Goal: Task Accomplishment & Management: Use online tool/utility

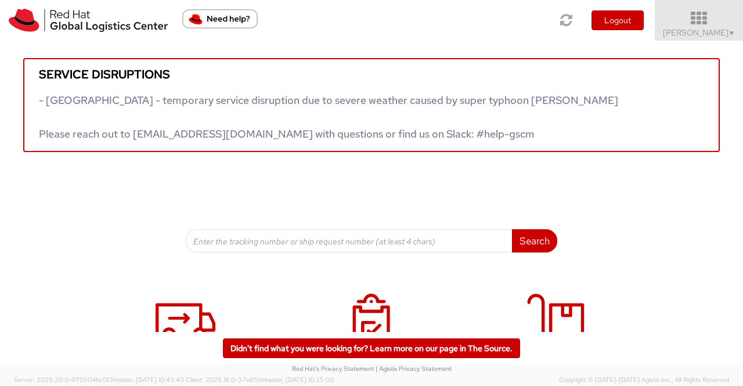
click at [729, 32] on span "▼" at bounding box center [732, 32] width 7 height 9
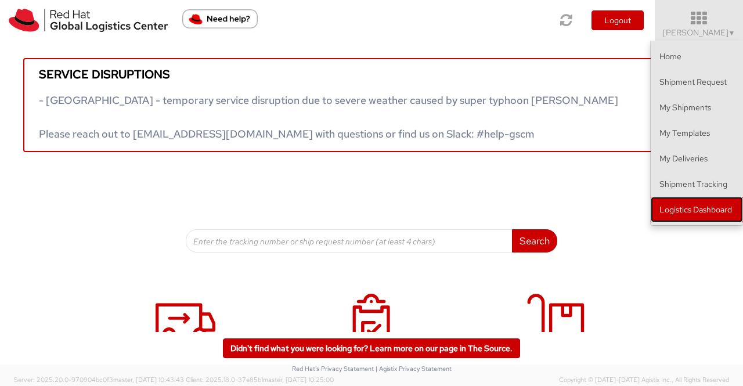
click at [697, 207] on link "Logistics Dashboard" at bounding box center [697, 210] width 92 height 26
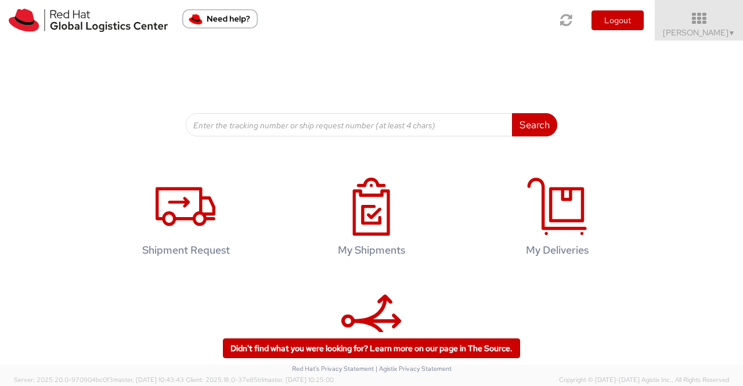
scroll to position [174, 0]
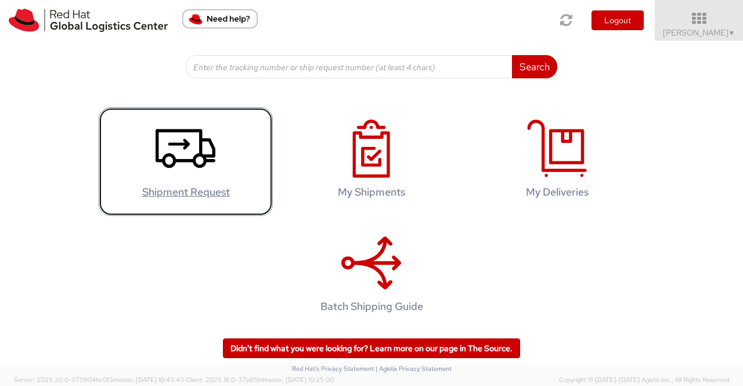
click at [180, 150] on icon at bounding box center [186, 149] width 60 height 58
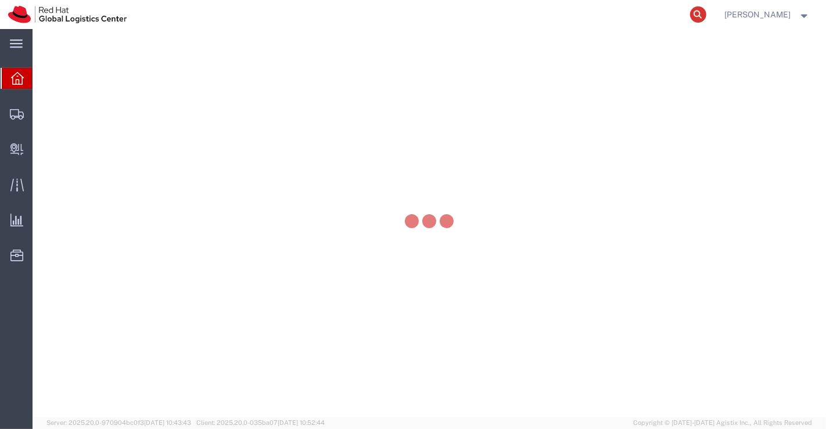
click at [697, 14] on icon at bounding box center [698, 14] width 16 height 16
paste input "393620193596"
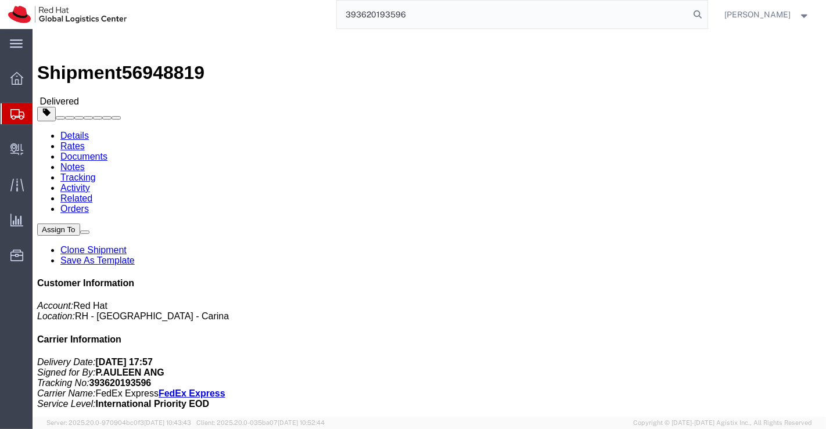
type input "393620193596"
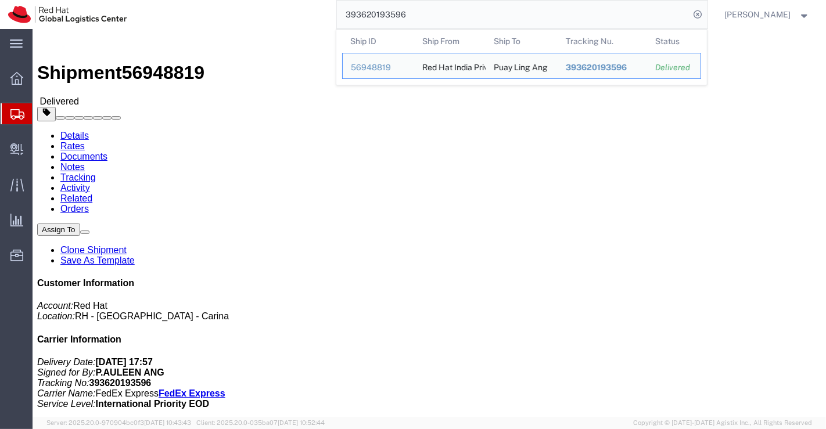
click div "Leg 1 - Small Parcel"
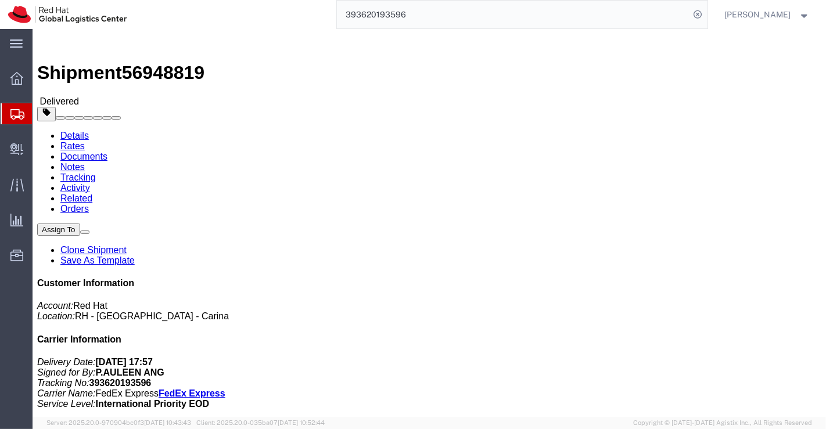
click div "Leg 1 - Small Parcel"
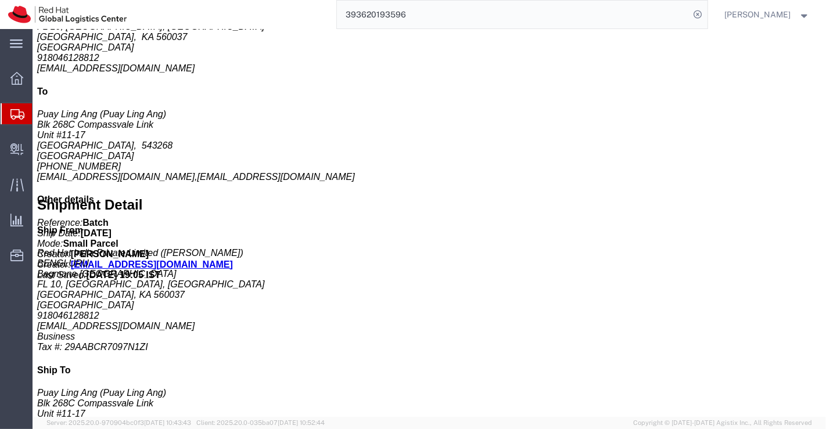
scroll to position [516, 0]
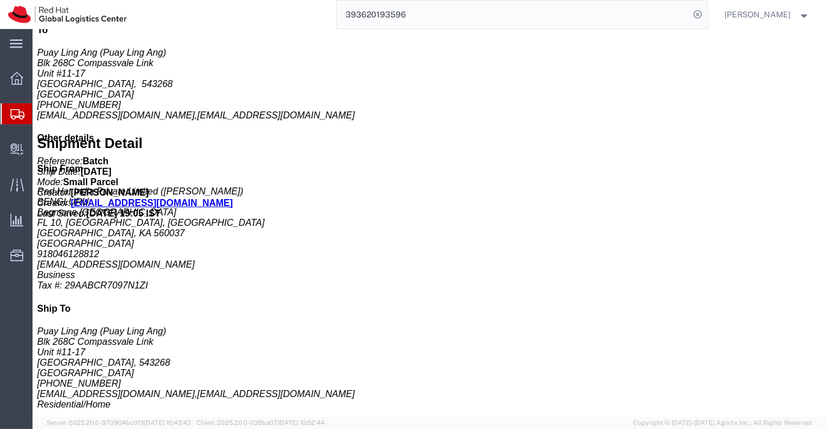
drag, startPoint x: 146, startPoint y: 315, endPoint x: 249, endPoint y: 317, distance: 102.8
click div "Shipment Notification Message: Red Hat Service Award"
copy b "Red Hat Service Award"
click div "Handling Options Hold at Location Return Options Billing Cost Center: PPL Globa…"
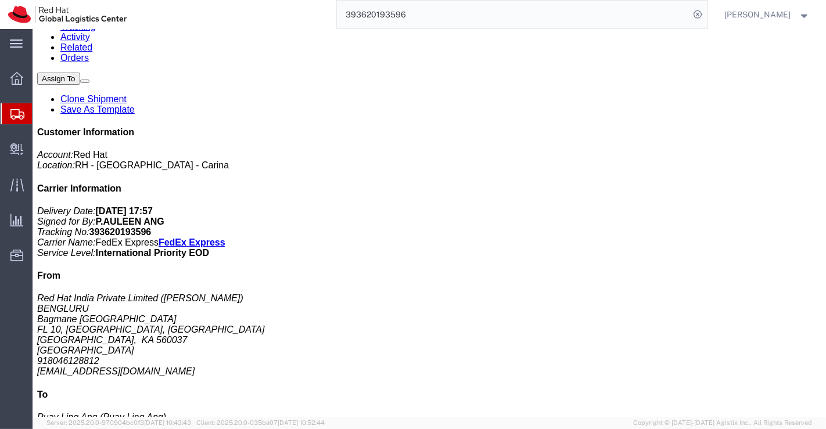
scroll to position [0, 0]
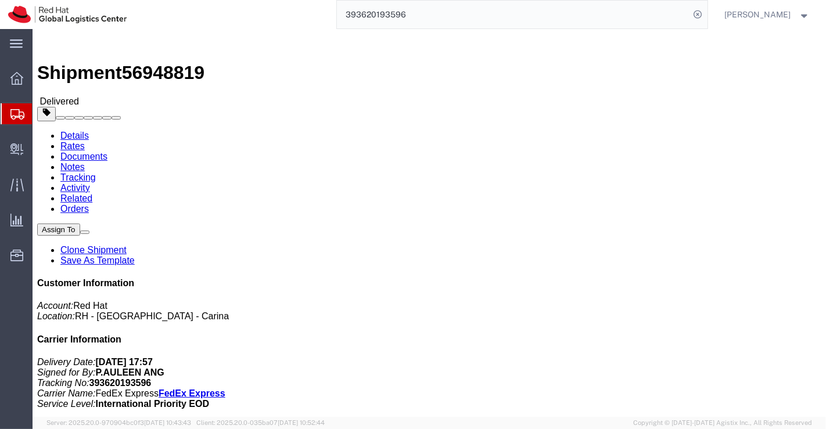
drag, startPoint x: 430, startPoint y: 149, endPoint x: 545, endPoint y: 146, distance: 115.0
click p "Activity ID: Batch Purchase Order: Service award for associate Batch Request #:…"
copy b "Service award for associate"
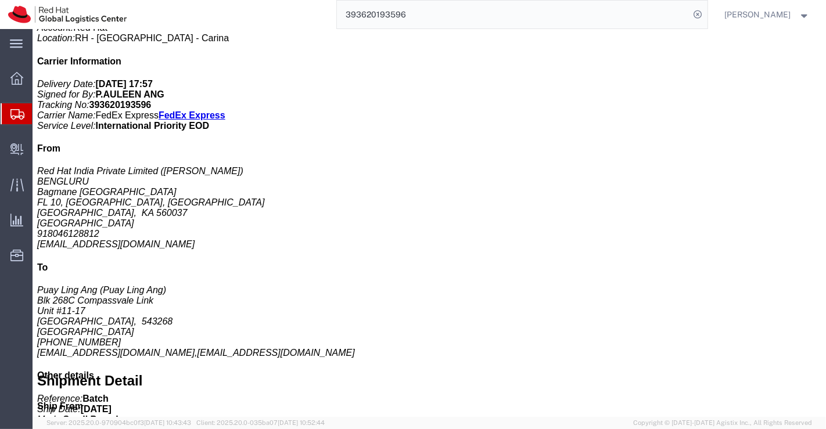
scroll to position [258, 0]
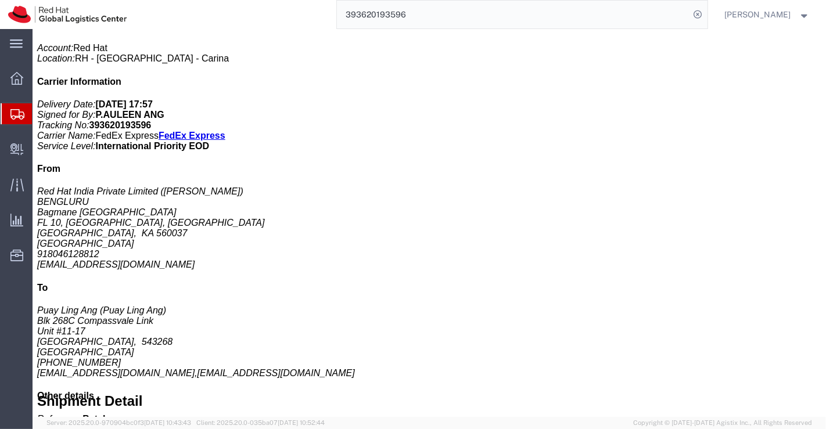
click div "Total weight: 0.50 ( 1.00 dim ) KGS Tracking: 393620193596 Dimensions: L 37.50 …"
click b "Each"
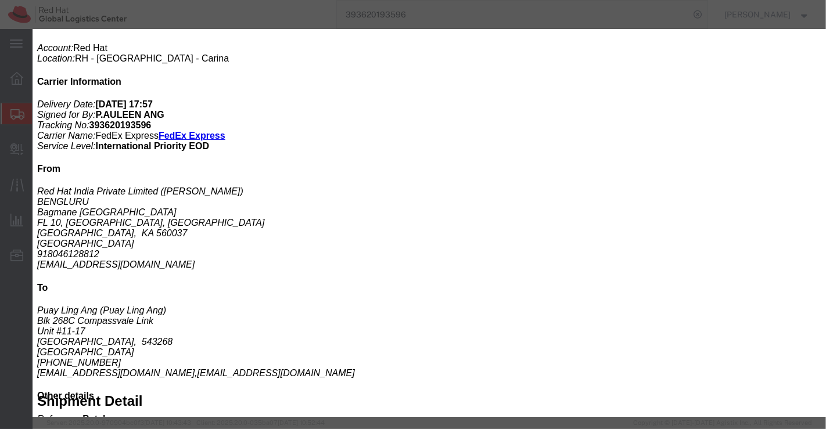
drag, startPoint x: 143, startPoint y: 53, endPoint x: 174, endPoint y: 54, distance: 30.2
click div "Product Name: Award Description: Acrylic (Sample - not for resale, value for cu…"
copy b "Award"
drag, startPoint x: 359, startPoint y: 146, endPoint x: 409, endPoint y: 148, distance: 50.0
click div "Controlled: Shipment Controlled: HTS/Tariff Code: 3926409900"
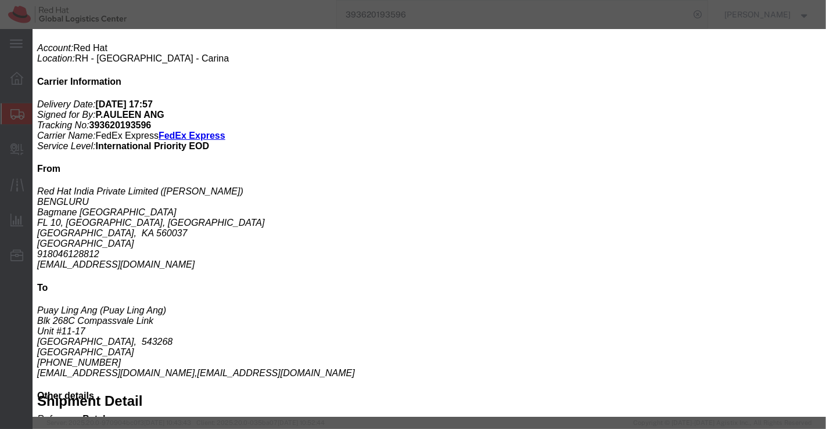
copy b "3926409900"
drag, startPoint x: 85, startPoint y: 75, endPoint x: 178, endPoint y: 87, distance: 93.1
click b "Acrylic (Sample - not for resale, value for customs purpose only)"
copy b "Acrylic (Sample - not for resale, value for customs purpose only)"
click icon "button"
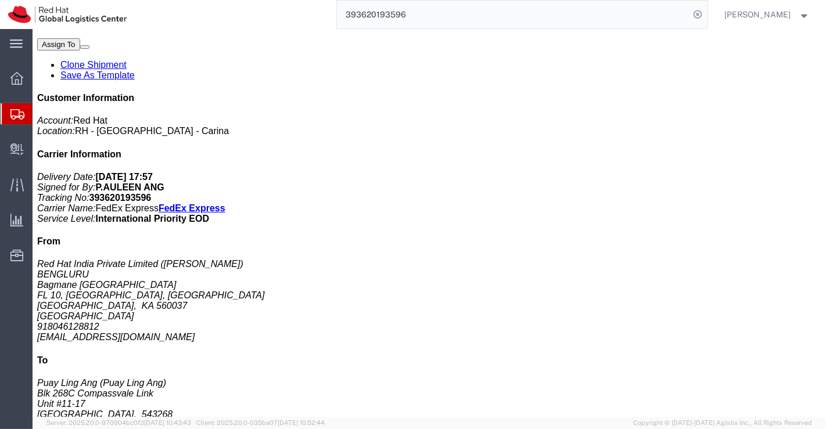
scroll to position [0, 0]
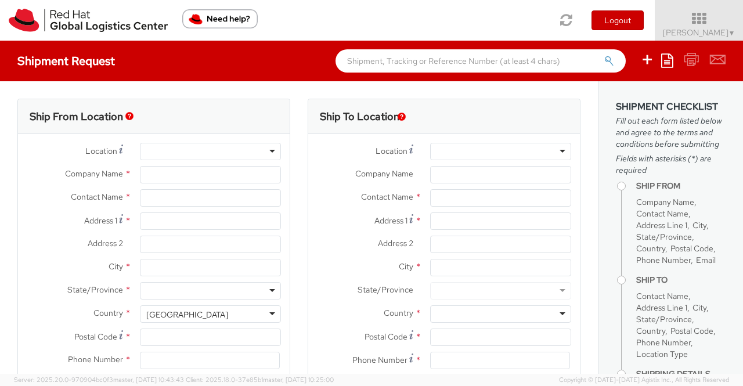
select select
select select "901"
type input "Red Hat India Private Limited"
type input "[PERSON_NAME]"
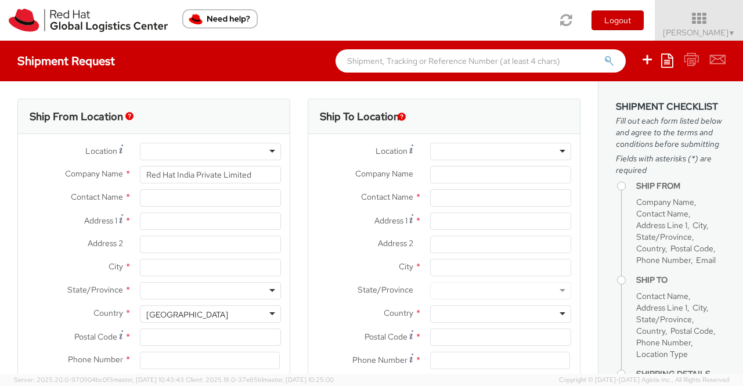
type input "Bagmane [GEOGRAPHIC_DATA]"
type input "FL 10, East Tower, Carina Building"
type input "BANGALORE"
type input "560037"
type input "918046128812"
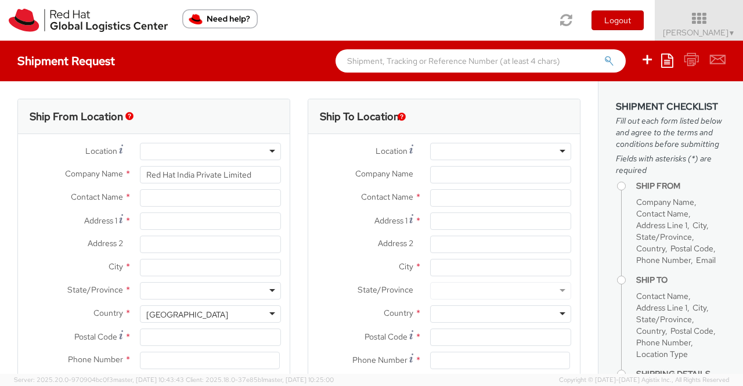
type input "[EMAIL_ADDRESS][DOMAIN_NAME]"
select select "CM"
select select "KGS"
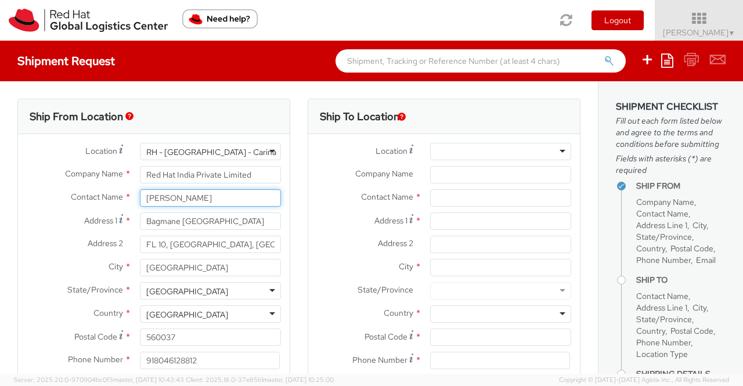
drag, startPoint x: 207, startPoint y: 196, endPoint x: 141, endPoint y: 198, distance: 66.2
click at [141, 198] on input "[PERSON_NAME]" at bounding box center [210, 197] width 141 height 17
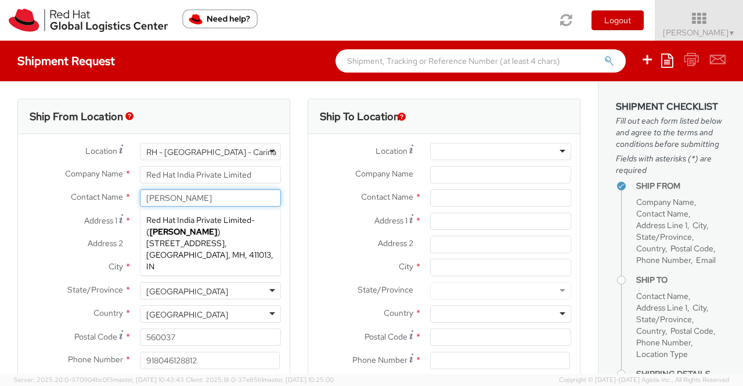
type input "[PERSON_NAME]"
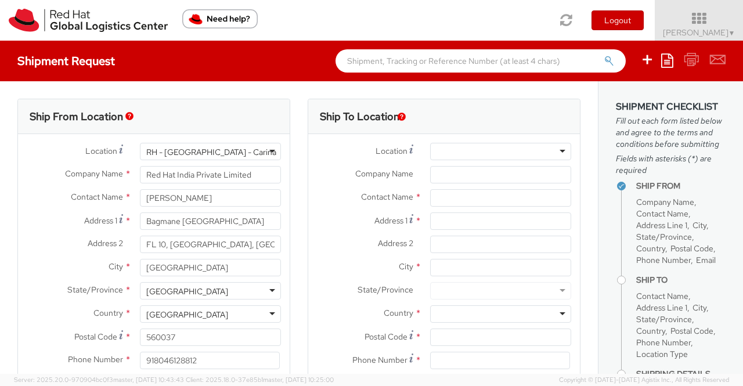
click at [29, 193] on label "Contact Name *" at bounding box center [74, 196] width 113 height 15
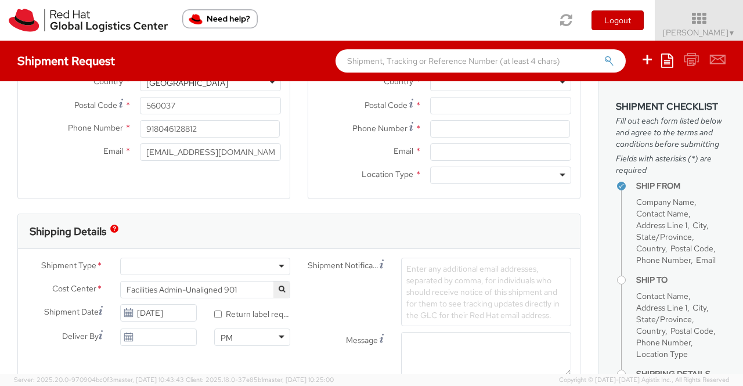
scroll to position [232, 0]
click at [276, 262] on div at bounding box center [205, 265] width 170 height 17
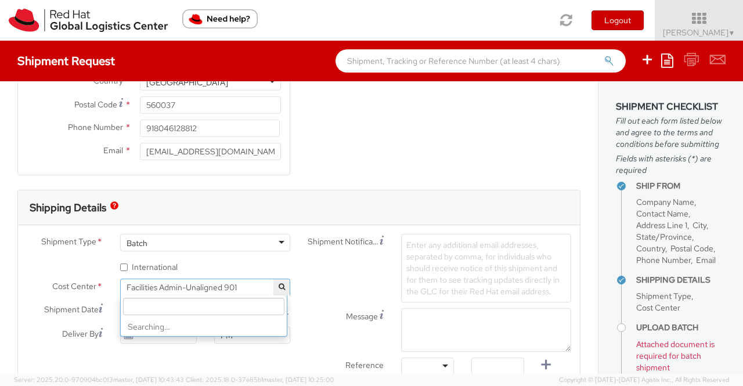
click at [176, 286] on span "Facilities Admin-Unaligned 901" at bounding box center [205, 287] width 157 height 10
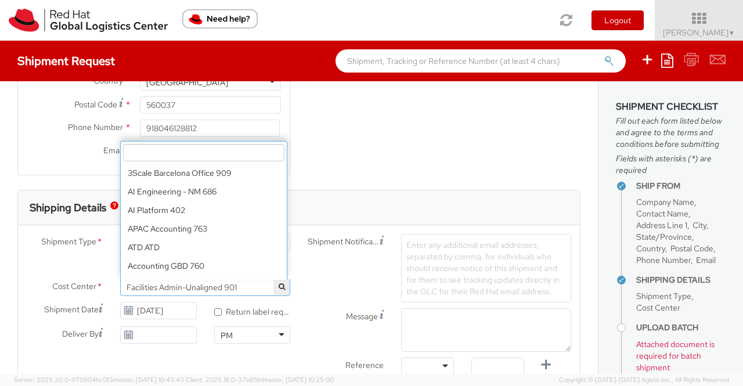
scroll to position [5068, 0]
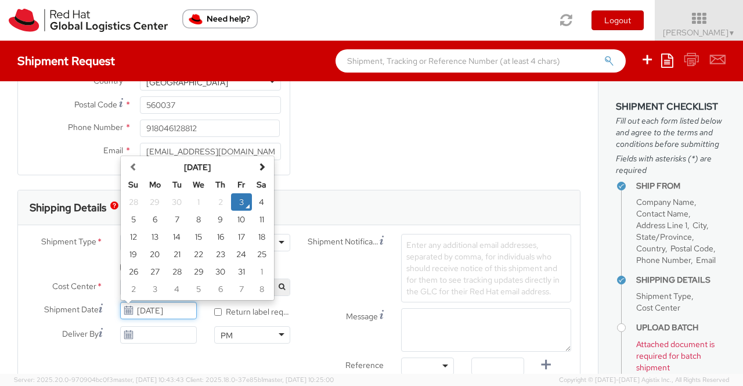
click at [178, 307] on input "[DATE]" at bounding box center [158, 310] width 76 height 17
click at [368, 171] on div "Ship From Location Location * RH - Bangalore - Carina RH - Bangalore - Carina R…" at bounding box center [299, 27] width 581 height 323
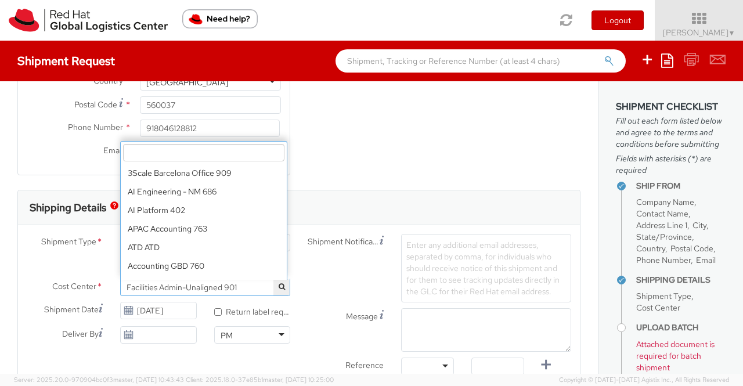
click at [213, 282] on span "Facilities Admin-Unaligned 901" at bounding box center [205, 287] width 157 height 10
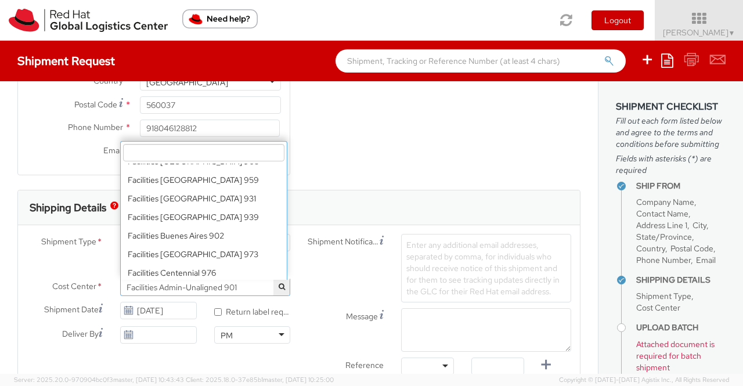
click at [188, 153] on input "search" at bounding box center [203, 152] width 161 height 17
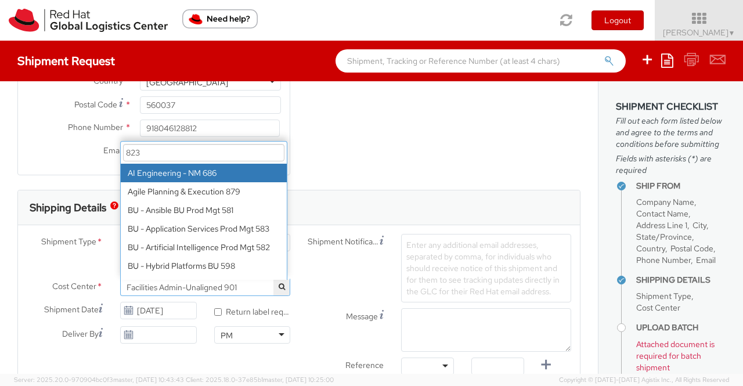
type input "823"
select select "686"
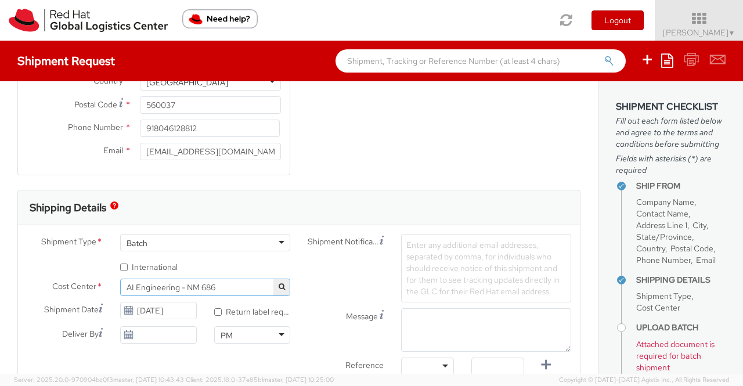
click at [223, 289] on span "AI Engineering - NM 686" at bounding box center [205, 287] width 157 height 10
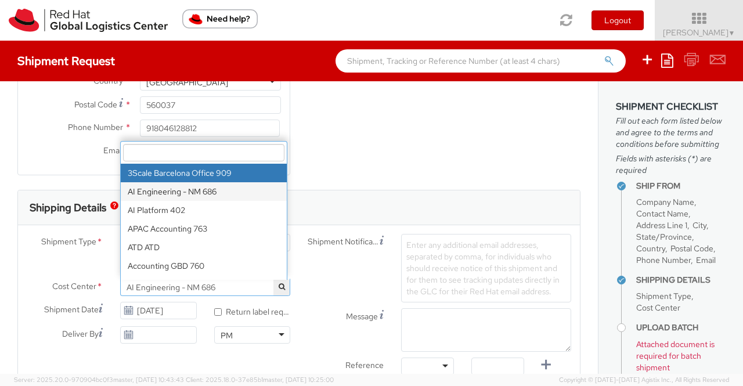
click at [207, 149] on input "search" at bounding box center [203, 152] width 161 height 17
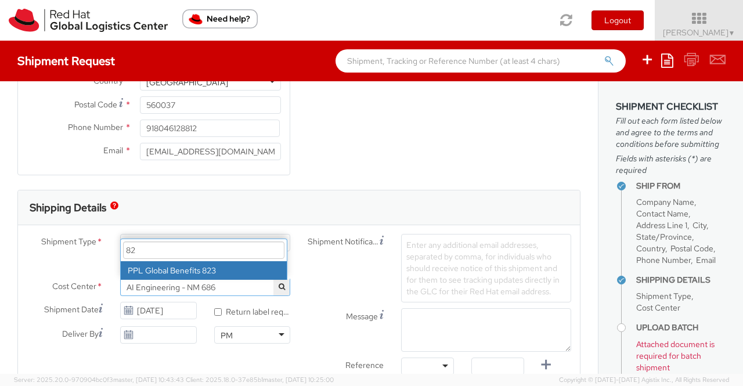
type input "8"
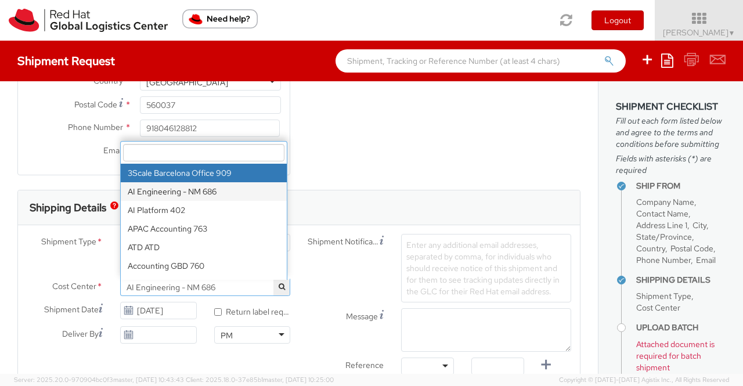
click at [153, 153] on input "search" at bounding box center [203, 152] width 161 height 17
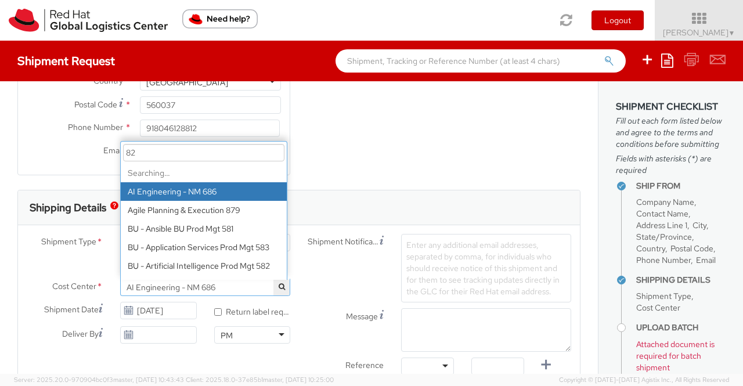
type input "823"
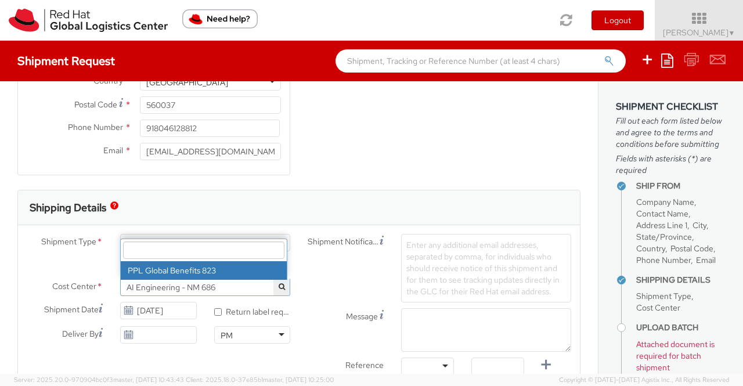
select select "823"
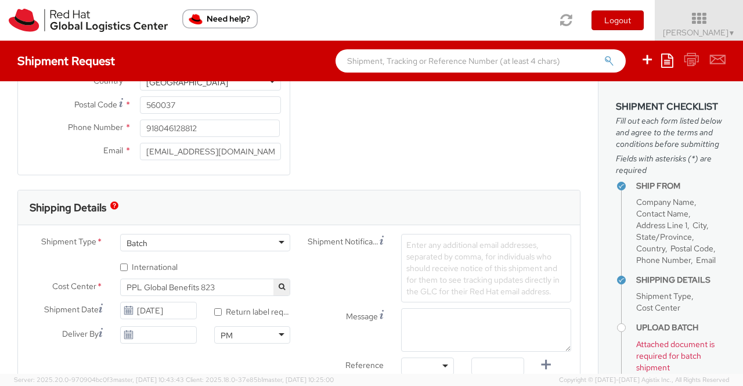
click at [261, 352] on div "Shipment Type * Batch Batch Batch Business * International Cost Center * Facili…" at bounding box center [299, 307] width 562 height 147
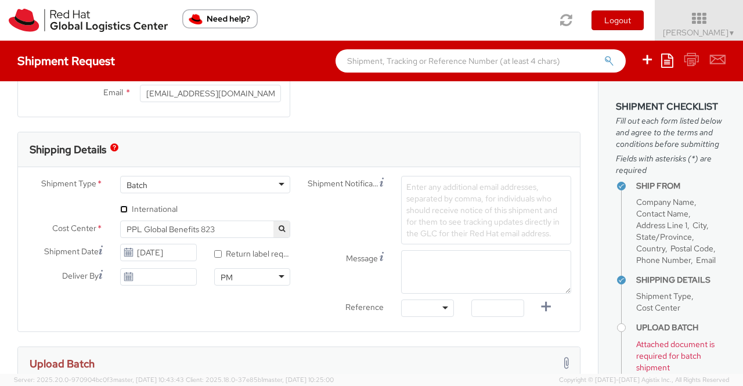
click at [121, 206] on input "* International" at bounding box center [124, 210] width 8 height 8
checkbox input "true"
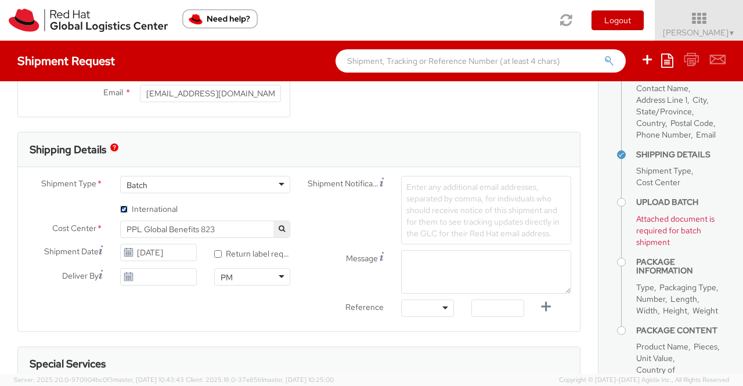
scroll to position [124, 0]
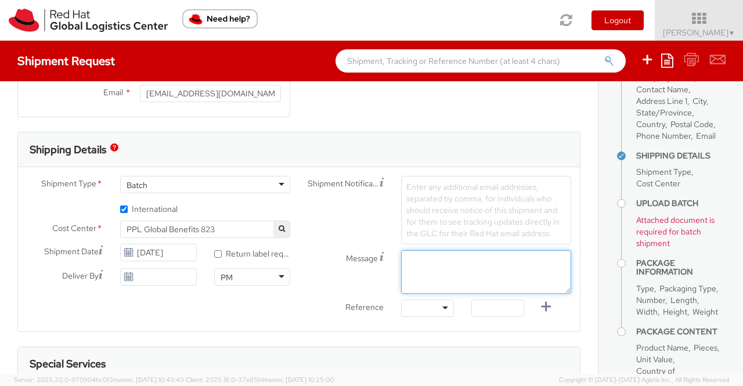
click at [437, 258] on textarea "Message" at bounding box center [486, 272] width 170 height 44
paste textarea "Red Hat Service Award"
type textarea "Red Hat Service Award"
click at [439, 307] on div at bounding box center [427, 308] width 53 height 17
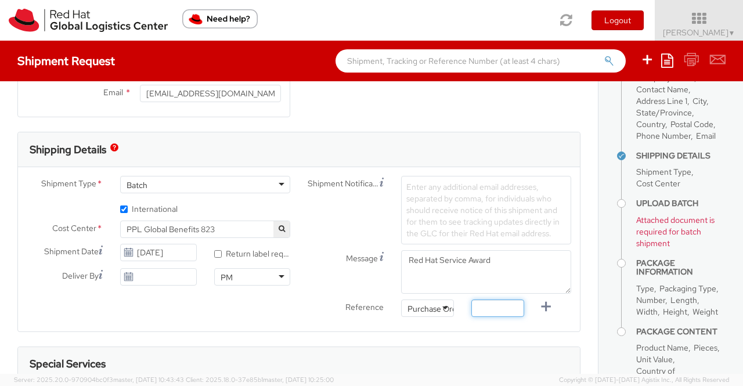
click at [495, 306] on input "text" at bounding box center [498, 308] width 53 height 17
paste input "Service award for associate"
type input "Service award for associate"
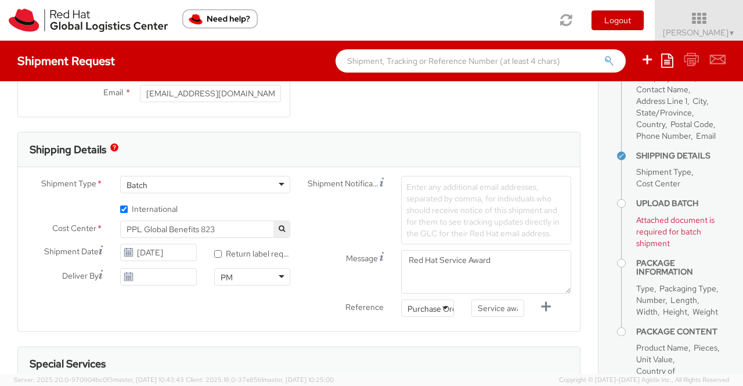
click at [375, 343] on form "Shipping Details Shipment Type * Batch Batch Batch Business * International Cos…" at bounding box center [298, 371] width 563 height 478
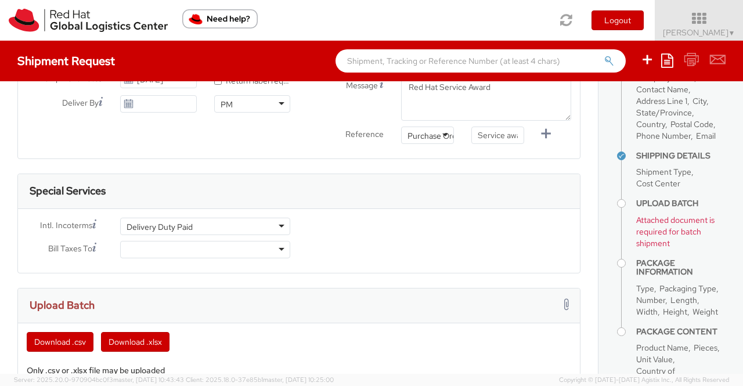
scroll to position [523, 0]
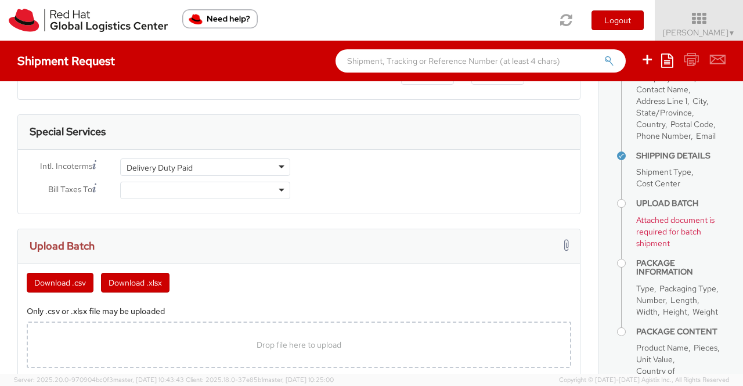
click at [278, 188] on div at bounding box center [205, 190] width 170 height 17
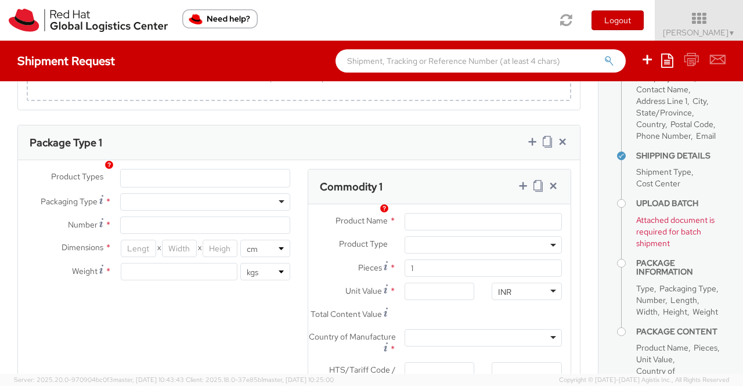
scroll to position [813, 0]
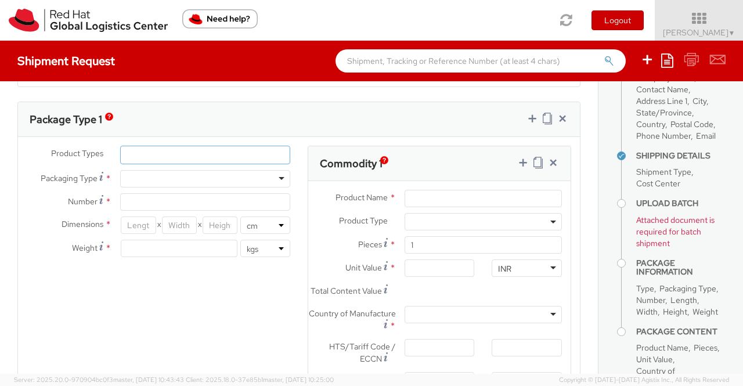
click at [168, 151] on ul at bounding box center [205, 154] width 169 height 17
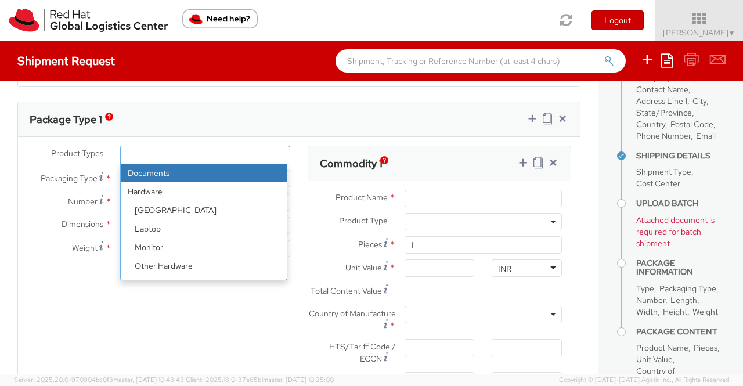
scroll to position [51, 0]
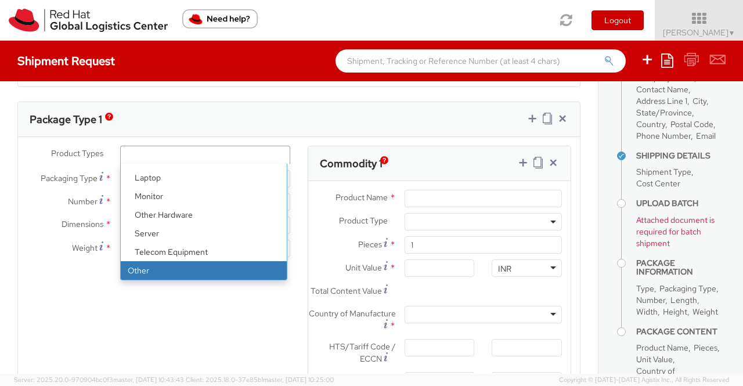
select select "OTHER"
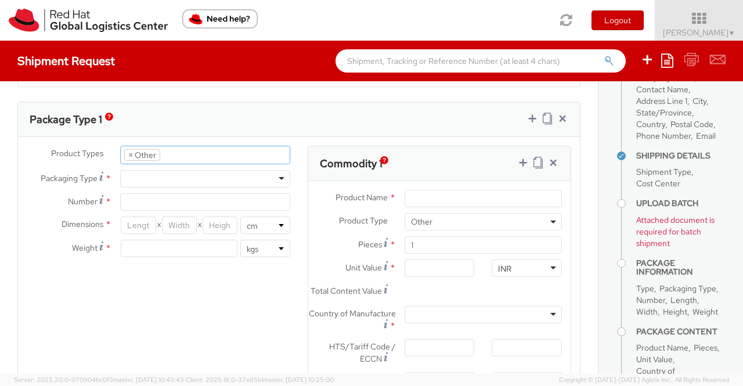
click at [150, 175] on div at bounding box center [205, 178] width 170 height 17
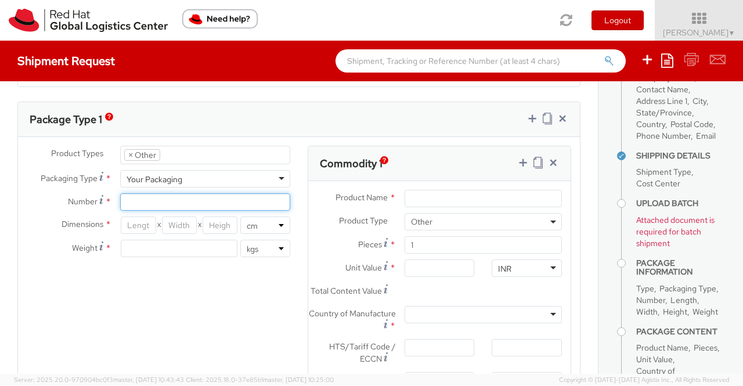
click at [154, 197] on input "Number *" at bounding box center [205, 201] width 170 height 17
type input "1"
click at [118, 308] on div "Product Types * Documents Docking Station Laptop Monitor Other Hardware Server …" at bounding box center [299, 306] width 562 height 321
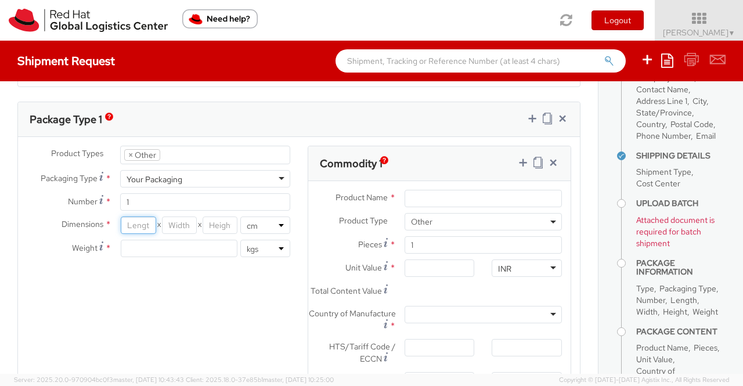
click at [140, 224] on input "number" at bounding box center [138, 225] width 35 height 17
type input "37.50"
click at [173, 221] on input "number" at bounding box center [179, 225] width 35 height 17
type input "29.85"
click at [217, 221] on input "number" at bounding box center [220, 225] width 35 height 17
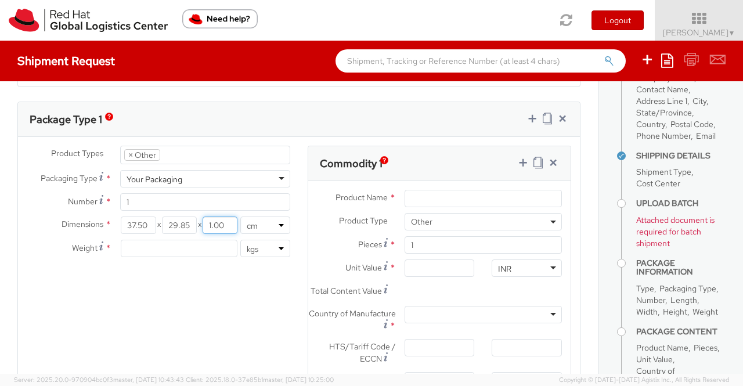
type input "1.00"
click at [173, 247] on input "number" at bounding box center [179, 248] width 117 height 17
type input "0.50"
click at [204, 321] on div "Product Types * Documents Docking Station Laptop Monitor Other Hardware Server …" at bounding box center [299, 306] width 562 height 321
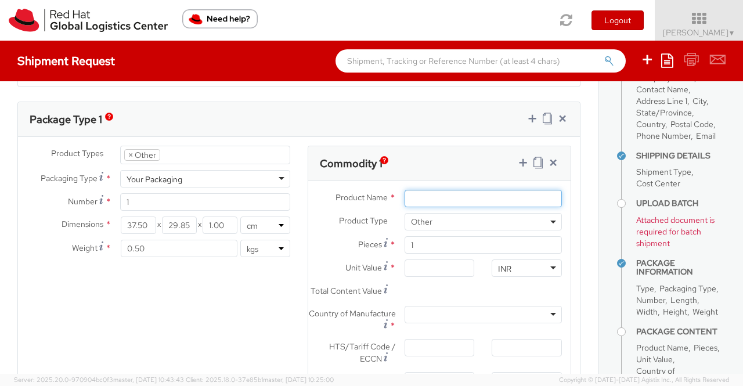
click at [417, 192] on input "Product Name *" at bounding box center [483, 198] width 157 height 17
paste input "Award"
type input "Award"
click at [508, 262] on div "INR" at bounding box center [527, 268] width 70 height 17
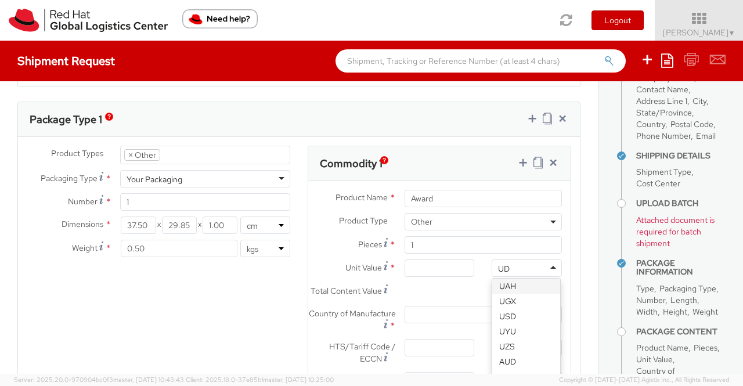
scroll to position [0, 0]
type input "USD"
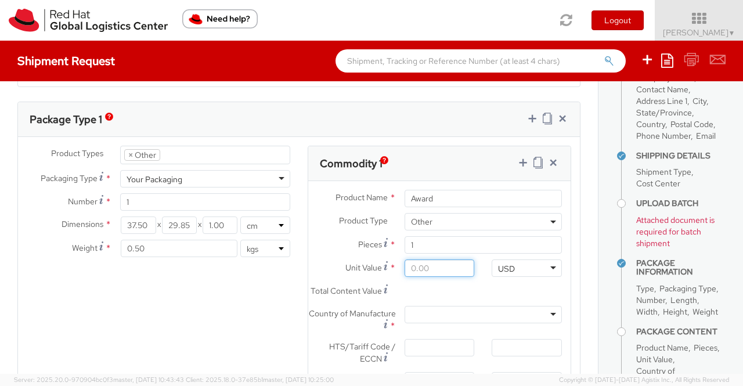
click at [434, 268] on input "Unit Value *" at bounding box center [440, 268] width 70 height 17
type input "5.00"
type input "55.00"
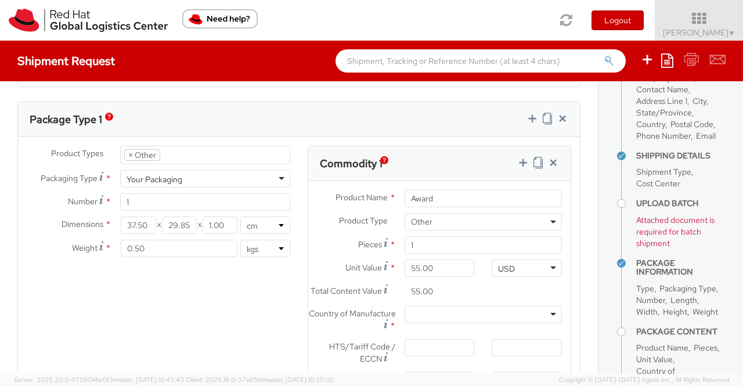
click at [233, 328] on div "Product Types * Documents Docking Station Laptop Monitor Other Hardware Server …" at bounding box center [299, 306] width 562 height 321
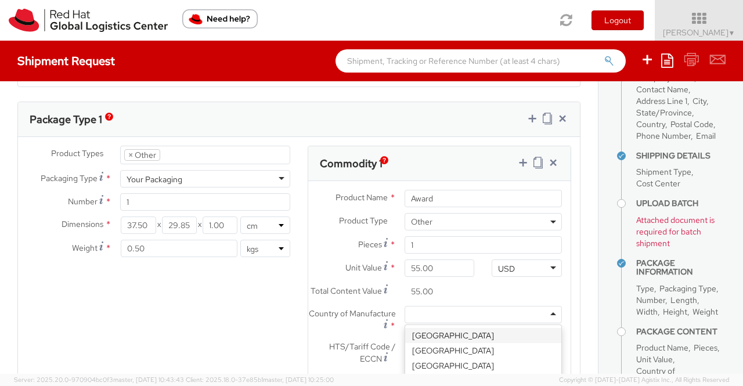
click at [438, 318] on div at bounding box center [483, 314] width 157 height 17
type input "[GEOGRAPHIC_DATA]"
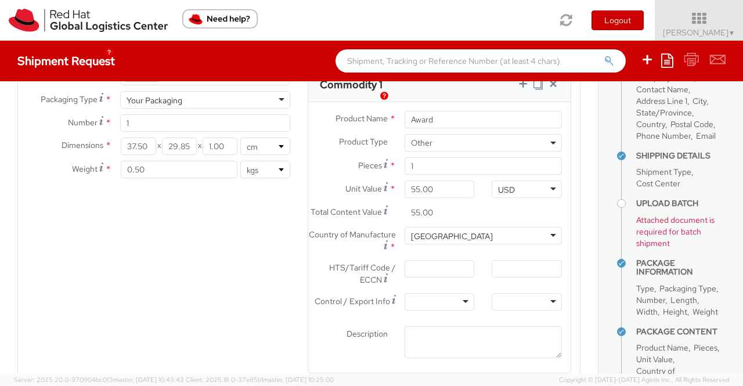
scroll to position [929, 0]
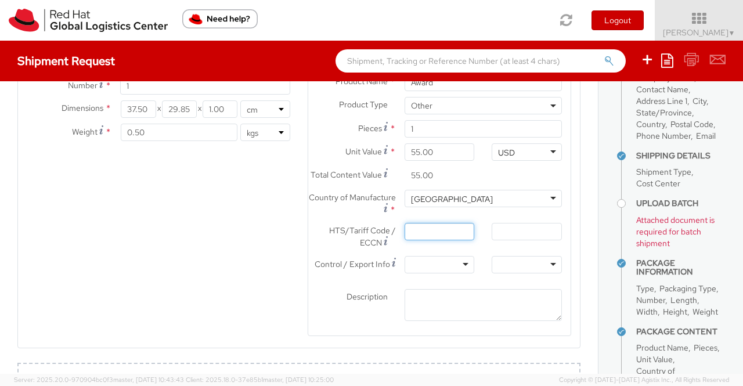
click at [426, 236] on input "HTS/Tariff Code / ECCN *" at bounding box center [440, 231] width 70 height 17
paste input "3926409900"
type input "3926409900"
click at [282, 316] on div "Product Types * Documents Docking Station Laptop Monitor Other Hardware Server …" at bounding box center [299, 190] width 562 height 321
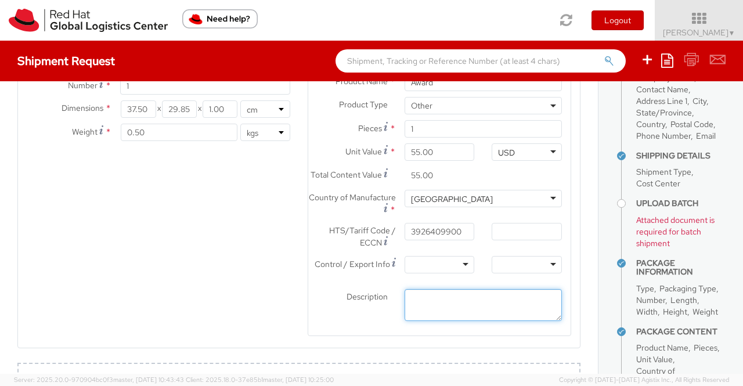
click at [453, 307] on textarea "Description *" at bounding box center [483, 305] width 157 height 32
paste textarea "Acrylic (Sample - not for resale, value for customs purpose only)"
type textarea "Acrylic (Sample - not for resale, value for customs purpose only)"
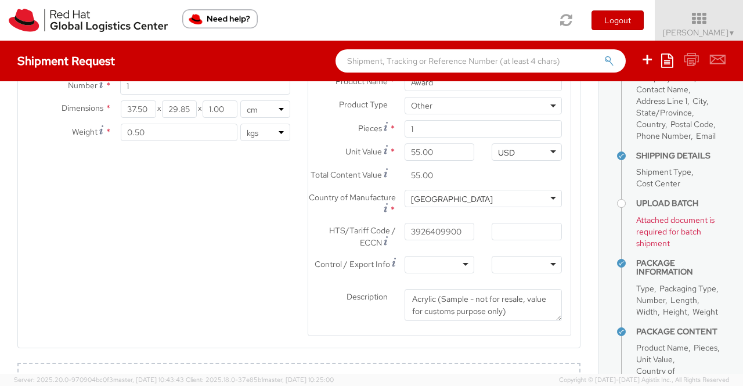
click at [229, 257] on div "Product Types * Documents Docking Station Laptop Monitor Other Hardware Server …" at bounding box center [299, 190] width 562 height 321
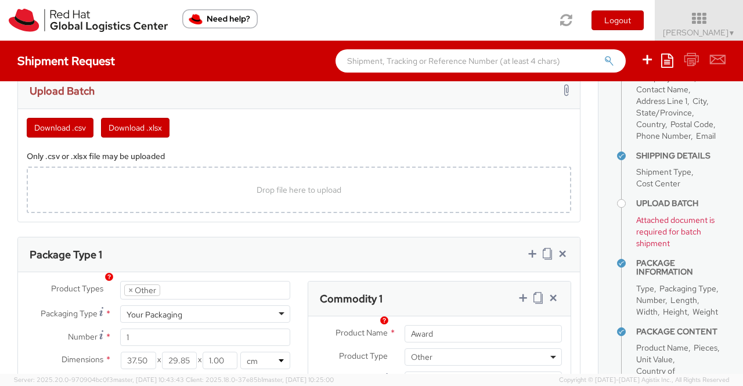
scroll to position [620, 0]
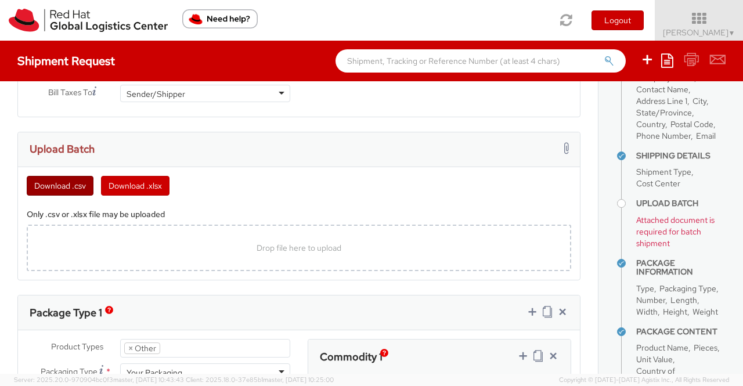
click at [57, 179] on button "Download .csv" at bounding box center [60, 186] width 67 height 20
click at [296, 243] on span "Drop file here to upload" at bounding box center [299, 248] width 85 height 10
type input "C:\fakepath\template - (10).csv"
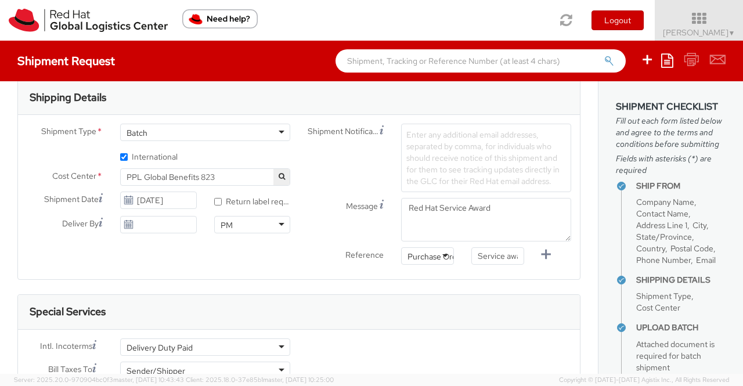
scroll to position [329, 0]
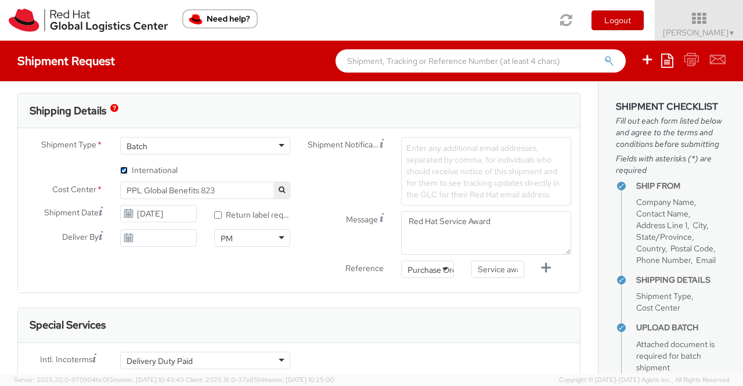
click at [121, 167] on input "* International" at bounding box center [124, 171] width 8 height 8
checkbox input "false"
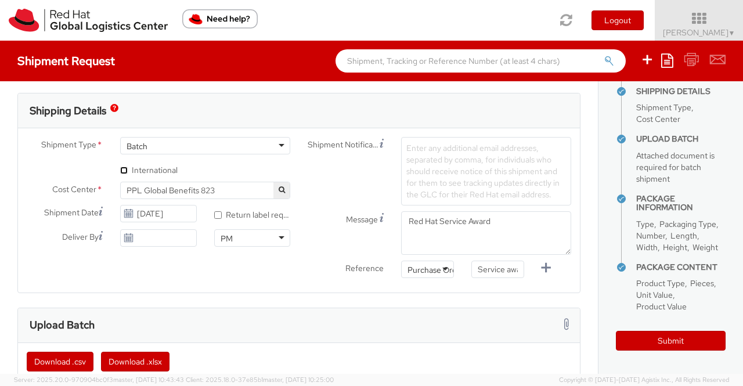
scroll to position [256, 0]
click at [650, 340] on button "Submit" at bounding box center [671, 341] width 110 height 20
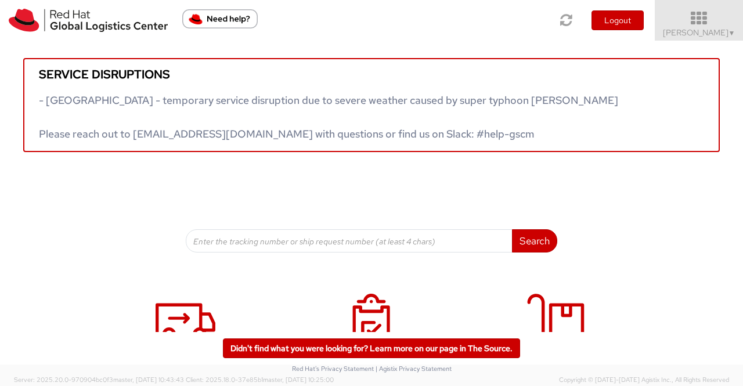
click at [734, 30] on span "▼" at bounding box center [732, 32] width 7 height 9
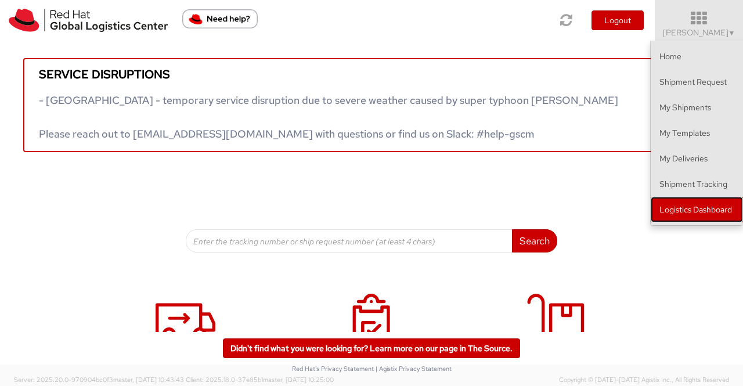
click at [708, 210] on link "Logistics Dashboard" at bounding box center [697, 210] width 92 height 26
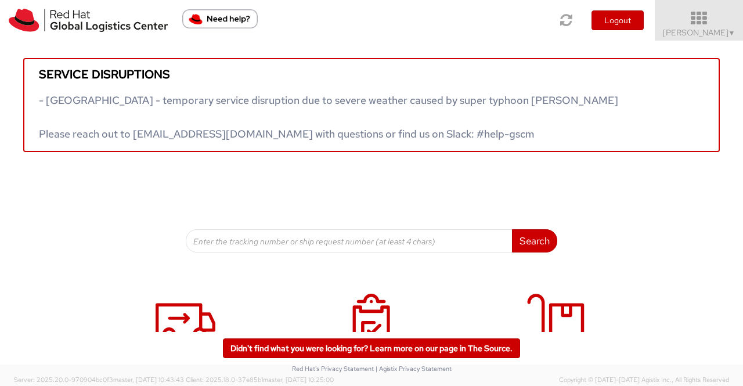
click at [724, 34] on span "Sumitra Hansdah ▼" at bounding box center [699, 32] width 73 height 10
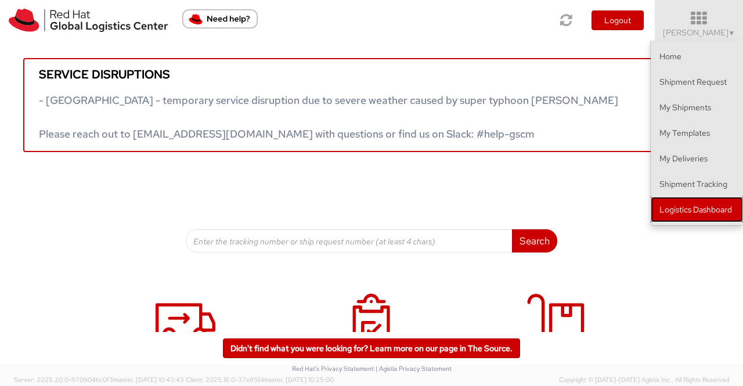
click at [721, 211] on link "Logistics Dashboard" at bounding box center [697, 210] width 92 height 26
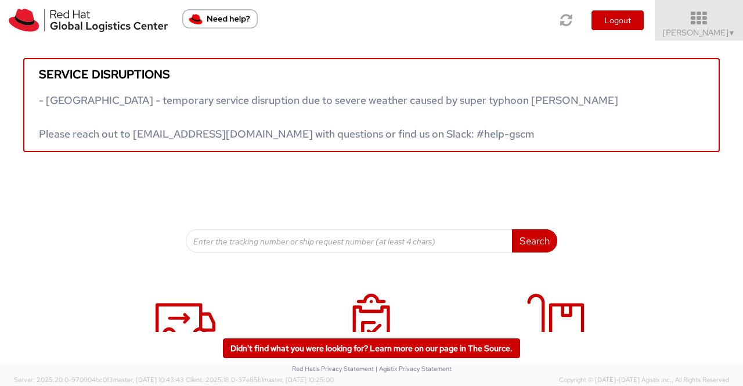
click at [736, 32] on link "Sumitra Hansdah ▼" at bounding box center [699, 20] width 88 height 41
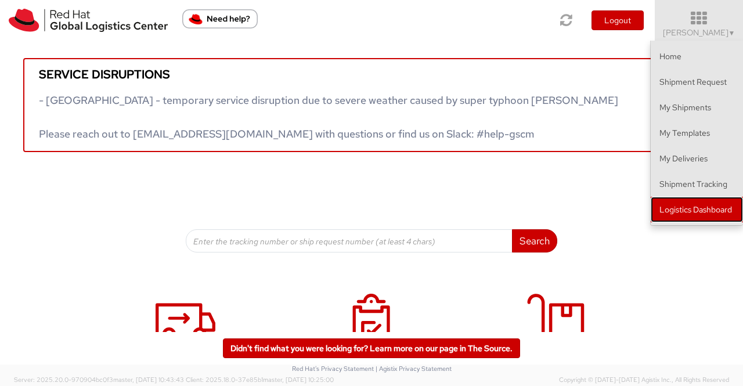
click at [704, 209] on link "Logistics Dashboard" at bounding box center [697, 210] width 92 height 26
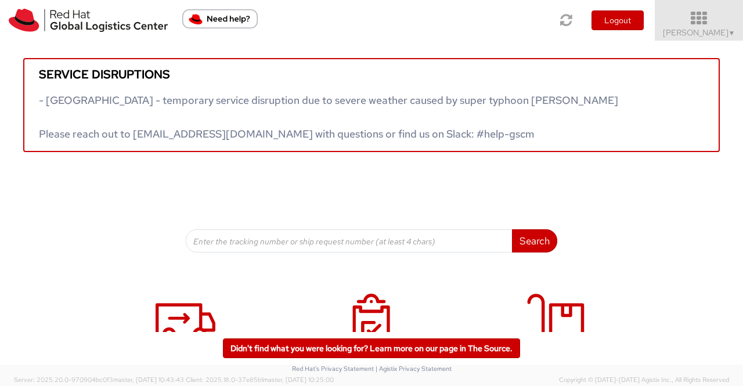
click at [729, 28] on span "▼" at bounding box center [732, 32] width 7 height 9
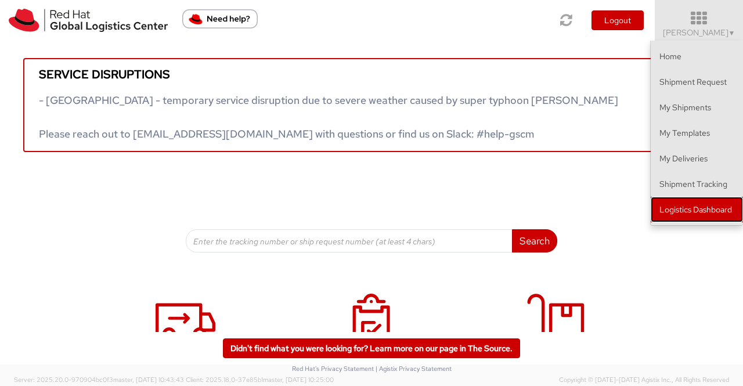
click at [699, 213] on link "Logistics Dashboard" at bounding box center [697, 210] width 92 height 26
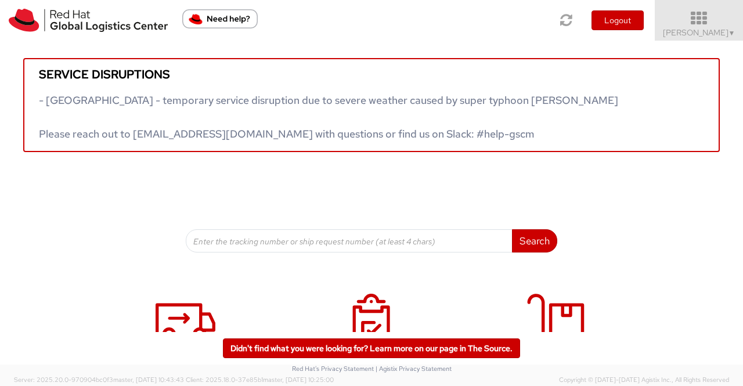
click at [732, 32] on span "▼" at bounding box center [732, 32] width 7 height 9
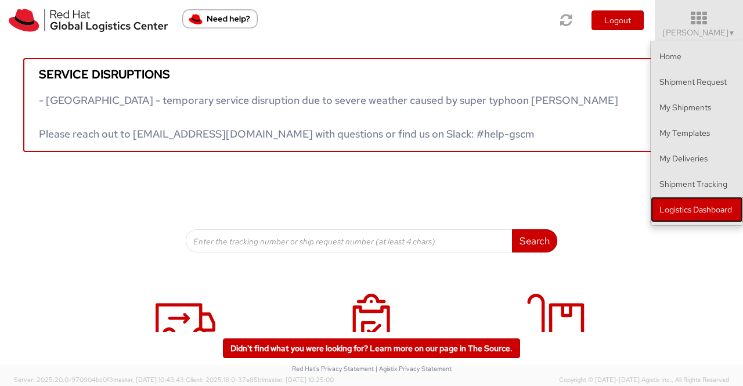
click at [714, 210] on link "Logistics Dashboard" at bounding box center [697, 210] width 92 height 26
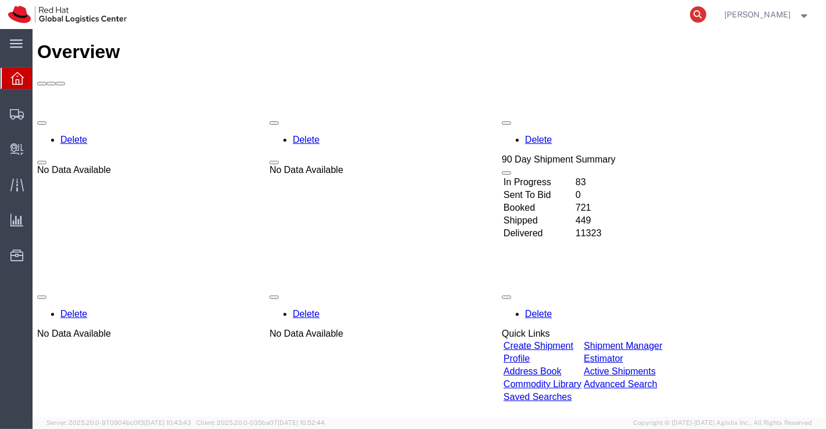
click at [700, 15] on icon at bounding box center [698, 14] width 16 height 16
paste input "393246636272"
type input "393246636272"
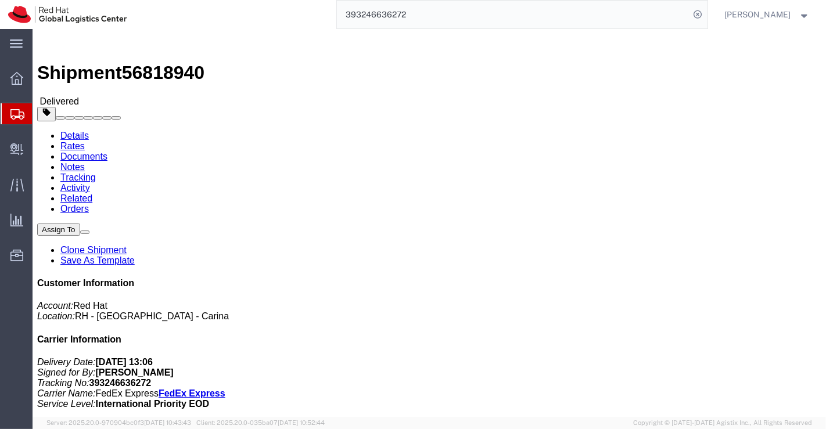
scroll to position [184, 0]
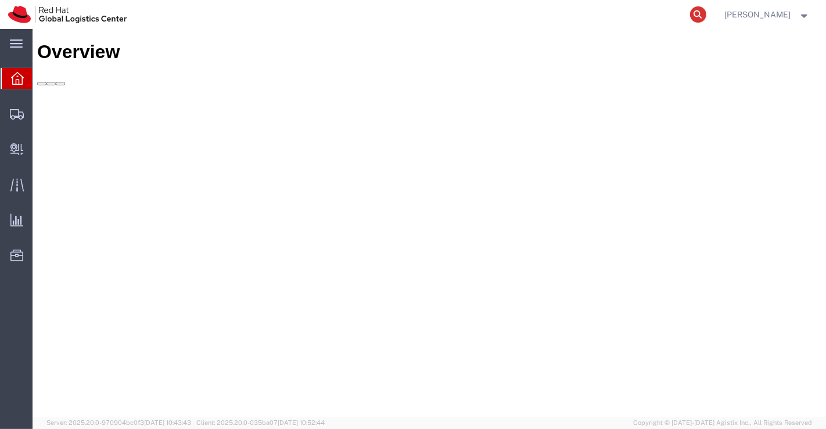
click at [693, 17] on icon at bounding box center [698, 14] width 16 height 16
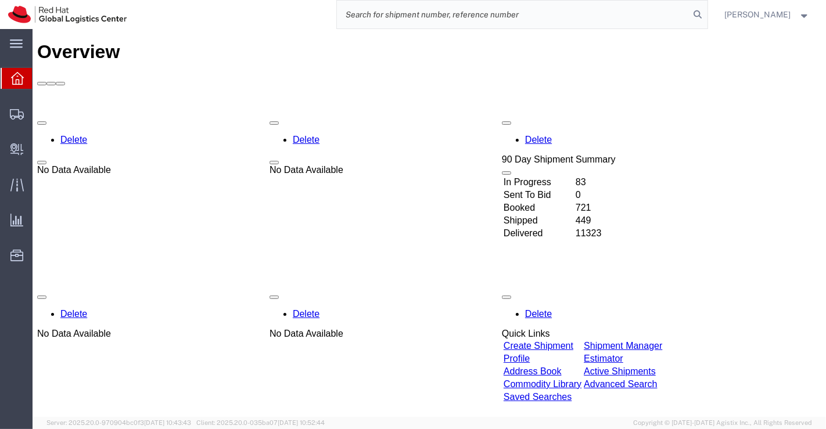
paste input "393245693950"
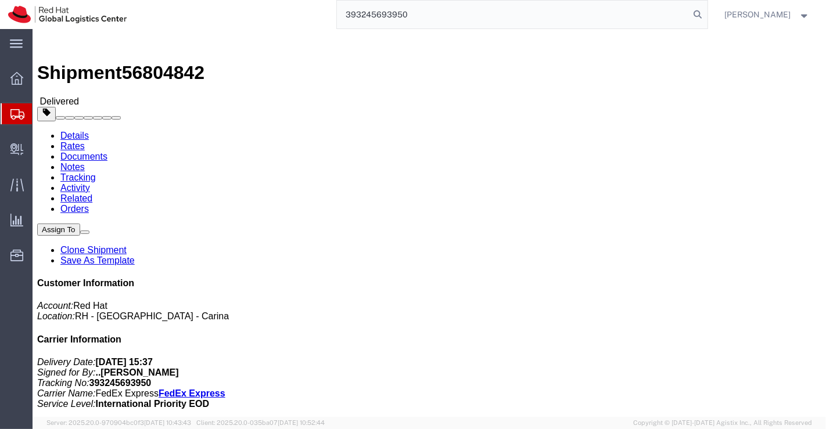
scroll to position [129, 0]
type input "393245693950"
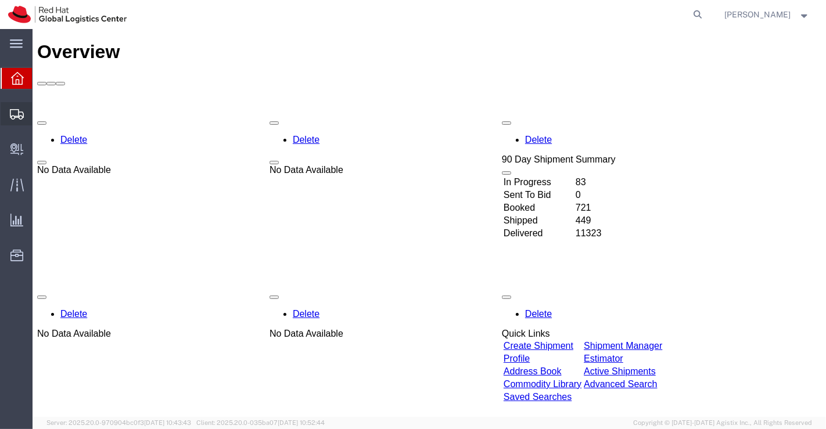
click at [0, 0] on span "Shipment Manager" at bounding box center [0, 0] width 0 height 0
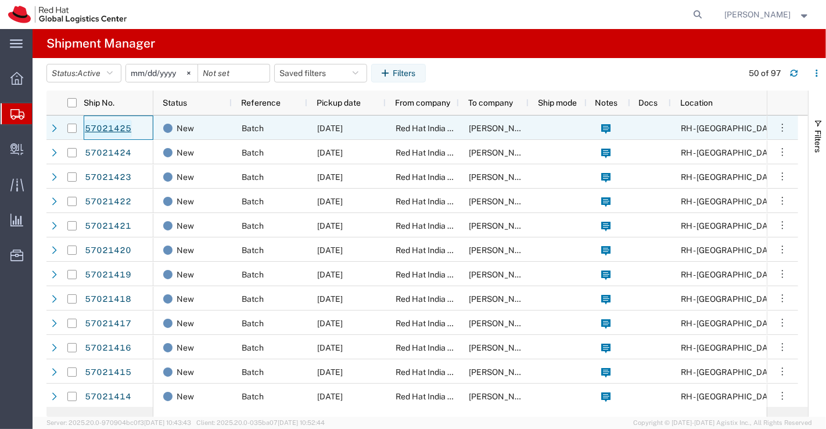
click at [114, 124] on link "57021425" at bounding box center [108, 129] width 48 height 19
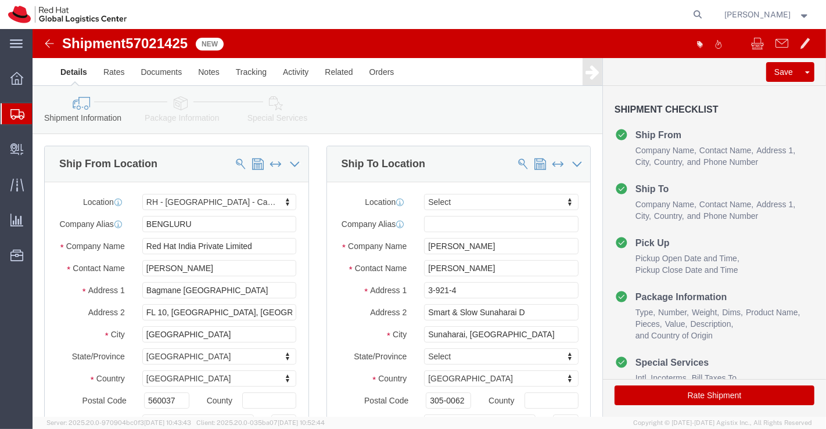
select select "37925"
select select
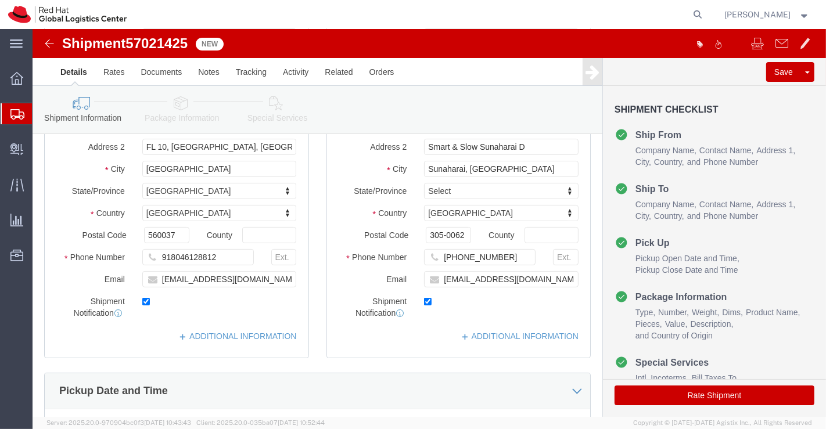
scroll to position [193, 0]
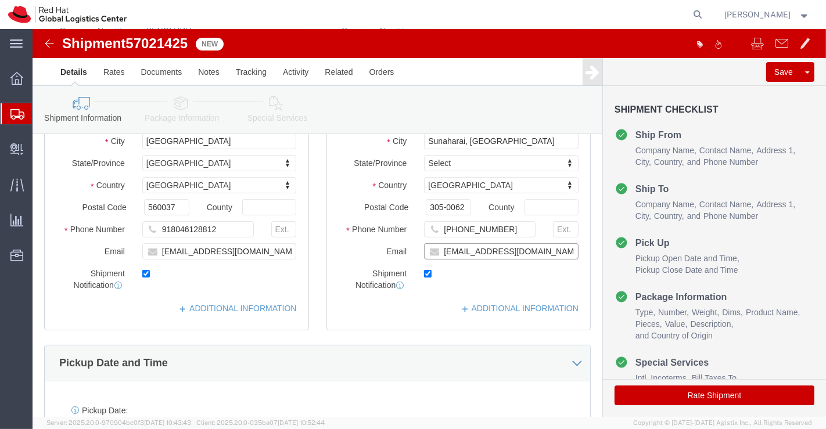
click input "yuknakay@redhat.com"
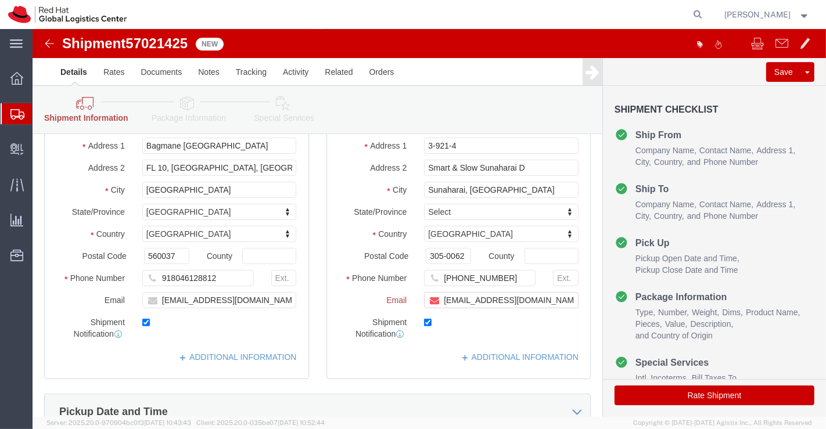
scroll to position [242, 0]
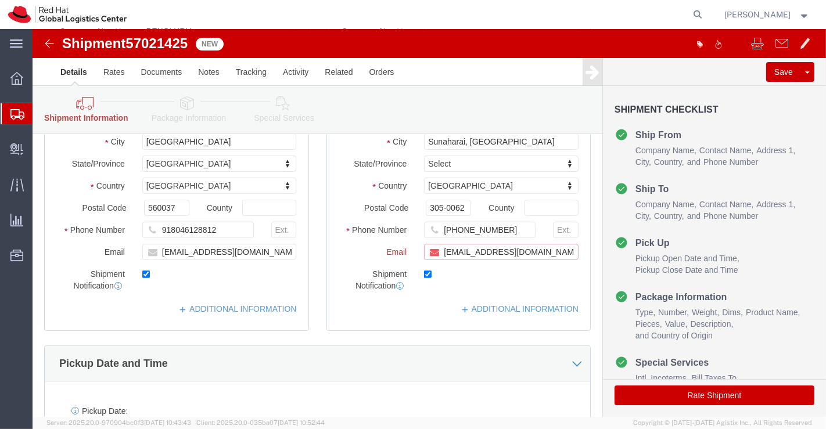
paste input "[EMAIL_ADDRESS][DOMAIN_NAME]"
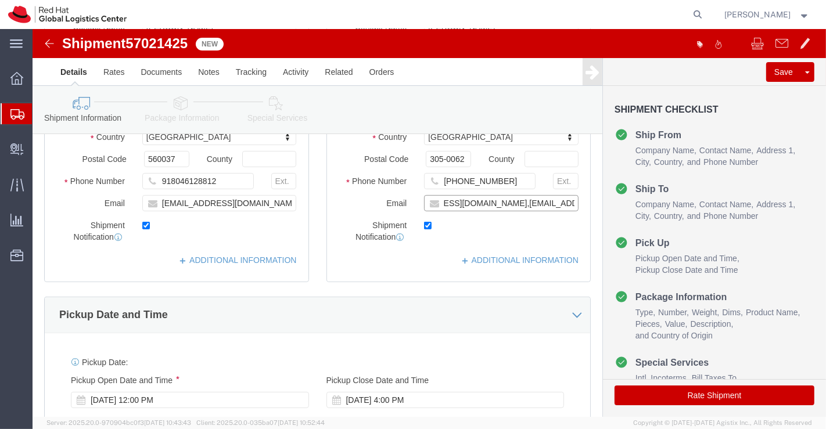
scroll to position [193, 0]
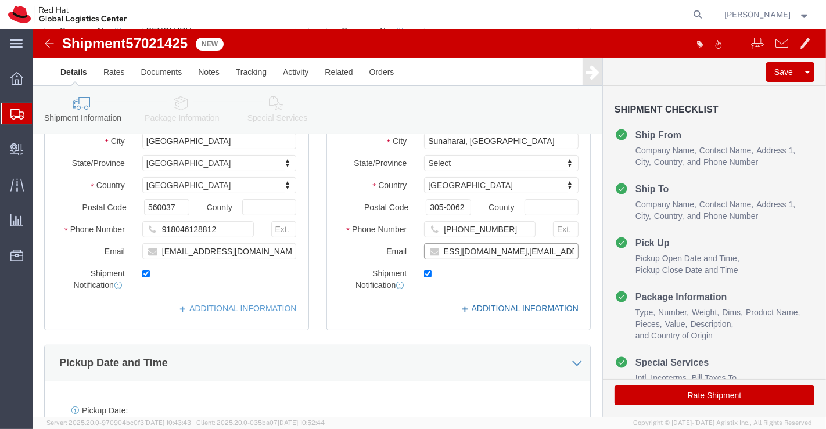
type input "yuknakay@redhat.com,apaclogistics@redhat.com"
click link "ADDITIONAL INFORMATION"
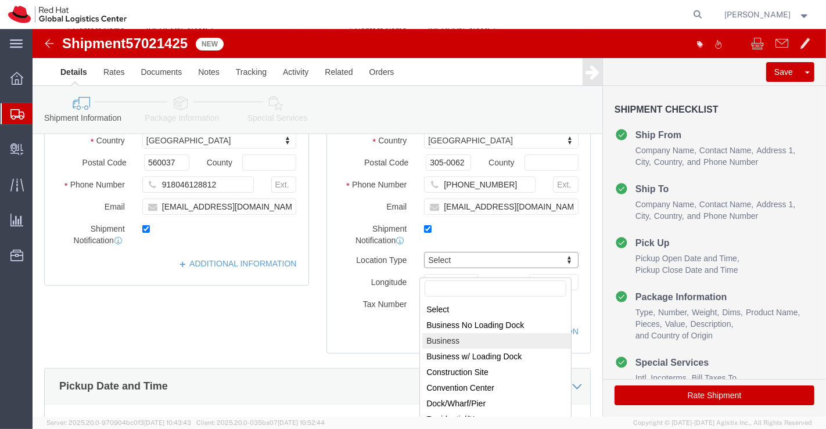
scroll to position [322, 0]
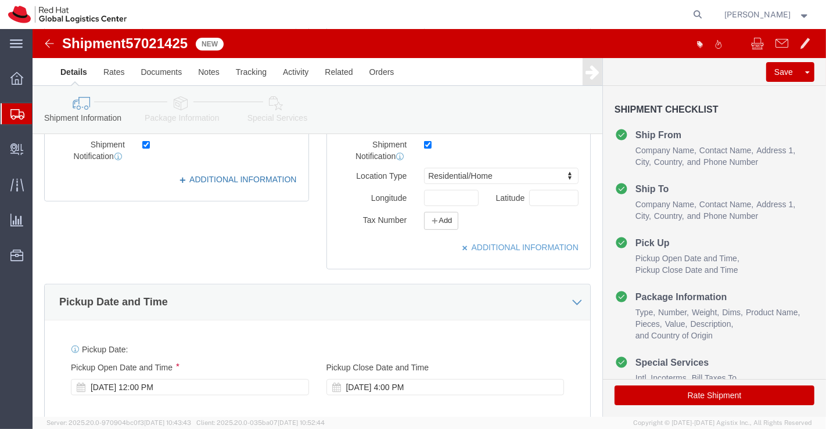
click link "ADDITIONAL INFORMATION"
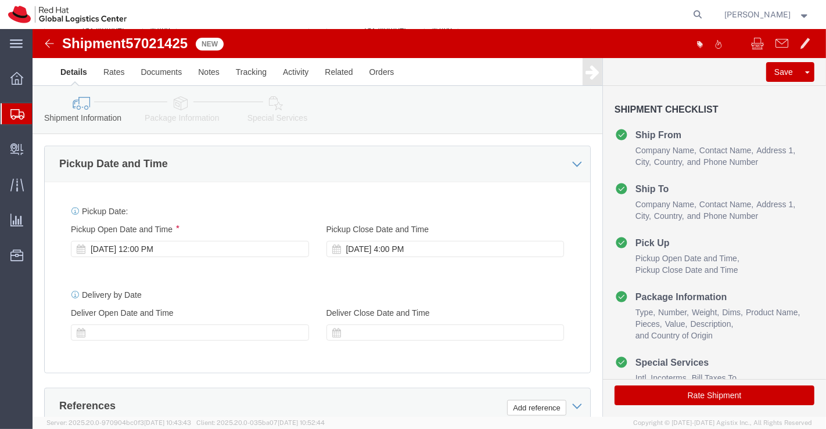
scroll to position [516, 0]
click div "Oct 03 2025 12:00 PM"
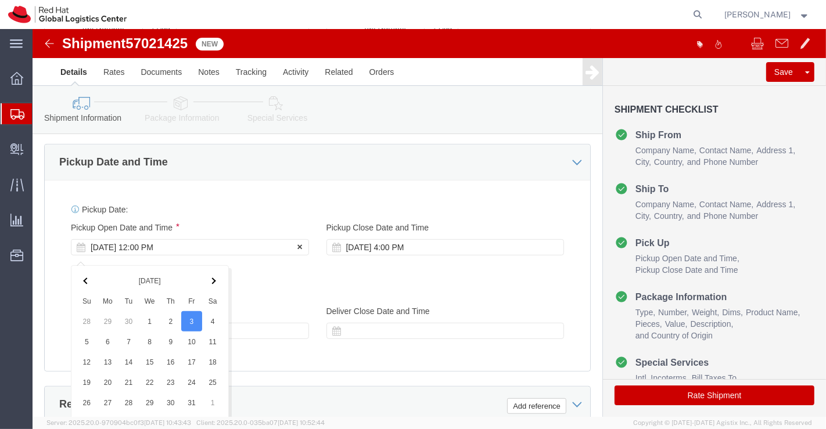
scroll to position [757, 0]
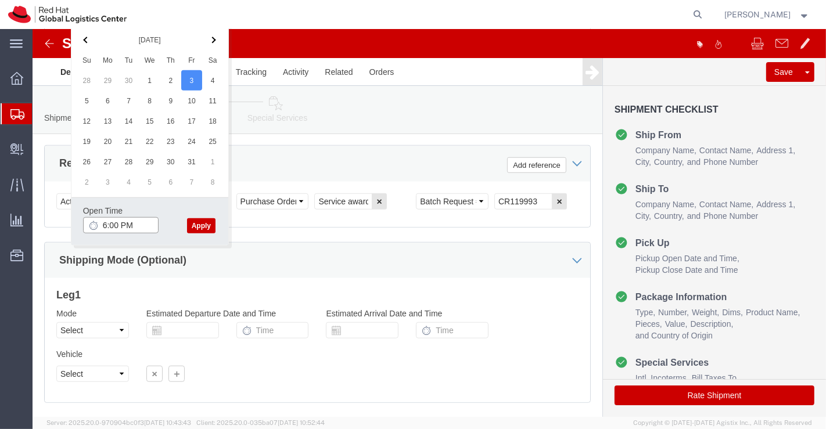
type input "6:00 PM"
click button "Apply"
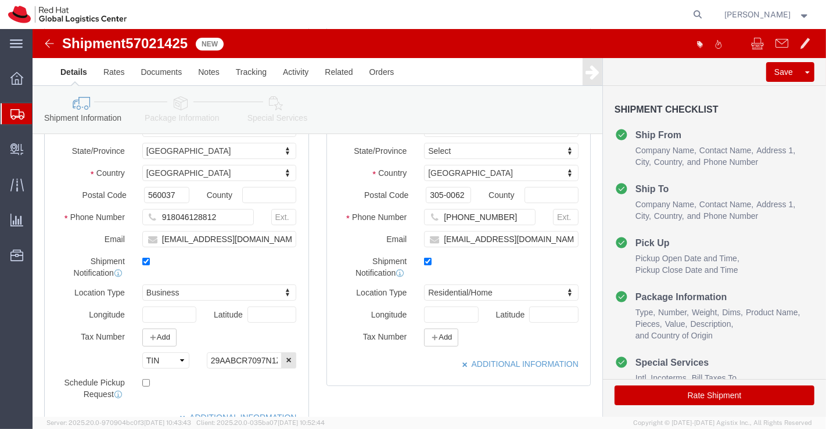
scroll to position [120, 0]
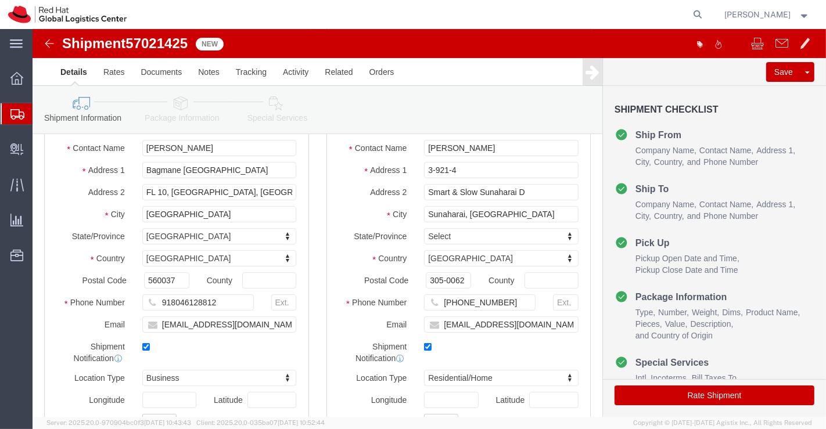
click icon
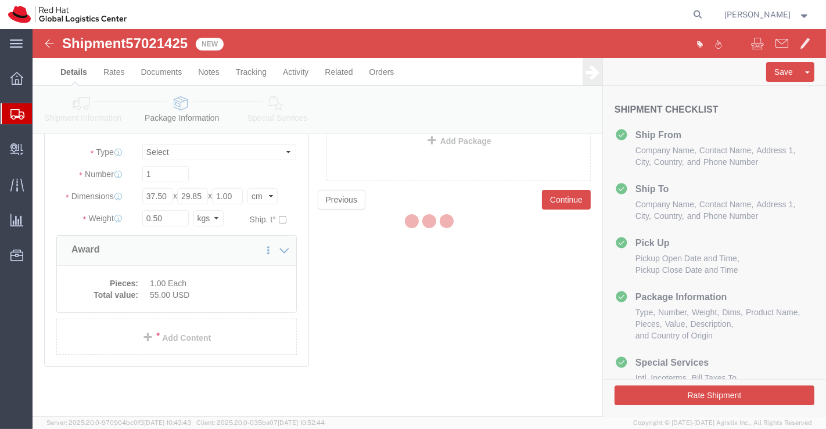
scroll to position [98, 0]
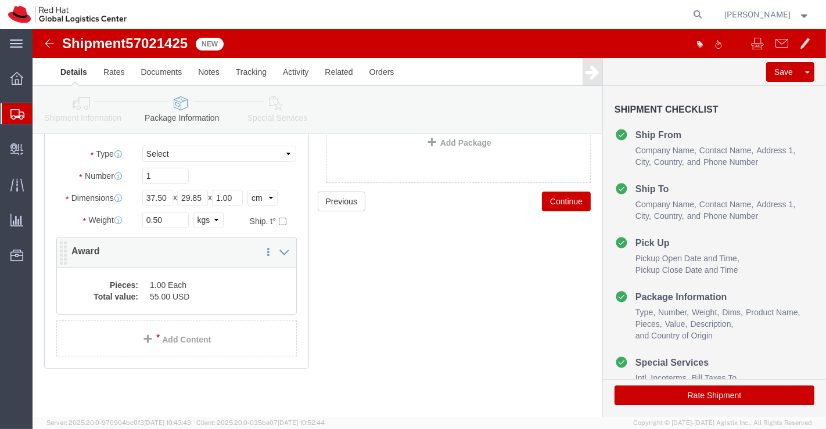
click dd "1.00 Each"
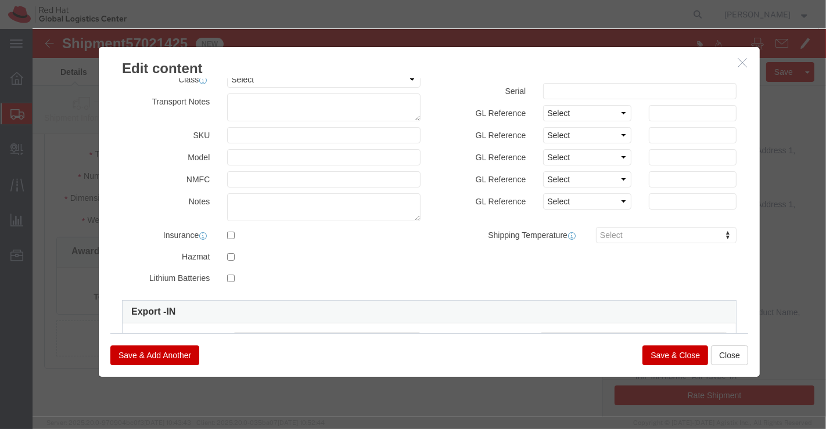
scroll to position [0, 0]
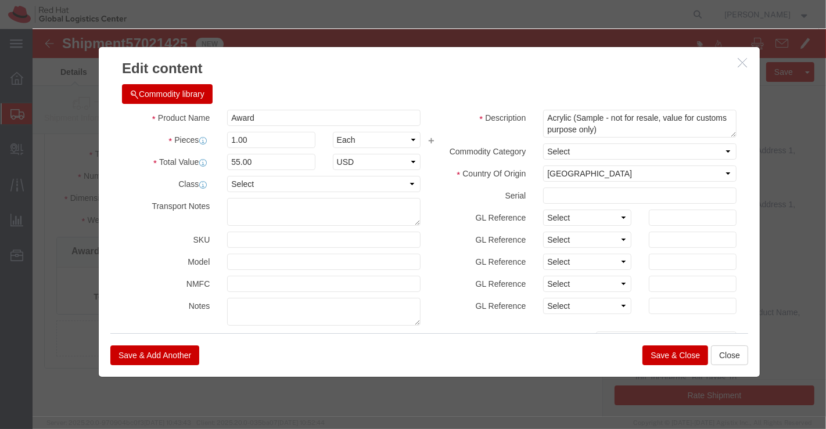
click button "Save & Close"
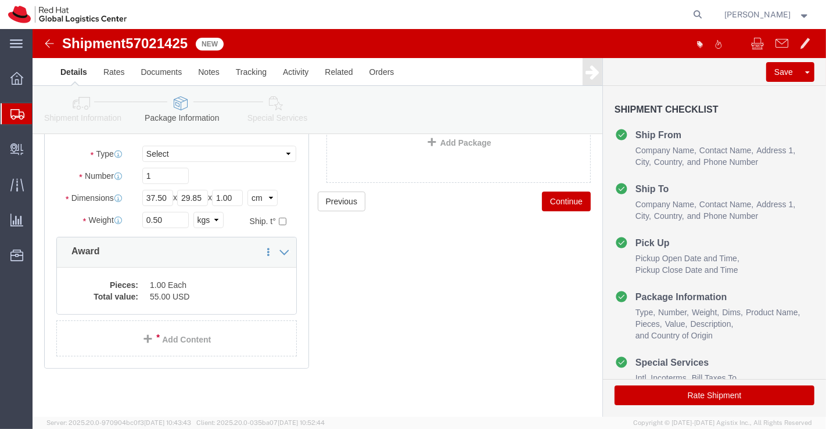
click icon
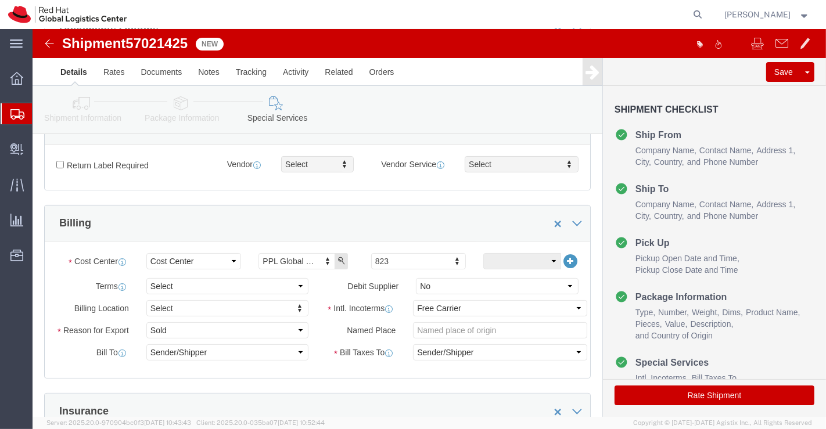
scroll to position [193, 0]
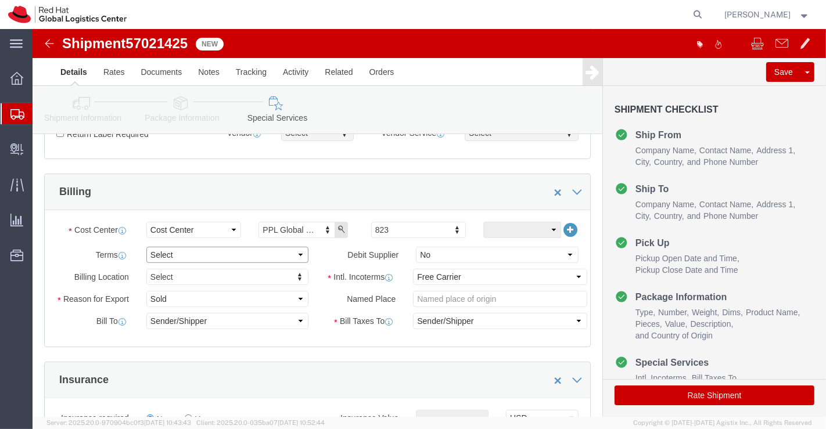
click select "Select Free of Charge Free of Cost NET 30 NET 45 NET 60 See Comment"
select select "FREE_OF_COST"
click select "Select Free of Charge Free of Cost NET 30 NET 45 NET 60 See Comment"
click select "Select Gift Personal Effects Repair/Warranty Return Sample Sold Temporary/Not S…"
select select "SAMPLE"
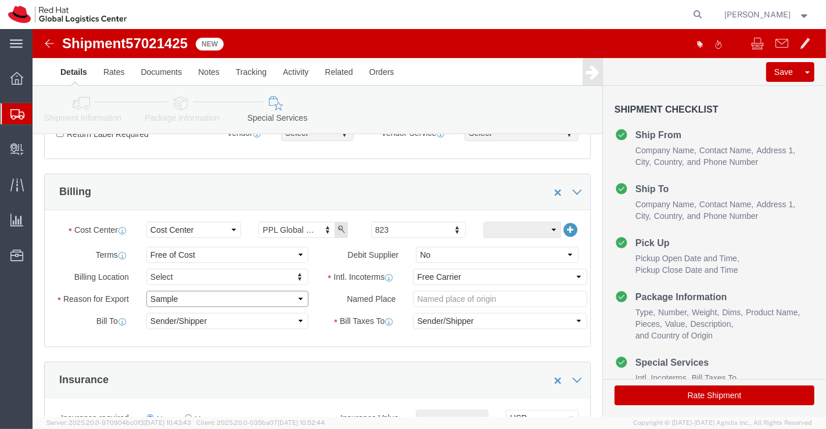
click select "Select Gift Personal Effects Repair/Warranty Return Sample Sold Temporary/Not S…"
click select "Select Carriage Insurance Paid Carriage Paid To Cost and Freight Cost Insurance…"
select select "DDP"
click select "Select Carriage Insurance Paid Carriage Paid To Cost and Freight Cost Insurance…"
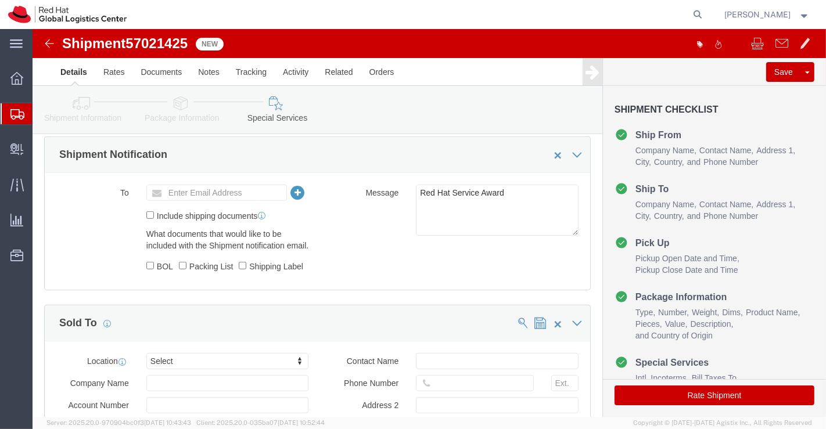
scroll to position [645, 0]
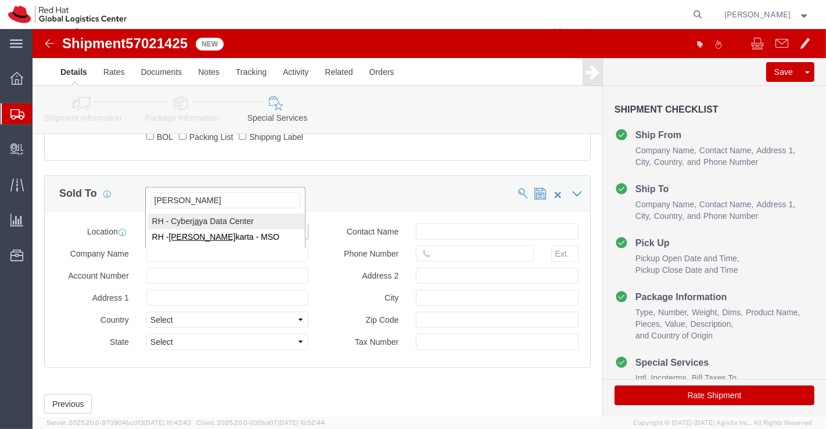
type input "J"
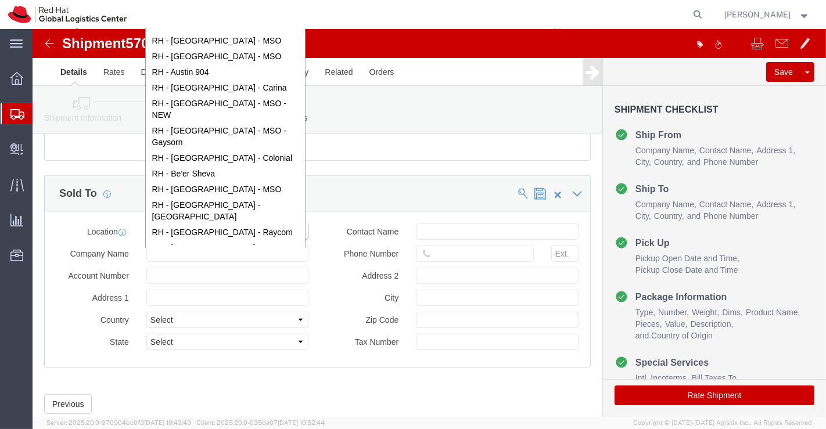
scroll to position [552, 0]
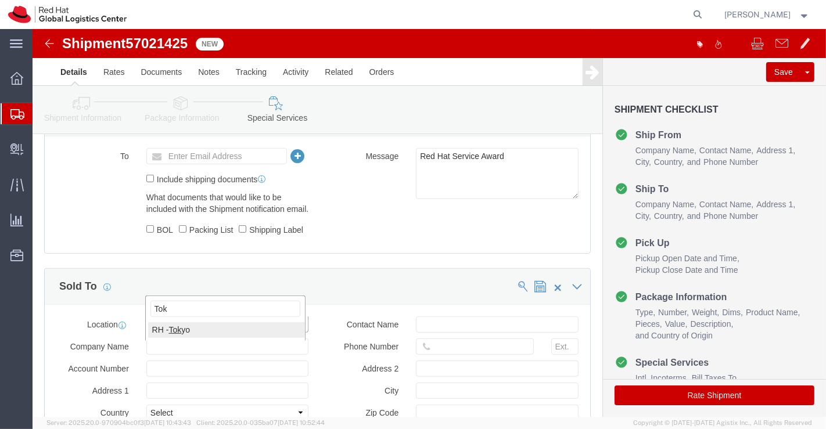
type input "Tok"
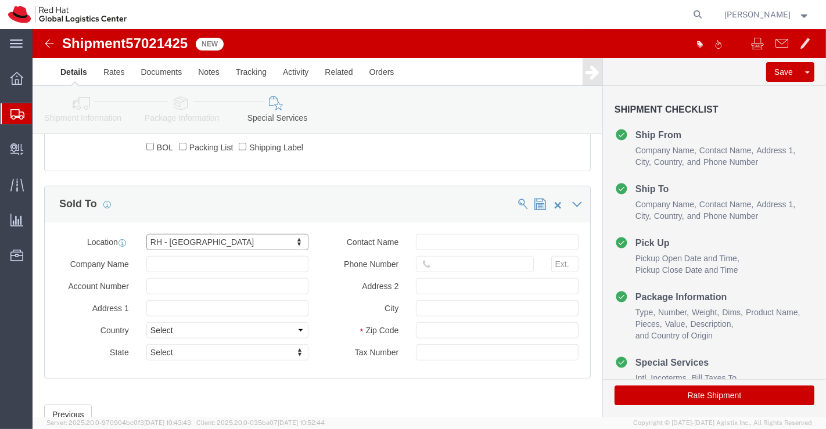
scroll to position [700, 0]
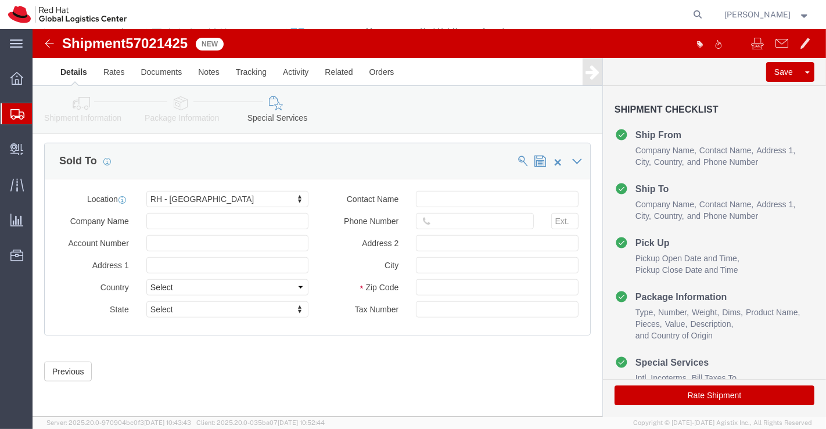
click icon
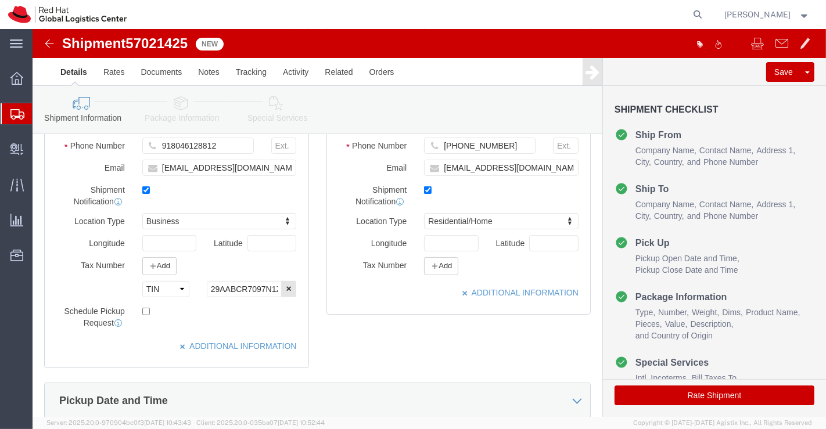
scroll to position [249, 0]
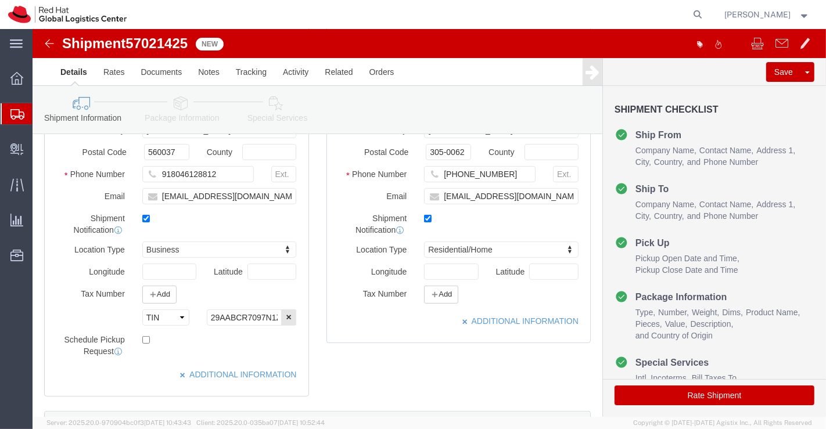
drag, startPoint x: 146, startPoint y: 73, endPoint x: 150, endPoint y: 91, distance: 19.2
click icon
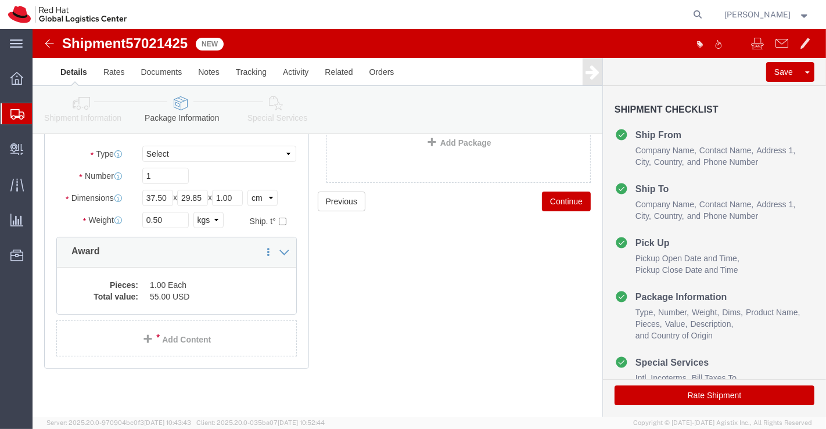
click icon
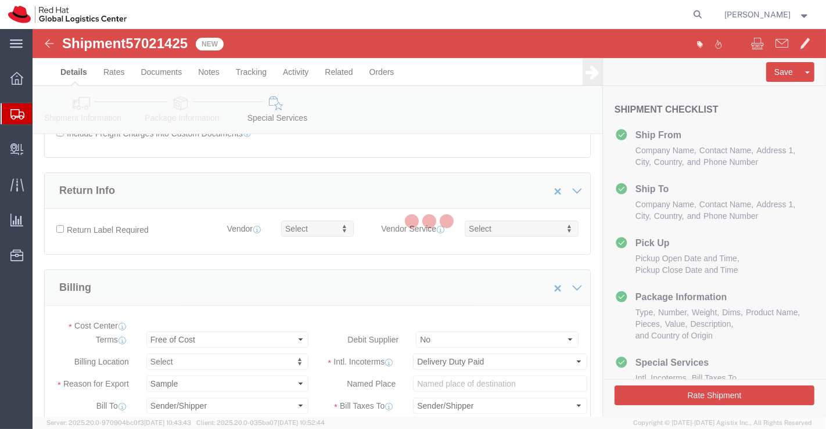
select select "COSTCENTER"
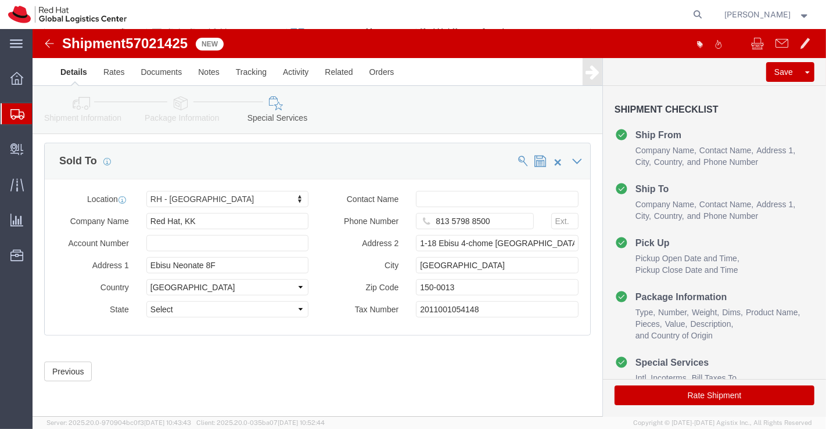
scroll to position [700, 0]
click button "Rate Shipment"
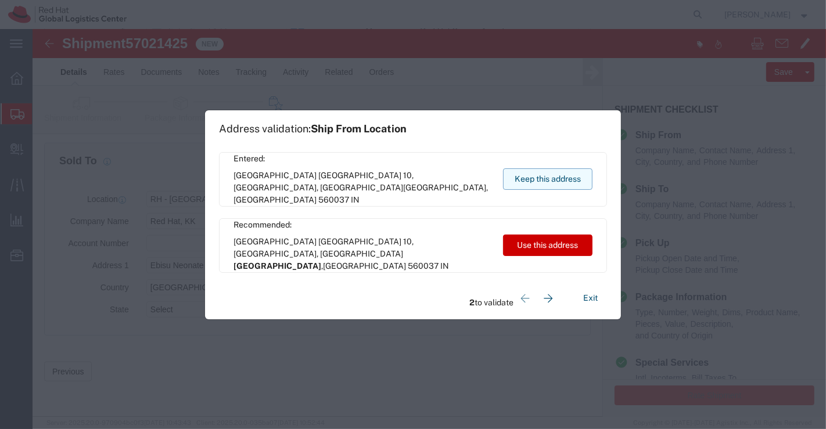
click at [539, 174] on button "Keep this address" at bounding box center [547, 178] width 89 height 21
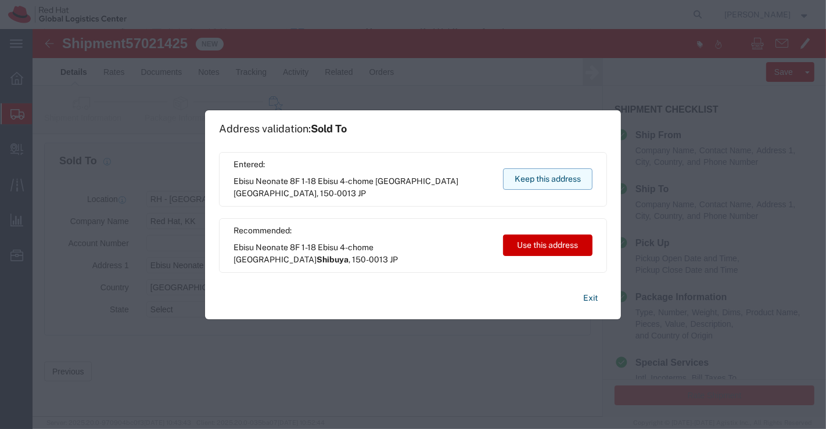
click at [539, 174] on button "Keep this address" at bounding box center [547, 178] width 89 height 21
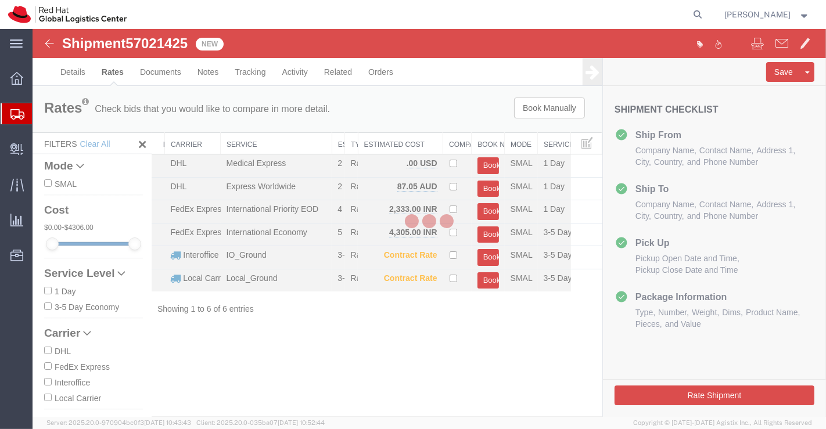
scroll to position [0, 0]
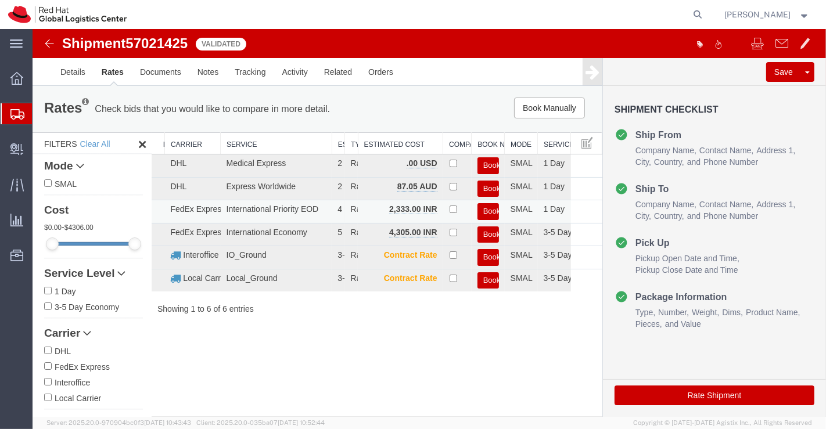
click at [486, 210] on button "Book" at bounding box center [487, 211] width 21 height 17
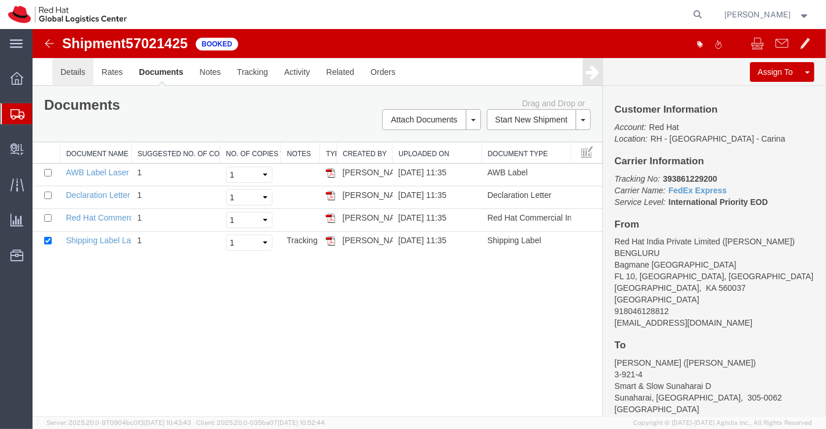
click at [79, 71] on link "Details" at bounding box center [72, 72] width 41 height 28
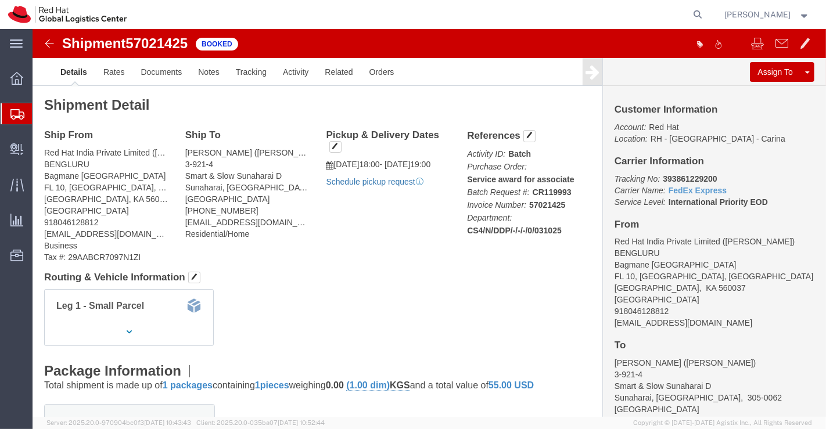
click link "Schedule pickup request"
drag, startPoint x: 622, startPoint y: 147, endPoint x: 684, endPoint y: 150, distance: 62.2
click p "Tracking No: 393861229200 Carrier Name: FedEx Express FedEx Express Service Lev…"
copy b "393861229200"
click div "Leg 1 - Small Parcel"
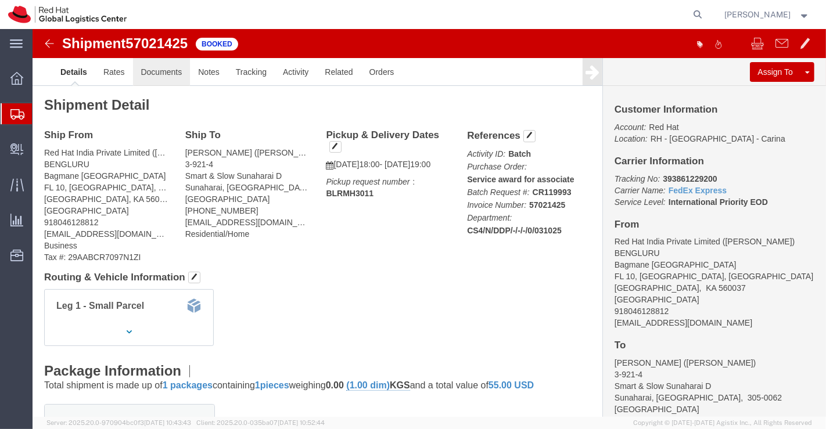
click link "Documents"
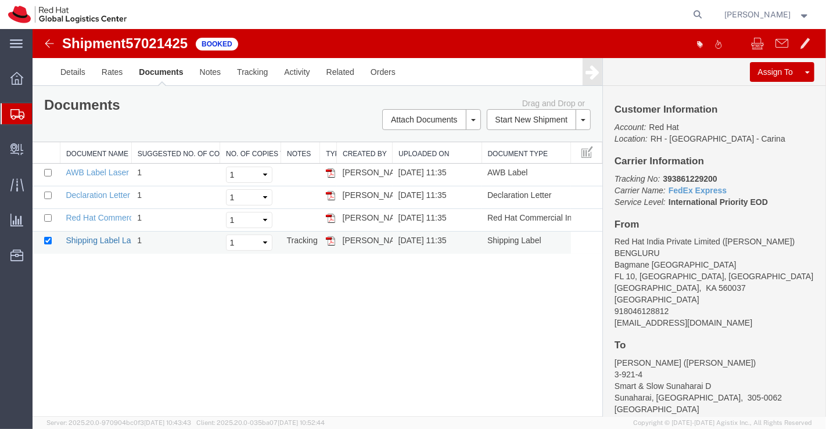
click at [97, 236] on link "Shipping Label Laser" at bounding box center [103, 240] width 77 height 9
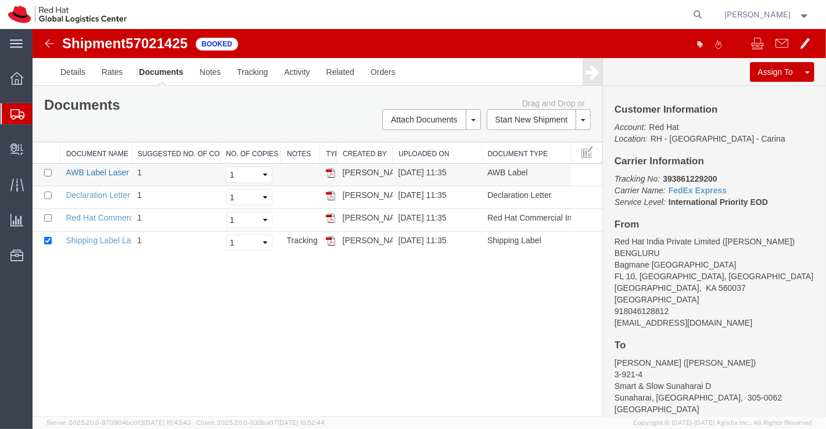
click at [99, 168] on link "AWB Label Laser" at bounding box center [96, 172] width 63 height 9
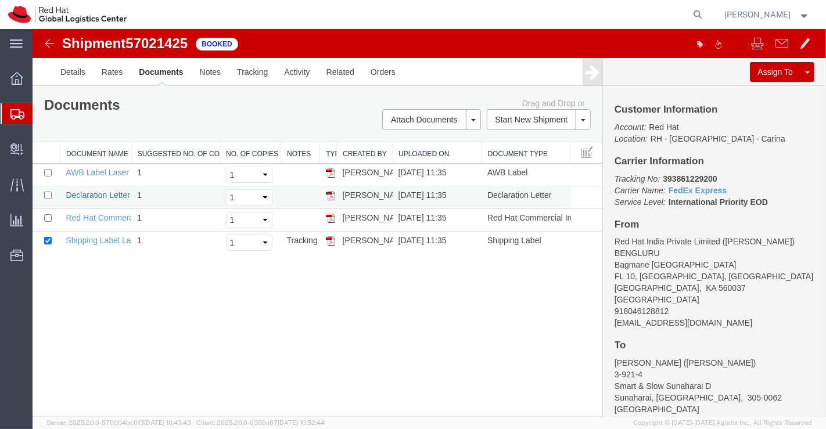
click at [111, 195] on link "Declaration Letter" at bounding box center [97, 194] width 64 height 9
click at [95, 218] on link "Red Hat Commercial Invoice" at bounding box center [116, 217] width 103 height 9
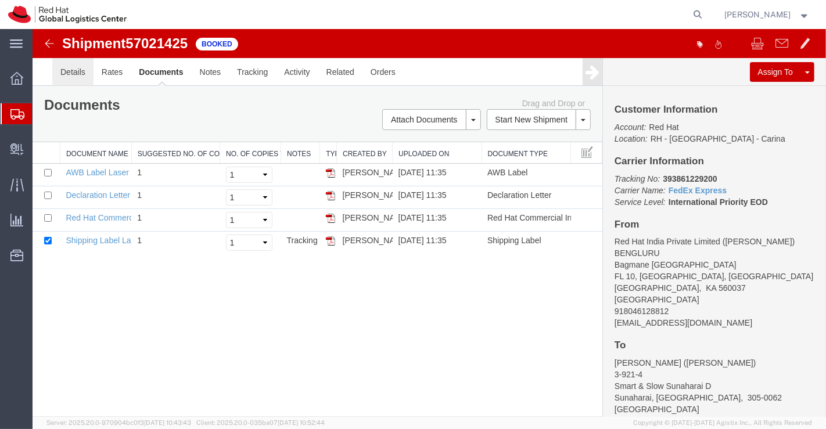
click at [65, 71] on link "Details" at bounding box center [72, 72] width 41 height 28
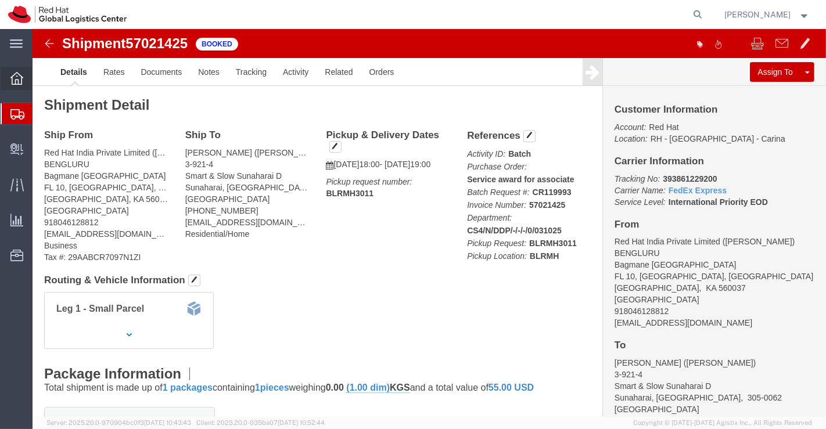
click at [16, 74] on icon at bounding box center [16, 78] width 13 height 13
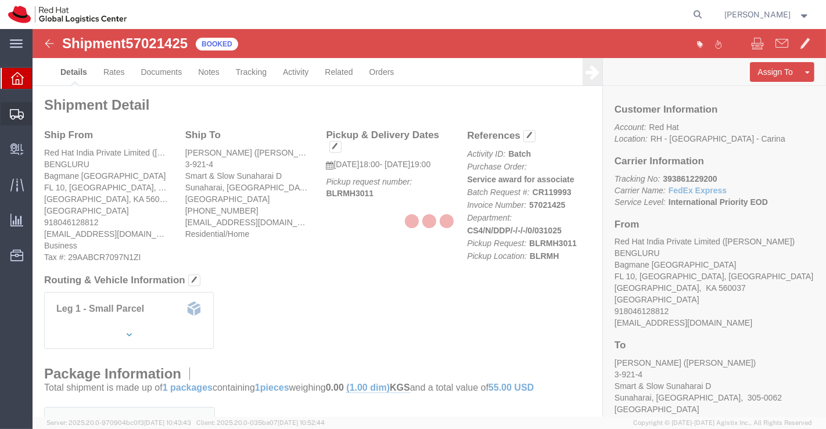
click at [10, 109] on icon at bounding box center [17, 114] width 14 height 10
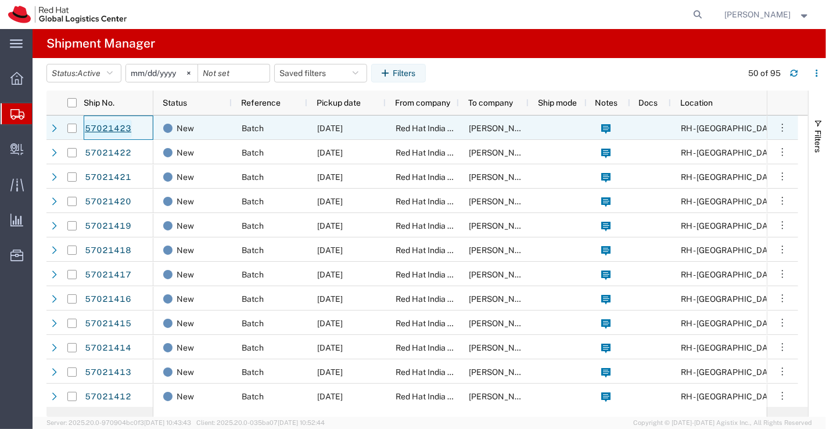
click at [99, 131] on link "57021423" at bounding box center [108, 129] width 48 height 19
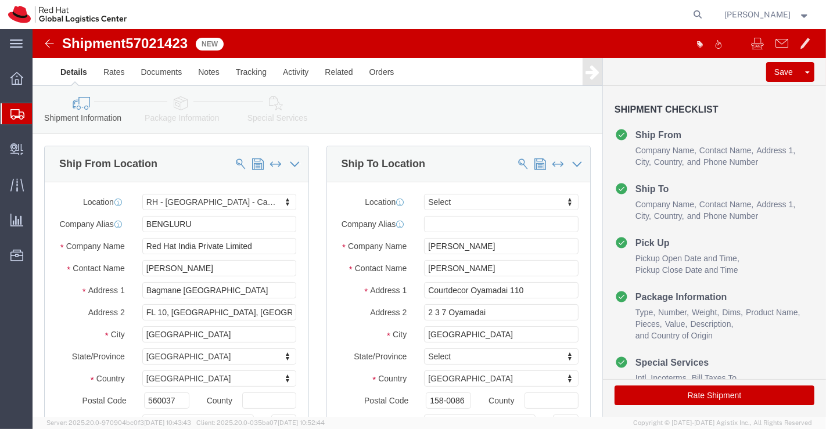
select select "37925"
select select
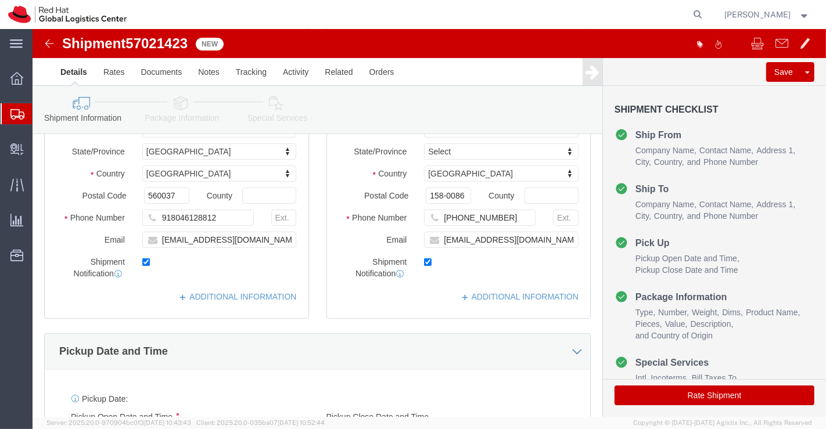
scroll to position [193, 0]
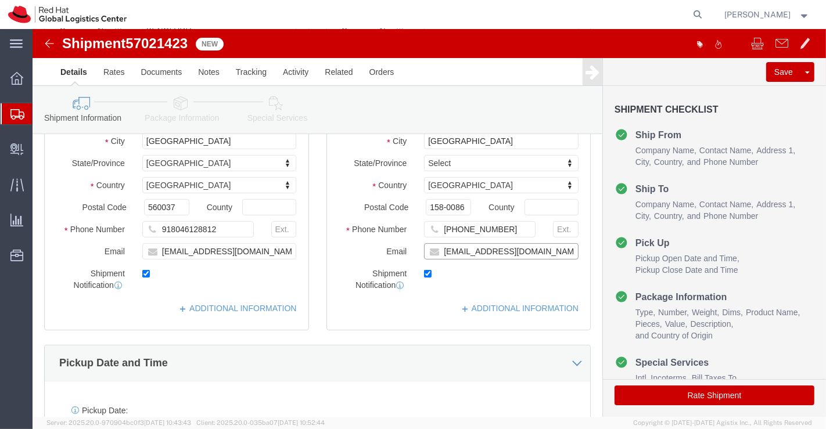
click input "yosumida@redhat.com"
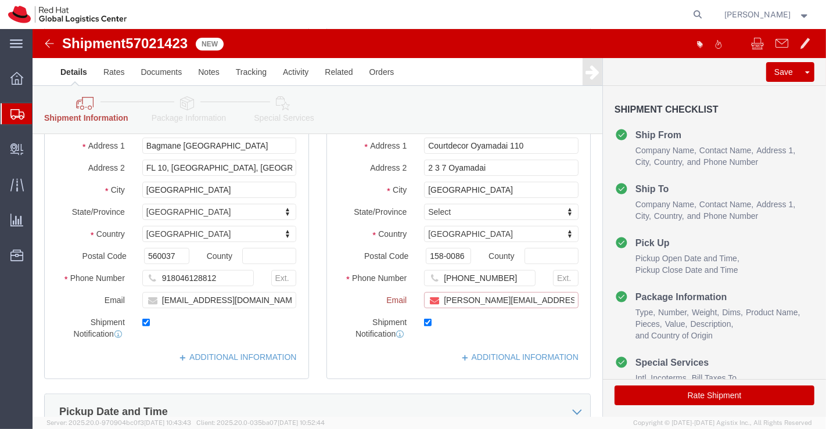
scroll to position [242, 0]
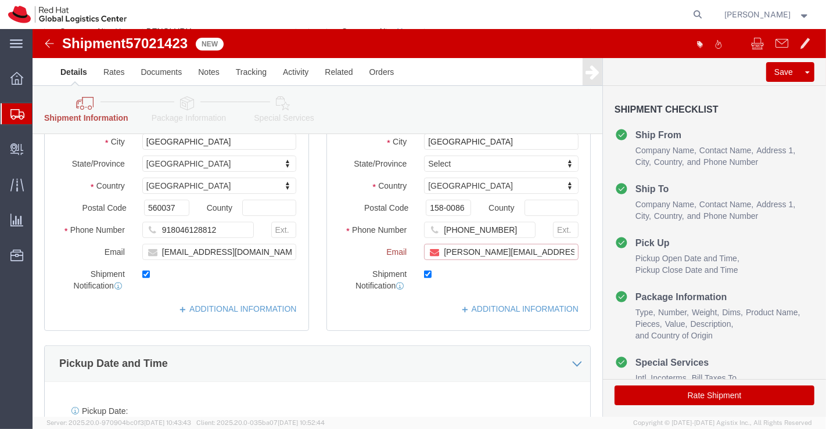
paste input "[EMAIL_ADDRESS][DOMAIN_NAME]"
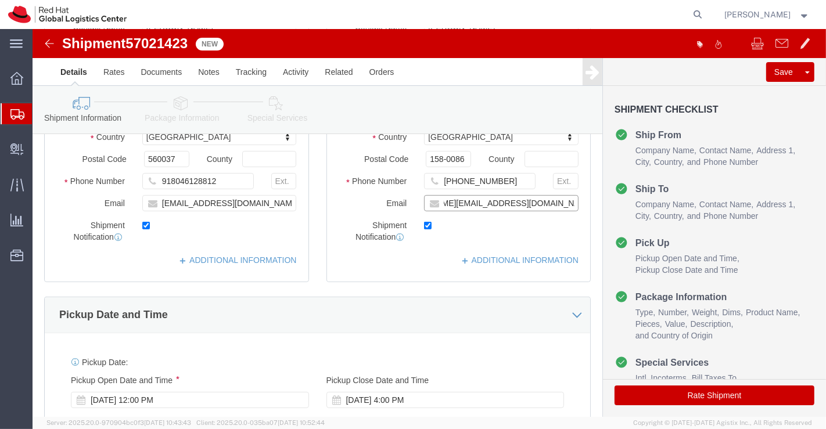
scroll to position [193, 0]
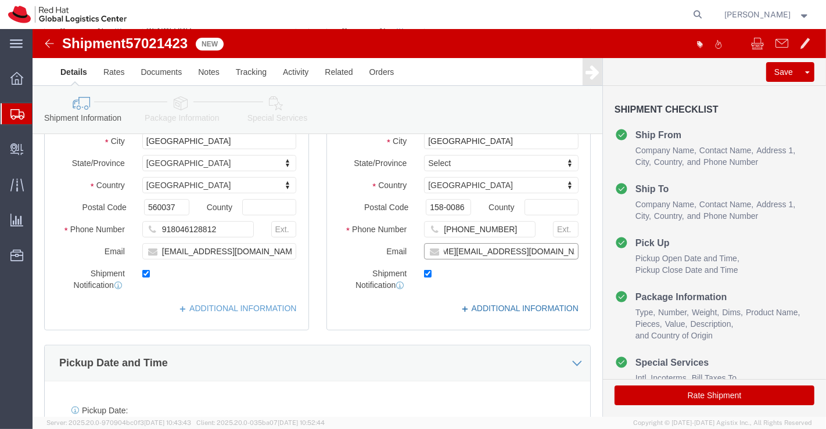
type input "yosumida@redhat.com,apaclogistics@redhat.com"
click link "ADDITIONAL INFORMATION"
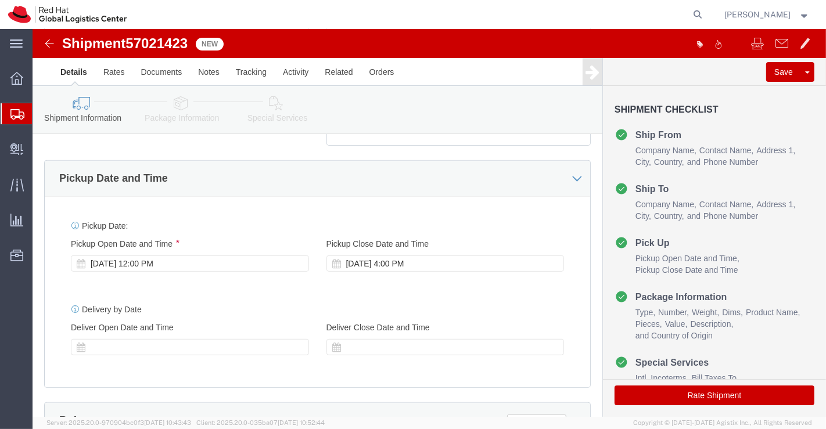
scroll to position [451, 0]
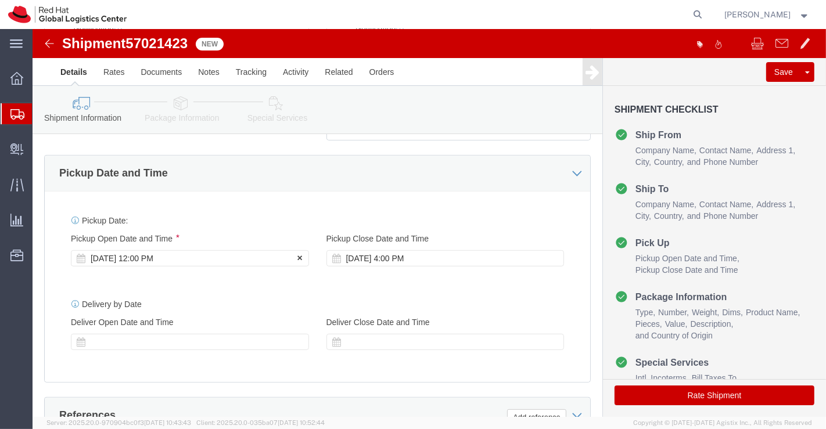
click div "Oct 03 2025 12:00 PM"
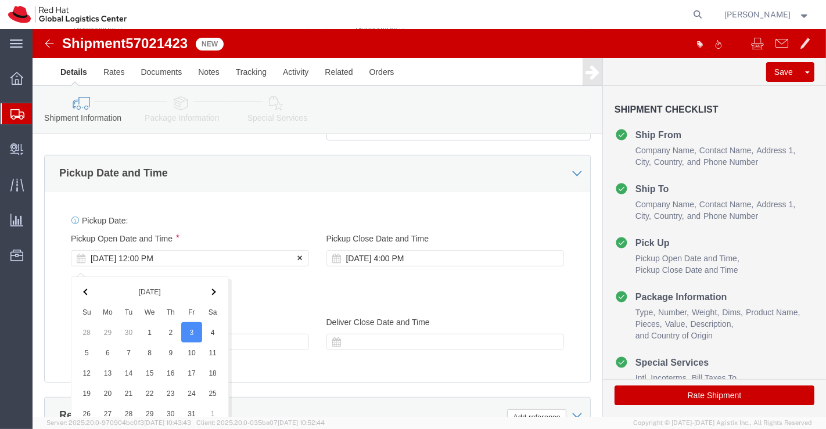
scroll to position [703, 0]
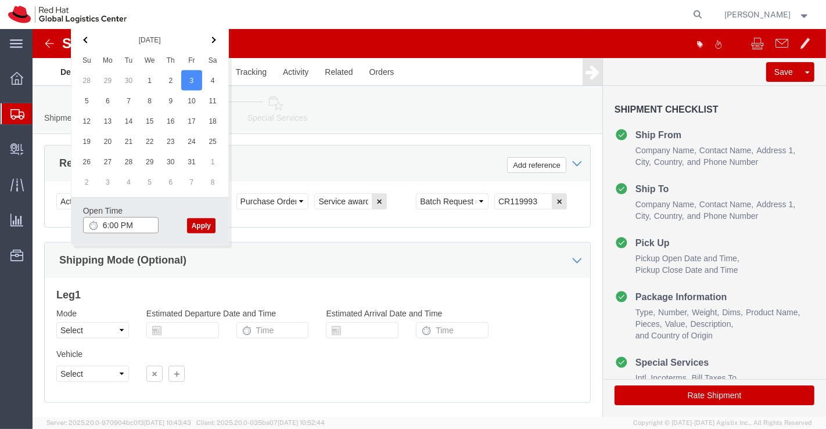
type input "6:00 PM"
click button "Apply"
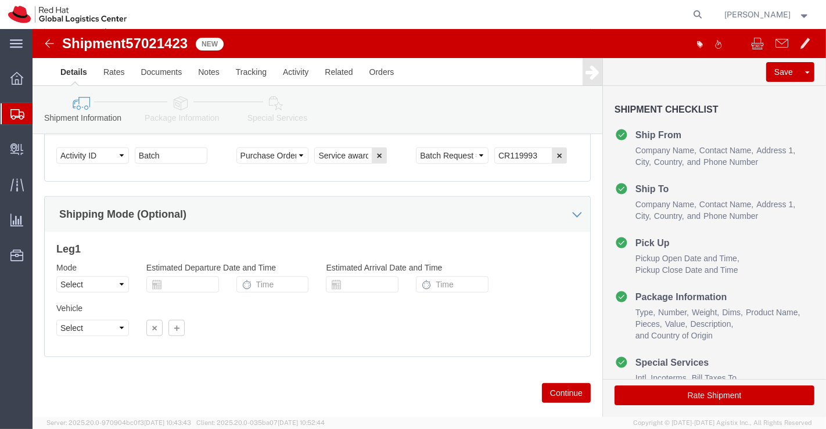
scroll to position [768, 0]
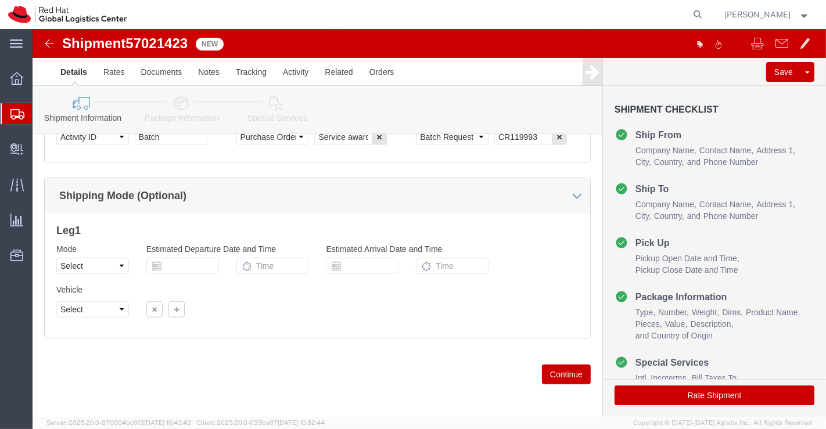
click icon
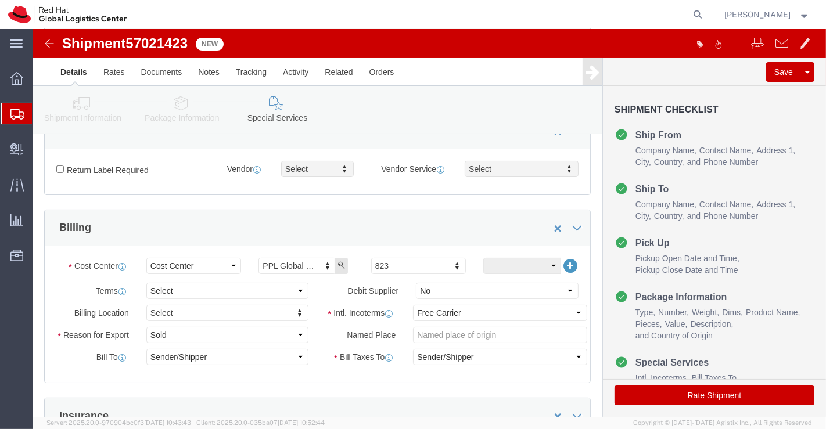
scroll to position [175, 0]
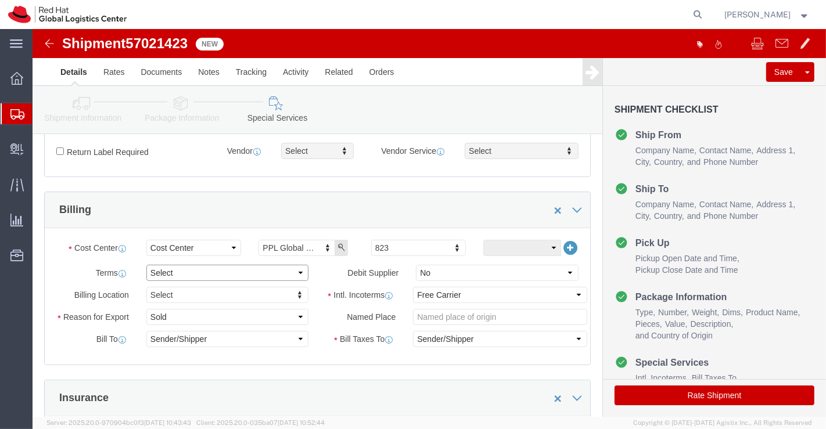
click select "Select Free of Charge Free of Cost NET 30 NET 45 NET 60 See Comment"
select select "FREE_OF_COST"
click select "Select Free of Charge Free of Cost NET 30 NET 45 NET 60 See Comment"
click select "Select Gift Personal Effects Repair/Warranty Return Sample Sold Temporary/Not S…"
select select "SAMPLE"
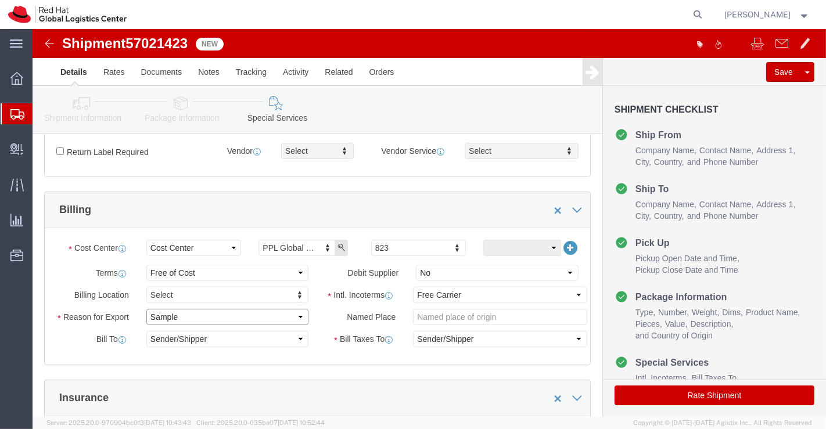
click select "Select Gift Personal Effects Repair/Warranty Return Sample Sold Temporary/Not S…"
click select "Select Carriage Insurance Paid Carriage Paid To Cost and Freight Cost Insurance…"
select select "DDP"
click select "Select Carriage Insurance Paid Carriage Paid To Cost and Freight Cost Insurance…"
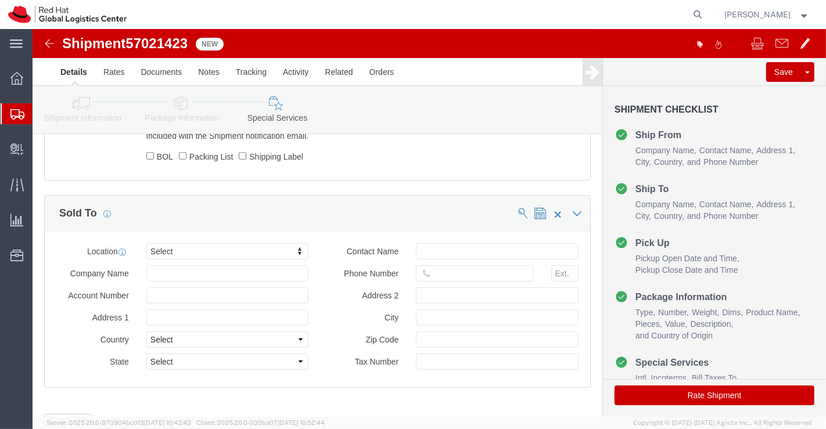
scroll to position [627, 0]
type input "Tok"
click button "Rate Shipment"
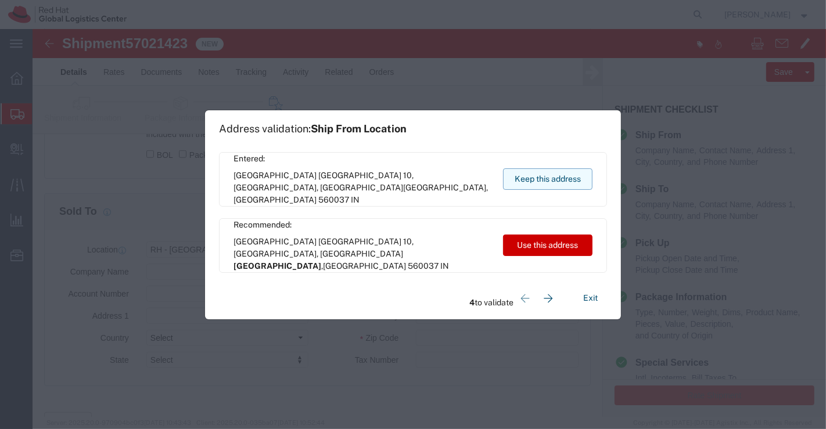
click at [529, 180] on button "Keep this address" at bounding box center [547, 178] width 89 height 21
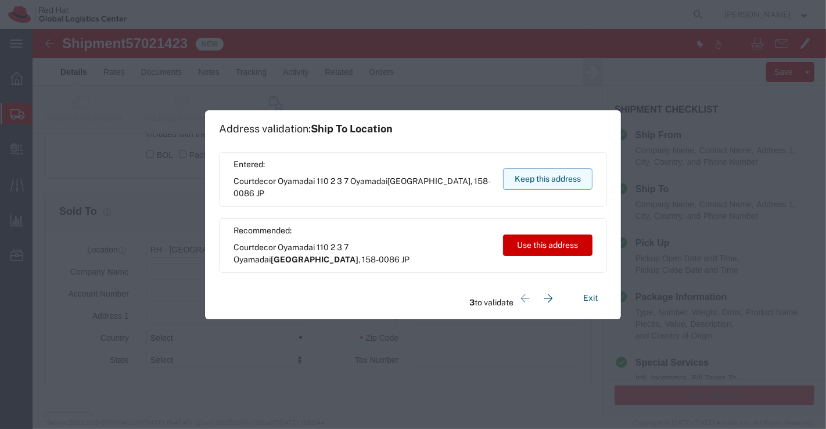
click at [529, 180] on button "Keep this address" at bounding box center [547, 178] width 89 height 21
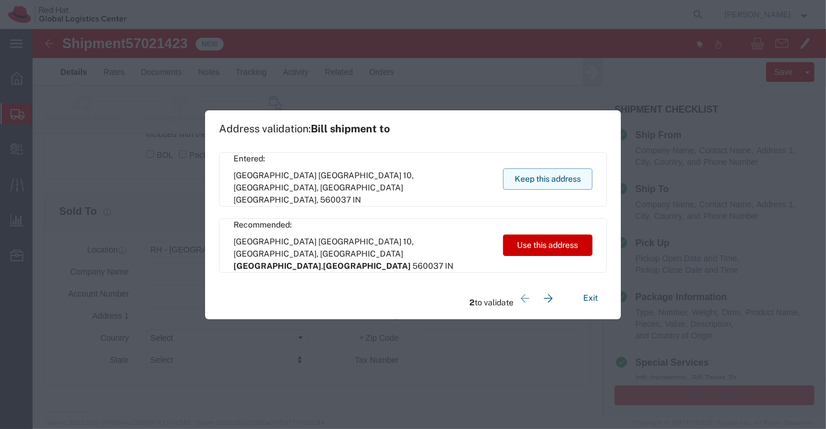
click at [529, 180] on button "Keep this address" at bounding box center [547, 178] width 89 height 21
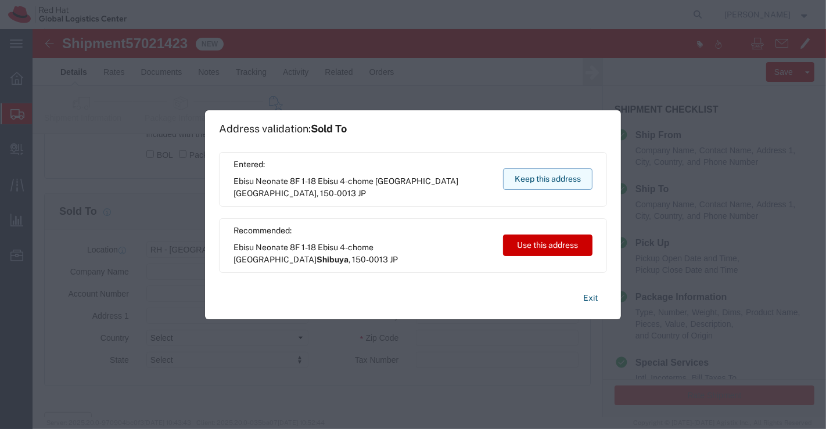
click at [529, 180] on button "Keep this address" at bounding box center [547, 178] width 89 height 21
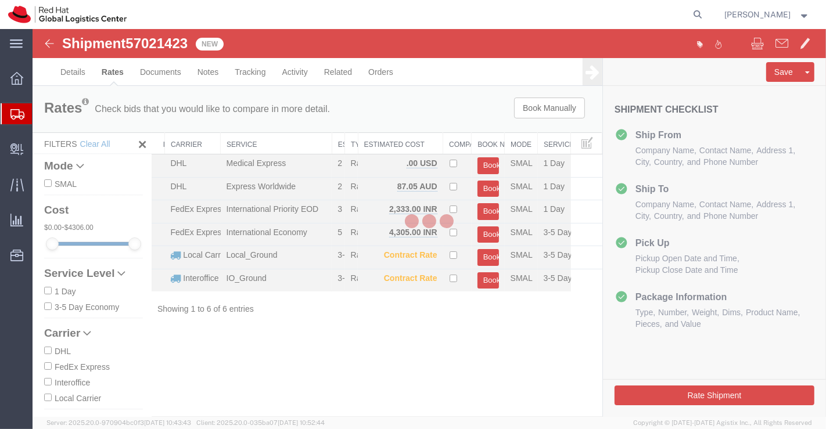
scroll to position [0, 0]
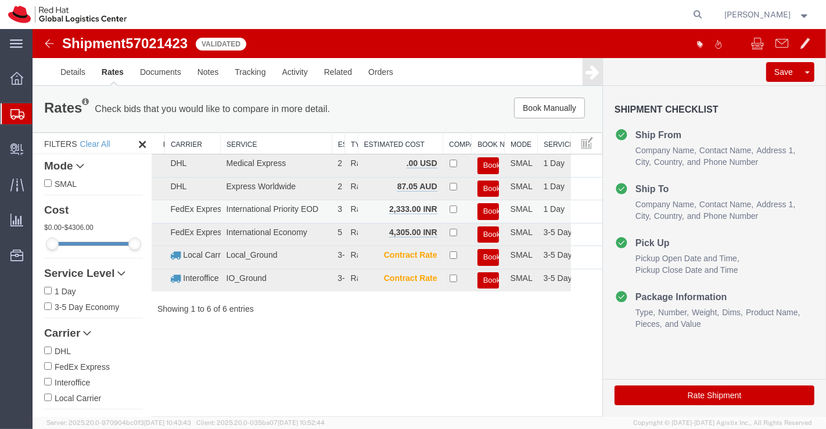
click at [492, 210] on button "Book" at bounding box center [487, 211] width 21 height 17
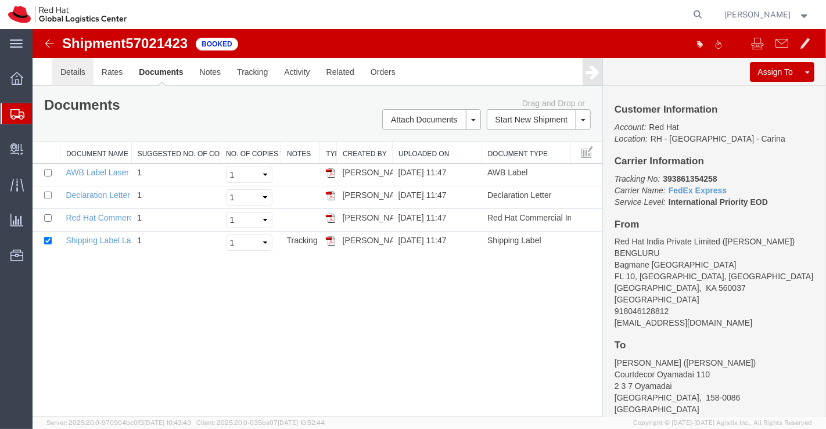
click at [75, 69] on link "Details" at bounding box center [72, 72] width 41 height 28
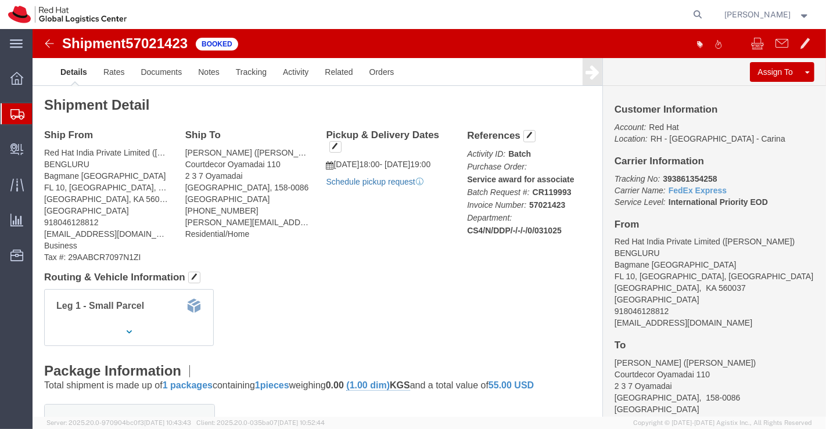
click link "Schedule pickup request"
drag, startPoint x: 623, startPoint y: 149, endPoint x: 692, endPoint y: 145, distance: 69.2
click p "Tracking No: 393861354258 Carrier Name: FedEx Express FedEx Express Service Lev…"
copy b "393861354258"
click div "Shipment Detail Ship From Red Hat India Private Limited (Pallav Sen Gupta) BENG…"
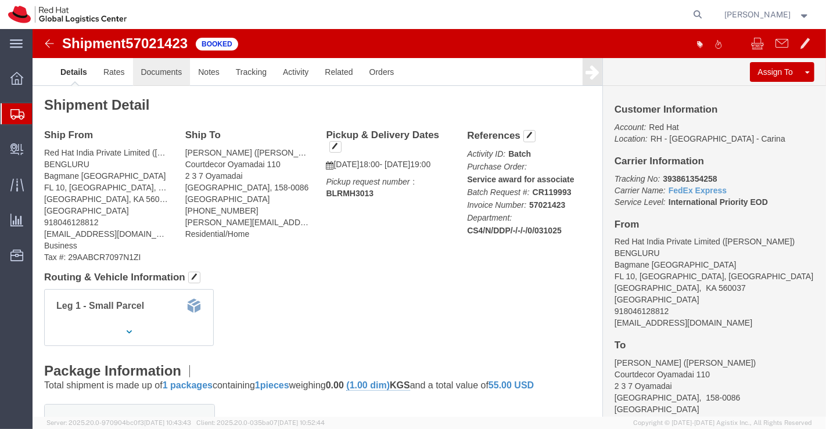
click link "Documents"
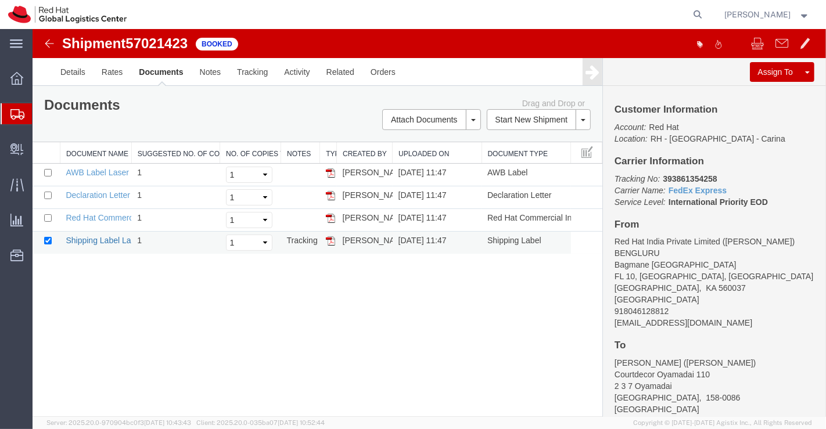
click at [103, 238] on link "Shipping Label Laser" at bounding box center [103, 240] width 77 height 9
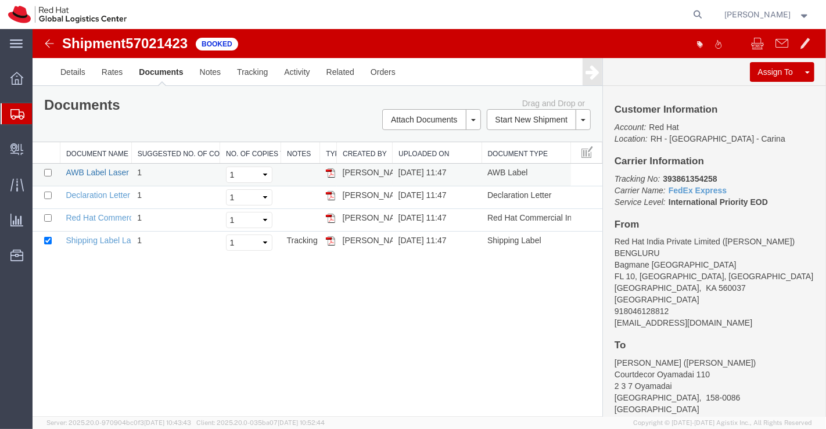
click at [103, 169] on link "AWB Label Laser" at bounding box center [96, 172] width 63 height 9
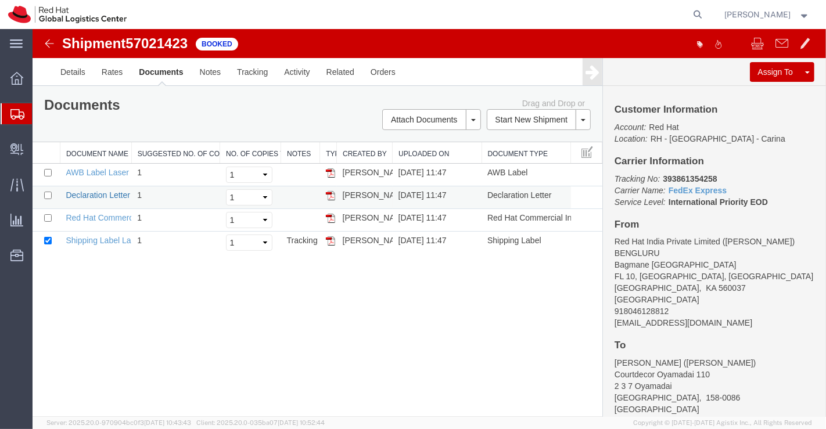
click at [85, 192] on link "Declaration Letter" at bounding box center [97, 194] width 64 height 9
click at [87, 216] on link "Red Hat Commercial Invoice" at bounding box center [116, 217] width 103 height 9
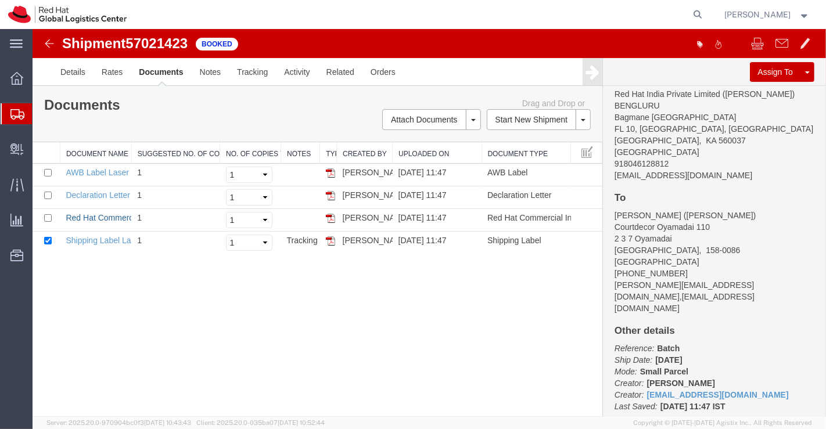
scroll to position [149, 0]
click at [66, 73] on link "Details" at bounding box center [72, 72] width 41 height 28
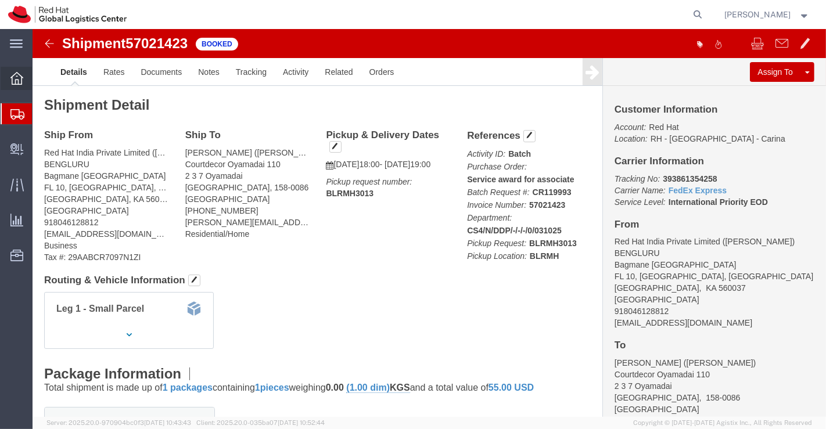
click at [18, 73] on icon at bounding box center [16, 78] width 13 height 13
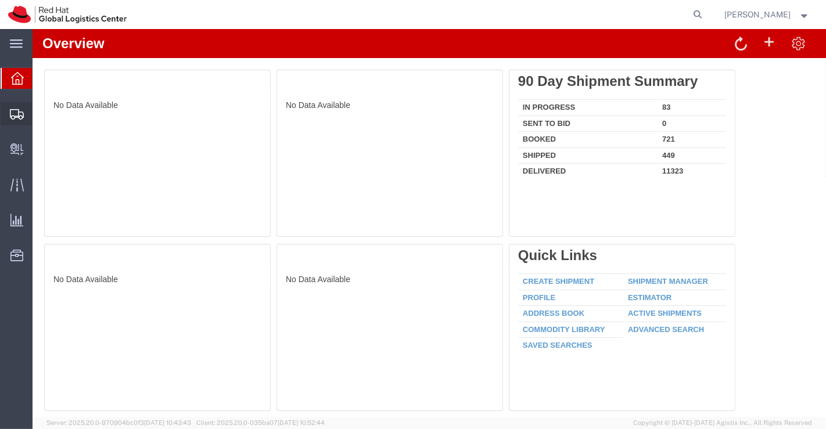
click at [0, 0] on span "Shipment Manager" at bounding box center [0, 0] width 0 height 0
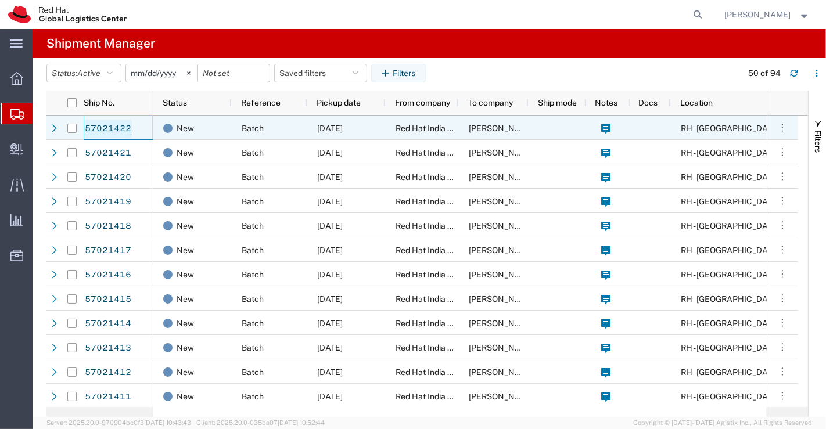
click at [106, 128] on link "57021422" at bounding box center [108, 129] width 48 height 19
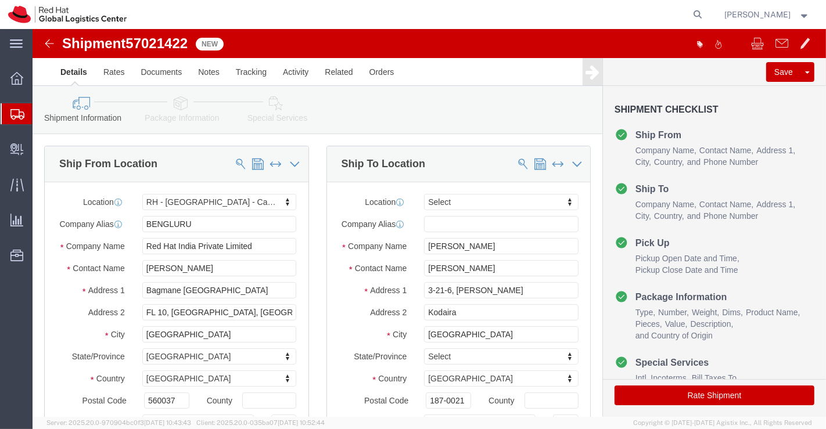
select select "37925"
select select
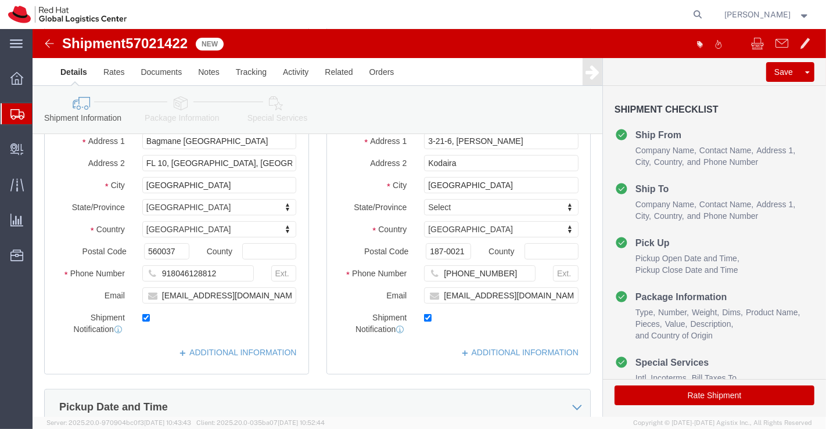
scroll to position [193, 0]
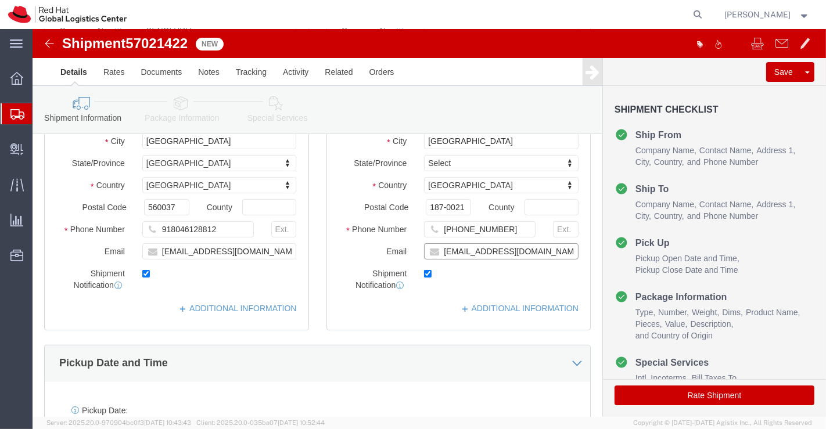
click input "mmatsuya@redhat.com"
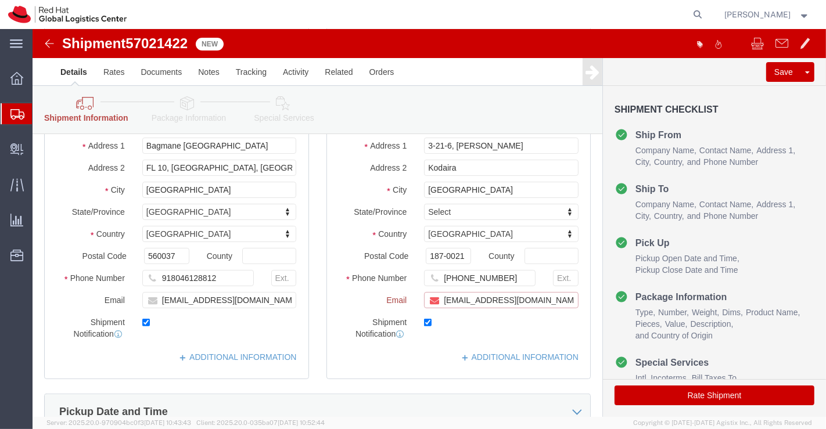
scroll to position [242, 0]
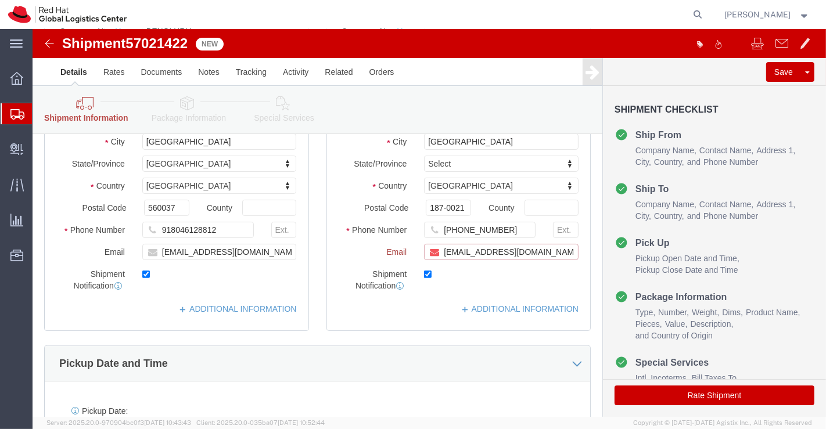
paste input "[EMAIL_ADDRESS][DOMAIN_NAME]"
type input "mmatsuya@redhat.com,apaclogistics@redhat.com"
click link "ADDITIONAL INFORMATION"
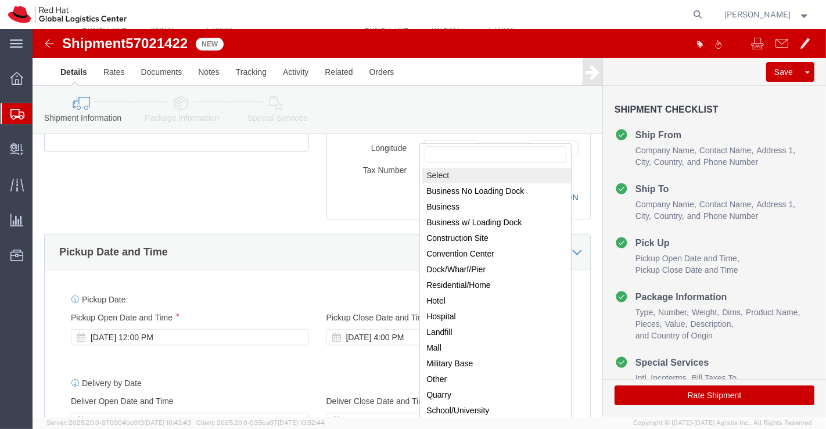
scroll to position [387, 0]
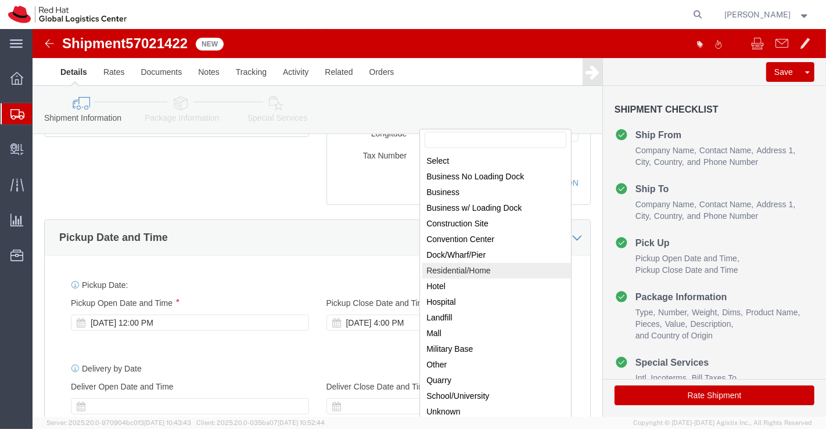
drag, startPoint x: 439, startPoint y: 239, endPoint x: 418, endPoint y: 229, distance: 23.1
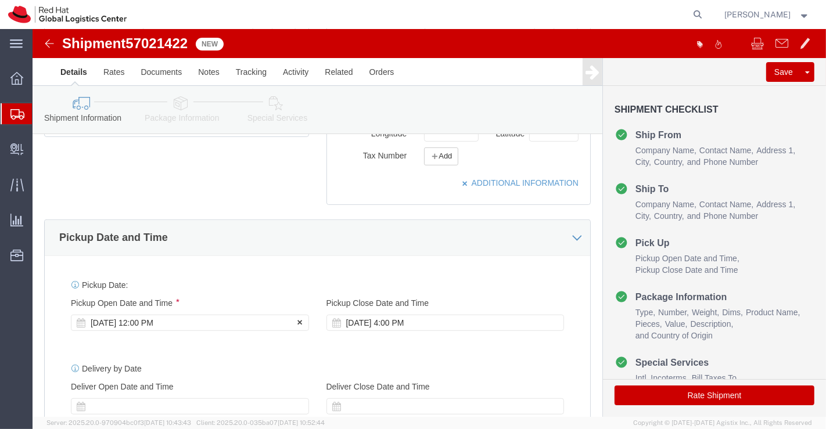
click div "Oct 03 2025 12:00 PM"
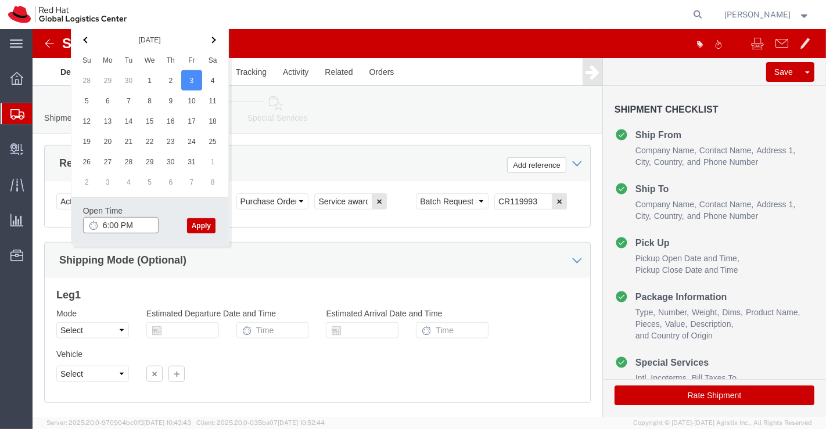
type input "6:00 PM"
click button "Apply"
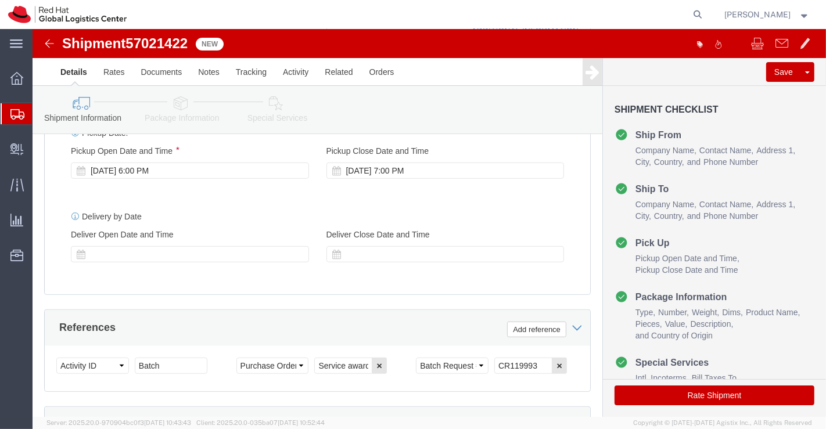
scroll to position [510, 0]
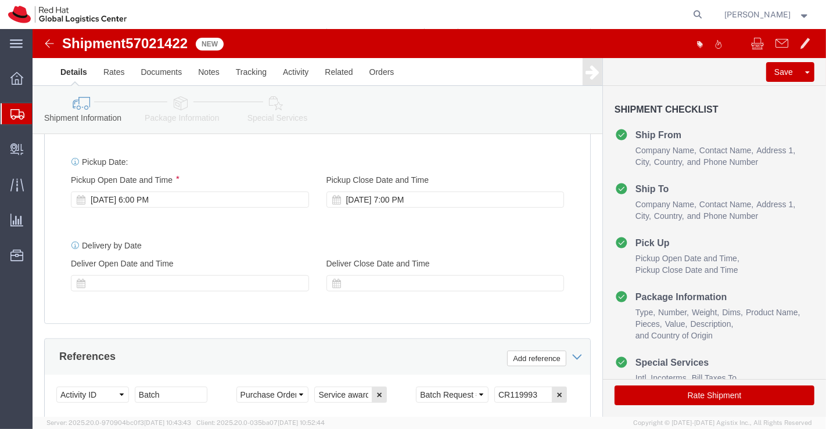
click icon
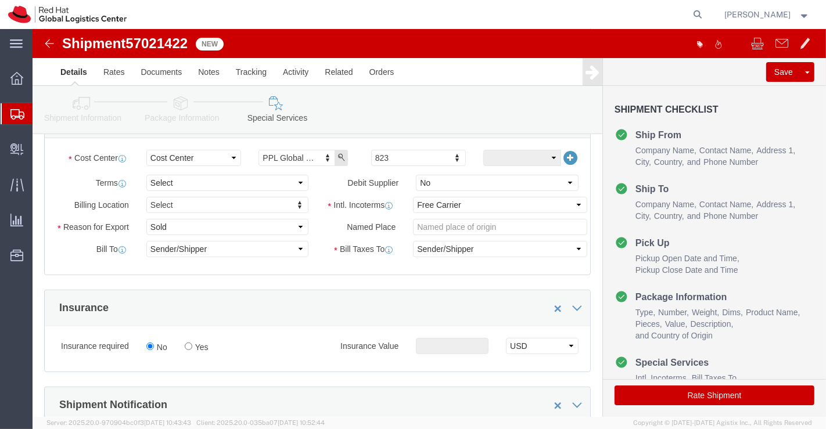
scroll to position [252, 0]
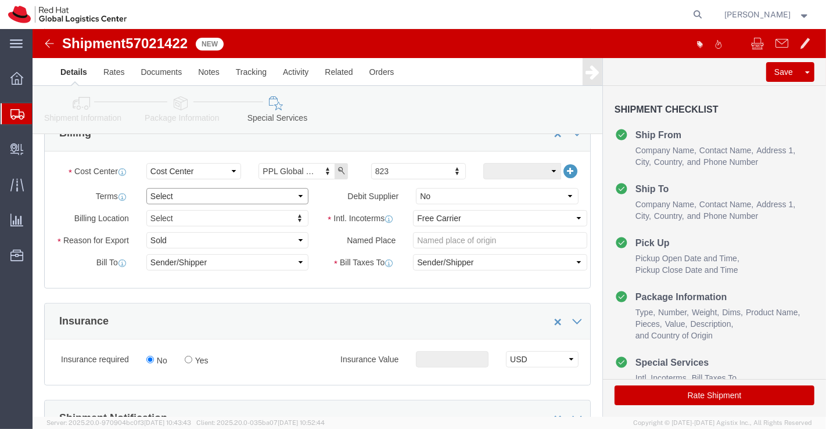
click select "Select Free of Charge Free of Cost NET 30 NET 45 NET 60 See Comment"
select select "FREE_OF_COST"
click select "Select Free of Charge Free of Cost NET 30 NET 45 NET 60 See Comment"
click select "Select Gift Personal Effects Repair/Warranty Return Sample Sold Temporary/Not S…"
select select "SAMPLE"
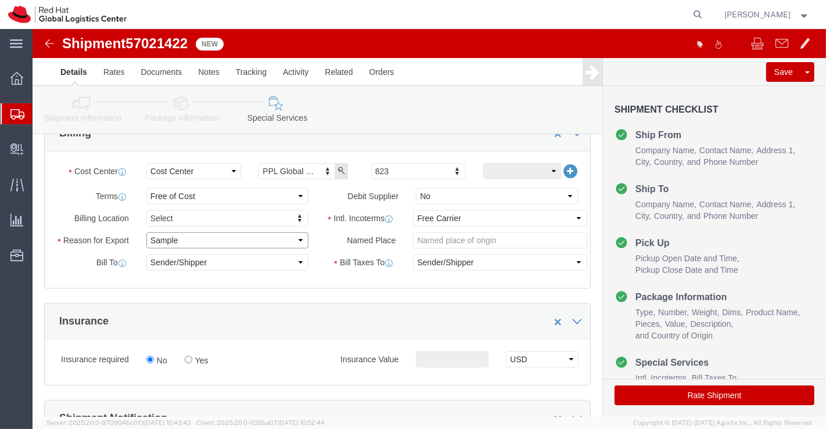
click select "Select Gift Personal Effects Repair/Warranty Return Sample Sold Temporary/Not S…"
click select "Select Carriage Insurance Paid Carriage Paid To Cost and Freight Cost Insurance…"
select select "DDP"
click select "Select Carriage Insurance Paid Carriage Paid To Cost and Freight Cost Insurance…"
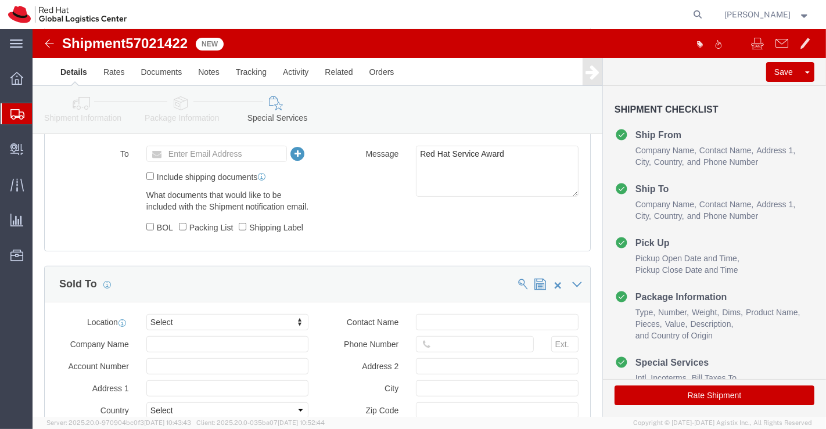
scroll to position [574, 0]
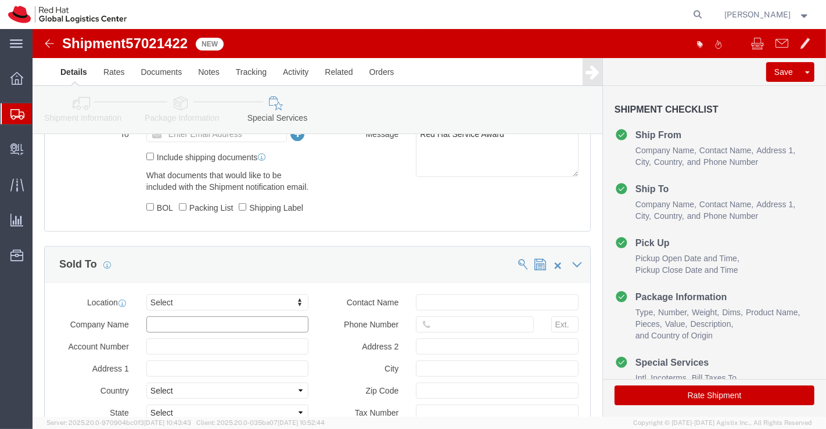
click input "text"
type input "Tok"
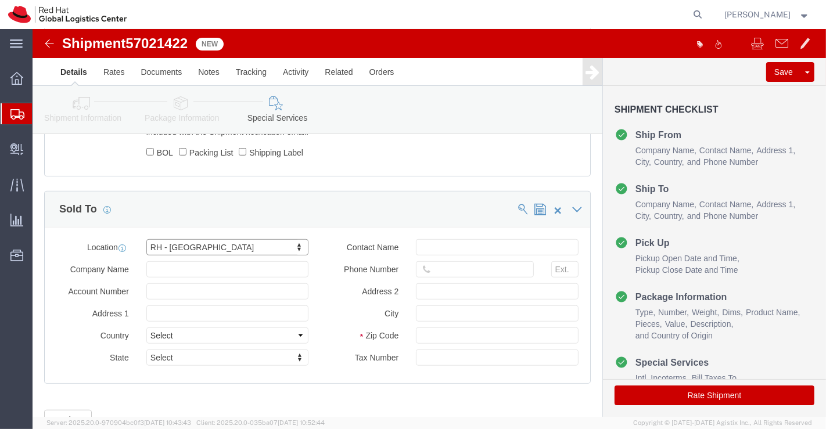
scroll to position [700, 0]
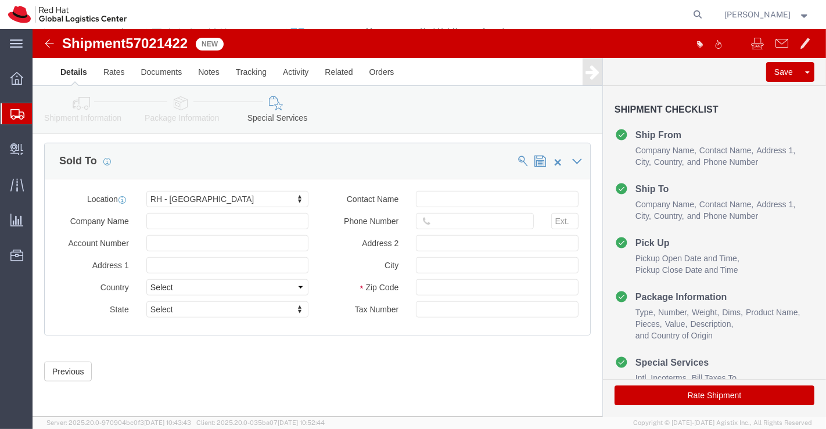
click button "Rate Shipment"
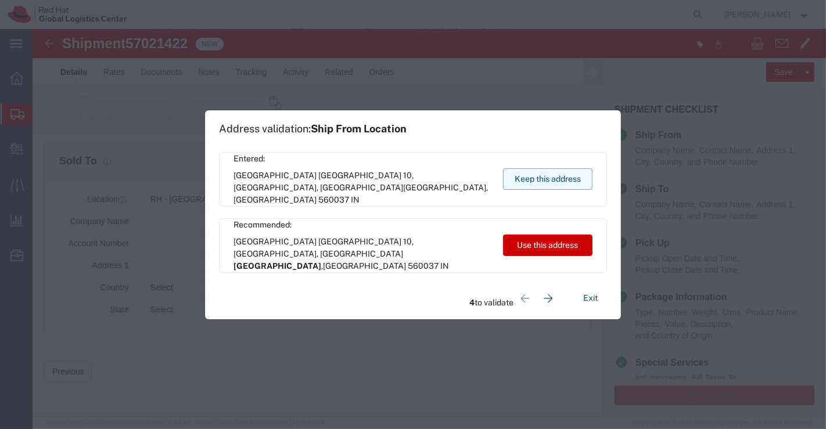
click at [510, 180] on button "Keep this address" at bounding box center [547, 178] width 89 height 21
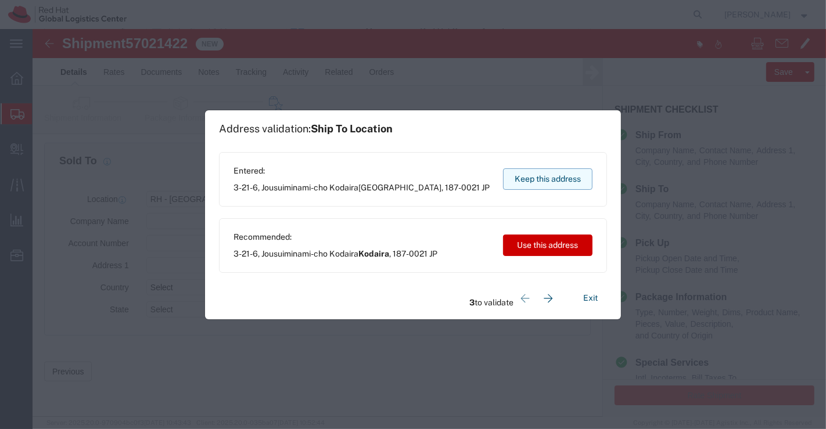
click at [510, 181] on button "Keep this address" at bounding box center [547, 178] width 89 height 21
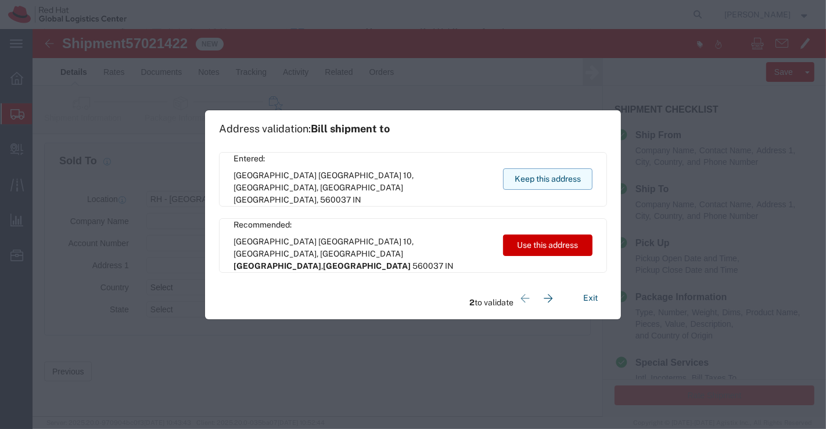
click at [511, 181] on button "Keep this address" at bounding box center [547, 178] width 89 height 21
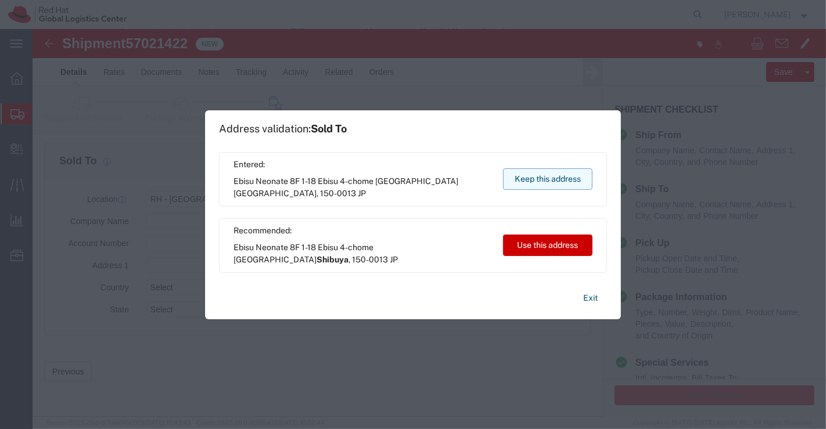
click at [511, 181] on button "Keep this address" at bounding box center [547, 178] width 89 height 21
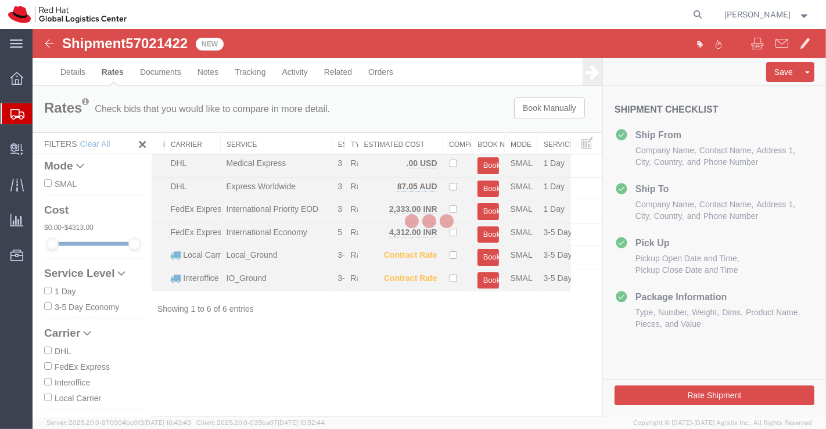
scroll to position [0, 0]
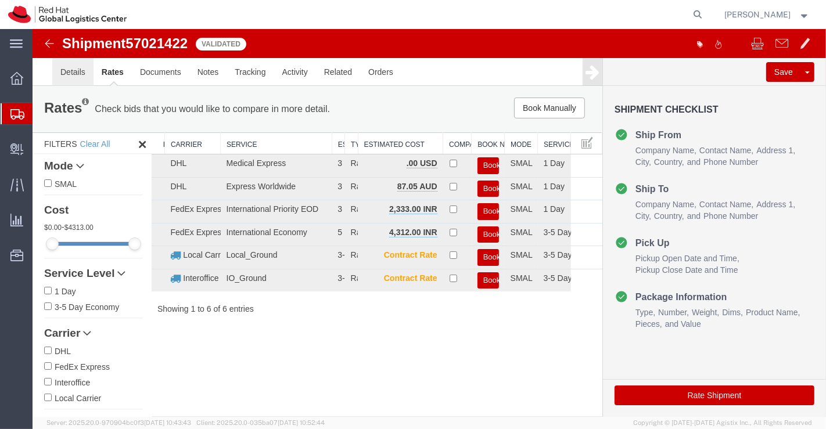
click at [73, 74] on link "Details" at bounding box center [72, 72] width 41 height 28
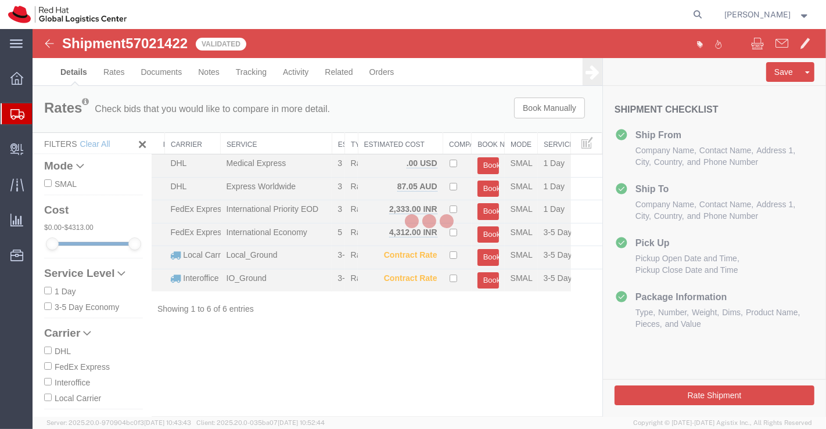
select select "37925"
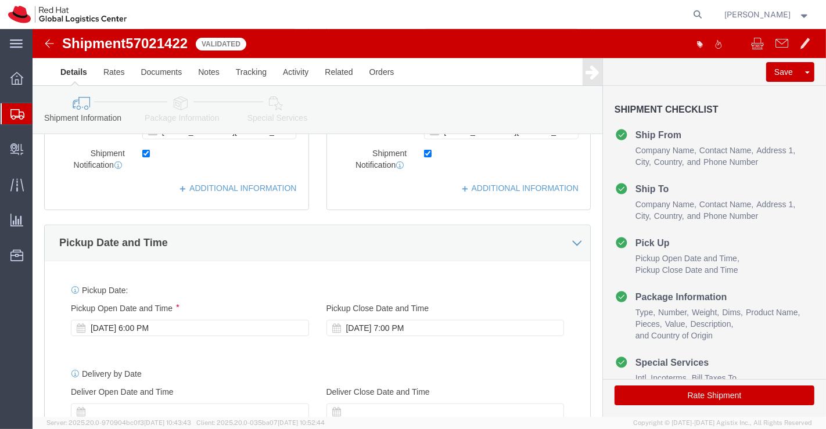
scroll to position [387, 0]
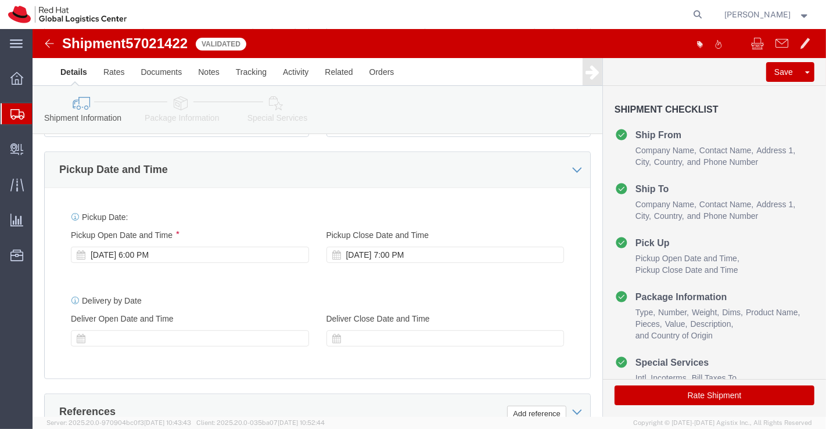
click icon
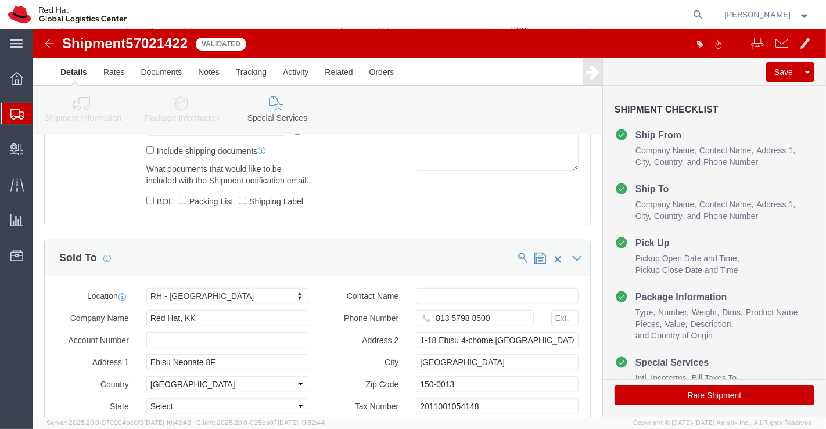
scroll to position [700, 0]
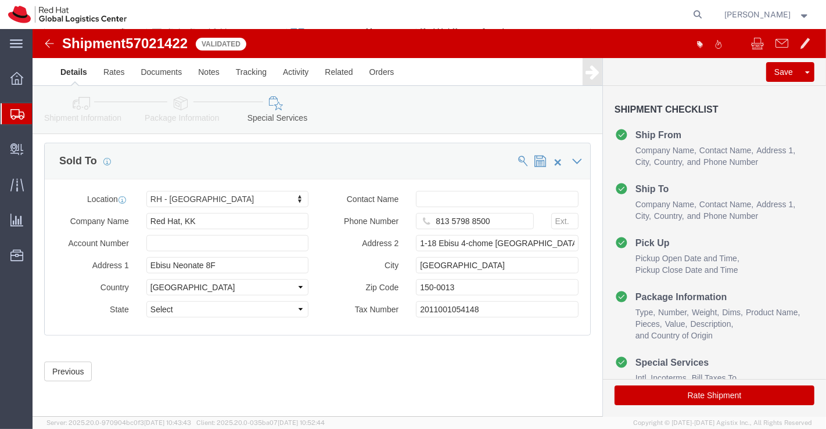
click button "Rate Shipment"
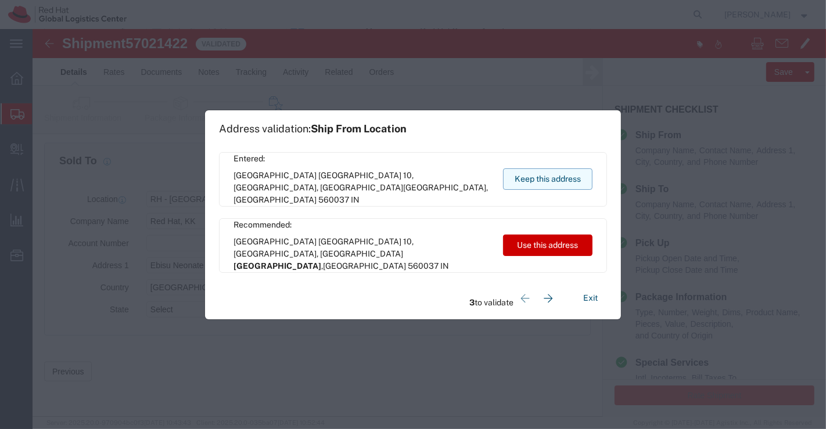
click at [567, 178] on button "Keep this address" at bounding box center [547, 178] width 89 height 21
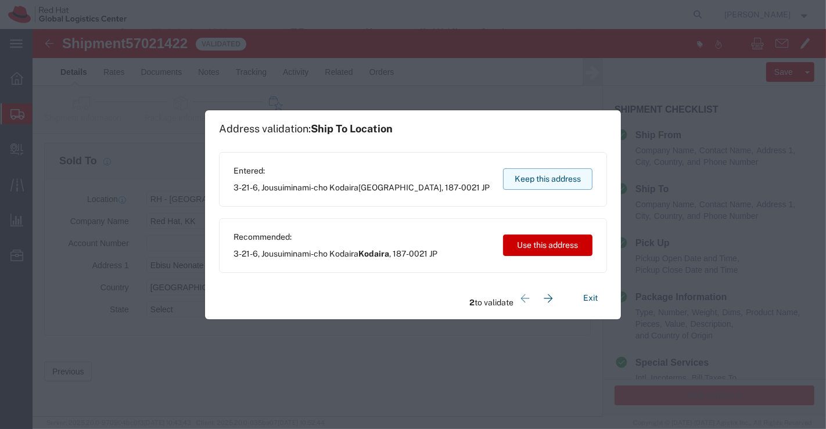
click at [567, 178] on button "Keep this address" at bounding box center [547, 178] width 89 height 21
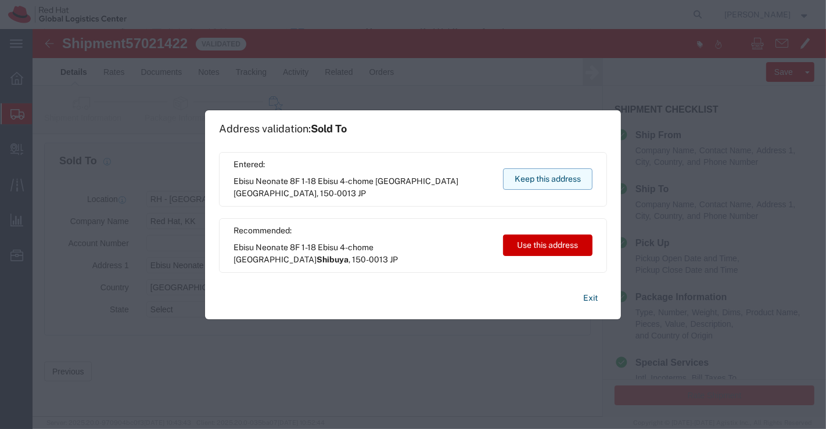
click at [567, 178] on button "Keep this address" at bounding box center [547, 178] width 89 height 21
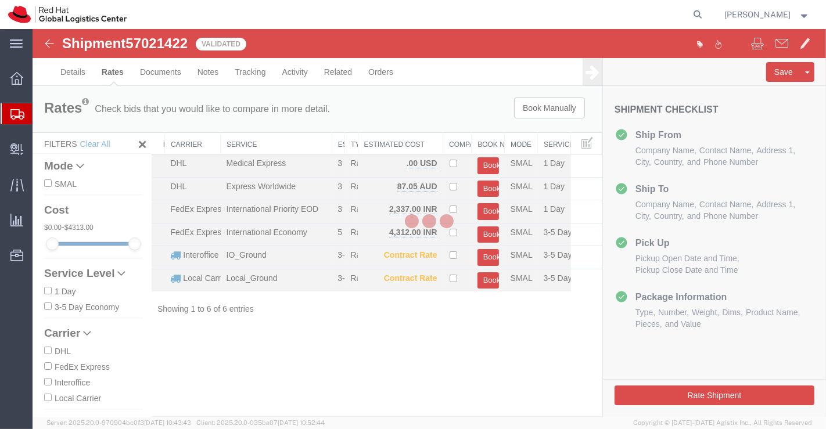
scroll to position [0, 0]
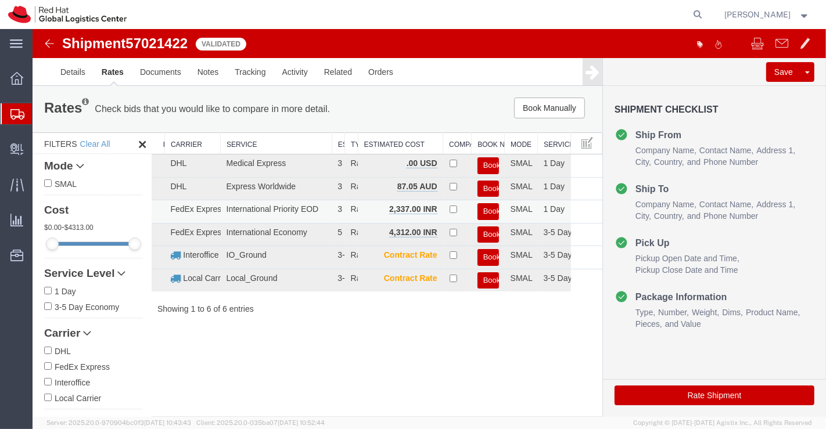
click at [489, 210] on button "Book" at bounding box center [487, 211] width 21 height 17
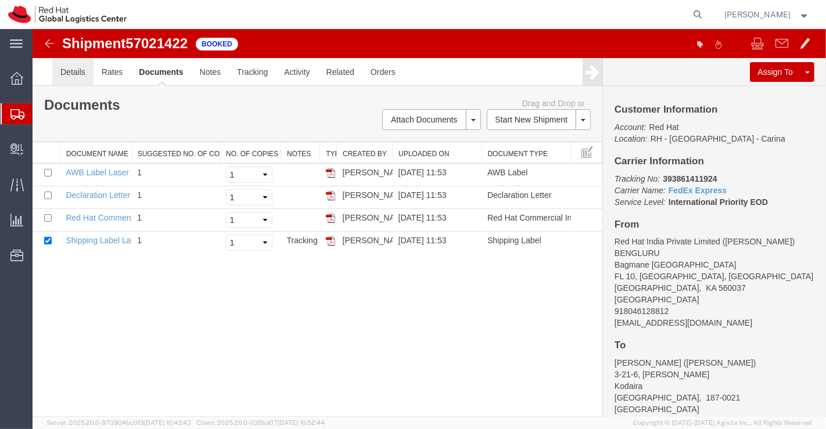
click at [72, 70] on link "Details" at bounding box center [72, 72] width 41 height 28
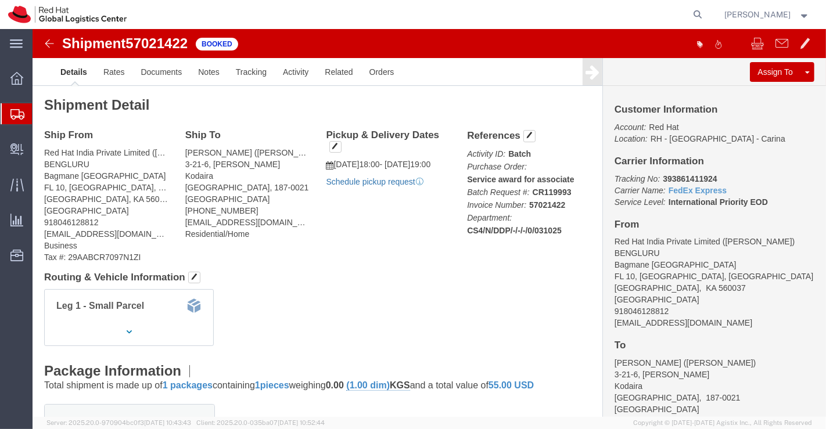
click link "Schedule pickup request"
drag, startPoint x: 623, startPoint y: 148, endPoint x: 681, endPoint y: 147, distance: 58.7
click p "Tracking No: 393861411924 Carrier Name: FedEx Express FedEx Express Service Lev…"
copy b "393861411924"
click div "Shipment Detail Ship From Red Hat India Private Limited (Pallav Sen Gupta) BENG…"
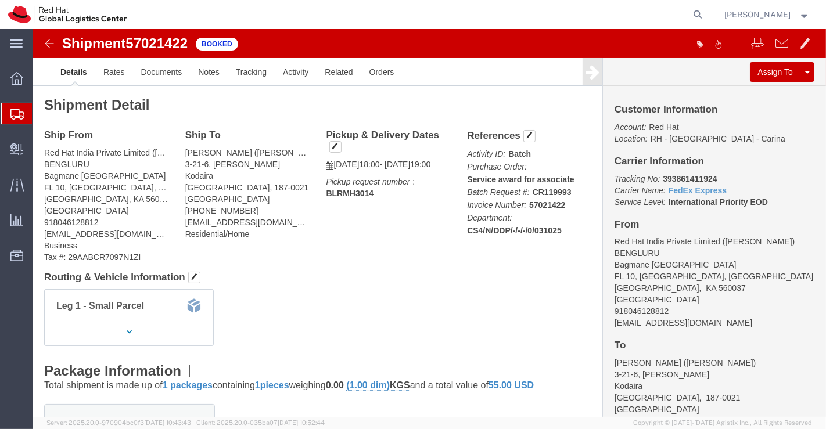
click div "Shipment Detail Ship From Red Hat India Private Limited (Pallav Sen Gupta) BENG…"
click link "Documents"
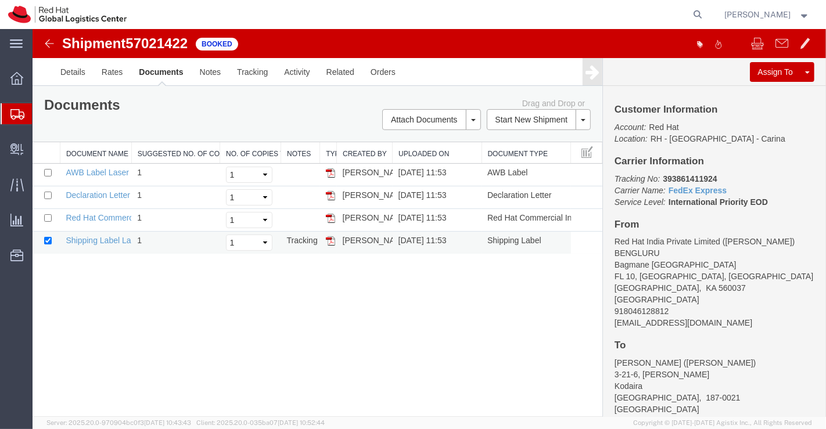
click at [89, 244] on td "Shipping Label Laser" at bounding box center [94, 243] width 71 height 23
click at [93, 239] on link "Shipping Label Laser" at bounding box center [103, 240] width 77 height 9
click at [110, 172] on link "AWB Label Laser" at bounding box center [96, 172] width 63 height 9
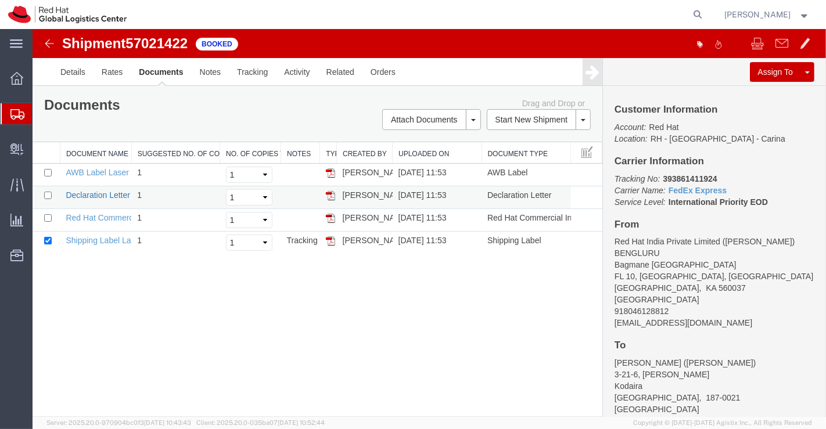
click at [100, 194] on link "Declaration Letter" at bounding box center [97, 194] width 64 height 9
click at [93, 215] on link "Red Hat Commercial Invoice" at bounding box center [116, 217] width 103 height 9
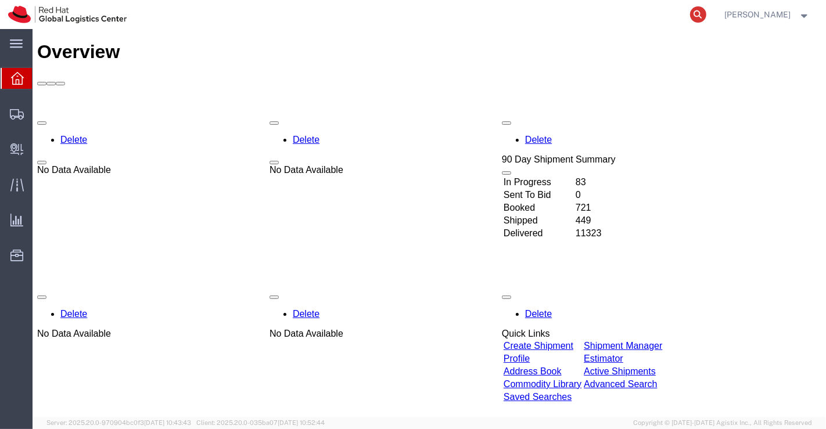
click at [696, 13] on icon at bounding box center [698, 14] width 16 height 16
paste input "393245693950"
type input "393245693950"
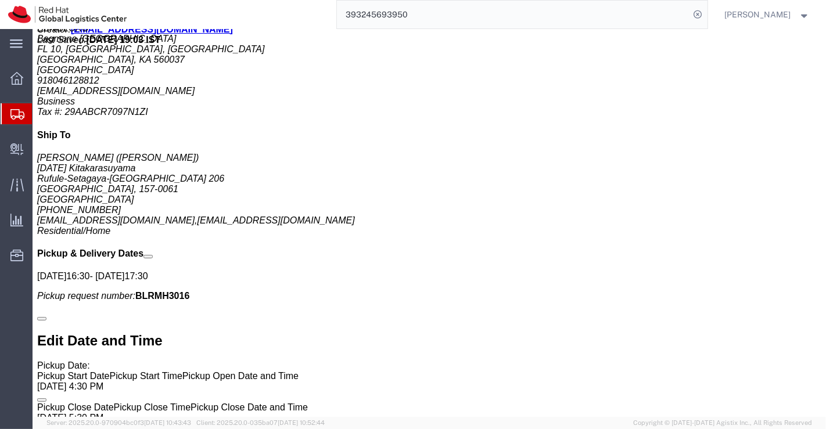
scroll to position [712, 0]
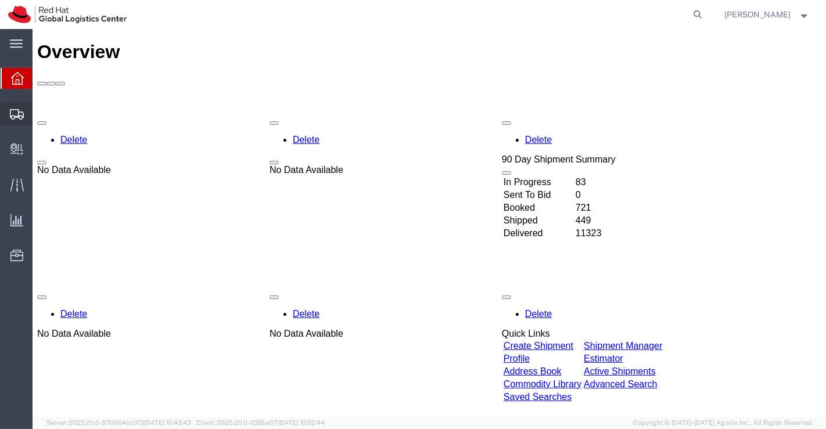
click at [0, 0] on span "Shipment Manager" at bounding box center [0, 0] width 0 height 0
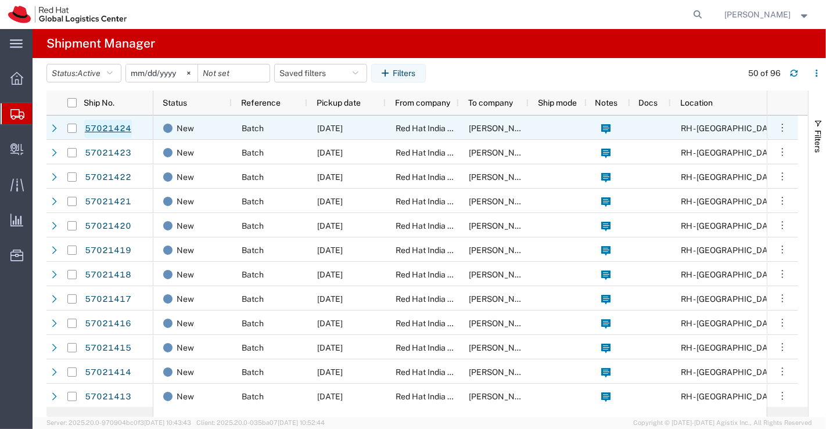
click at [116, 125] on link "57021424" at bounding box center [108, 129] width 48 height 19
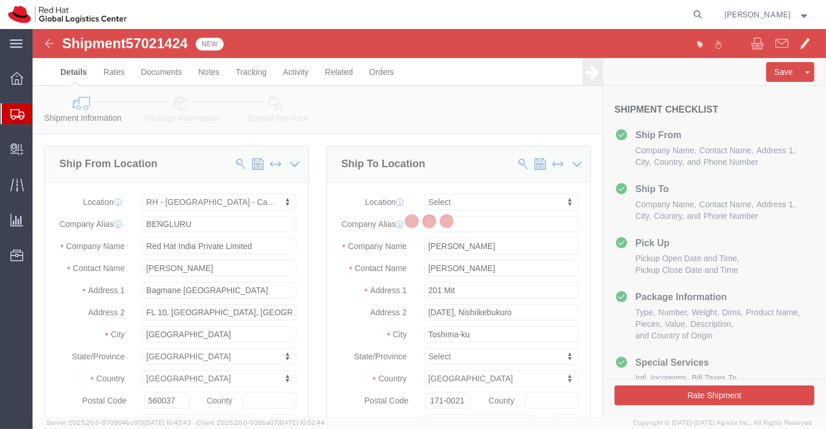
select select "37925"
select select
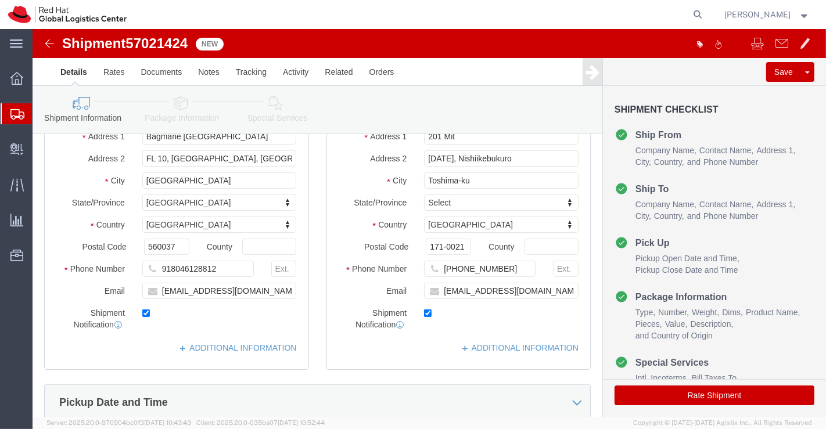
scroll to position [193, 0]
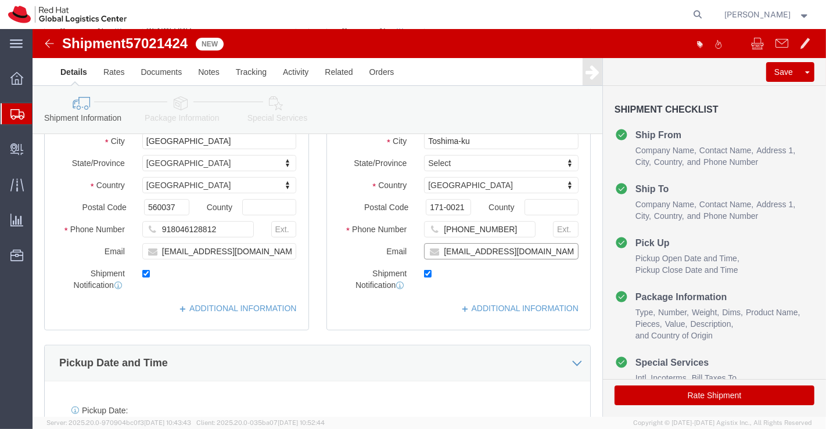
click input "[EMAIL_ADDRESS][DOMAIN_NAME]"
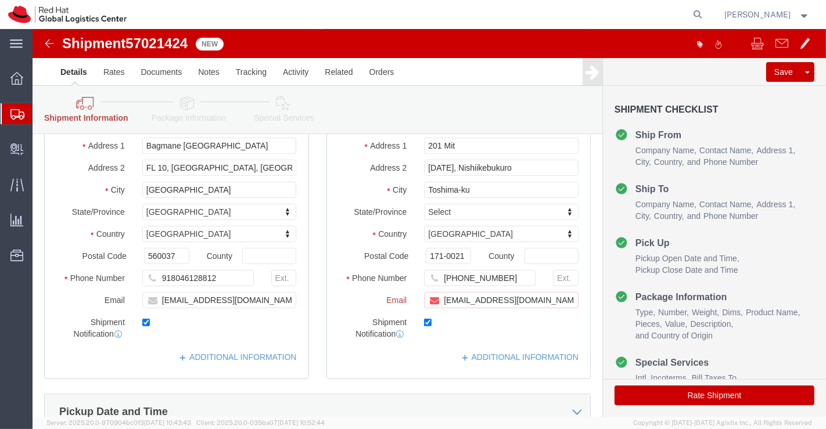
scroll to position [242, 0]
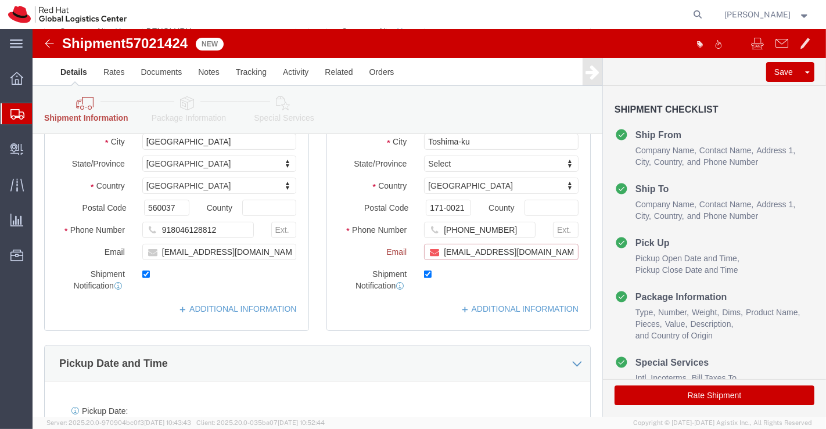
paste input "[EMAIL_ADDRESS][DOMAIN_NAME]"
type input "[EMAIL_ADDRESS][DOMAIN_NAME],[EMAIL_ADDRESS][DOMAIN_NAME]"
click link "ADDITIONAL INFORMATION"
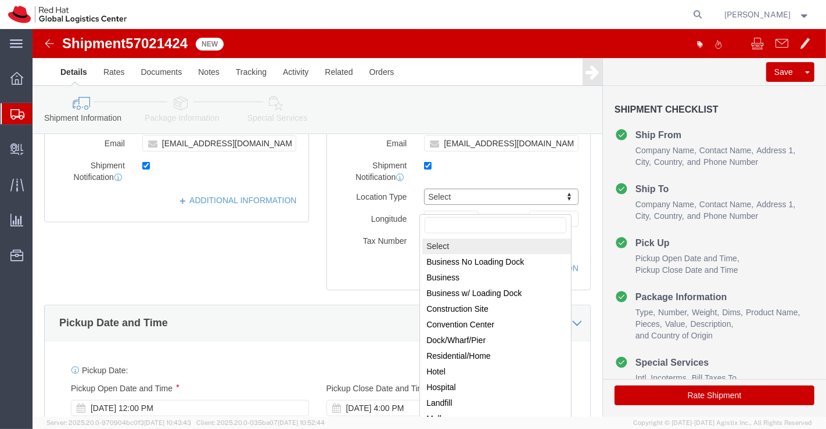
scroll to position [322, 0]
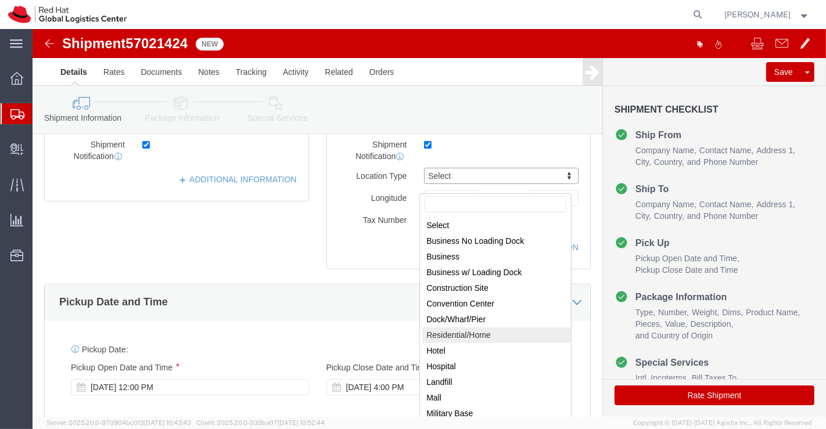
drag, startPoint x: 449, startPoint y: 302, endPoint x: 423, endPoint y: 303, distance: 26.1
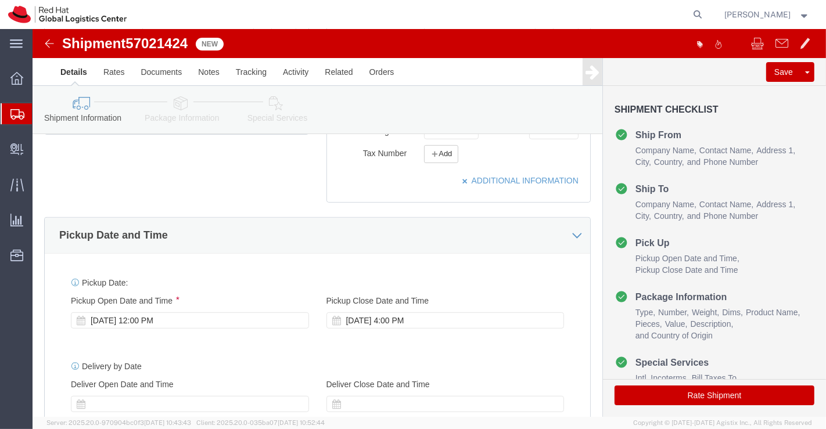
scroll to position [451, 0]
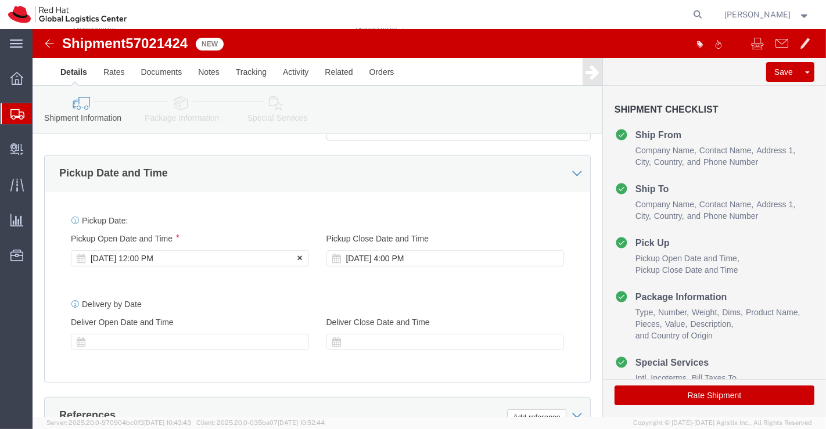
click div "Oct 03 2025 12:00 PM"
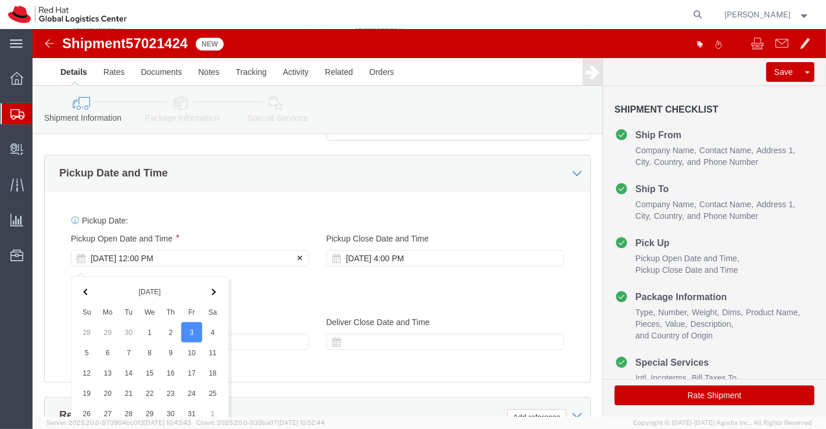
scroll to position [703, 0]
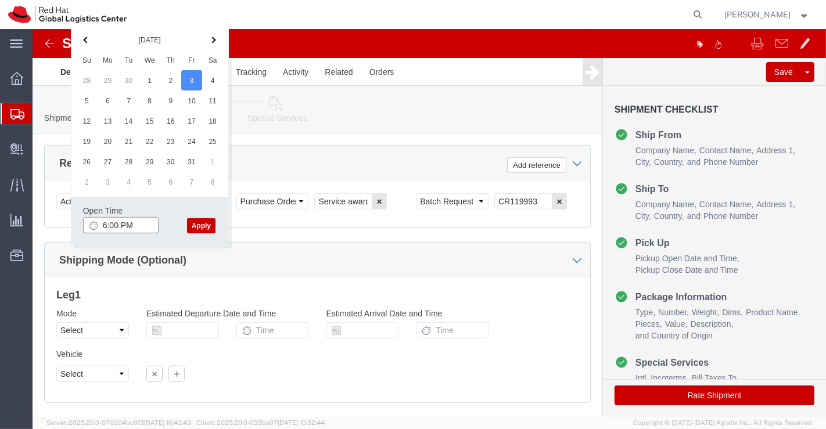
type input "6:00 PM"
click button "Apply"
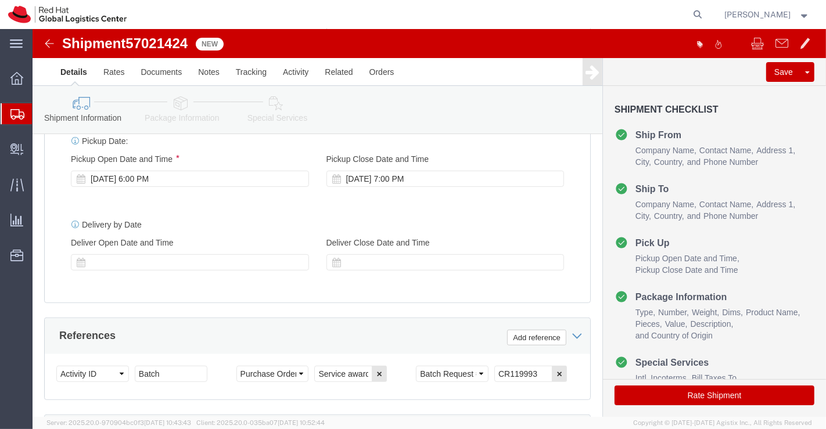
scroll to position [510, 0]
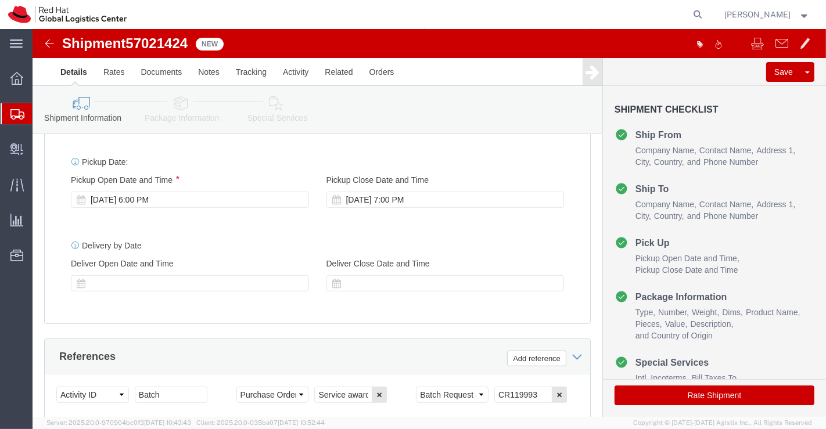
click icon
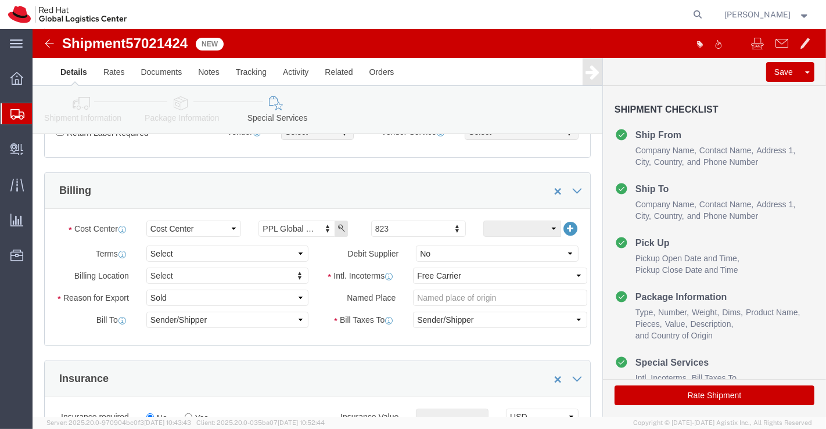
scroll to position [187, 0]
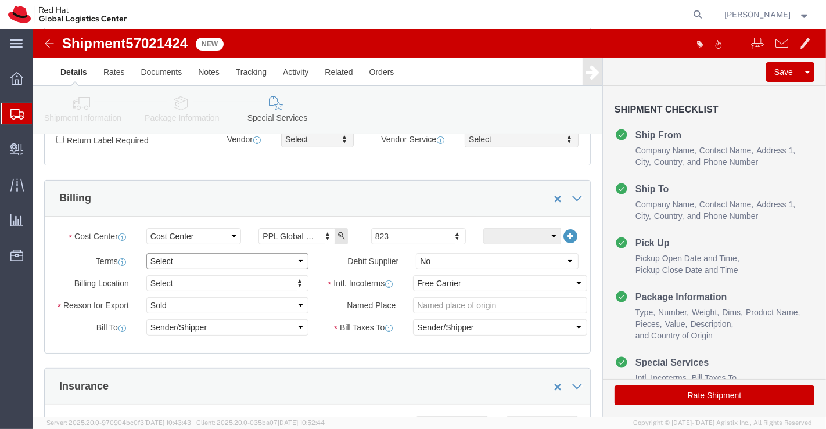
click select "Select Free of Charge Free of Cost NET 30 NET 45 NET 60 See Comment"
select select "FREE_OF_COST"
click select "Select Free of Charge Free of Cost NET 30 NET 45 NET 60 See Comment"
click select "Select Gift Personal Effects Repair/Warranty Return Sample Sold Temporary/Not S…"
select select "SAMPLE"
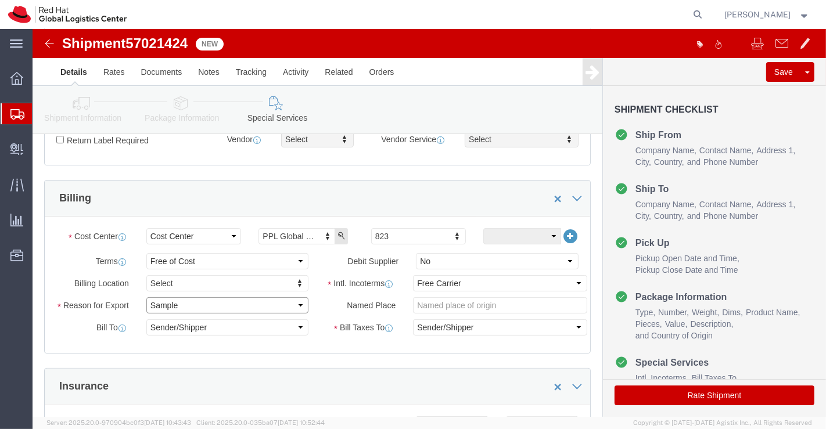
click select "Select Gift Personal Effects Repair/Warranty Return Sample Sold Temporary/Not S…"
click select "Select Carriage Insurance Paid Carriage Paid To Cost and Freight Cost Insurance…"
select select "DDP"
click select "Select Carriage Insurance Paid Carriage Paid To Cost and Freight Cost Insurance…"
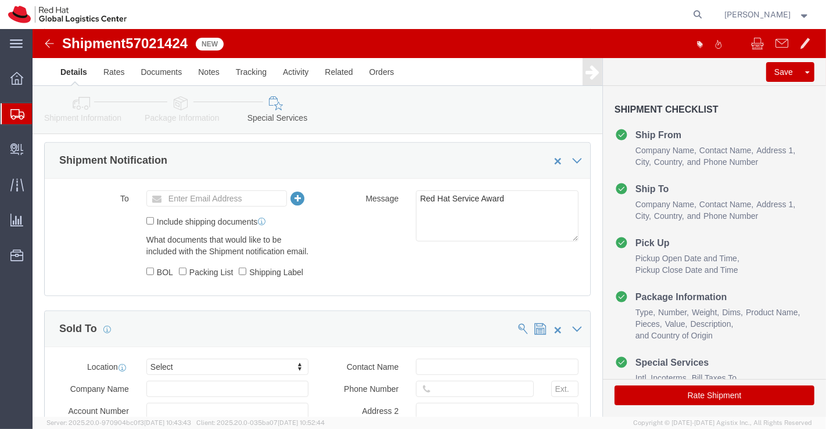
scroll to position [574, 0]
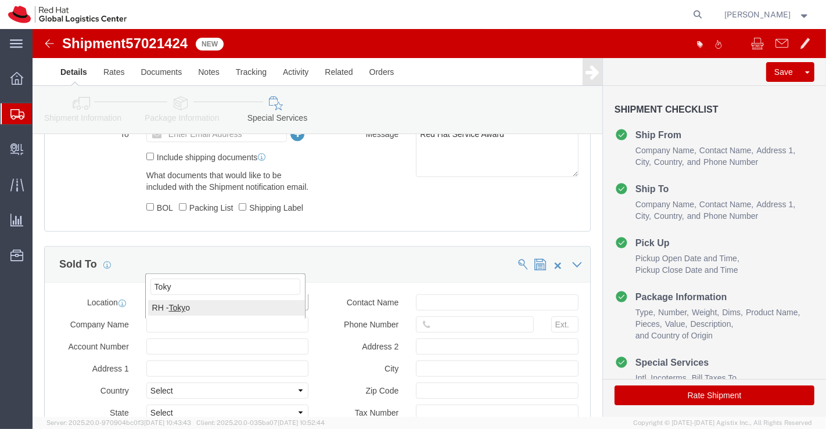
type input "Toky"
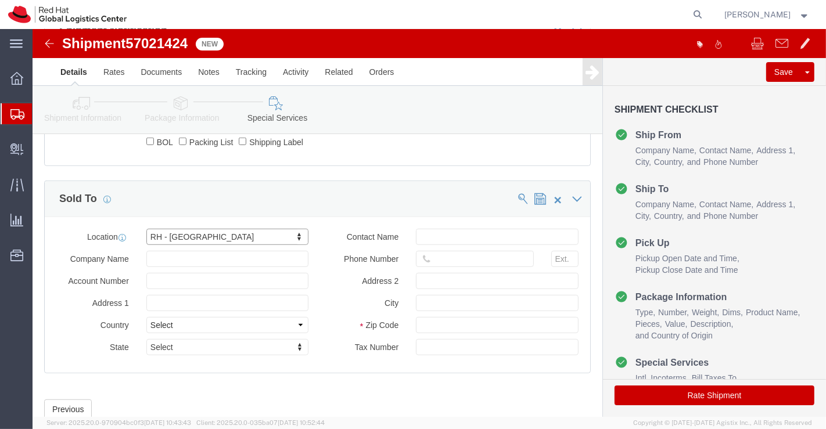
scroll to position [700, 0]
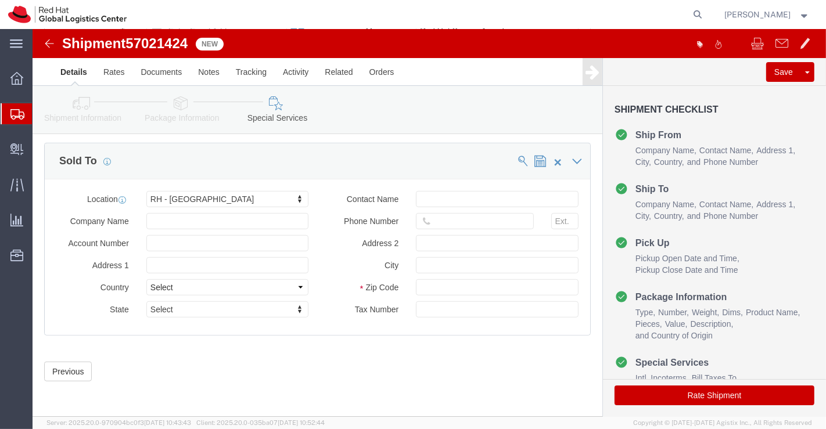
click button "Rate Shipment"
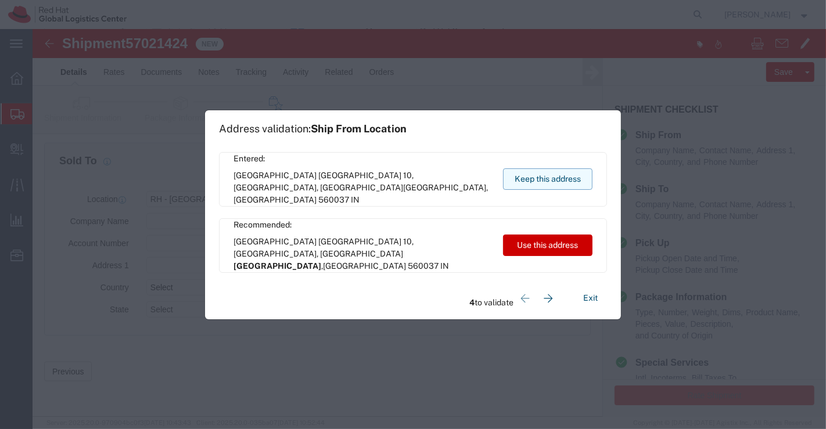
click at [510, 173] on button "Keep this address" at bounding box center [547, 178] width 89 height 21
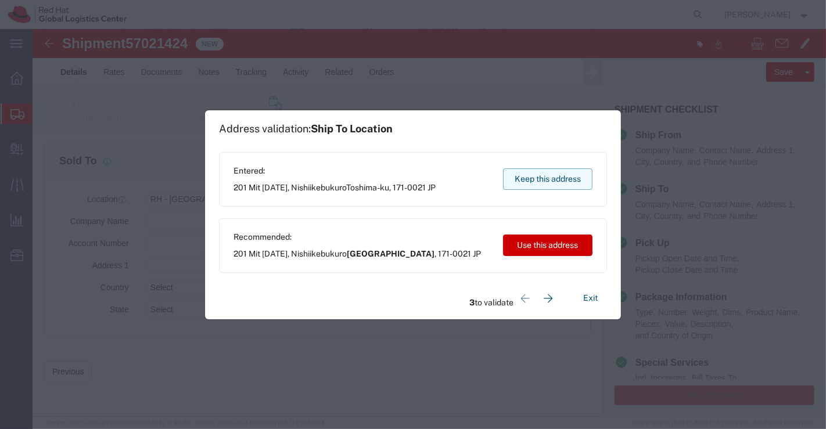
click at [510, 173] on button "Keep this address" at bounding box center [547, 178] width 89 height 21
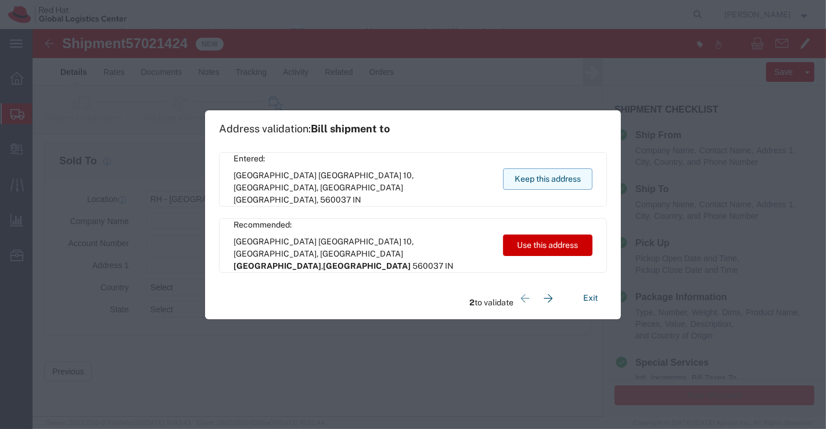
click at [510, 173] on button "Keep this address" at bounding box center [547, 178] width 89 height 21
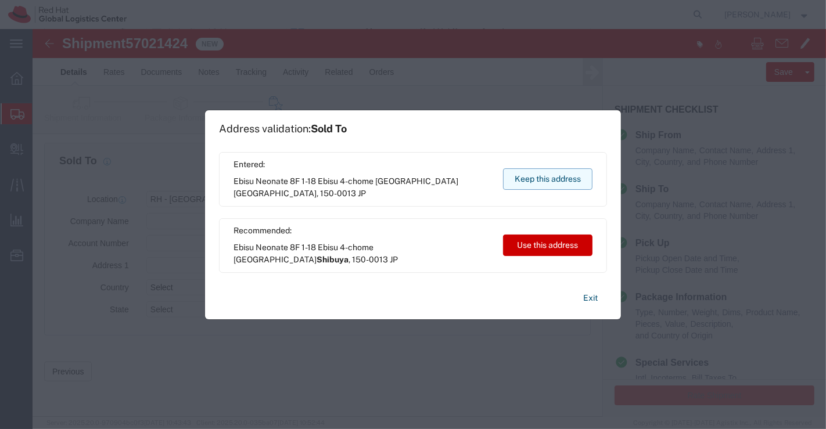
click at [510, 173] on button "Keep this address" at bounding box center [547, 178] width 89 height 21
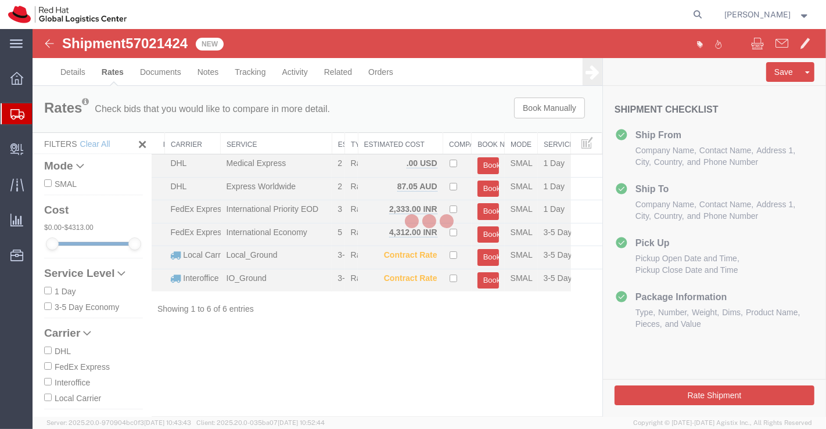
scroll to position [0, 0]
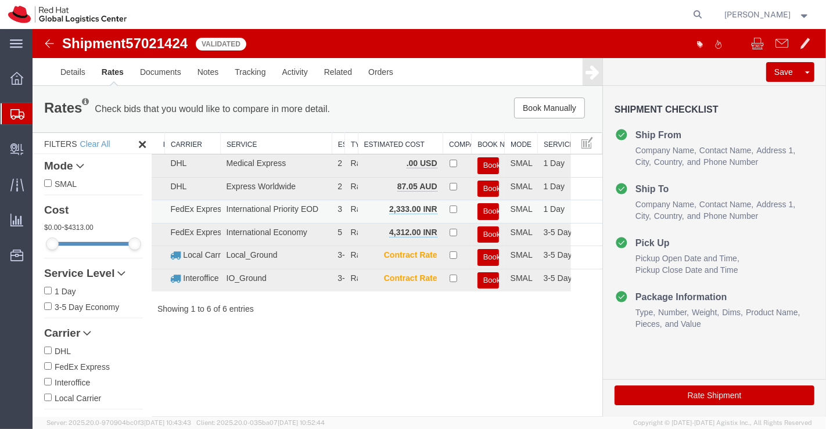
click at [487, 208] on button "Book" at bounding box center [487, 211] width 21 height 17
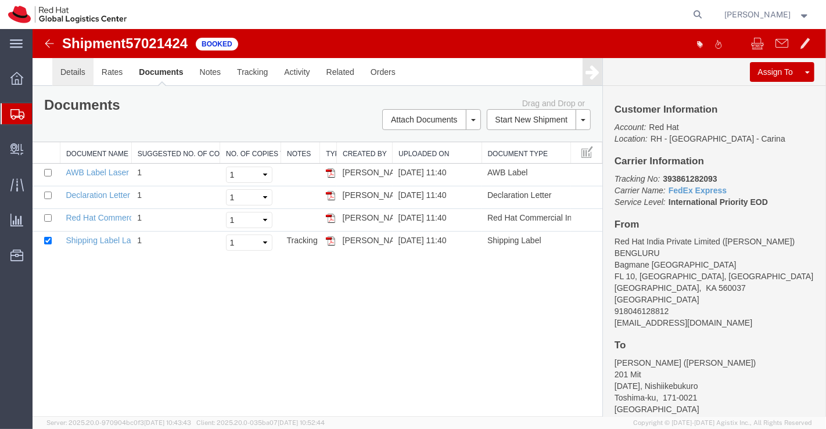
click at [69, 73] on link "Details" at bounding box center [72, 72] width 41 height 28
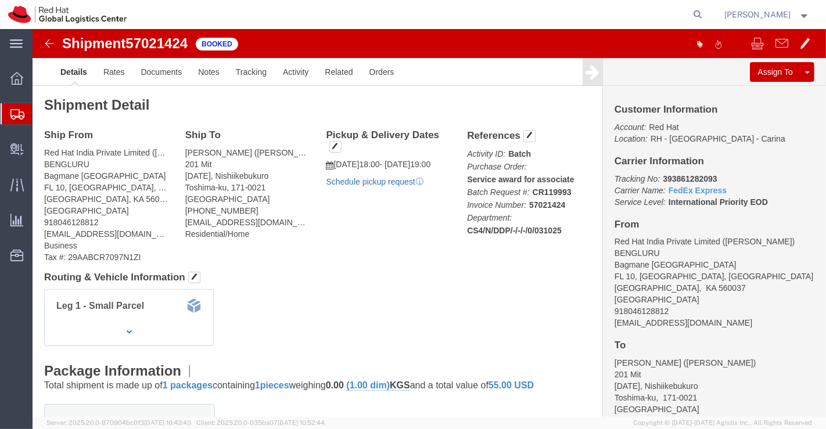
click link "Schedule pickup request"
drag, startPoint x: 621, startPoint y: 147, endPoint x: 695, endPoint y: 146, distance: 73.2
click p "Tracking No: 393861282093 Carrier Name: FedEx Express FedEx Express Service Lev…"
copy b "393861282093"
click h4 "Routing & Vehicle Information"
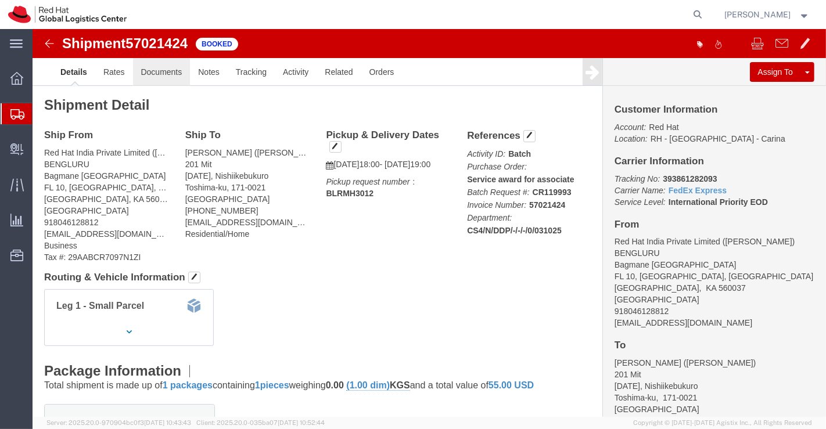
click link "Documents"
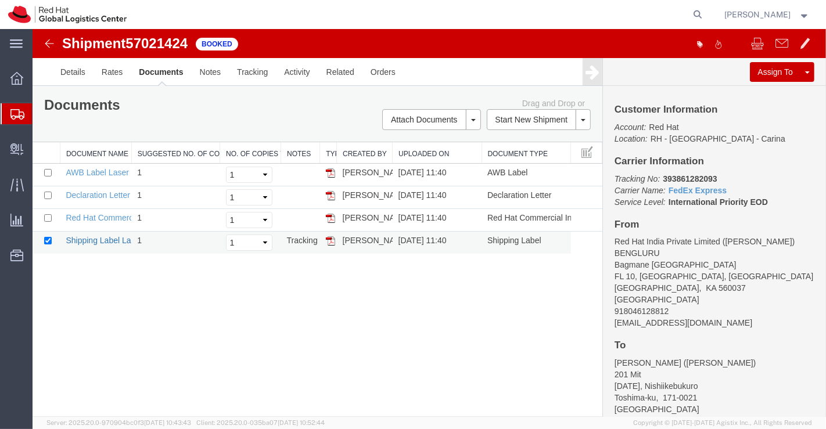
click at [115, 238] on link "Shipping Label Laser" at bounding box center [103, 240] width 77 height 9
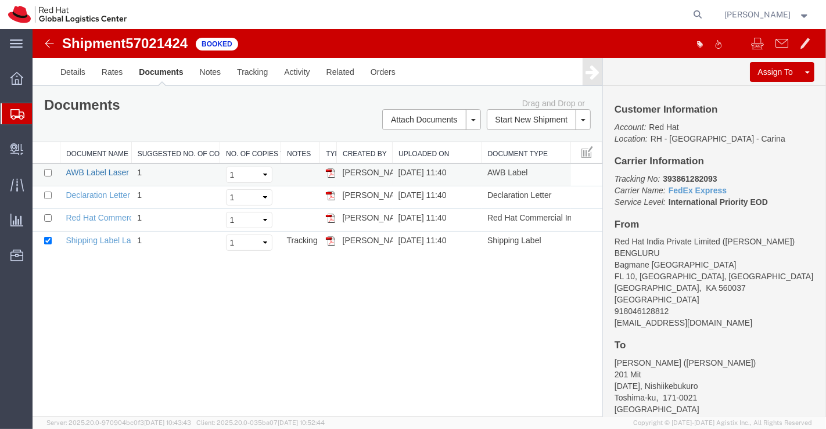
click at [109, 172] on link "AWB Label Laser" at bounding box center [96, 172] width 63 height 9
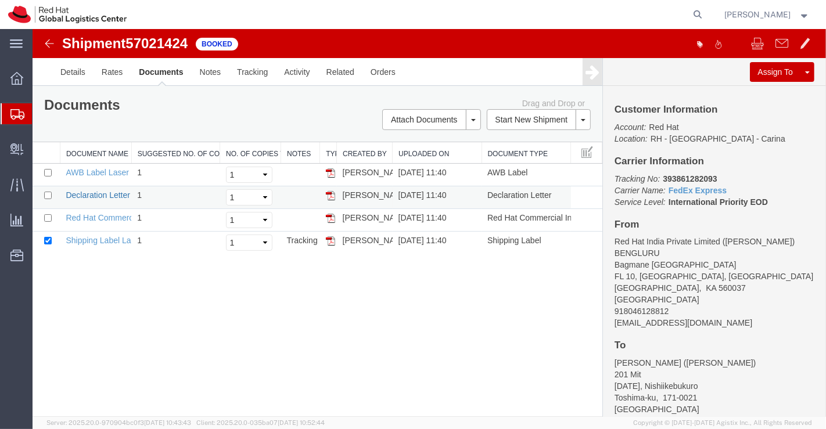
click at [112, 194] on link "Declaration Letter" at bounding box center [97, 194] width 64 height 9
click at [97, 215] on link "Red Hat Commercial Invoice" at bounding box center [116, 217] width 103 height 9
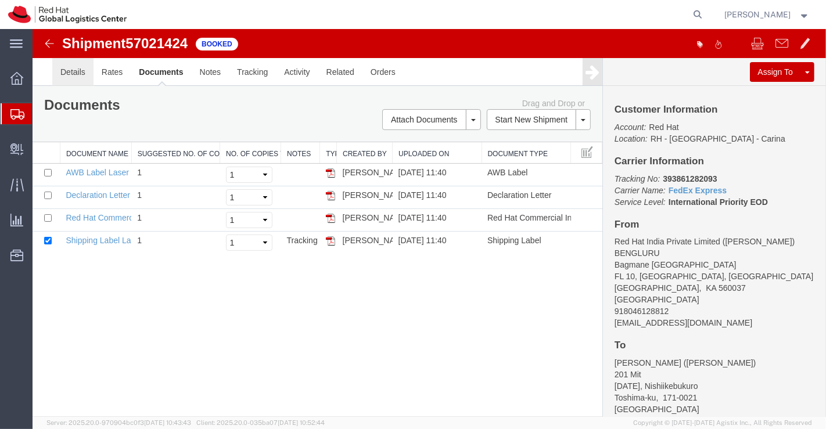
click at [77, 76] on link "Details" at bounding box center [72, 72] width 41 height 28
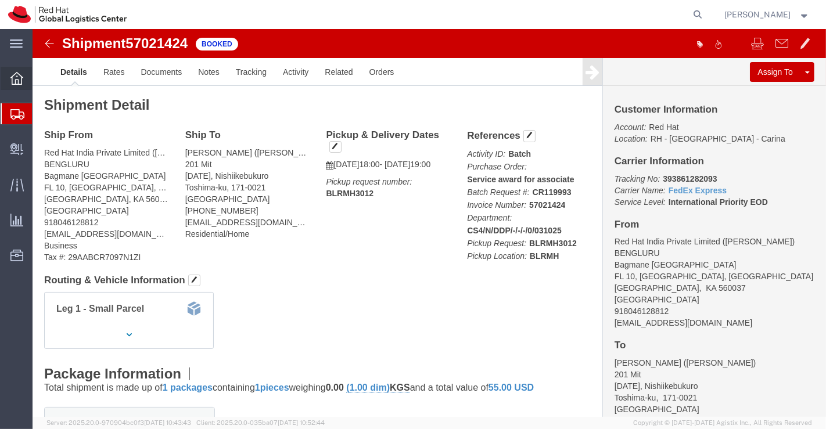
click at [8, 79] on div at bounding box center [17, 78] width 33 height 23
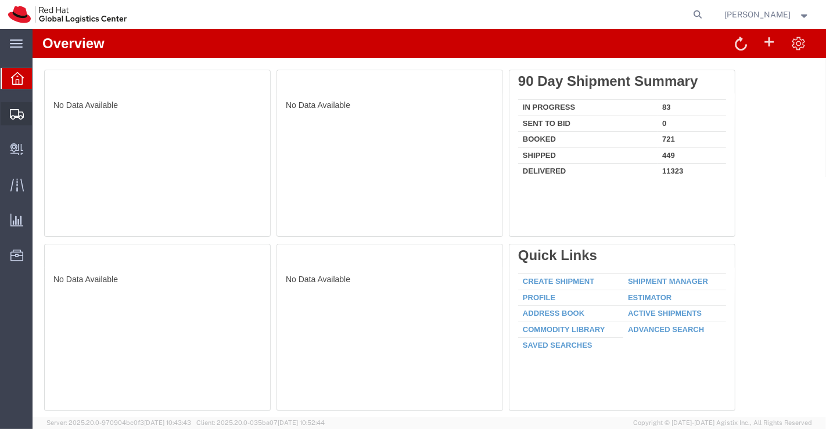
click at [0, 0] on span "Shipment Manager" at bounding box center [0, 0] width 0 height 0
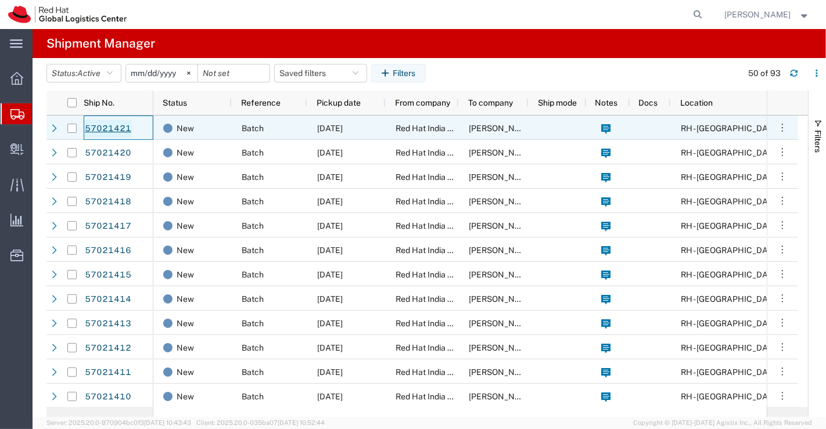
click at [110, 125] on link "57021421" at bounding box center [108, 129] width 48 height 19
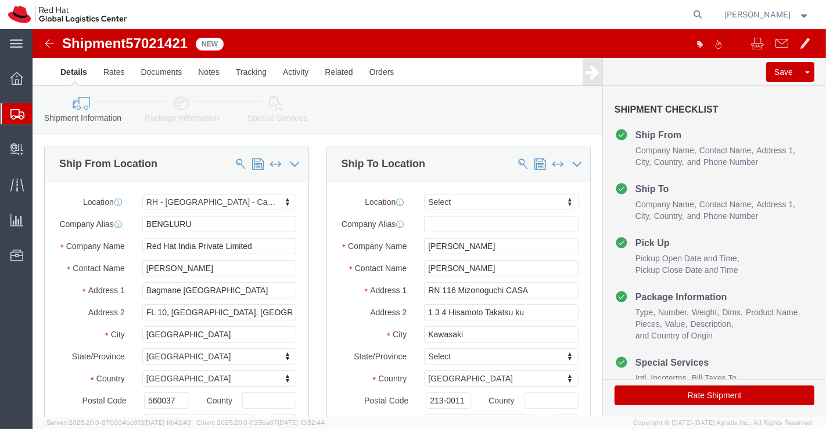
select select "37925"
select select
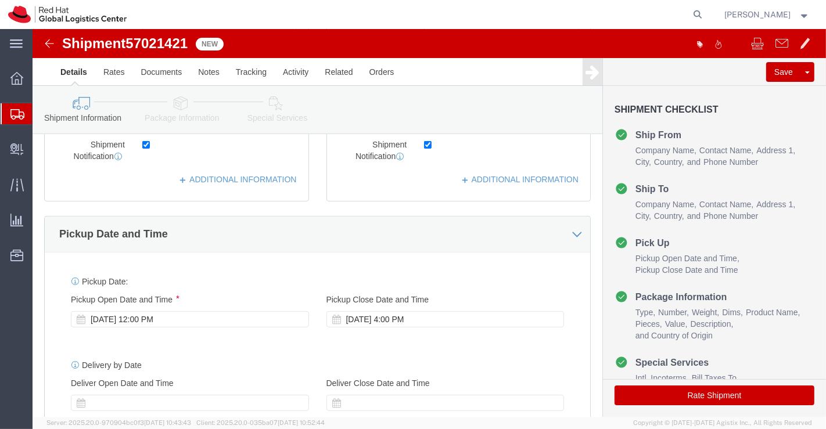
scroll to position [193, 0]
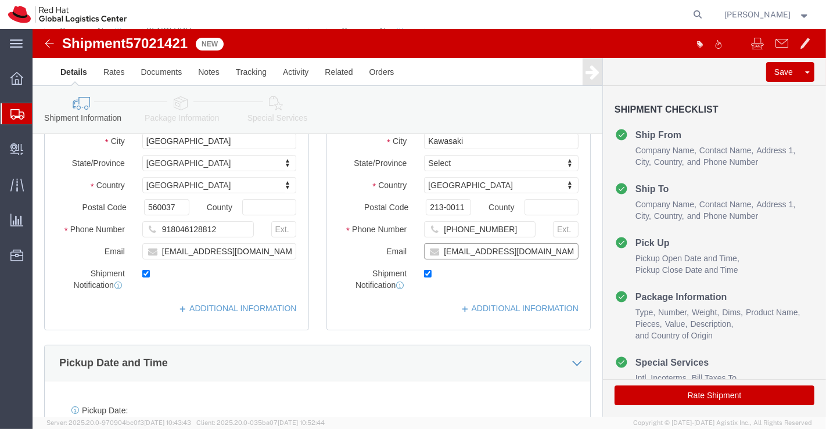
click input "kiochi@redhat.com"
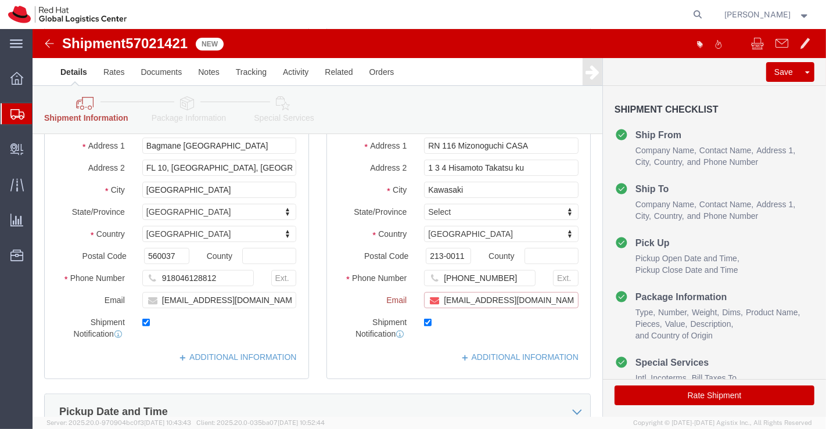
scroll to position [242, 0]
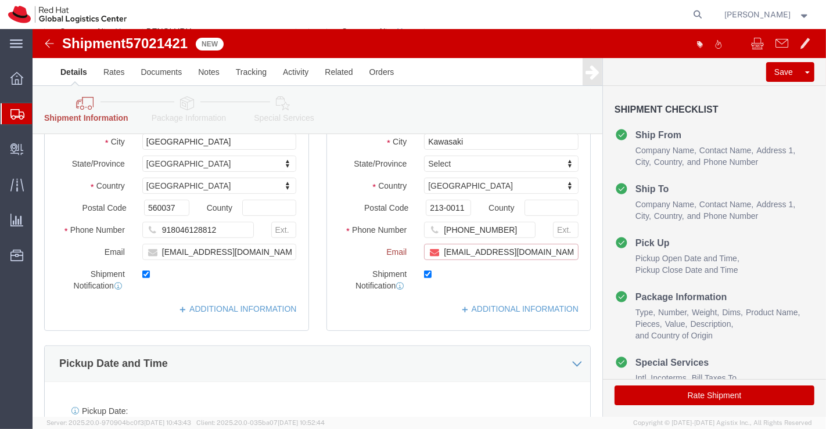
paste input "[EMAIL_ADDRESS][DOMAIN_NAME]"
type input "kiochi@redhat.com,apaclogistics@redhat.com"
click link "ADDITIONAL INFORMATION"
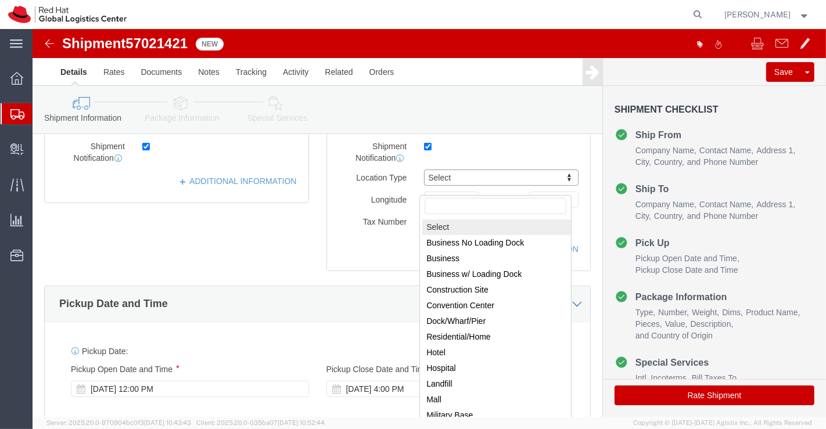
scroll to position [322, 0]
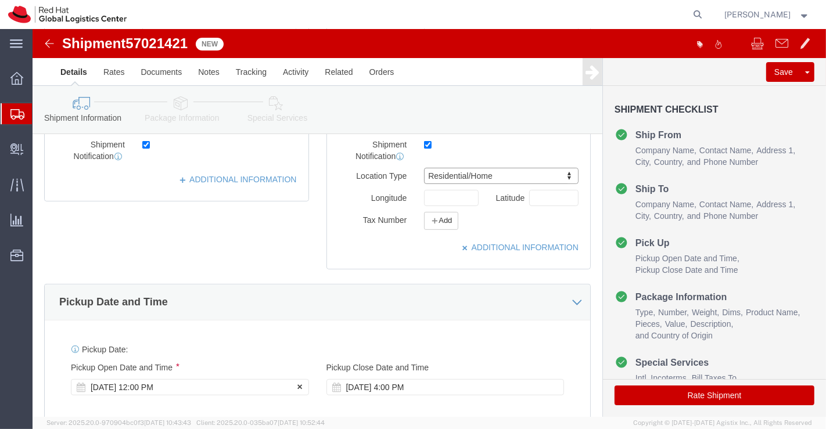
click div "Oct 03 2025 12:00 PM"
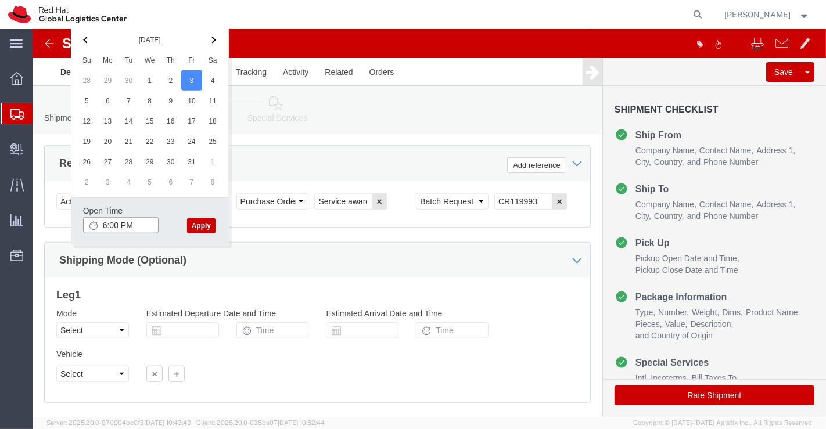
type input "6:00 PM"
click button "Apply"
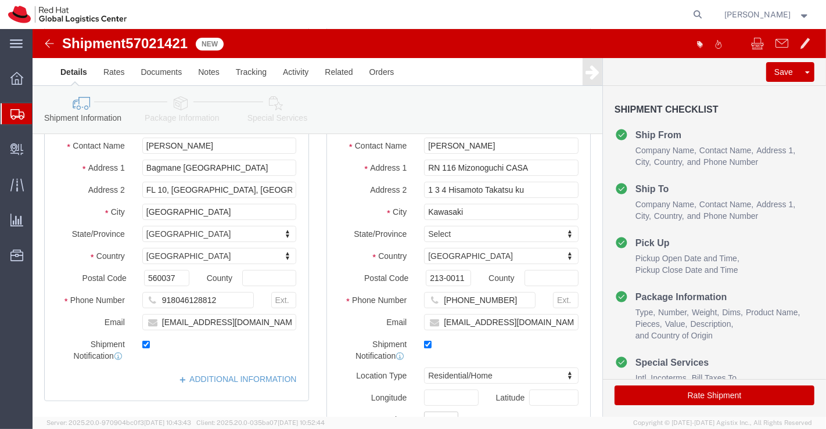
scroll to position [0, 0]
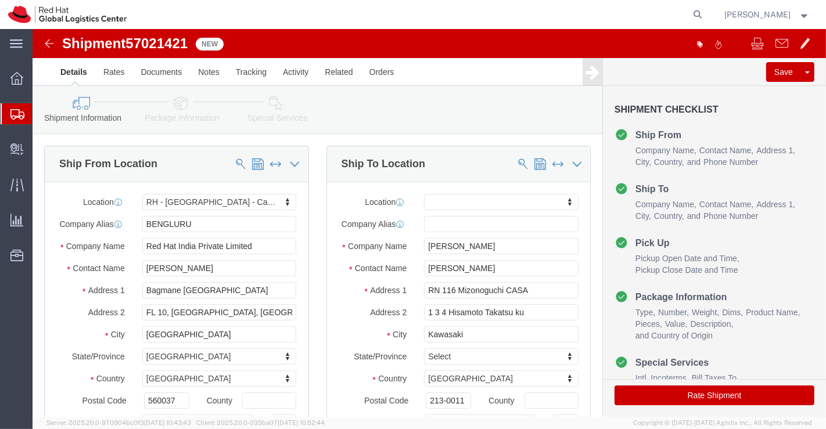
click icon
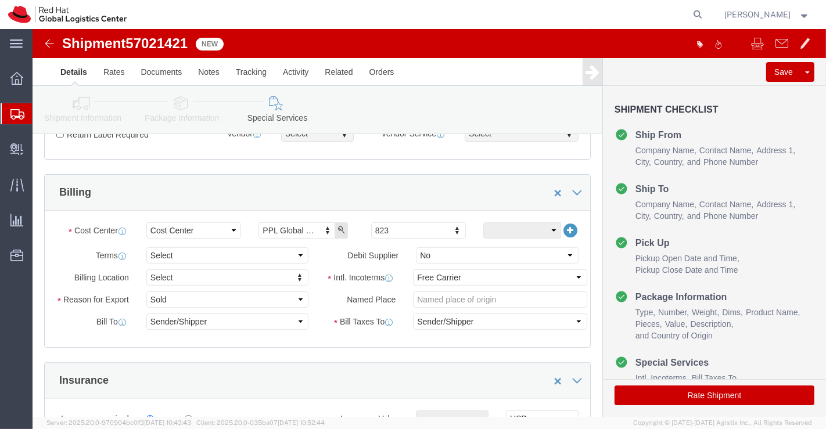
scroll to position [193, 0]
click select "Select Free of Charge Free of Cost NET 30 NET 45 NET 60 See Comment"
select select "FREE_OF_COST"
click select "Select Free of Charge Free of Cost NET 30 NET 45 NET 60 See Comment"
click select "Select Gift Personal Effects Repair/Warranty Return Sample Sold Temporary/Not S…"
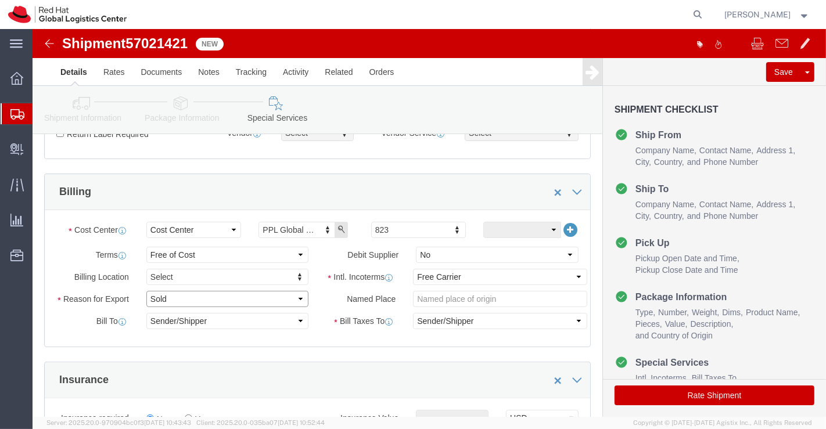
select select "SAMPLE"
click select "Select Gift Personal Effects Repair/Warranty Return Sample Sold Temporary/Not S…"
click select "Select Carriage Insurance Paid Carriage Paid To Cost and Freight Cost Insurance…"
select select "DDP"
click select "Select Carriage Insurance Paid Carriage Paid To Cost and Freight Cost Insurance…"
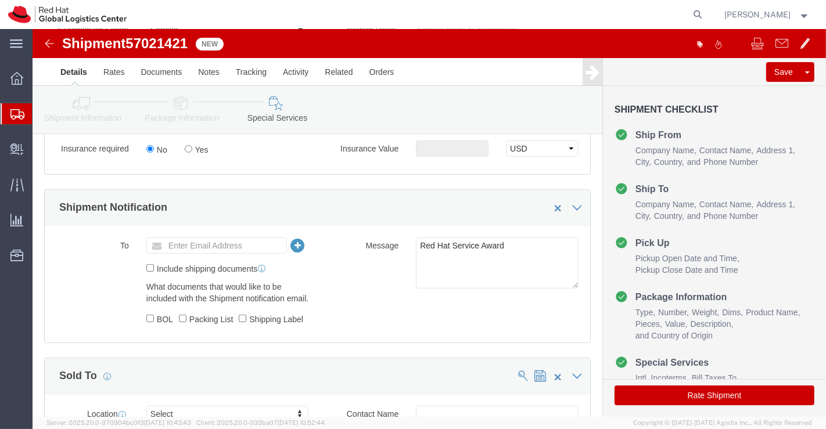
scroll to position [581, 0]
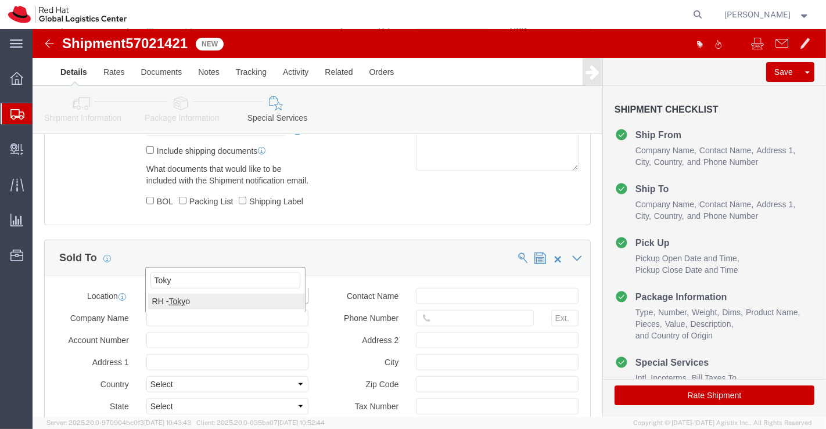
type input "Toky"
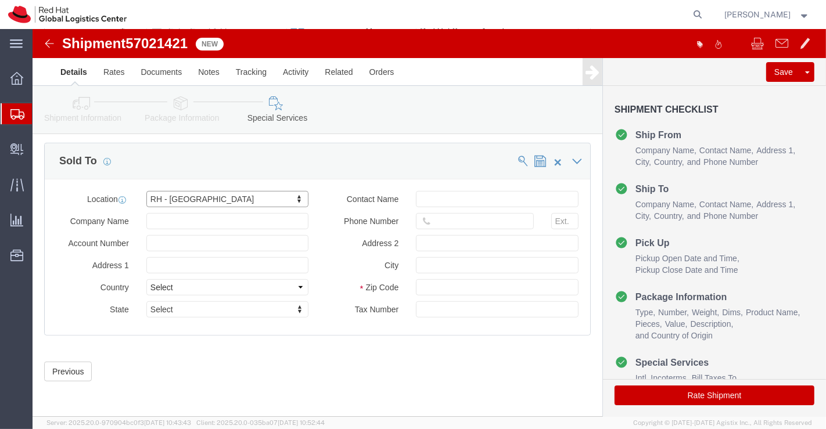
scroll to position [700, 0]
click button "Rate Shipment"
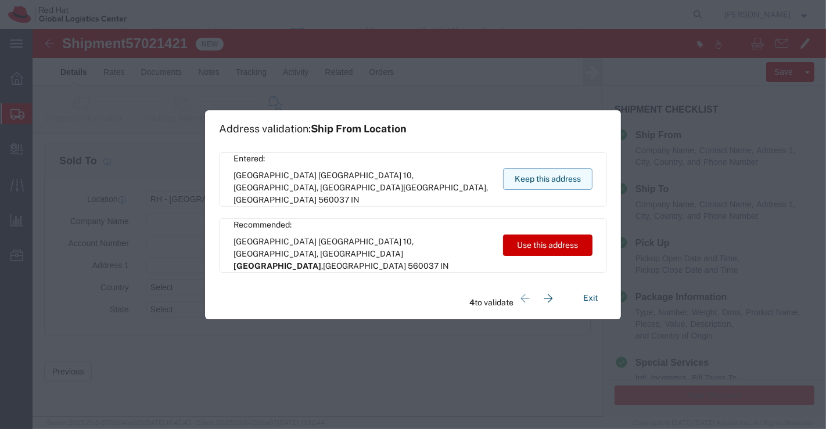
click at [527, 177] on button "Keep this address" at bounding box center [547, 178] width 89 height 21
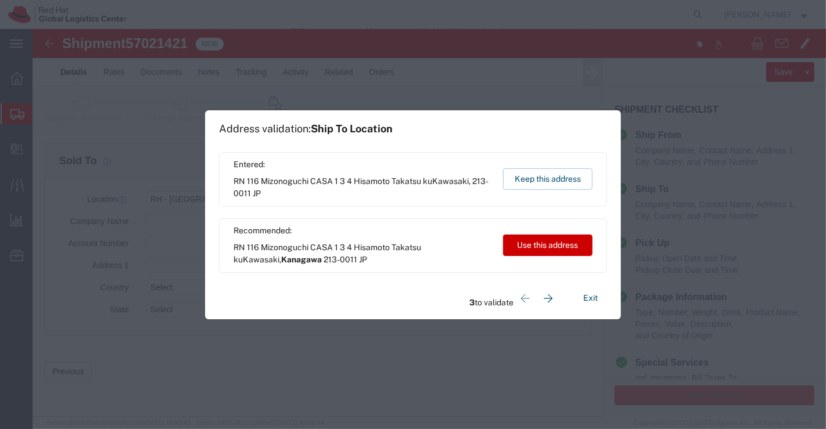
drag, startPoint x: 521, startPoint y: 181, endPoint x: 477, endPoint y: 162, distance: 48.1
click at [521, 181] on button "Keep this address" at bounding box center [547, 178] width 89 height 21
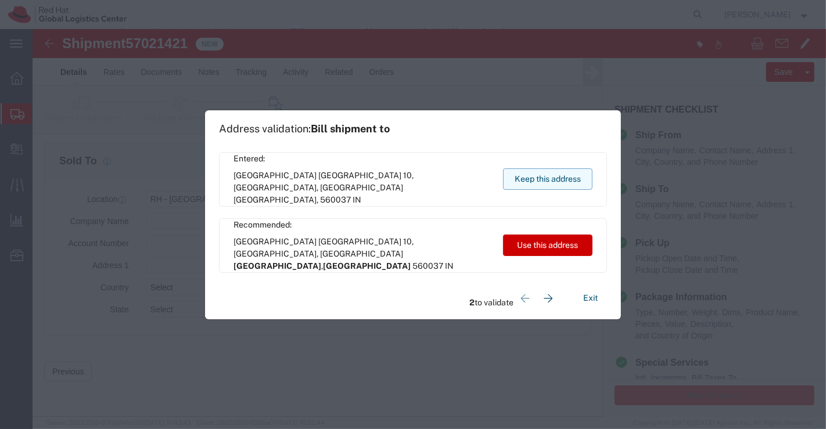
drag, startPoint x: 541, startPoint y: 177, endPoint x: 362, endPoint y: 249, distance: 192.8
click at [541, 174] on button "Keep this address" at bounding box center [547, 178] width 89 height 21
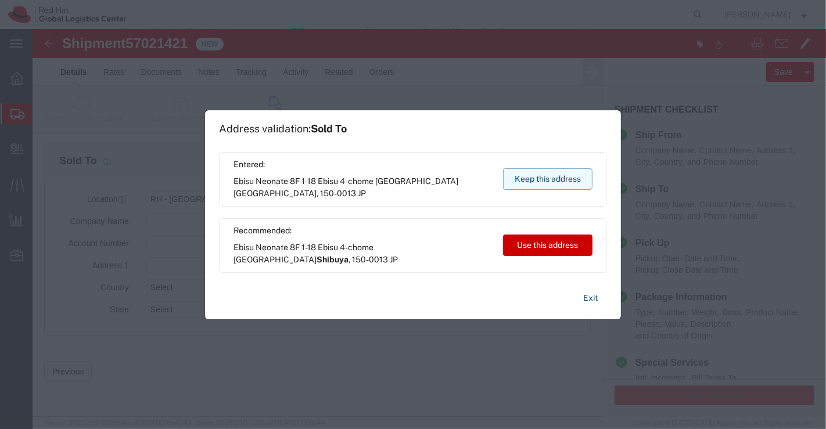
drag, startPoint x: 544, startPoint y: 177, endPoint x: 544, endPoint y: 170, distance: 7.0
click at [544, 170] on button "Keep this address" at bounding box center [547, 178] width 89 height 21
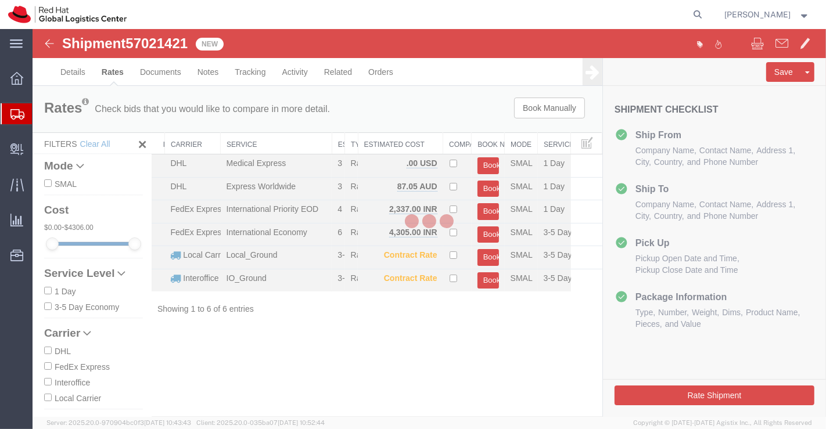
scroll to position [0, 0]
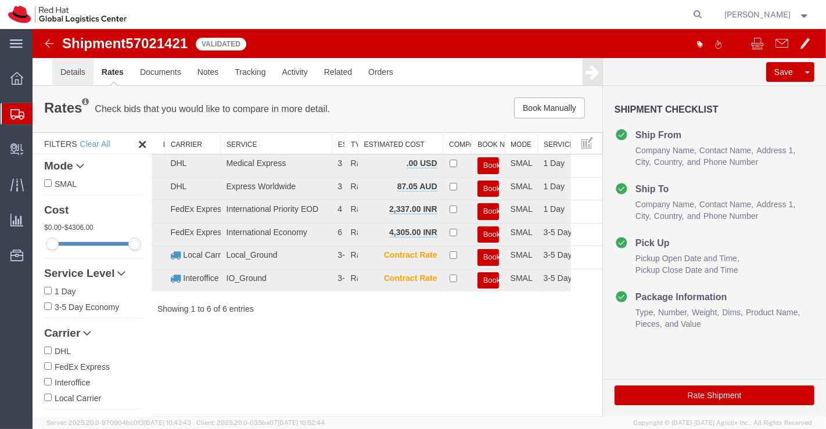
click at [69, 70] on link "Details" at bounding box center [72, 72] width 41 height 28
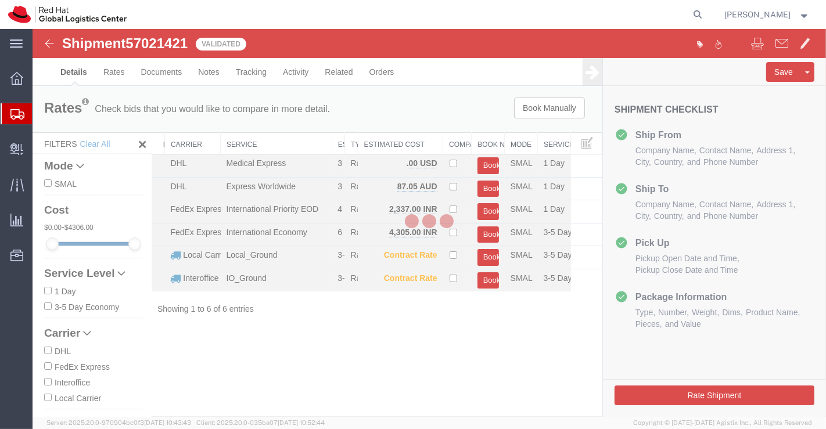
select select "37925"
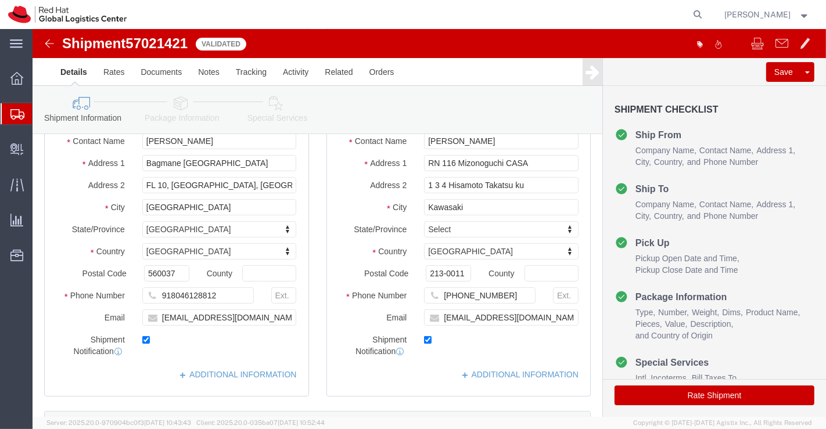
scroll to position [193, 0]
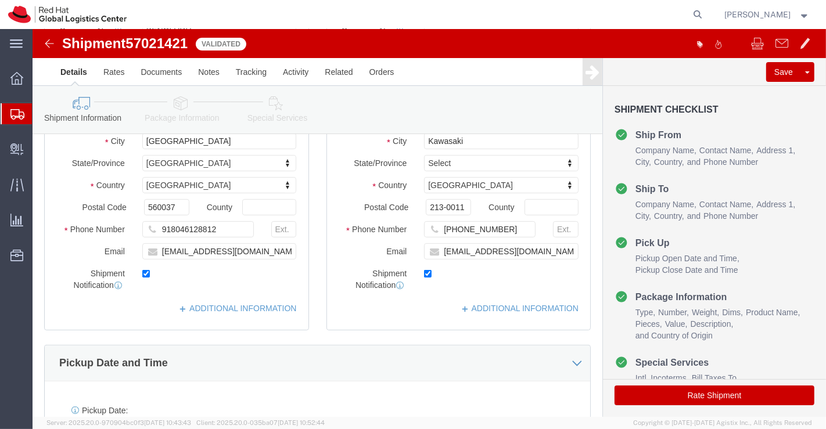
click icon
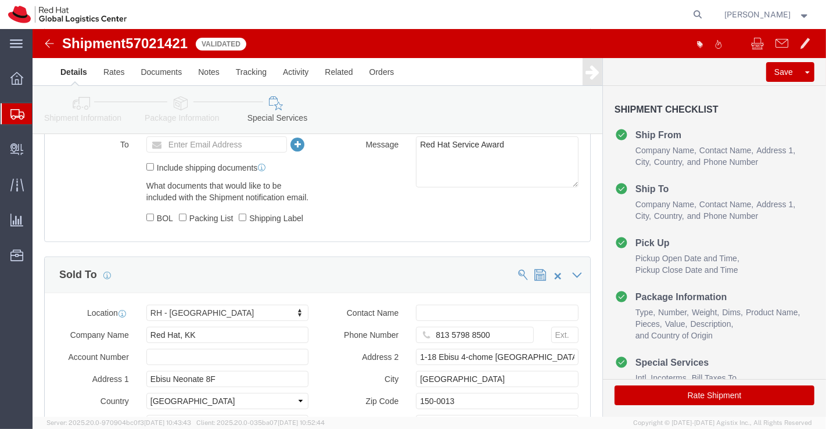
scroll to position [700, 0]
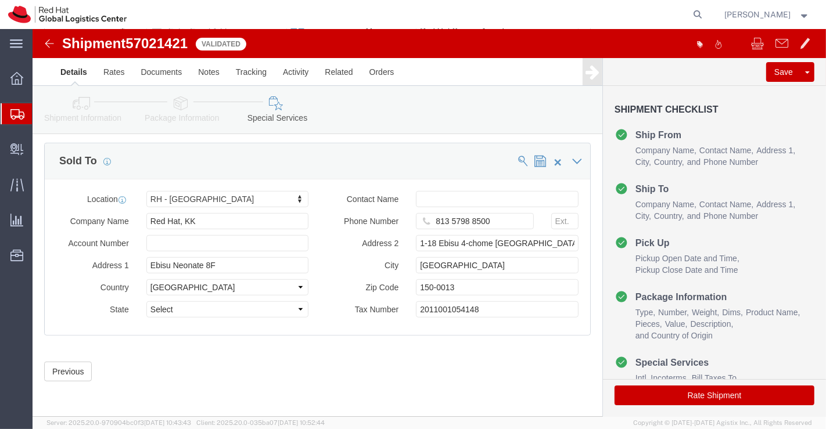
click button "Rate Shipment"
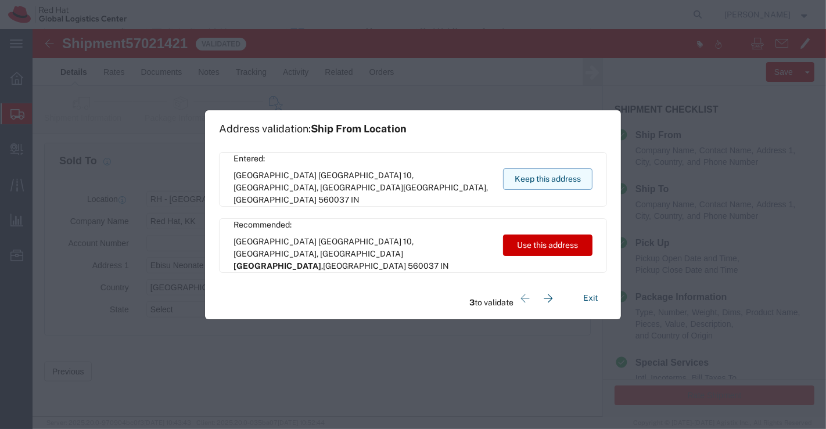
click at [570, 181] on button "Keep this address" at bounding box center [547, 178] width 89 height 21
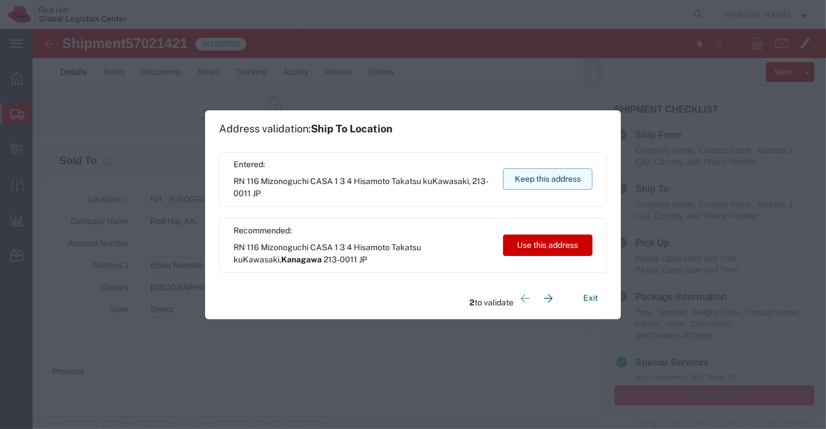
click at [529, 179] on button "Keep this address" at bounding box center [547, 178] width 89 height 21
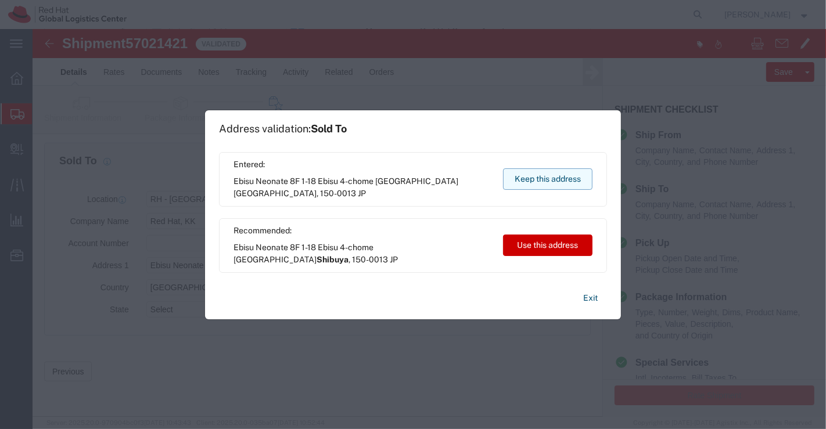
click at [529, 179] on button "Keep this address" at bounding box center [547, 178] width 89 height 21
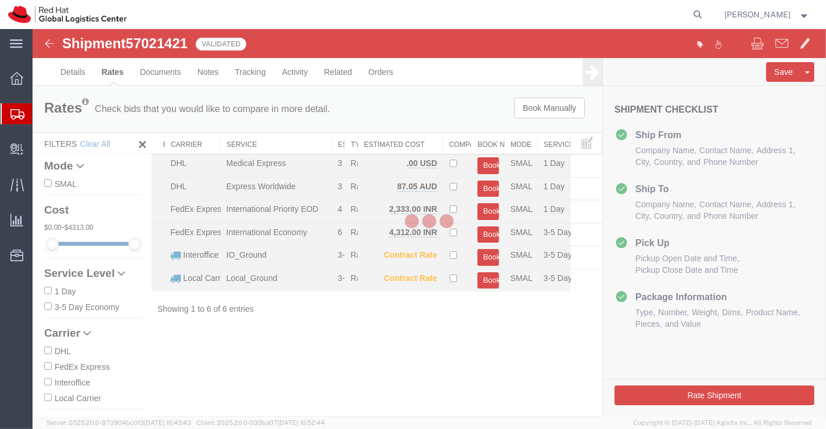
scroll to position [0, 0]
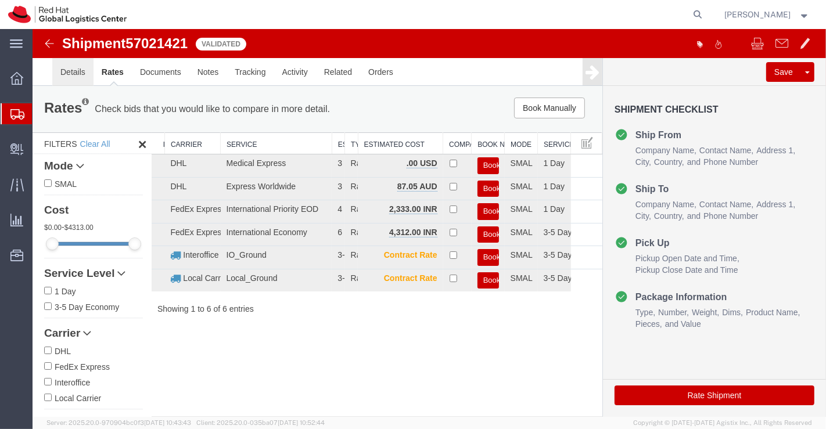
click at [70, 74] on link "Details" at bounding box center [72, 72] width 41 height 28
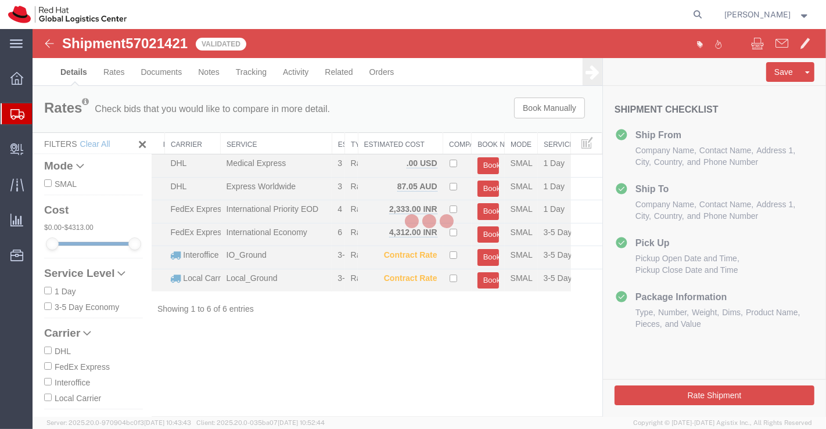
select select "37925"
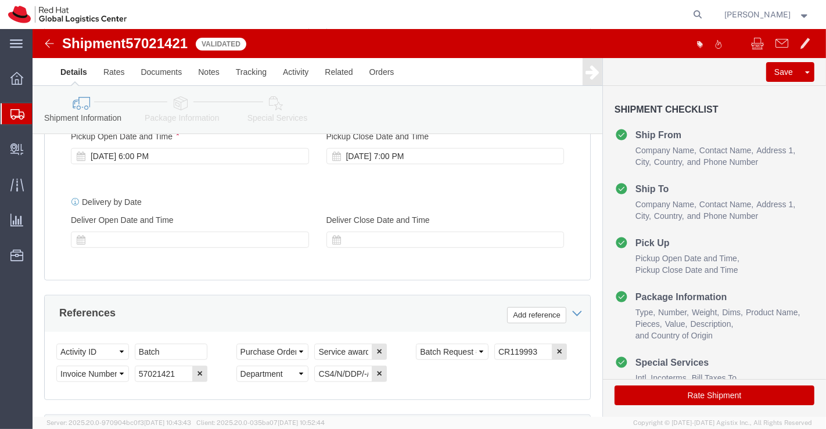
scroll to position [516, 0]
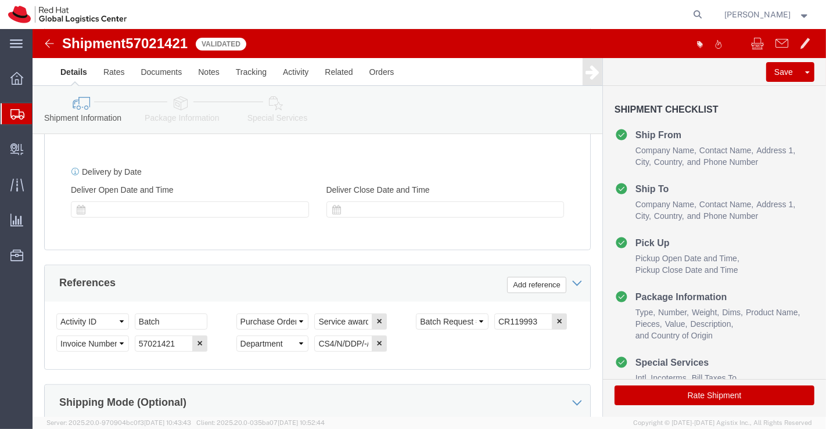
click icon
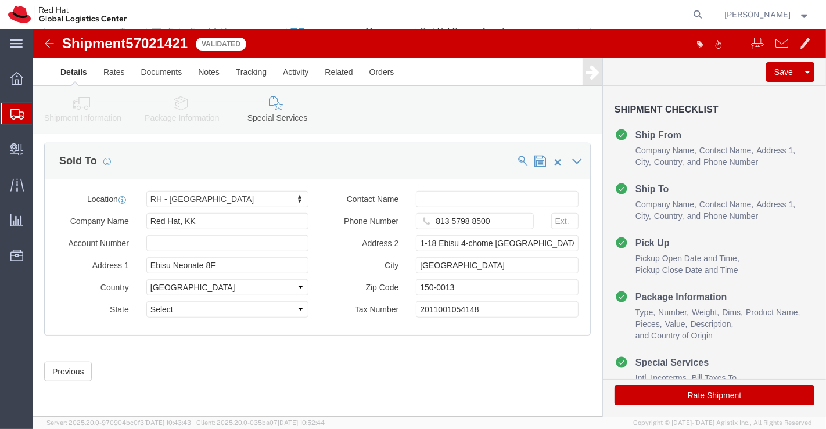
scroll to position [700, 0]
click button "Rate Shipment"
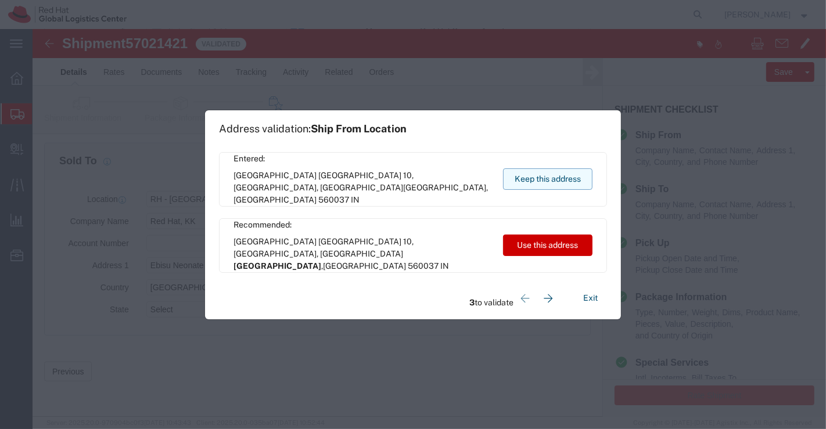
click at [524, 181] on button "Keep this address" at bounding box center [547, 178] width 89 height 21
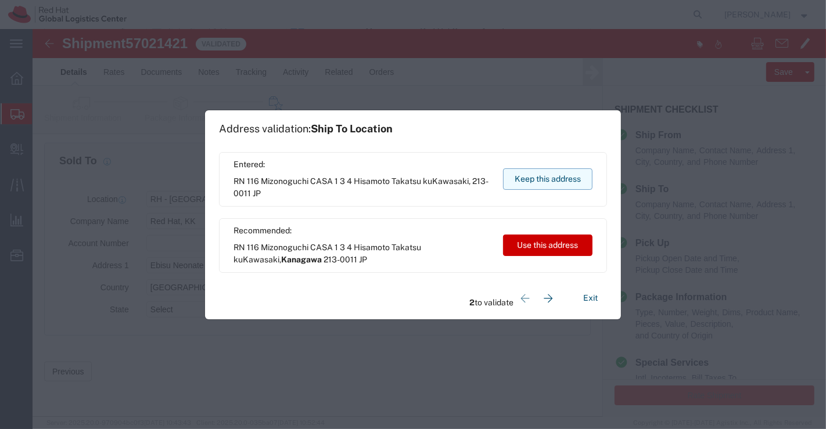
click at [524, 181] on button "Keep this address" at bounding box center [547, 178] width 89 height 21
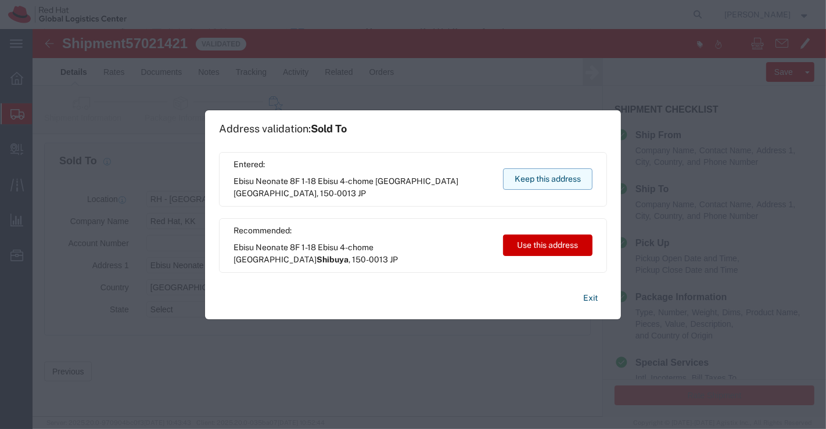
click at [524, 181] on button "Keep this address" at bounding box center [547, 178] width 89 height 21
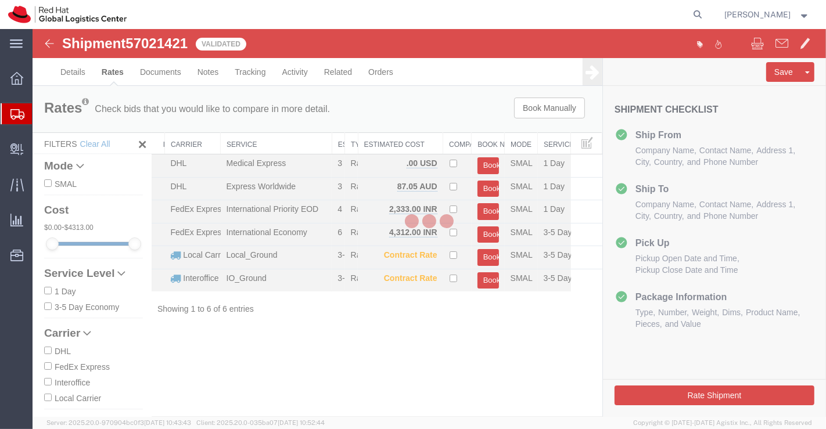
scroll to position [0, 0]
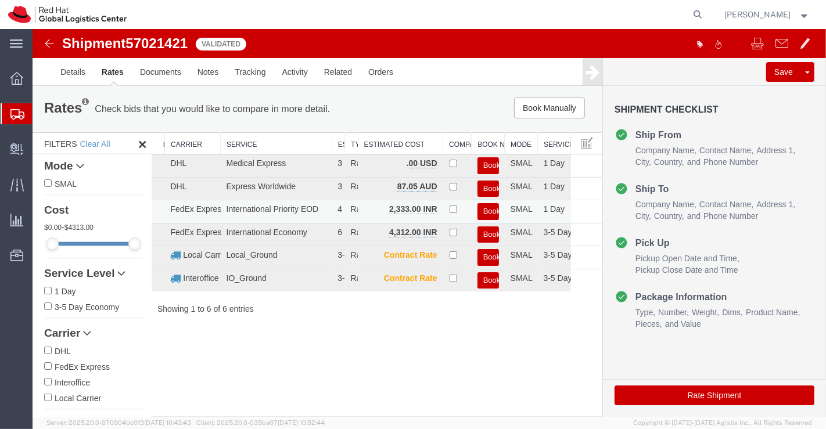
click at [487, 210] on button "Book" at bounding box center [487, 211] width 21 height 17
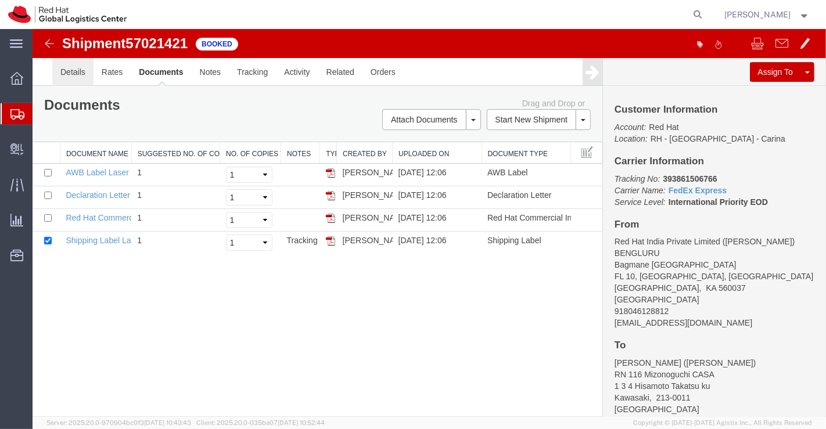
click at [64, 75] on link "Details" at bounding box center [72, 72] width 41 height 28
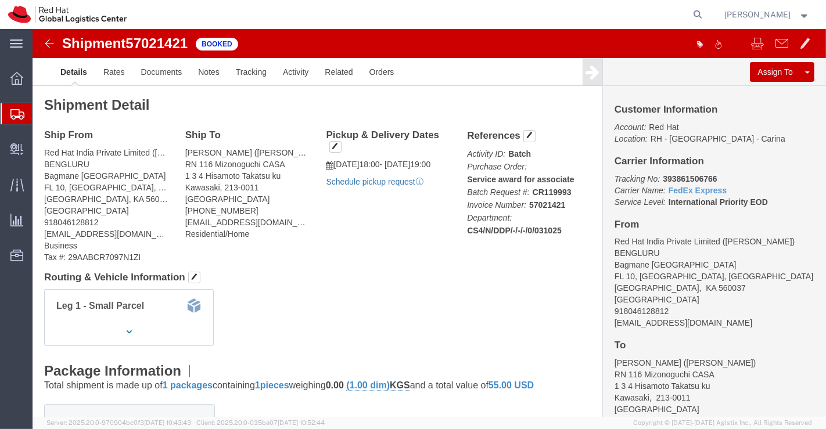
click link "Schedule pickup request"
drag, startPoint x: 623, startPoint y: 147, endPoint x: 679, endPoint y: 150, distance: 56.4
click p "Tracking No: 393861506766 Carrier Name: FedEx Express FedEx Express Service Lev…"
copy b "393861506766"
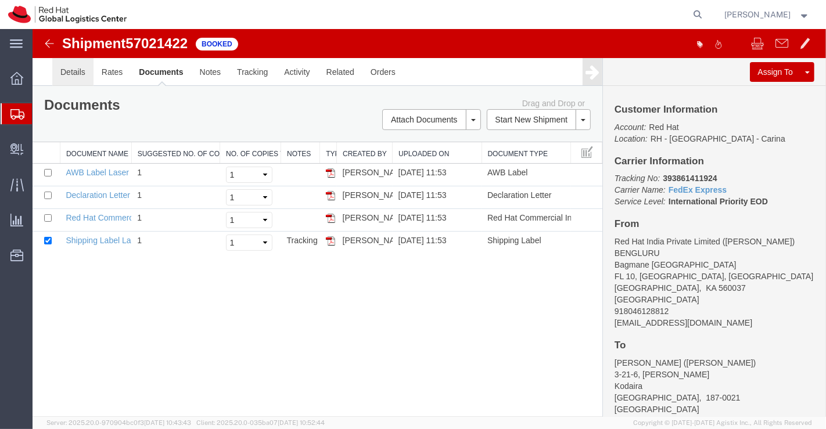
drag, startPoint x: 32, startPoint y: 29, endPoint x: 63, endPoint y: 69, distance: 50.4
click at [63, 69] on link "Details" at bounding box center [72, 72] width 41 height 28
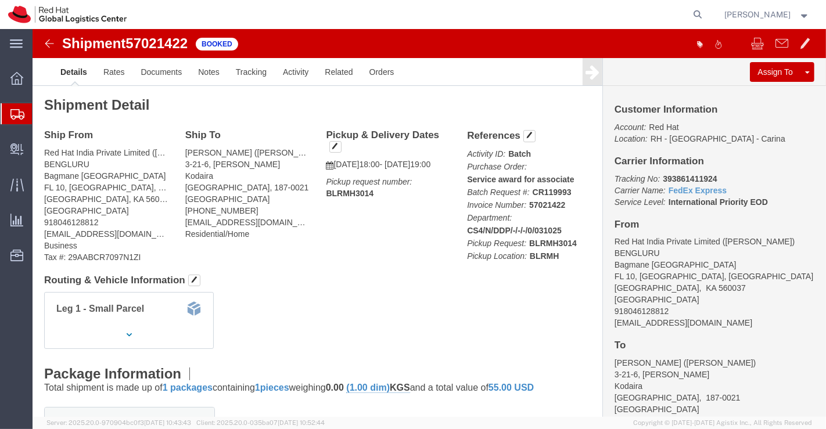
click div "Leg 1 - Small Parcel"
click at [0, 0] on span "Shipment Manager" at bounding box center [0, 0] width 0 height 0
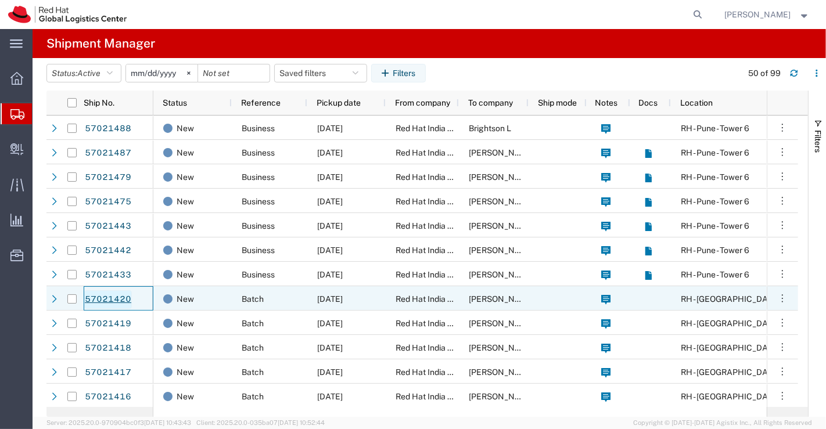
click at [100, 296] on link "57021420" at bounding box center [108, 299] width 48 height 19
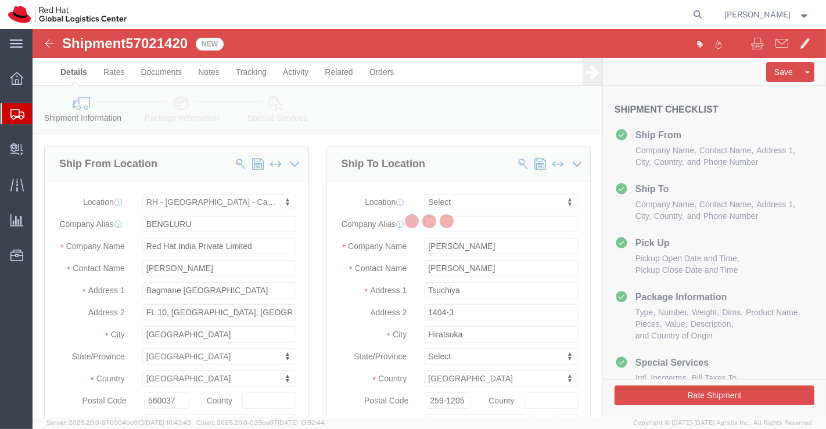
select select "37925"
select select
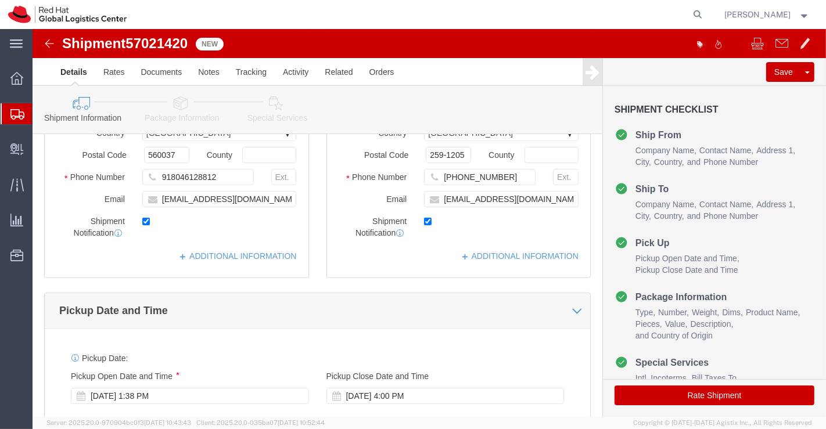
scroll to position [258, 0]
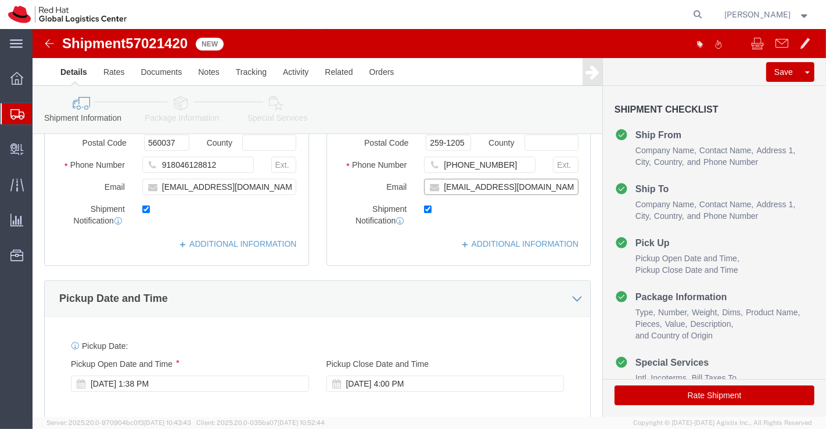
click input "[EMAIL_ADDRESS][DOMAIN_NAME]"
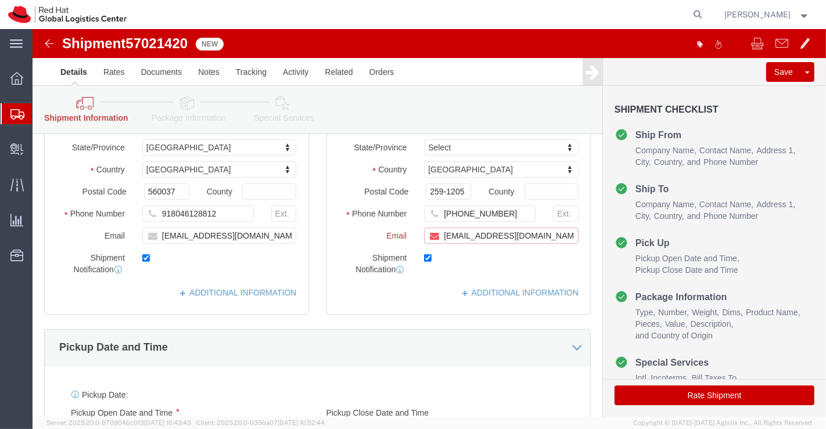
scroll to position [306, 0]
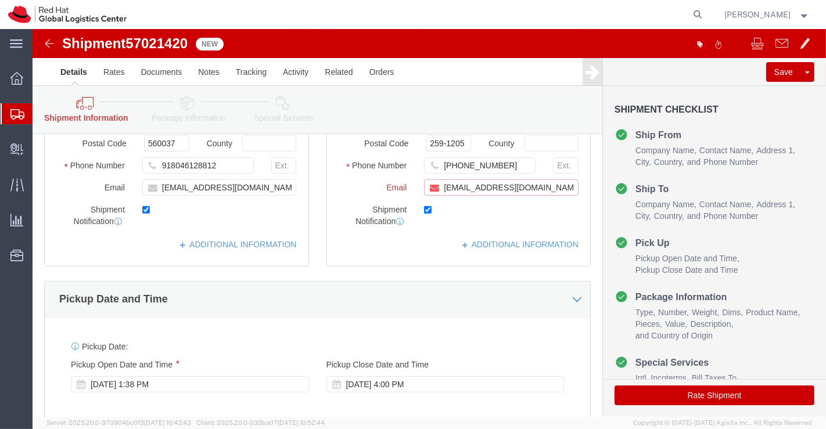
paste input "[EMAIL_ADDRESS][DOMAIN_NAME]"
type input "[EMAIL_ADDRESS][DOMAIN_NAME],[EMAIL_ADDRESS][DOMAIN_NAME]"
click link "ADDITIONAL INFORMATION"
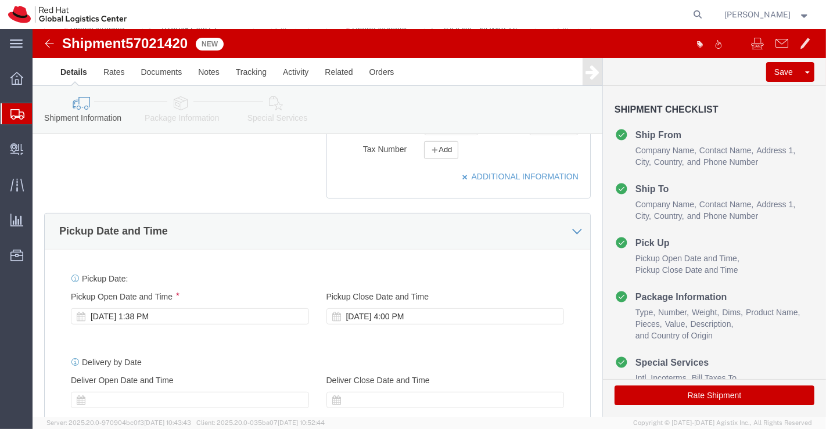
scroll to position [451, 0]
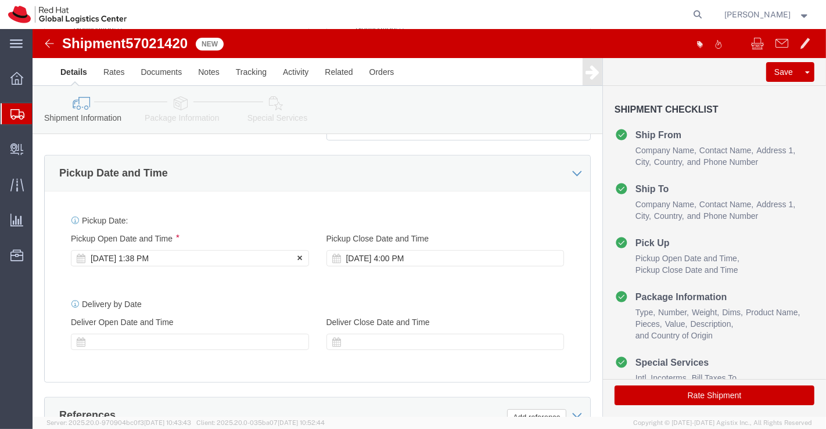
click div "[DATE] 1:38 PM"
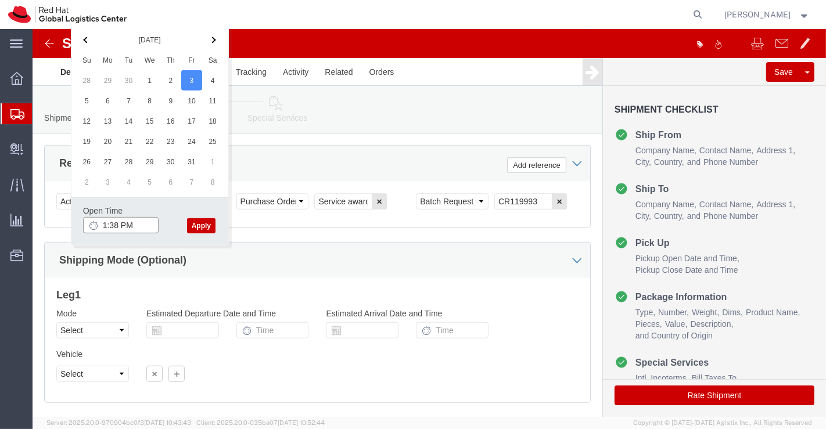
click input "1:38 PM"
type input "6:00 PM"
click button "Apply"
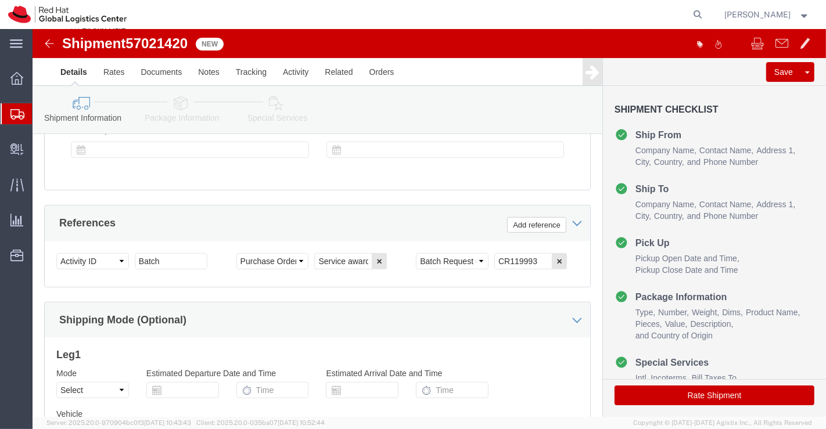
scroll to position [574, 0]
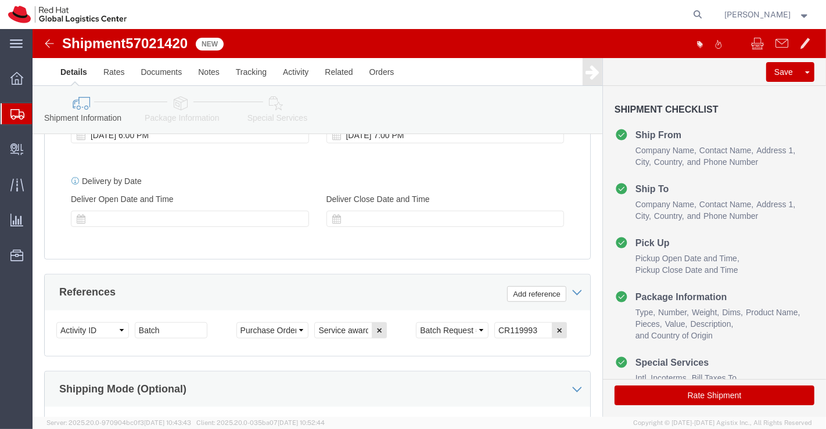
click icon
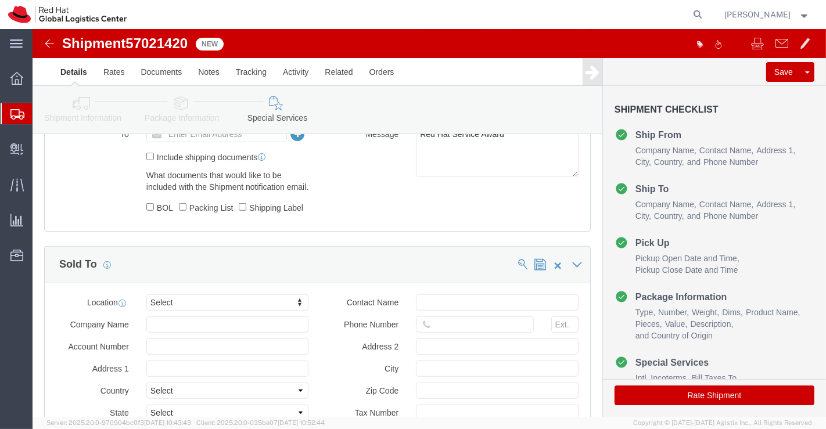
click icon
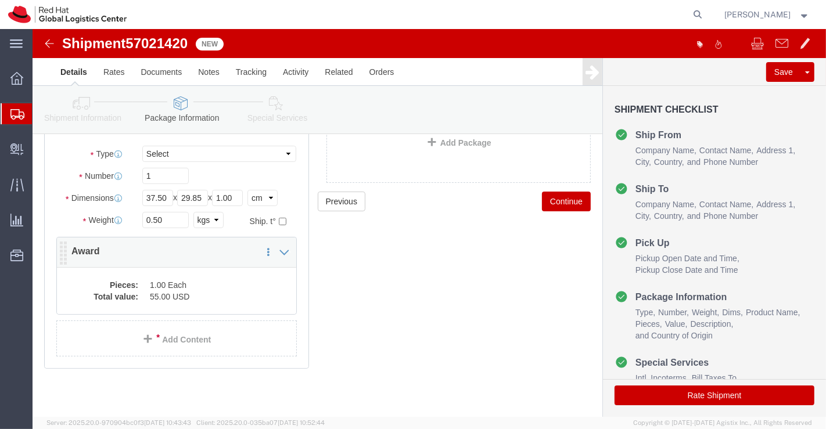
click dd "1.00 Each"
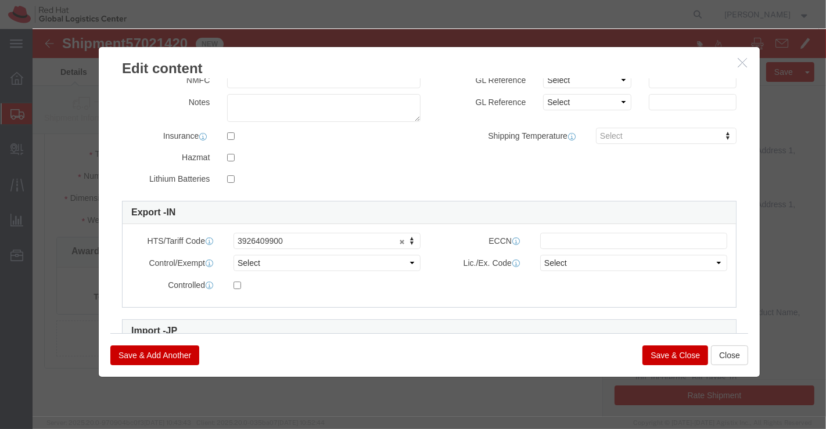
scroll to position [298, 0]
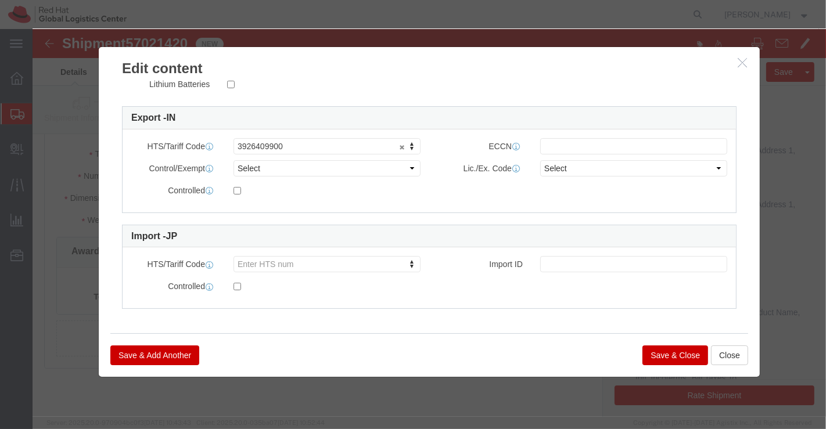
click button "Save & Close"
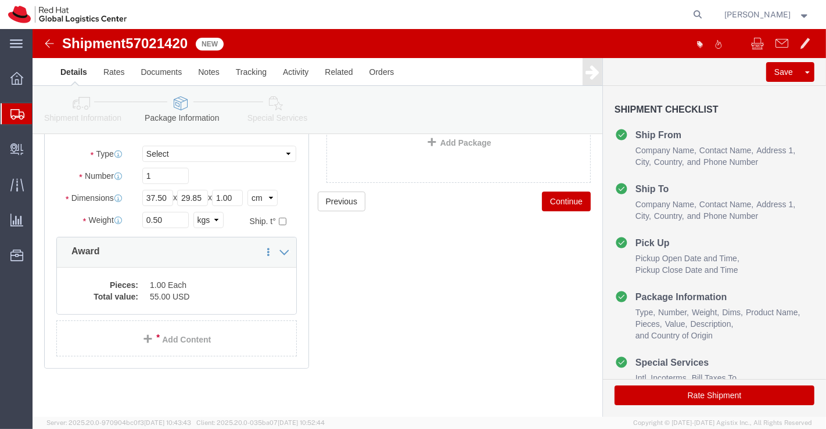
click icon
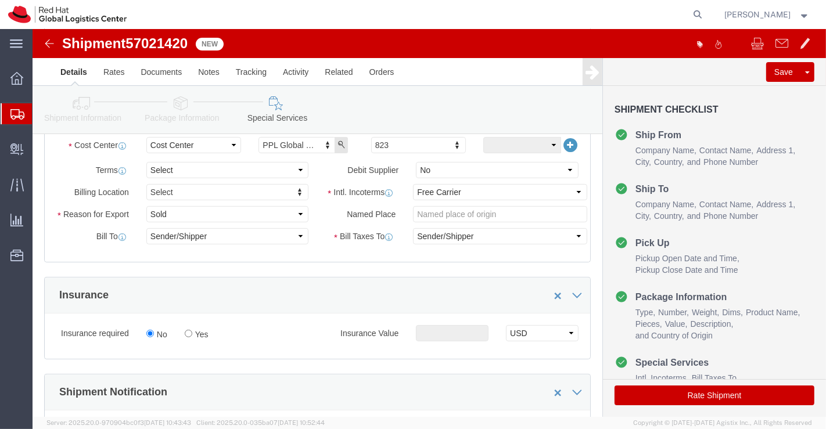
scroll to position [258, 0]
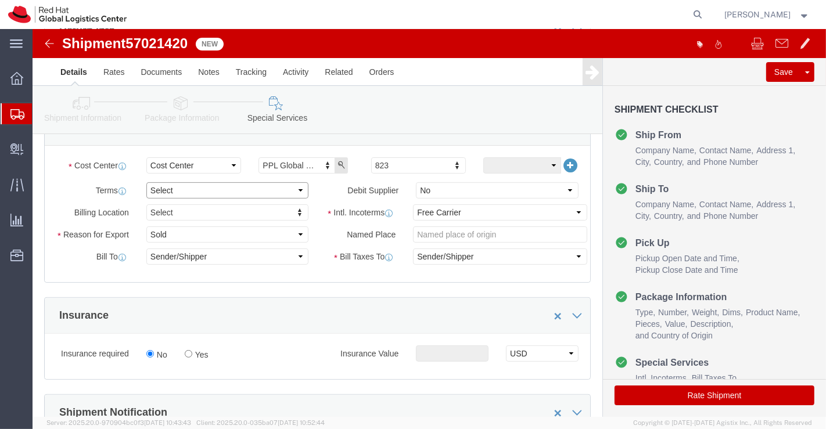
click select "Select Free of Charge Free of Cost NET 30 NET 45 NET 60 See Comment"
select select "FREE_OF_COST"
click select "Select Free of Charge Free of Cost NET 30 NET 45 NET 60 See Comment"
click select "Select Gift Personal Effects Repair/Warranty Return Sample Sold Temporary/Not S…"
select select "SAMPLE"
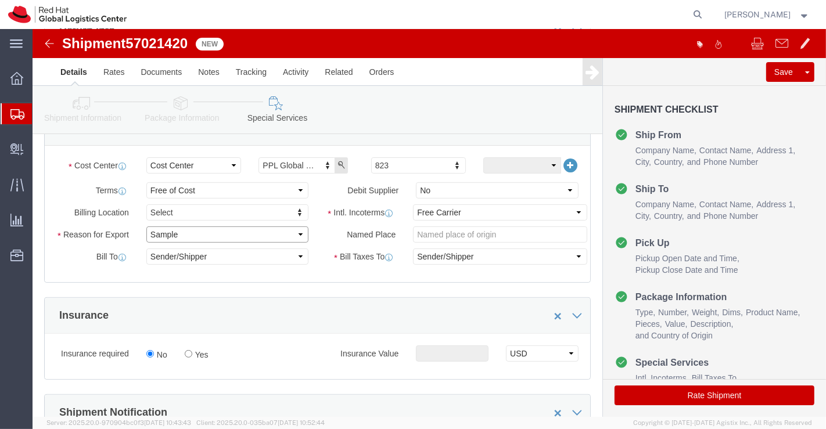
click select "Select Gift Personal Effects Repair/Warranty Return Sample Sold Temporary/Not S…"
click select "Select Carriage Insurance Paid Carriage Paid To Cost and Freight Cost Insurance…"
select select "DDP"
click select "Select Carriage Insurance Paid Carriage Paid To Cost and Freight Cost Insurance…"
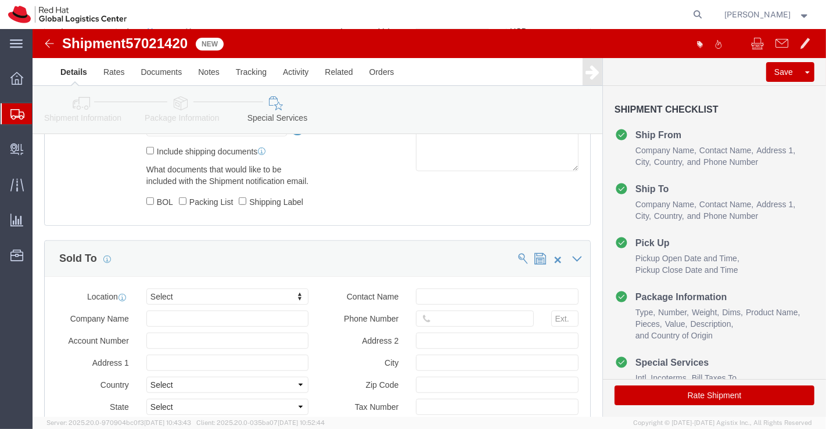
scroll to position [581, 0]
type input "Tok"
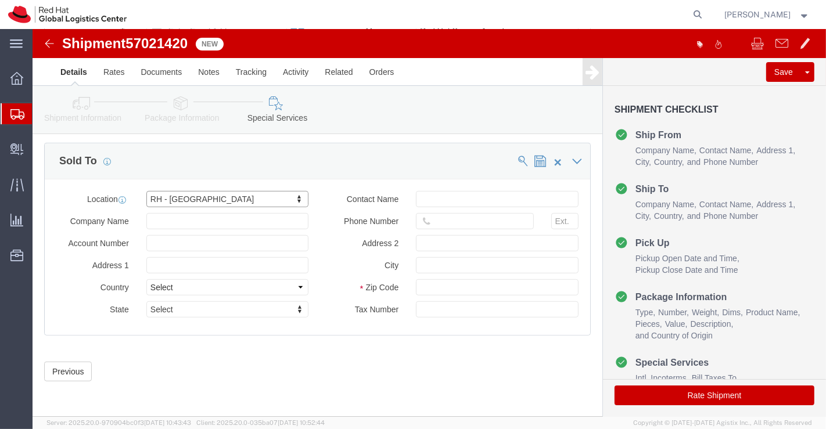
scroll to position [700, 0]
click button "Rate Shipment"
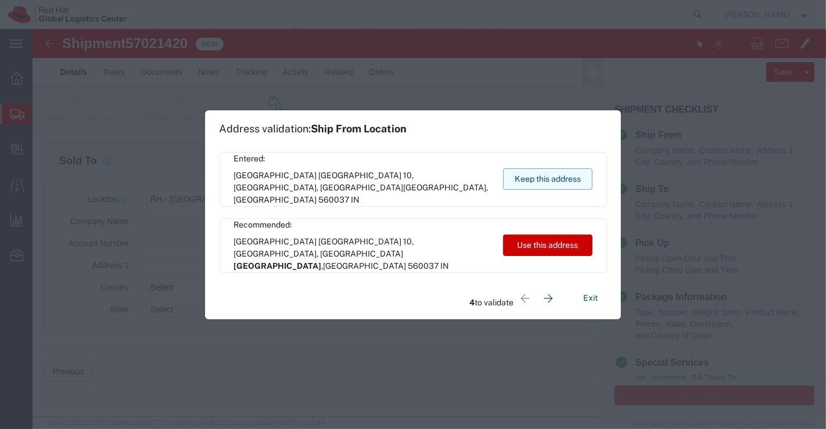
click at [530, 181] on button "Keep this address" at bounding box center [547, 178] width 89 height 21
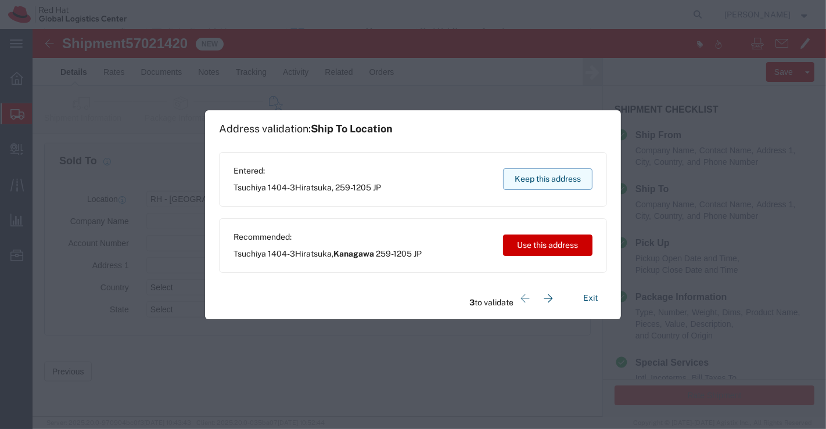
click at [530, 181] on button "Keep this address" at bounding box center [547, 178] width 89 height 21
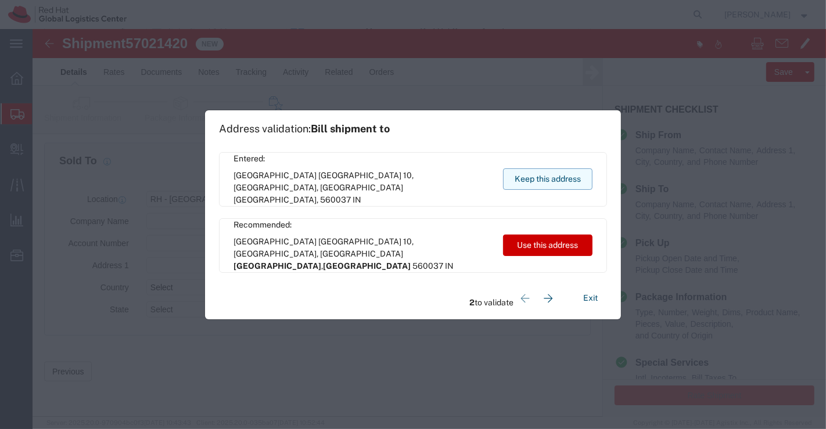
click at [530, 181] on button "Keep this address" at bounding box center [547, 178] width 89 height 21
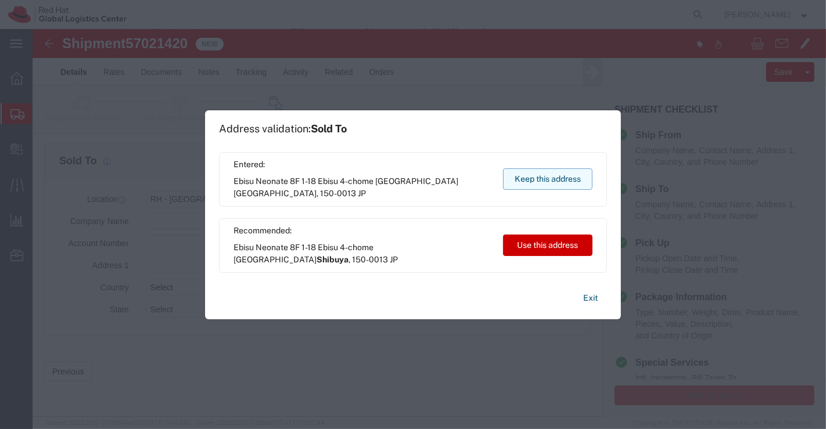
click at [530, 181] on button "Keep this address" at bounding box center [547, 178] width 89 height 21
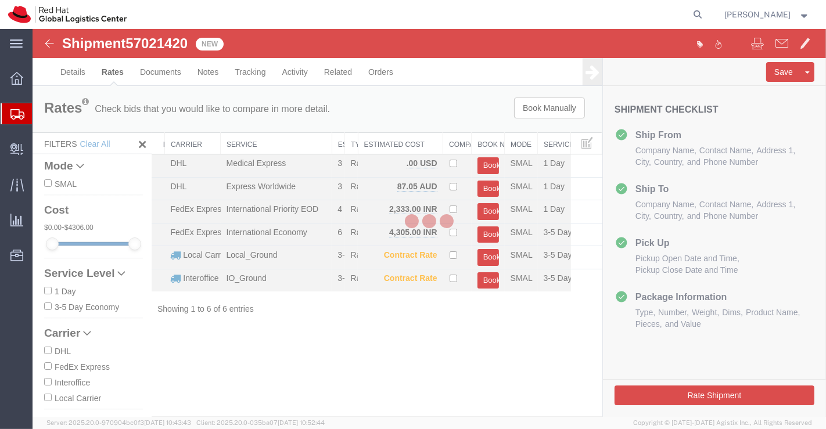
scroll to position [0, 0]
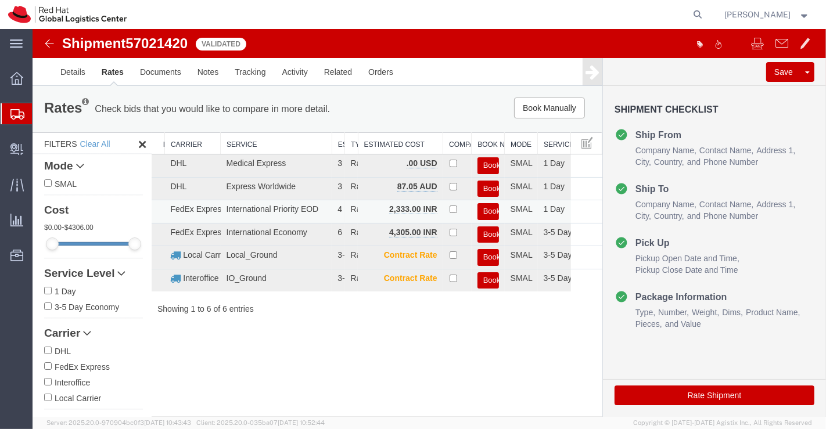
click at [486, 208] on button "Book" at bounding box center [487, 211] width 21 height 17
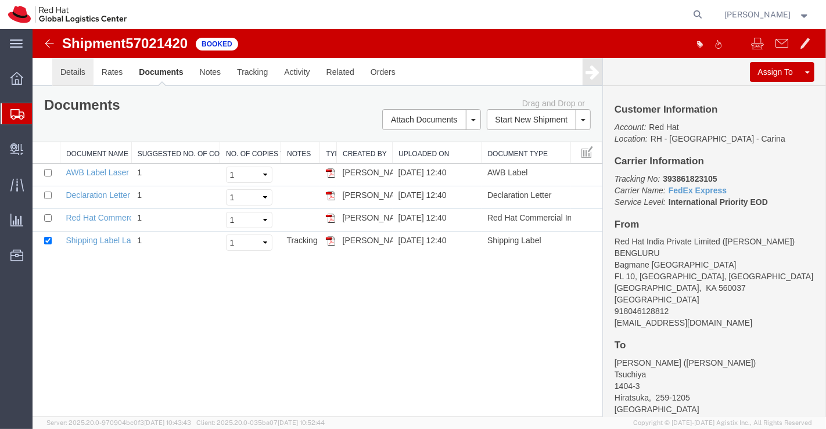
click at [69, 69] on link "Details" at bounding box center [72, 72] width 41 height 28
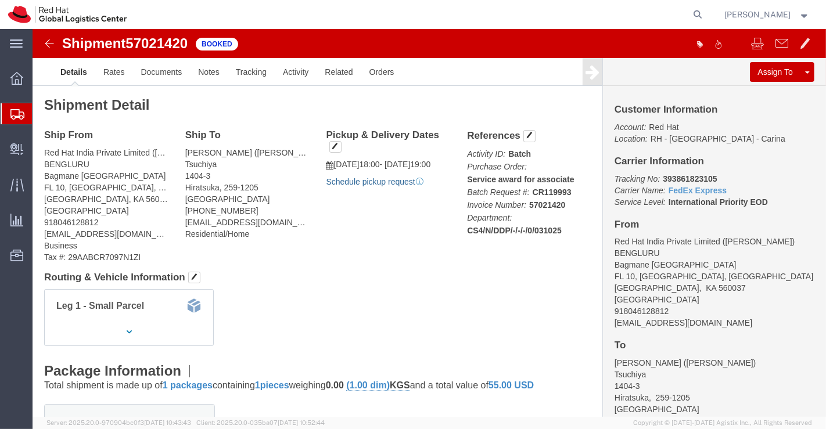
click link "Schedule pickup request"
drag, startPoint x: 621, startPoint y: 147, endPoint x: 683, endPoint y: 148, distance: 61.6
click p "Tracking No: 393861823105 Carrier Name: FedEx Express FedEx Express Service Lev…"
copy b "393861823105"
click div "Shipment Detail Ship From Red Hat India Private Limited ([PERSON_NAME]) BENGLUR…"
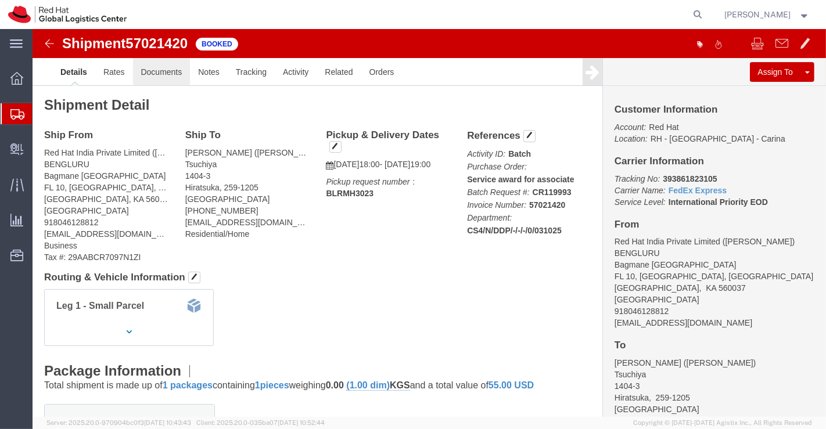
click link "Documents"
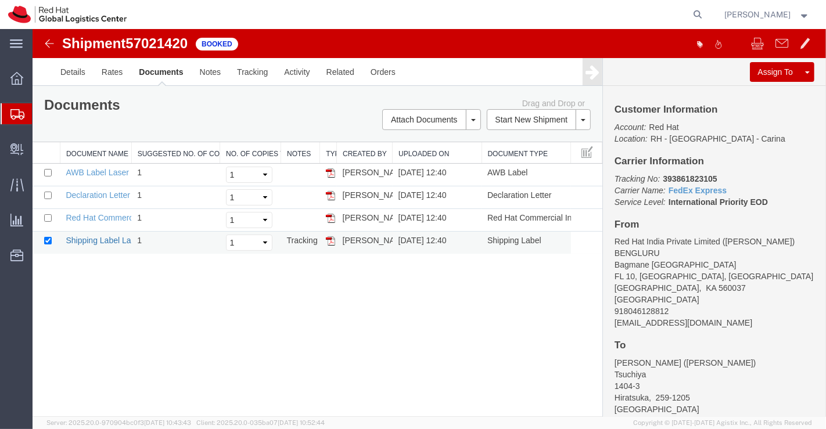
click at [99, 237] on link "Shipping Label Laser" at bounding box center [103, 240] width 77 height 9
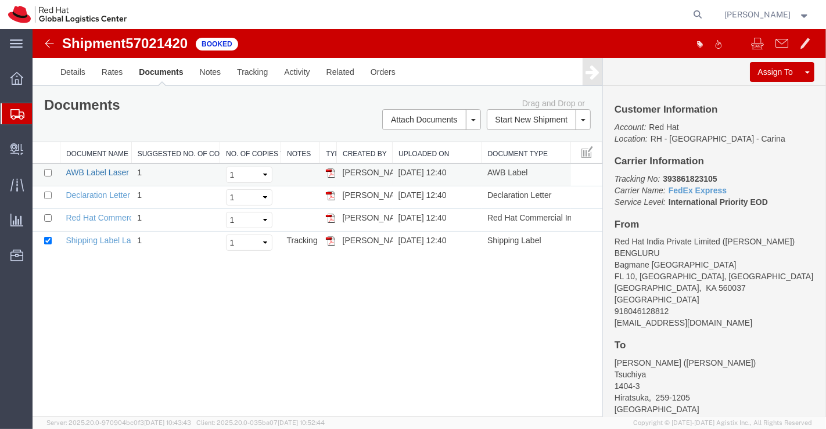
click at [92, 168] on link "AWB Label Laser" at bounding box center [96, 172] width 63 height 9
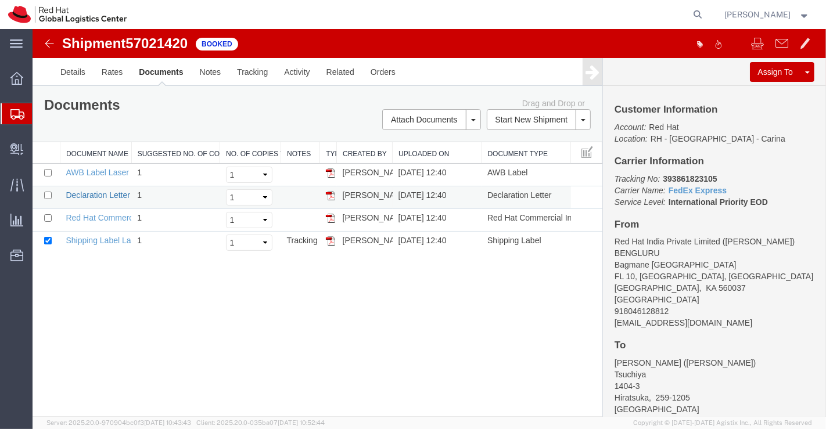
click at [93, 195] on link "Declaration Letter" at bounding box center [97, 194] width 64 height 9
click at [92, 216] on link "Red Hat Commercial Invoice" at bounding box center [116, 217] width 103 height 9
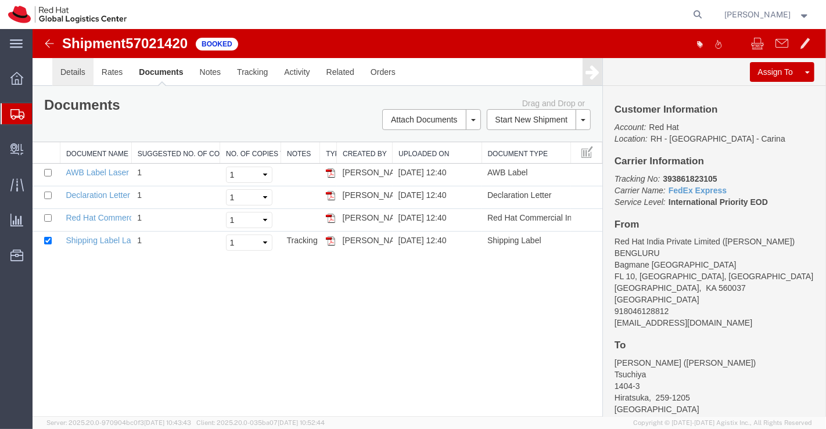
click at [75, 67] on link "Details" at bounding box center [72, 72] width 41 height 28
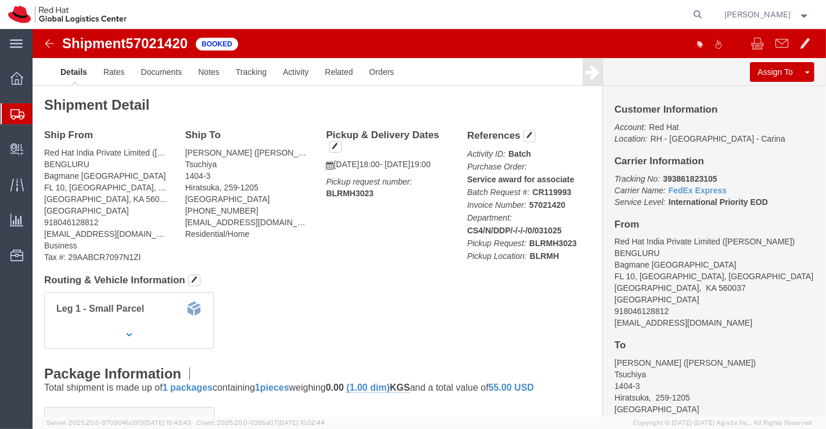
click at [0, 0] on span "Shipment Manager" at bounding box center [0, 0] width 0 height 0
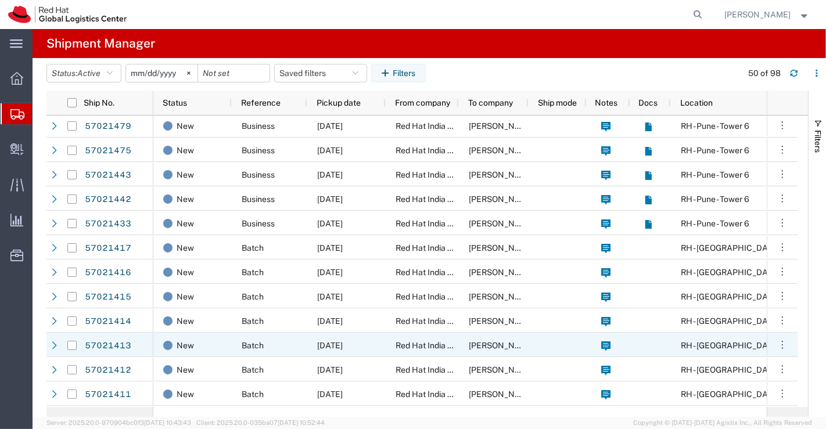
scroll to position [193, 0]
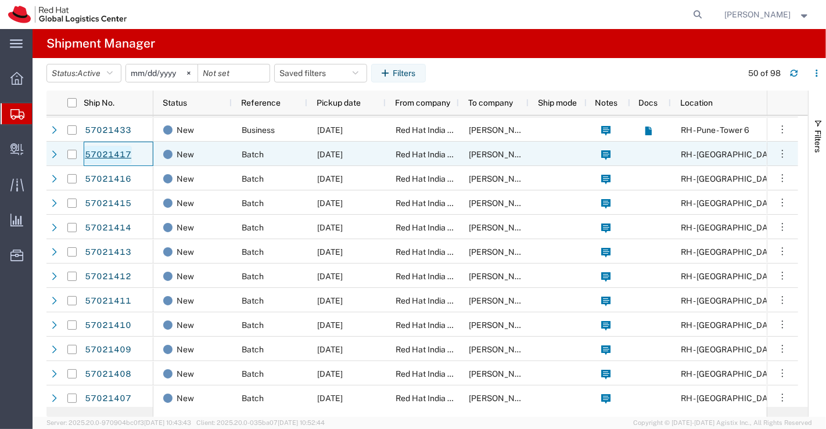
click at [113, 155] on link "57021417" at bounding box center [108, 155] width 48 height 19
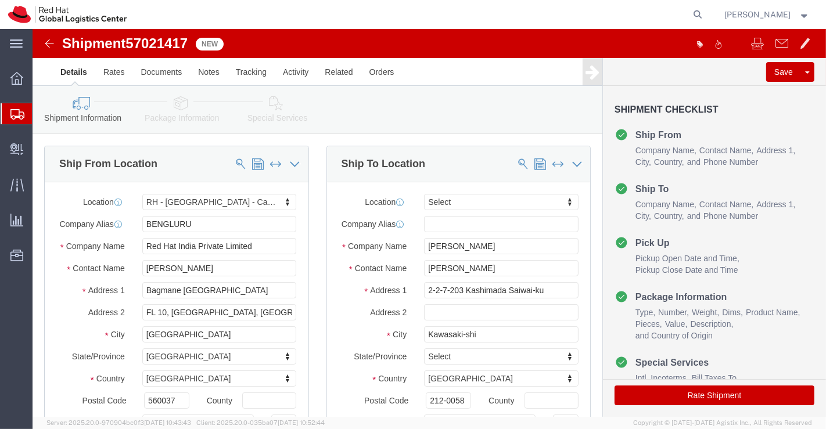
select select "37925"
select select
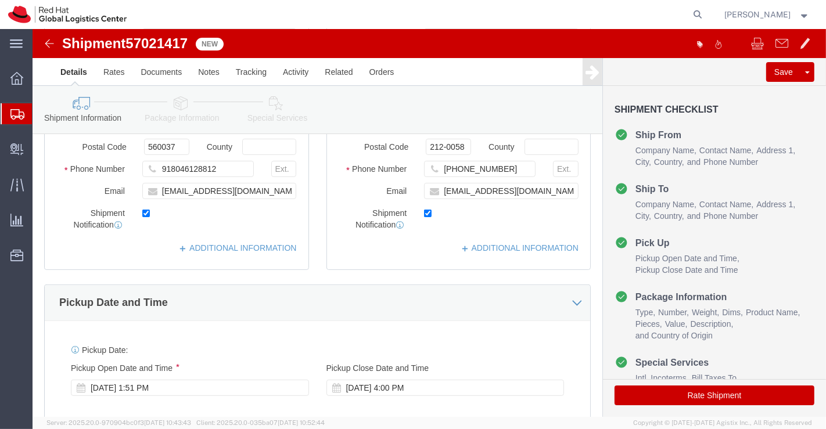
scroll to position [258, 0]
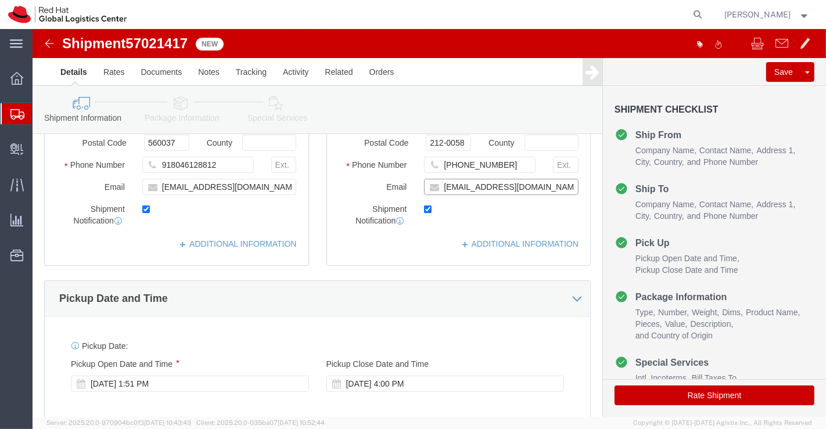
click input "[EMAIL_ADDRESS][DOMAIN_NAME]"
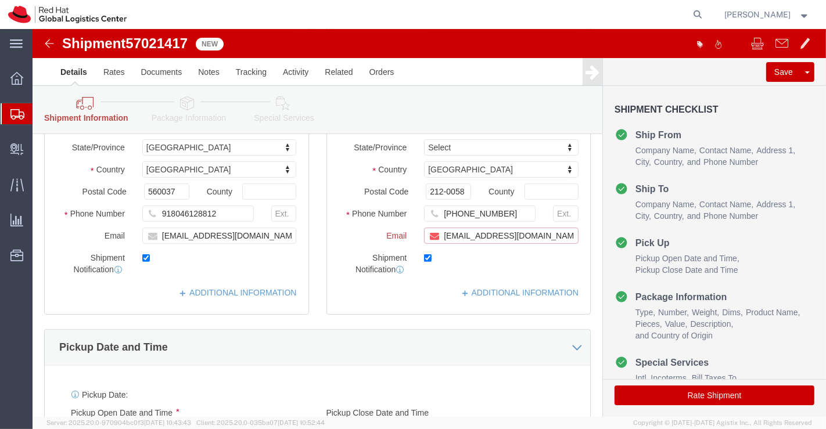
scroll to position [306, 0]
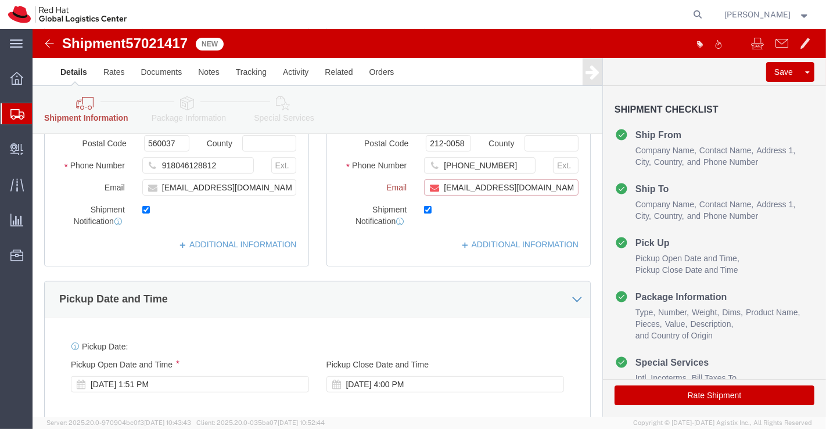
paste input "[EMAIL_ADDRESS][DOMAIN_NAME]"
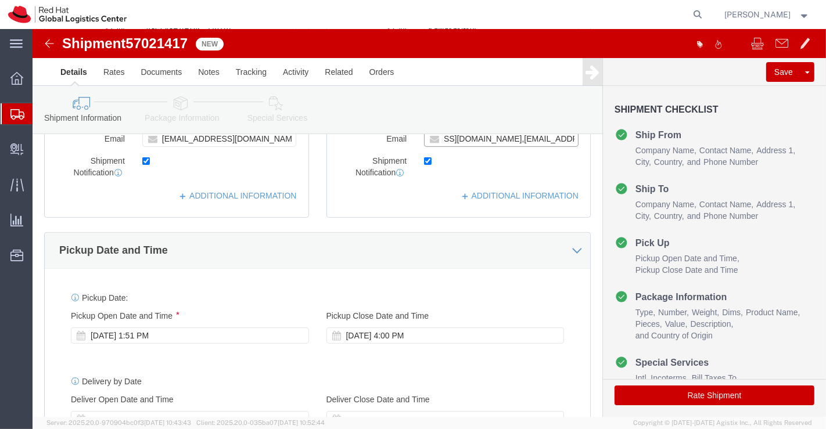
scroll to position [258, 0]
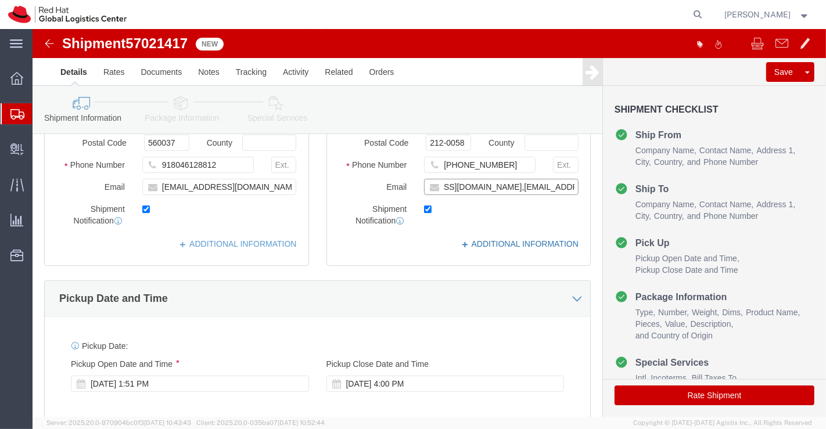
type input "[EMAIL_ADDRESS][DOMAIN_NAME],[EMAIL_ADDRESS][DOMAIN_NAME]"
click link "ADDITIONAL INFORMATION"
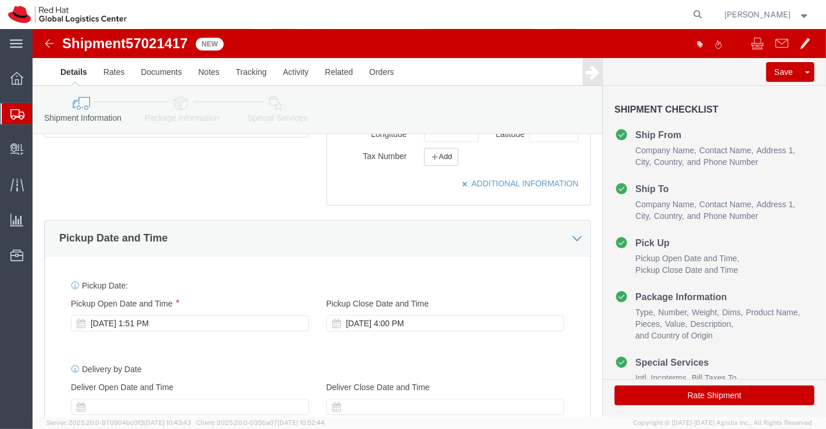
scroll to position [387, 0]
click div "Oct 03 2025 1:51 PM"
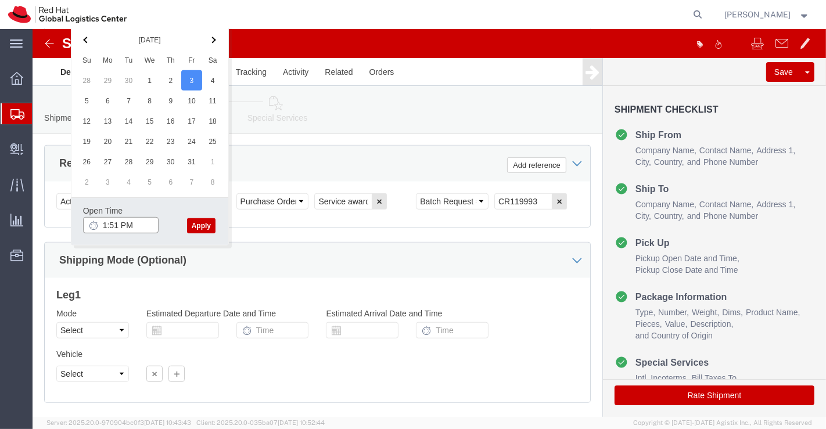
click input "1:51 PM"
type input "6:00 PM"
click button "Apply"
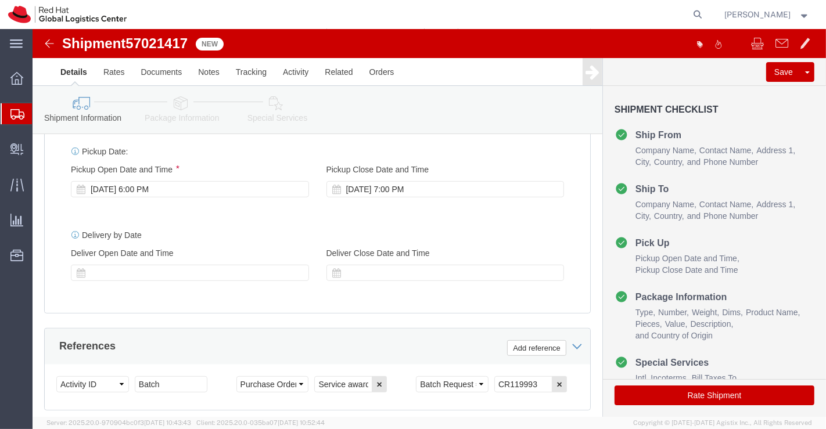
scroll to position [510, 0]
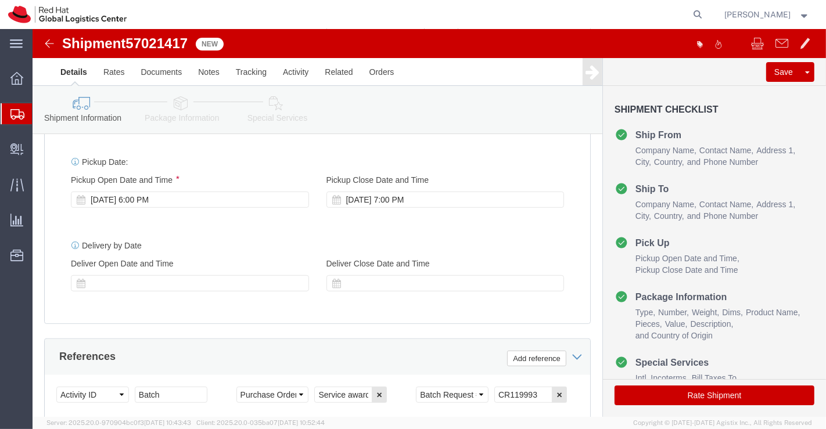
click icon
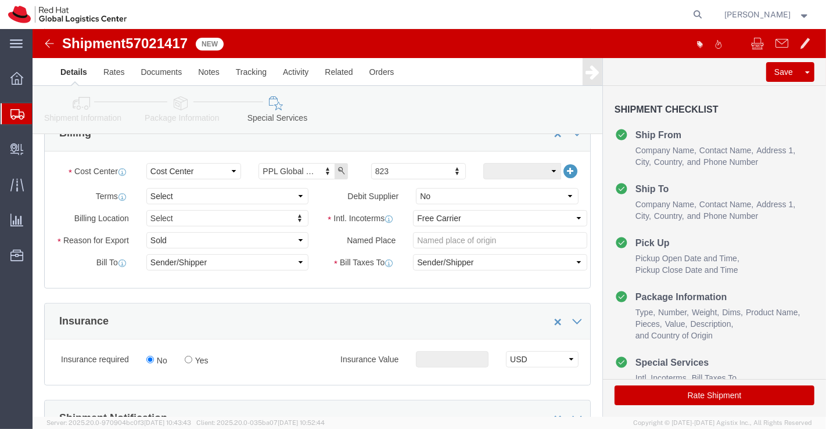
scroll to position [252, 0]
click select "Select Free of Charge Free of Cost NET 30 NET 45 NET 60 See Comment"
select select "FREE_OF_COST"
click select "Select Free of Charge Free of Cost NET 30 NET 45 NET 60 See Comment"
click div "Billing Location Select Select My Profile Location [GEOGRAPHIC_DATA] - [GEOGRAP…"
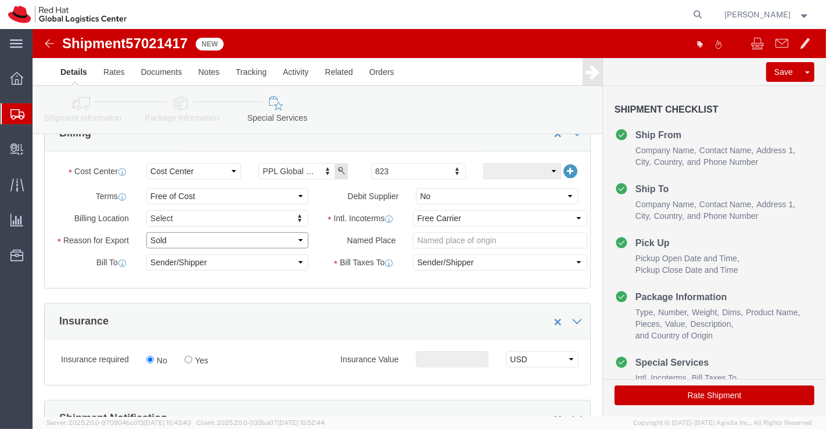
click select "Select Gift Personal Effects Repair/Warranty Return Sample Sold Temporary/Not S…"
select select "SAMPLE"
click select "Select Gift Personal Effects Repair/Warranty Return Sample Sold Temporary/Not S…"
click select "Select Carriage Insurance Paid Carriage Paid To Cost and Freight Cost Insurance…"
select select "DDP"
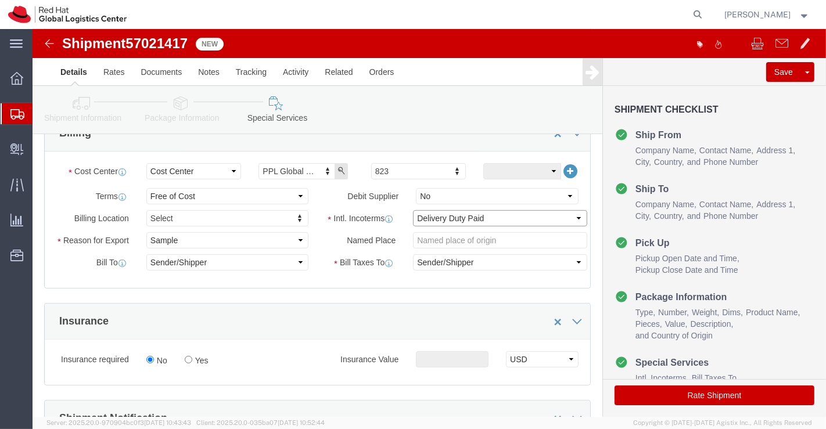
click select "Select Carriage Insurance Paid Carriage Paid To Cost and Freight Cost Insurance…"
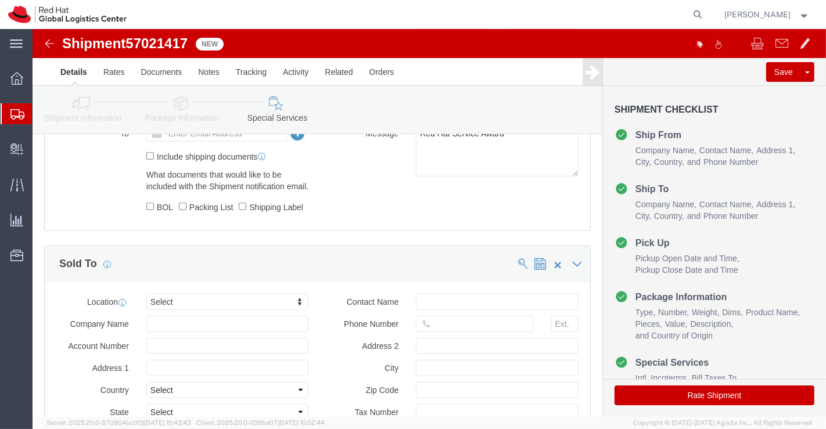
scroll to position [639, 0]
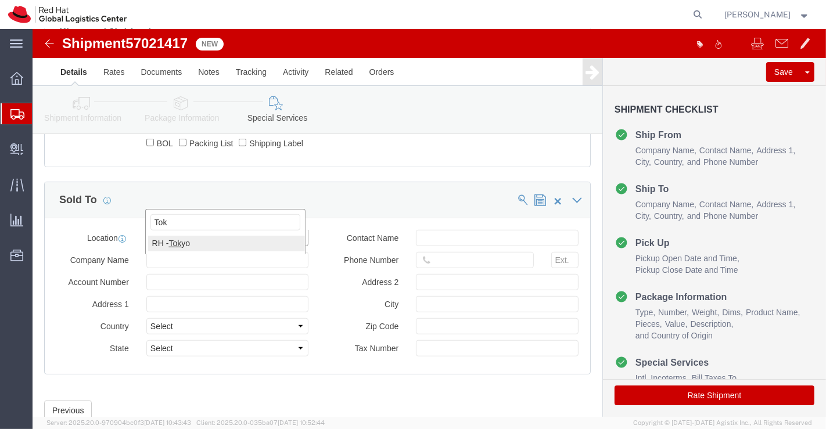
type input "Tok"
click button "Rate Shipment"
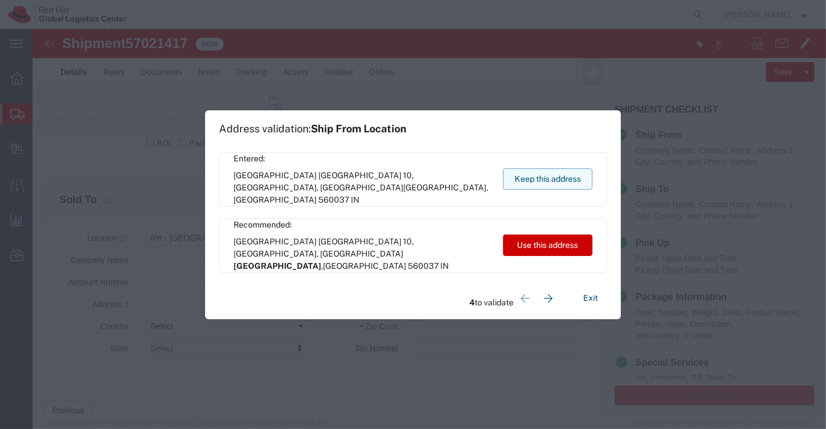
click at [567, 181] on button "Keep this address" at bounding box center [547, 178] width 89 height 21
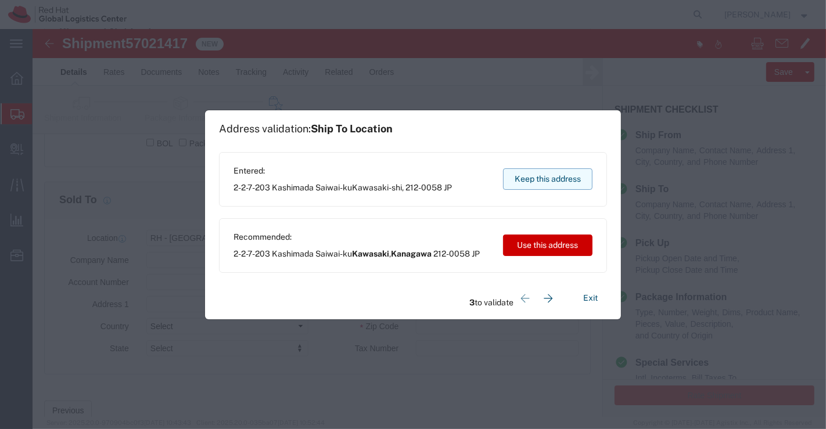
click at [567, 181] on button "Keep this address" at bounding box center [547, 178] width 89 height 21
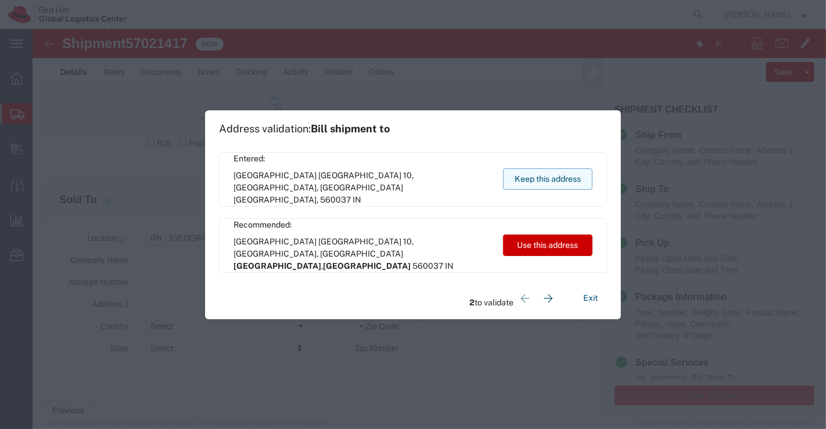
click at [567, 181] on button "Keep this address" at bounding box center [547, 178] width 89 height 21
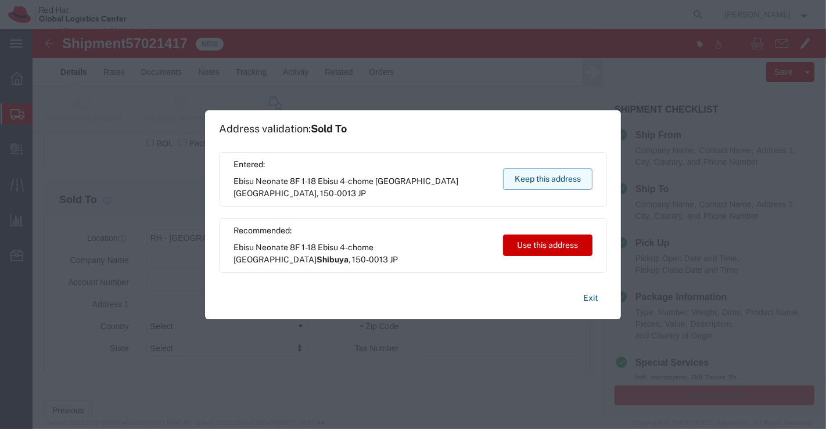
click at [567, 181] on button "Keep this address" at bounding box center [547, 178] width 89 height 21
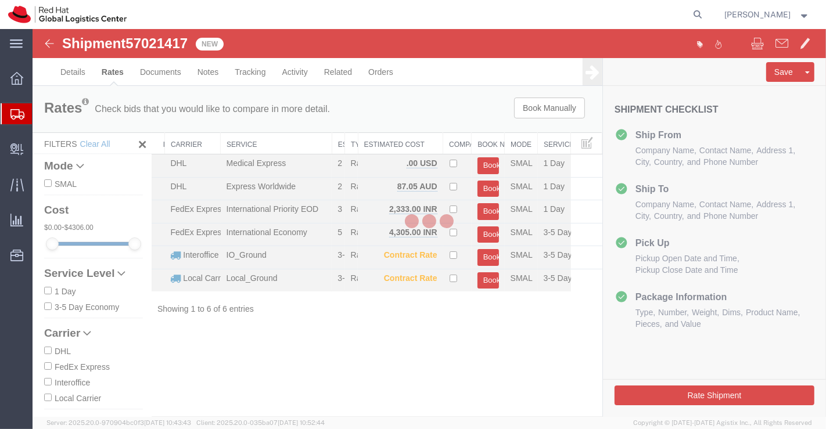
scroll to position [0, 0]
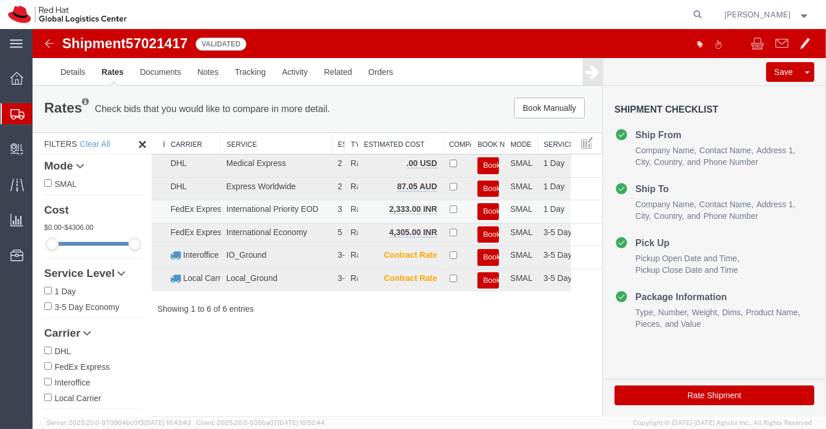
click at [493, 211] on button "Book" at bounding box center [487, 211] width 21 height 17
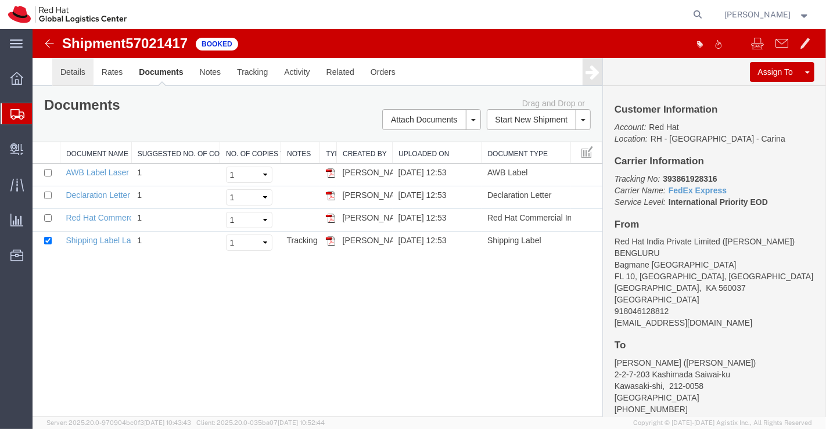
click at [64, 69] on link "Details" at bounding box center [72, 72] width 41 height 28
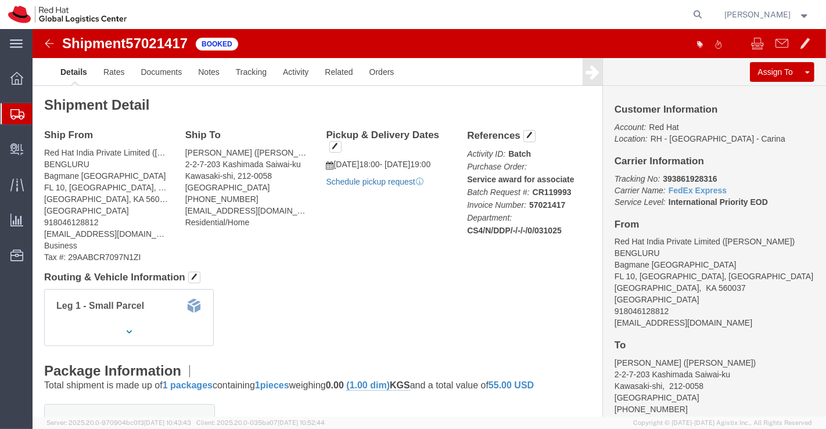
click link "Schedule pickup request"
drag, startPoint x: 623, startPoint y: 147, endPoint x: 690, endPoint y: 142, distance: 68.1
click div "Customer Information Account: Red Hat Location: RH - Bangalore - Carina Carrier…"
copy b "393861928316"
click div "Leg 1 - Small Parcel"
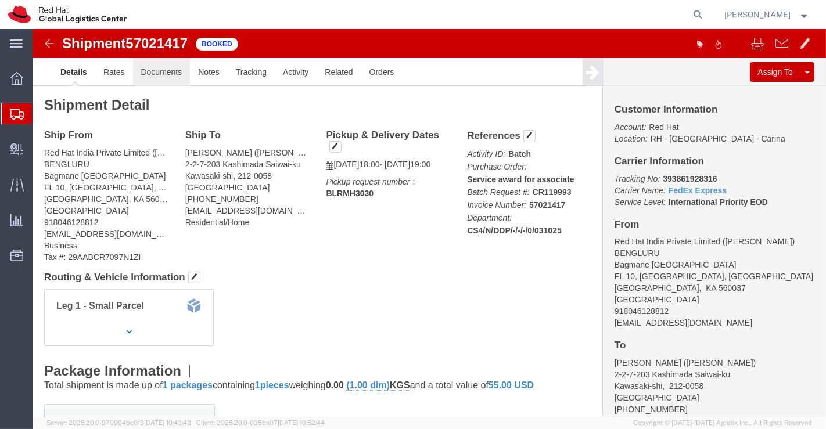
click link "Documents"
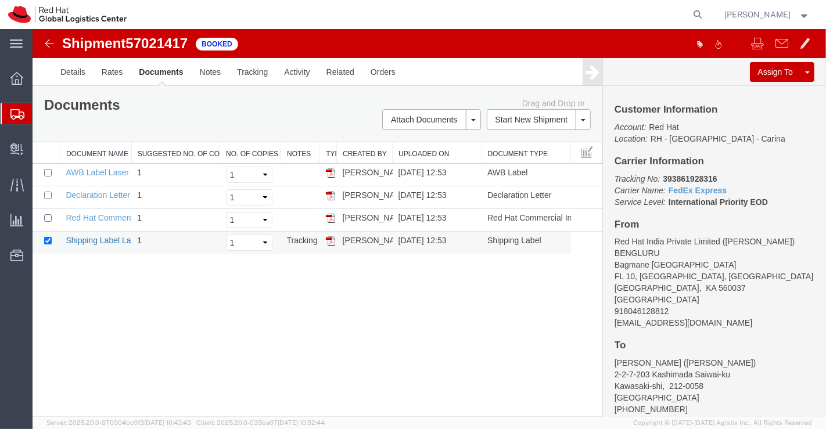
click at [86, 236] on link "Shipping Label Laser" at bounding box center [103, 240] width 77 height 9
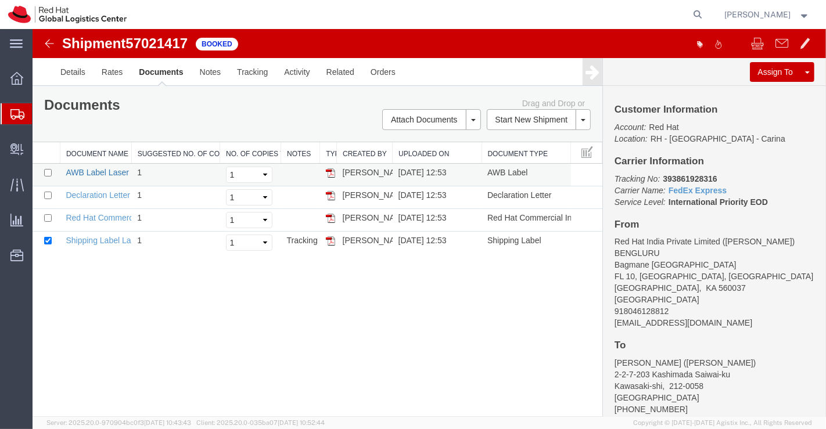
click at [84, 174] on link "AWB Label Laser" at bounding box center [96, 172] width 63 height 9
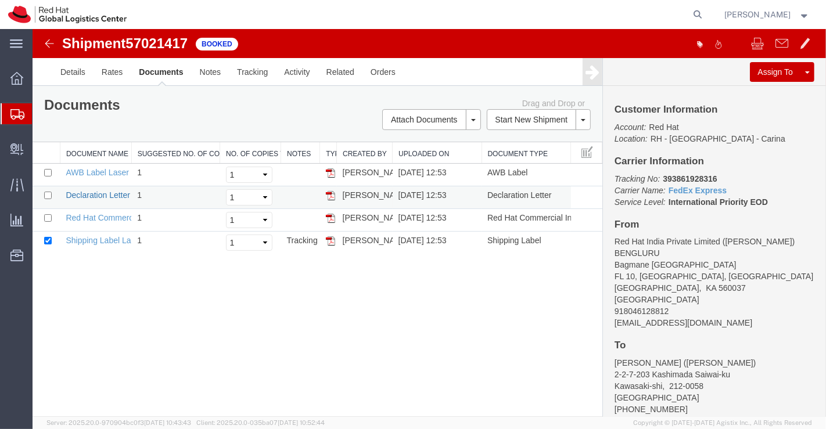
click at [92, 196] on link "Declaration Letter" at bounding box center [97, 194] width 64 height 9
click at [109, 216] on link "Red Hat Commercial Invoice" at bounding box center [116, 217] width 103 height 9
click at [0, 0] on span "Shipment Manager" at bounding box center [0, 0] width 0 height 0
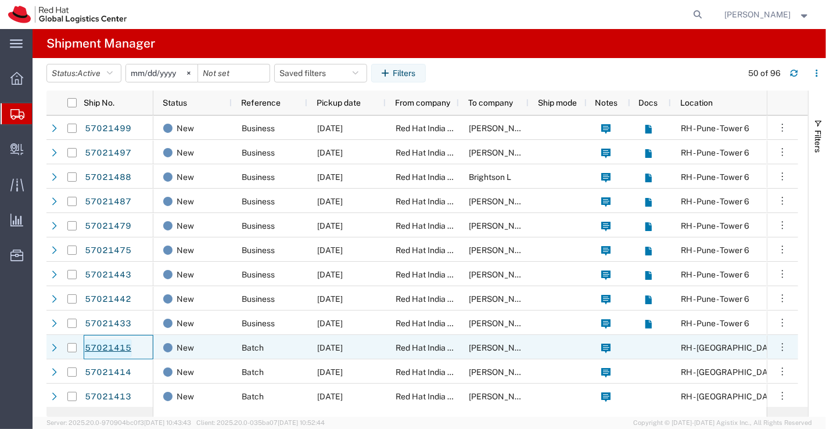
click at [107, 347] on link "57021415" at bounding box center [108, 348] width 48 height 19
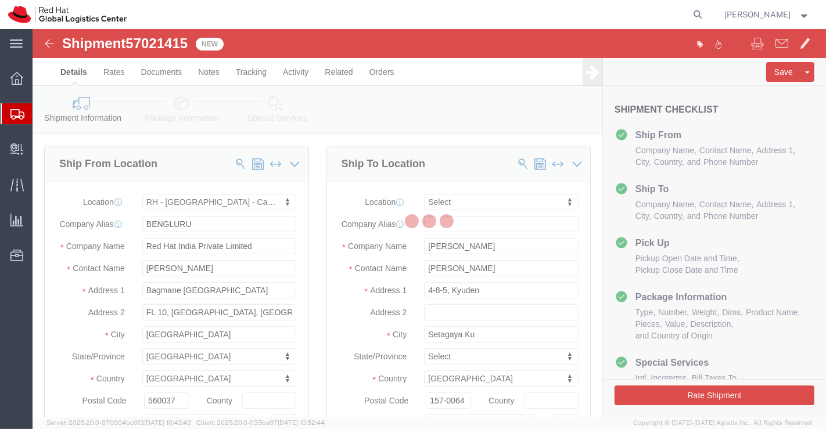
select select "37925"
select select
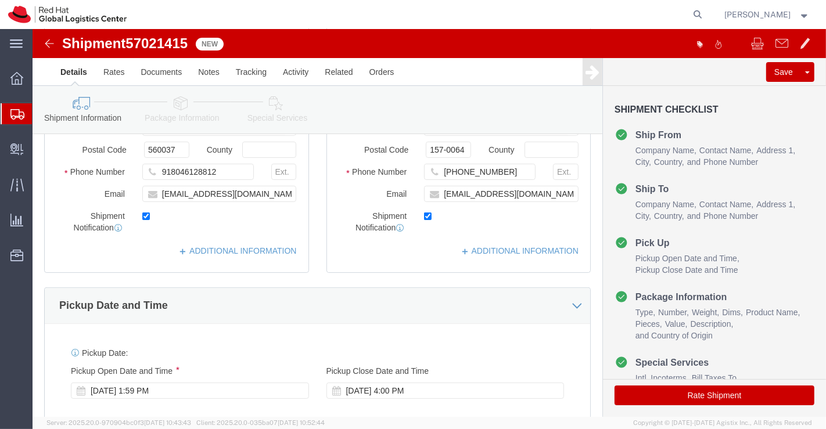
scroll to position [258, 0]
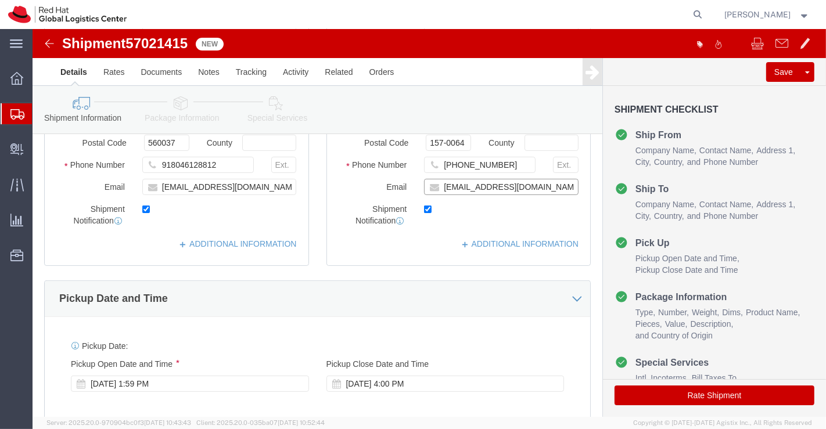
click input "tsasaki@redhat.com"
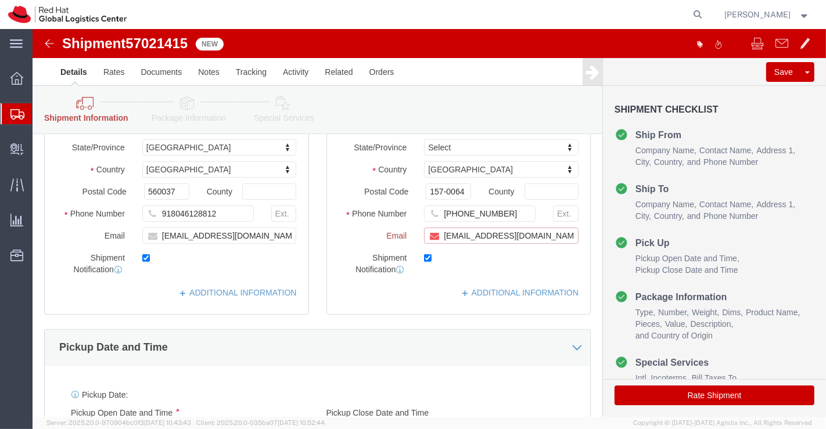
scroll to position [306, 0]
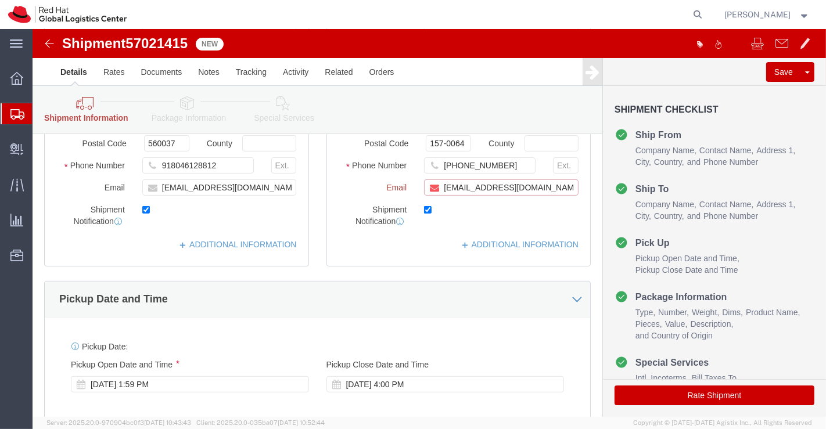
paste input "[EMAIL_ADDRESS][DOMAIN_NAME]"
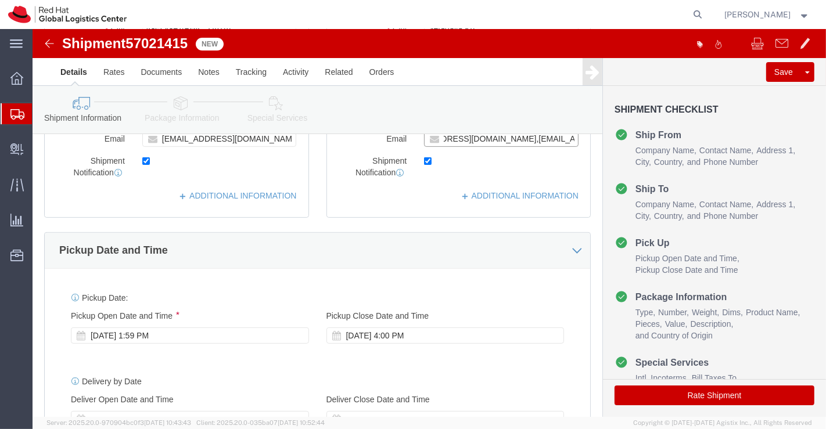
scroll to position [258, 0]
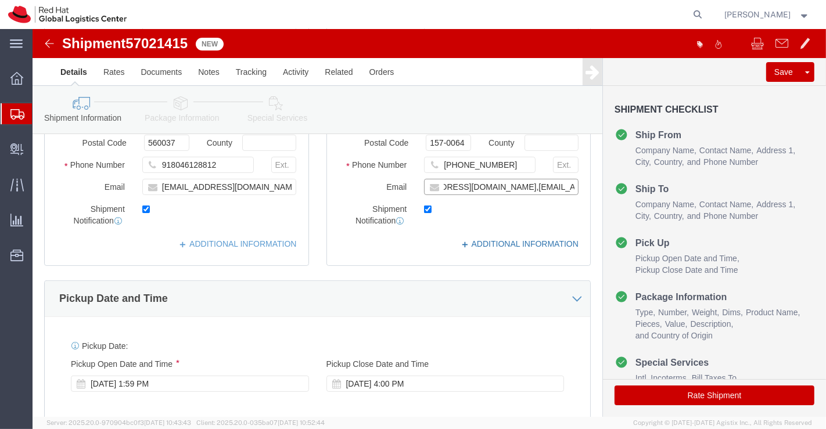
type input "tsasaki@redhat.com,apaclogistics@redhat.com"
click link "ADDITIONAL INFORMATION"
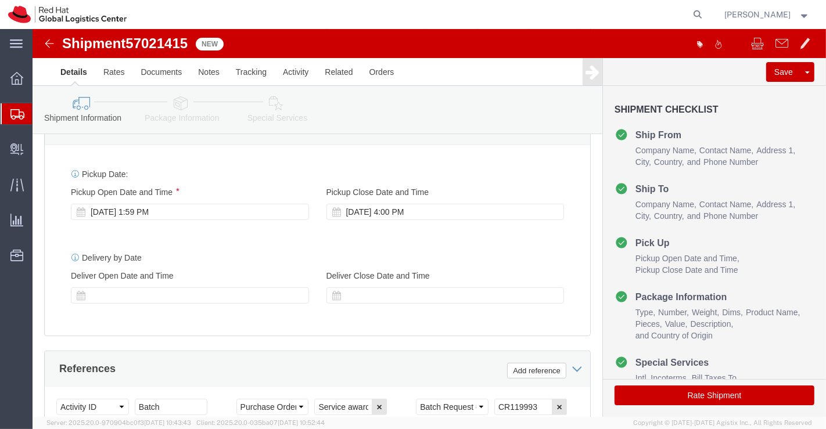
scroll to position [516, 0]
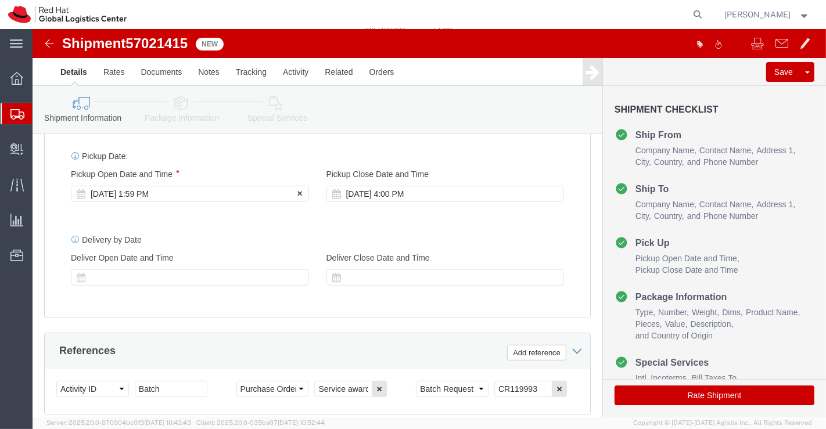
click div "Oct 03 2025 1:59 PM"
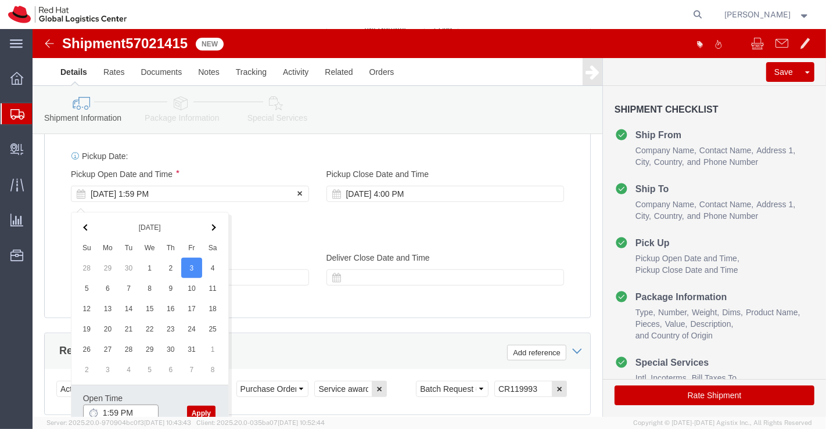
scroll to position [517, 0]
click input "1:59 PM"
type input "6:00 PM"
click button "Apply"
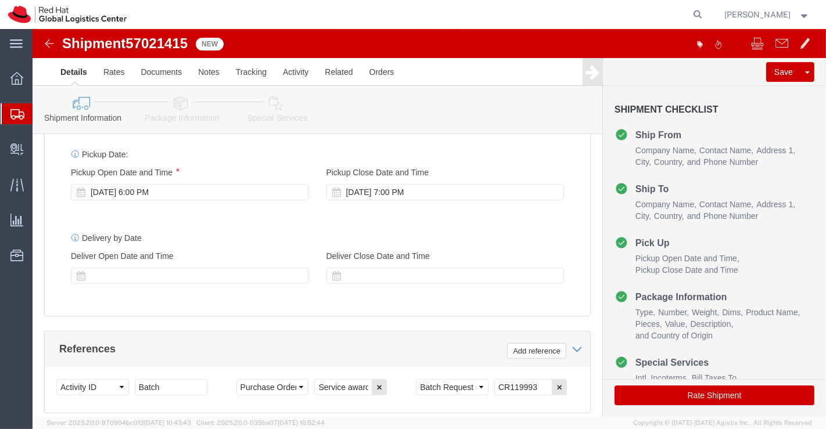
click icon
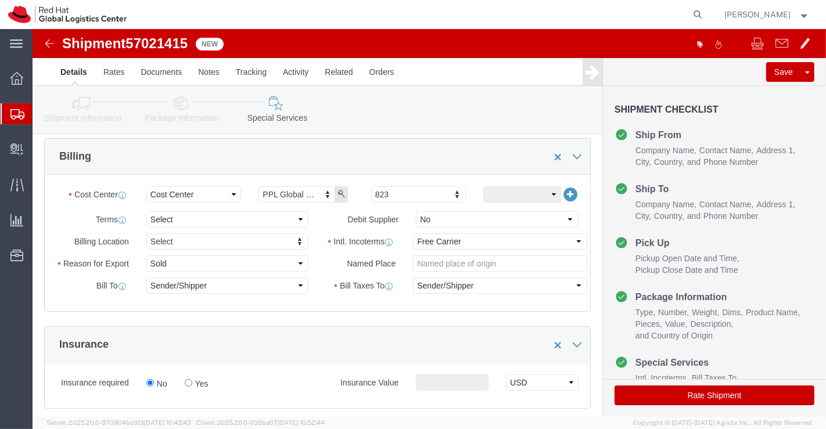
scroll to position [195, 0]
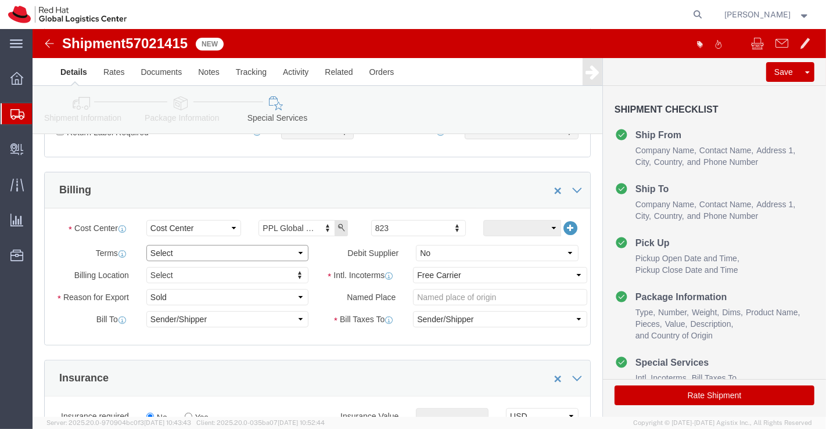
click select "Select Free of Charge Free of Cost NET 30 NET 45 NET 60 See Comment"
select select "FREE_OF_COST"
click select "Select Free of Charge Free of Cost NET 30 NET 45 NET 60 See Comment"
click select "Select Gift Personal Effects Repair/Warranty Return Sample Sold Temporary/Not S…"
select select "SAMPLE"
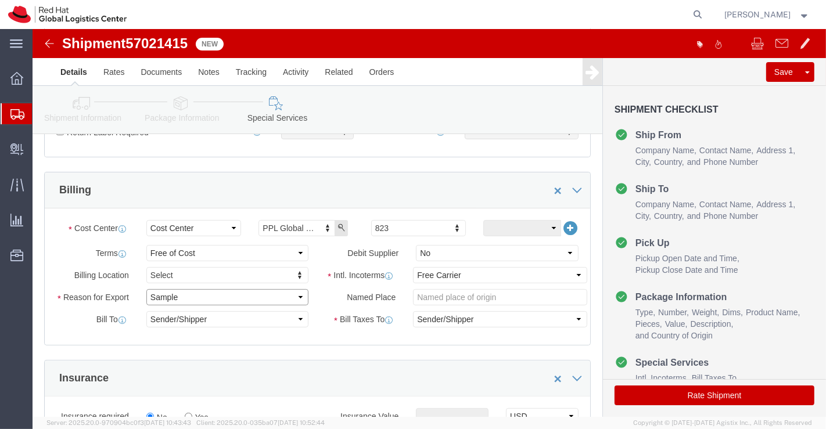
click select "Select Gift Personal Effects Repair/Warranty Return Sample Sold Temporary/Not S…"
click select "Select Carriage Insurance Paid Carriage Paid To Cost and Freight Cost Insurance…"
select select "DDP"
click select "Select Carriage Insurance Paid Carriage Paid To Cost and Freight Cost Insurance…"
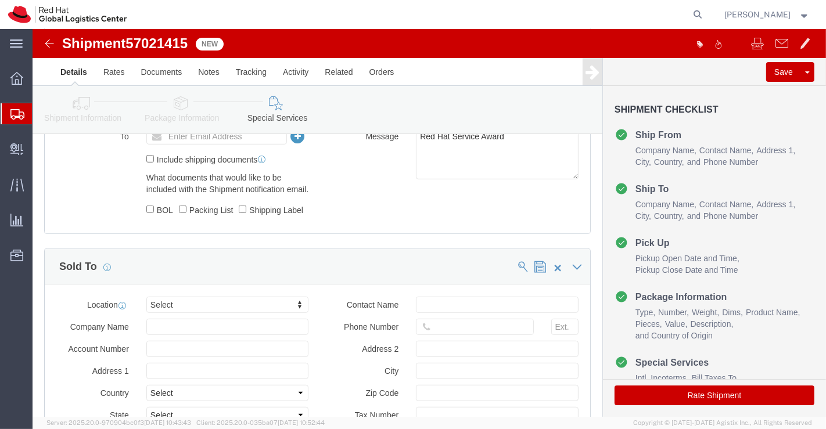
scroll to position [582, 0]
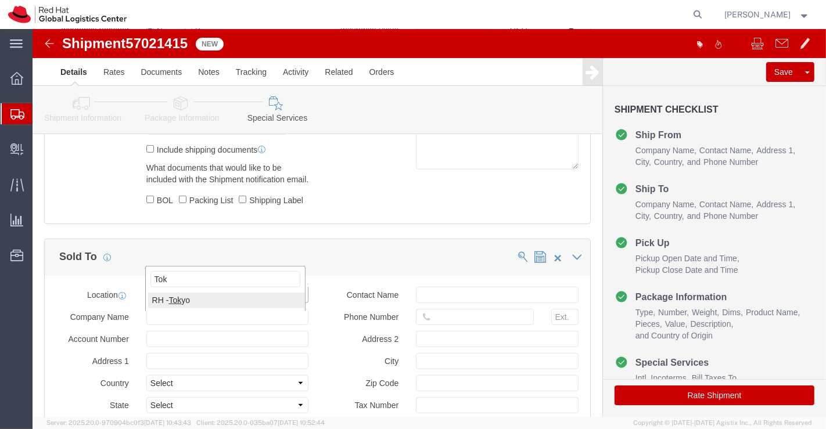
type input "Tok"
click button "Rate Shipment"
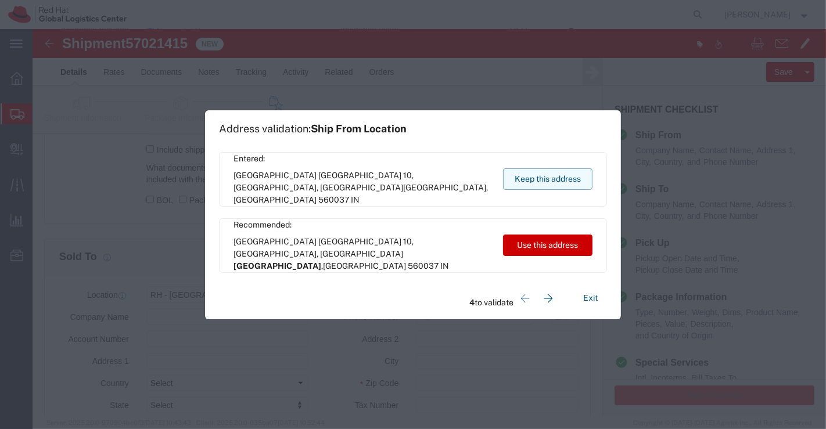
click at [563, 180] on button "Keep this address" at bounding box center [547, 178] width 89 height 21
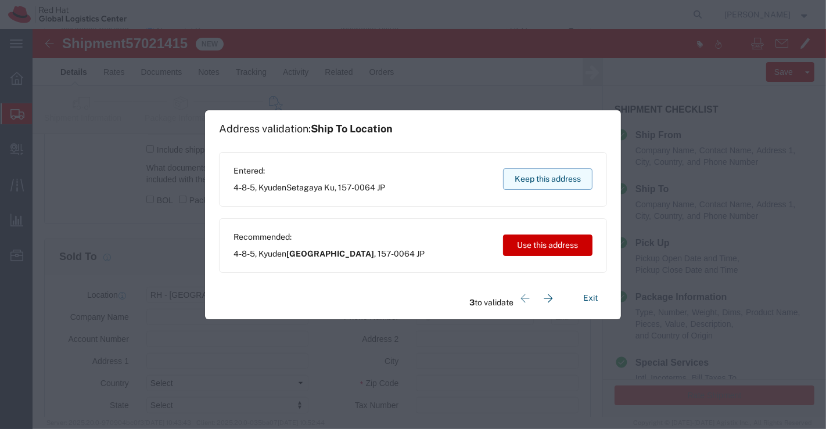
click at [563, 180] on button "Keep this address" at bounding box center [547, 178] width 89 height 21
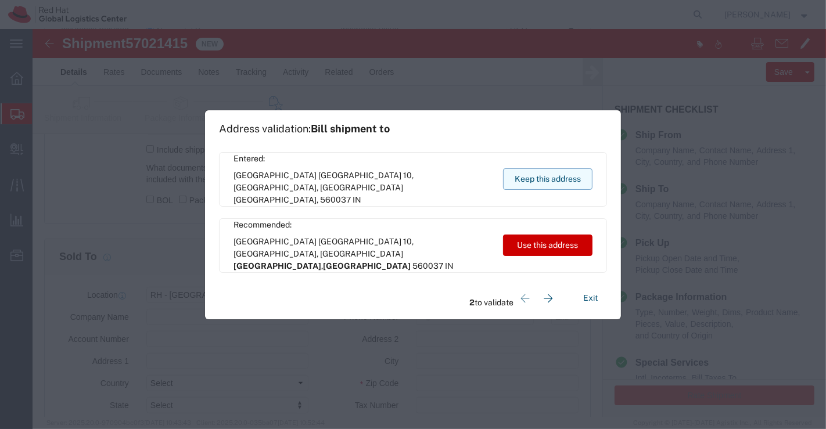
click at [563, 180] on button "Keep this address" at bounding box center [547, 178] width 89 height 21
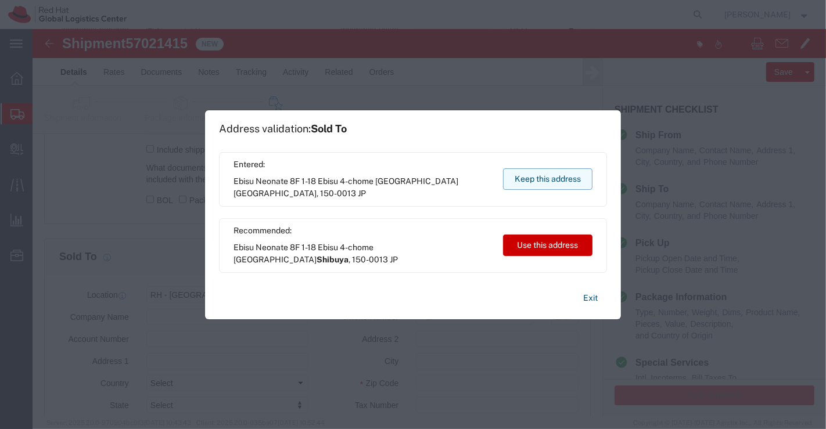
click at [563, 180] on button "Keep this address" at bounding box center [547, 178] width 89 height 21
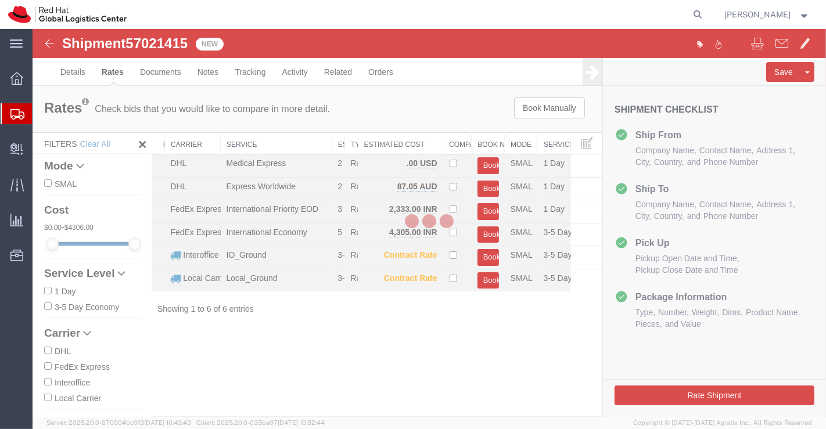
scroll to position [0, 0]
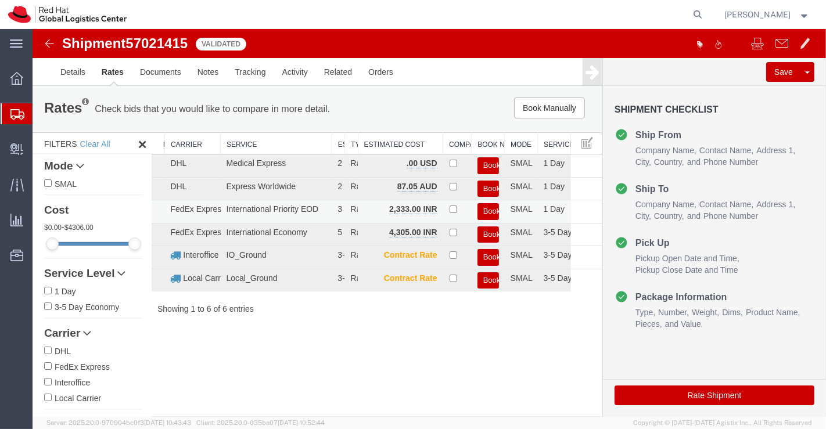
click at [485, 207] on button "Book" at bounding box center [487, 211] width 21 height 17
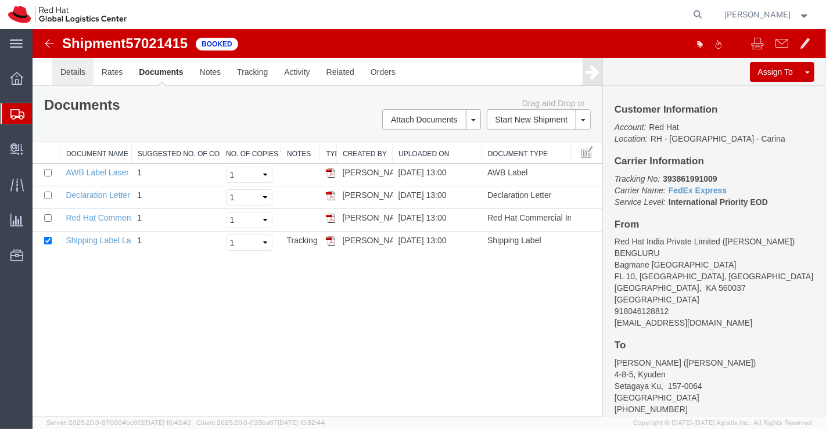
click at [66, 74] on link "Details" at bounding box center [72, 72] width 41 height 28
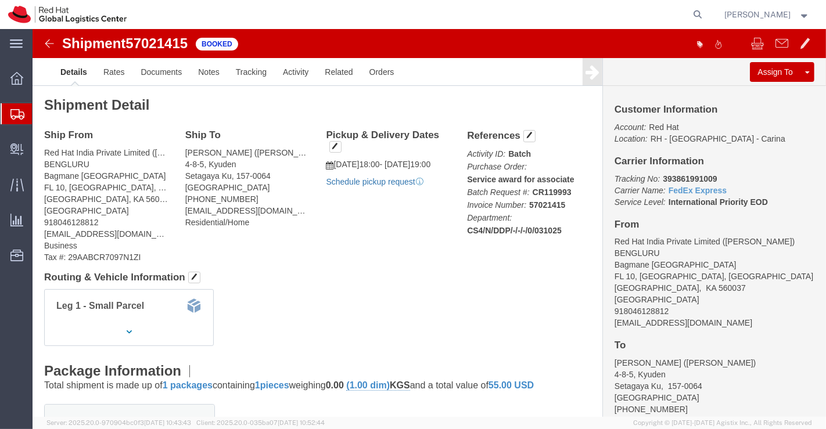
click link "Schedule pickup request"
drag, startPoint x: 621, startPoint y: 146, endPoint x: 677, endPoint y: 149, distance: 56.4
click p "Tracking No: 393861991009 Carrier Name: FedEx Express FedEx Express Service Lev…"
copy b "393861991009"
click div "Leg 1 - Small Parcel"
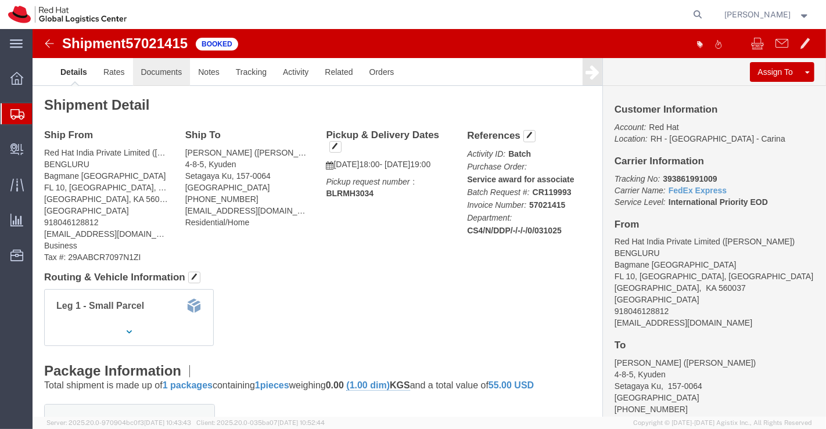
click link "Documents"
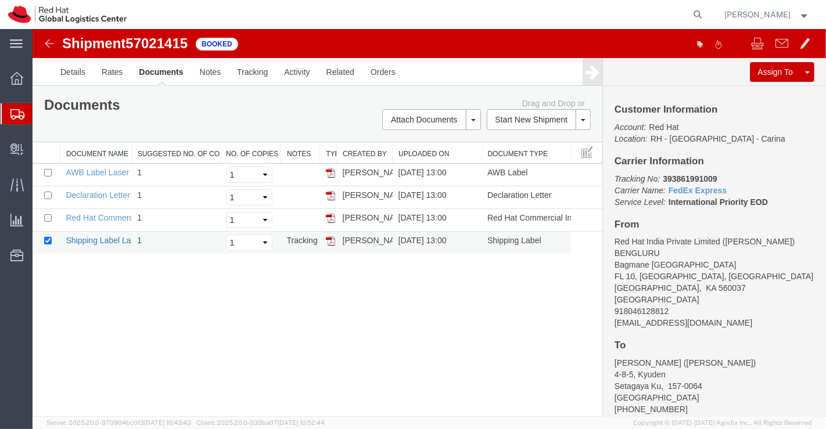
click at [117, 238] on link "Shipping Label Laser" at bounding box center [103, 240] width 77 height 9
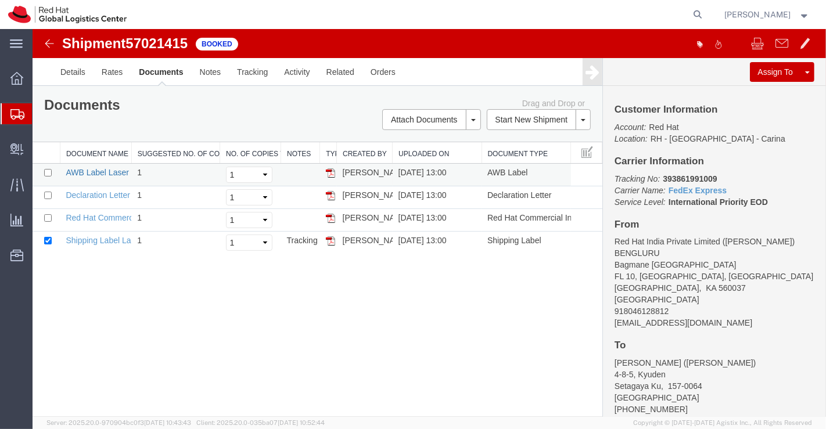
click at [86, 174] on link "AWB Label Laser" at bounding box center [96, 172] width 63 height 9
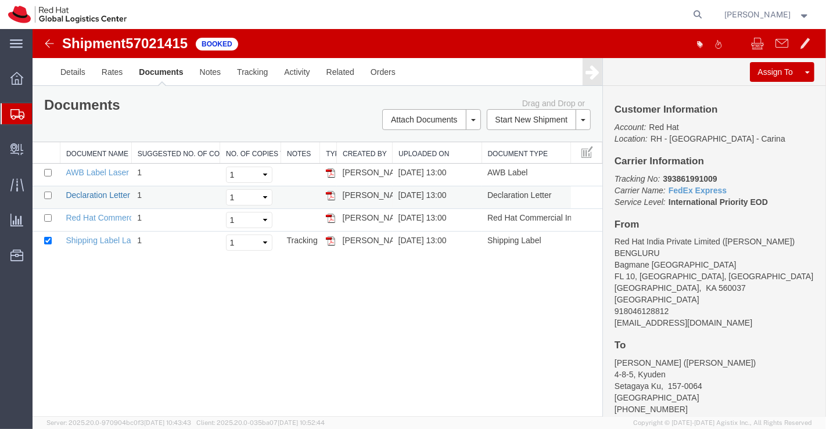
click at [87, 192] on link "Declaration Letter" at bounding box center [97, 194] width 64 height 9
click at [80, 215] on link "Red Hat Commercial Invoice" at bounding box center [116, 217] width 103 height 9
click at [0, 0] on span "Shipment Manager" at bounding box center [0, 0] width 0 height 0
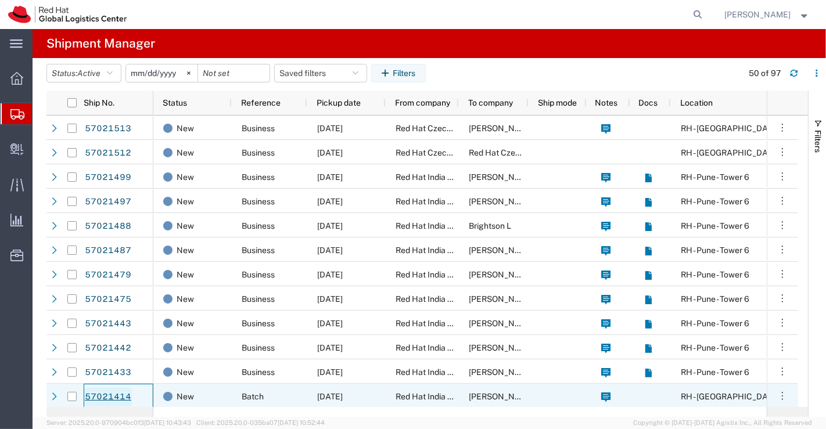
click at [106, 395] on link "57021414" at bounding box center [108, 397] width 48 height 19
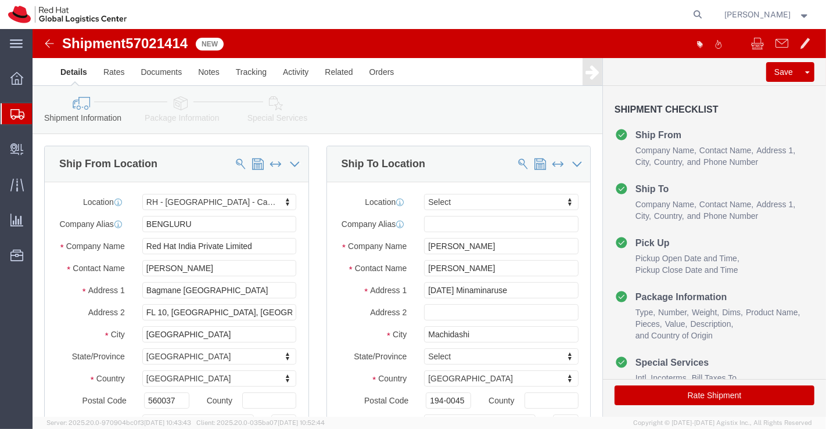
select select "37925"
select select
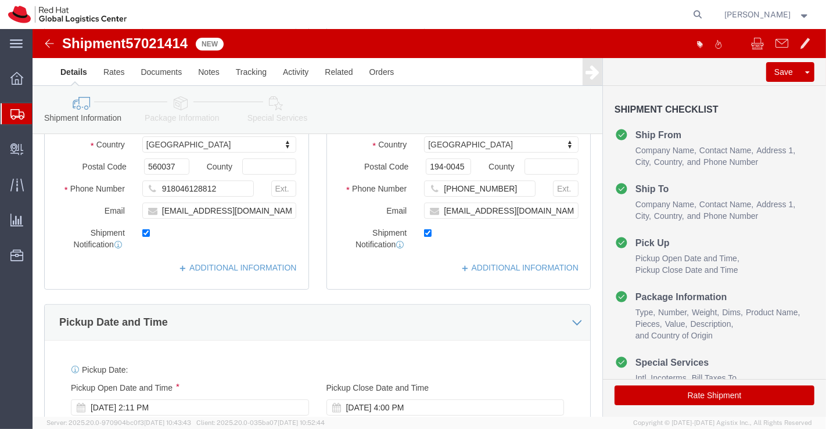
scroll to position [258, 0]
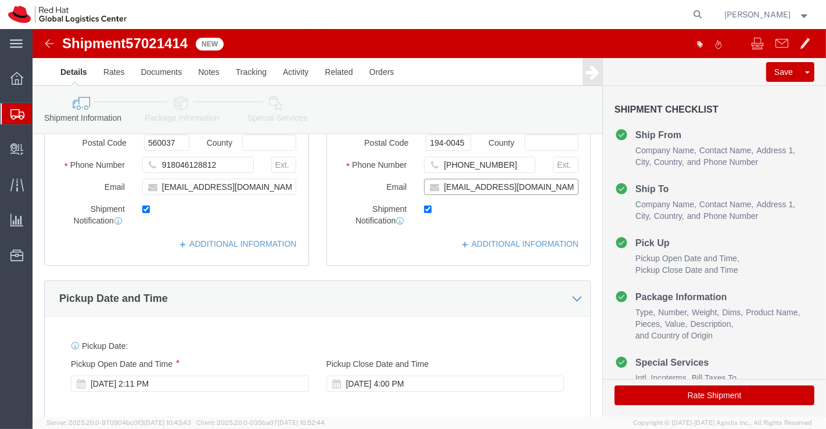
click input "ynojima@redhat.com"
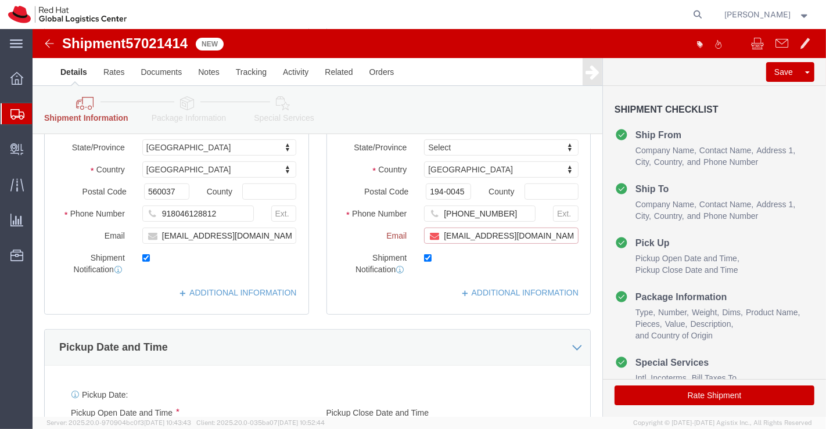
scroll to position [306, 0]
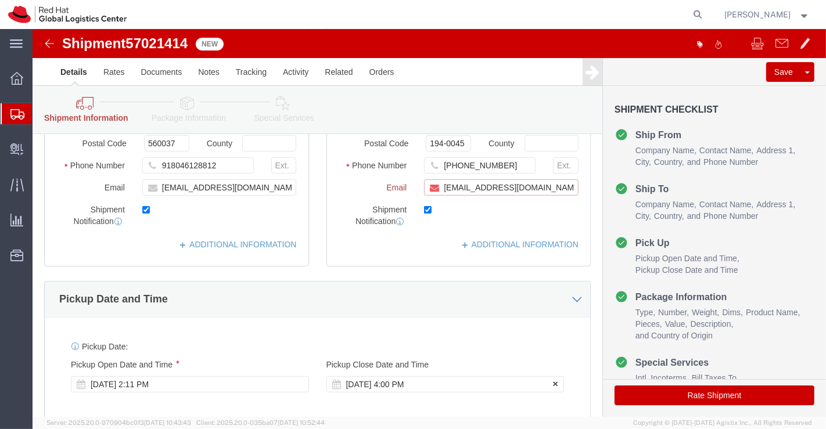
paste input "[EMAIL_ADDRESS][DOMAIN_NAME]"
type input "ynojima@redhat.com,apaclogistics@redhat.com"
click link "ADDITIONAL INFORMATION"
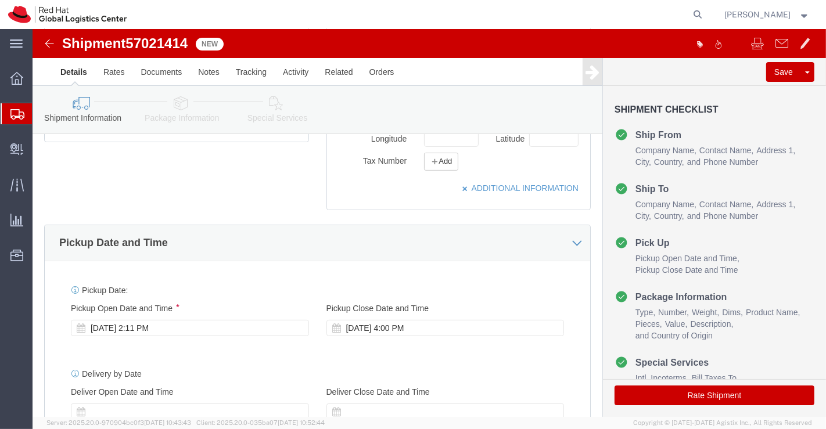
scroll to position [387, 0]
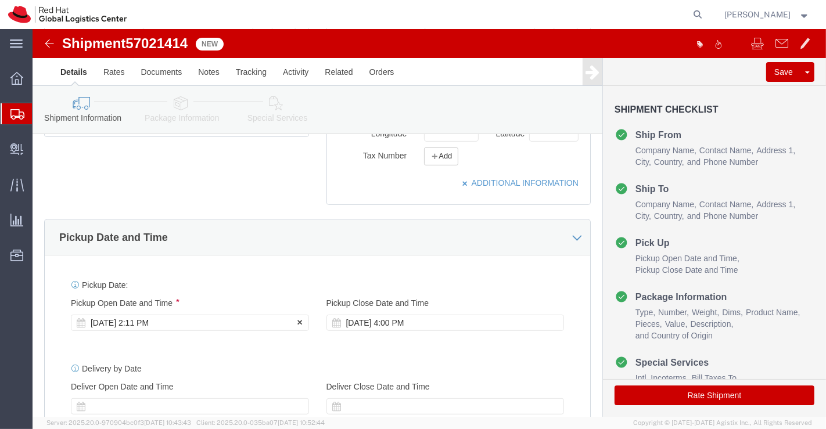
click div "Oct 03 2025 2:11 PM"
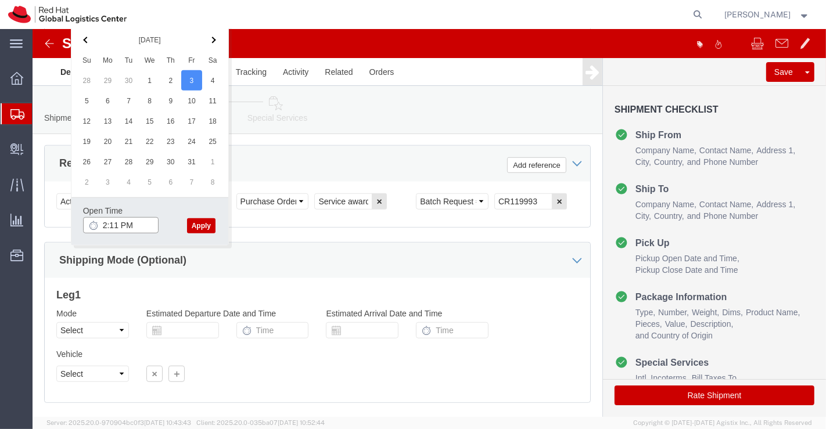
click input "2:11 PM"
type input "6:00 PM"
click button "Apply"
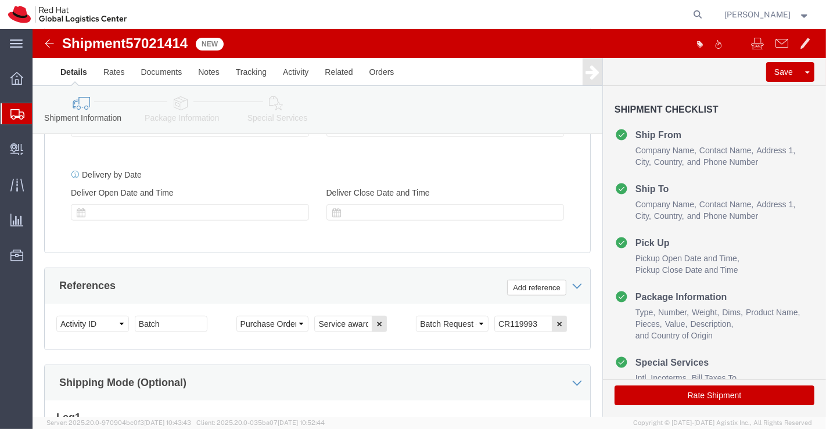
scroll to position [510, 0]
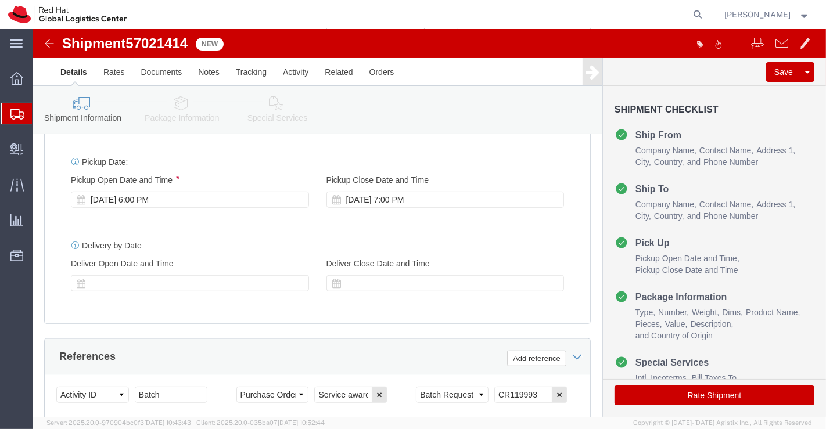
click icon
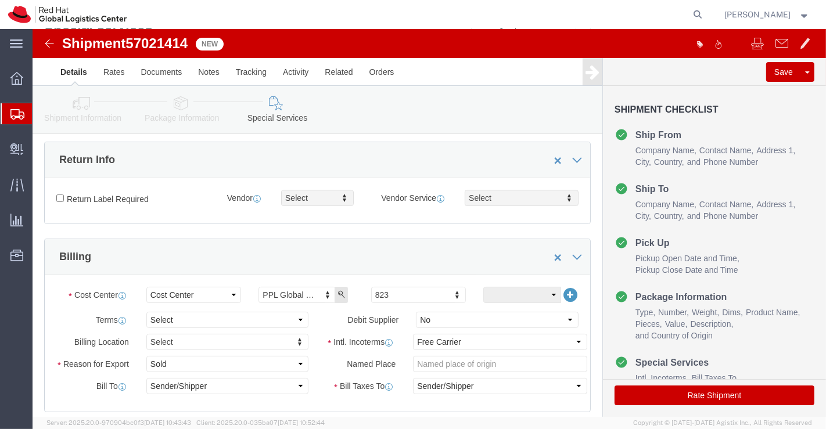
scroll to position [123, 0]
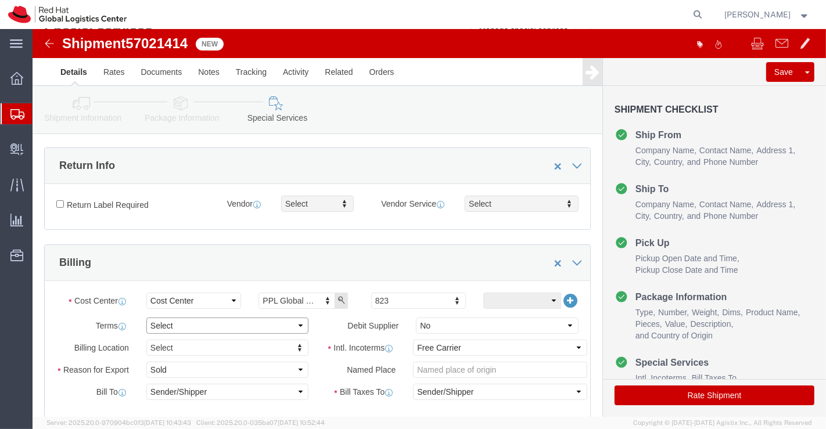
click select "Select Free of Charge Free of Cost NET 30 NET 45 NET 60 See Comment"
select select "FREE_OF_COST"
click select "Select Free of Charge Free of Cost NET 30 NET 45 NET 60 See Comment"
click select "Select Gift Personal Effects Repair/Warranty Return Sample Sold Temporary/Not S…"
select select "SAMPLE"
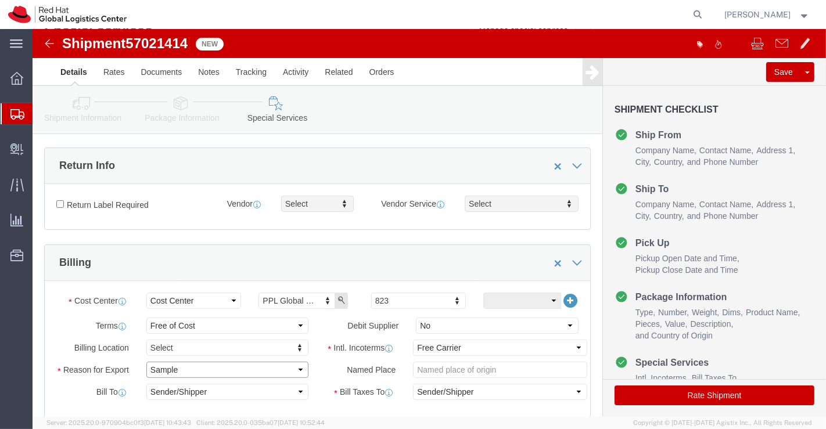
click select "Select Gift Personal Effects Repair/Warranty Return Sample Sold Temporary/Not S…"
click select "Select Carriage Insurance Paid Carriage Paid To Cost and Freight Cost Insurance…"
select select "DDP"
click select "Select Carriage Insurance Paid Carriage Paid To Cost and Freight Cost Insurance…"
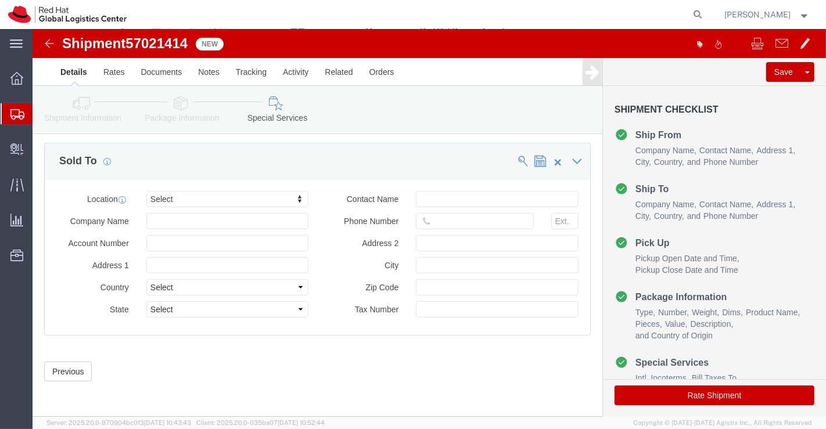
scroll to position [700, 0]
type input "Tok"
click button "Rate Shipment"
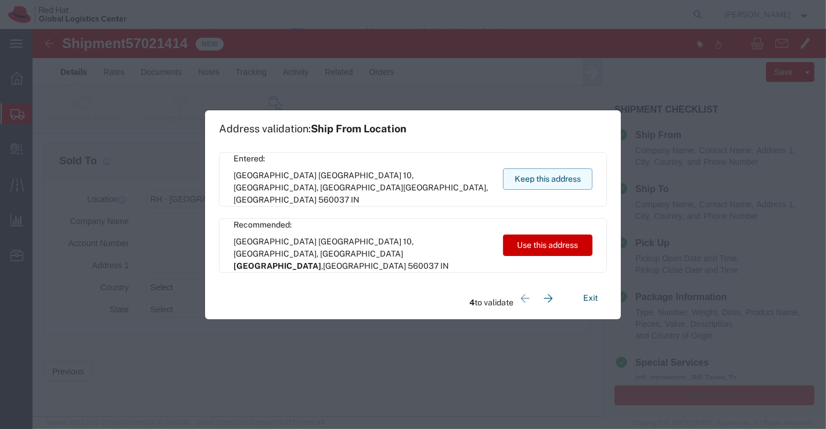
click at [531, 178] on button "Keep this address" at bounding box center [547, 178] width 89 height 21
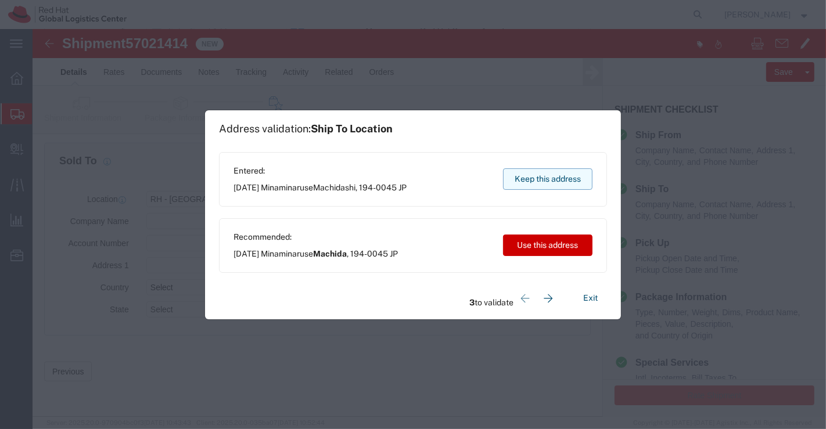
click at [531, 178] on button "Keep this address" at bounding box center [547, 178] width 89 height 21
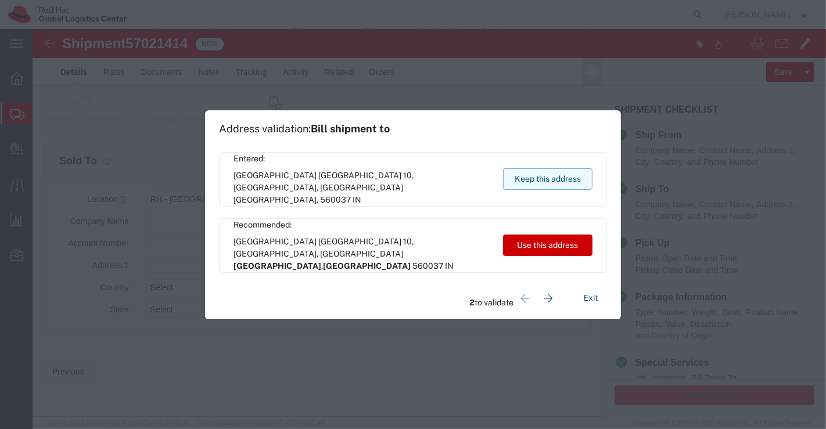
click at [531, 178] on button "Keep this address" at bounding box center [547, 178] width 89 height 21
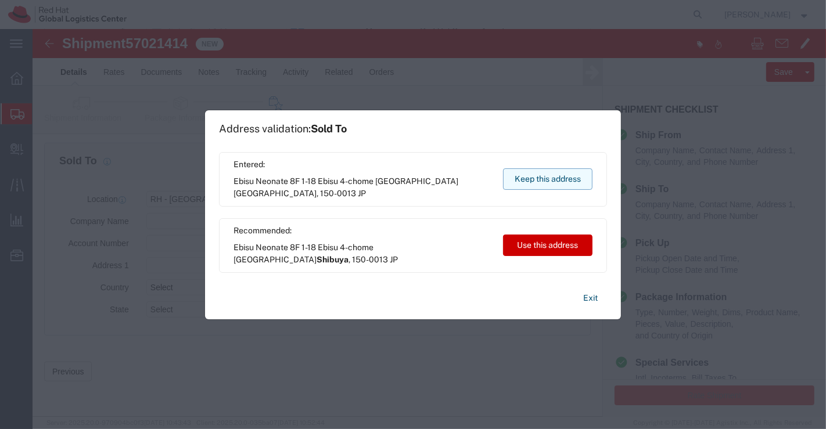
click at [531, 178] on button "Keep this address" at bounding box center [547, 178] width 89 height 21
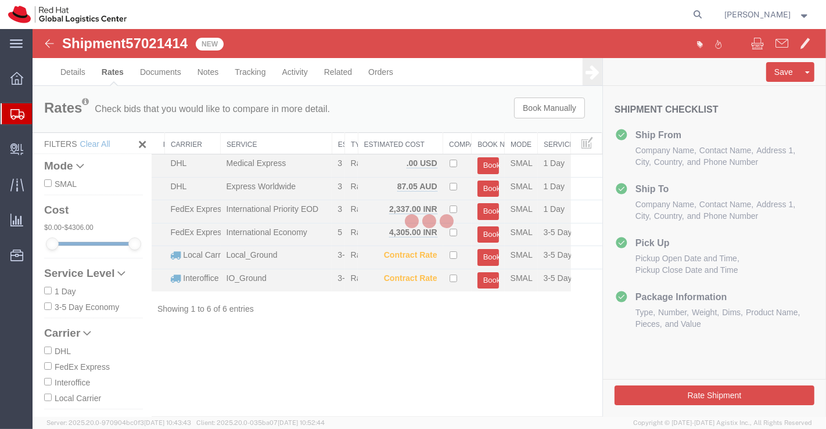
scroll to position [0, 0]
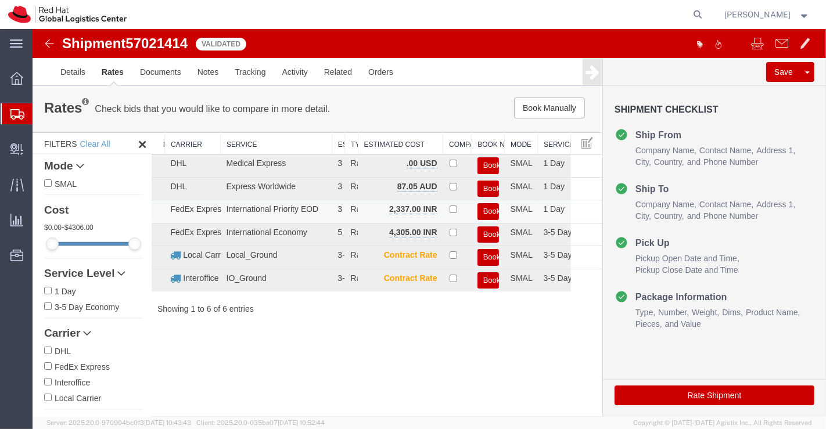
click at [493, 210] on button "Book" at bounding box center [487, 211] width 21 height 17
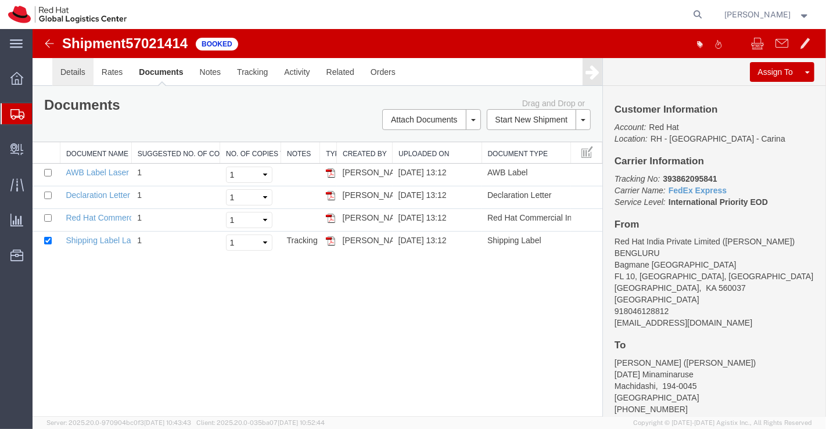
click at [76, 70] on link "Details" at bounding box center [72, 72] width 41 height 28
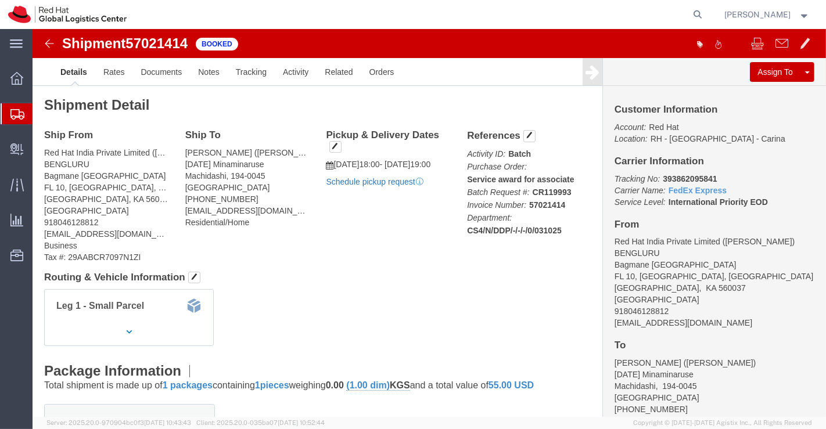
click link "Schedule pickup request"
click div "Leg 1 - Small Parcel"
drag, startPoint x: 623, startPoint y: 147, endPoint x: 692, endPoint y: 147, distance: 69.1
click p "Tracking No: 393862095841 Carrier Name: FedEx Express FedEx Express Service Lev…"
copy b "393862095841"
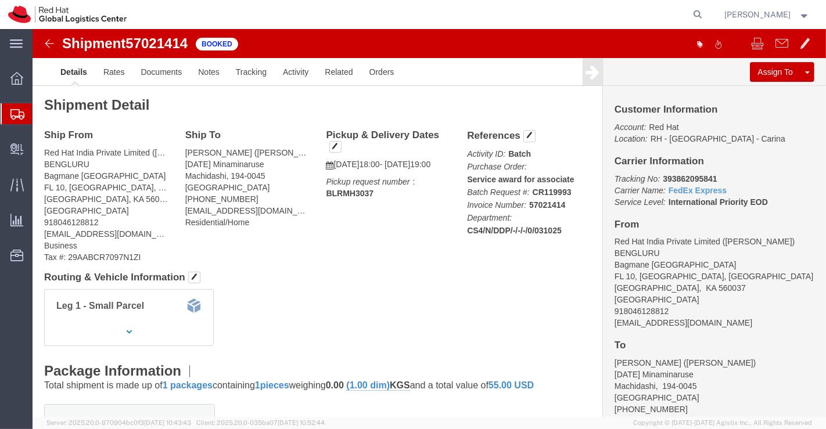
drag, startPoint x: 334, startPoint y: 270, endPoint x: 327, endPoint y: 261, distance: 11.2
click div "Leg 1 - Small Parcel"
click link "Documents"
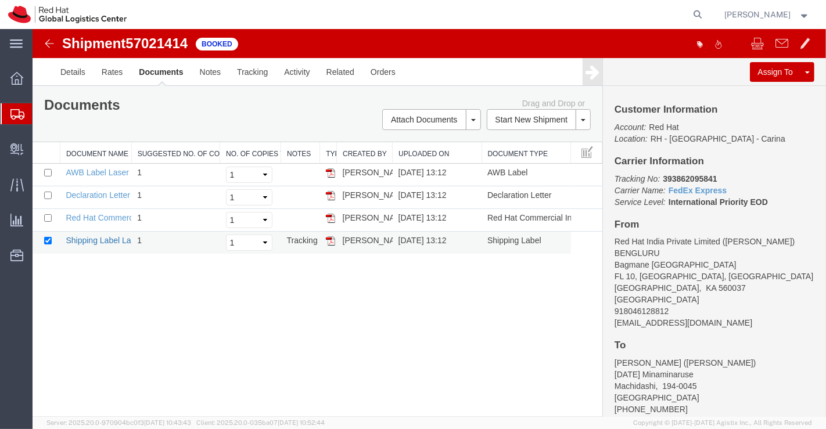
click at [95, 240] on link "Shipping Label Laser" at bounding box center [103, 240] width 77 height 9
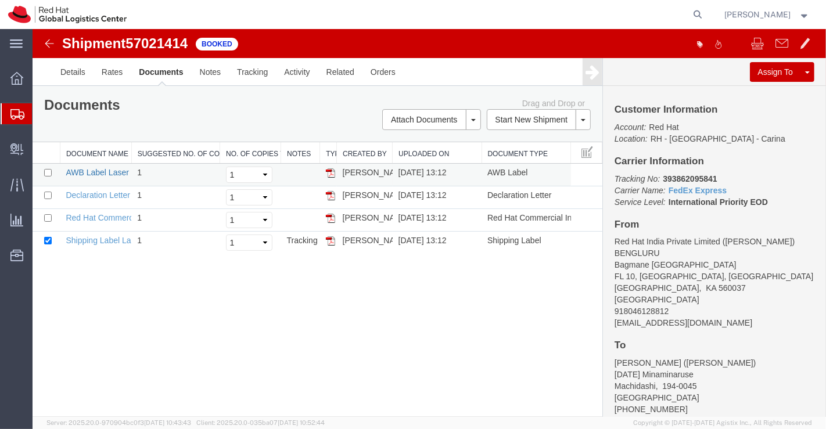
click at [93, 170] on link "AWB Label Laser" at bounding box center [96, 172] width 63 height 9
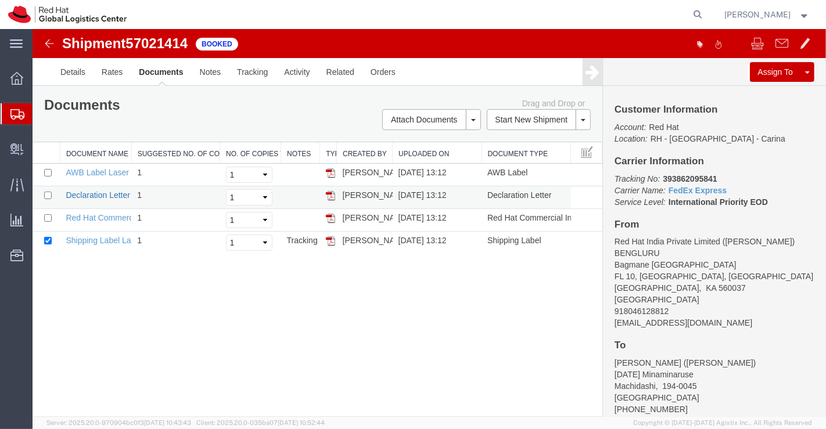
click at [99, 193] on link "Declaration Letter" at bounding box center [97, 194] width 64 height 9
click at [98, 217] on link "Red Hat Commercial Invoice" at bounding box center [116, 217] width 103 height 9
click at [0, 0] on span "Shipment Manager" at bounding box center [0, 0] width 0 height 0
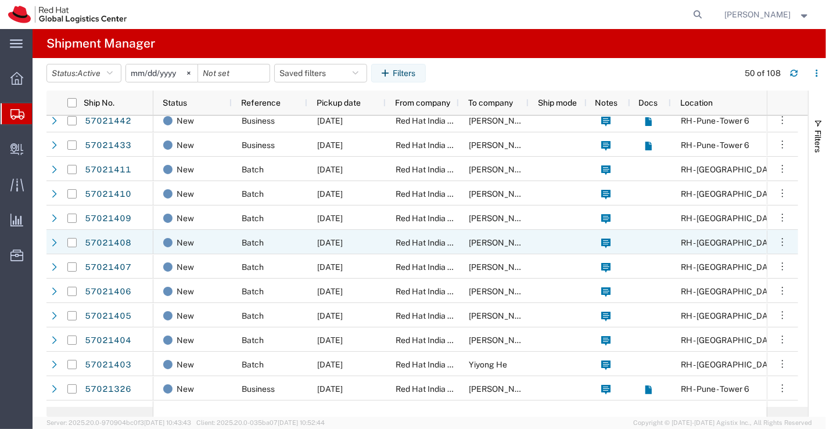
scroll to position [581, 0]
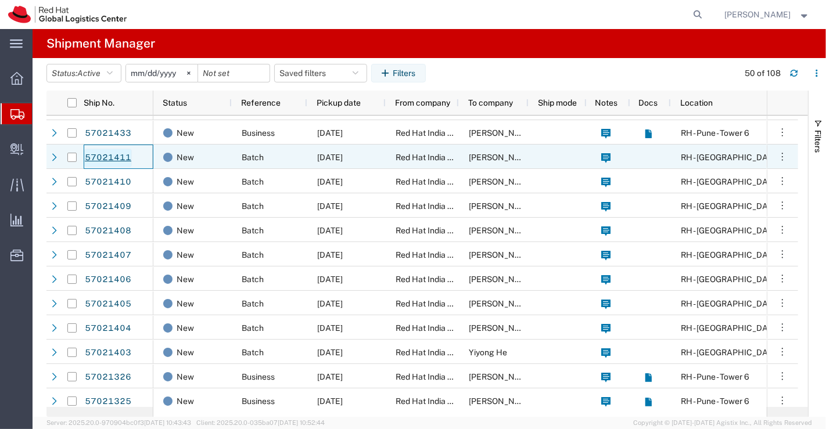
click at [107, 157] on link "57021411" at bounding box center [108, 158] width 48 height 19
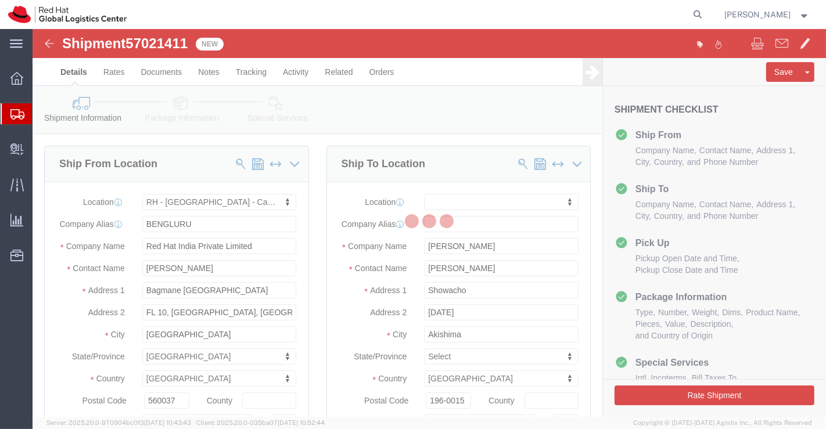
select select "37925"
select select
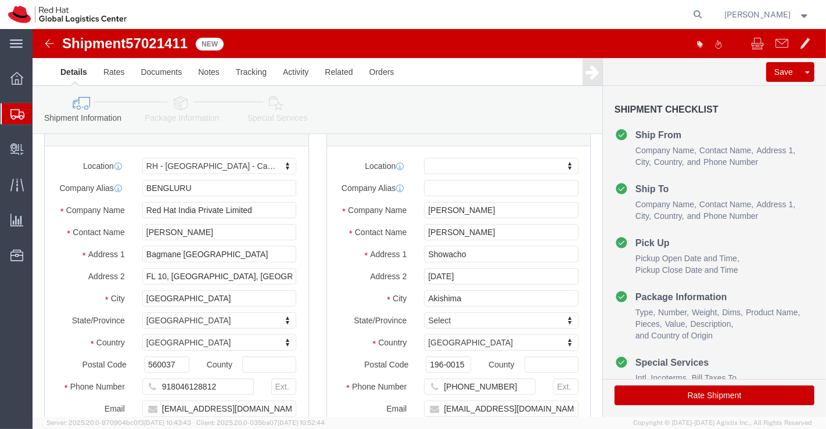
scroll to position [193, 0]
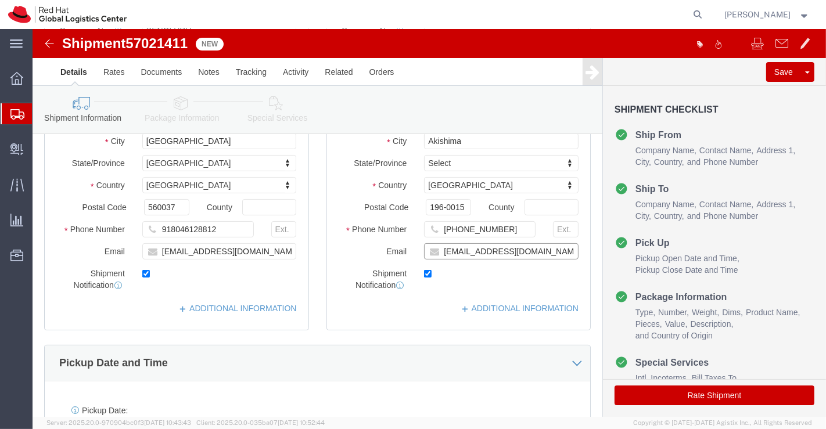
click input "kamori@redhat.com"
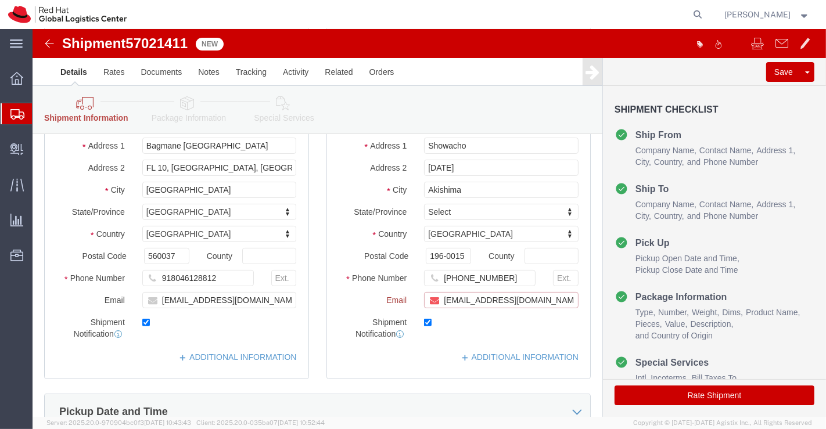
scroll to position [242, 0]
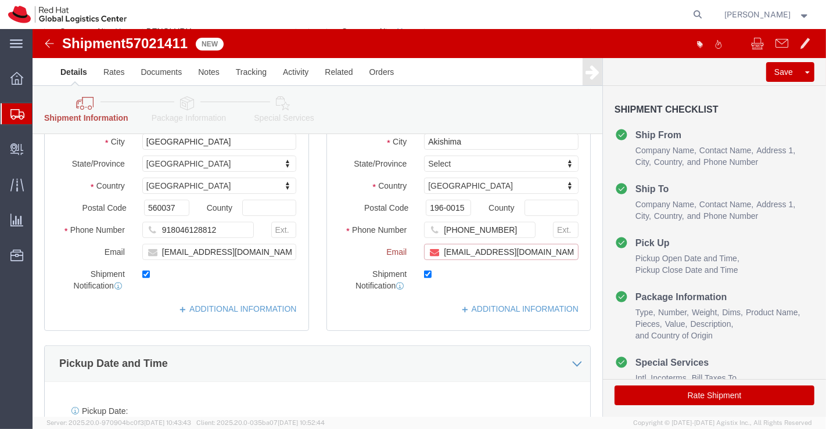
paste input "[EMAIL_ADDRESS][DOMAIN_NAME]"
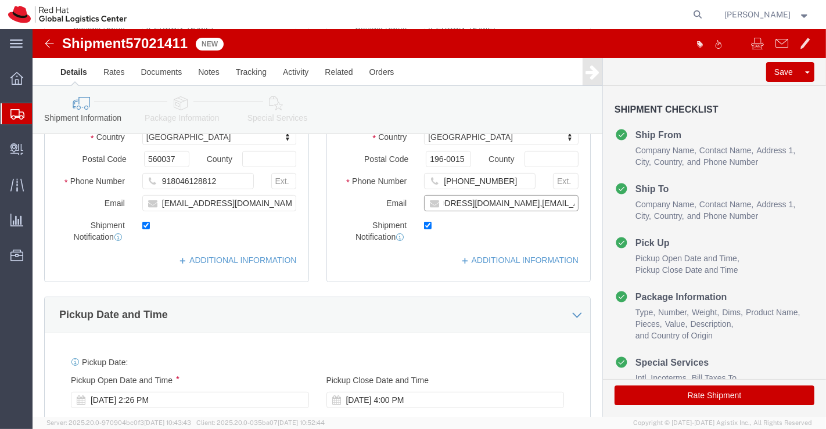
scroll to position [193, 0]
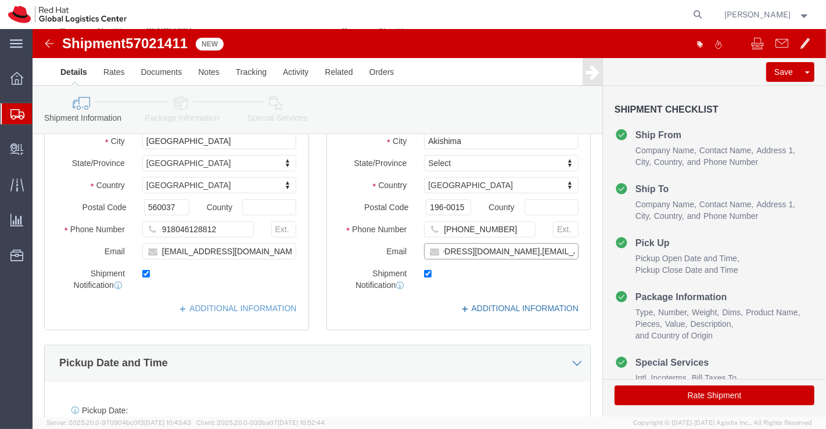
type input "kamori@redhat.com,apaclogistics@redhat.com"
click link "ADDITIONAL INFORMATION"
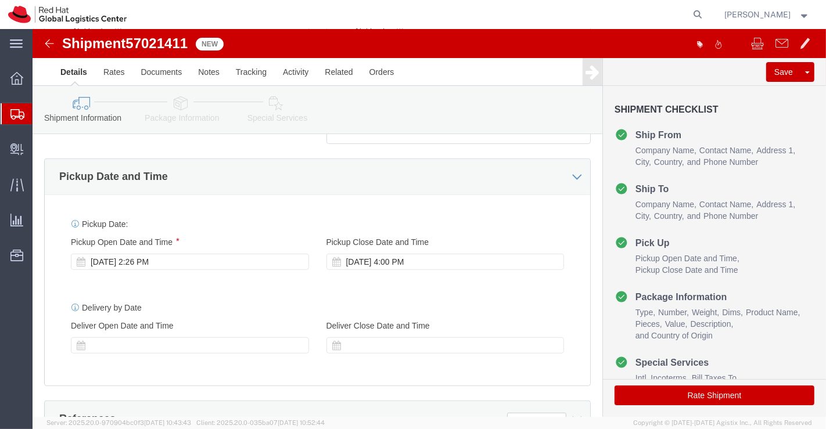
scroll to position [516, 0]
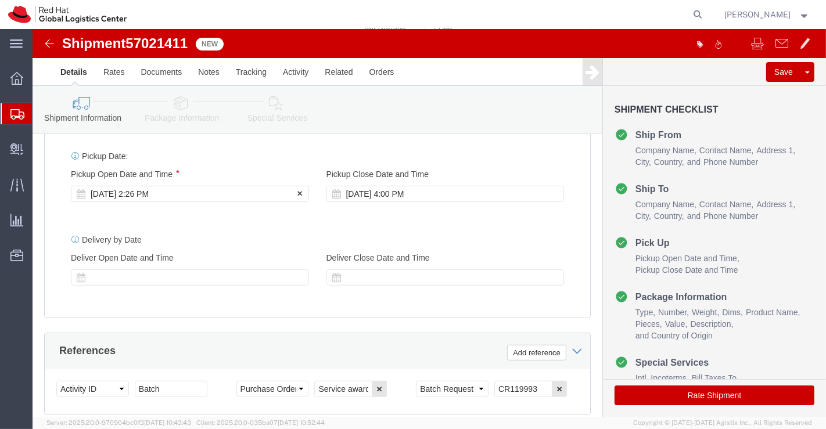
click div "Oct 03 2025 2:26 PM"
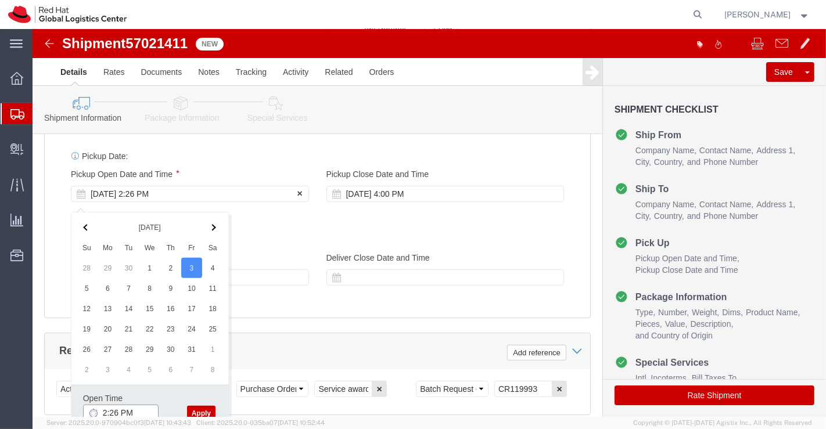
scroll to position [517, 0]
click input "2:26 PM"
type input "6:00 PM"
click button "Apply"
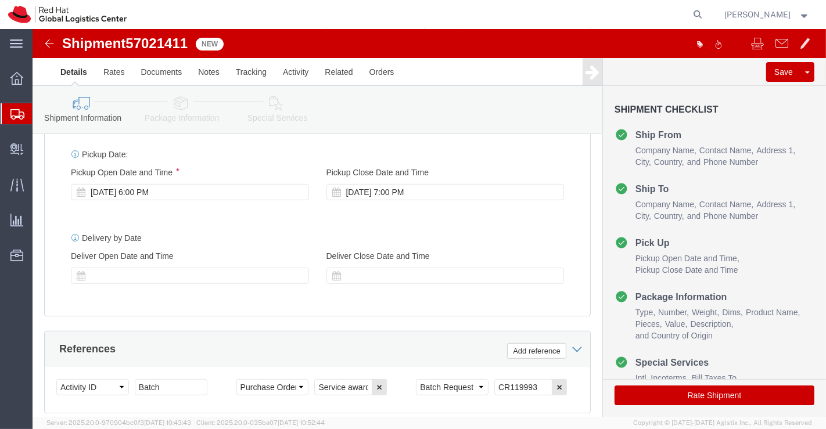
click icon
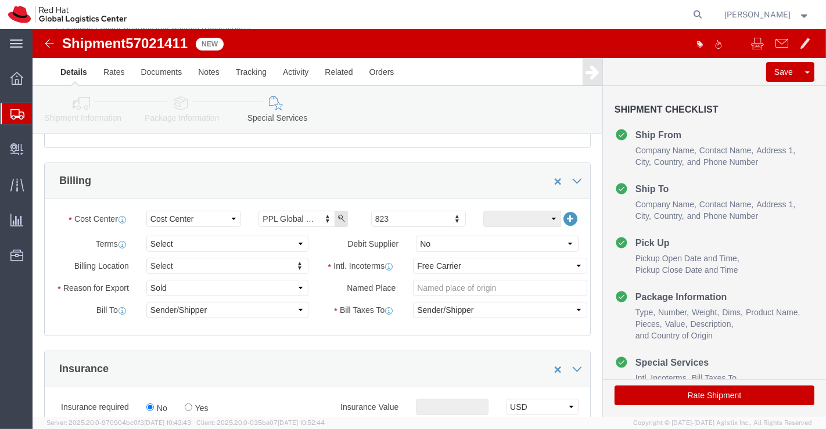
scroll to position [195, 0]
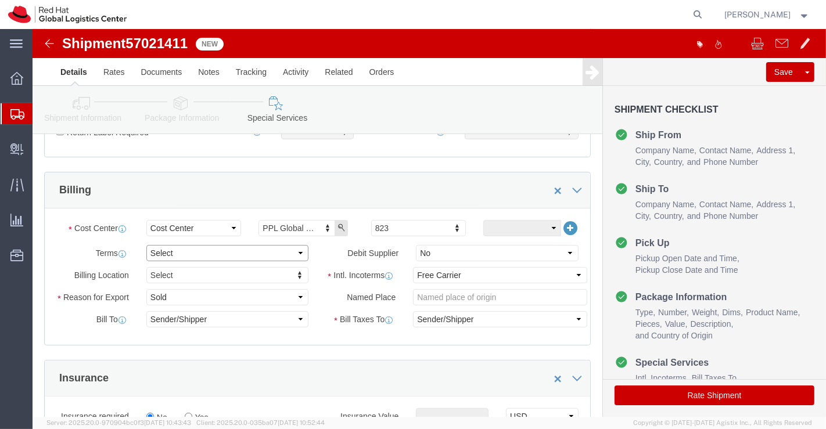
click select "Select Free of Charge Free of Cost NET 30 NET 45 NET 60 See Comment"
select select "FREE_OF_COST"
click select "Select Free of Charge Free of Cost NET 30 NET 45 NET 60 See Comment"
click select "Select Gift Personal Effects Repair/Warranty Return Sample Sold Temporary/Not S…"
select select "SAMPLE"
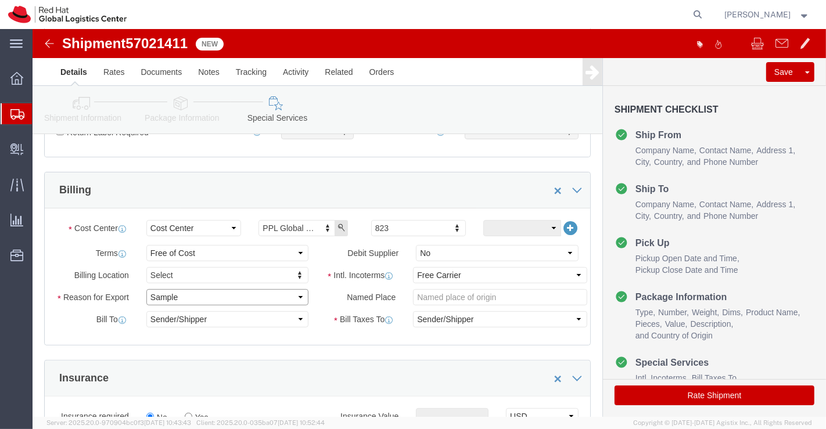
click select "Select Gift Personal Effects Repair/Warranty Return Sample Sold Temporary/Not S…"
click select "Select Carriage Insurance Paid Carriage Paid To Cost and Freight Cost Insurance…"
select select "DDP"
click select "Select Carriage Insurance Paid Carriage Paid To Cost and Freight Cost Insurance…"
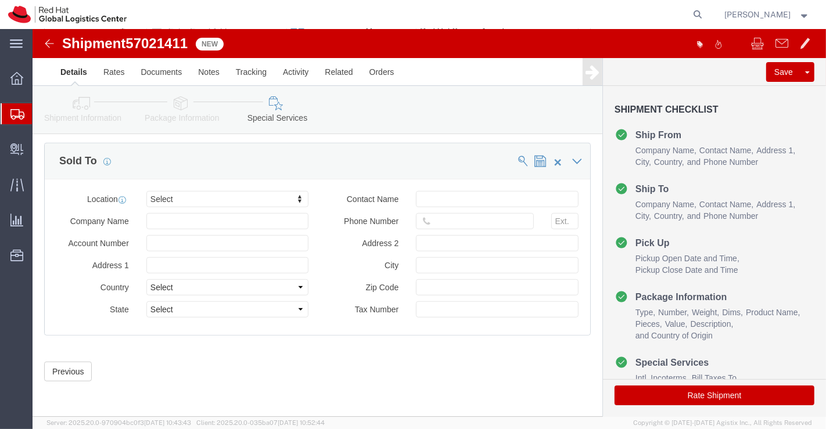
scroll to position [700, 0]
type input "Tok"
click button "Rate Shipment"
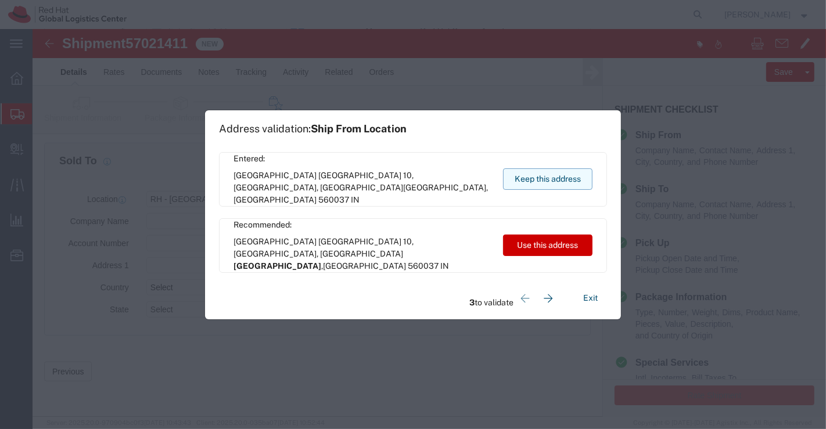
click at [564, 177] on button "Keep this address" at bounding box center [547, 178] width 89 height 21
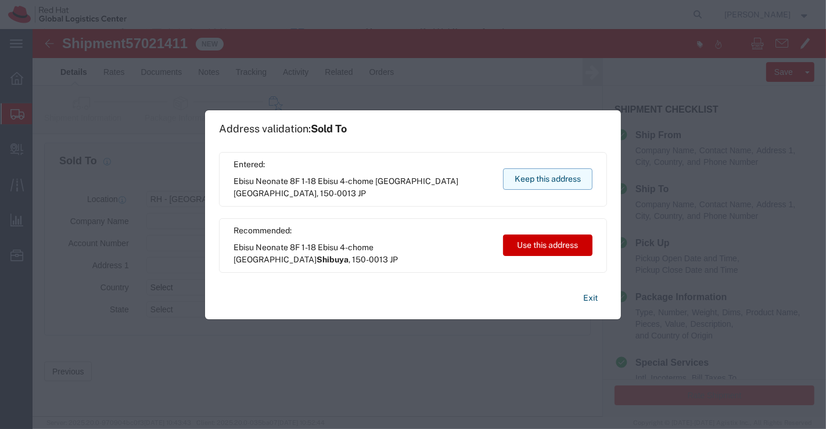
click at [564, 177] on button "Keep this address" at bounding box center [547, 178] width 89 height 21
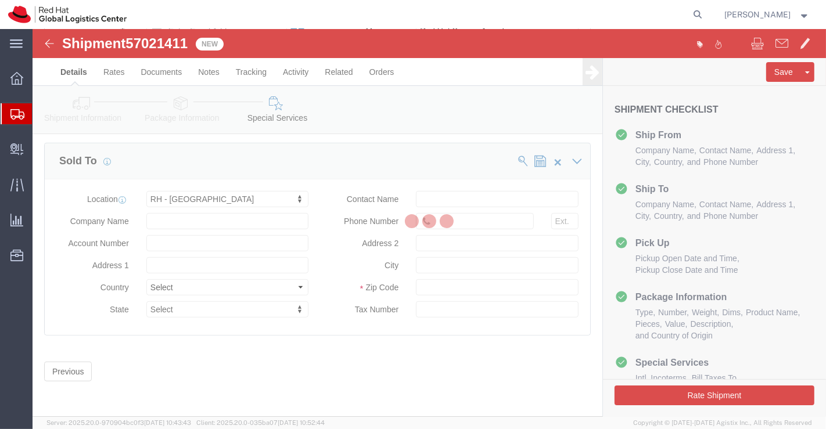
scroll to position [0, 0]
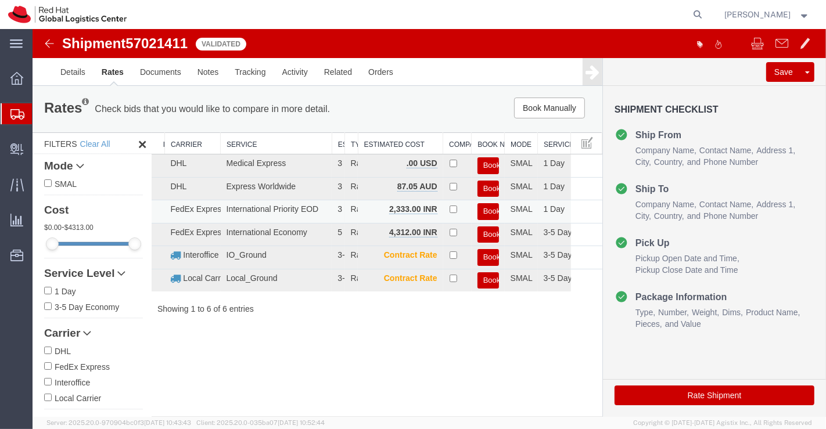
click at [488, 206] on button "Book" at bounding box center [487, 211] width 21 height 17
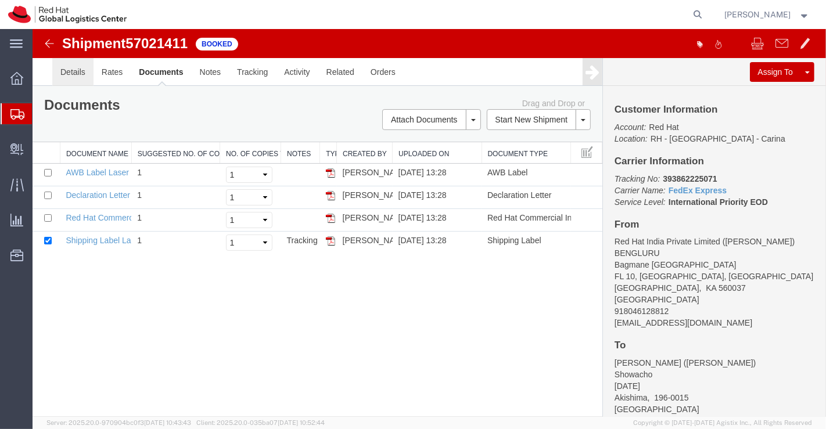
click at [78, 69] on link "Details" at bounding box center [72, 72] width 41 height 28
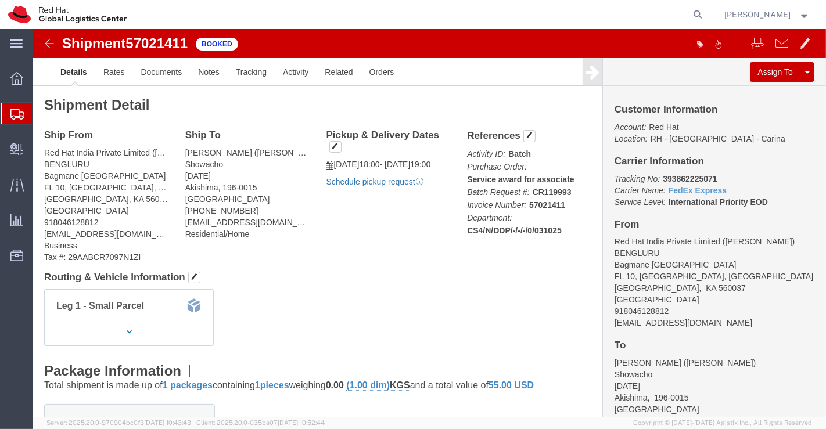
click link "Schedule pickup request"
drag, startPoint x: 624, startPoint y: 146, endPoint x: 701, endPoint y: 145, distance: 77.3
click p "Tracking No: 393862225071 Carrier Name: FedEx Express FedEx Express Service Lev…"
copy b "393862225071"
click div "Leg 1 - Small Parcel"
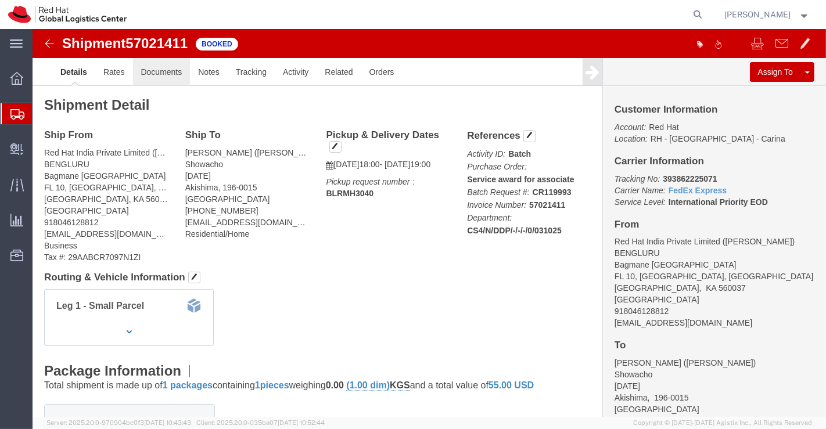
click link "Documents"
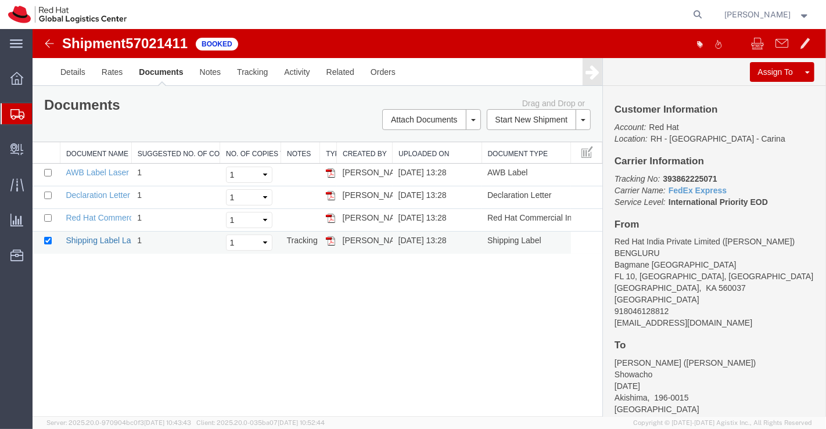
click at [102, 238] on link "Shipping Label Laser" at bounding box center [103, 240] width 77 height 9
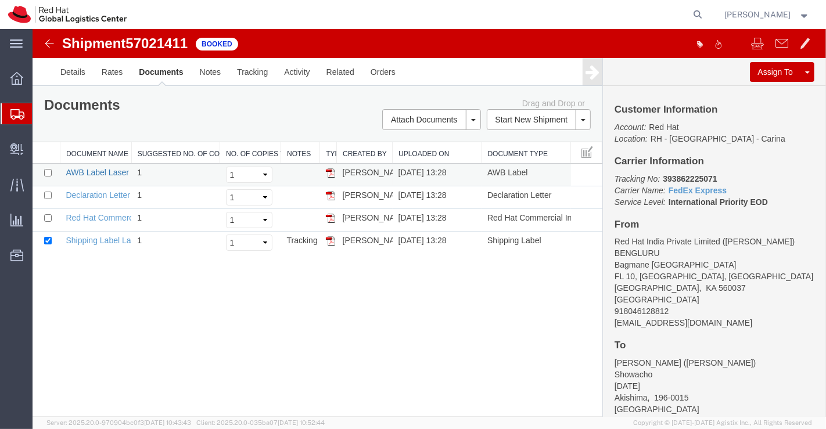
click at [87, 175] on link "AWB Label Laser" at bounding box center [96, 172] width 63 height 9
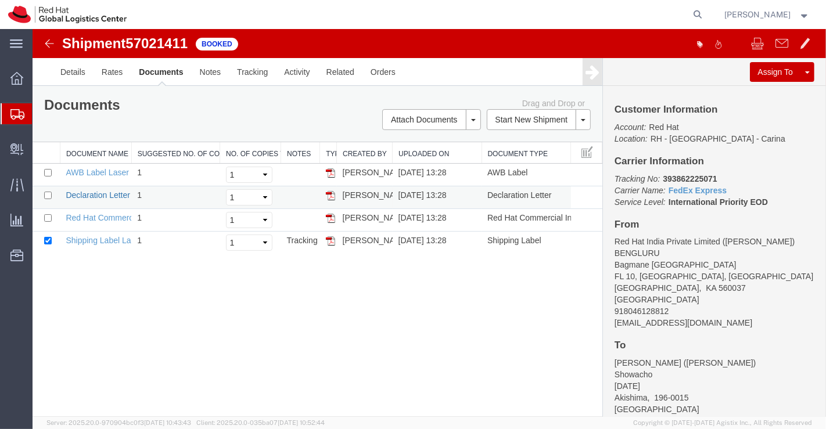
click at [87, 193] on link "Declaration Letter" at bounding box center [97, 194] width 64 height 9
click at [96, 215] on link "Red Hat Commercial Invoice" at bounding box center [116, 217] width 103 height 9
click at [0, 0] on span "Shipment Manager" at bounding box center [0, 0] width 0 height 0
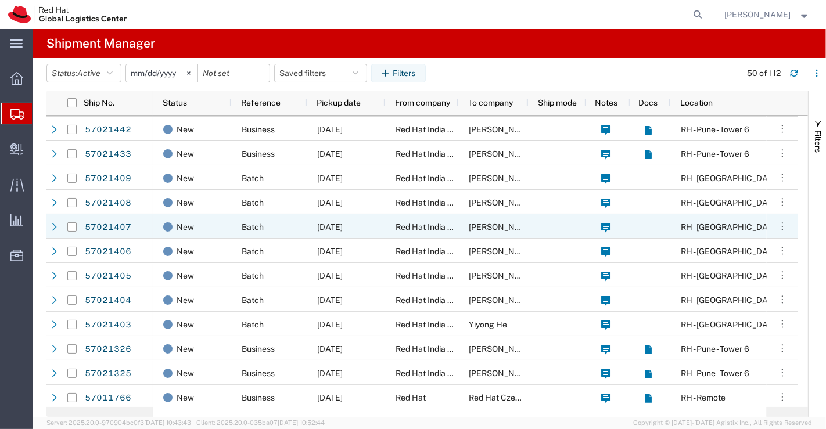
scroll to position [710, 0]
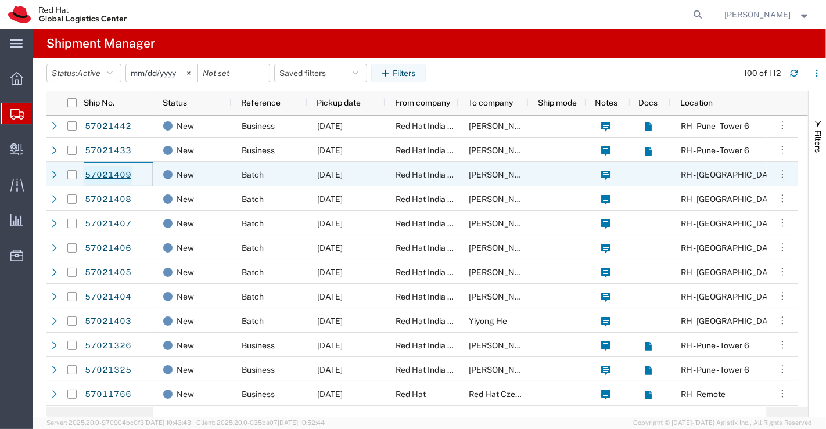
click at [110, 171] on link "57021409" at bounding box center [108, 175] width 48 height 19
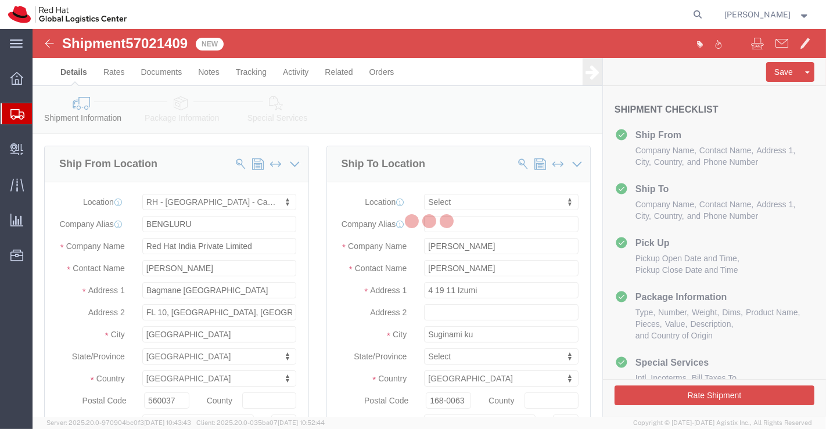
select select "37925"
select select
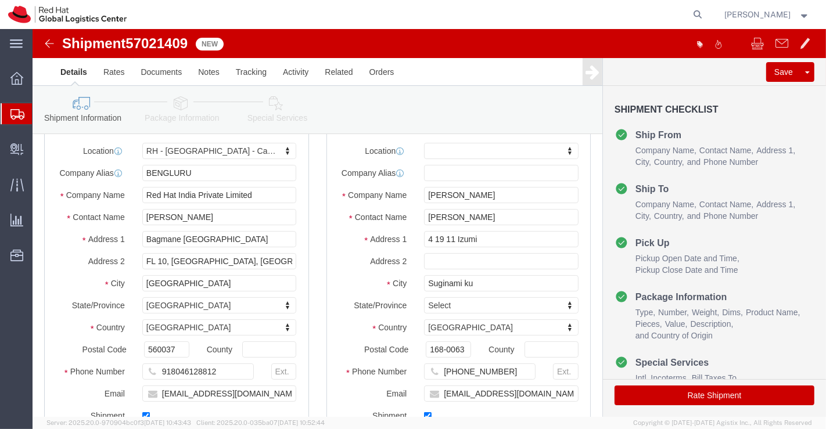
scroll to position [258, 0]
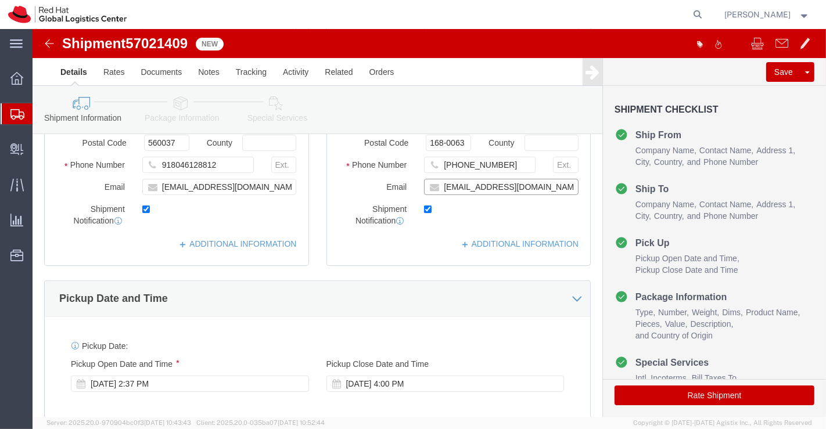
click input "skijima@redhat.com"
paste input "[EMAIL_ADDRESS][DOMAIN_NAME]"
type input "skijima@redhat.com,apaclogistics@redhat.com"
click link "ADDITIONAL INFORMATION"
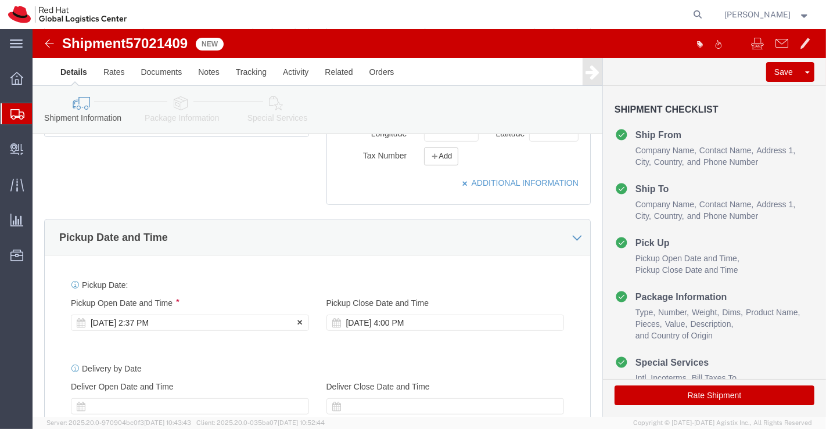
click div "Oct 03 2025 2:37 PM"
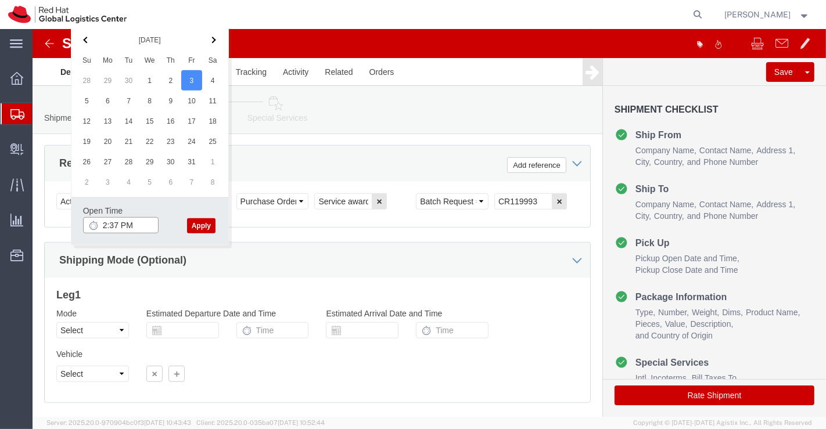
click input "2:37 PM"
type input "6:00 PM"
click button "Apply"
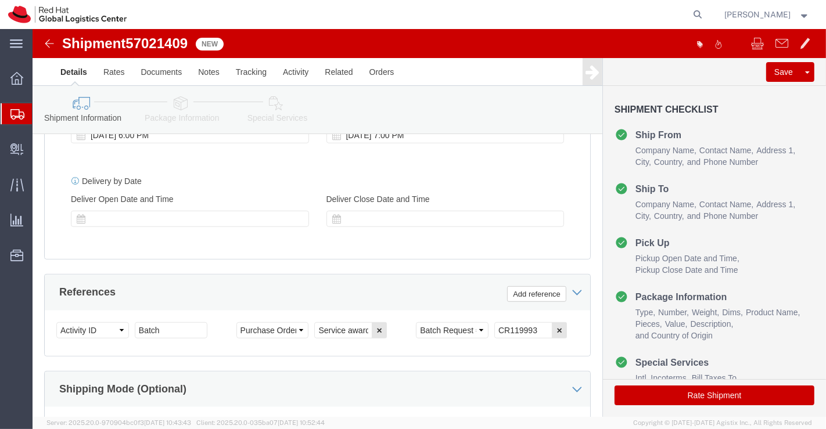
click icon
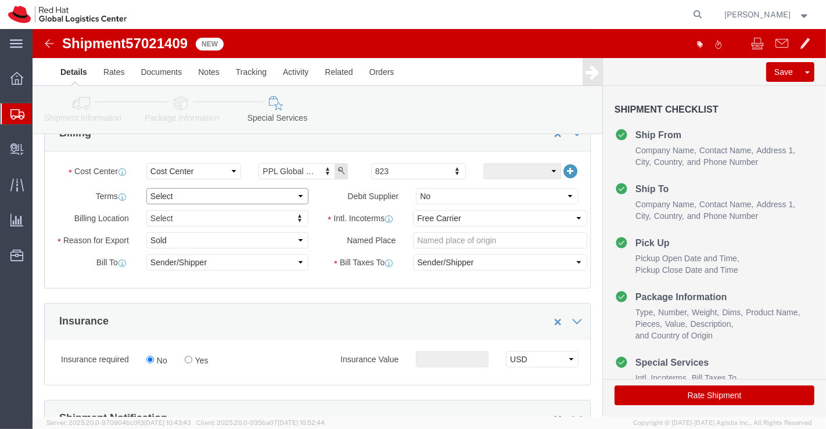
click select "Select Free of Charge Free of Cost NET 30 NET 45 NET 60 See Comment"
select select "FREE_OF_COST"
click select "Select Free of Charge Free of Cost NET 30 NET 45 NET 60 See Comment"
click select "Select Gift Personal Effects Repair/Warranty Return Sample Sold Temporary/Not S…"
select select "SAMPLE"
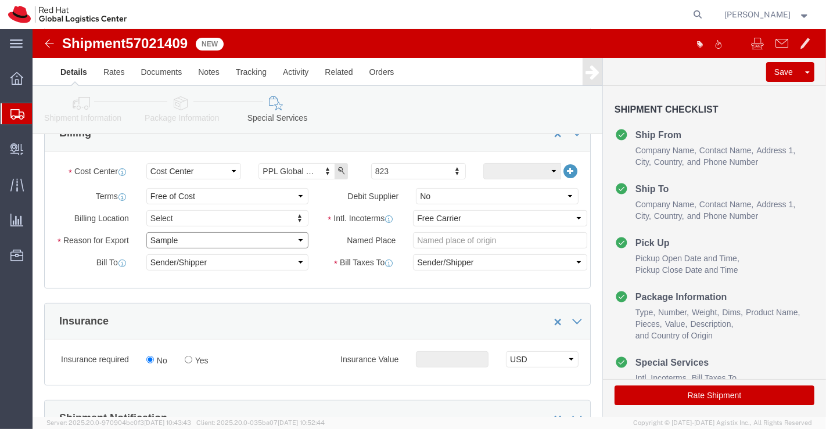
click select "Select Gift Personal Effects Repair/Warranty Return Sample Sold Temporary/Not S…"
click select "Select Carriage Insurance Paid Carriage Paid To Cost and Freight Cost Insurance…"
select select "DDP"
click select "Select Carriage Insurance Paid Carriage Paid To Cost and Freight Cost Insurance…"
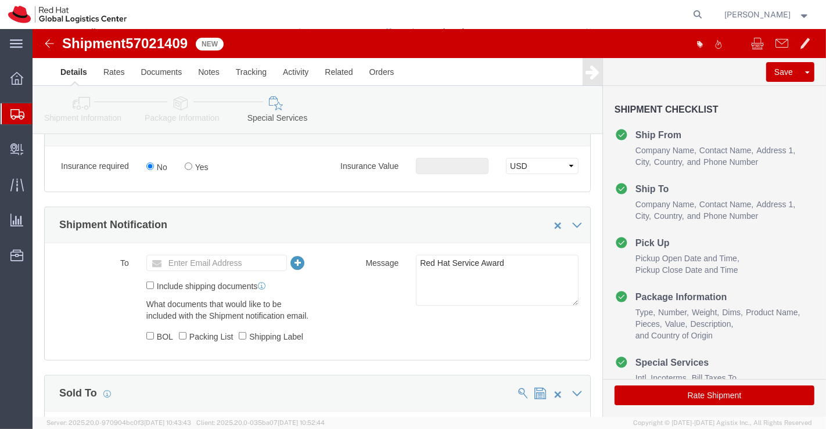
scroll to position [700, 0]
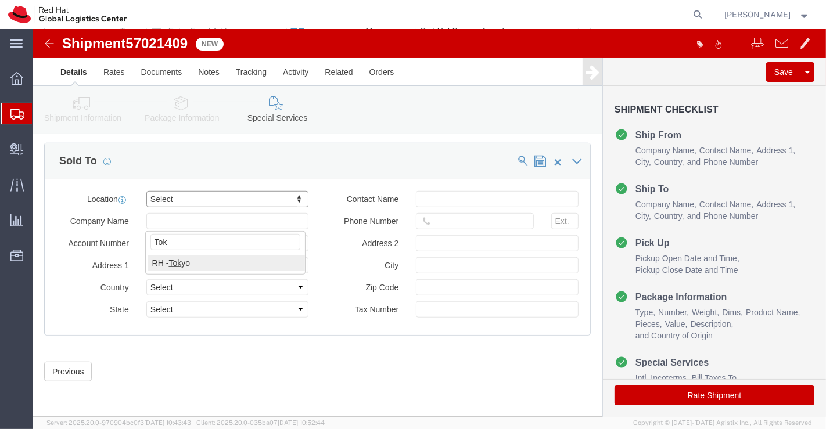
type input "Tok"
click button "Rate Shipment"
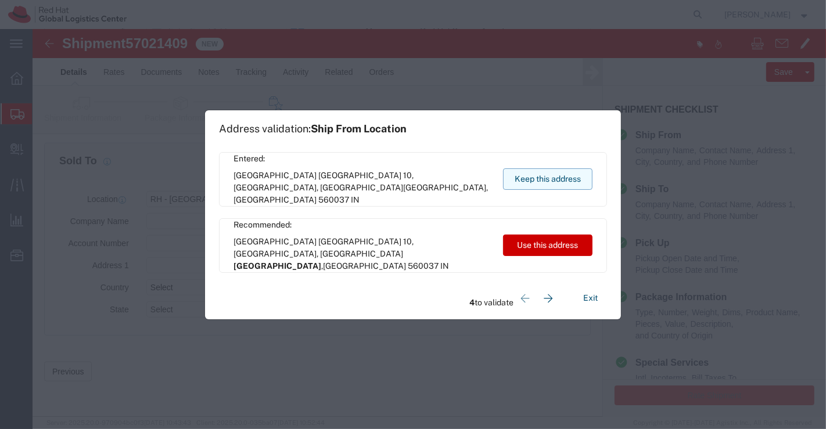
click at [542, 179] on button "Keep this address" at bounding box center [547, 178] width 89 height 21
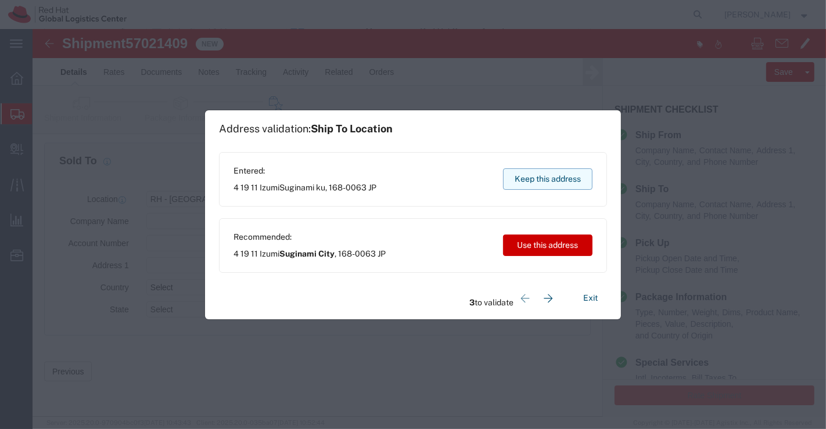
click at [542, 179] on button "Keep this address" at bounding box center [547, 178] width 89 height 21
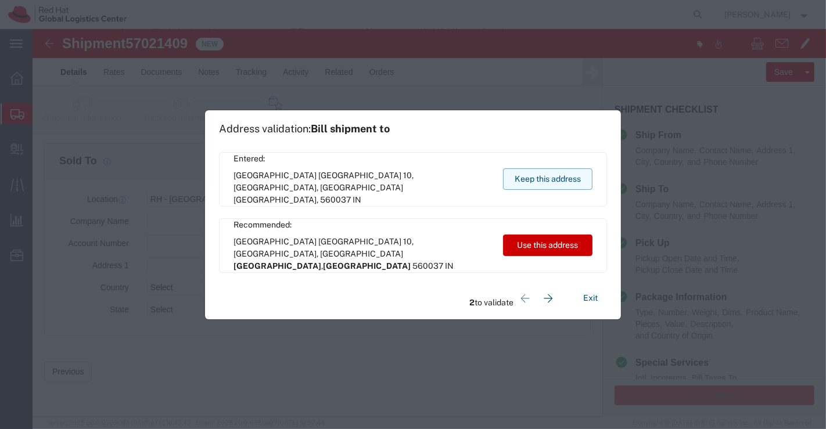
click at [542, 179] on button "Keep this address" at bounding box center [547, 178] width 89 height 21
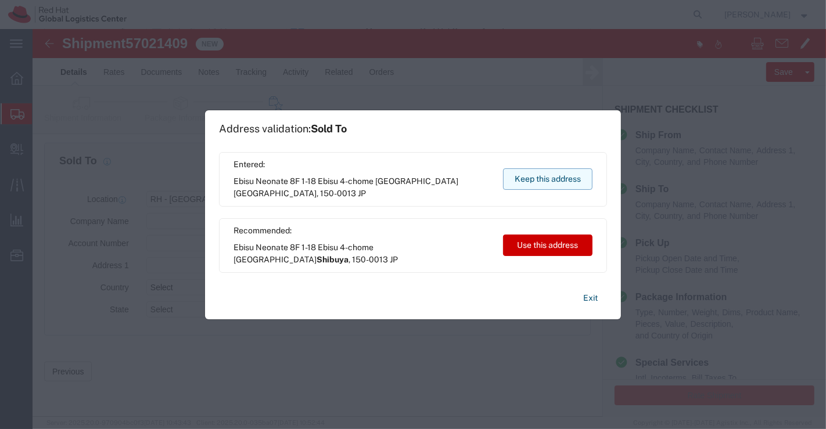
click at [542, 179] on button "Keep this address" at bounding box center [547, 178] width 89 height 21
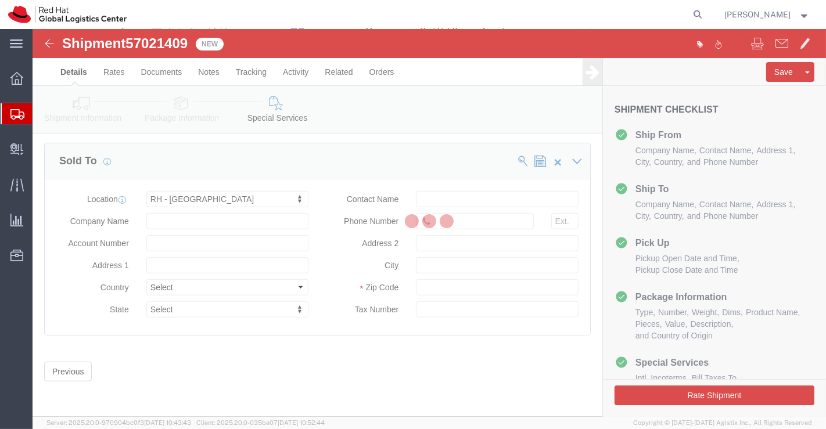
scroll to position [0, 0]
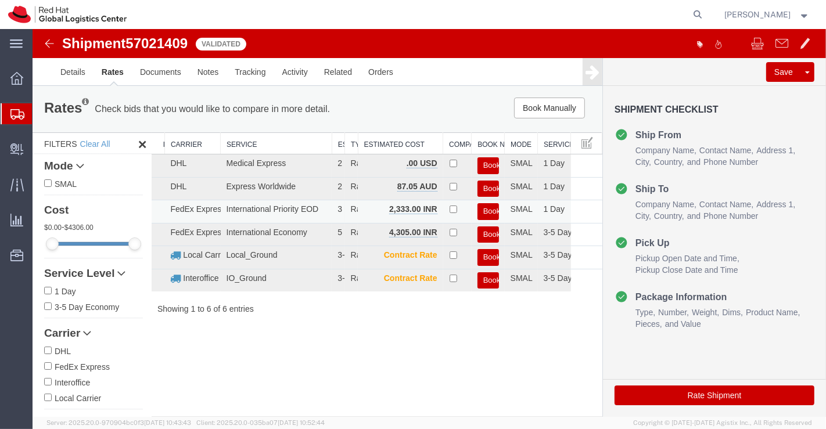
click at [489, 206] on button "Book" at bounding box center [487, 211] width 21 height 17
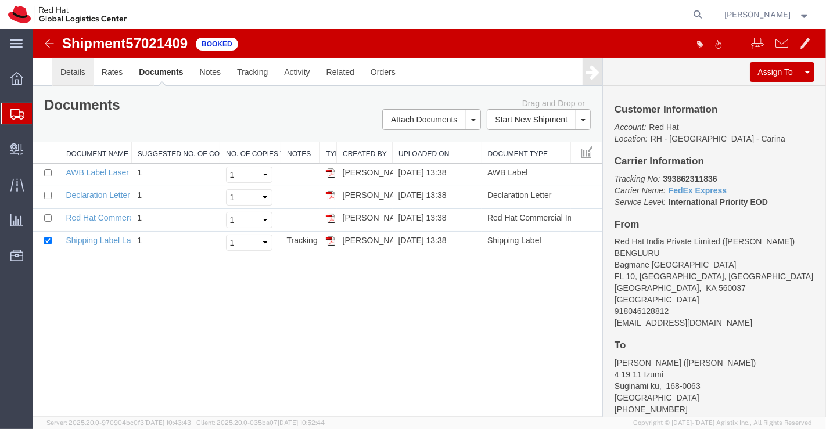
click at [71, 72] on link "Details" at bounding box center [72, 72] width 41 height 28
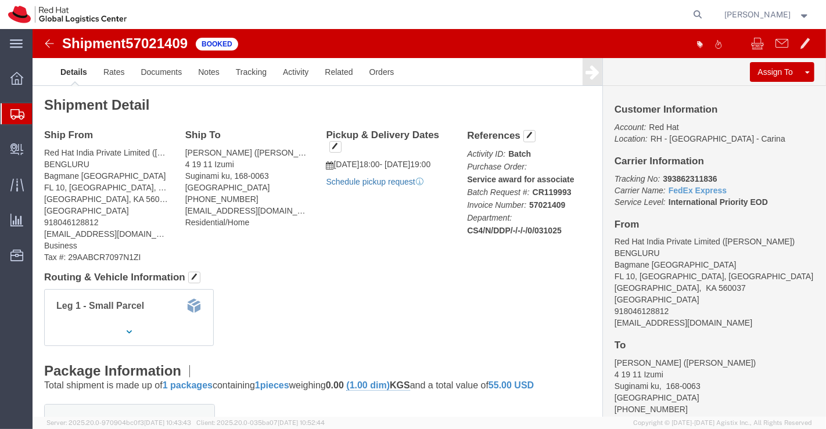
click link "Schedule pickup request"
click link "Documents"
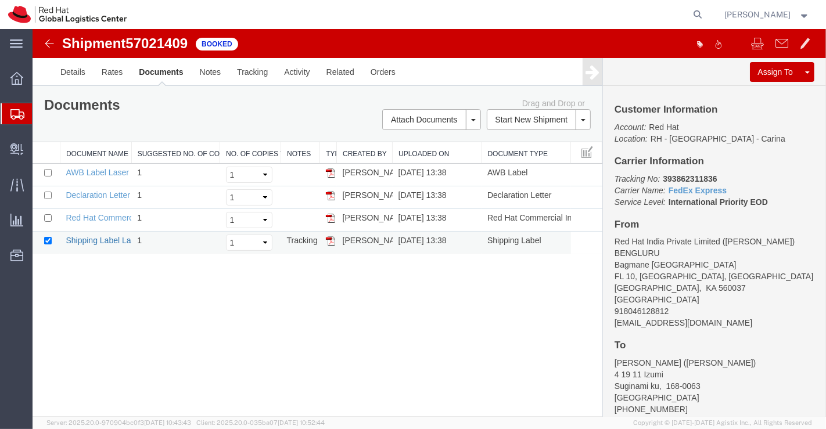
click at [98, 238] on link "Shipping Label Laser" at bounding box center [103, 240] width 77 height 9
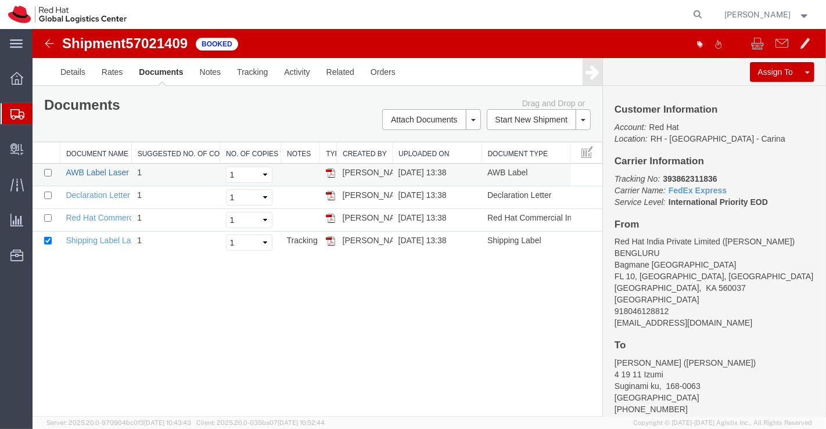
click at [91, 173] on link "AWB Label Laser" at bounding box center [96, 172] width 63 height 9
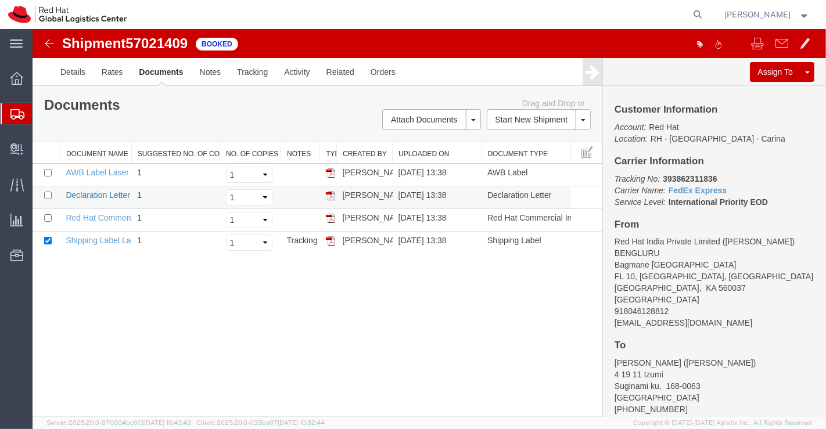
click at [99, 193] on link "Declaration Letter" at bounding box center [97, 194] width 64 height 9
click at [101, 215] on link "Red Hat Commercial Invoice" at bounding box center [116, 217] width 103 height 9
click at [0, 0] on span "Shipment Manager" at bounding box center [0, 0] width 0 height 0
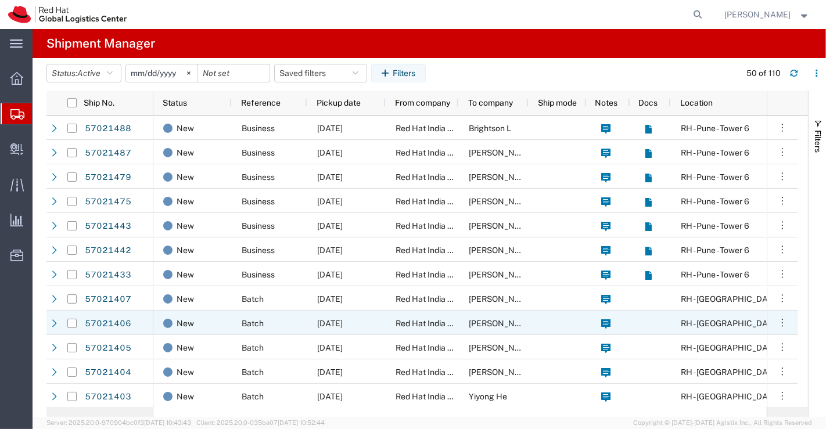
scroll to position [710, 0]
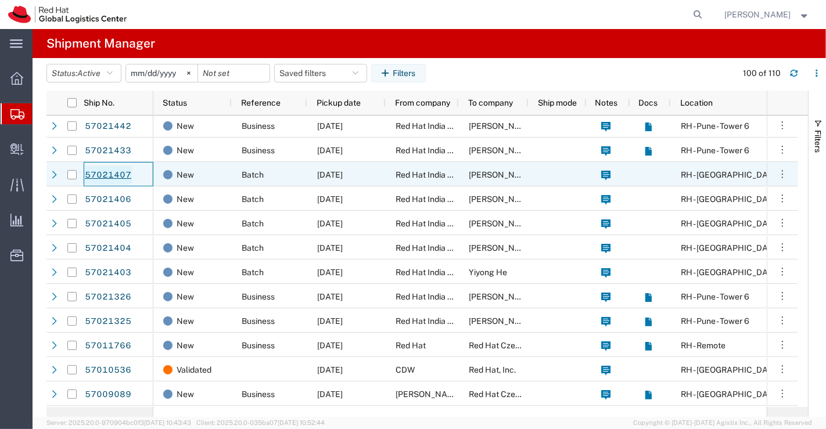
click at [108, 173] on link "57021407" at bounding box center [108, 175] width 48 height 19
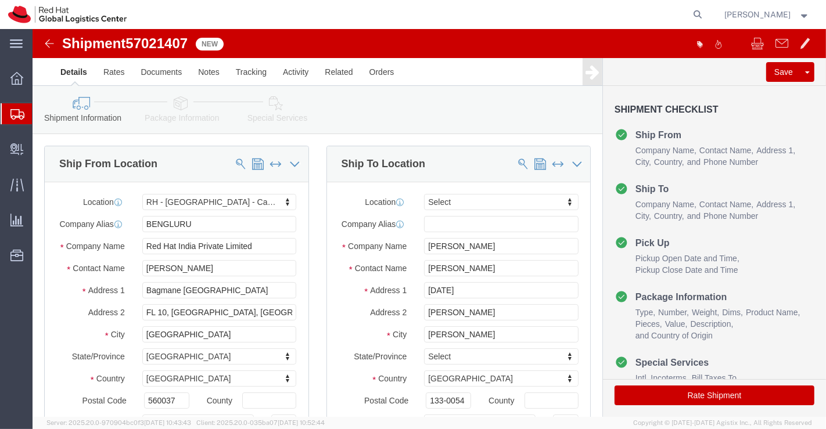
select select "37925"
select select
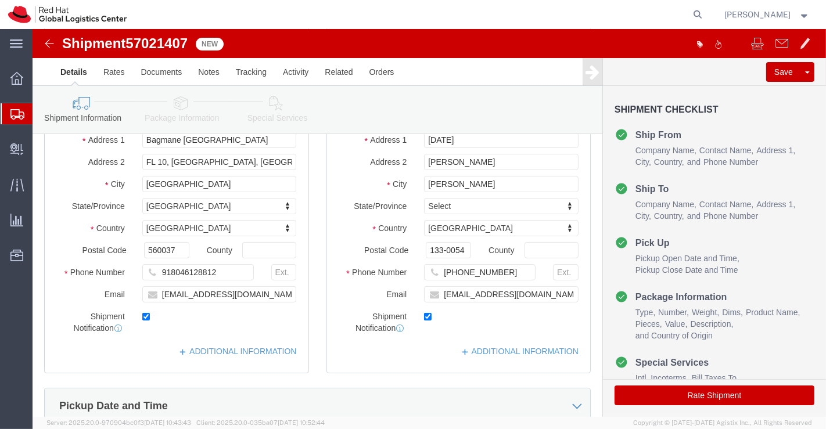
scroll to position [193, 0]
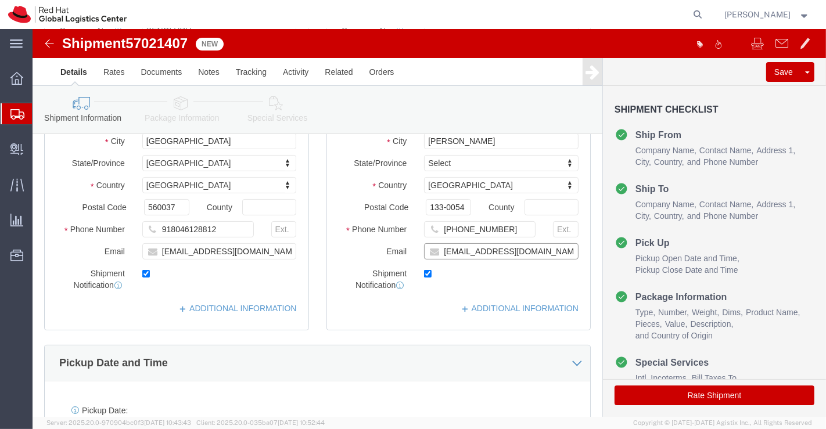
click input "mkawakam@redhat.com"
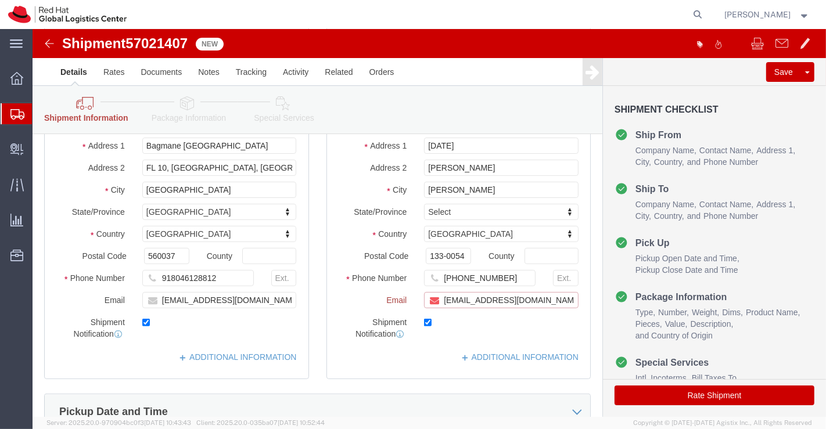
scroll to position [242, 0]
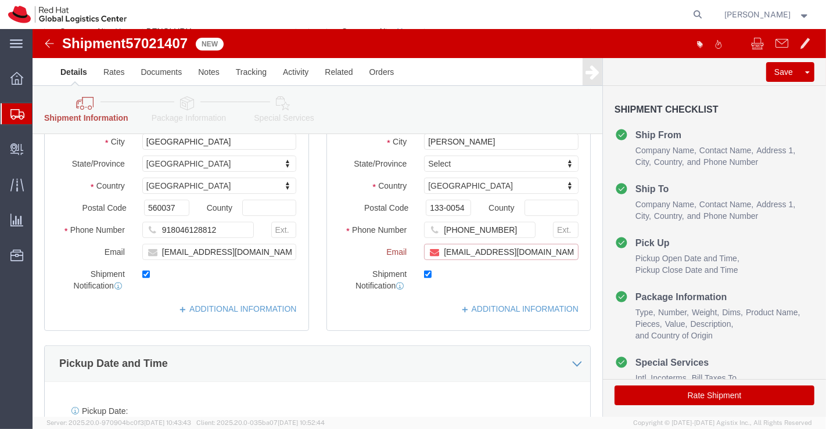
paste input "[EMAIL_ADDRESS][DOMAIN_NAME]"
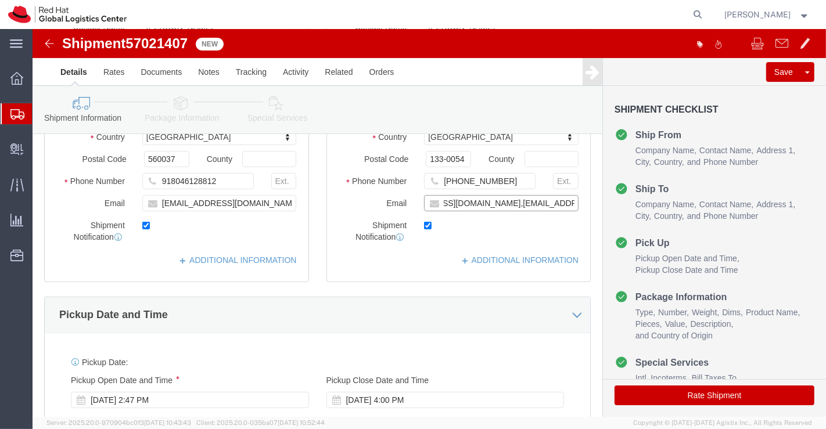
scroll to position [193, 0]
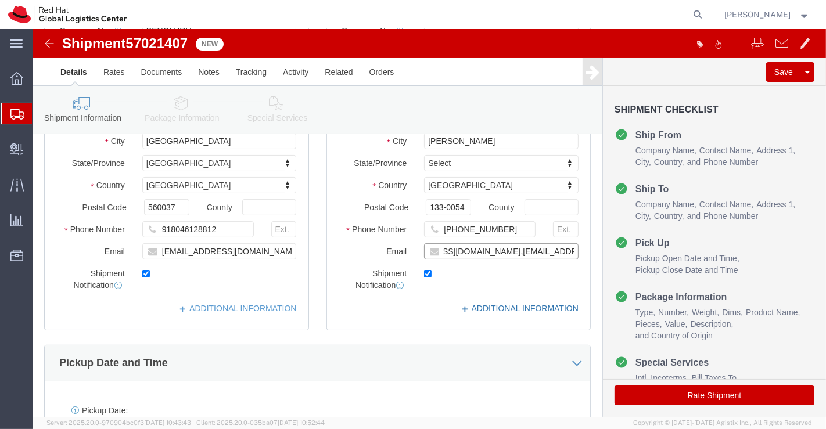
type input "mkawakam@redhat.com,apaclogistics@redhat.com"
click link "ADDITIONAL INFORMATION"
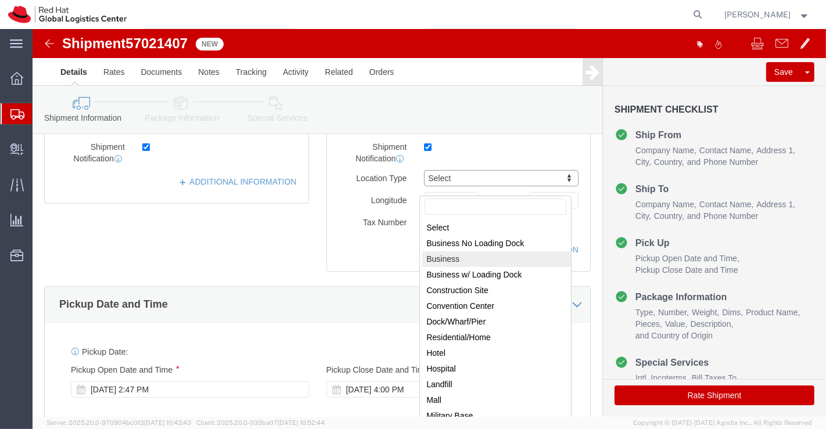
scroll to position [387, 0]
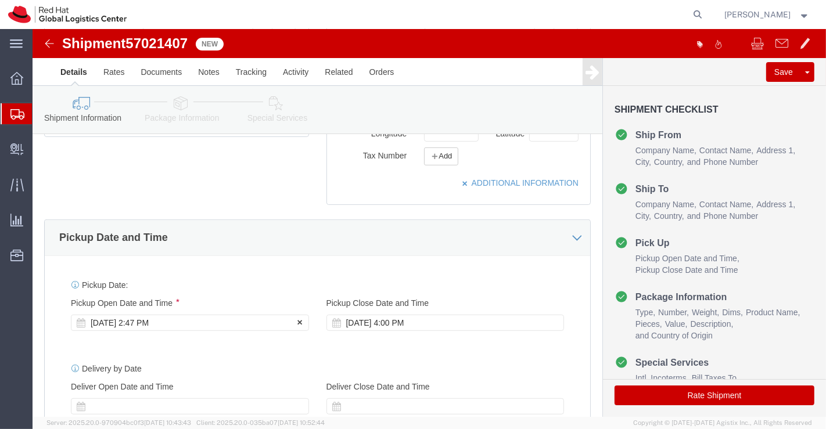
click div "Oct 03 2025 2:47 PM"
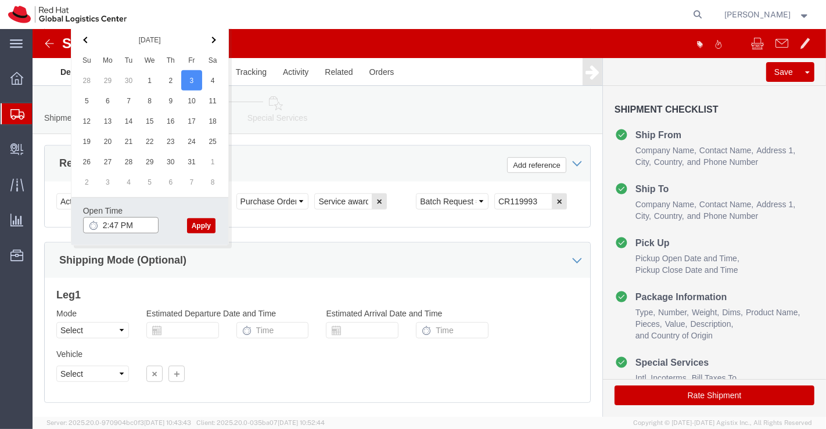
click input "2:47 PM"
type input "6:00 PM"
click button "Apply"
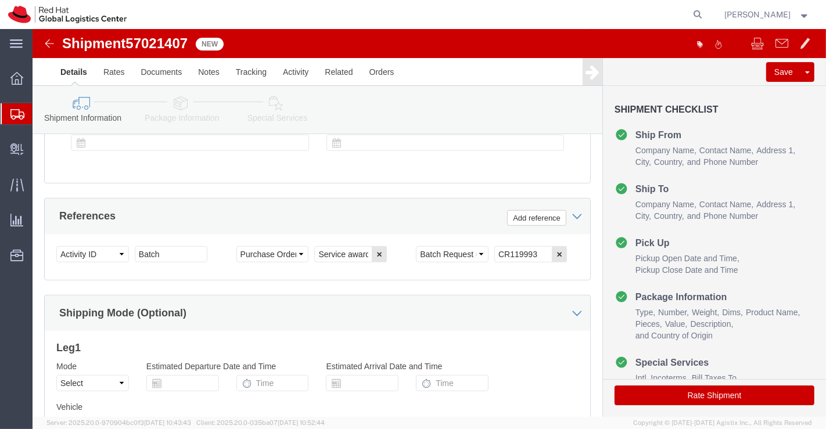
scroll to position [574, 0]
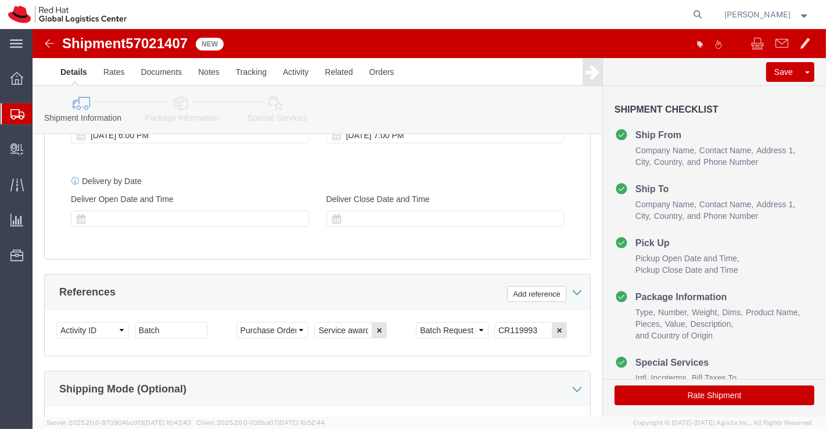
click icon
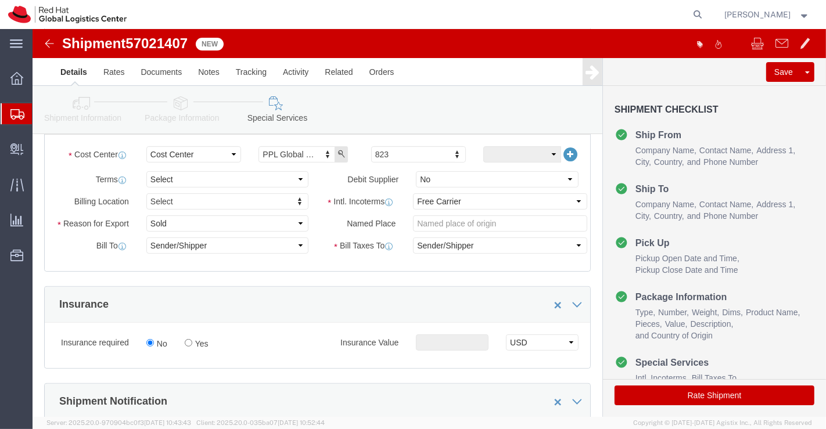
scroll to position [252, 0]
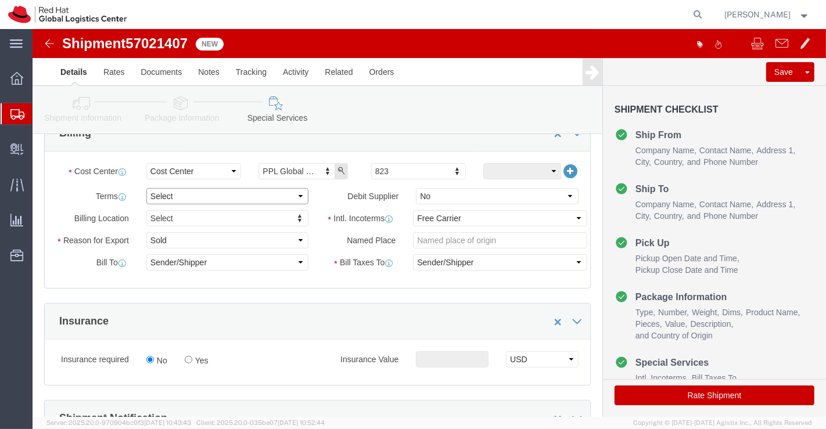
click select "Select Free of Charge Free of Cost NET 30 NET 45 NET 60 See Comment"
select select "FREE_OF_COST"
click select "Select Free of Charge Free of Cost NET 30 NET 45 NET 60 See Comment"
click select "Select Gift Personal Effects Repair/Warranty Return Sample Sold Temporary/Not S…"
select select "SAMPLE"
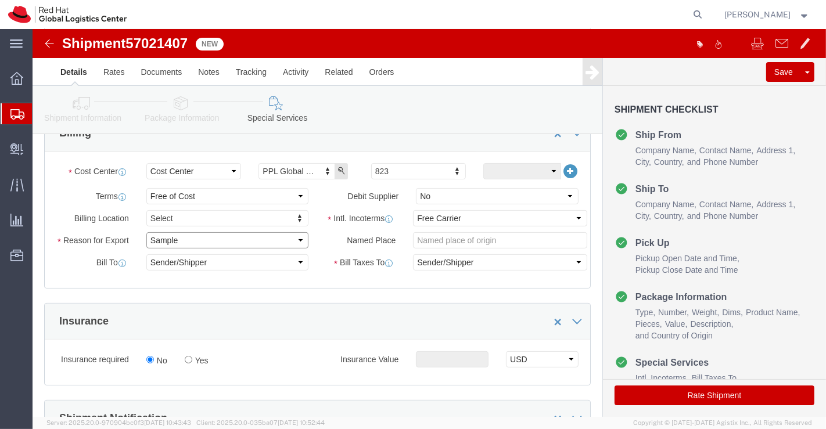
click select "Select Gift Personal Effects Repair/Warranty Return Sample Sold Temporary/Not S…"
click select "Select Carriage Insurance Paid Carriage Paid To Cost and Freight Cost Insurance…"
select select "DDP"
click select "Select Carriage Insurance Paid Carriage Paid To Cost and Freight Cost Insurance…"
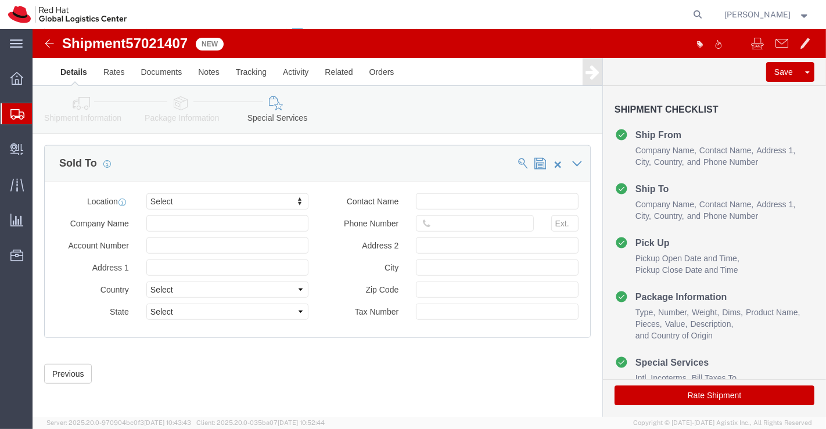
scroll to position [700, 0]
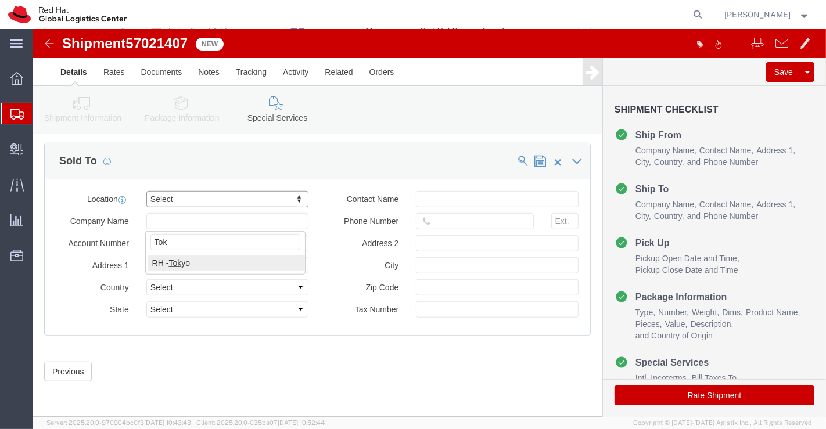
type input "Tok"
click button "Rate Shipment"
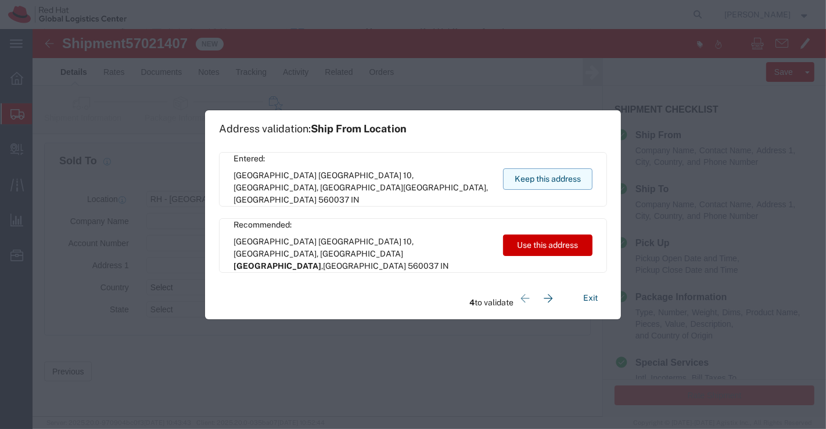
click at [541, 181] on button "Keep this address" at bounding box center [547, 178] width 89 height 21
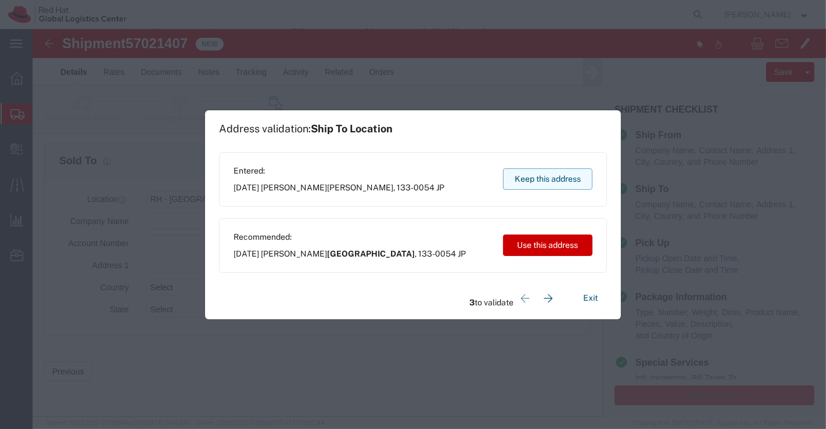
click at [541, 181] on button "Keep this address" at bounding box center [547, 178] width 89 height 21
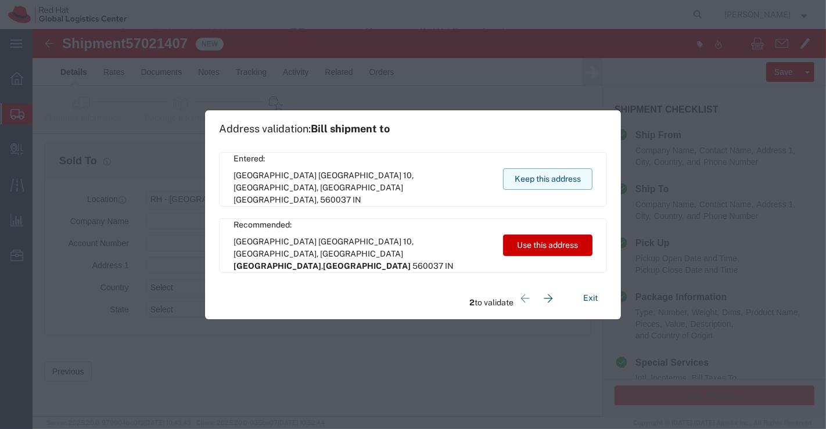
click at [541, 181] on button "Keep this address" at bounding box center [547, 178] width 89 height 21
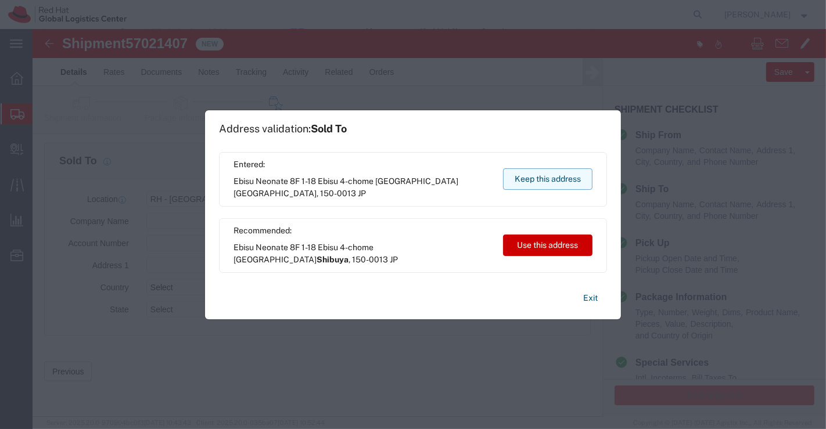
click at [541, 181] on button "Keep this address" at bounding box center [547, 178] width 89 height 21
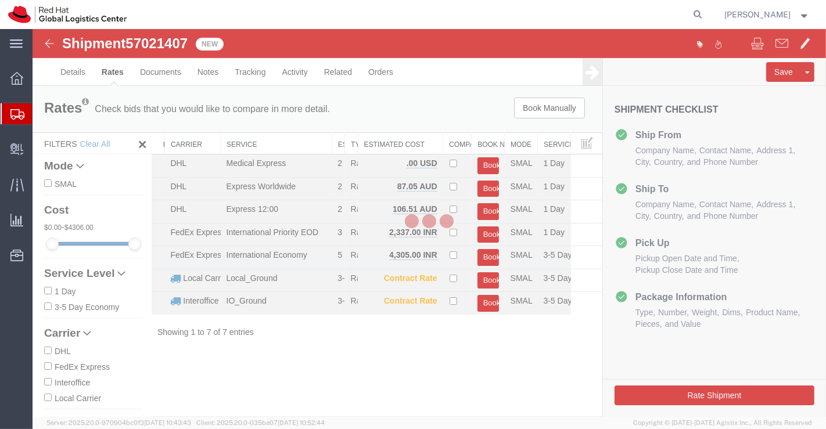
scroll to position [0, 0]
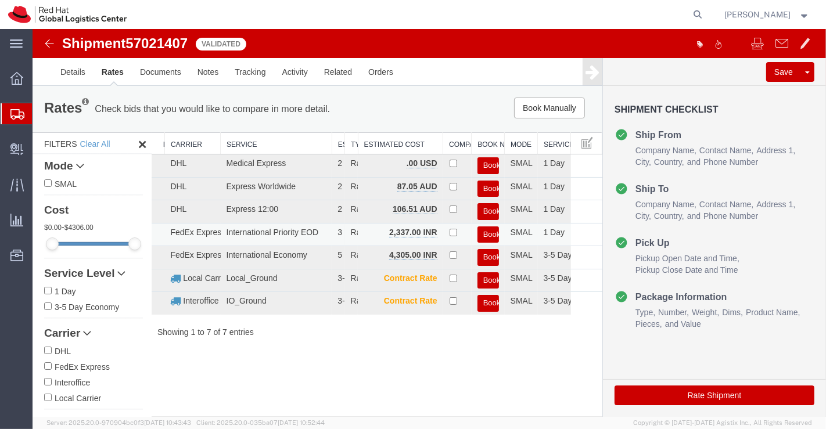
click at [485, 230] on button "Book" at bounding box center [487, 234] width 21 height 17
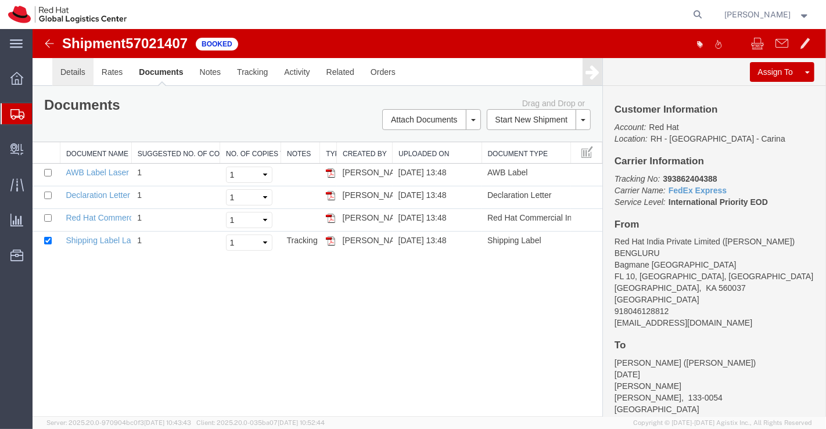
click at [74, 71] on link "Details" at bounding box center [72, 72] width 41 height 28
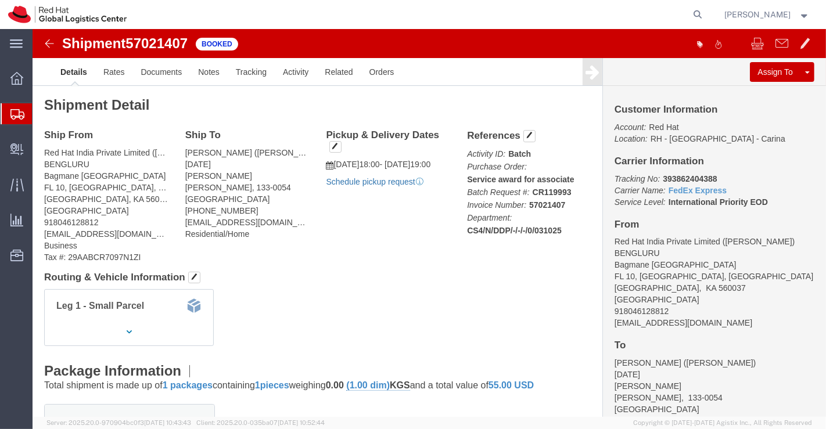
click link "Schedule pickup request"
drag, startPoint x: 623, startPoint y: 149, endPoint x: 712, endPoint y: 147, distance: 88.9
click p "Tracking No: 393862404388 Carrier Name: FedEx Express FedEx Express Service Lev…"
copy b "393862404388"
click div "Shipment Detail Ship From Red Hat India Private Limited (Pallav Sen Gupta) BENG…"
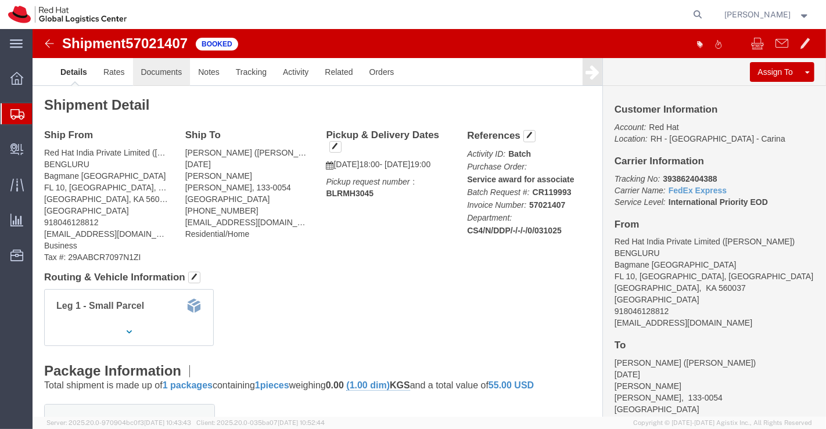
click link "Documents"
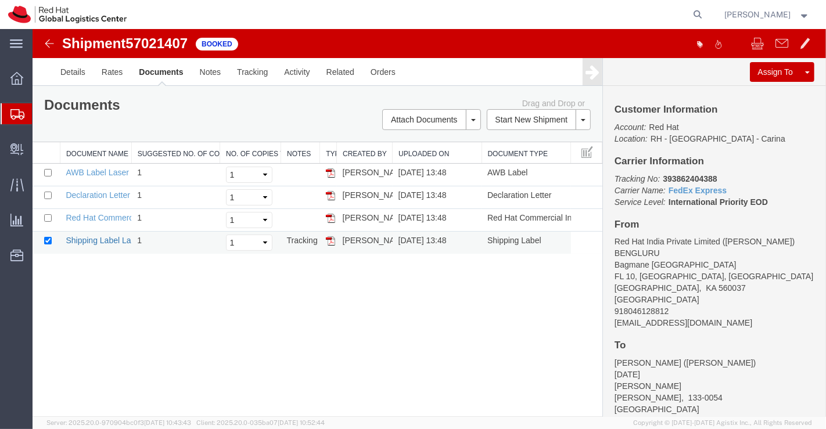
click at [85, 236] on link "Shipping Label Laser" at bounding box center [103, 240] width 77 height 9
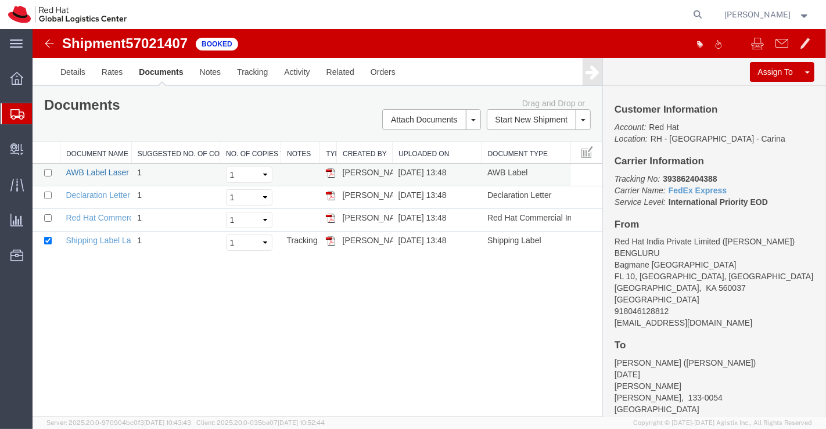
click at [78, 172] on link "AWB Label Laser" at bounding box center [96, 172] width 63 height 9
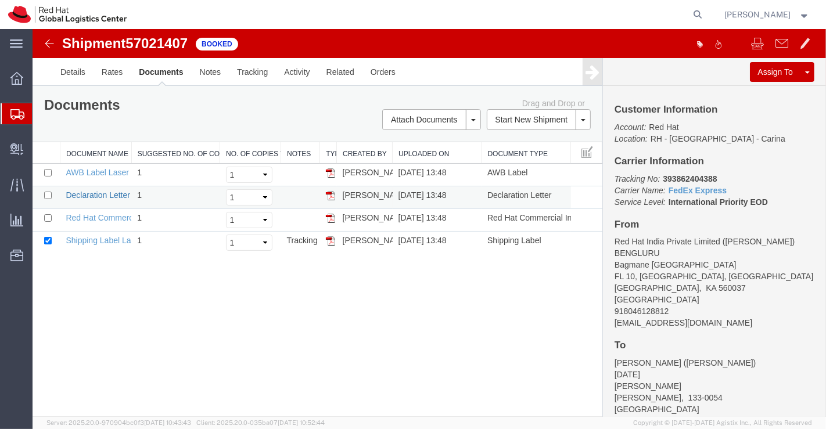
click at [84, 193] on link "Declaration Letter" at bounding box center [97, 194] width 64 height 9
click at [102, 215] on link "Red Hat Commercial Invoice" at bounding box center [116, 217] width 103 height 9
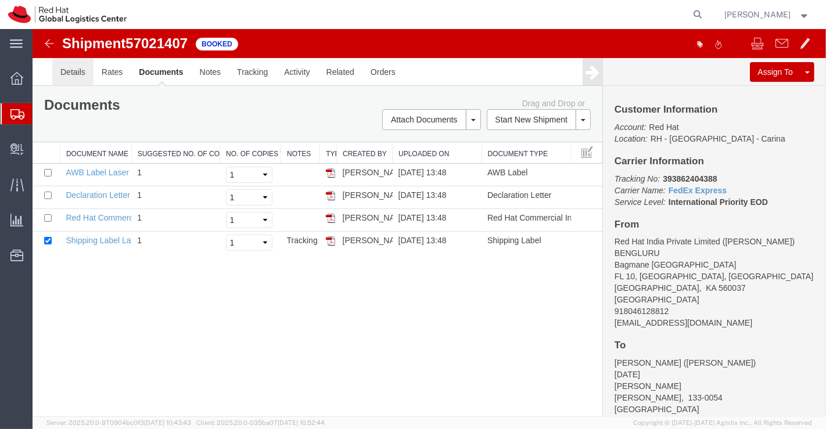
click at [69, 73] on link "Details" at bounding box center [72, 72] width 41 height 28
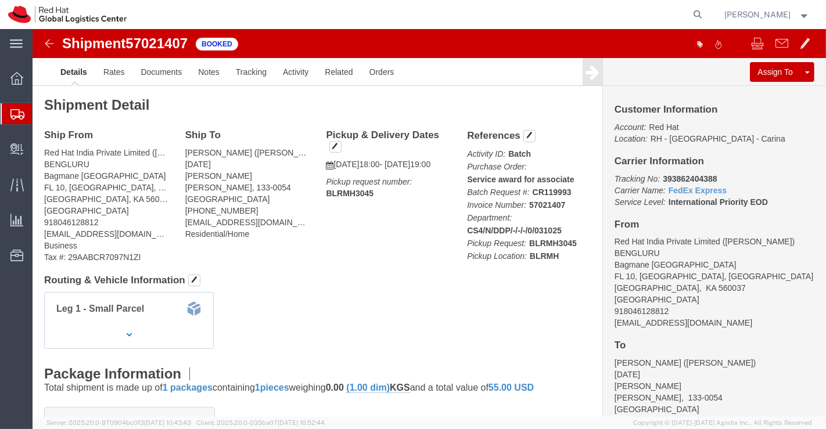
click at [0, 0] on span "Shipment Manager" at bounding box center [0, 0] width 0 height 0
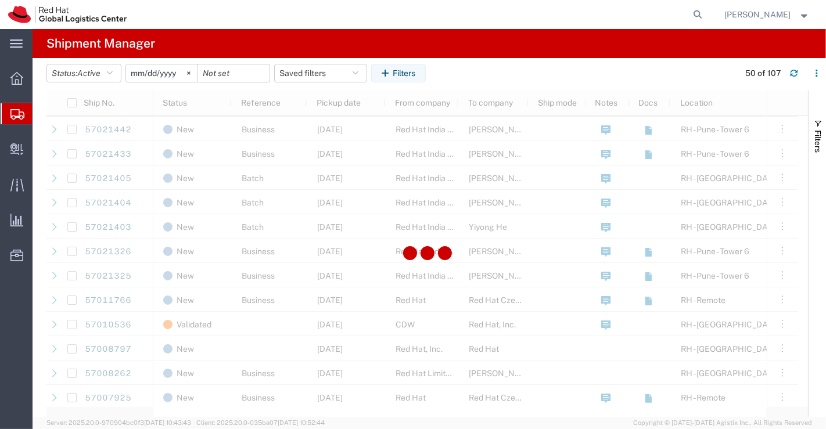
scroll to position [710, 0]
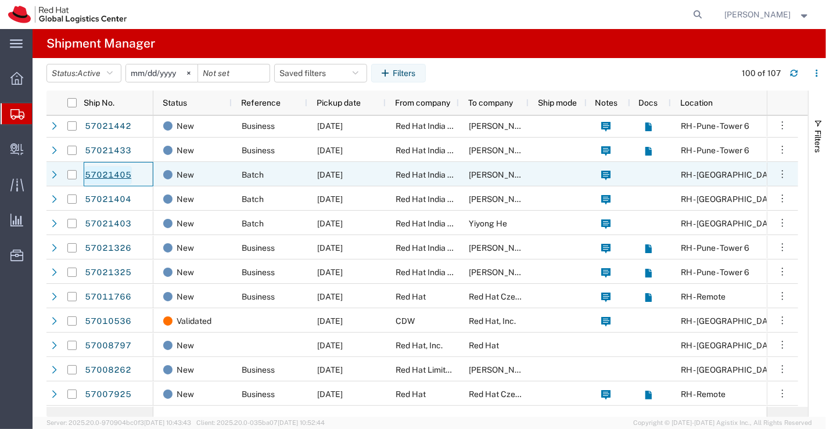
click at [101, 175] on link "57021405" at bounding box center [108, 175] width 48 height 19
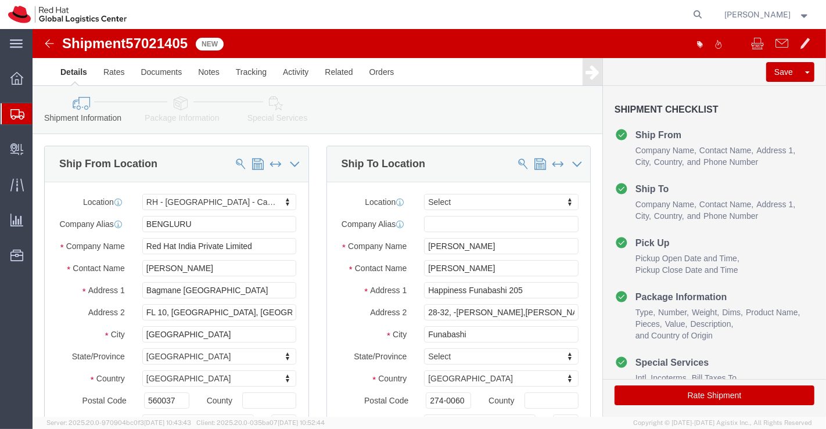
select select "37925"
select select
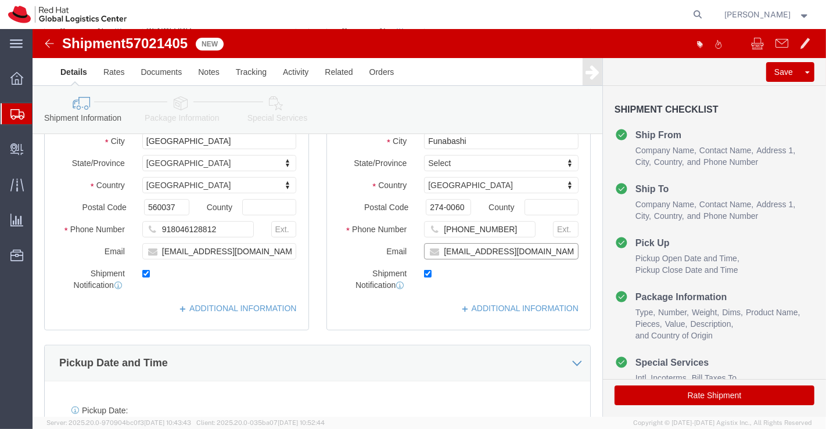
click input "yhanada@redhat.com"
paste input "[EMAIL_ADDRESS][DOMAIN_NAME]"
type input "yhanada@redhat.com,apaclogistics@redhat.com"
click link "ADDITIONAL INFORMATION"
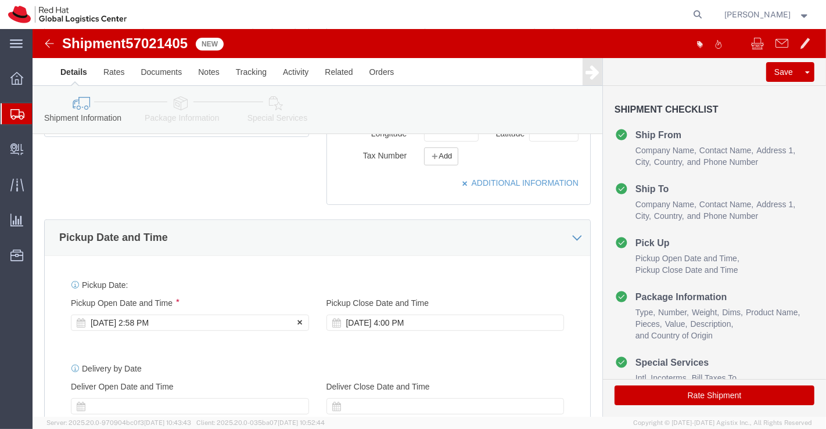
click div "Oct 03 2025 2:58 PM"
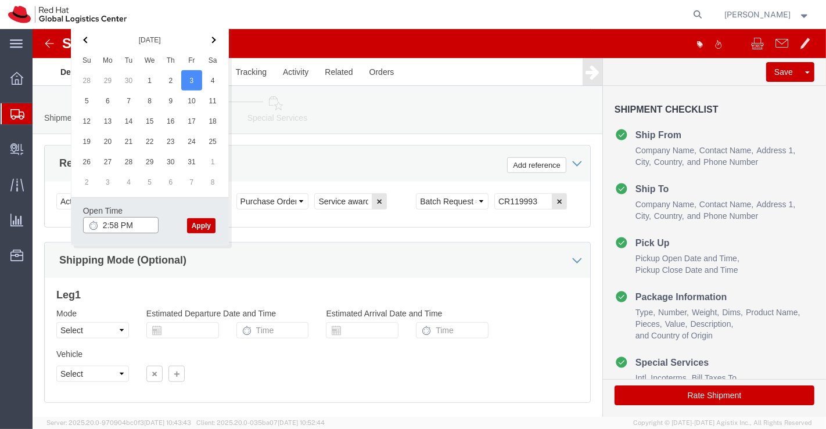
click input "2:58 PM"
type input "6:00 PM"
drag, startPoint x: 171, startPoint y: 193, endPoint x: 328, endPoint y: 241, distance: 164.0
click button "Apply"
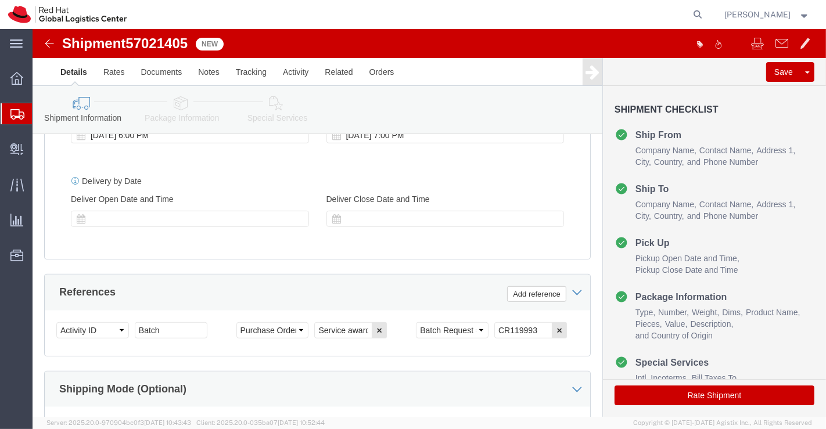
click icon
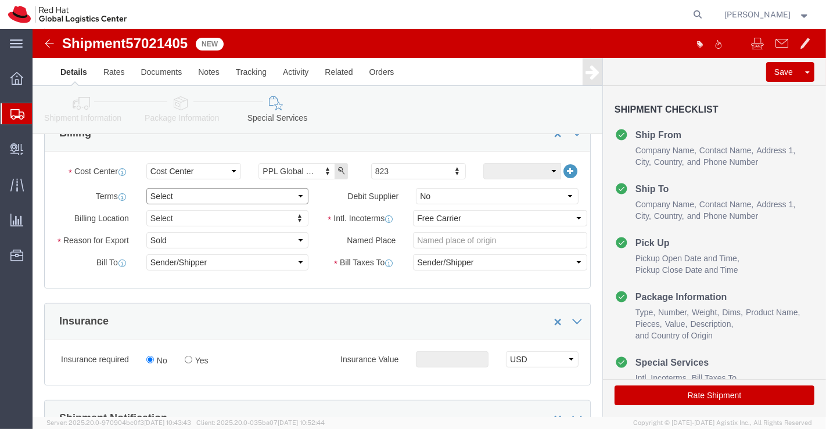
click select "Select Free of Charge Free of Cost NET 30 NET 45 NET 60 See Comment"
select select "FREE_OF_COST"
click select "Select Free of Charge Free of Cost NET 30 NET 45 NET 60 See Comment"
click select "Select Gift Personal Effects Repair/Warranty Return Sample Sold Temporary/Not S…"
select select "SAMPLE"
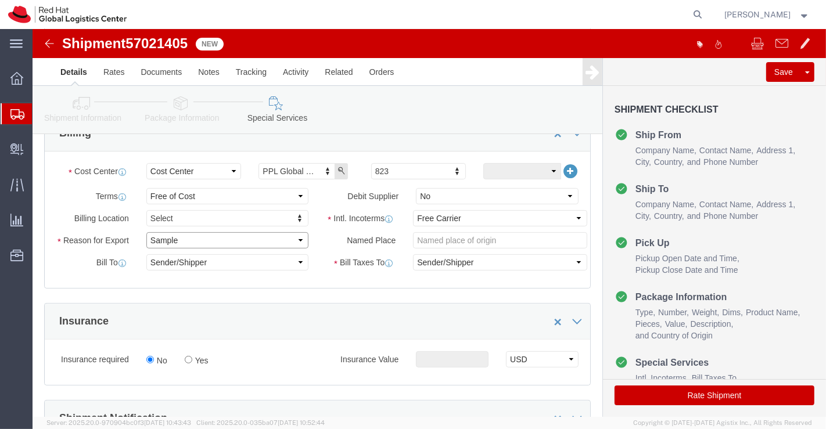
click select "Select Gift Personal Effects Repair/Warranty Return Sample Sold Temporary/Not S…"
click select "Select Carriage Insurance Paid Carriage Paid To Cost and Freight Cost Insurance…"
select select "DDP"
click select "Select Carriage Insurance Paid Carriage Paid To Cost and Freight Cost Insurance…"
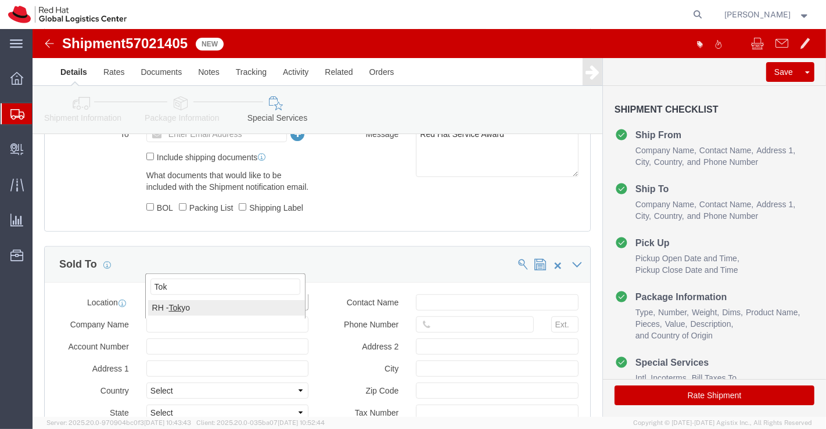
type input "Tok"
click button "Rate Shipment"
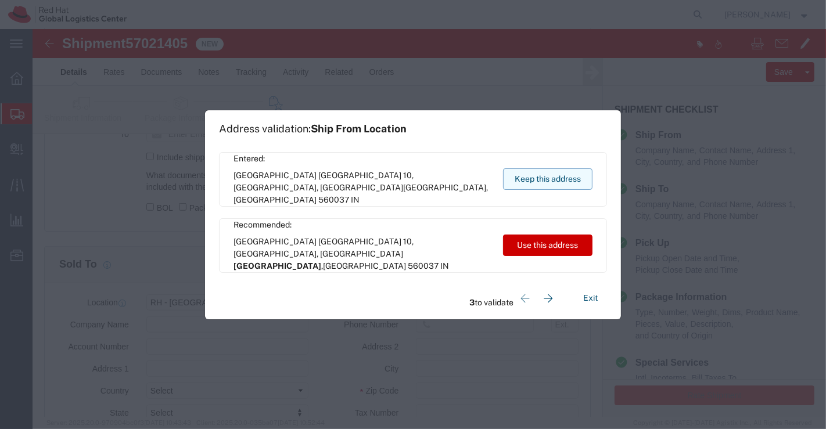
click at [527, 178] on button "Keep this address" at bounding box center [547, 178] width 89 height 21
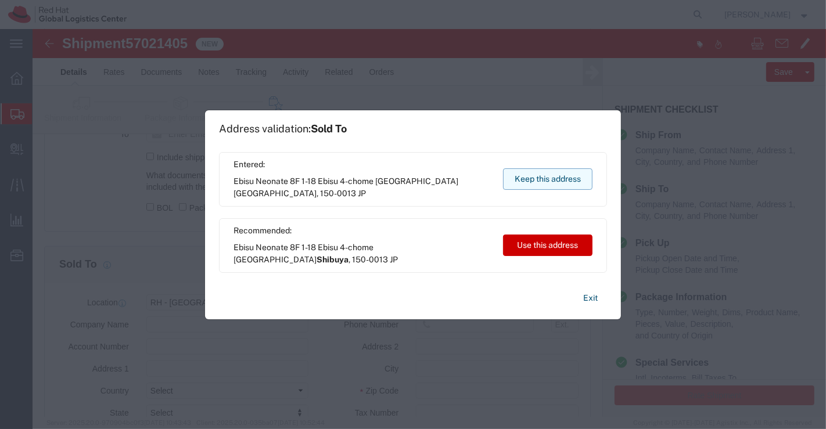
click at [527, 178] on button "Keep this address" at bounding box center [547, 178] width 89 height 21
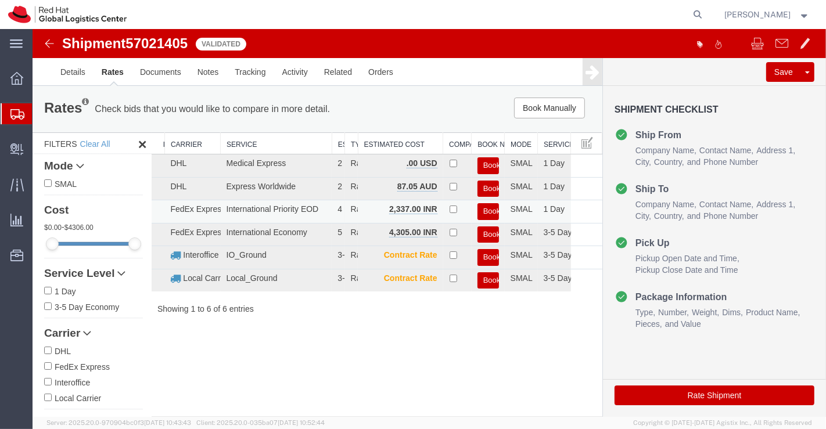
click at [486, 211] on button "Book" at bounding box center [487, 211] width 21 height 17
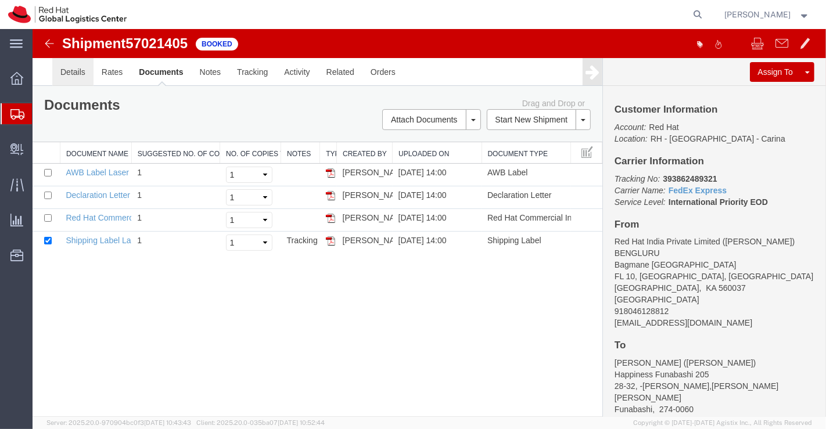
click at [67, 70] on link "Details" at bounding box center [72, 72] width 41 height 28
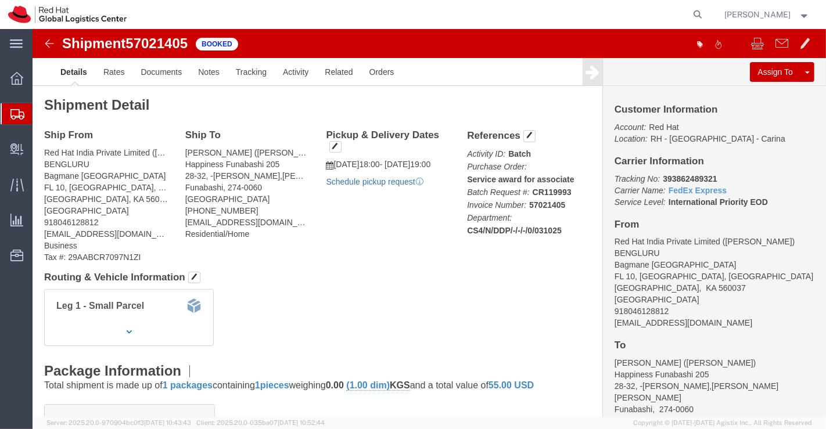
click link "Schedule pickup request"
drag, startPoint x: 623, startPoint y: 149, endPoint x: 697, endPoint y: 151, distance: 74.9
click p "Tracking No: 393862489321 Carrier Name: FedEx Express FedEx Express Service Lev…"
copy b "393862489321"
click div "Ship From Red Hat India Private Limited (Pallav Sen Gupta) BENGLURU Bagmane Con…"
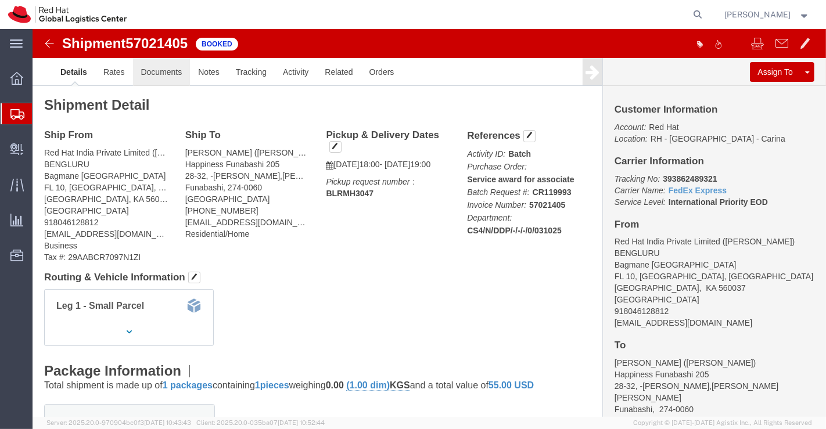
click link "Documents"
click div "Leg 1 - Small Parcel"
drag, startPoint x: 623, startPoint y: 147, endPoint x: 692, endPoint y: 146, distance: 69.7
click p "Tracking No: 393861506766 Carrier Name: FedEx Express FedEx Express Service Lev…"
copy b "393861506766"
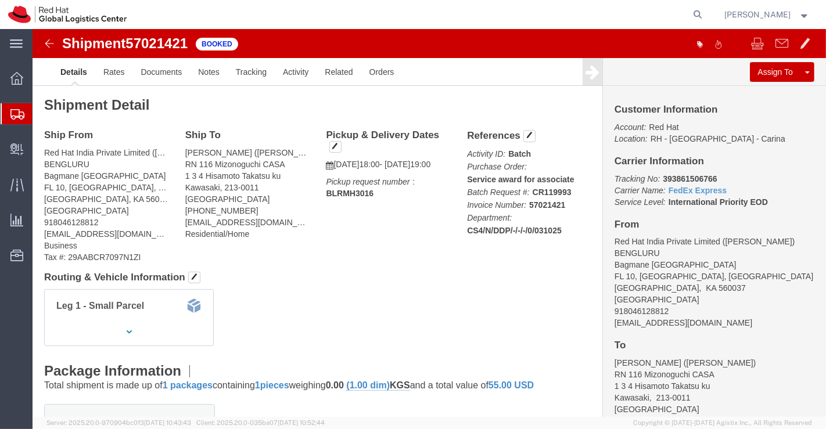
click div "Ship From Red Hat India Private Limited ([PERSON_NAME]) BENGLURU Bagmane [GEOGR…"
click link "Documents"
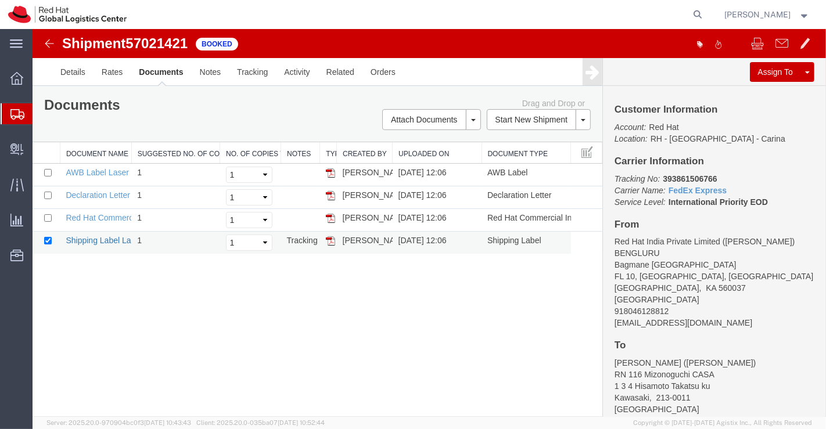
click at [88, 238] on link "Shipping Label Laser" at bounding box center [103, 240] width 77 height 9
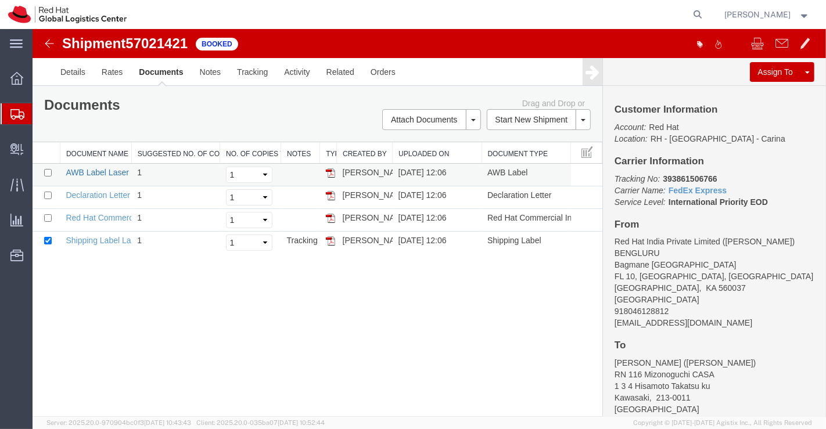
click at [113, 170] on link "AWB Label Laser" at bounding box center [96, 172] width 63 height 9
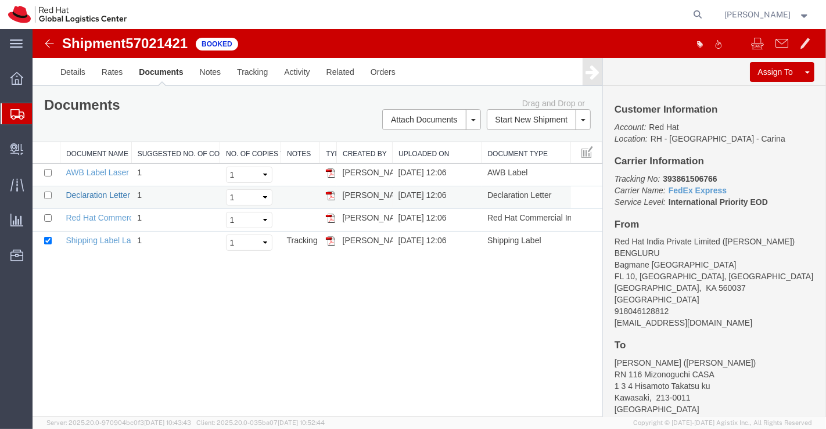
click at [93, 191] on link "Declaration Letter" at bounding box center [97, 194] width 64 height 9
click at [111, 217] on link "Red Hat Commercial Invoice" at bounding box center [116, 217] width 103 height 9
click at [0, 0] on span "Shipment Manager" at bounding box center [0, 0] width 0 height 0
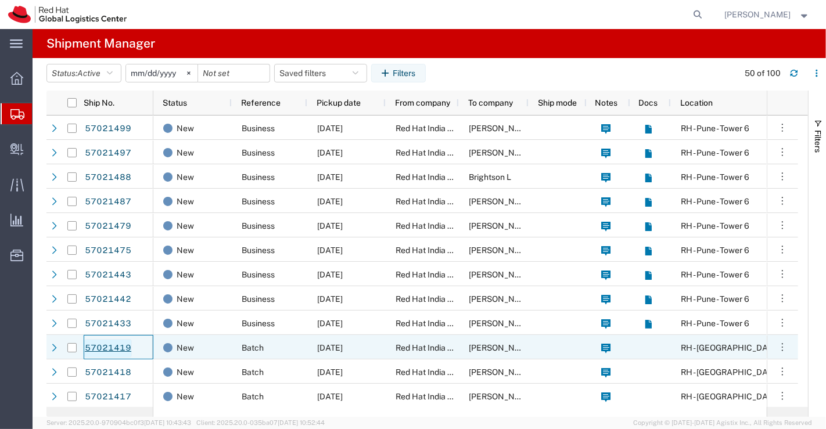
click at [111, 350] on link "57021419" at bounding box center [108, 348] width 48 height 19
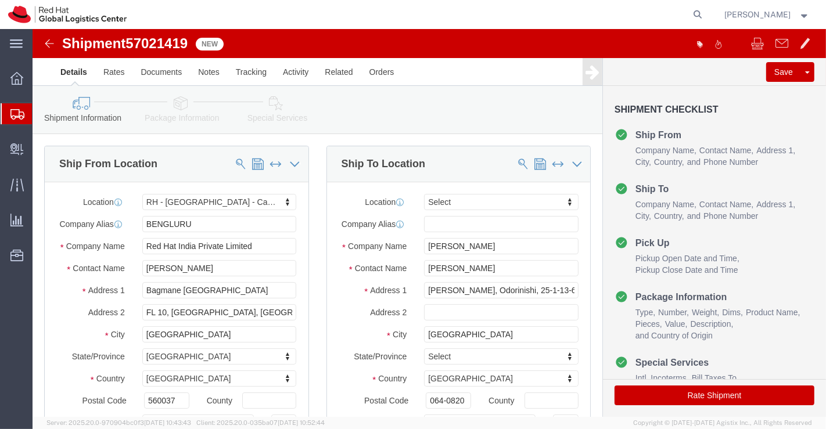
select select "37925"
select select
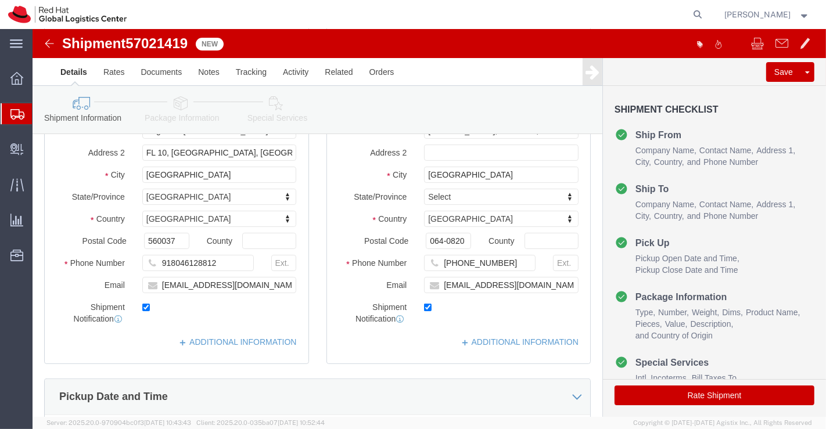
scroll to position [193, 0]
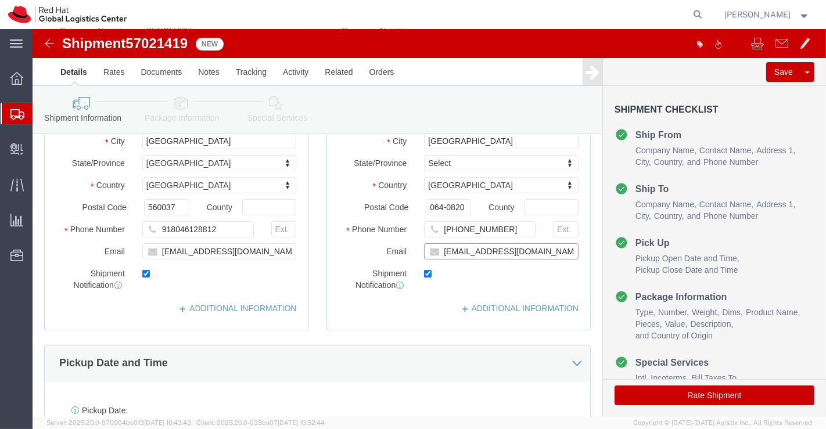
click input "[EMAIL_ADDRESS][DOMAIN_NAME]"
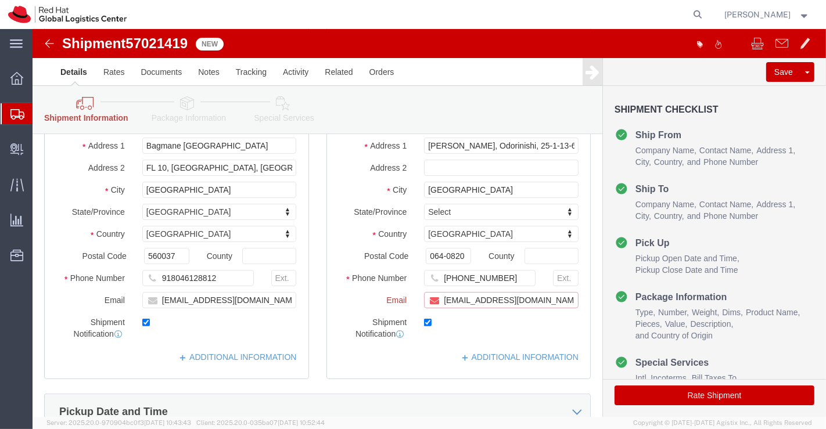
scroll to position [242, 0]
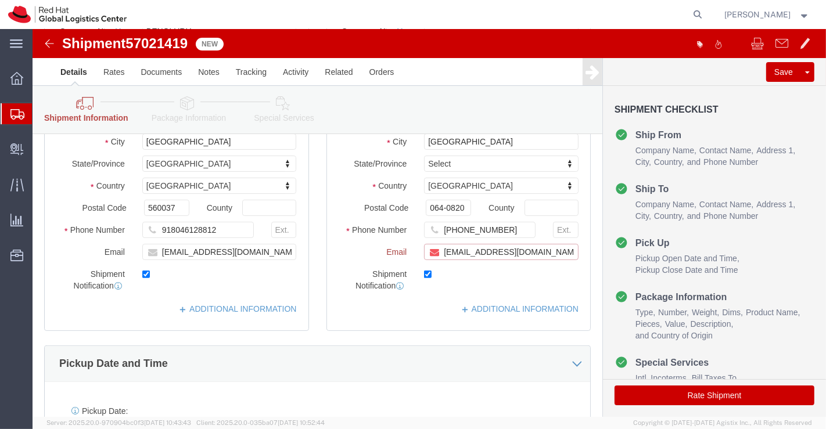
paste input "[EMAIL_ADDRESS][DOMAIN_NAME]"
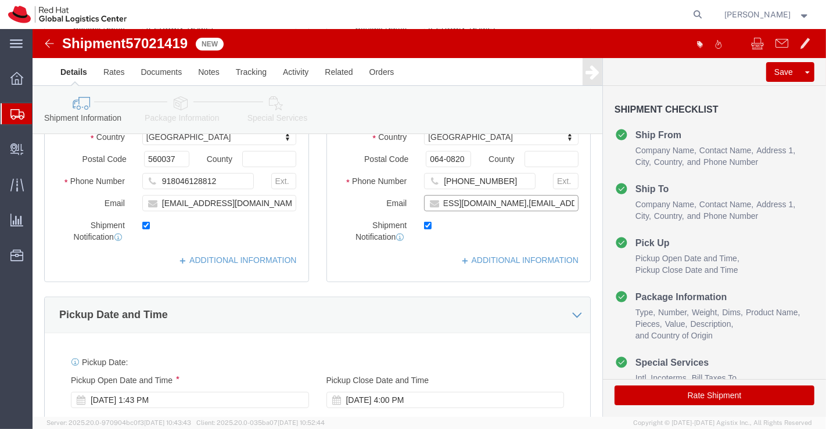
scroll to position [193, 0]
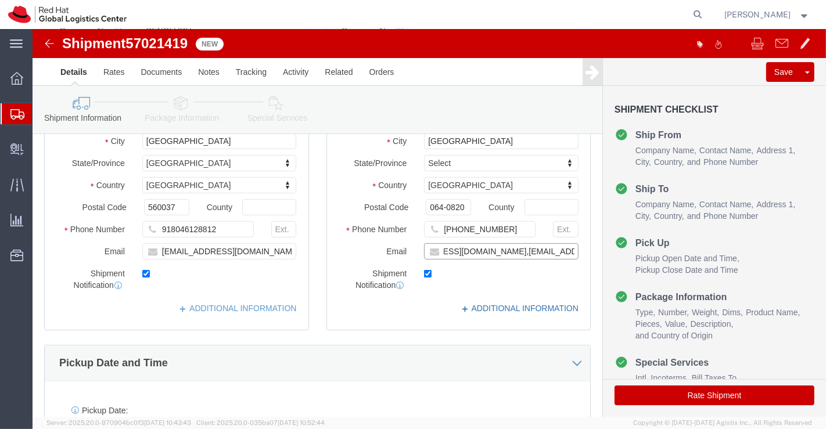
type input "[EMAIL_ADDRESS][DOMAIN_NAME],[EMAIL_ADDRESS][DOMAIN_NAME]"
click link "ADDITIONAL INFORMATION"
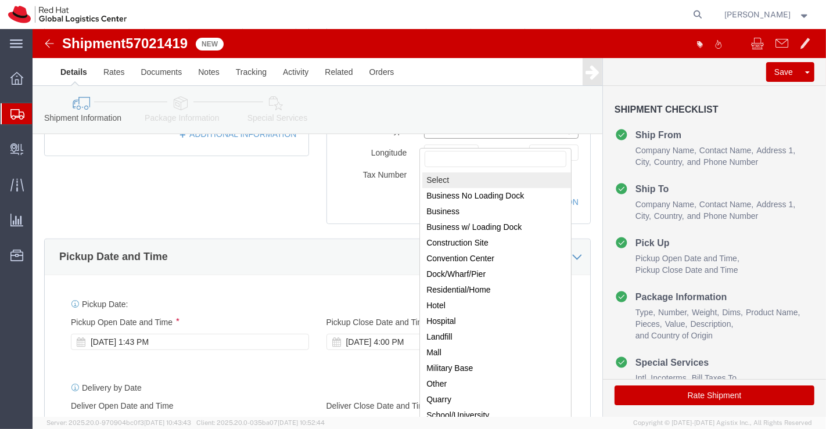
scroll to position [373, 0]
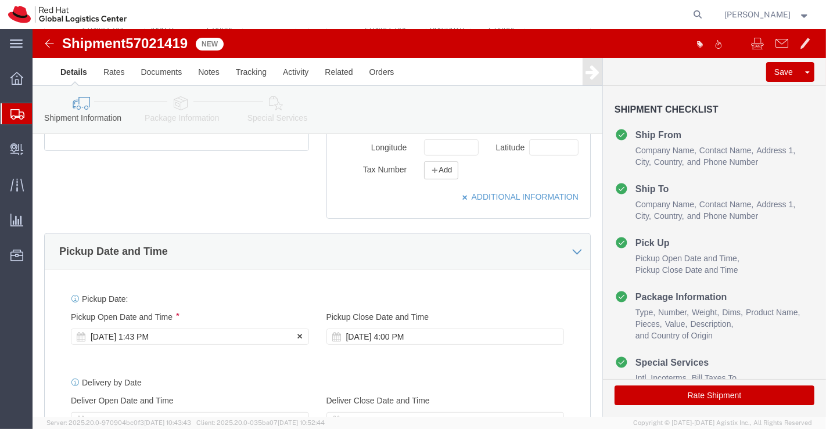
click div "[DATE] 1:43 PM"
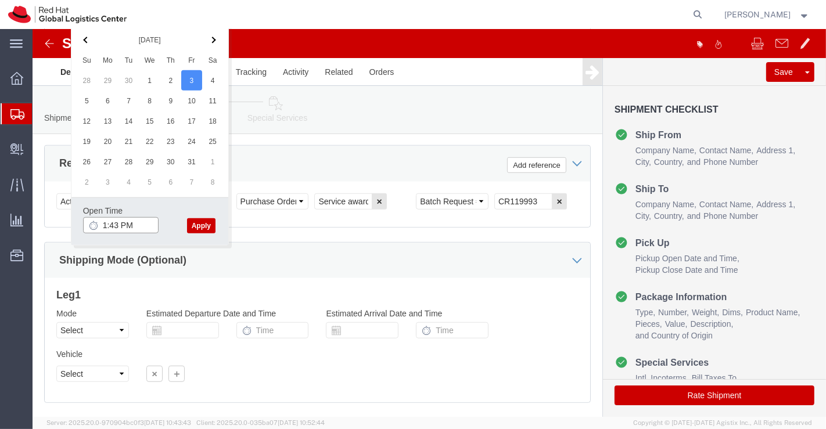
click input "1:43 PM"
type input "6:00 PM"
click button "Apply"
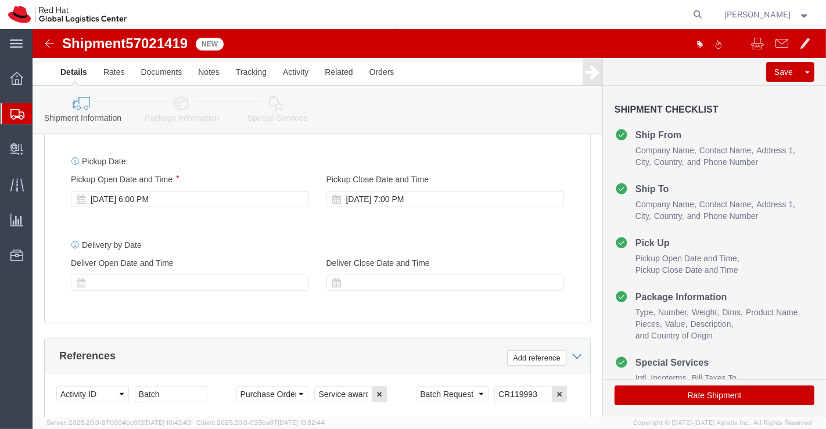
scroll to position [510, 0]
click icon
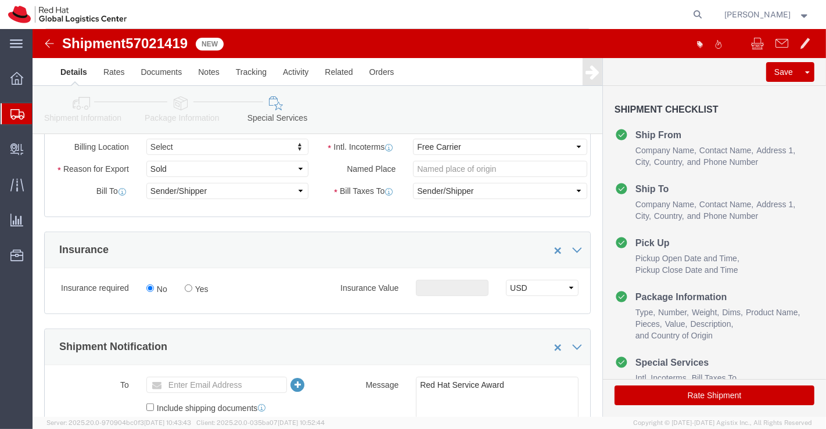
scroll to position [187, 0]
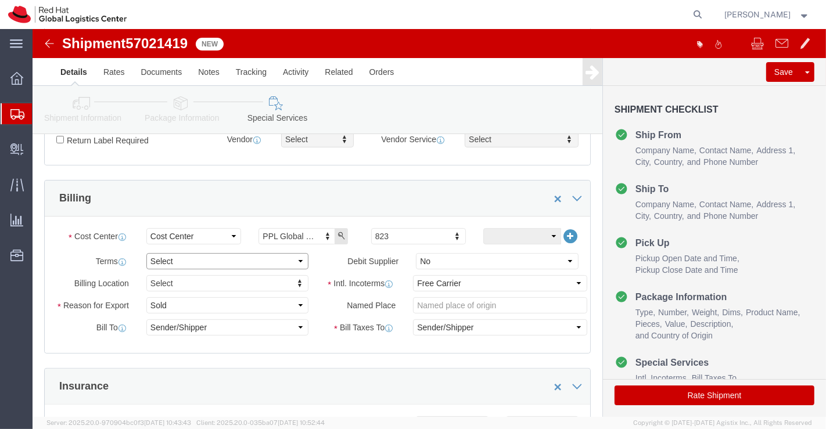
click select "Select Free of Charge Free of Cost NET 30 NET 45 NET 60 See Comment"
select select "FREE_OF_COST"
click select "Select Free of Charge Free of Cost NET 30 NET 45 NET 60 See Comment"
click select "Select Gift Personal Effects Repair/Warranty Return Sample Sold Temporary/Not S…"
select select "SAMPLE"
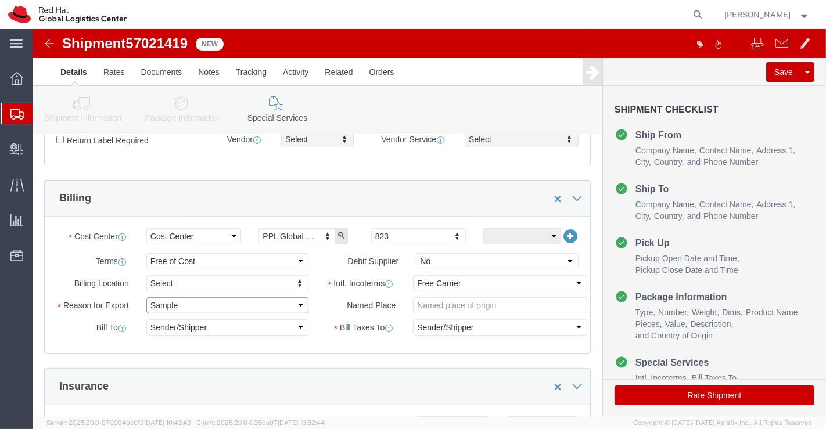
click select "Select Gift Personal Effects Repair/Warranty Return Sample Sold Temporary/Not S…"
click select "Select Carriage Insurance Paid Carriage Paid To Cost and Freight Cost Insurance…"
select select "DDP"
click select "Select Carriage Insurance Paid Carriage Paid To Cost and Freight Cost Insurance…"
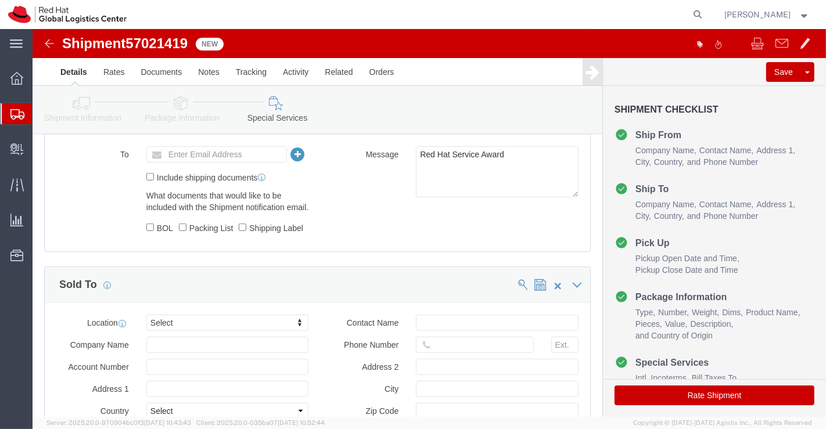
scroll to position [574, 0]
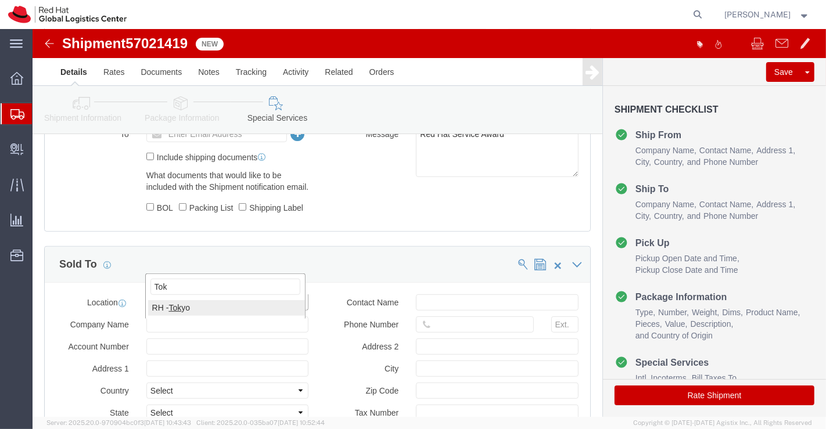
type input "Tok"
click button "Rate Shipment"
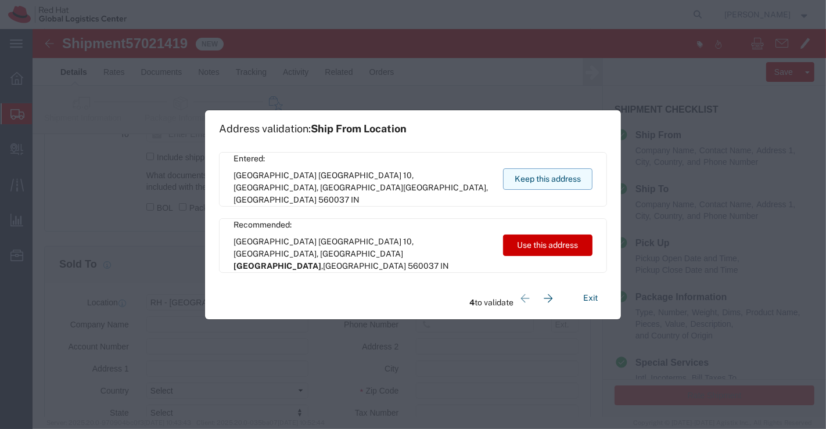
click at [557, 172] on button "Keep this address" at bounding box center [547, 178] width 89 height 21
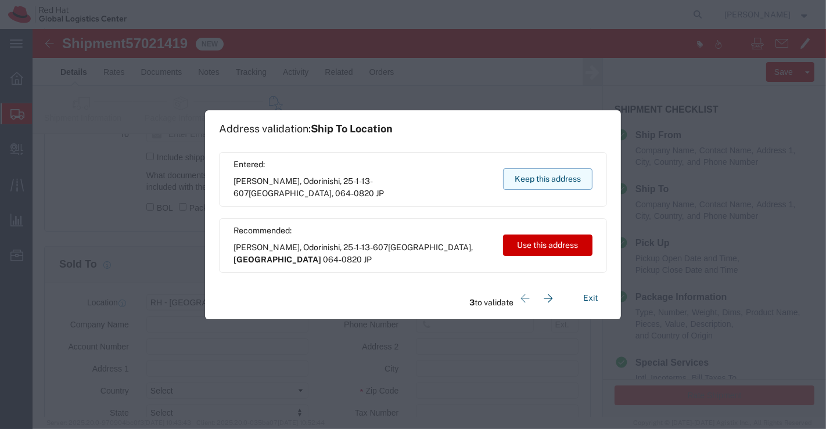
click at [557, 172] on button "Keep this address" at bounding box center [547, 178] width 89 height 21
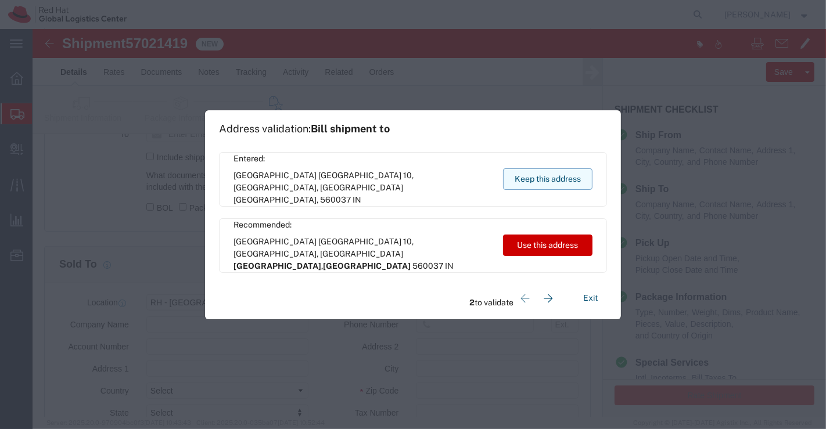
click at [557, 172] on button "Keep this address" at bounding box center [547, 178] width 89 height 21
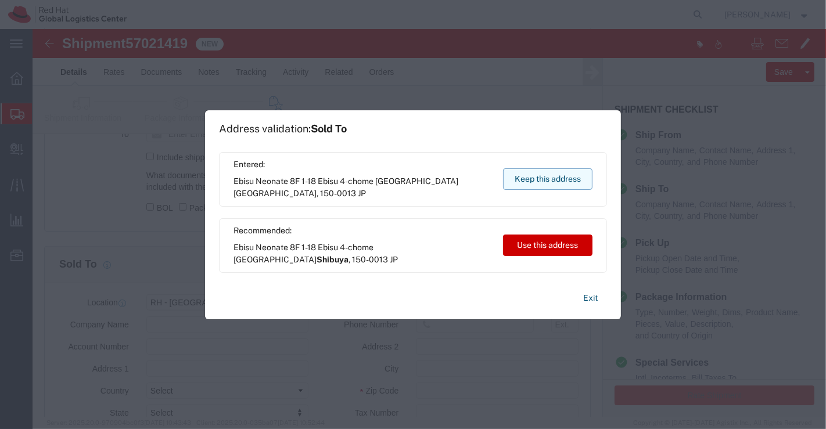
click at [557, 172] on button "Keep this address" at bounding box center [547, 178] width 89 height 21
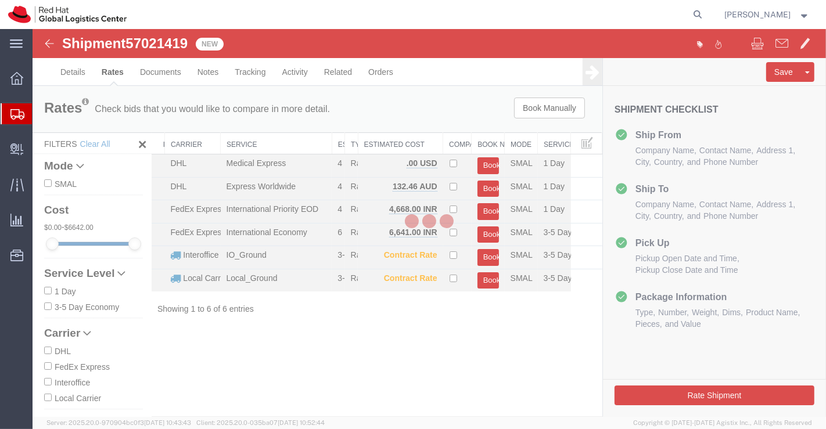
scroll to position [0, 0]
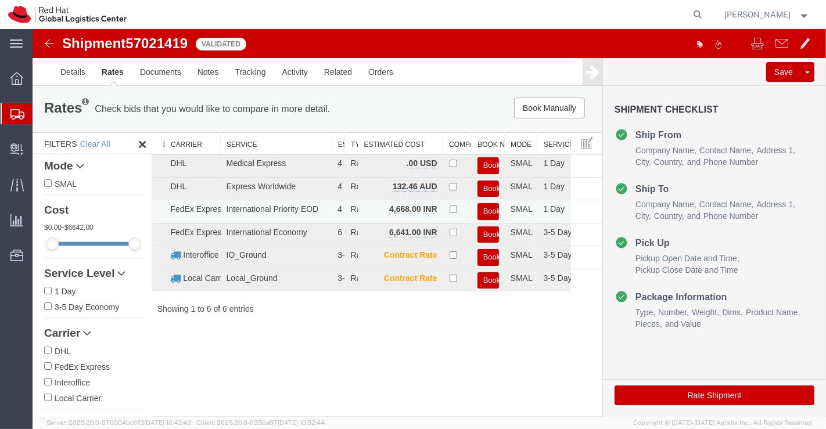
click at [488, 209] on button "Book" at bounding box center [487, 211] width 21 height 17
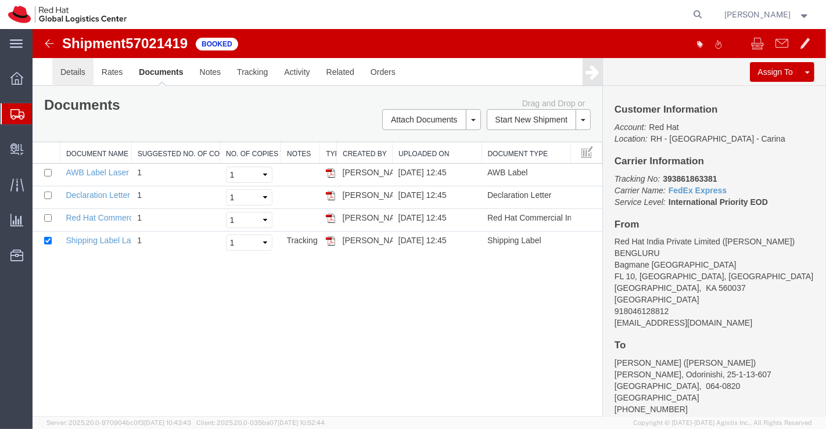
click at [66, 70] on link "Details" at bounding box center [72, 72] width 41 height 28
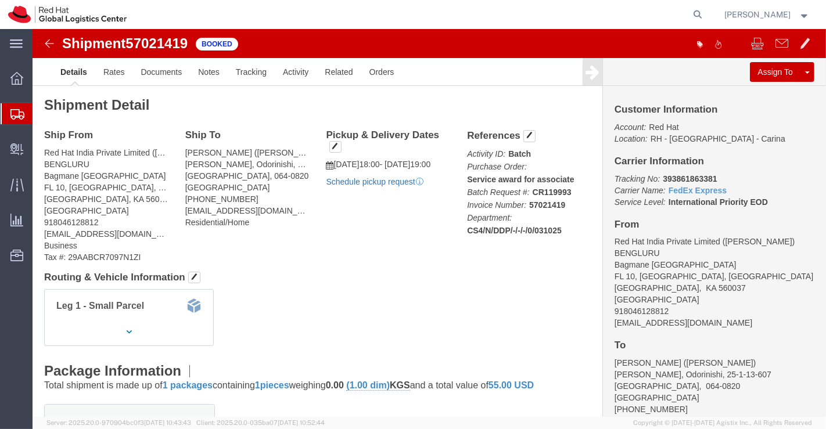
click link "Schedule pickup request"
drag, startPoint x: 623, startPoint y: 146, endPoint x: 699, endPoint y: 143, distance: 76.7
click div "Customer Information Account: Red Hat Location: [GEOGRAPHIC_DATA] - [GEOGRAPHIC…"
copy b "393861863381"
click div "Leg 1 - Small Parcel"
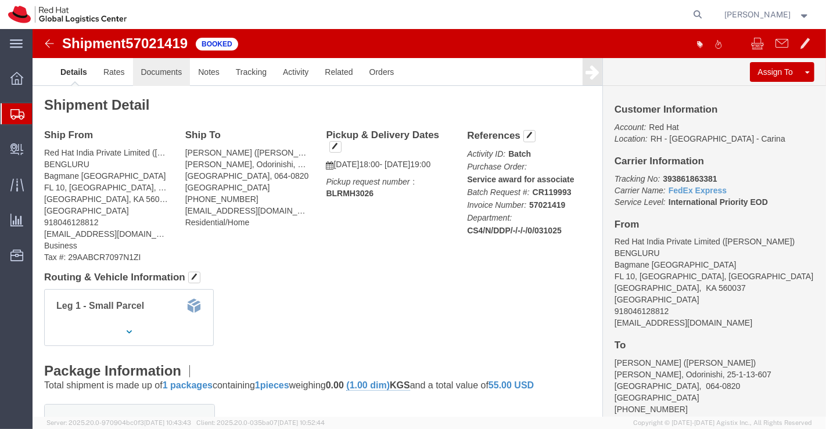
drag, startPoint x: 136, startPoint y: 38, endPoint x: 145, endPoint y: 46, distance: 11.5
click link "Documents"
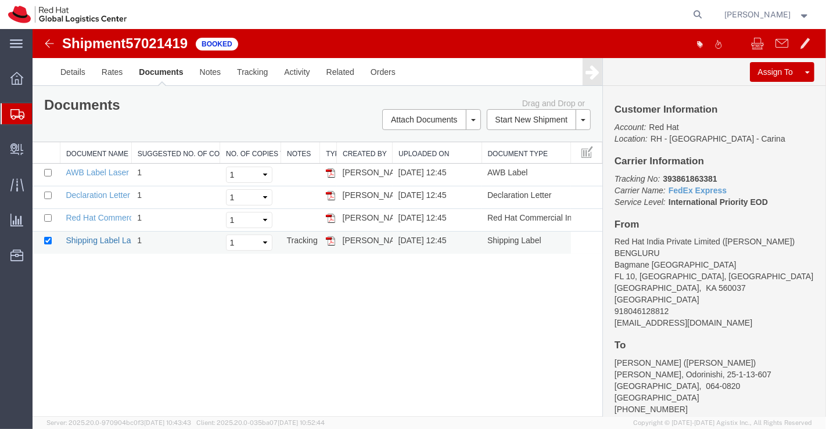
click at [97, 236] on link "Shipping Label Laser" at bounding box center [103, 240] width 77 height 9
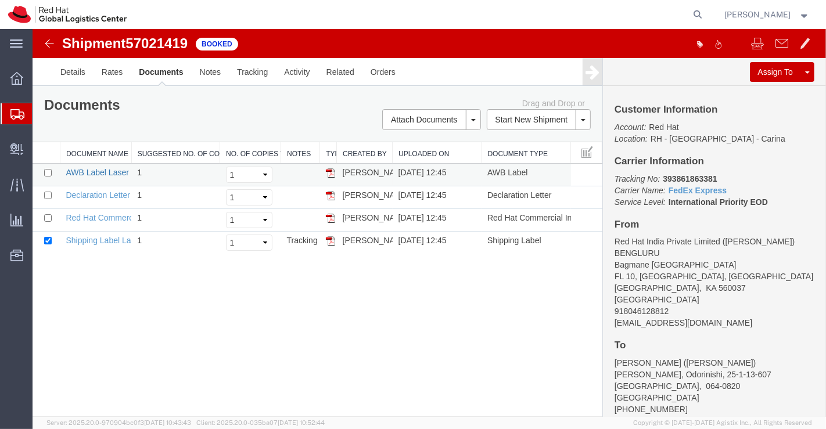
click at [99, 170] on link "AWB Label Laser" at bounding box center [96, 172] width 63 height 9
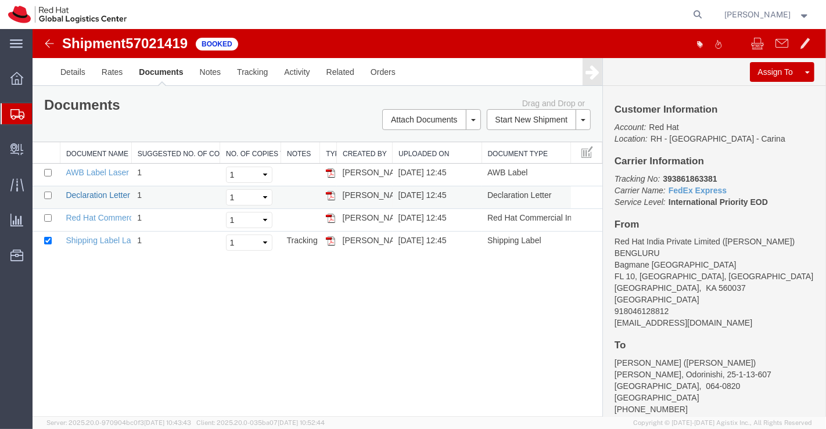
click at [82, 190] on link "Declaration Letter" at bounding box center [97, 194] width 64 height 9
click at [100, 216] on link "Red Hat Commercial Invoice" at bounding box center [116, 217] width 103 height 9
click at [0, 0] on span "Shipment Manager" at bounding box center [0, 0] width 0 height 0
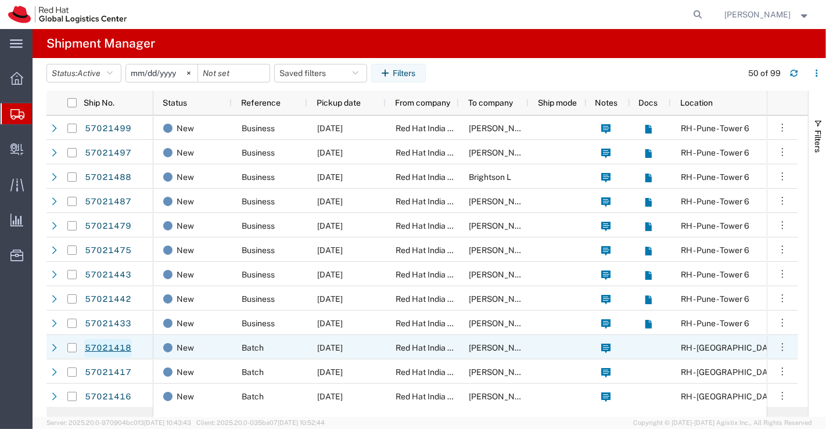
click at [98, 344] on link "57021418" at bounding box center [108, 348] width 48 height 19
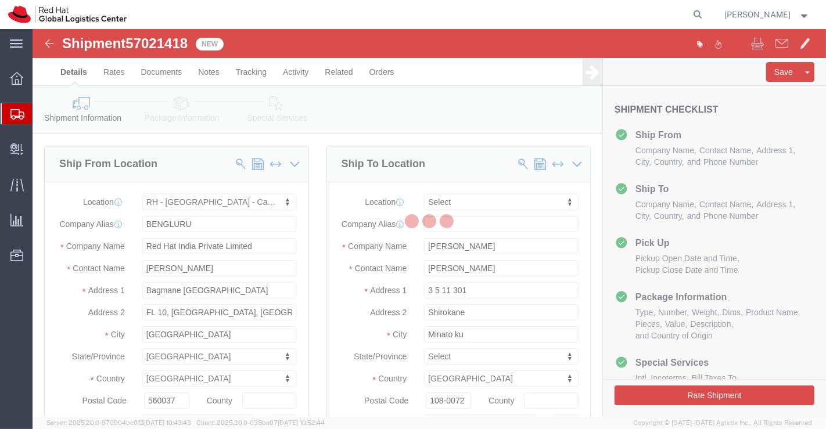
select select "37925"
select select
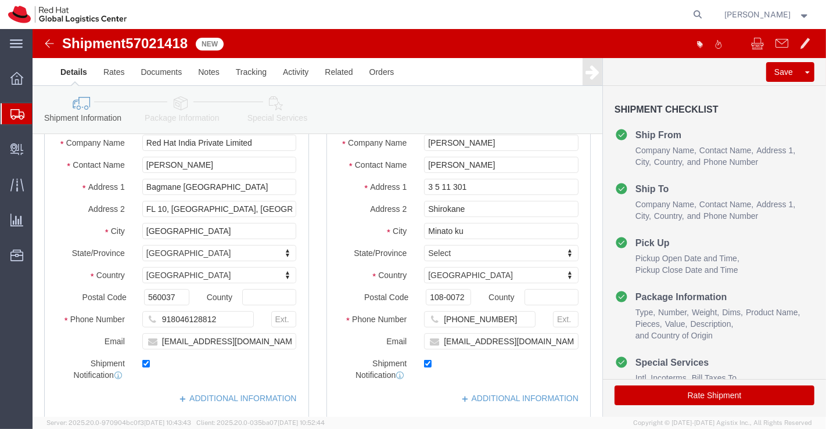
scroll to position [193, 0]
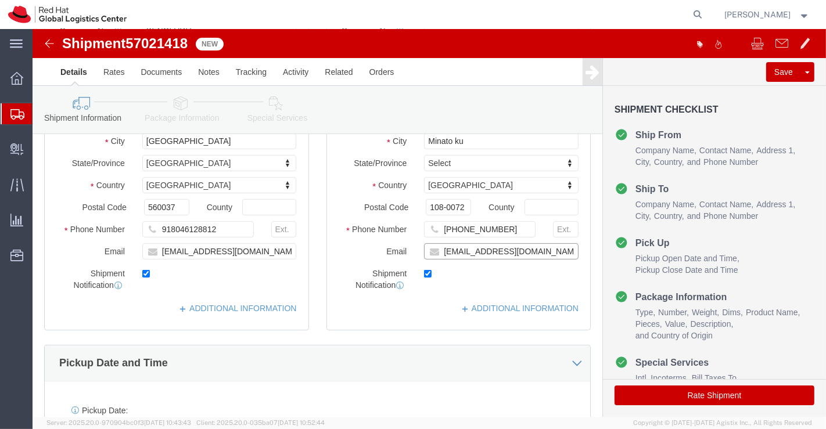
click input "hyamaguc@redhat.com"
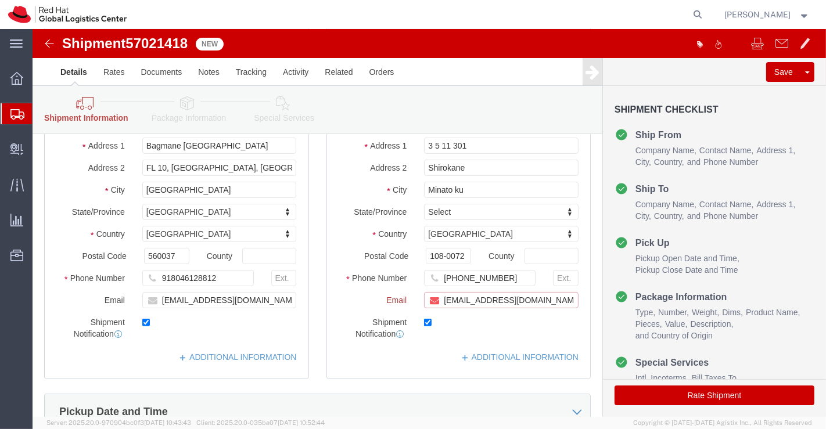
scroll to position [242, 0]
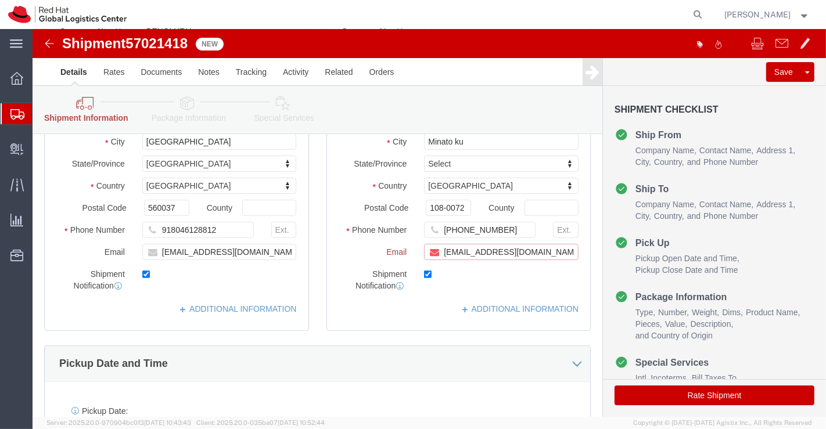
paste input "[EMAIL_ADDRESS][DOMAIN_NAME]"
type input "hyamaguc@redhat.com,apaclogistics@redhat.com"
click link "ADDITIONAL INFORMATION"
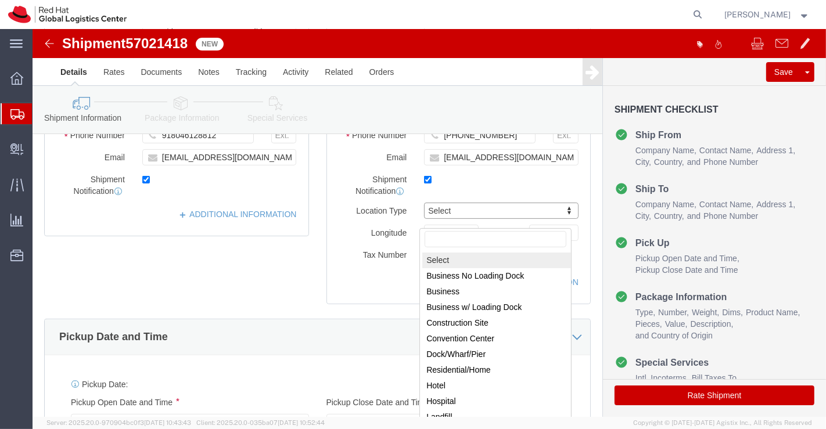
scroll to position [322, 0]
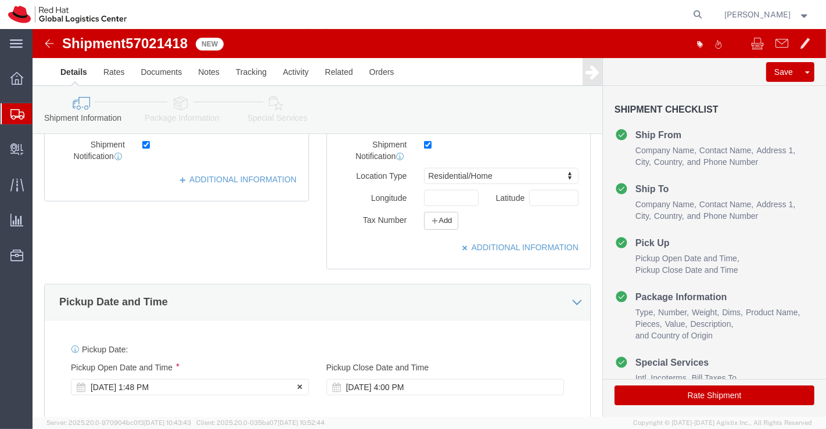
click div "Oct 03 2025 1:48 PM"
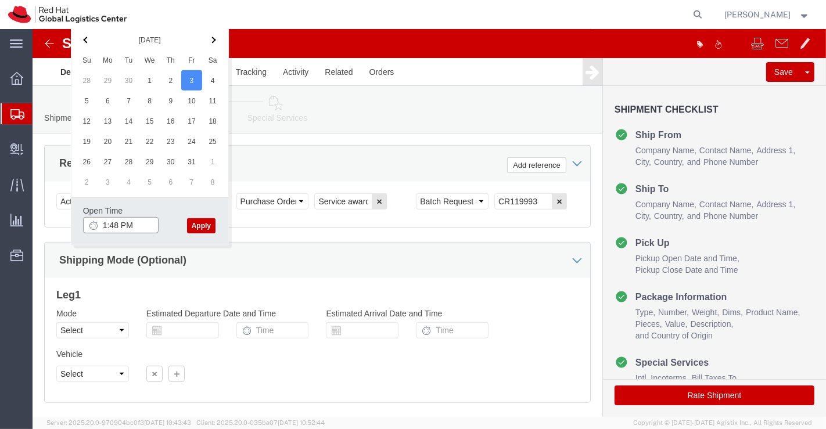
click input "1:48 PM"
type input "6:00 PM"
click button "Apply"
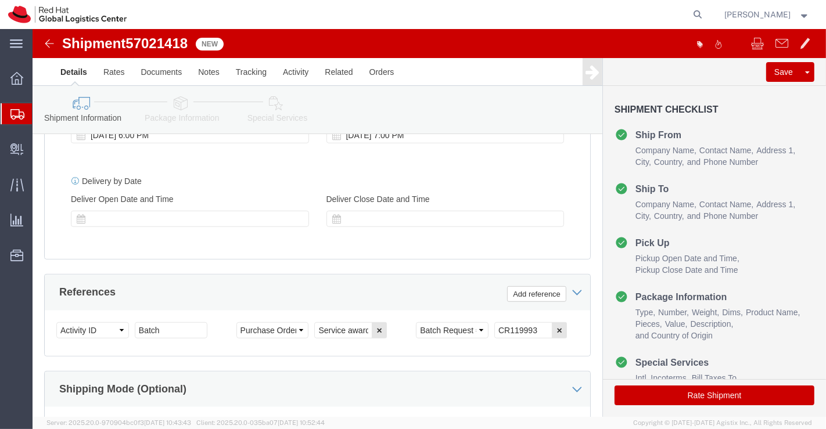
scroll to position [510, 0]
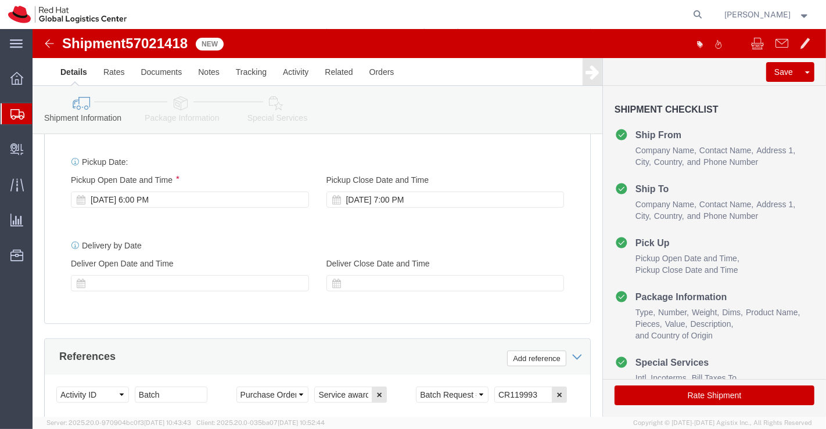
click icon
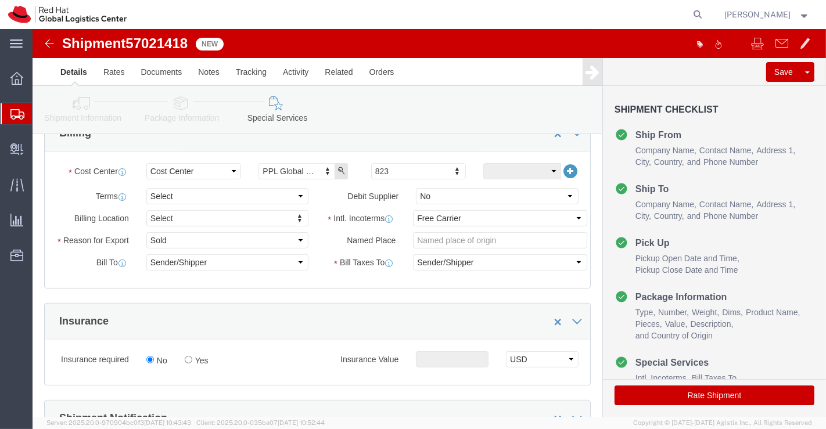
scroll to position [187, 0]
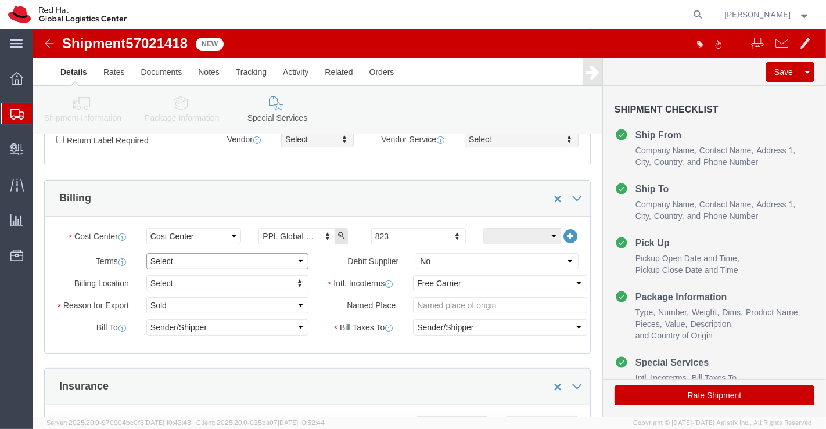
click select "Select Free of Charge Free of Cost NET 30 NET 45 NET 60 See Comment"
select select "FREE_OF_COST"
click select "Select Free of Charge Free of Cost NET 30 NET 45 NET 60 See Comment"
click select "Select Gift Personal Effects Repair/Warranty Return Sample Sold Temporary/Not S…"
select select "SAMPLE"
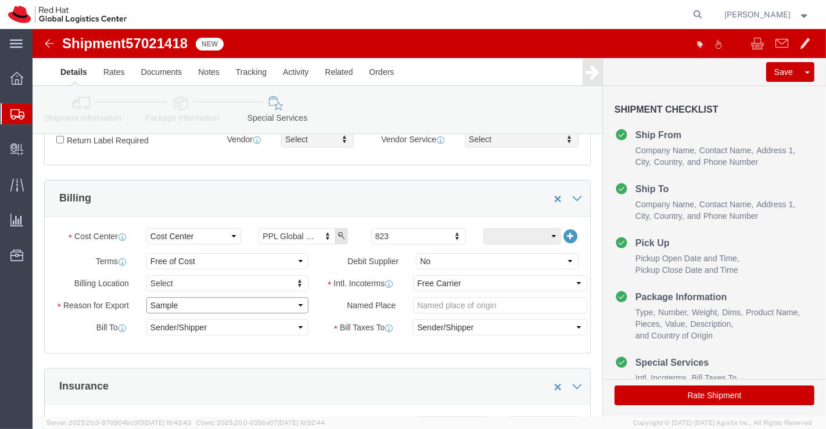
click select "Select Gift Personal Effects Repair/Warranty Return Sample Sold Temporary/Not S…"
click select "Select Carriage Insurance Paid Carriage Paid To Cost and Freight Cost Insurance…"
select select "DDP"
click select "Select Carriage Insurance Paid Carriage Paid To Cost and Freight Cost Insurance…"
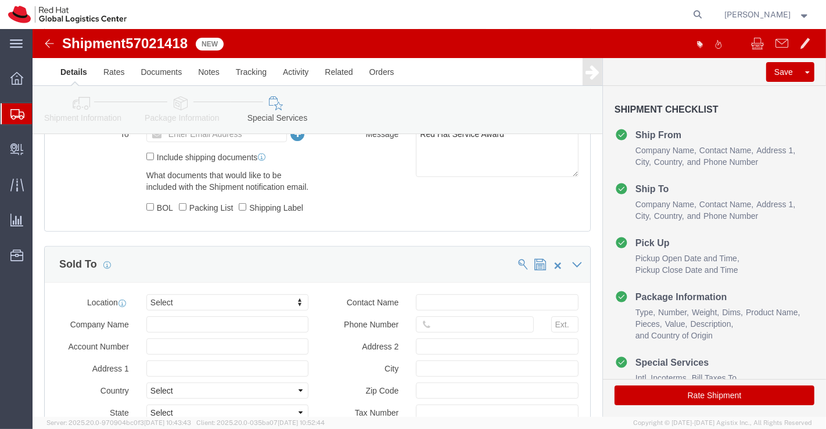
scroll to position [639, 0]
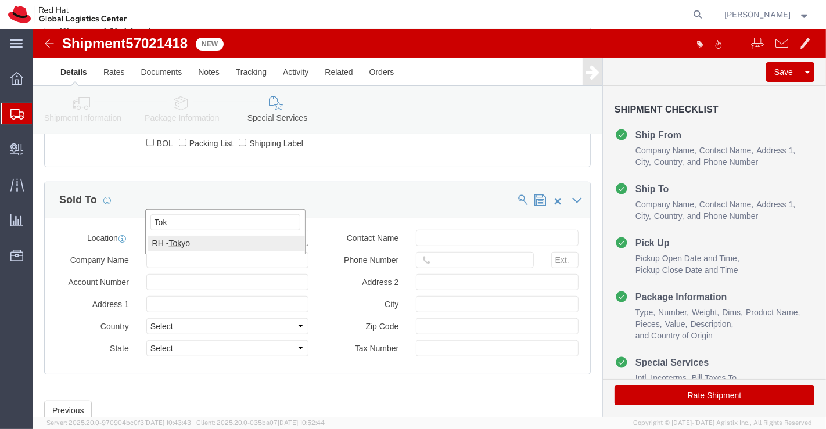
type input "Tok"
click button "Rate Shipment"
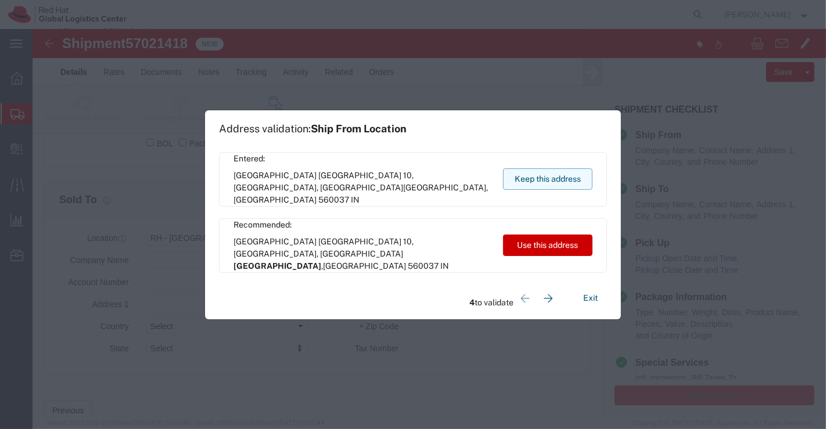
click at [564, 177] on button "Keep this address" at bounding box center [547, 178] width 89 height 21
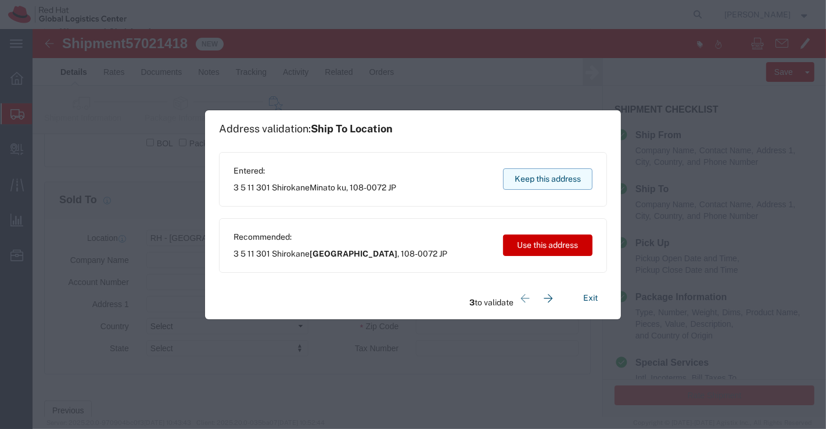
click at [564, 177] on button "Keep this address" at bounding box center [547, 178] width 89 height 21
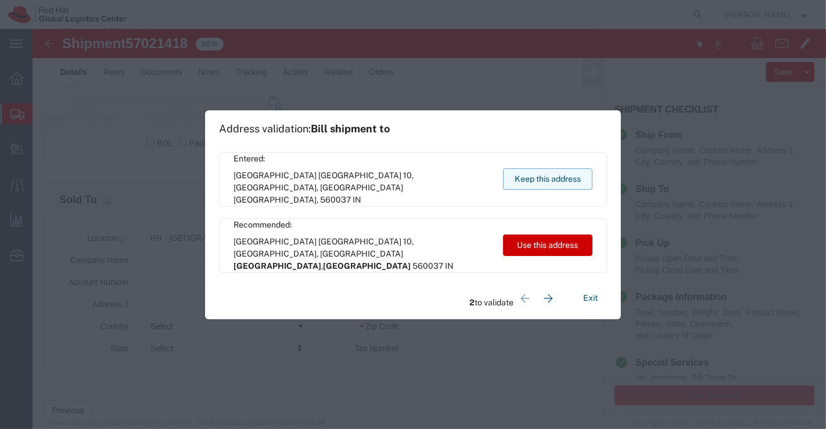
click at [564, 177] on button "Keep this address" at bounding box center [547, 178] width 89 height 21
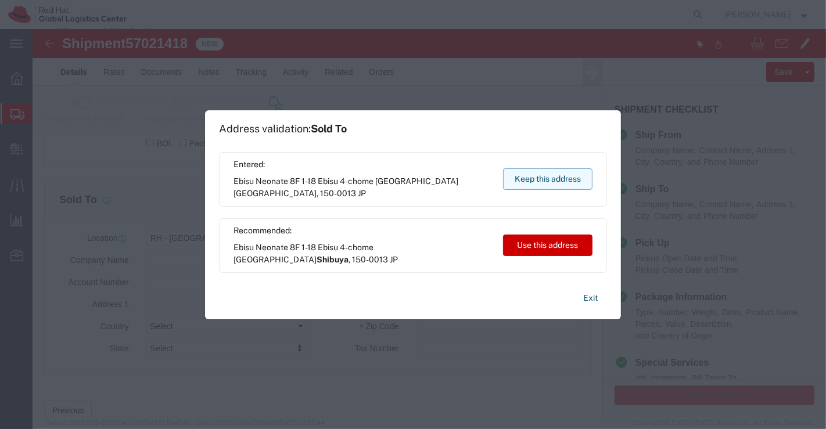
click at [564, 177] on button "Keep this address" at bounding box center [547, 178] width 89 height 21
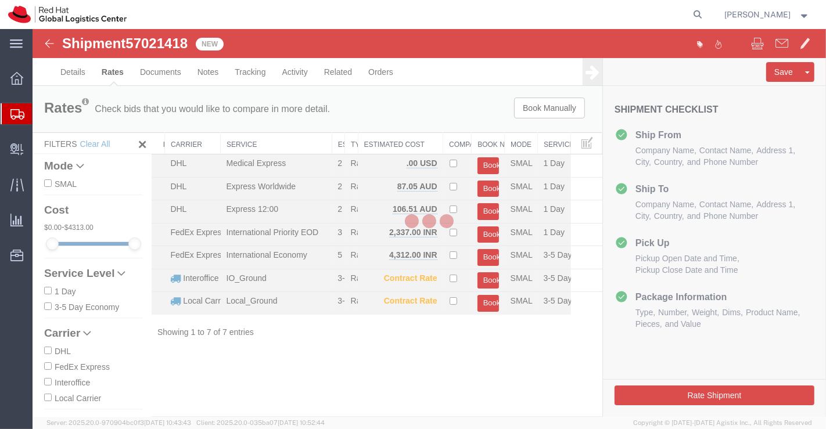
scroll to position [0, 0]
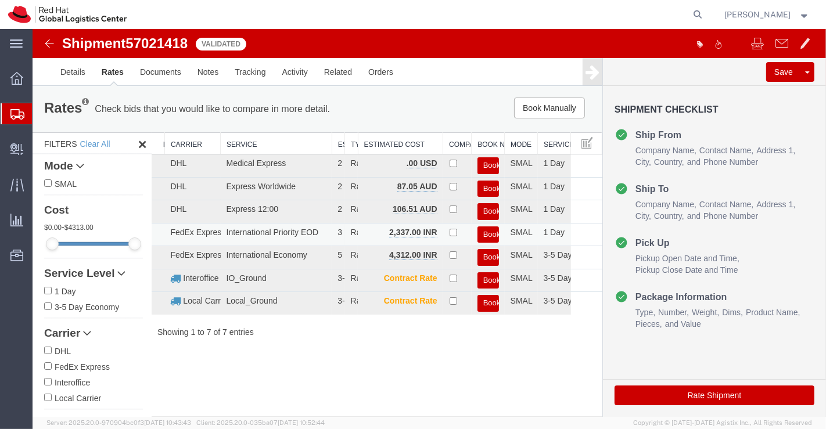
click at [491, 229] on button "Book" at bounding box center [487, 234] width 21 height 17
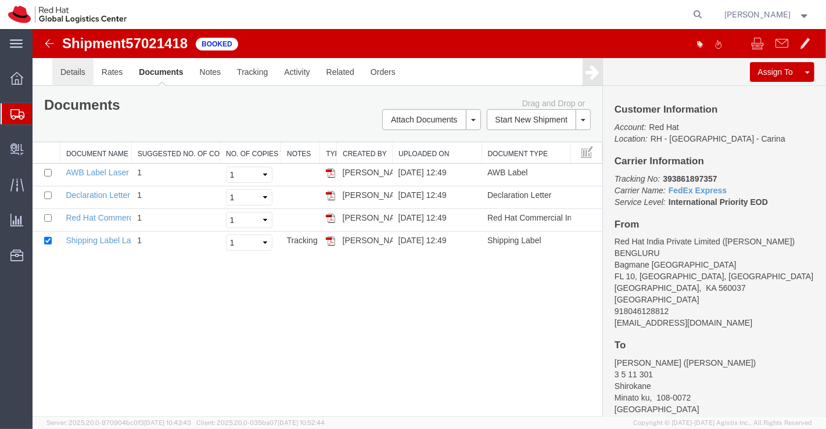
click at [67, 67] on link "Details" at bounding box center [72, 72] width 41 height 28
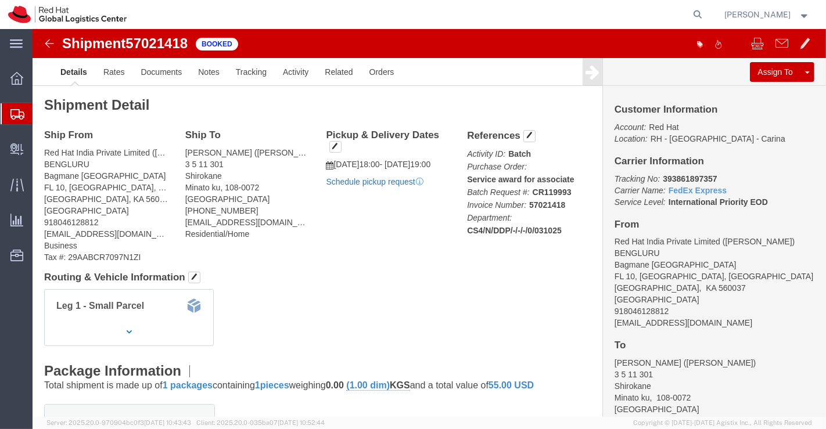
click link "Schedule pickup request"
drag, startPoint x: 624, startPoint y: 145, endPoint x: 686, endPoint y: 142, distance: 61.6
click div "Customer Information Account: Red Hat Location: RH - Bangalore - Carina Carrier…"
copy b "393861897357"
click div "Leg 1 - Small Parcel"
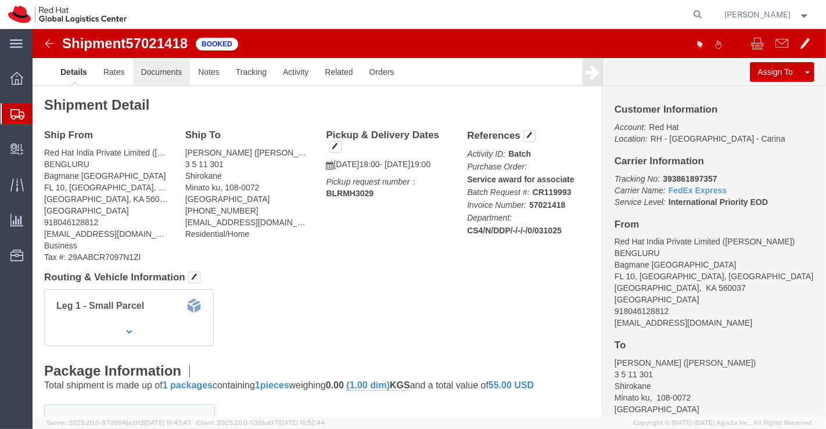
click link "Documents"
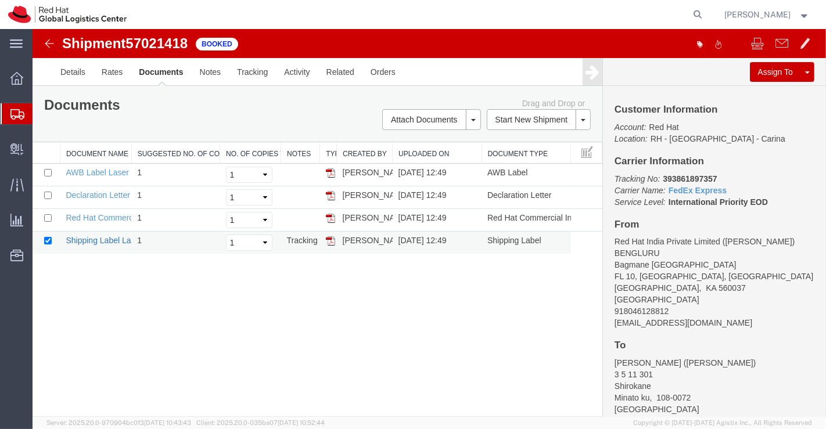
click at [112, 242] on link "Shipping Label Laser" at bounding box center [103, 240] width 77 height 9
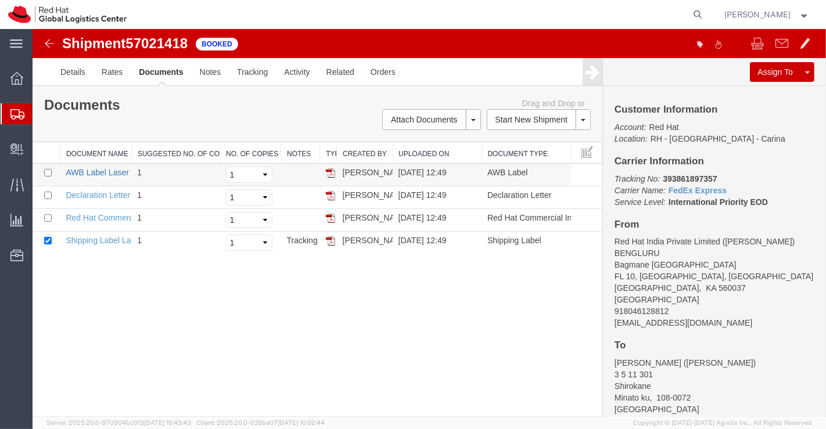
click at [82, 171] on link "AWB Label Laser" at bounding box center [96, 172] width 63 height 9
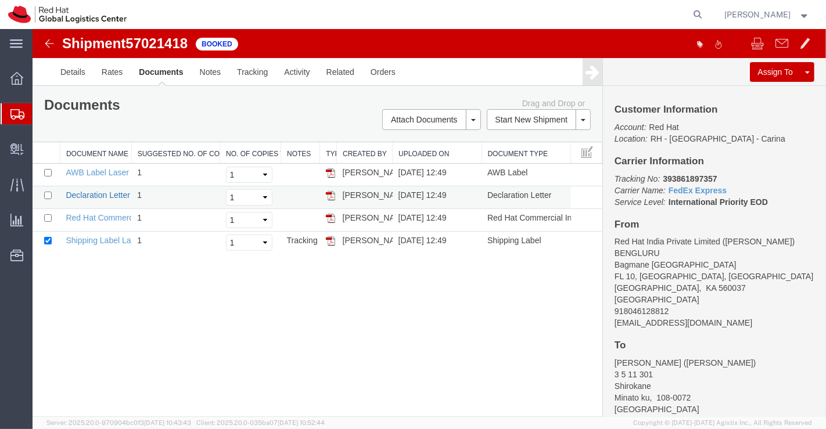
click at [92, 194] on link "Declaration Letter" at bounding box center [97, 194] width 64 height 9
click at [93, 214] on link "Red Hat Commercial Invoice" at bounding box center [116, 217] width 103 height 9
click at [0, 0] on span "Shipment Manager" at bounding box center [0, 0] width 0 height 0
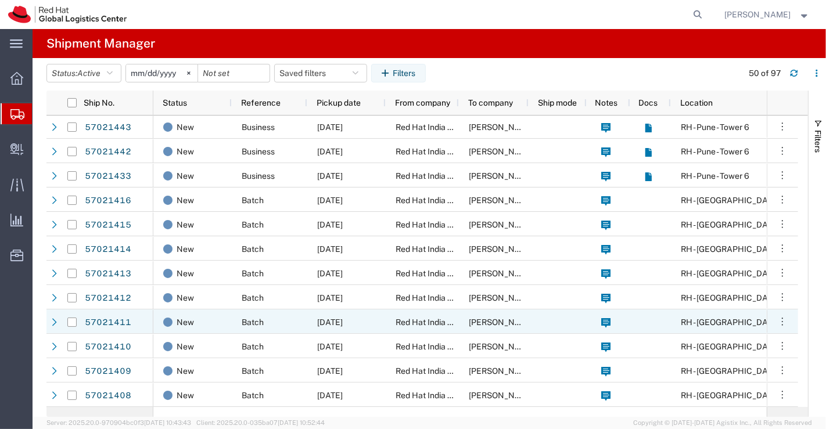
scroll to position [129, 0]
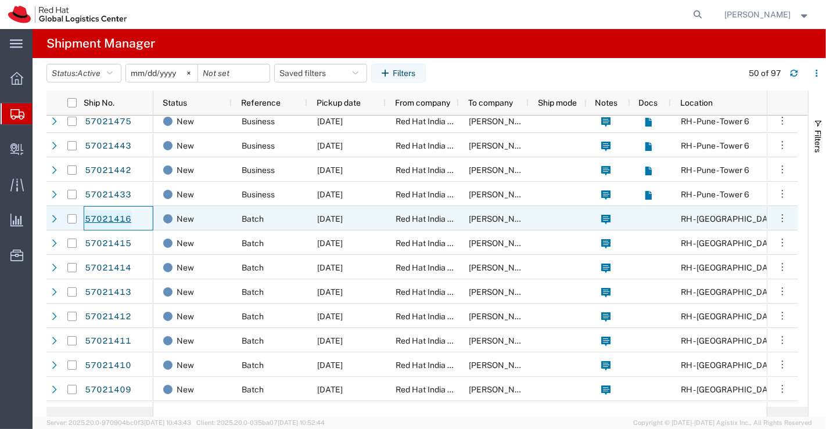
click at [119, 218] on link "57021416" at bounding box center [108, 219] width 48 height 19
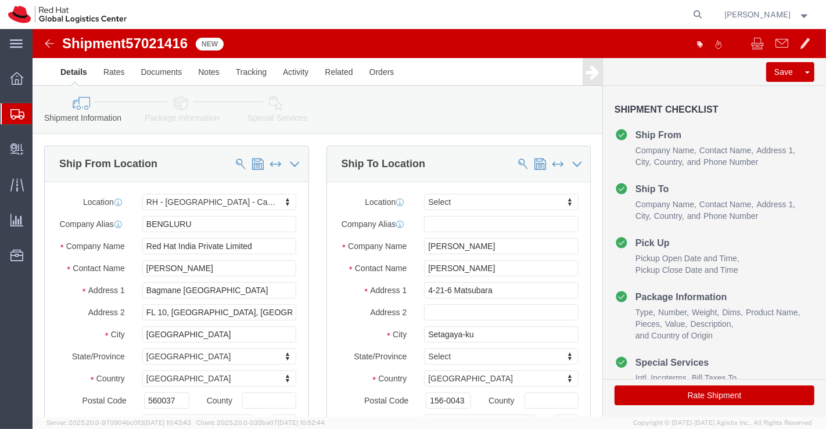
select select "37925"
select select
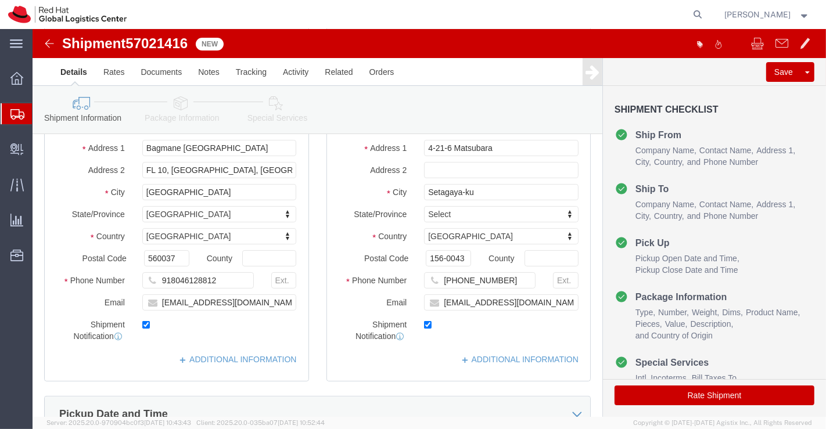
scroll to position [193, 0]
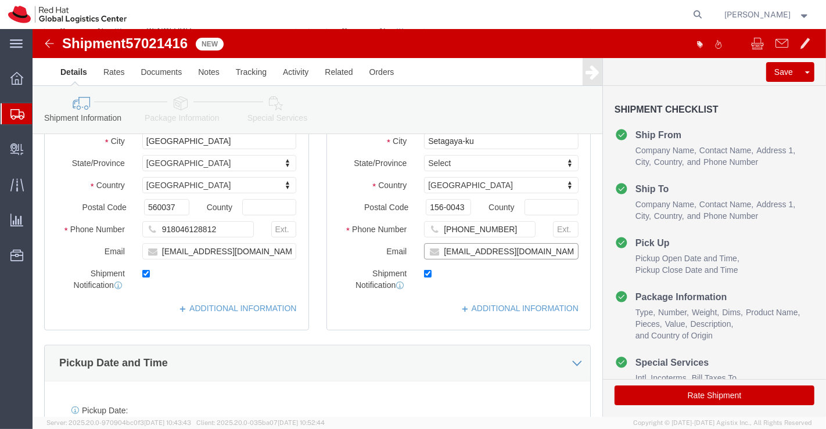
click input "yuwatana@redhat.com"
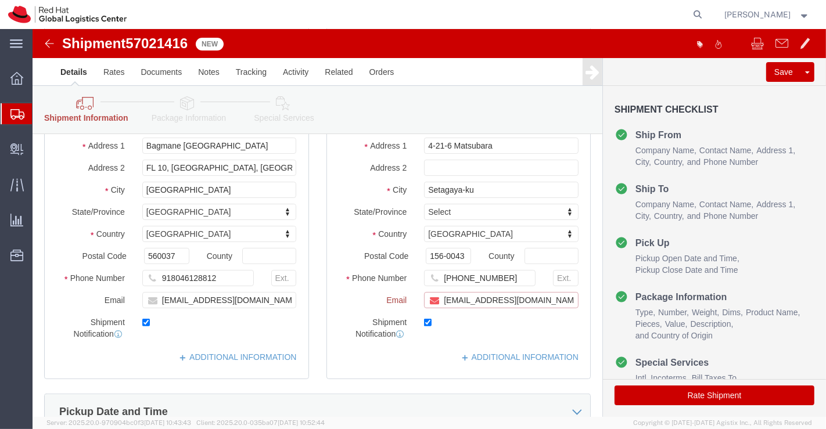
scroll to position [0, 0]
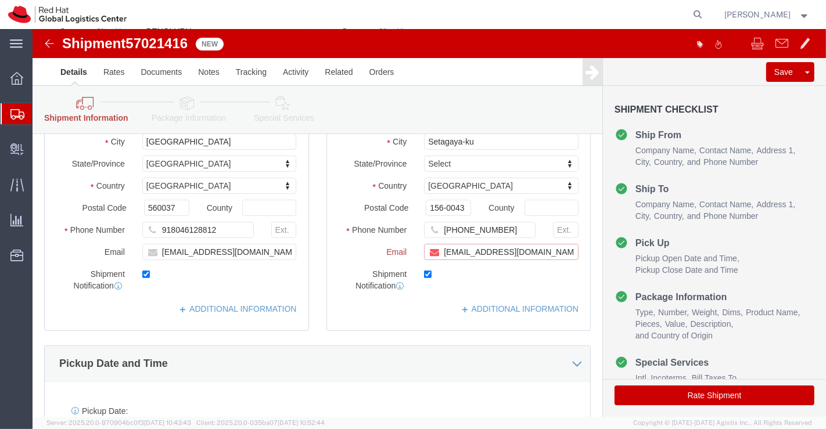
paste input "[EMAIL_ADDRESS][DOMAIN_NAME]"
type input "yuwatana@redhat.com,apaclogistics@redhat.com"
click link "ADDITIONAL INFORMATION"
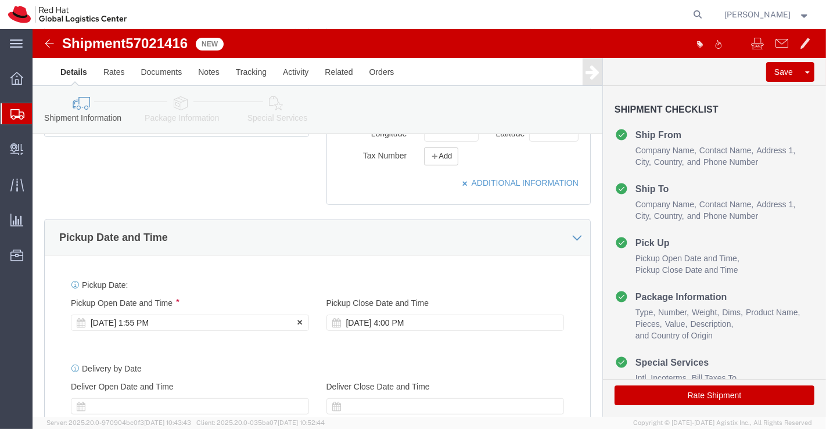
click div "Oct 03 2025 1:55 PM"
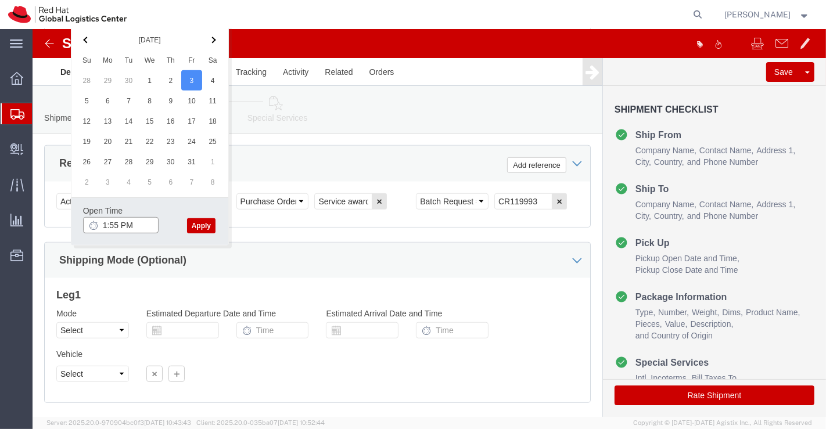
click input "1:55 PM"
type input "6:00 PM"
click button "Apply"
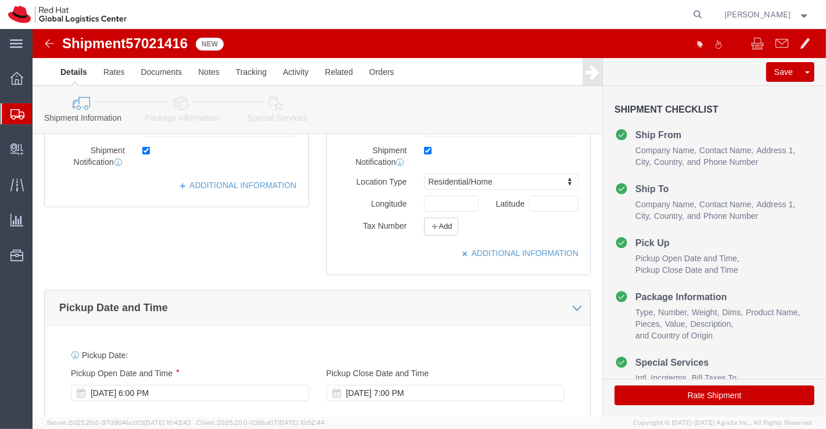
click icon
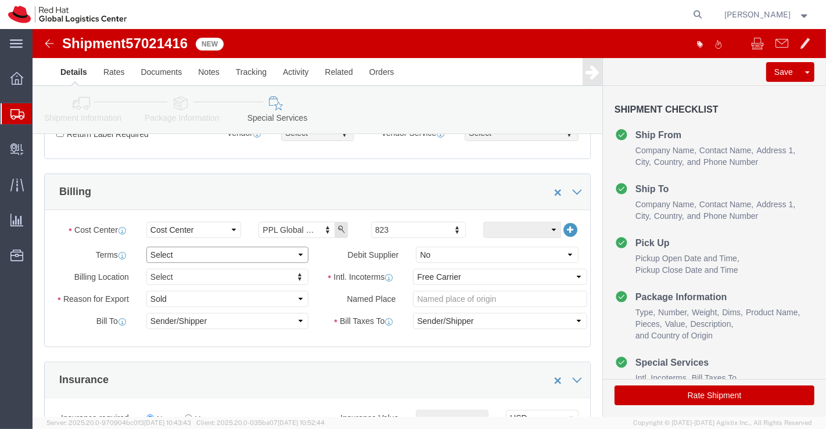
click select "Select Free of Charge Free of Cost NET 30 NET 45 NET 60 See Comment"
select select "FREE_OF_COST"
click select "Select Free of Charge Free of Cost NET 30 NET 45 NET 60 See Comment"
click select "Select Gift Personal Effects Repair/Warranty Return Sample Sold Temporary/Not S…"
select select "SAMPLE"
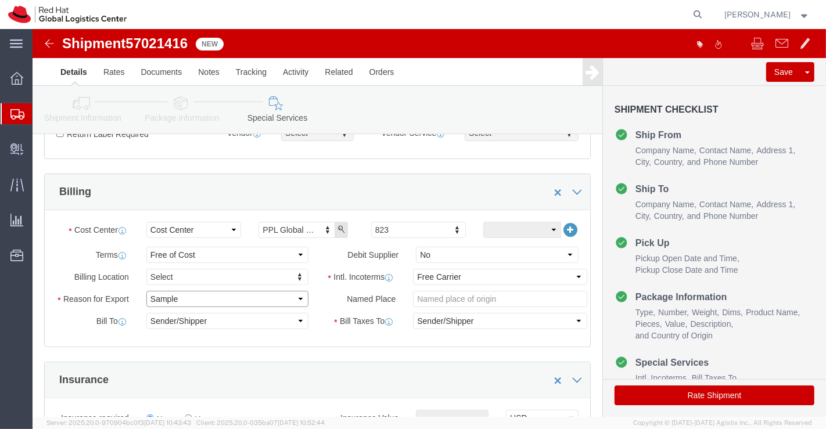
click select "Select Gift Personal Effects Repair/Warranty Return Sample Sold Temporary/Not S…"
click select "Select Carriage Insurance Paid Carriage Paid To Cost and Freight Cost Insurance…"
select select "DDP"
click select "Select Carriage Insurance Paid Carriage Paid To Cost and Freight Cost Insurance…"
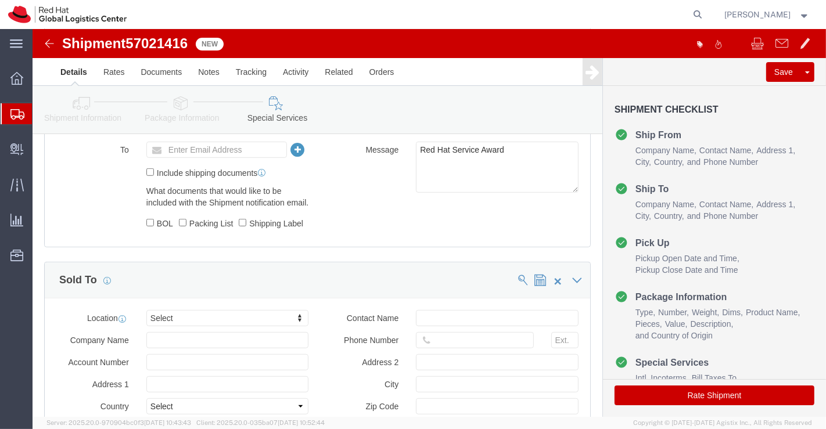
scroll to position [581, 0]
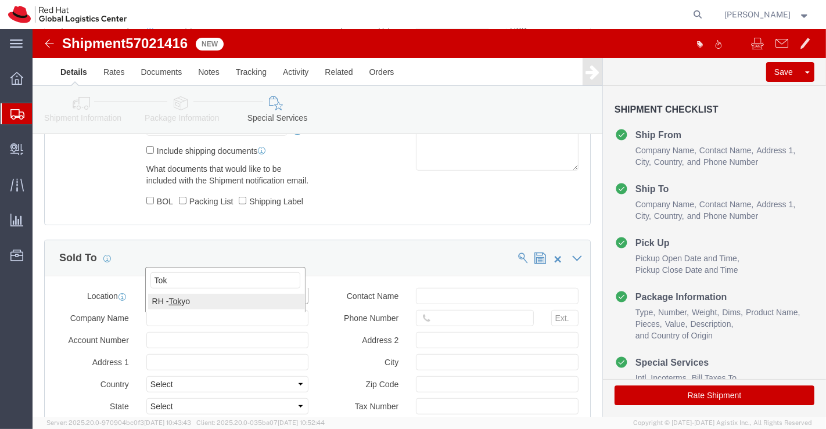
type input "Tok"
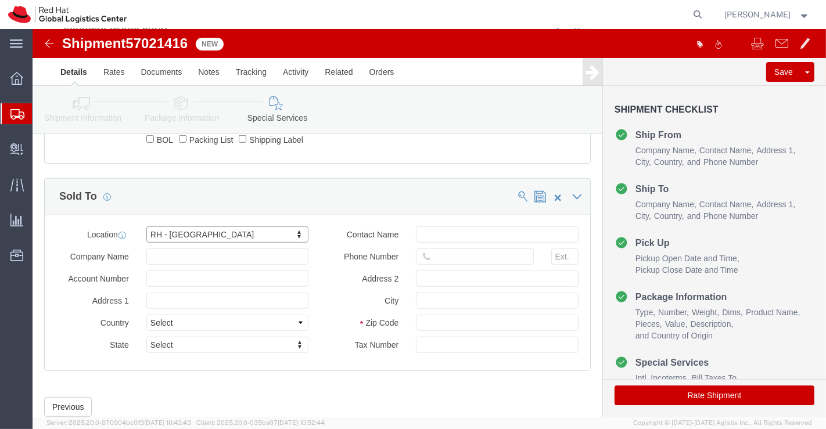
scroll to position [700, 0]
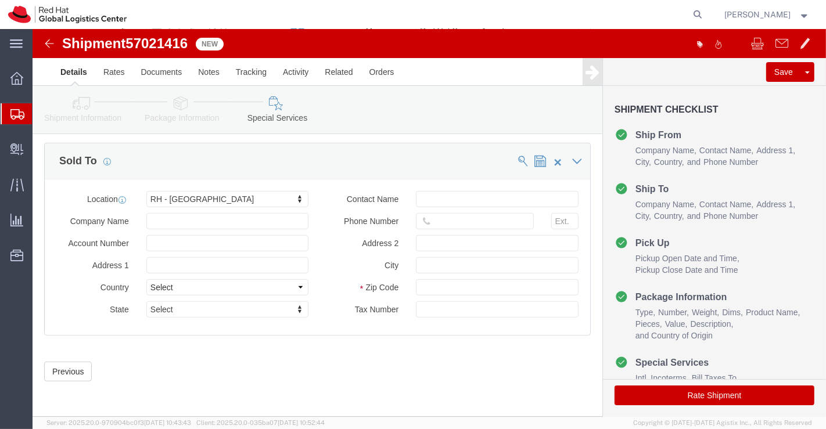
click button "Rate Shipment"
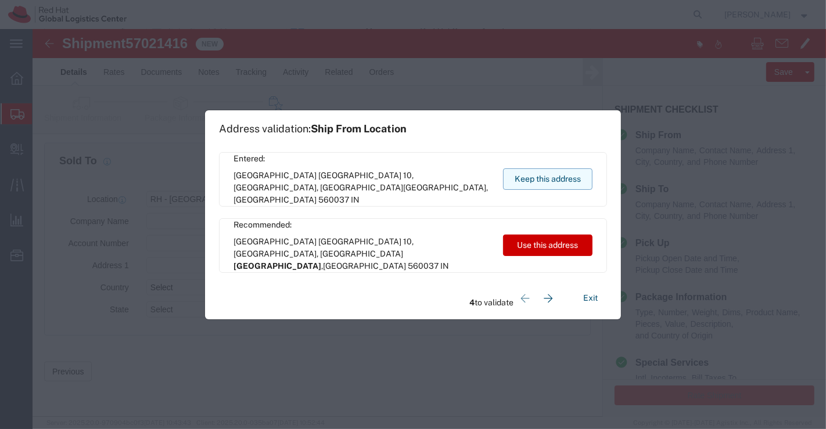
click at [575, 181] on button "Keep this address" at bounding box center [547, 178] width 89 height 21
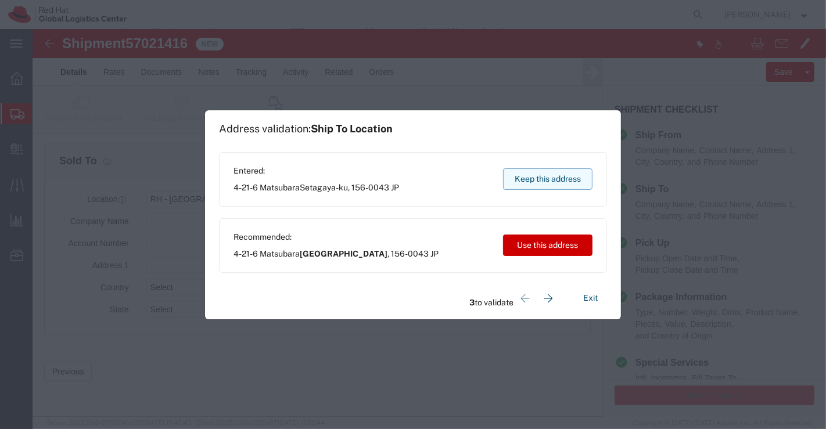
click at [575, 181] on button "Keep this address" at bounding box center [547, 178] width 89 height 21
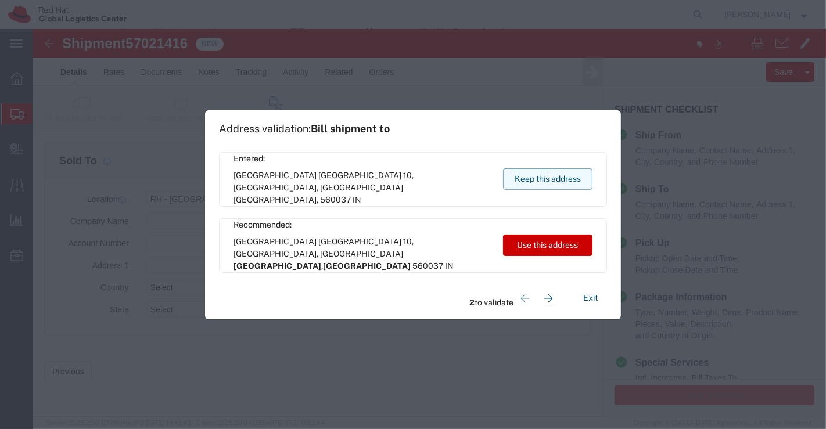
click at [575, 181] on button "Keep this address" at bounding box center [547, 178] width 89 height 21
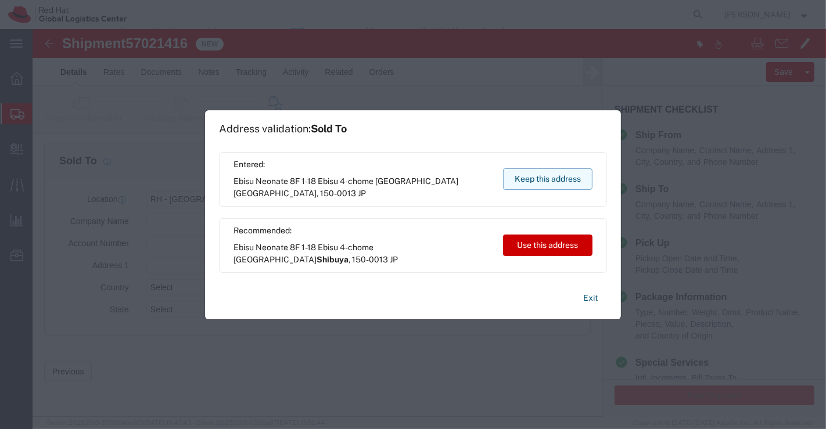
click at [575, 181] on button "Keep this address" at bounding box center [547, 178] width 89 height 21
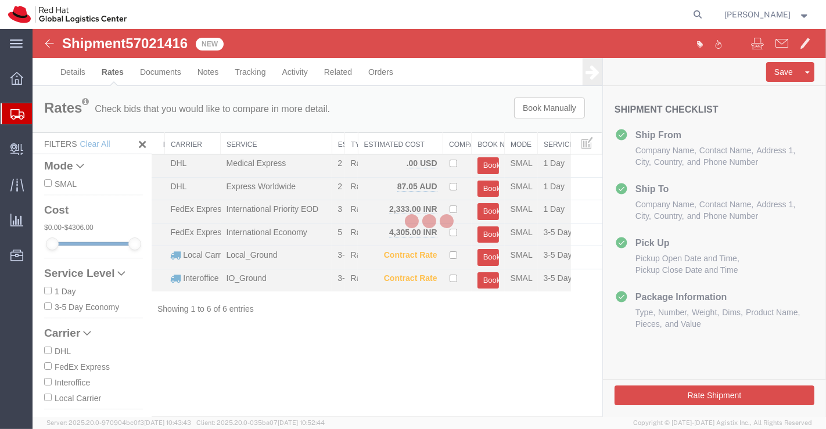
scroll to position [0, 0]
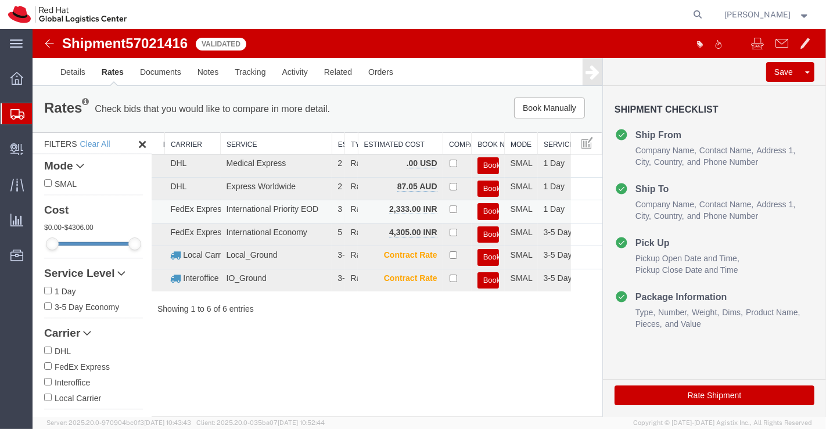
click at [491, 204] on button "Book" at bounding box center [487, 211] width 21 height 17
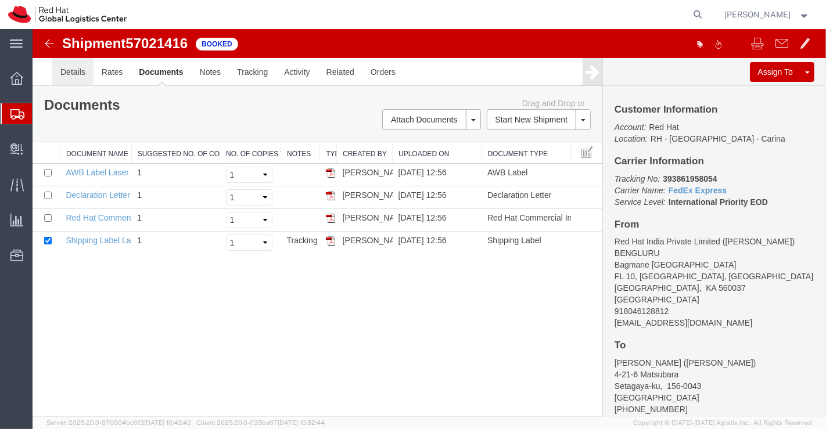
click at [70, 69] on link "Details" at bounding box center [72, 72] width 41 height 28
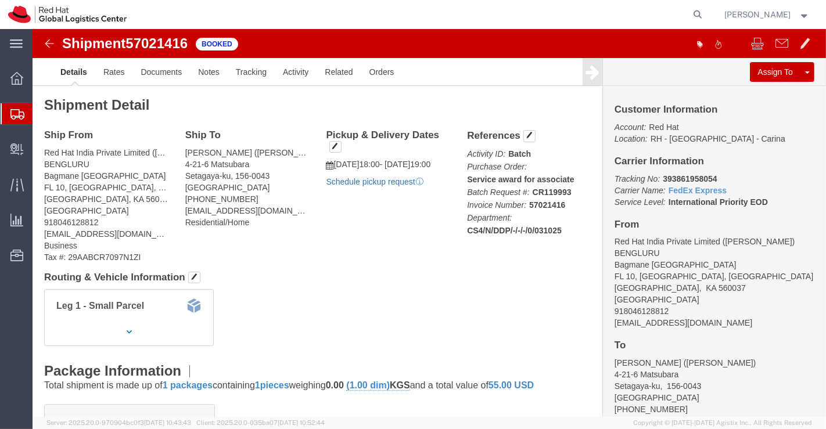
click link "Schedule pickup request"
drag, startPoint x: 623, startPoint y: 148, endPoint x: 686, endPoint y: 150, distance: 63.3
click p "Tracking No: 393861958054 Carrier Name: FedEx Express FedEx Express Service Lev…"
copy b "393861958054"
click div "Leg 1 - Small Parcel"
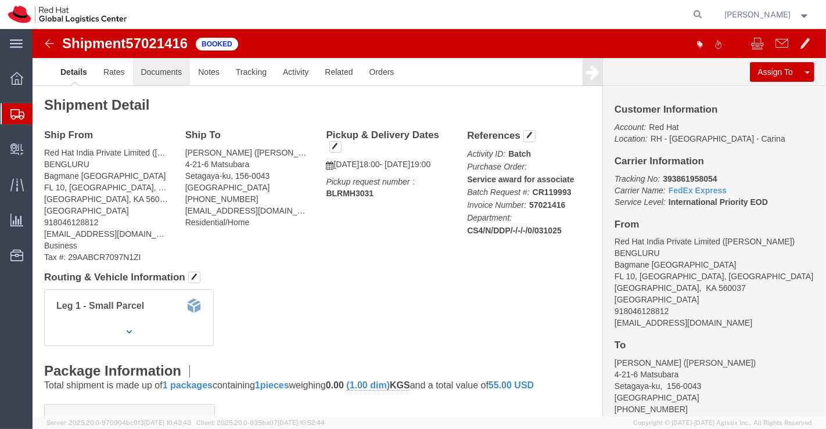
click link "Documents"
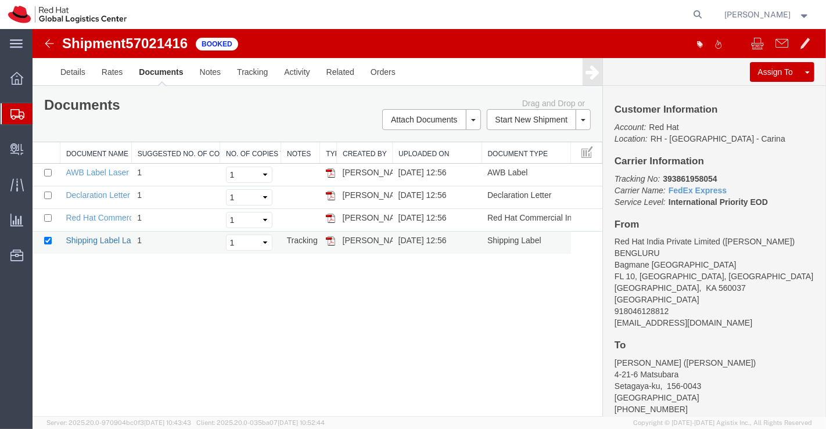
click at [87, 238] on link "Shipping Label Laser" at bounding box center [103, 240] width 77 height 9
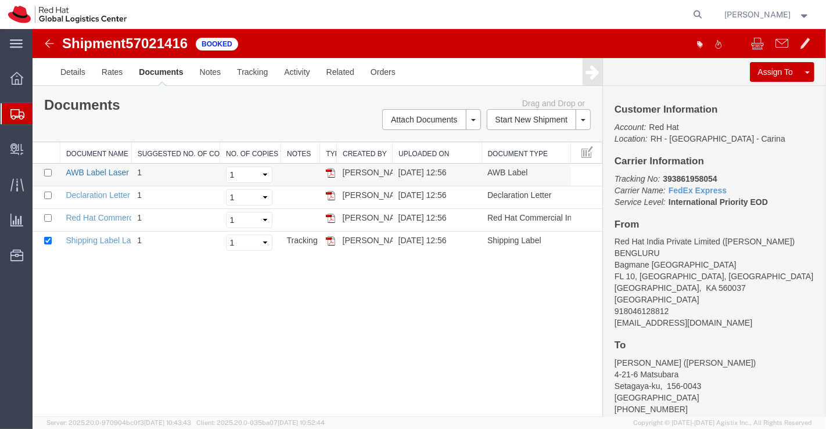
click at [89, 174] on link "AWB Label Laser" at bounding box center [96, 172] width 63 height 9
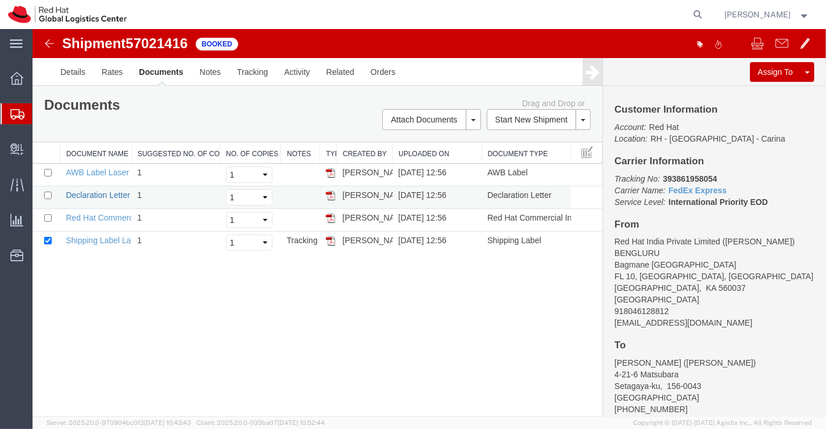
click at [101, 193] on link "Declaration Letter" at bounding box center [97, 194] width 64 height 9
click at [106, 216] on link "Red Hat Commercial Invoice" at bounding box center [116, 217] width 103 height 9
click at [0, 0] on span "Shipment Manager" at bounding box center [0, 0] width 0 height 0
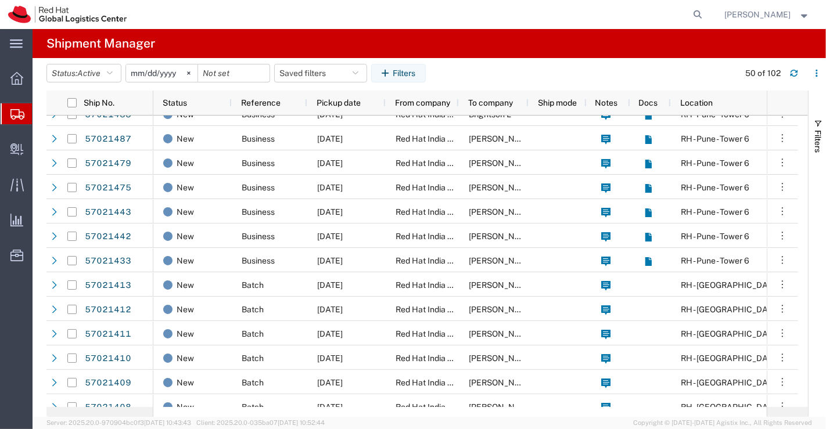
scroll to position [387, 0]
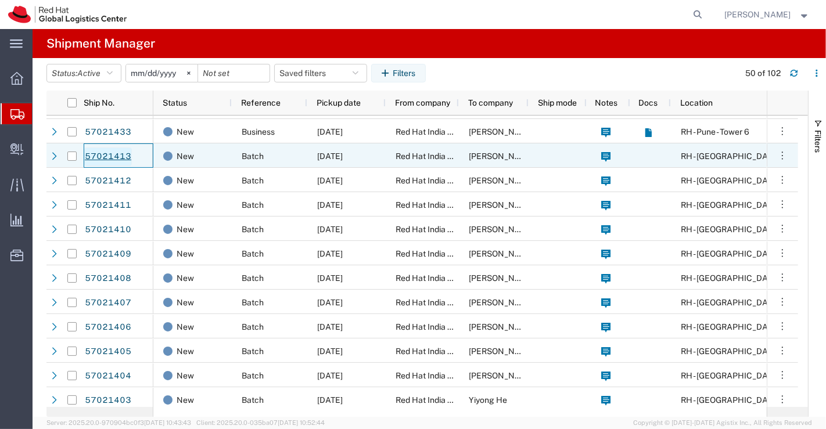
click at [105, 153] on link "57021413" at bounding box center [108, 156] width 48 height 19
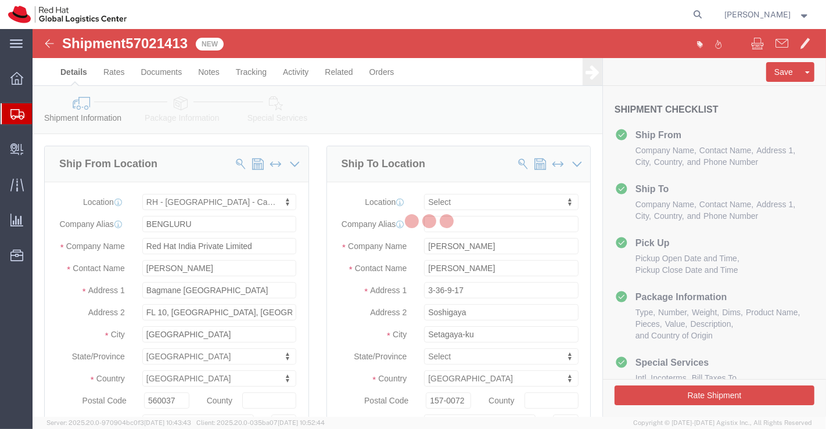
select select "37925"
select select
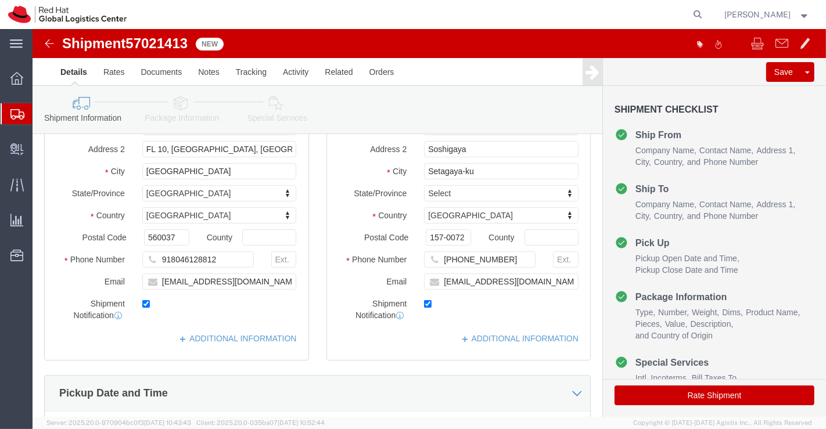
scroll to position [193, 0]
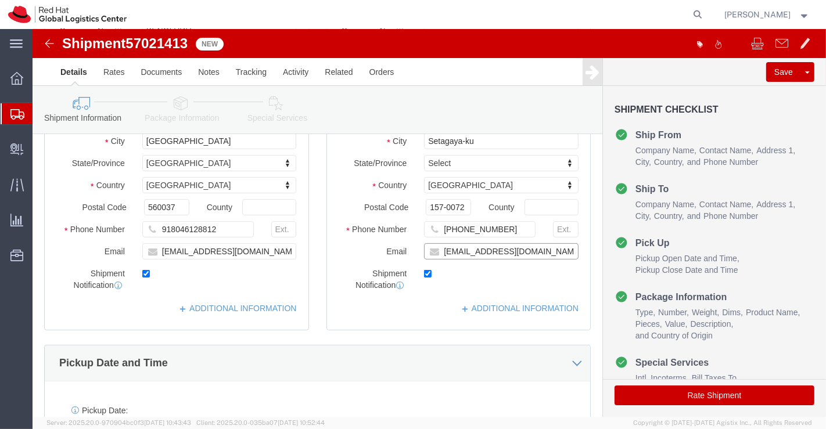
click input "nnarumi@redhat.com"
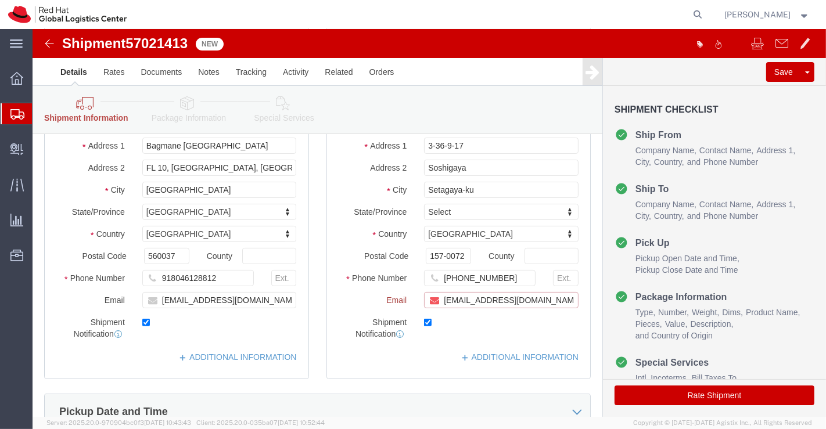
scroll to position [242, 0]
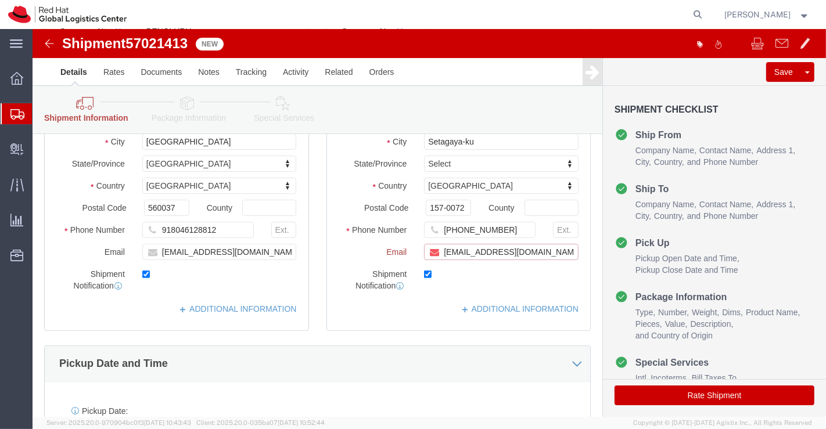
paste input "[EMAIL_ADDRESS][DOMAIN_NAME]"
type input "nnarumi@redhat.com,apaclogistics@redhat.com"
click link "ADDITIONAL INFORMATION"
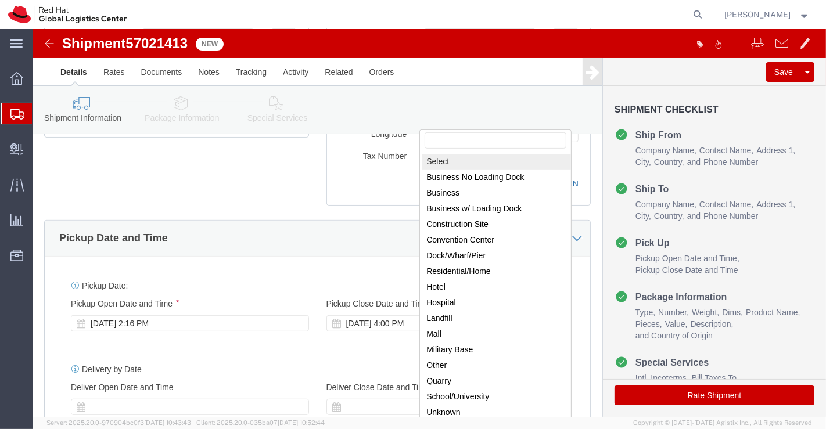
scroll to position [387, 0]
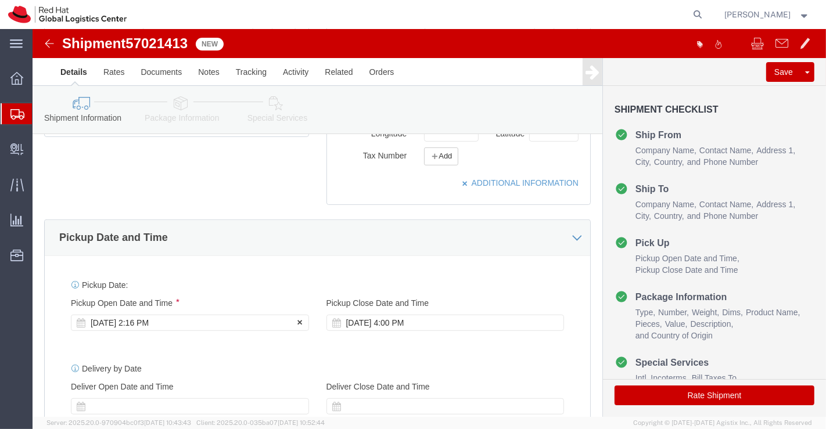
click div "Oct 03 2025 2:16 PM"
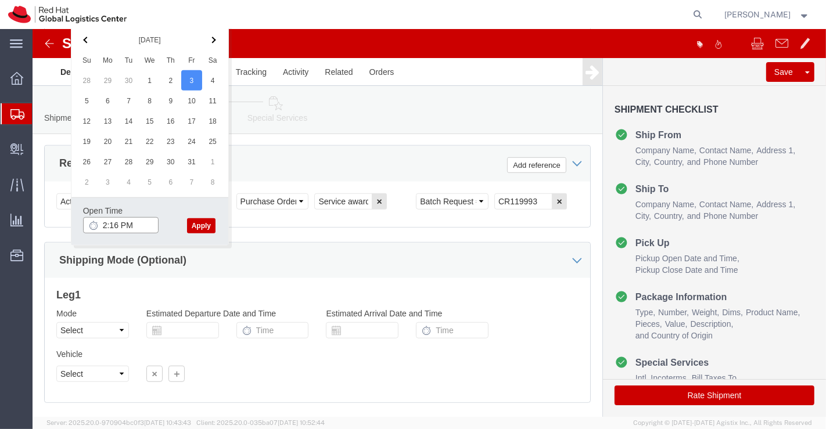
click input "2:16 PM"
type input "6:00 PM"
click button "Apply"
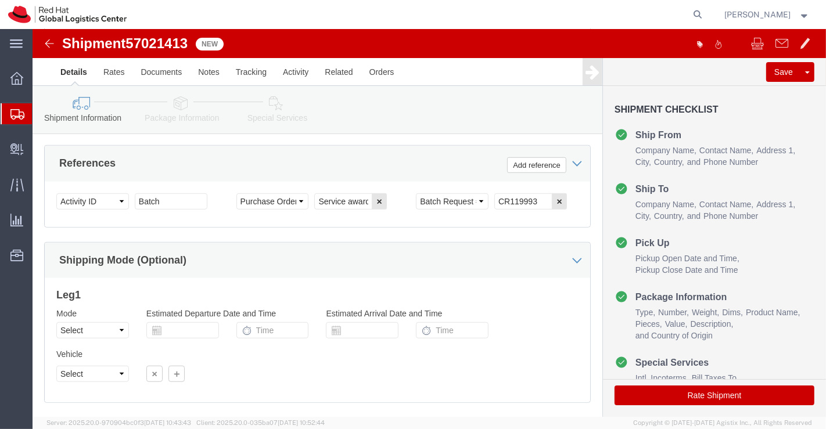
scroll to position [510, 0]
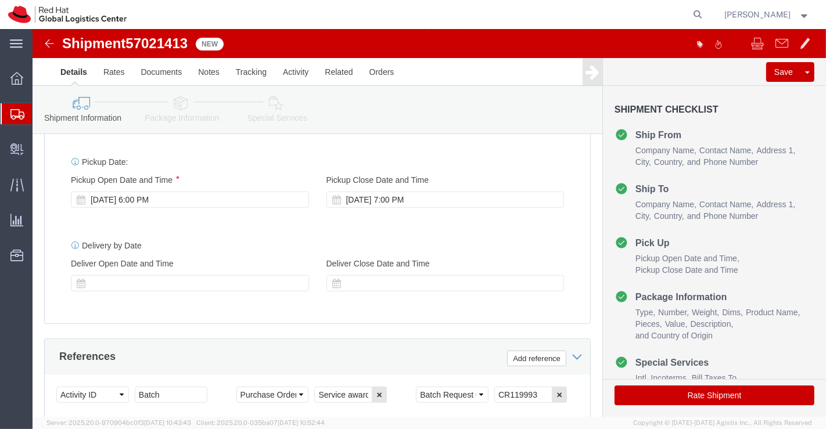
click icon
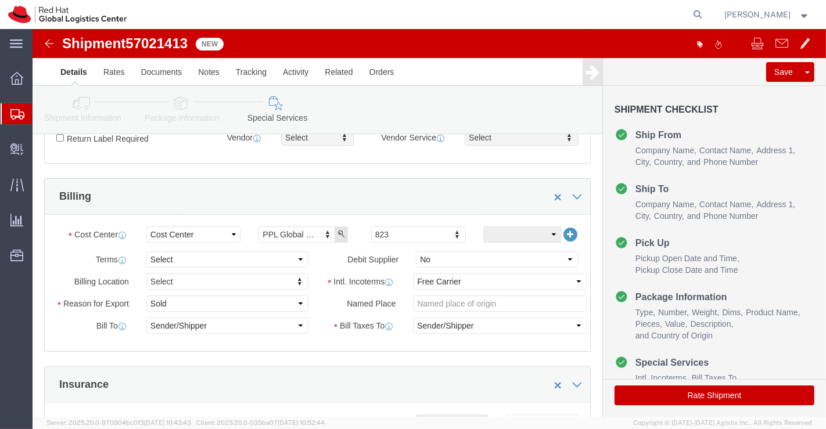
scroll to position [187, 0]
click select "Select Free of Charge Free of Cost NET 30 NET 45 NET 60 See Comment"
select select "FREE_OF_COST"
click select "Select Free of Charge Free of Cost NET 30 NET 45 NET 60 See Comment"
click select "Select Gift Personal Effects Repair/Warranty Return Sample Sold Temporary/Not S…"
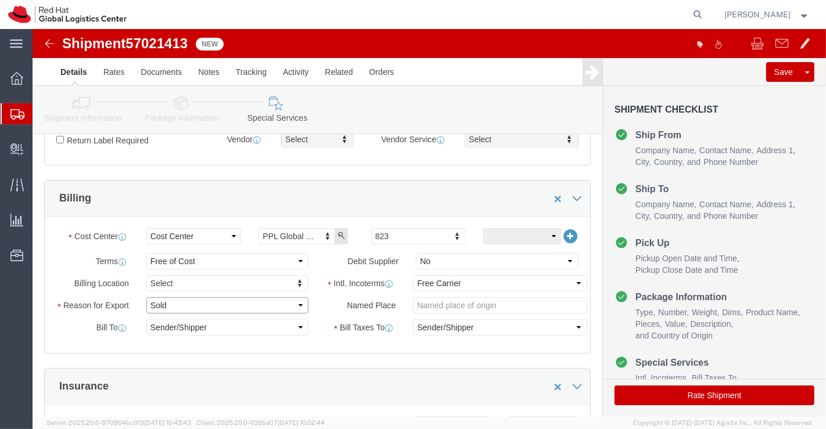
select select "SAMPLE"
click select "Select Gift Personal Effects Repair/Warranty Return Sample Sold Temporary/Not S…"
click select "Select Carriage Insurance Paid Carriage Paid To Cost and Freight Cost Insurance…"
select select "DDP"
click select "Select Carriage Insurance Paid Carriage Paid To Cost and Freight Cost Insurance…"
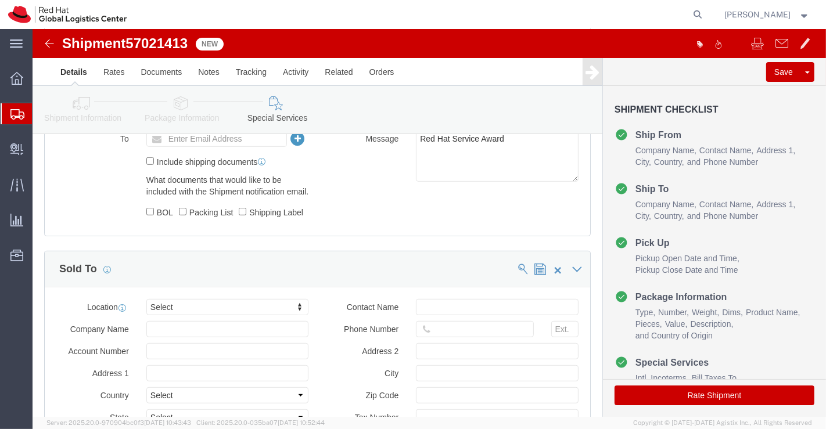
scroll to position [700, 0]
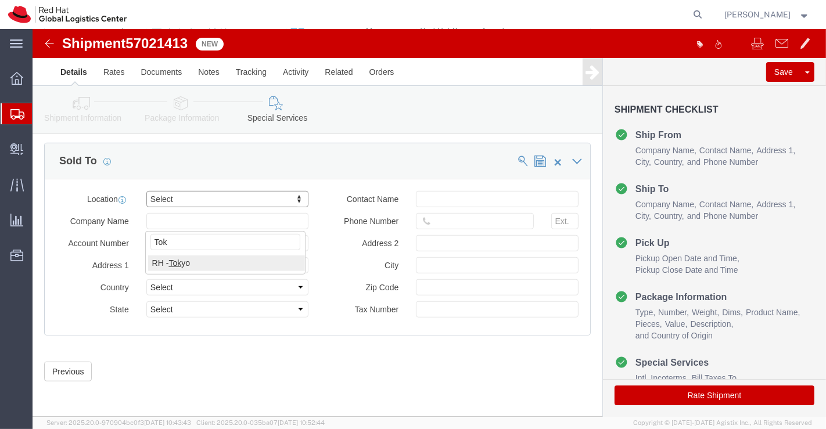
type input "Tok"
click button "Rate Shipment"
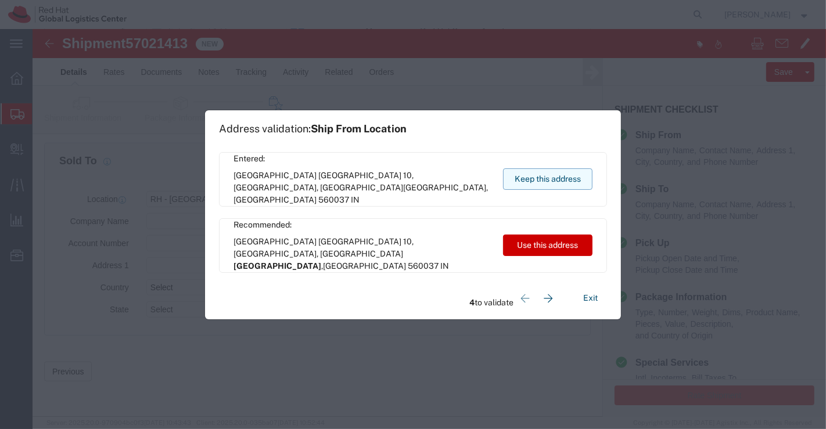
click at [541, 175] on button "Keep this address" at bounding box center [547, 178] width 89 height 21
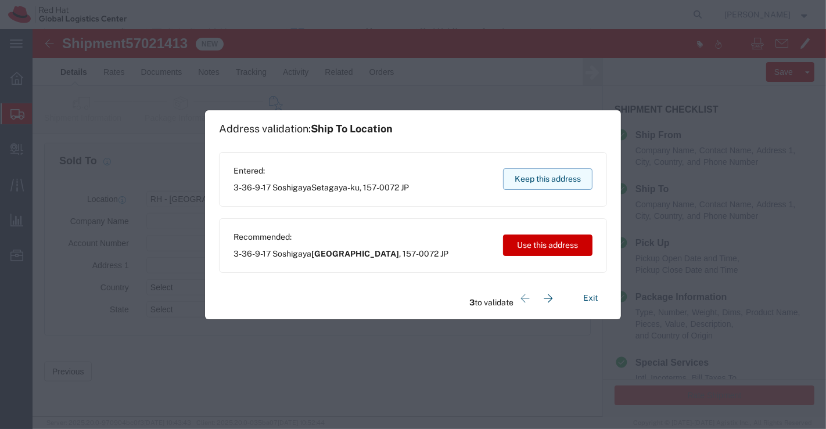
click at [541, 175] on button "Keep this address" at bounding box center [547, 178] width 89 height 21
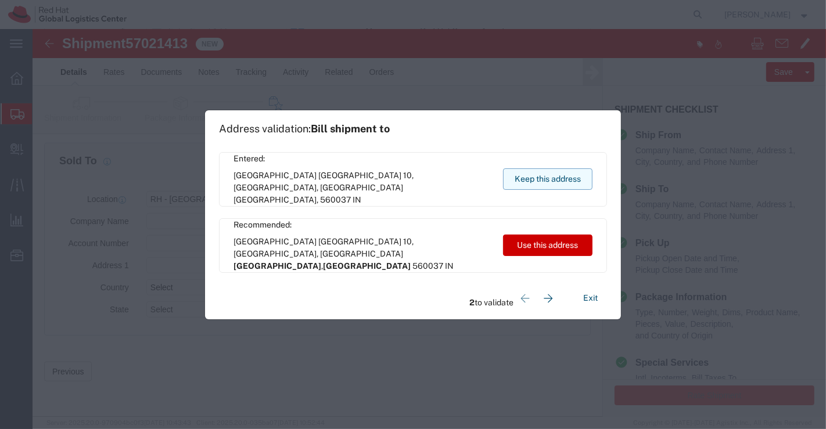
click at [541, 175] on button "Keep this address" at bounding box center [547, 178] width 89 height 21
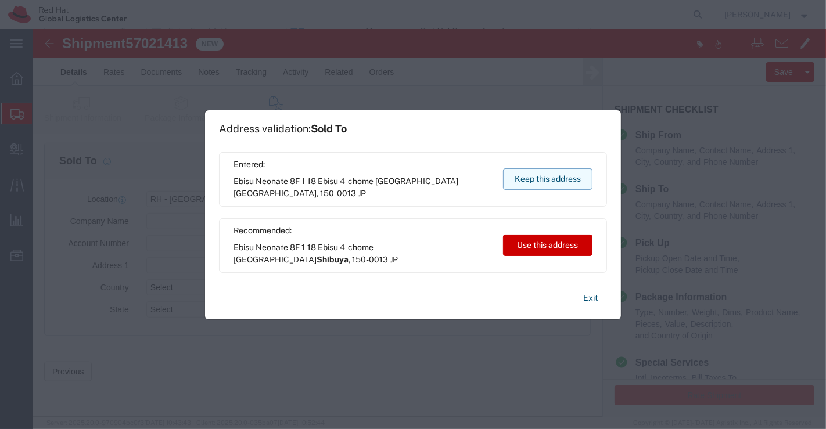
click at [541, 175] on button "Keep this address" at bounding box center [547, 178] width 89 height 21
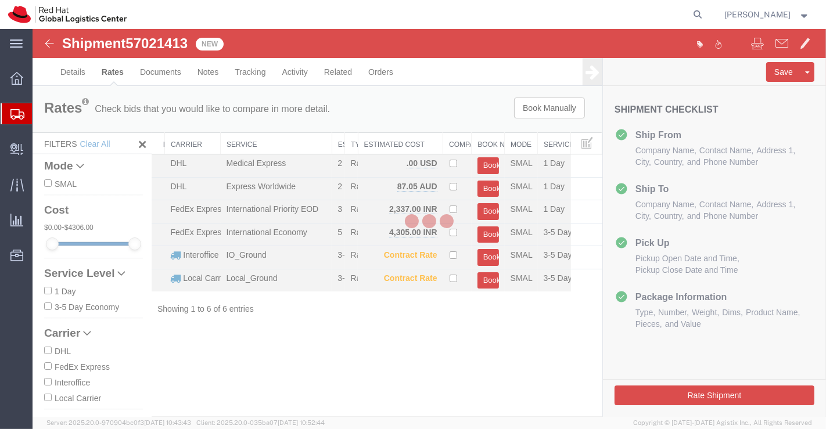
scroll to position [0, 0]
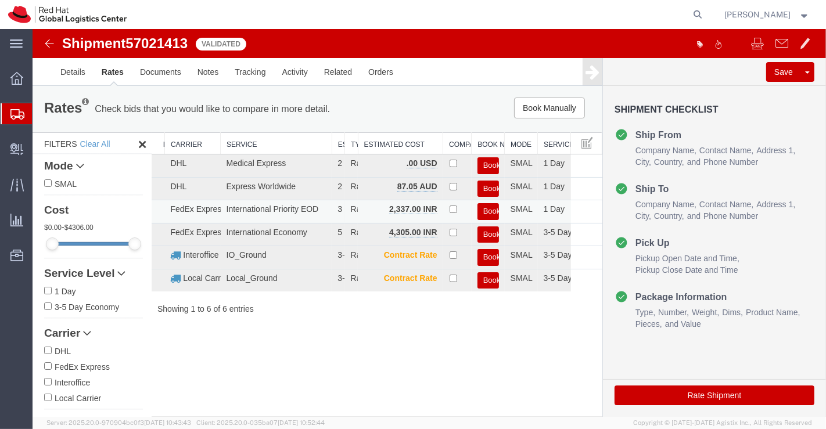
click at [487, 208] on button "Book" at bounding box center [487, 211] width 21 height 17
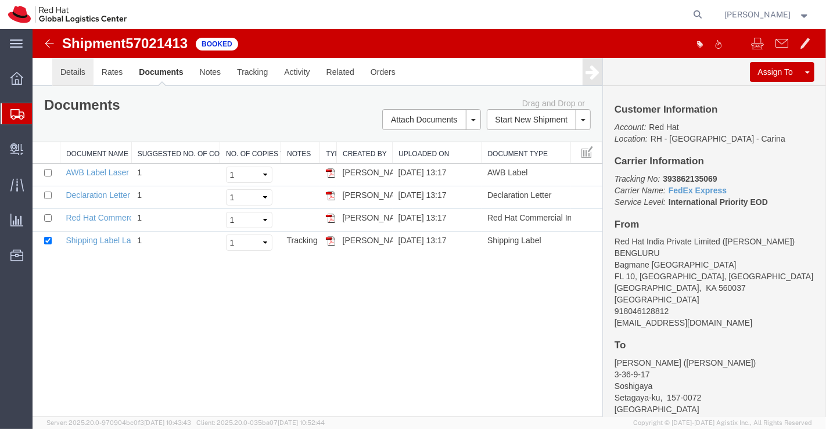
click at [71, 68] on link "Details" at bounding box center [72, 72] width 41 height 28
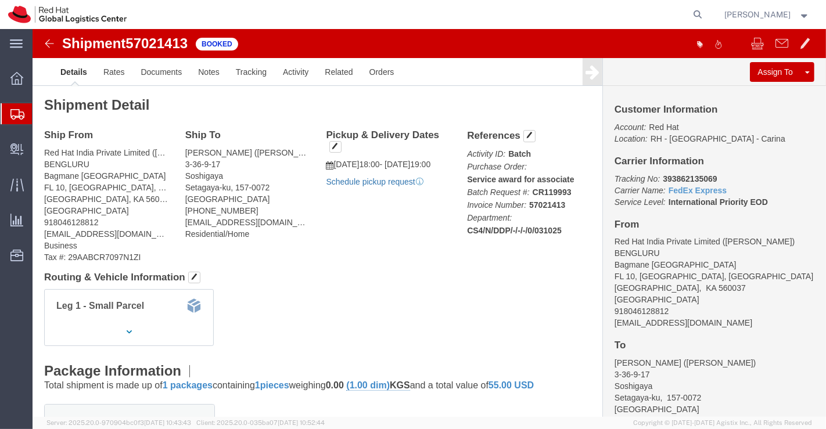
click link "Schedule pickup request"
drag, startPoint x: 623, startPoint y: 146, endPoint x: 690, endPoint y: 145, distance: 67.4
click p "Tracking No: 393862135069 Carrier Name: FedEx Express FedEx Express Service Lev…"
copy b "393862135069"
click h4 "Routing & Vehicle Information"
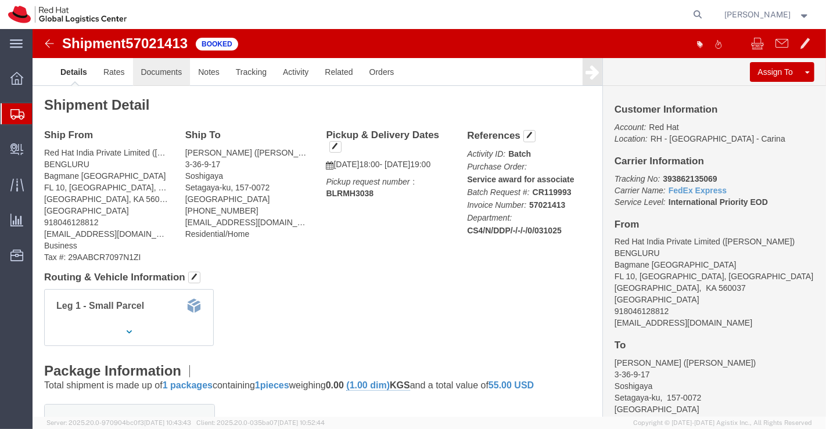
click link "Documents"
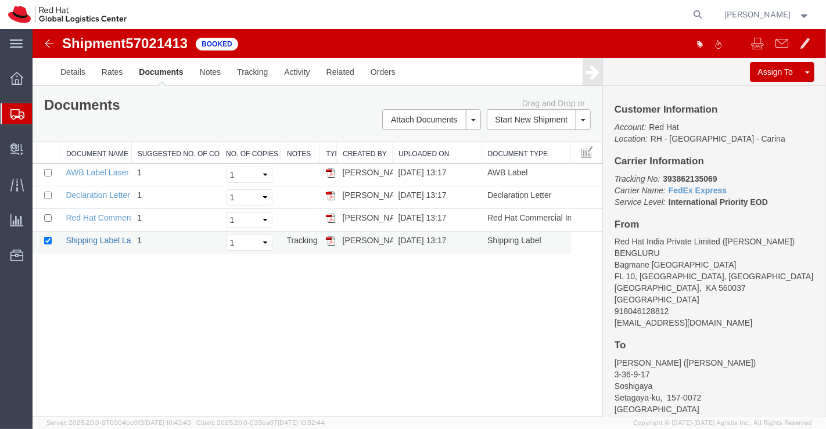
click at [106, 240] on link "Shipping Label Laser" at bounding box center [103, 240] width 77 height 9
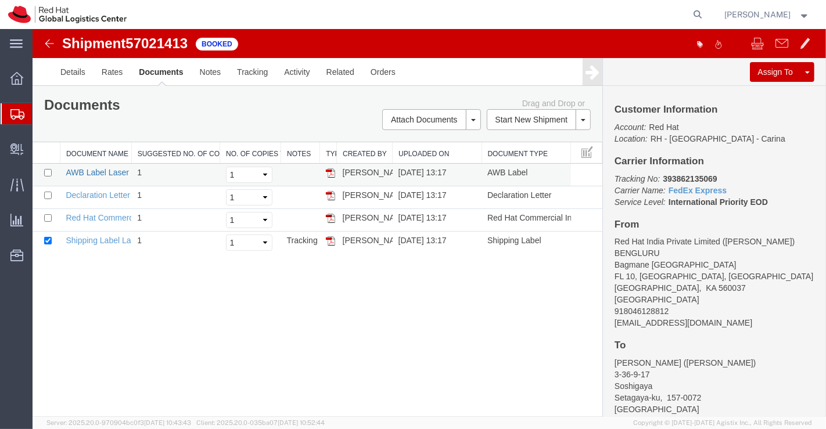
click at [93, 168] on link "AWB Label Laser" at bounding box center [96, 172] width 63 height 9
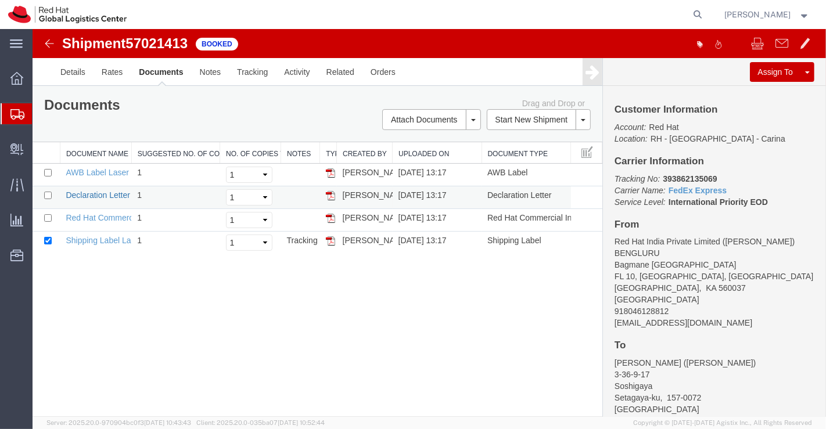
click at [98, 190] on link "Declaration Letter" at bounding box center [97, 194] width 64 height 9
click at [104, 216] on link "Red Hat Commercial Invoice" at bounding box center [116, 217] width 103 height 9
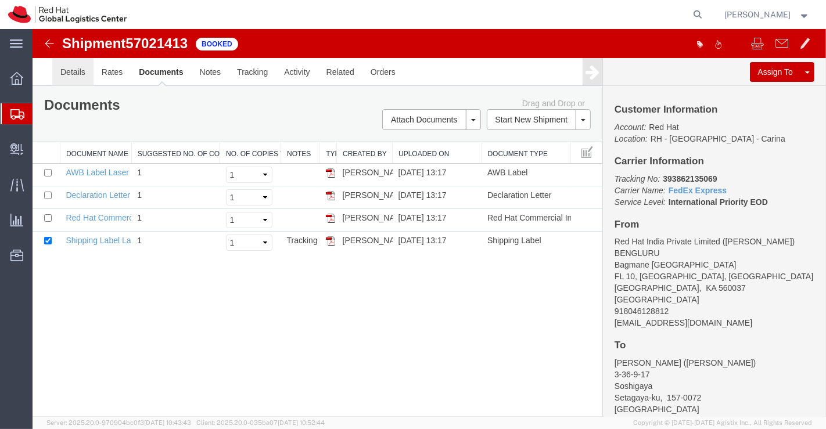
click at [77, 69] on link "Details" at bounding box center [72, 72] width 41 height 28
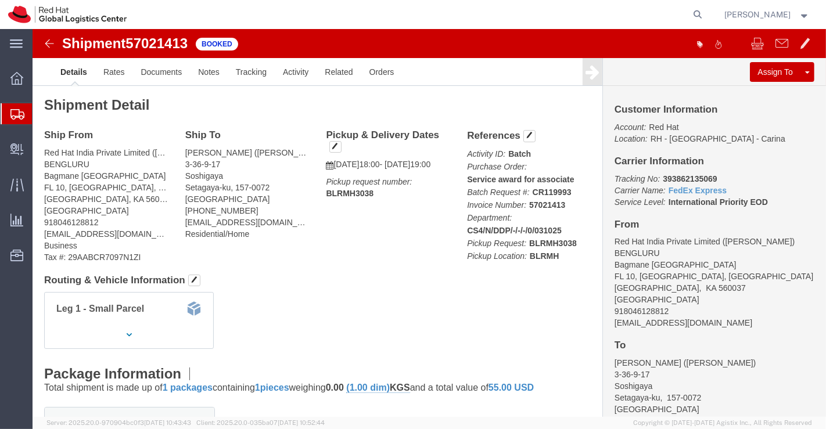
click at [0, 0] on span "Shipment Manager" at bounding box center [0, 0] width 0 height 0
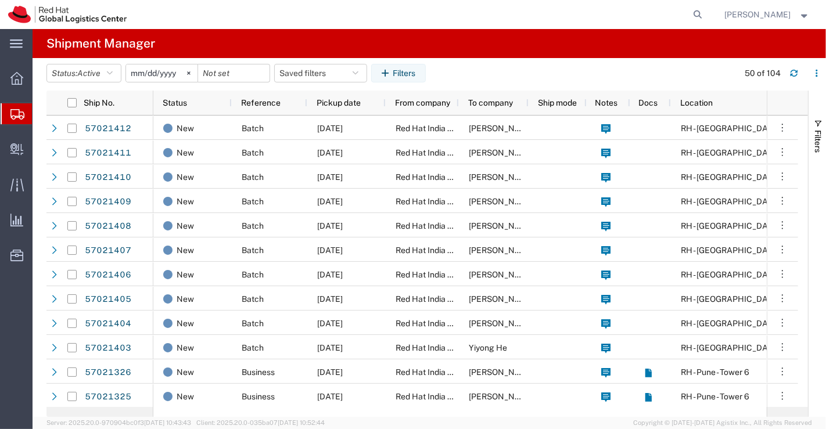
scroll to position [387, 0]
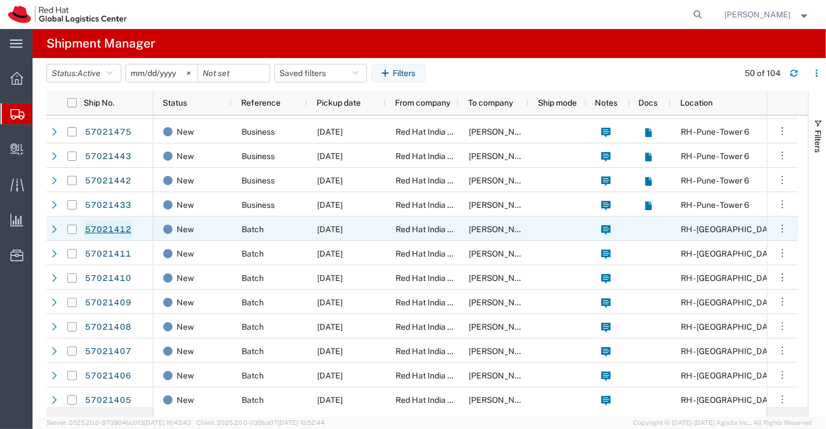
click at [106, 228] on link "57021412" at bounding box center [108, 230] width 48 height 19
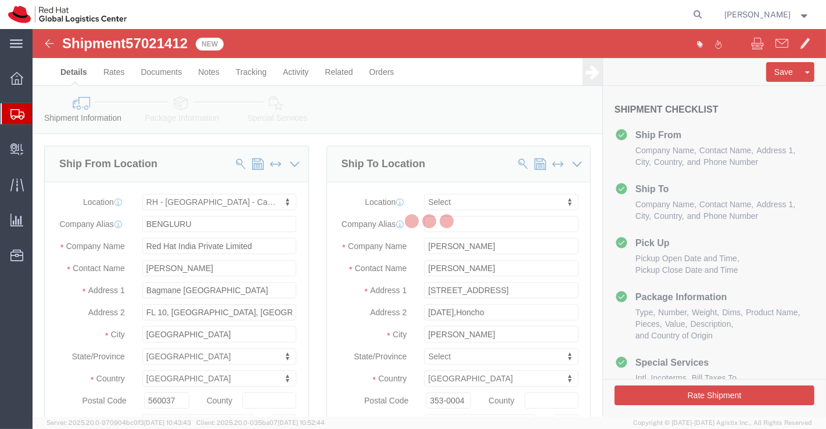
select select "37925"
select select
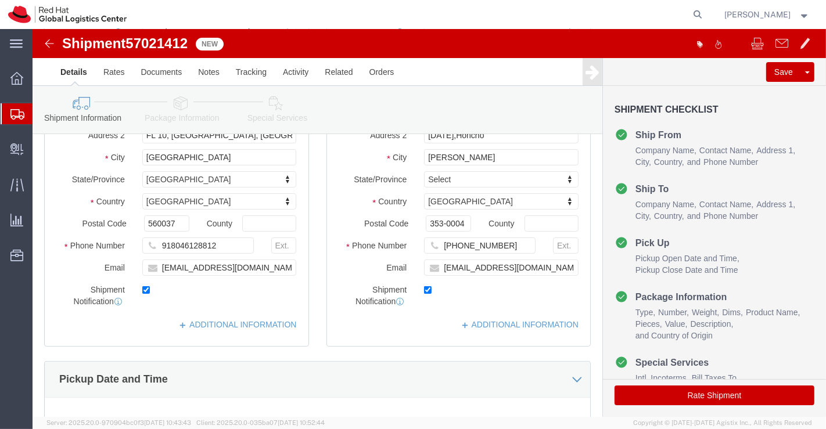
scroll to position [193, 0]
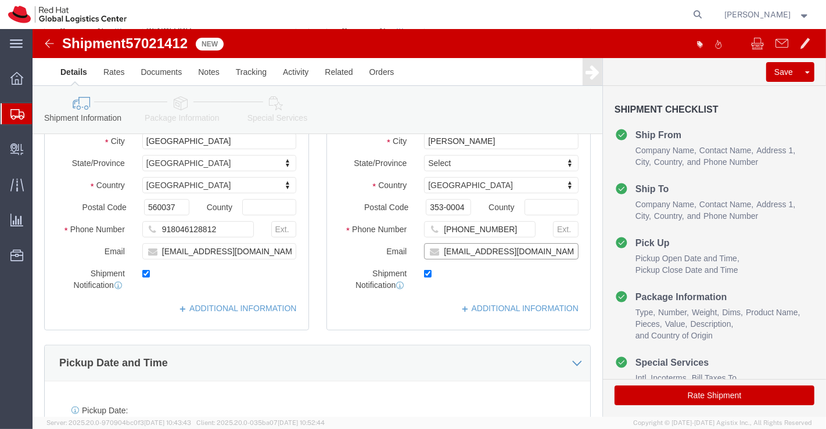
click input "rynakamu@redhat.com"
paste input "393862135069"
paste input "[EMAIL_ADDRESS][DOMAIN_NAME]"
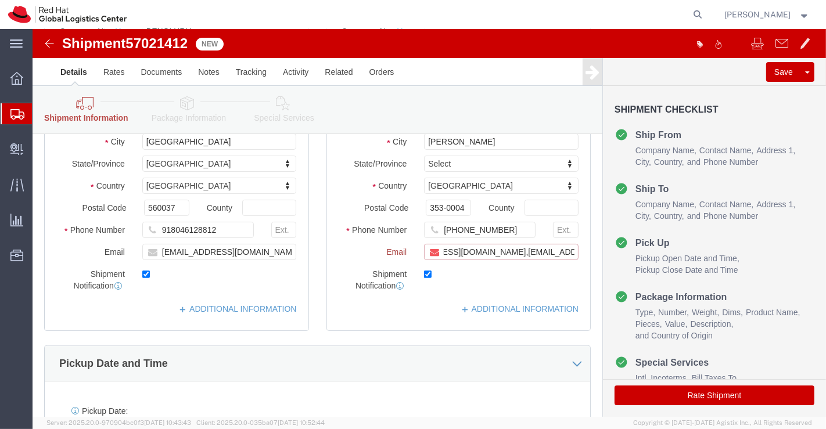
scroll to position [193, 0]
type input "rynakamu@redhat.com,apaclogistics@redhat.com"
click link "ADDITIONAL INFORMATION"
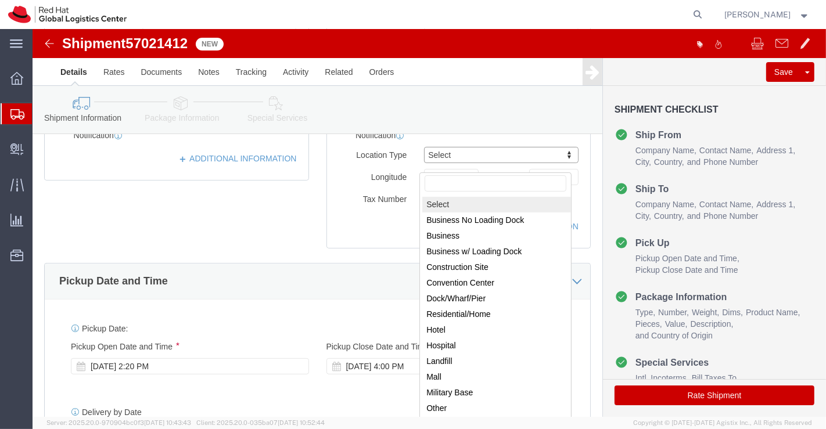
scroll to position [387, 0]
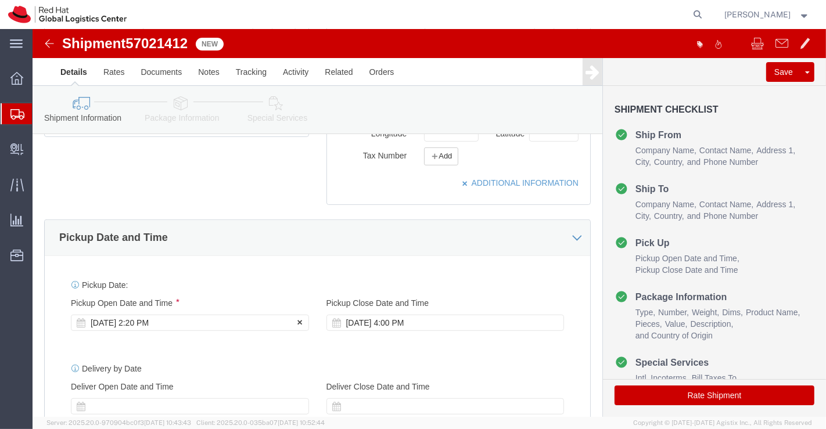
click div "Oct 03 2025 2:20 PM"
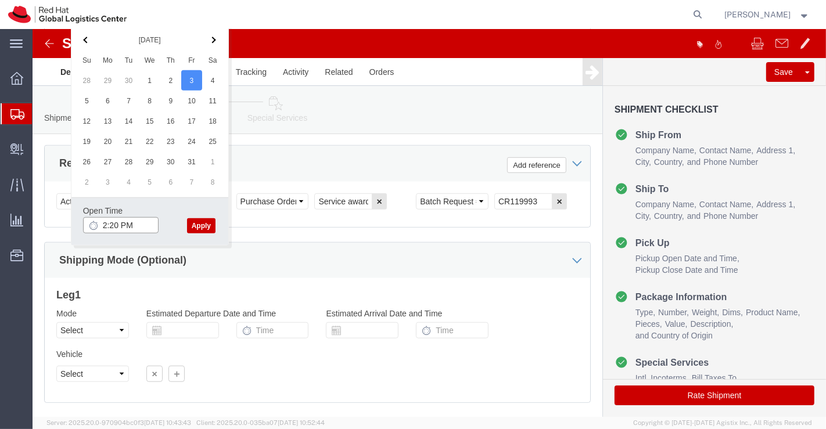
click input "2:20 PM"
type input "6:00 PM"
click button "Apply"
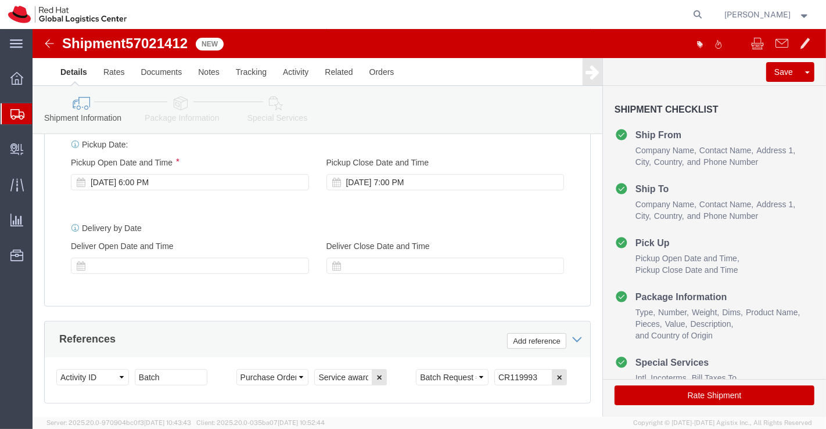
scroll to position [510, 0]
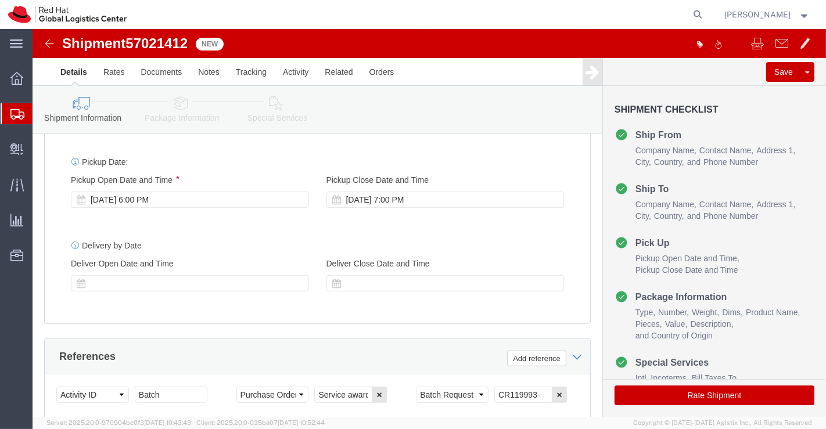
click icon
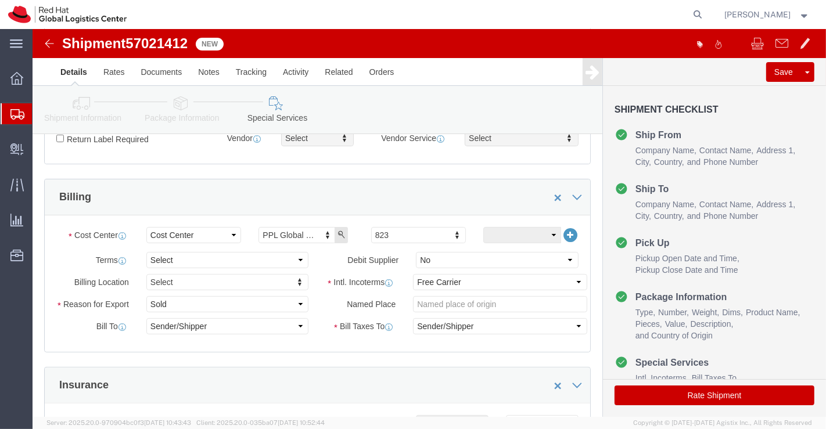
scroll to position [187, 0]
click select "Select Free of Charge Free of Cost NET 30 NET 45 NET 60 See Comment"
select select "FREE_OF_COST"
click select "Select Free of Charge Free of Cost NET 30 NET 45 NET 60 See Comment"
click select "Select Gift Personal Effects Repair/Warranty Return Sample Sold Temporary/Not S…"
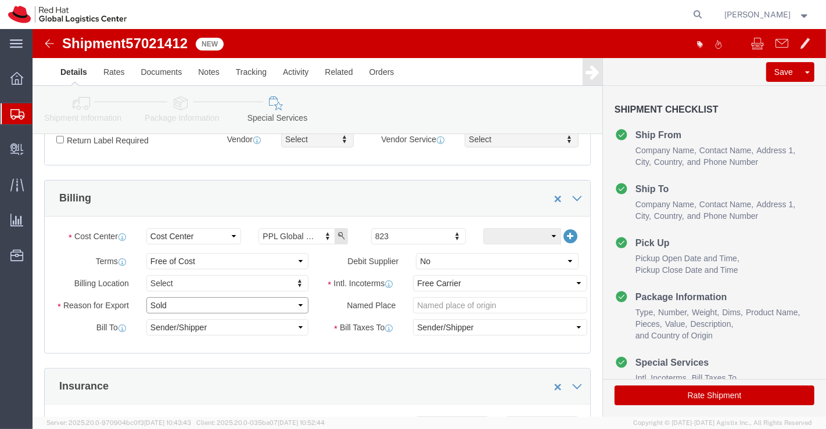
select select "SAMPLE"
click select "Select Gift Personal Effects Repair/Warranty Return Sample Sold Temporary/Not S…"
click select "Select Carriage Insurance Paid Carriage Paid To Cost and Freight Cost Insurance…"
select select "DDP"
click select "Select Carriage Insurance Paid Carriage Paid To Cost and Freight Cost Insurance…"
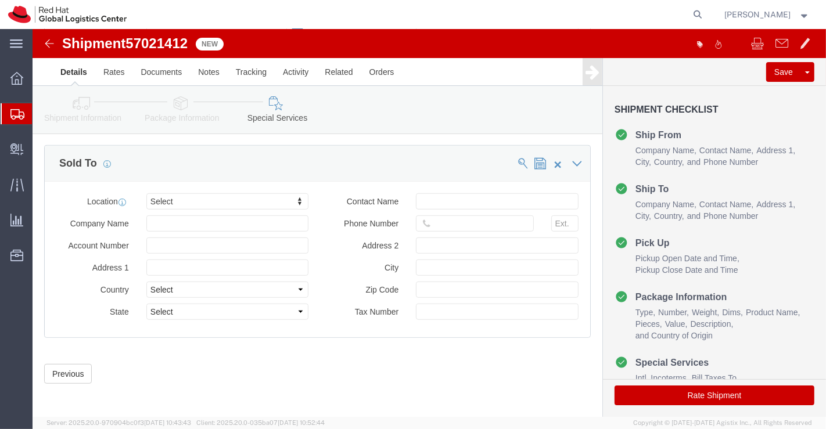
scroll to position [700, 0]
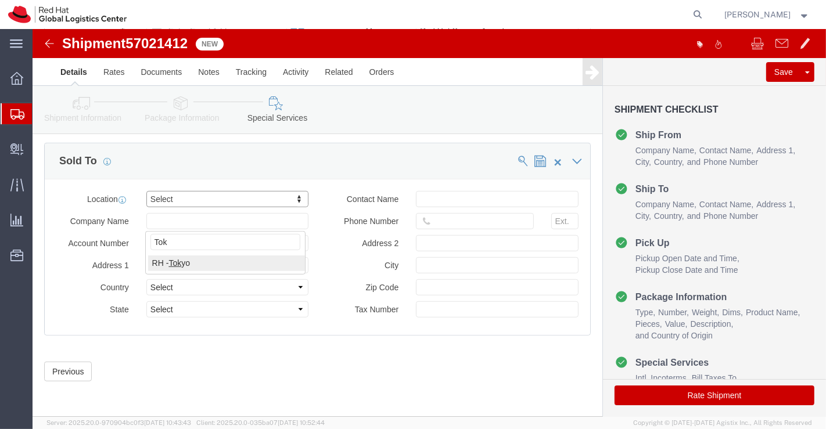
type input "Tok"
click button "Rate Shipment"
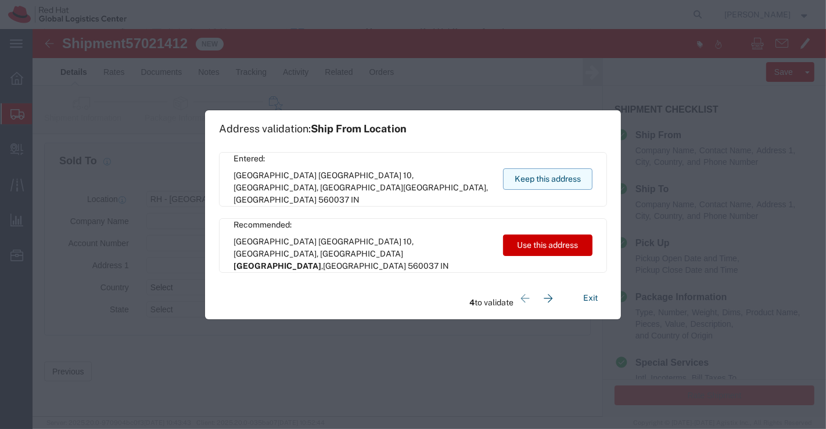
click at [521, 182] on button "Keep this address" at bounding box center [547, 178] width 89 height 21
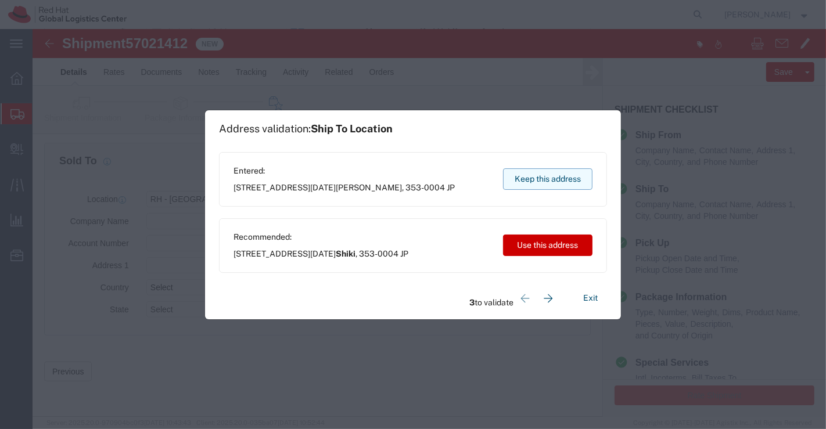
click at [521, 182] on button "Keep this address" at bounding box center [547, 178] width 89 height 21
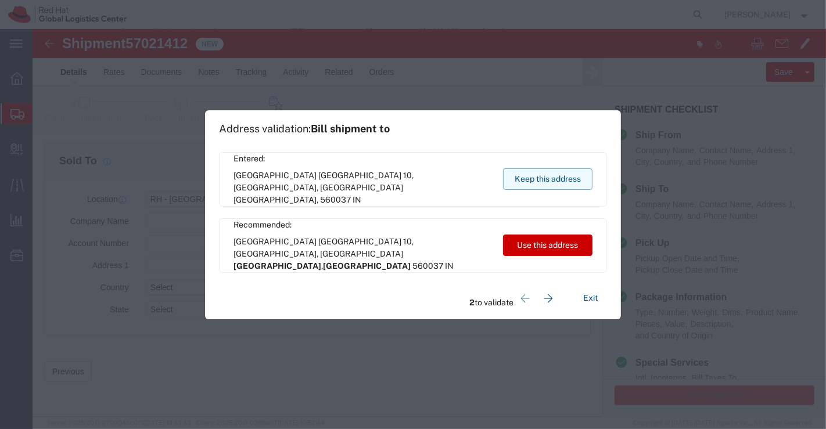
click at [521, 182] on button "Keep this address" at bounding box center [547, 178] width 89 height 21
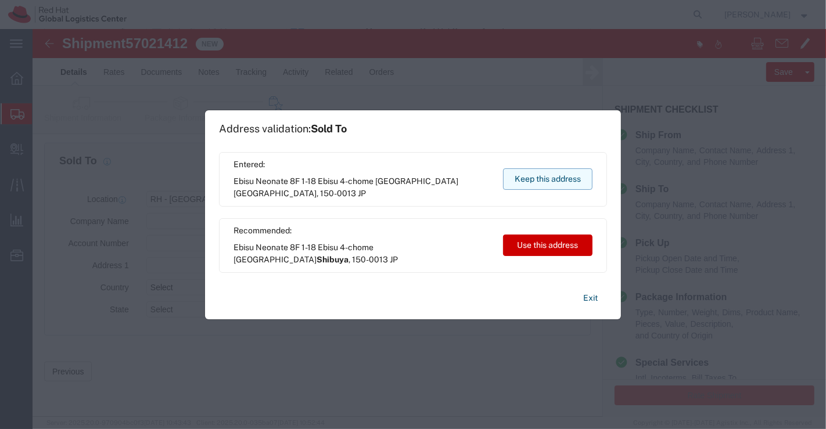
click at [521, 182] on button "Keep this address" at bounding box center [547, 178] width 89 height 21
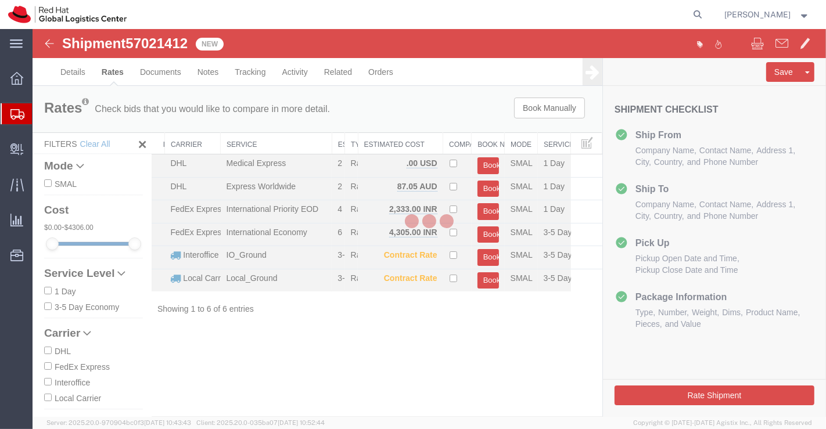
scroll to position [0, 0]
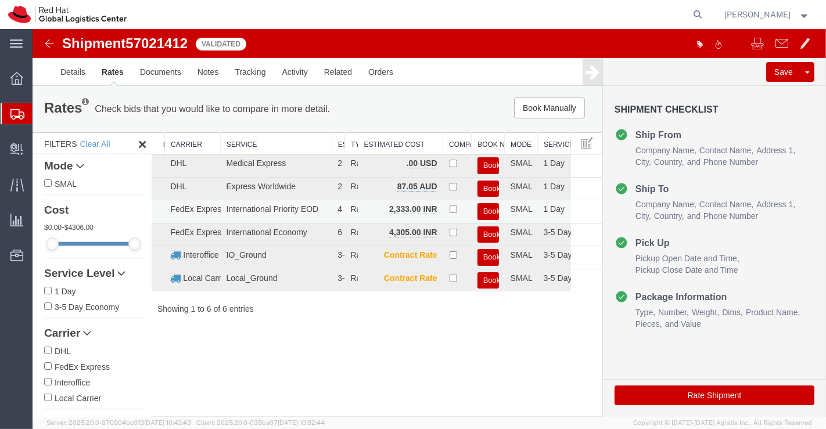
click at [487, 210] on button "Book" at bounding box center [487, 211] width 21 height 17
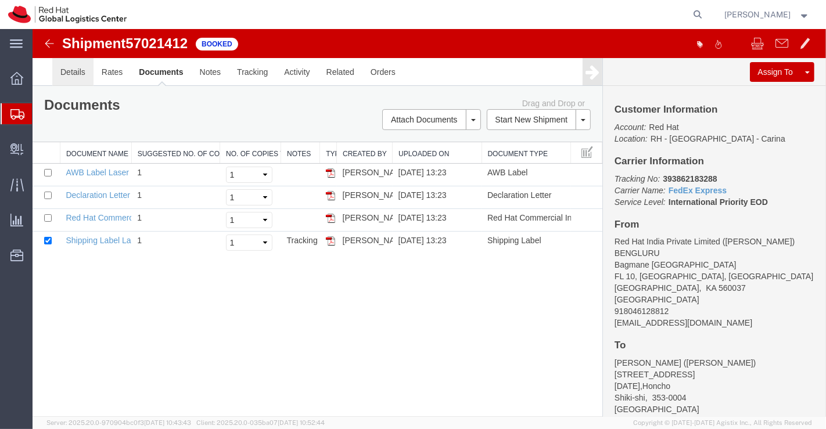
click at [70, 73] on link "Details" at bounding box center [72, 72] width 41 height 28
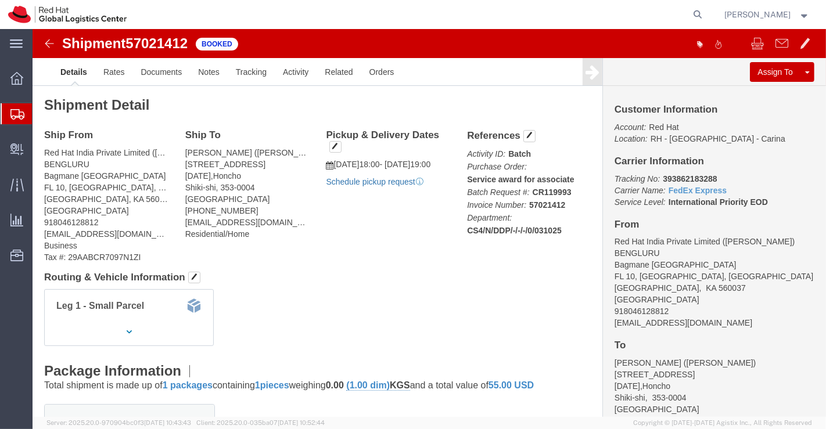
click link "Schedule pickup request"
drag, startPoint x: 624, startPoint y: 147, endPoint x: 689, endPoint y: 144, distance: 65.1
click p "Tracking No: 393862183288 Carrier Name: FedEx Express FedEx Express Service Lev…"
copy b "393862183288"
click div "Leg 1 - Small Parcel"
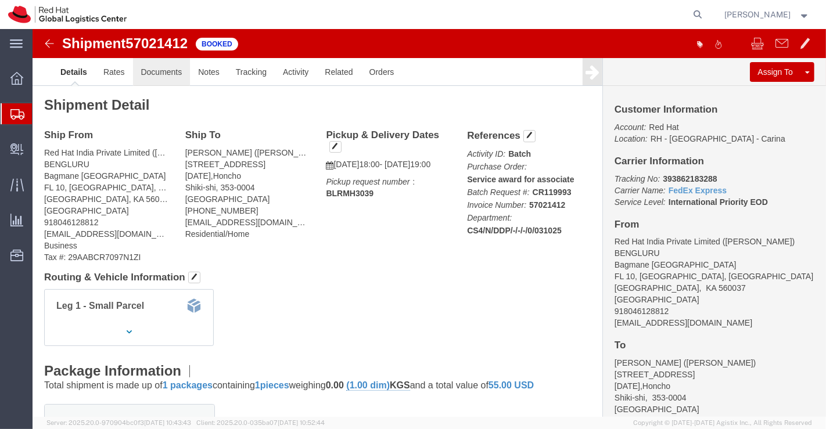
click link "Documents"
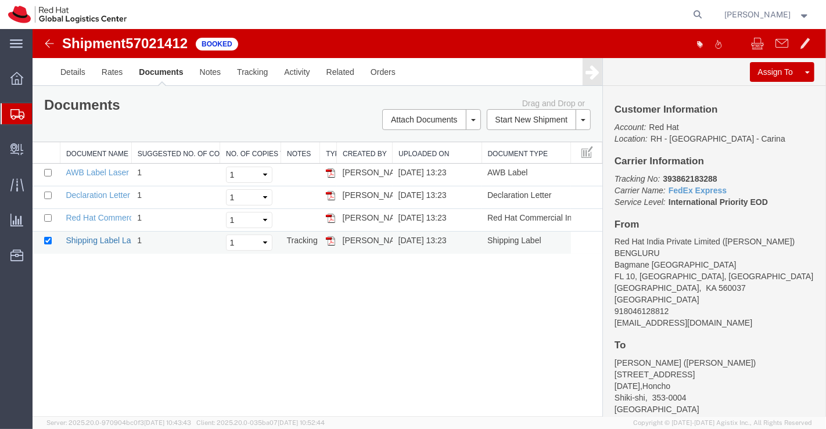
click at [96, 241] on link "Shipping Label Laser" at bounding box center [103, 240] width 77 height 9
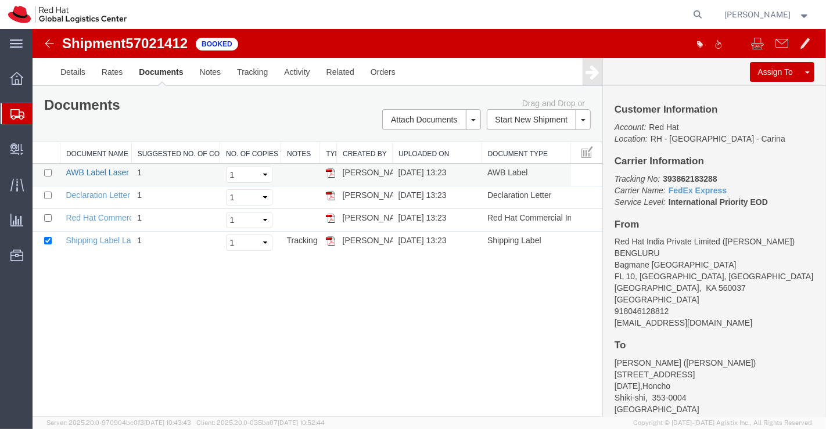
click at [101, 170] on link "AWB Label Laser" at bounding box center [96, 172] width 63 height 9
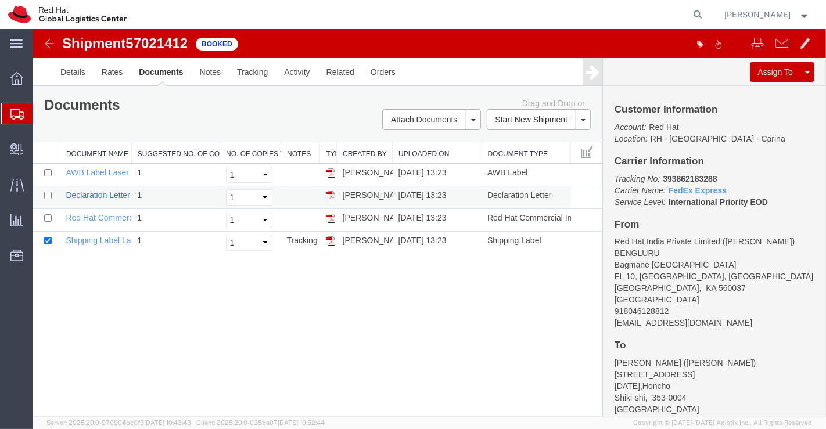
click at [92, 195] on link "Declaration Letter" at bounding box center [97, 194] width 64 height 9
click at [93, 213] on link "Red Hat Commercial Invoice" at bounding box center [116, 217] width 103 height 9
click at [13, 74] on icon at bounding box center [16, 78] width 13 height 13
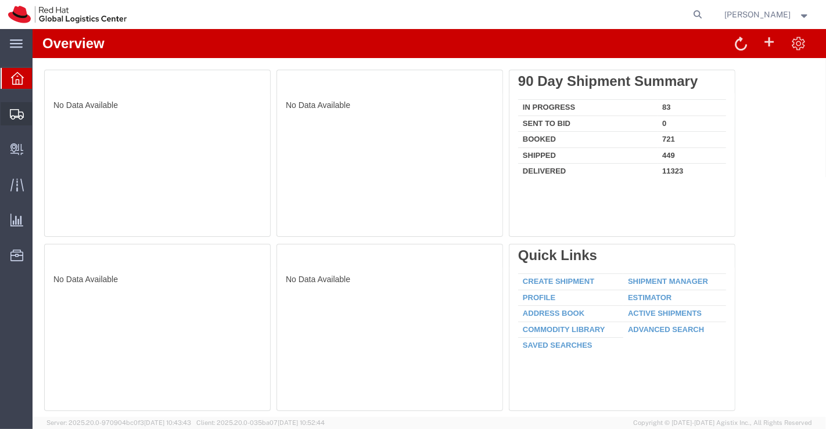
click at [0, 0] on span "Shipment Manager" at bounding box center [0, 0] width 0 height 0
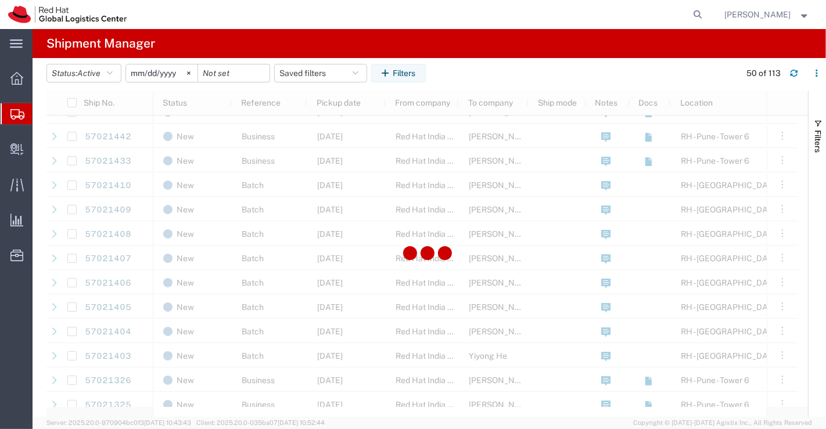
scroll to position [710, 0]
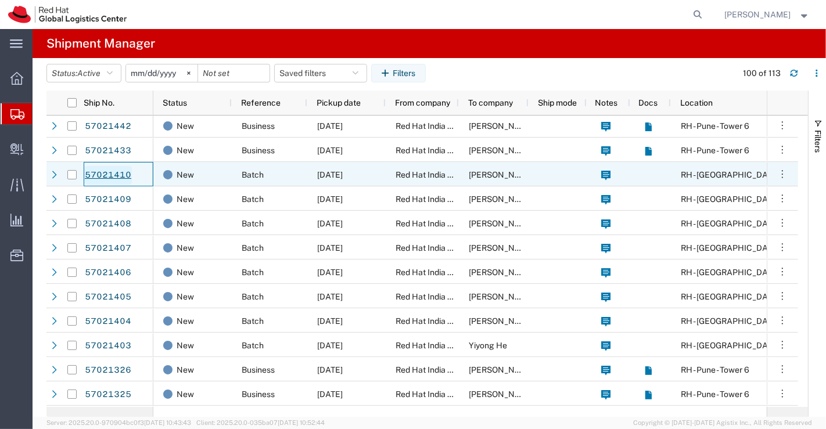
click at [100, 175] on link "57021410" at bounding box center [108, 175] width 48 height 19
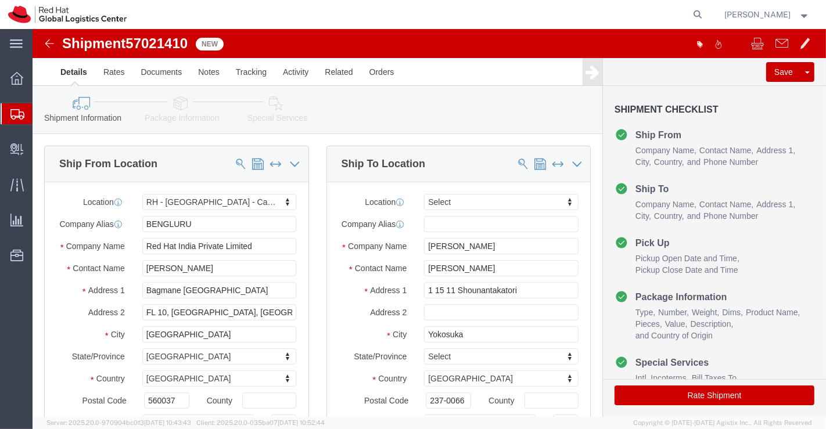
select select "37925"
select select
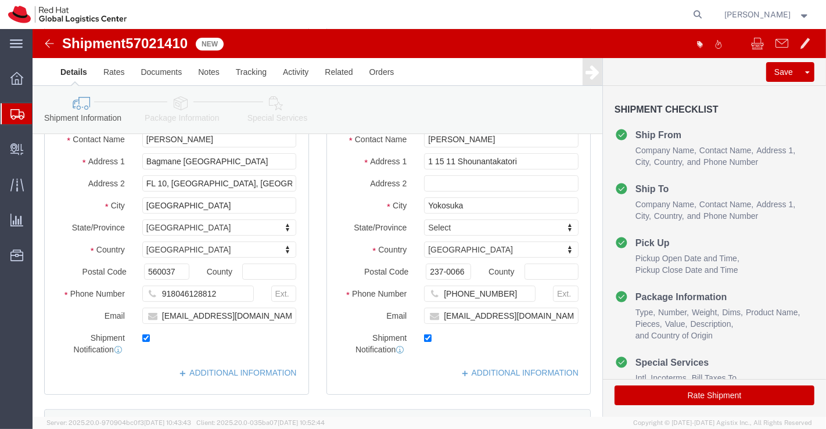
scroll to position [193, 0]
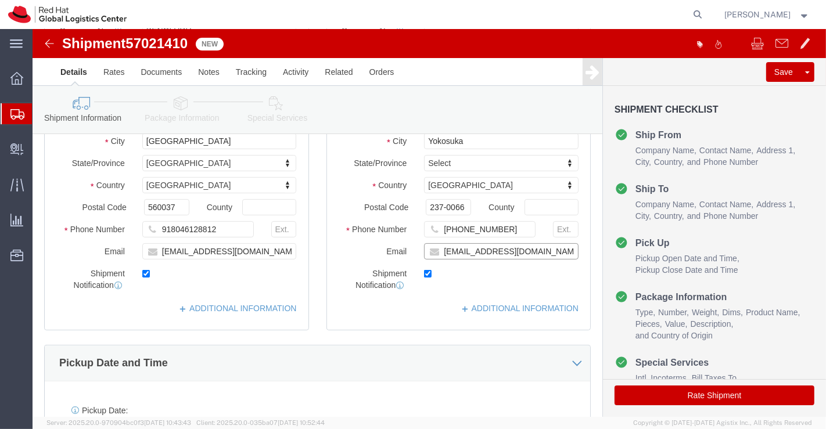
click input "nnagai@redhat.com"
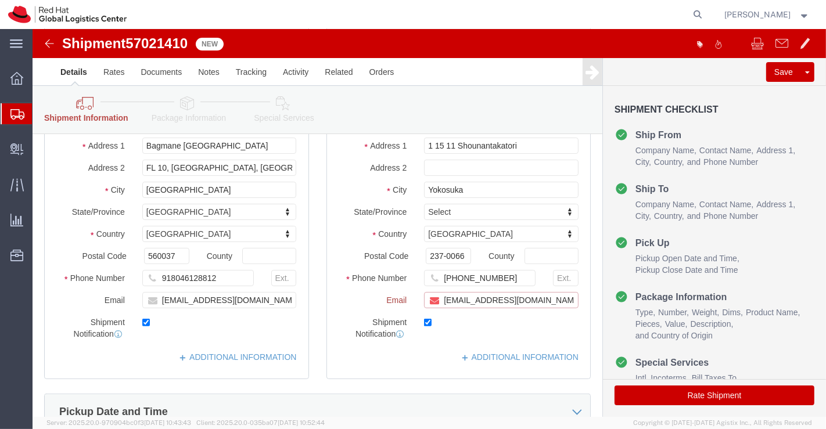
scroll to position [242, 0]
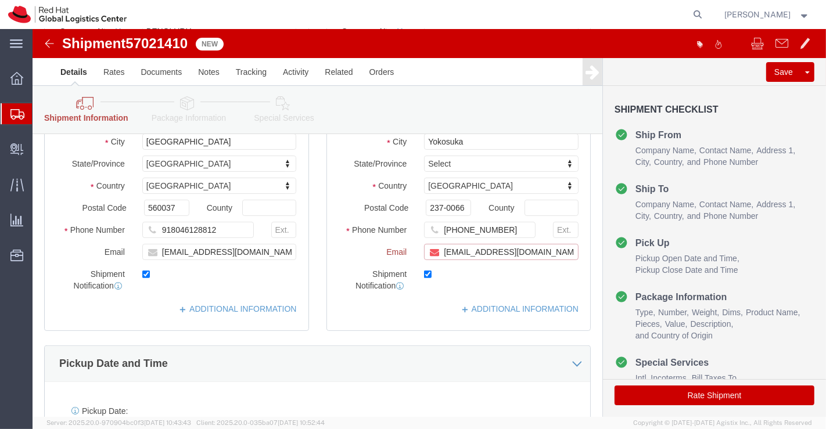
paste input "[EMAIL_ADDRESS][DOMAIN_NAME]"
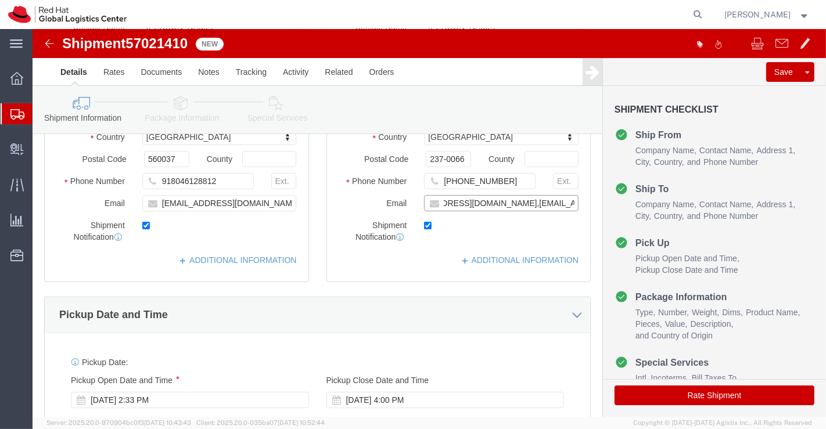
scroll to position [193, 0]
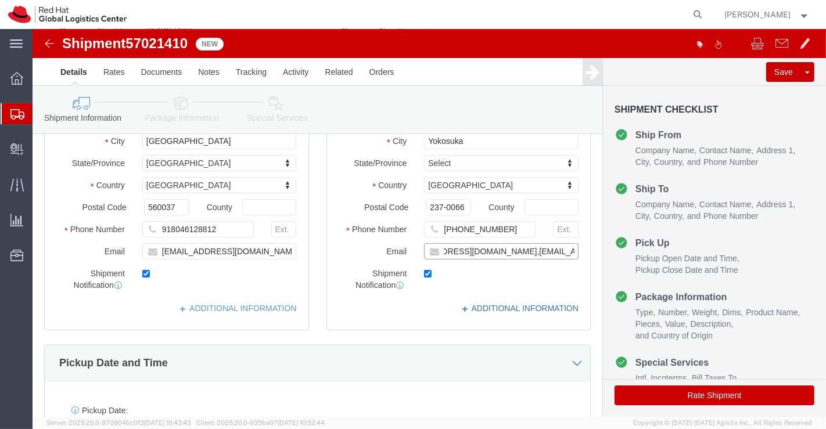
type input "nnagai@redhat.com,apaclogistics@redhat.com"
click link "ADDITIONAL INFORMATION"
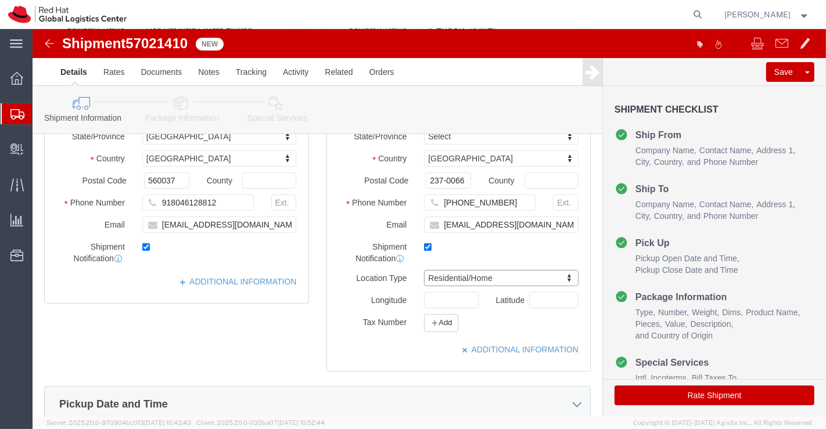
scroll to position [193, 0]
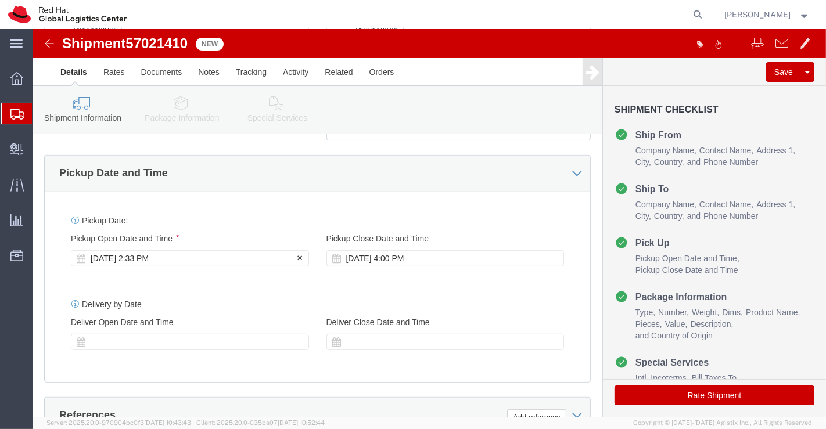
click div "Oct 03 2025 2:33 PM"
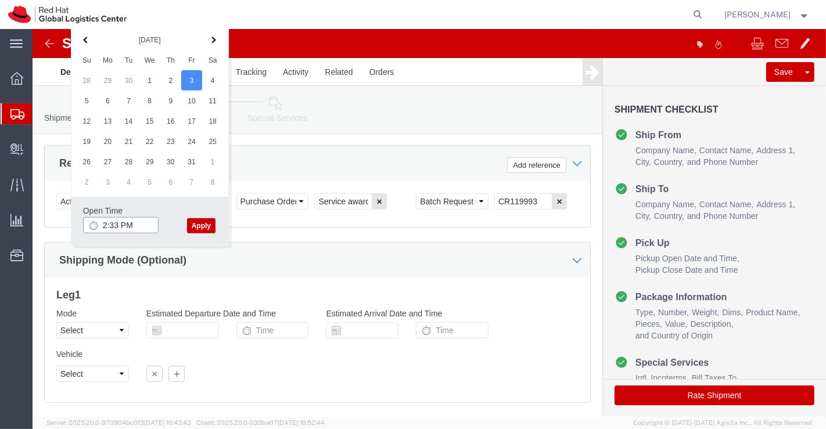
click input "2:33 PM"
type input "6:00 PM"
click button "Apply"
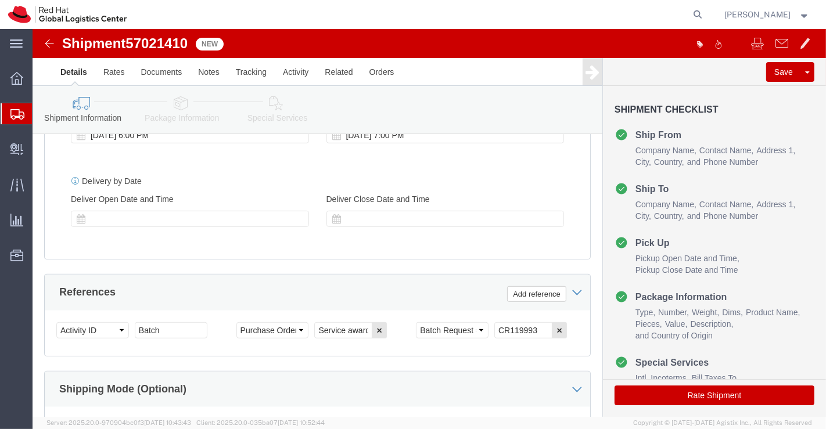
click icon
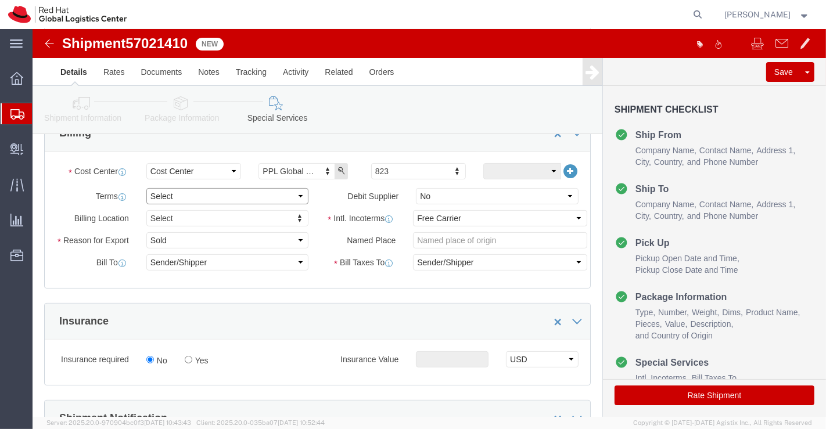
click select "Select Free of Charge Free of Cost NET 30 NET 45 NET 60 See Comment"
select select "FREE_OF_COST"
click select "Select Free of Charge Free of Cost NET 30 NET 45 NET 60 See Comment"
click select "Select Gift Personal Effects Repair/Warranty Return Sample Sold Temporary/Not S…"
select select "SAMPLE"
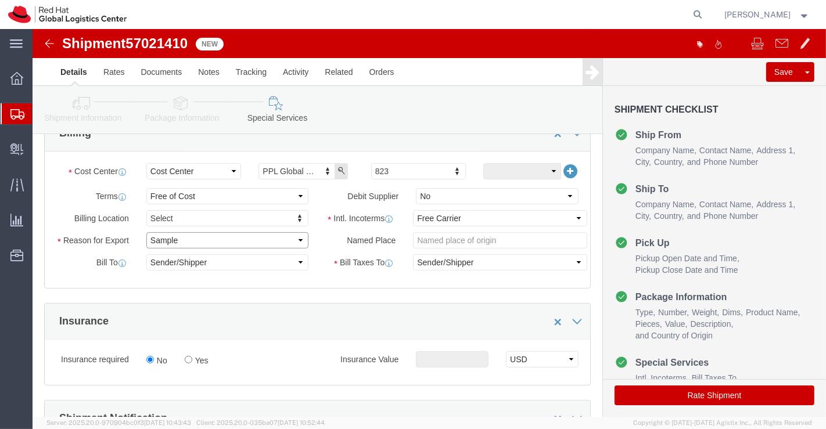
click select "Select Gift Personal Effects Repair/Warranty Return Sample Sold Temporary/Not S…"
click select "Select Carriage Insurance Paid Carriage Paid To Cost and Freight Cost Insurance…"
select select "DDP"
click select "Select Carriage Insurance Paid Carriage Paid To Cost and Freight Cost Insurance…"
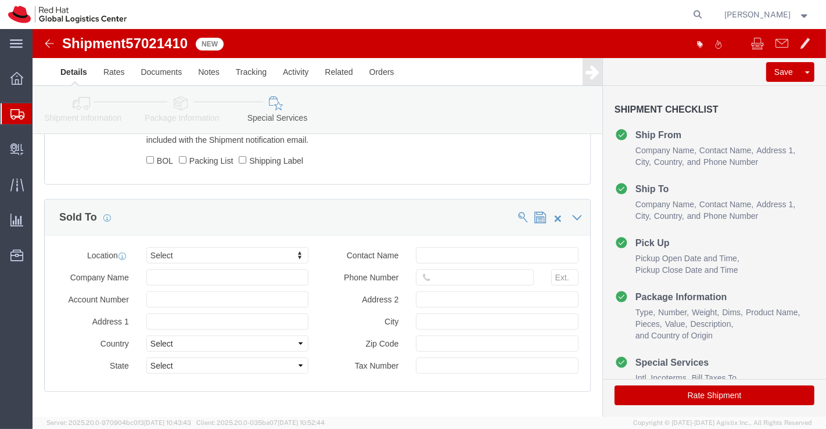
scroll to position [639, 0]
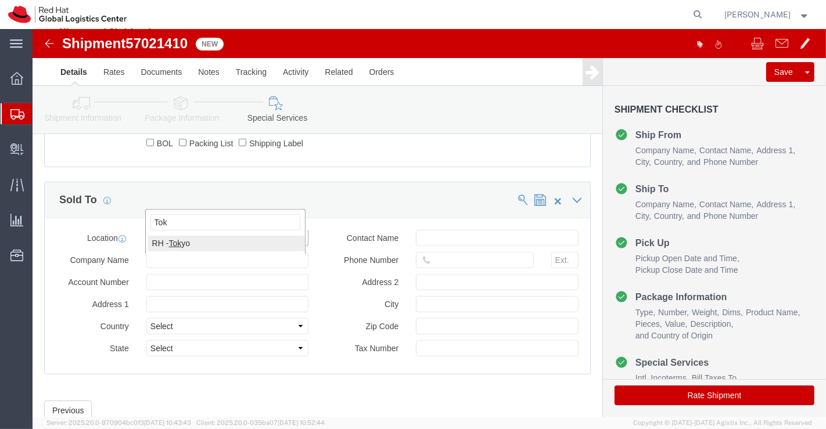
type input "Tok"
click button "Rate Shipment"
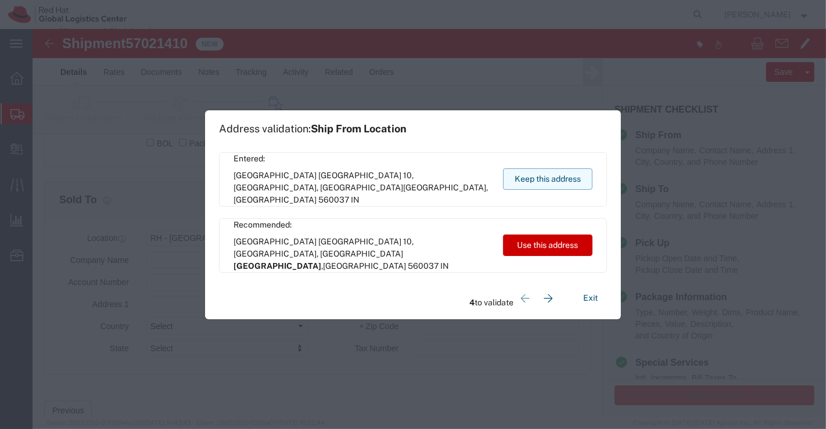
click at [549, 182] on button "Keep this address" at bounding box center [547, 178] width 89 height 21
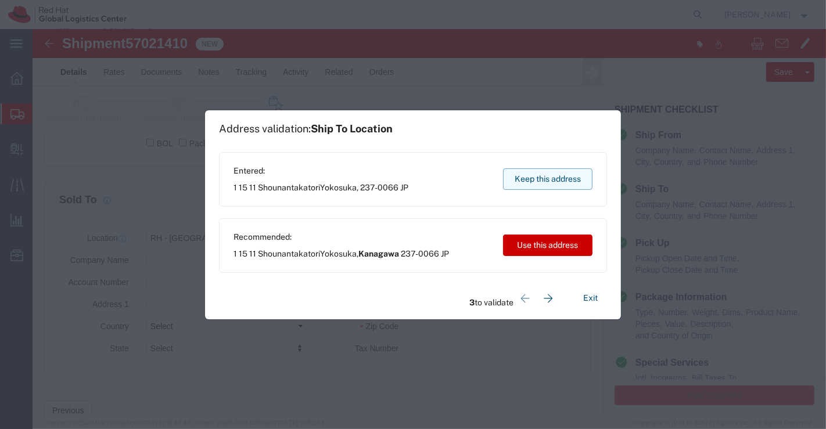
click at [549, 182] on button "Keep this address" at bounding box center [547, 178] width 89 height 21
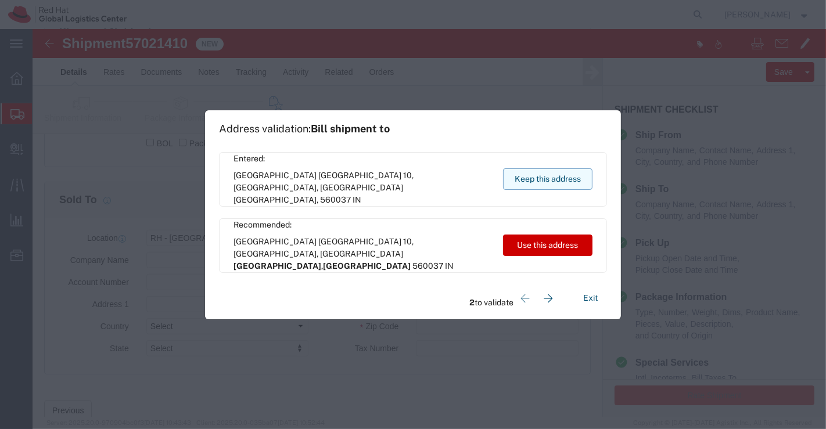
click at [549, 182] on button "Keep this address" at bounding box center [547, 178] width 89 height 21
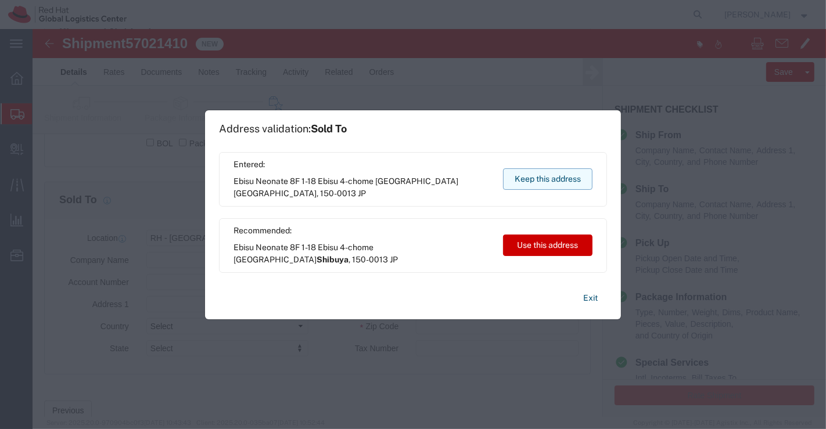
click at [549, 182] on button "Keep this address" at bounding box center [547, 178] width 89 height 21
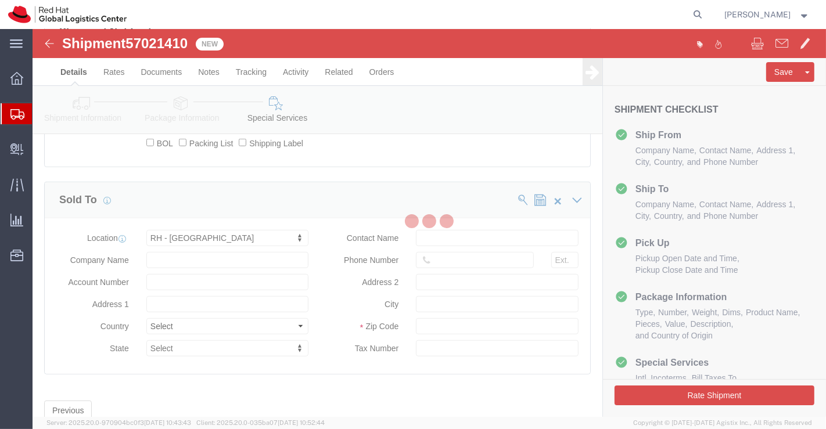
scroll to position [0, 0]
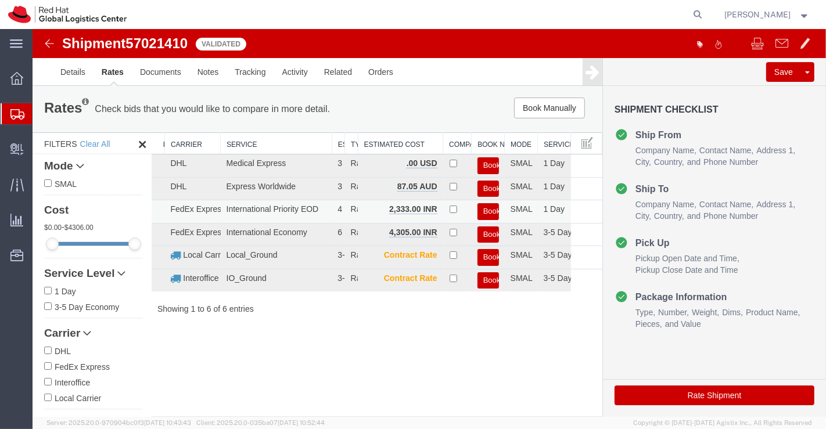
click at [494, 211] on button "Book" at bounding box center [487, 211] width 21 height 17
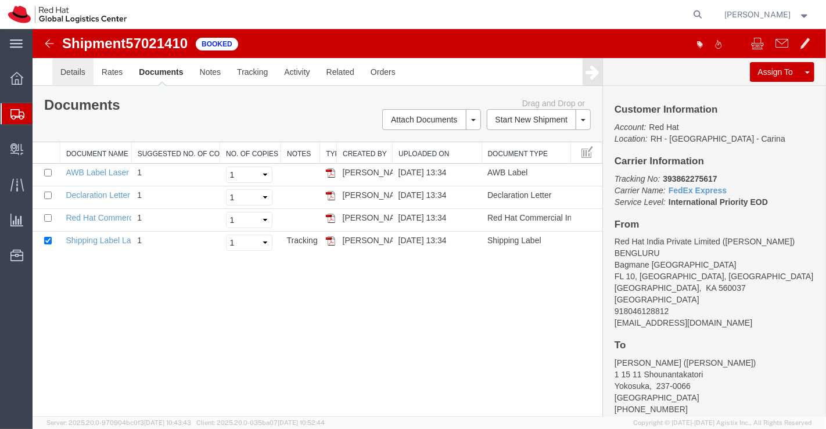
click at [67, 74] on link "Details" at bounding box center [72, 72] width 41 height 28
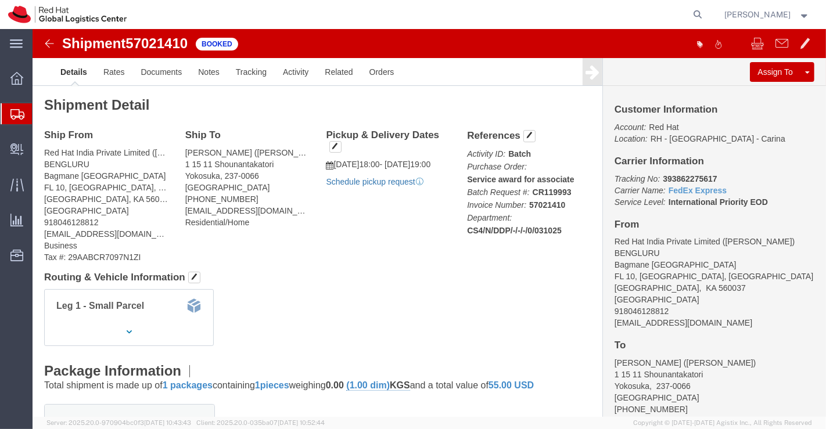
click link "Schedule pickup request"
drag, startPoint x: 624, startPoint y: 149, endPoint x: 730, endPoint y: 146, distance: 106.3
click p "Tracking No: 393862275617 Carrier Name: FedEx Express FedEx Express Service Lev…"
copy b "393862275617"
click div "Ship From Red Hat India Private Limited (Pallav Sen Gupta) BENGLURU Bagmane Con…"
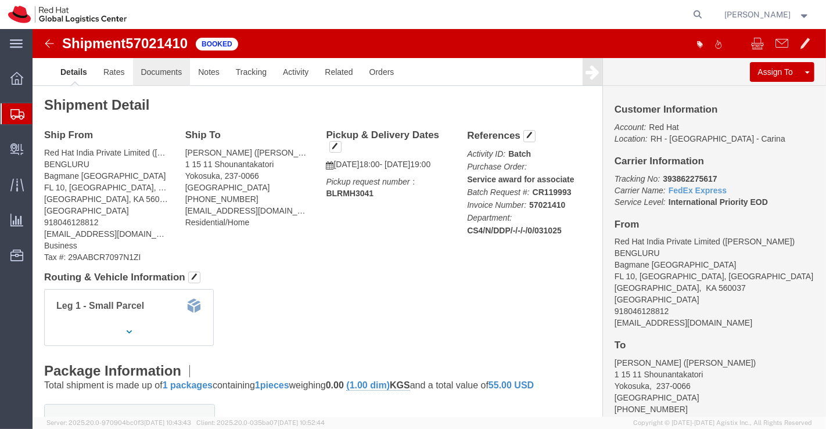
click link "Documents"
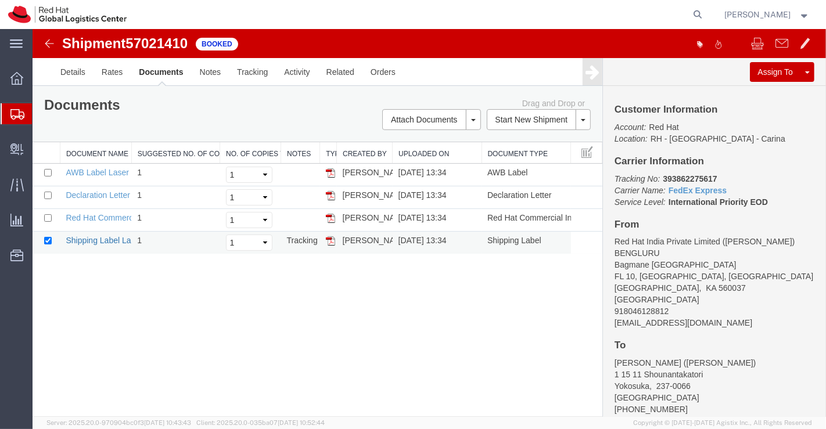
click at [93, 238] on link "Shipping Label Laser" at bounding box center [103, 240] width 77 height 9
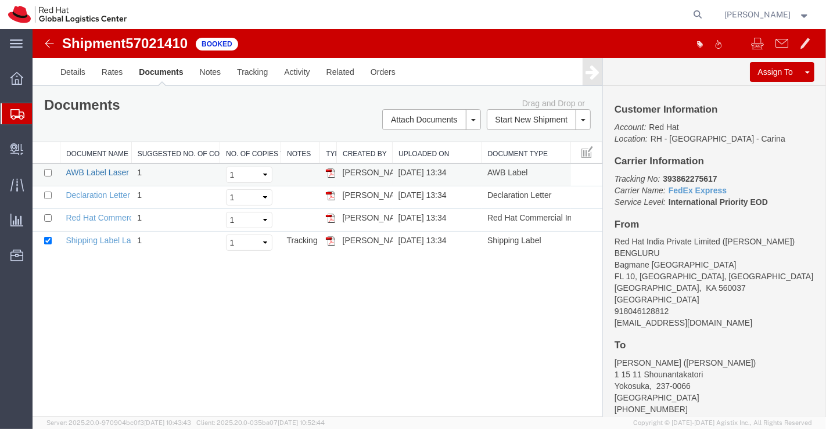
click at [77, 170] on link "AWB Label Laser" at bounding box center [96, 172] width 63 height 9
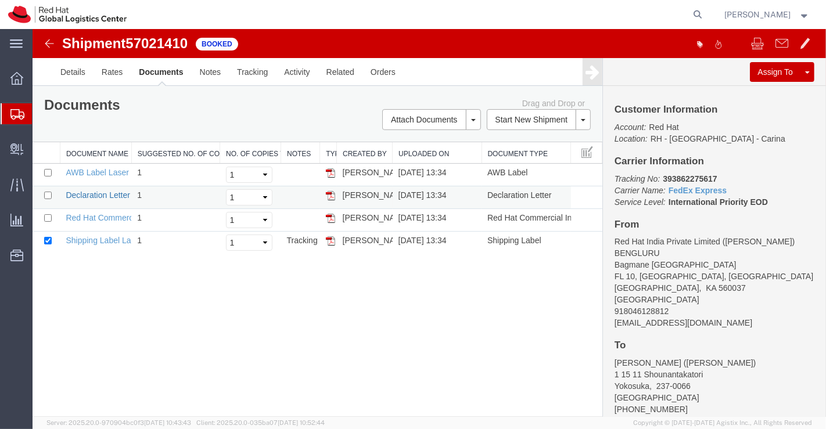
click at [91, 190] on link "Declaration Letter" at bounding box center [97, 194] width 64 height 9
click at [92, 213] on link "Red Hat Commercial Invoice" at bounding box center [116, 217] width 103 height 9
click at [0, 0] on span "Shipment Manager" at bounding box center [0, 0] width 0 height 0
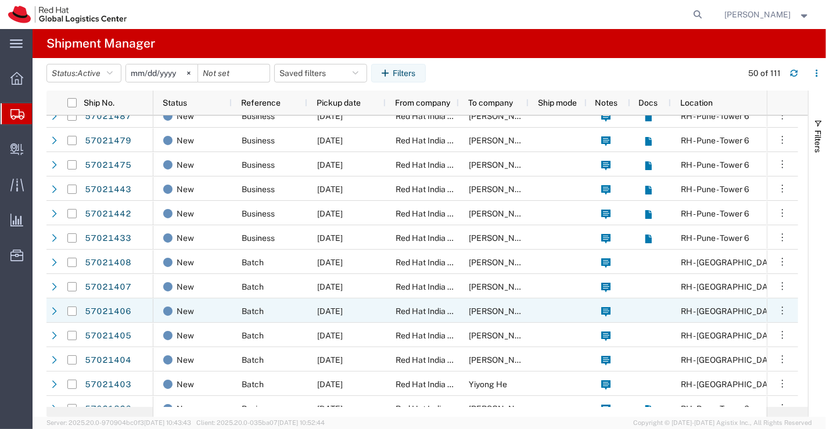
scroll to position [645, 0]
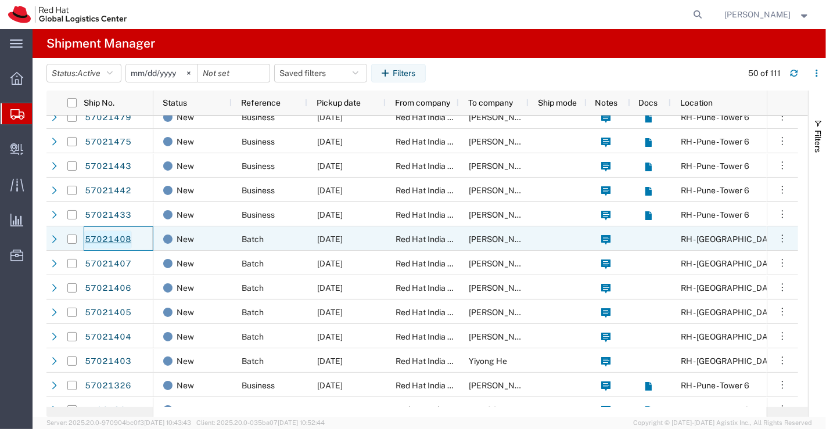
click at [113, 240] on link "57021408" at bounding box center [108, 240] width 48 height 19
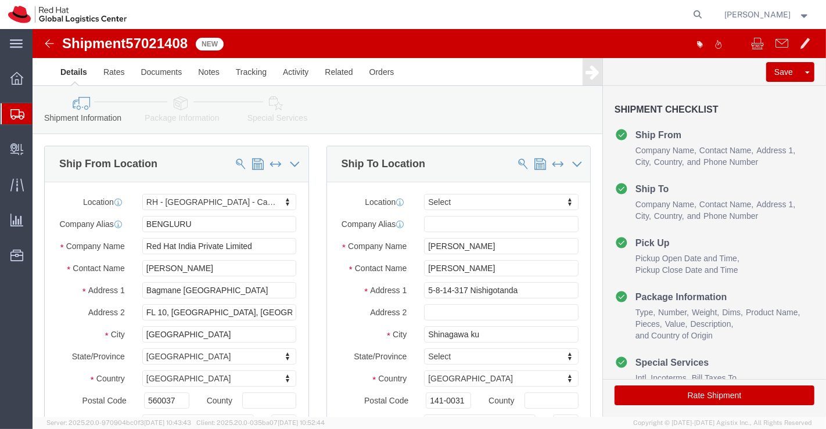
select select "37925"
select select
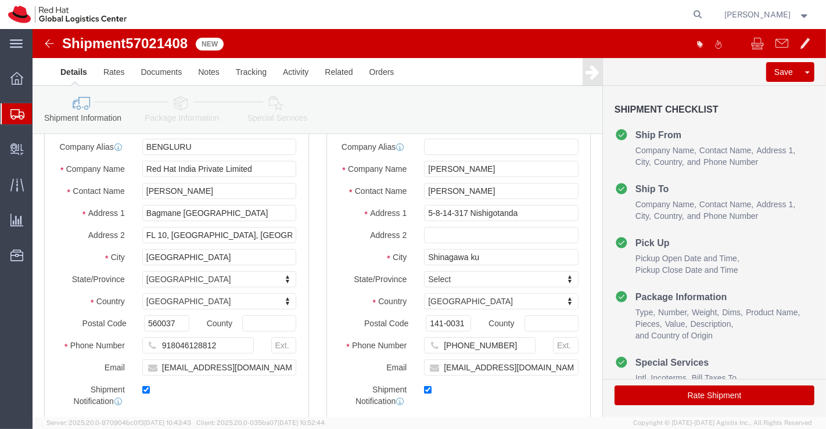
scroll to position [193, 0]
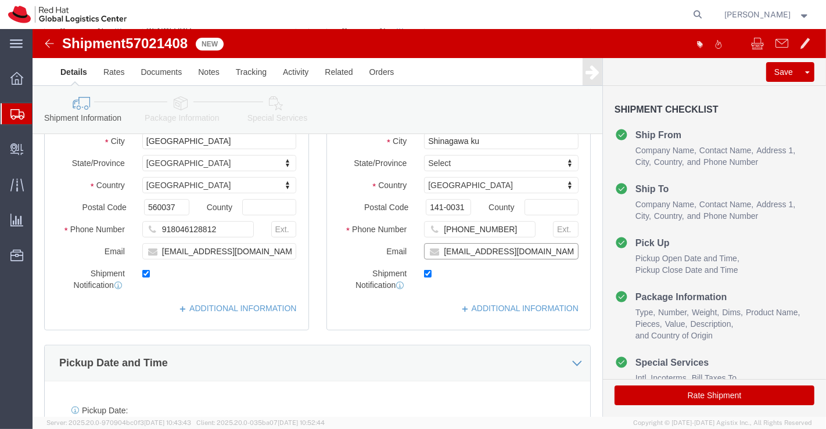
click input "kahara@redhat.com"
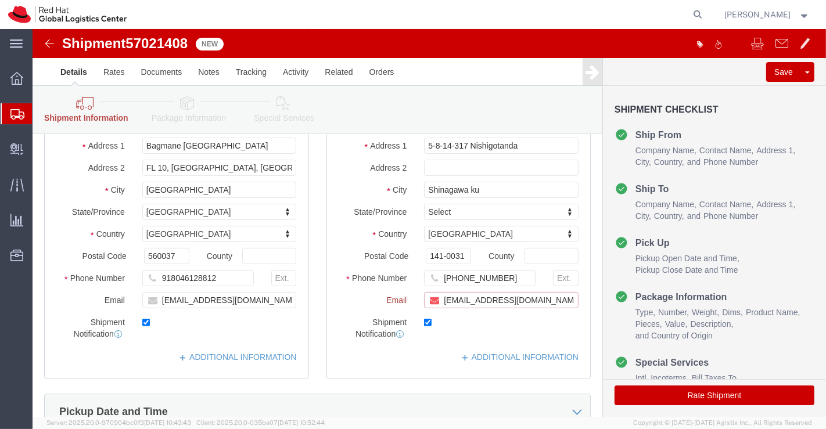
scroll to position [242, 0]
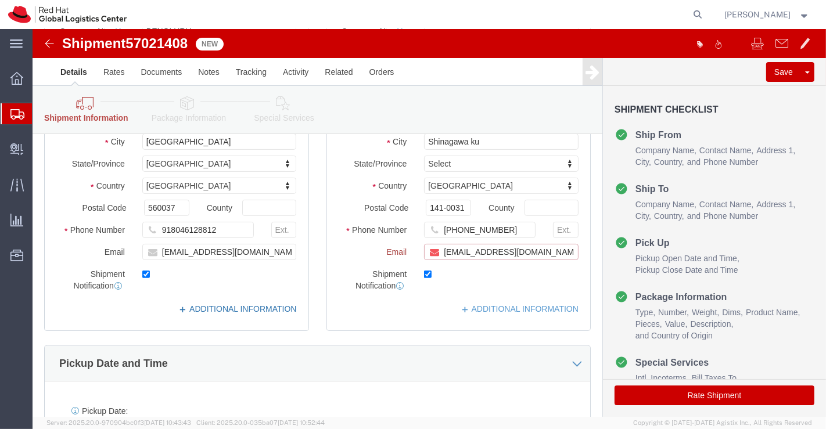
paste input "[EMAIL_ADDRESS][DOMAIN_NAME]"
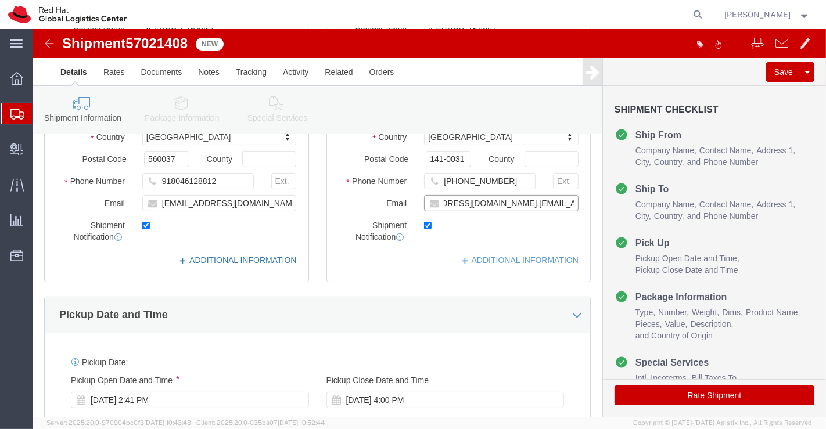
scroll to position [193, 0]
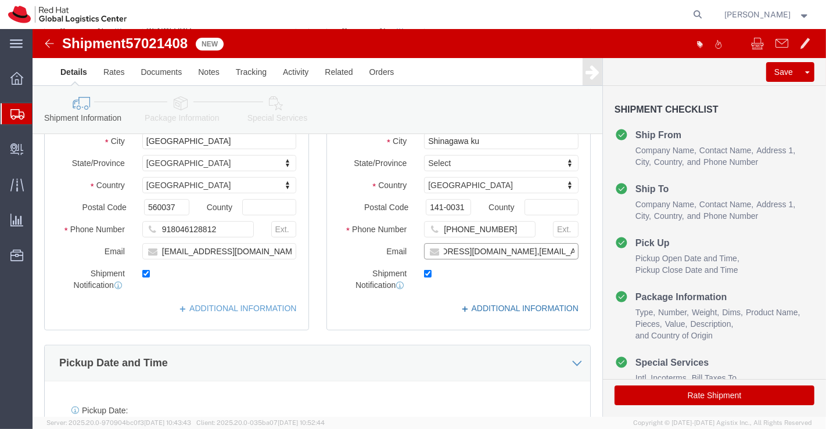
type input "kahara@redhat.com,apaclogistics@redhat.com"
click link "ADDITIONAL INFORMATION"
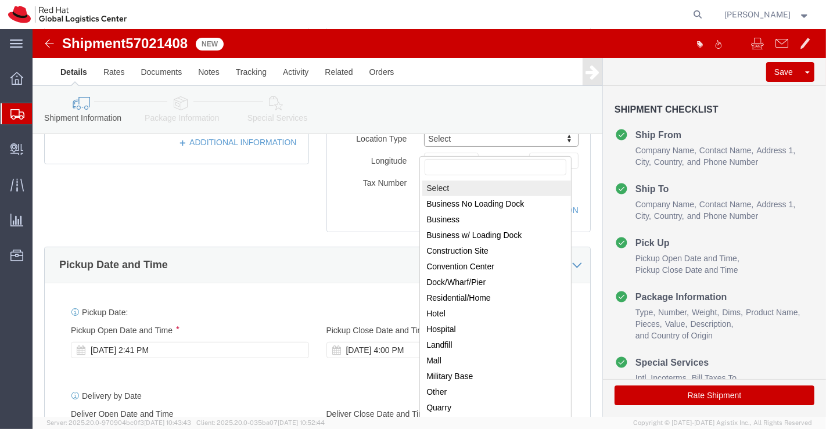
scroll to position [387, 0]
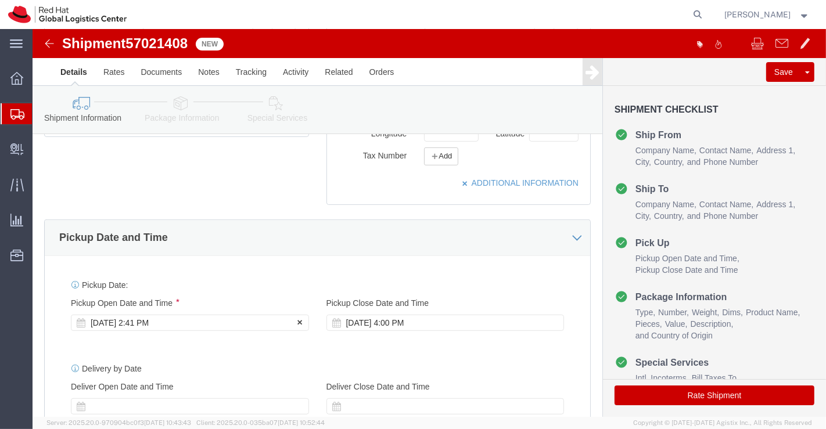
click div "Oct 03 2025 2:41 PM"
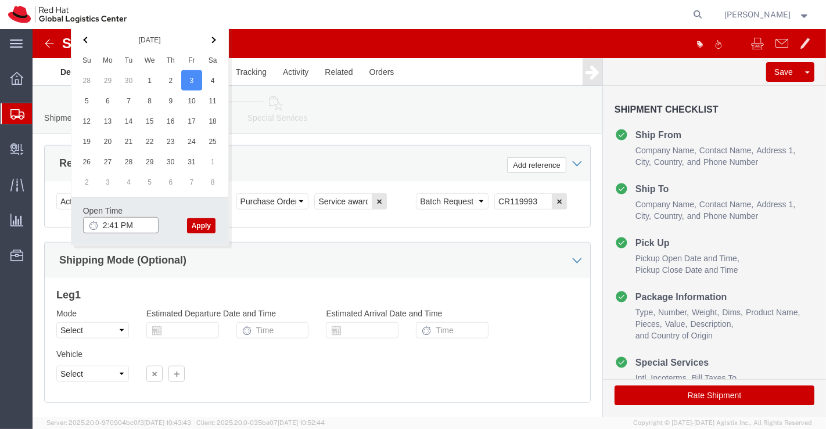
click input "2:41 PM"
type input "6:00 PM"
click button "Apply"
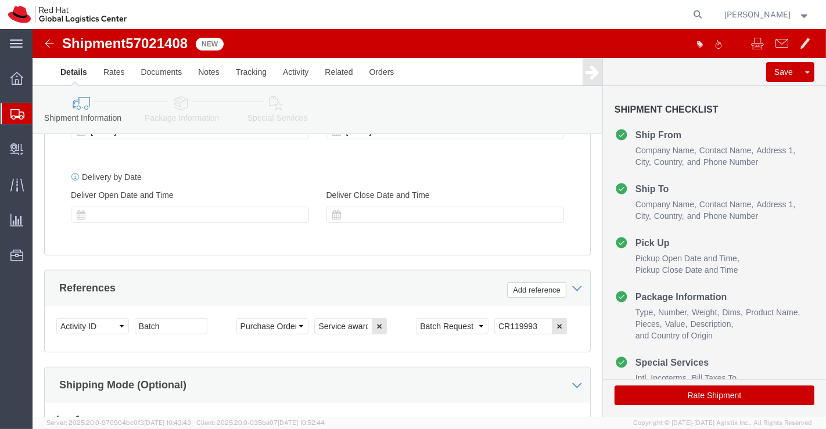
scroll to position [574, 0]
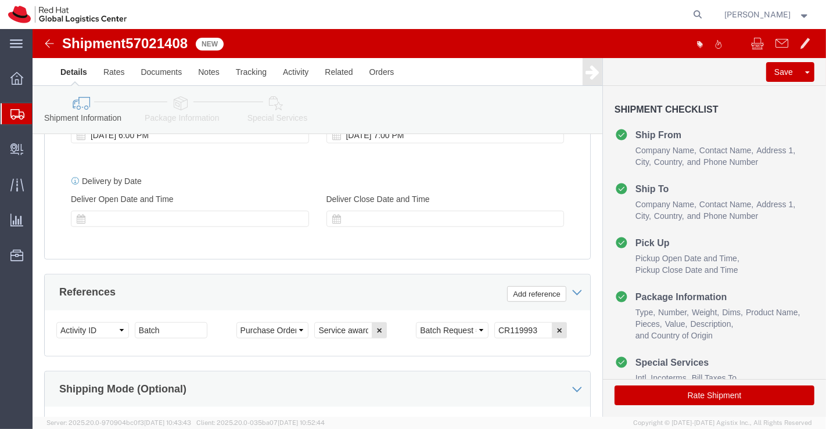
click icon
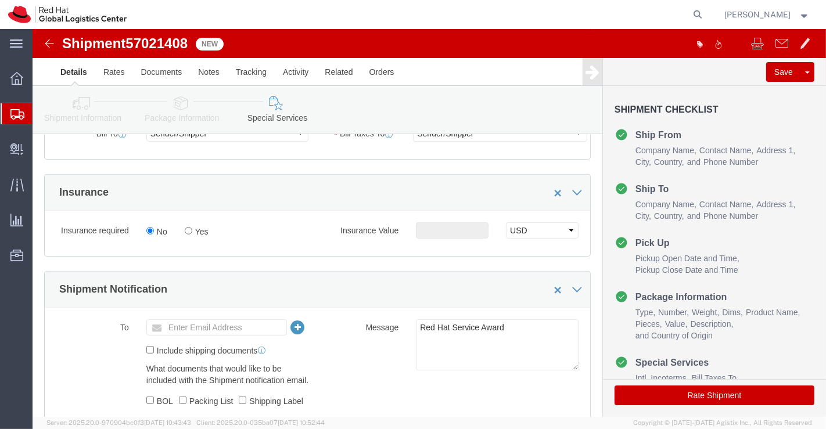
scroll to position [187, 0]
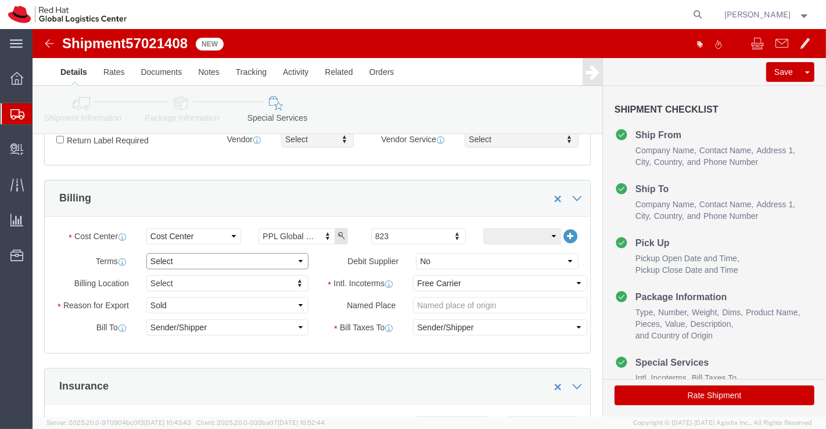
click select "Select Free of Charge Free of Cost NET 30 NET 45 NET 60 See Comment"
select select "FREE_OF_COST"
click select "Select Free of Charge Free of Cost NET 30 NET 45 NET 60 See Comment"
click div "Billing Location Select Select My Profile Location RH - Amsterdam - MSO RH - Am…"
click select "Select Gift Personal Effects Repair/Warranty Return Sample Sold Temporary/Not S…"
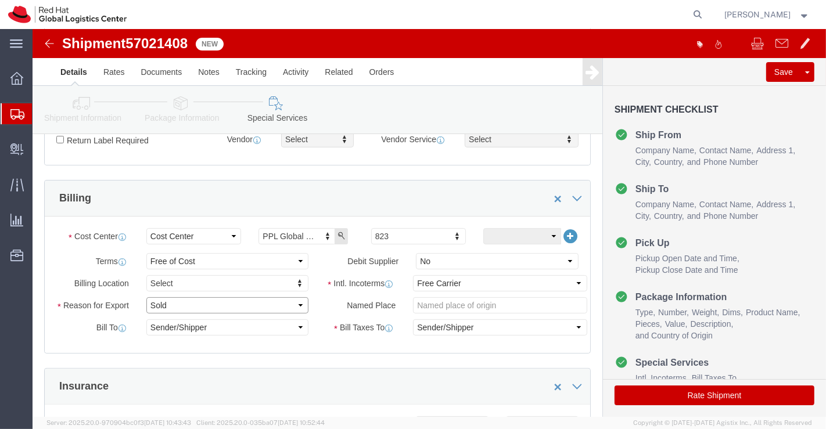
select select "SAMPLE"
click select "Select Gift Personal Effects Repair/Warranty Return Sample Sold Temporary/Not S…"
click select "Select Carriage Insurance Paid Carriage Paid To Cost and Freight Cost Insurance…"
select select "DDP"
click select "Select Carriage Insurance Paid Carriage Paid To Cost and Freight Cost Insurance…"
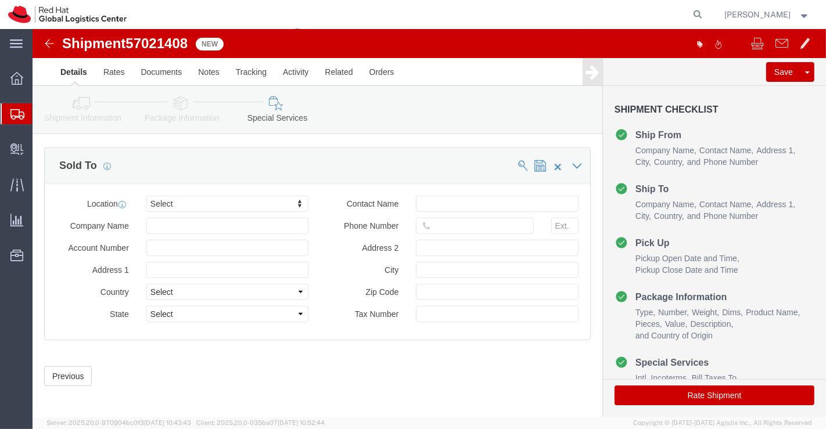
scroll to position [700, 0]
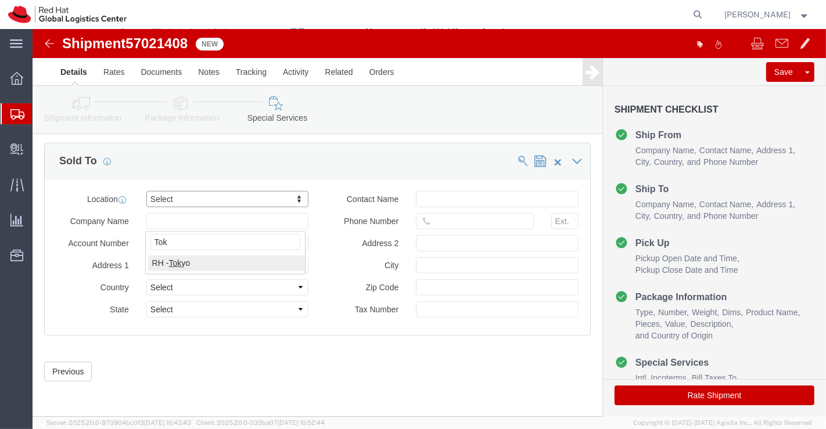
type input "Tok"
click button "Rate Shipment"
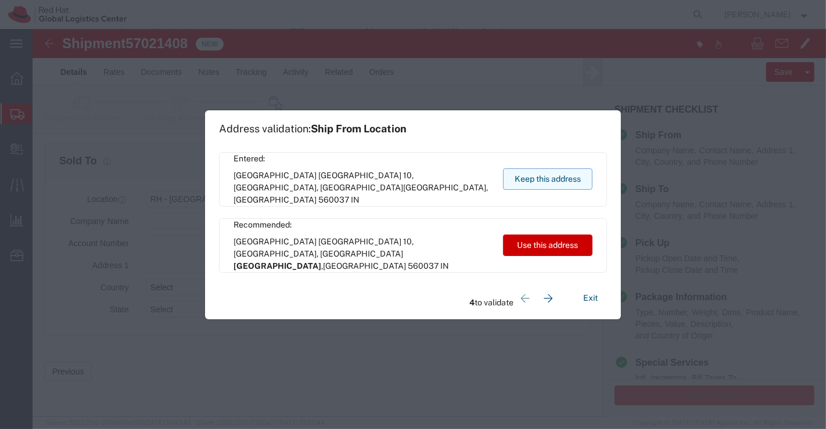
click at [519, 177] on button "Keep this address" at bounding box center [547, 178] width 89 height 21
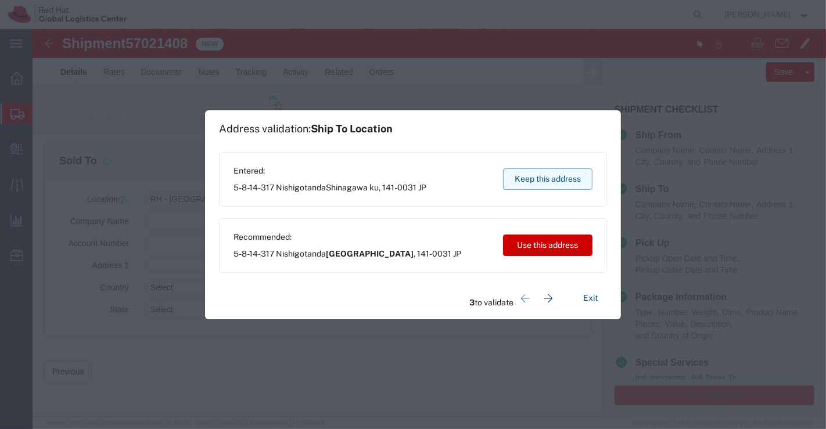
click at [519, 177] on button "Keep this address" at bounding box center [547, 178] width 89 height 21
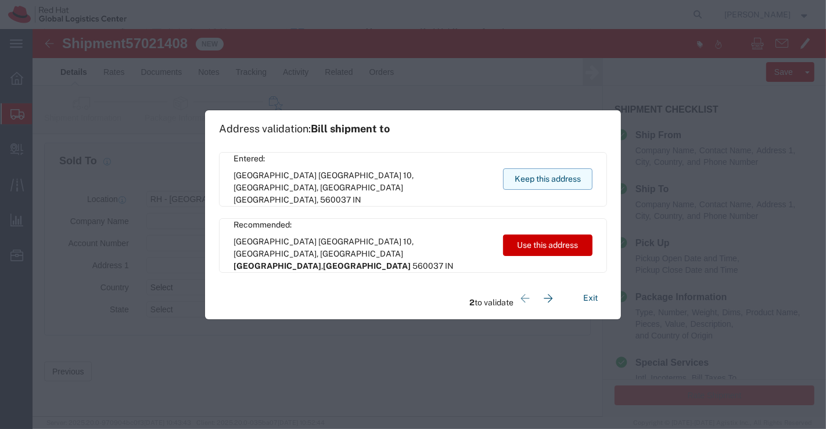
click at [519, 177] on button "Keep this address" at bounding box center [547, 178] width 89 height 21
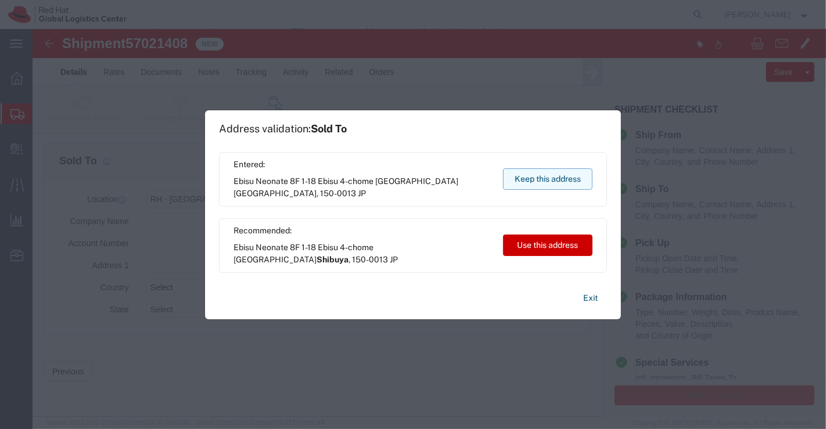
click at [519, 177] on button "Keep this address" at bounding box center [547, 178] width 89 height 21
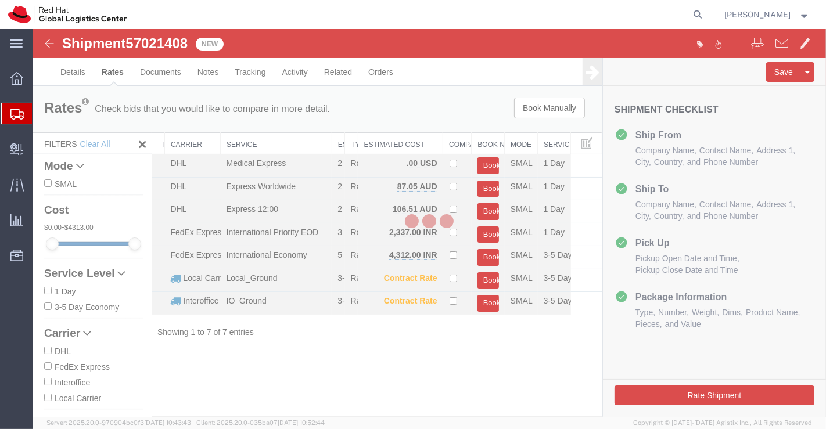
scroll to position [0, 0]
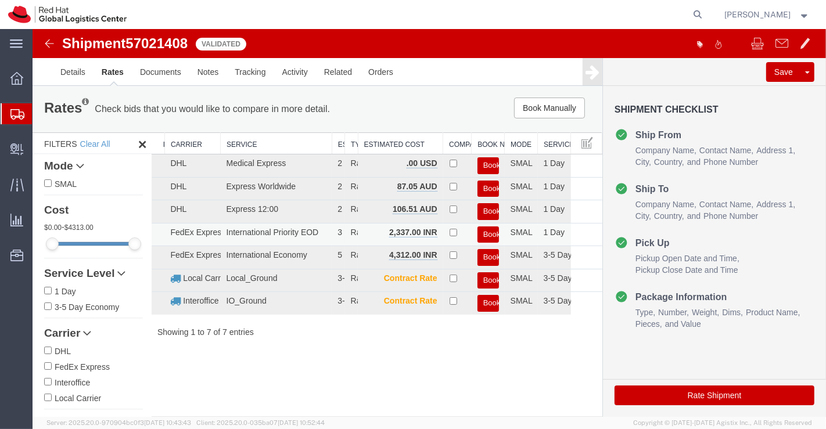
click at [487, 233] on button "Book" at bounding box center [487, 234] width 21 height 17
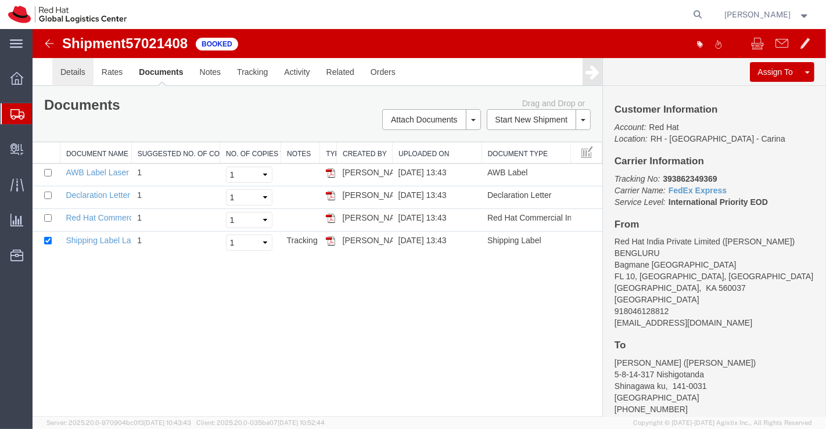
click at [74, 72] on link "Details" at bounding box center [72, 72] width 41 height 28
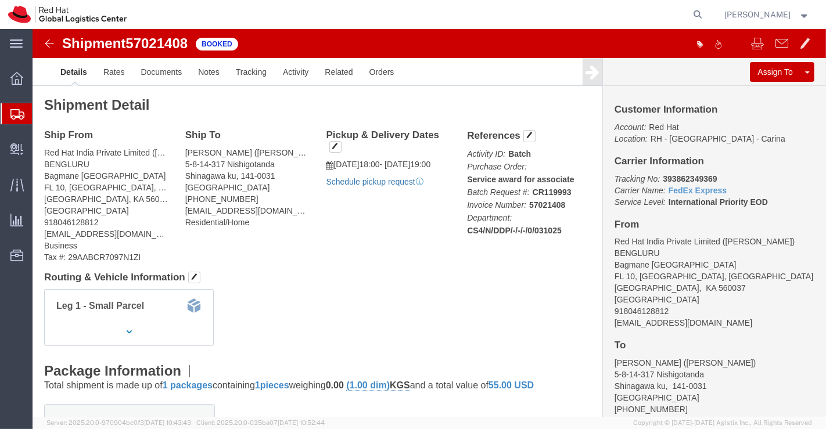
click link "Schedule pickup request"
click link "Documents"
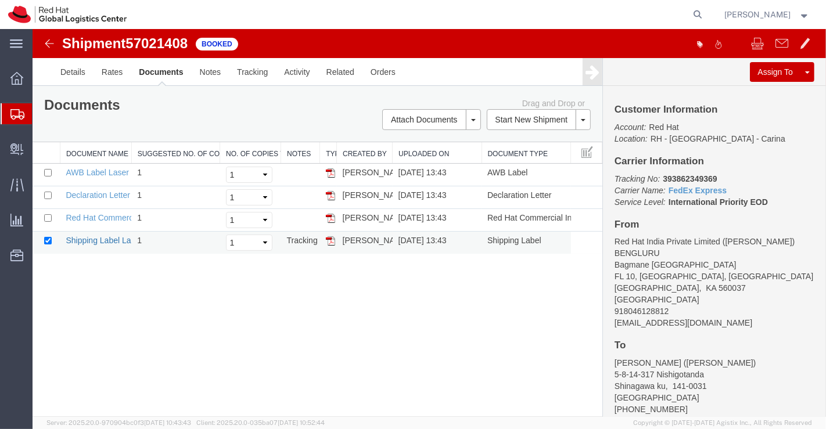
click at [75, 236] on link "Shipping Label Laser" at bounding box center [103, 240] width 77 height 9
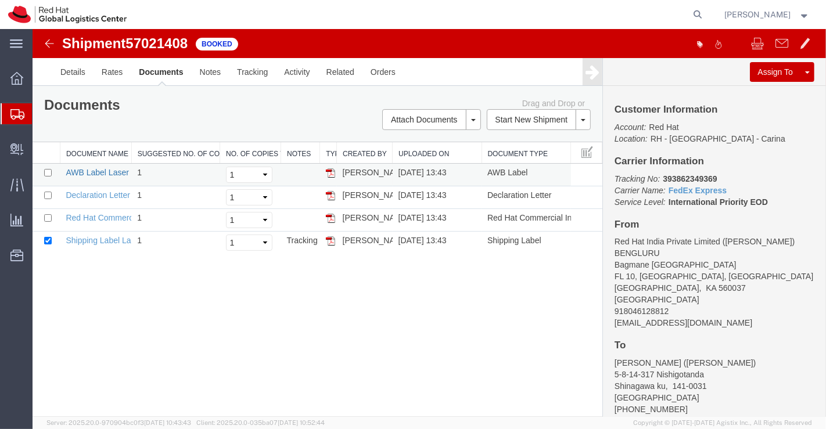
click at [109, 171] on link "AWB Label Laser" at bounding box center [96, 172] width 63 height 9
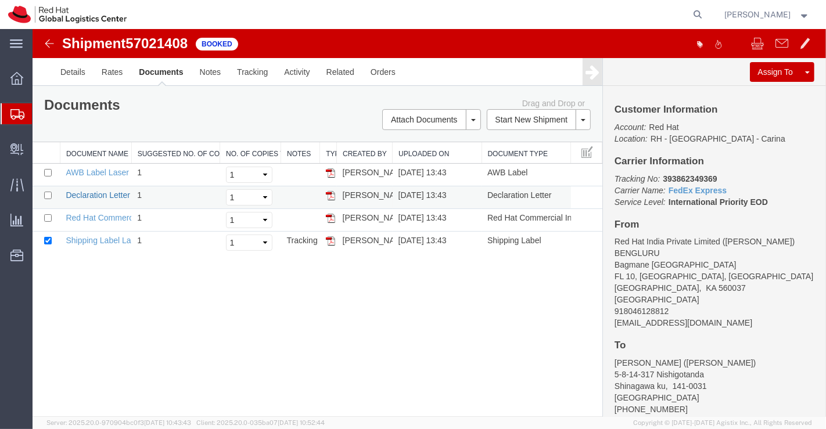
click at [103, 192] on link "Declaration Letter" at bounding box center [97, 194] width 64 height 9
click at [103, 217] on link "Red Hat Commercial Invoice" at bounding box center [116, 217] width 103 height 9
click at [0, 0] on span "Shipment Manager" at bounding box center [0, 0] width 0 height 0
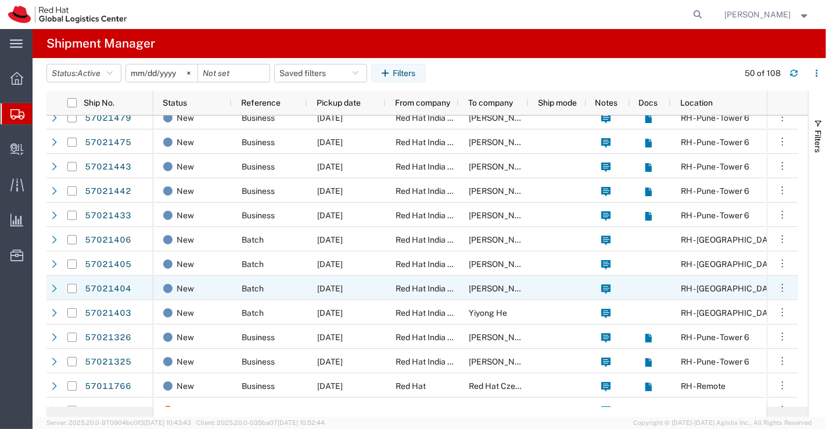
scroll to position [645, 0]
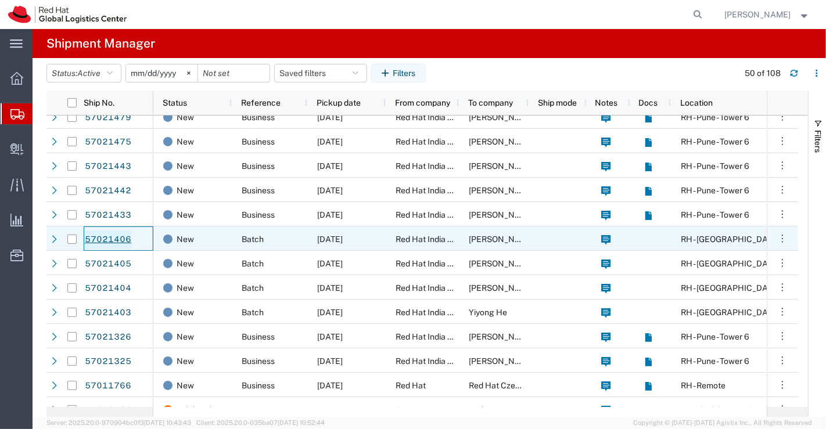
click at [105, 239] on link "57021406" at bounding box center [108, 240] width 48 height 19
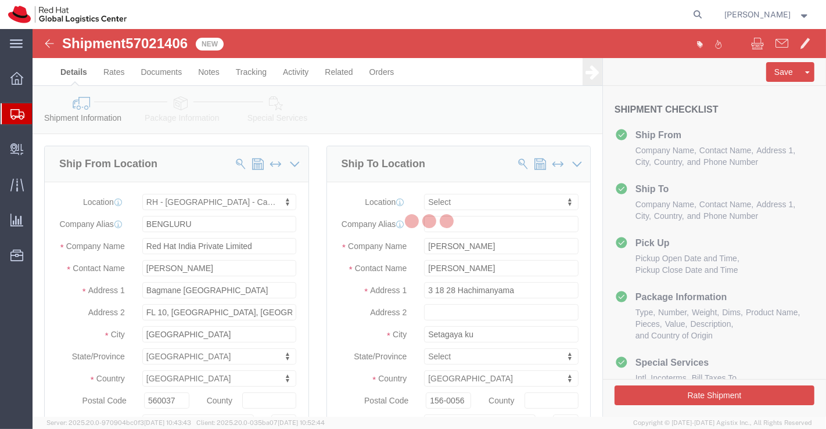
select select "37925"
select select
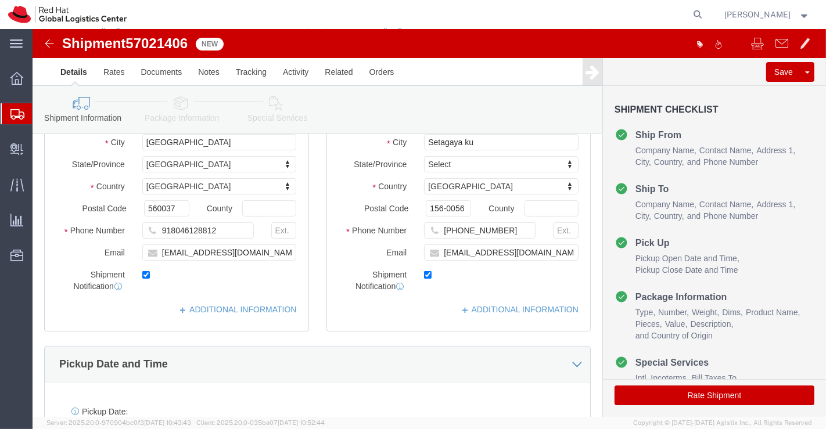
scroll to position [193, 0]
click input "rhoribe@redhat.com"
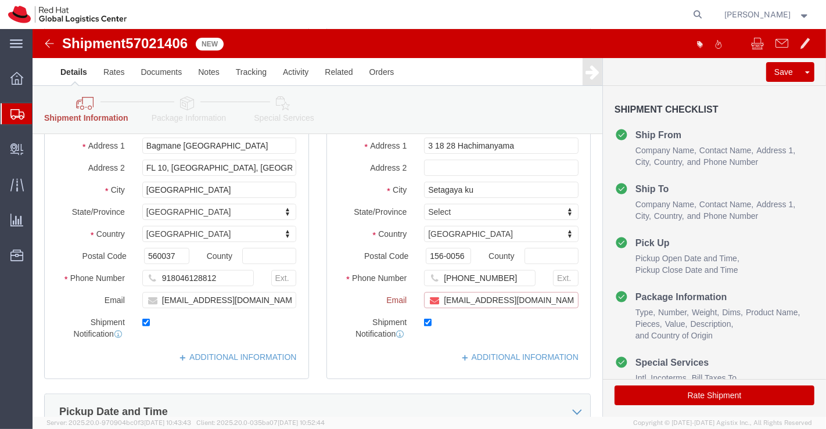
scroll to position [242, 0]
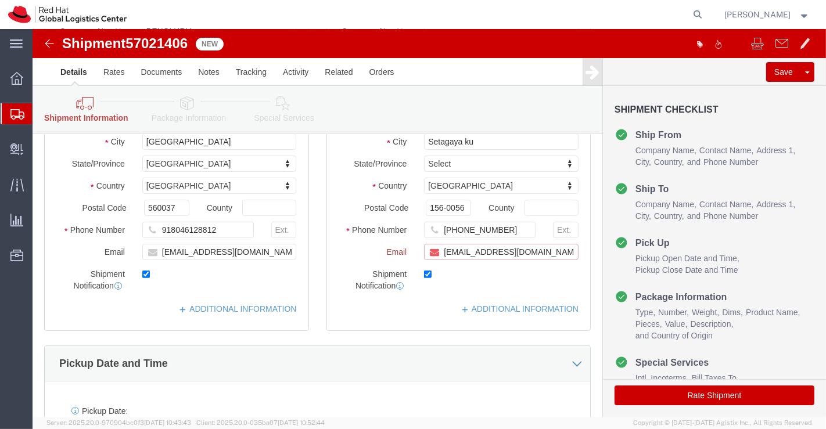
paste input "[EMAIL_ADDRESS][DOMAIN_NAME]"
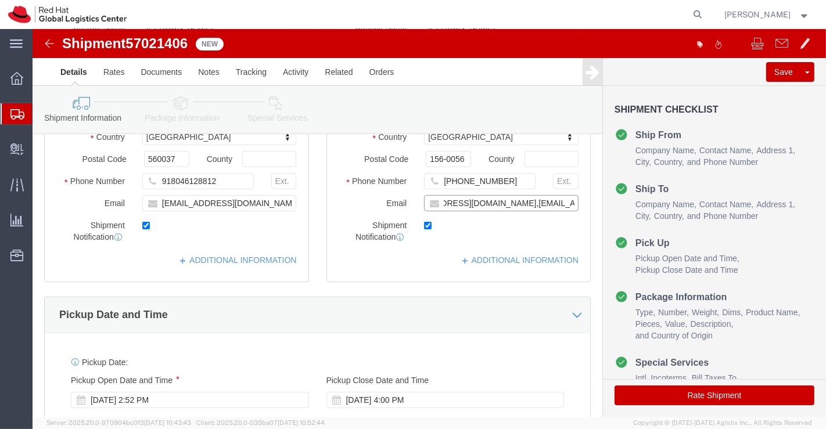
scroll to position [193, 0]
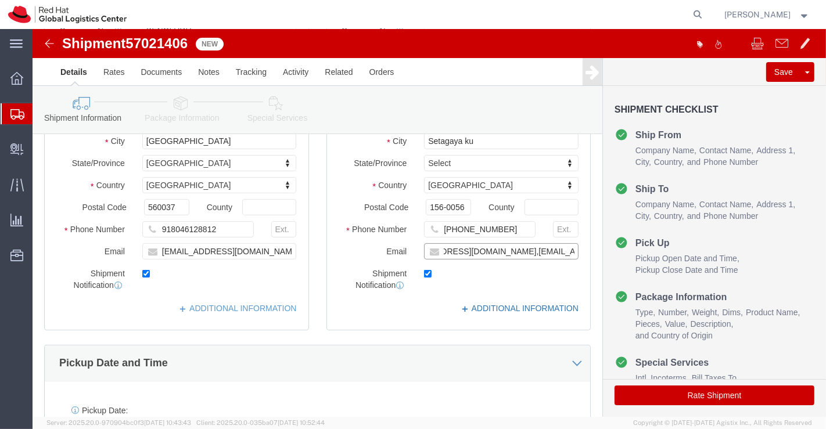
type input "rhoribe@redhat.com,apaclogistics@redhat.com"
click link "ADDITIONAL INFORMATION"
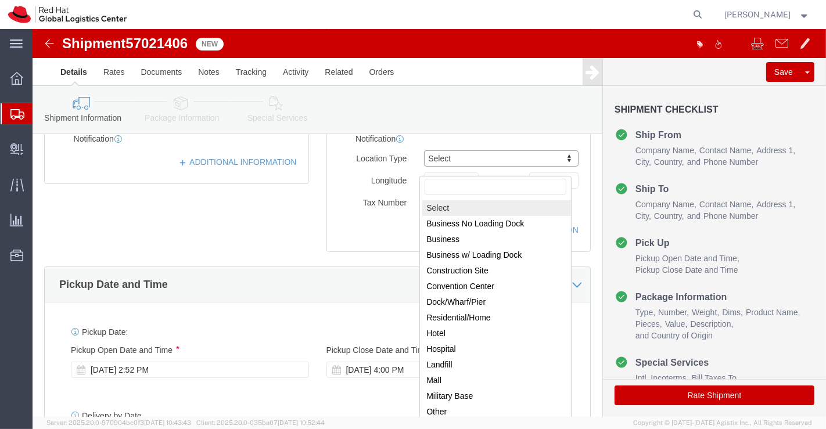
scroll to position [387, 0]
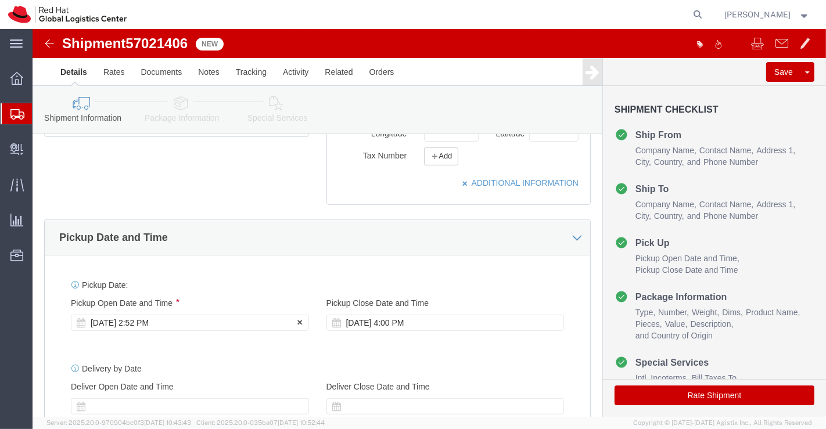
click div "Oct 03 2025 2:52 PM"
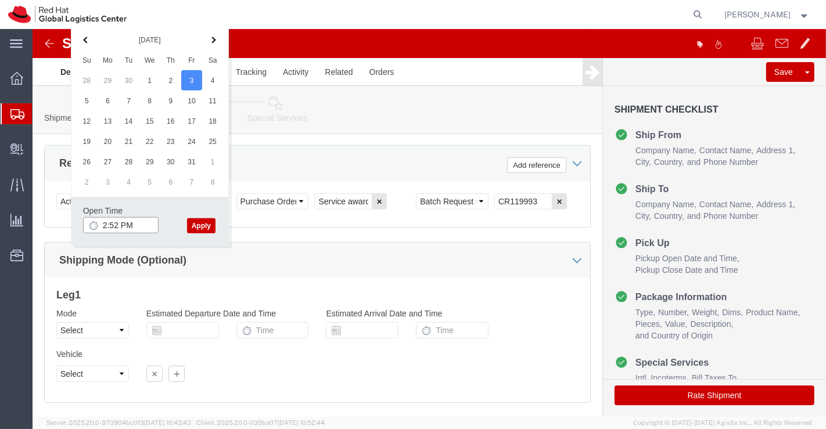
click input "2:52 PM"
type input "6:00 PM"
click button "Apply"
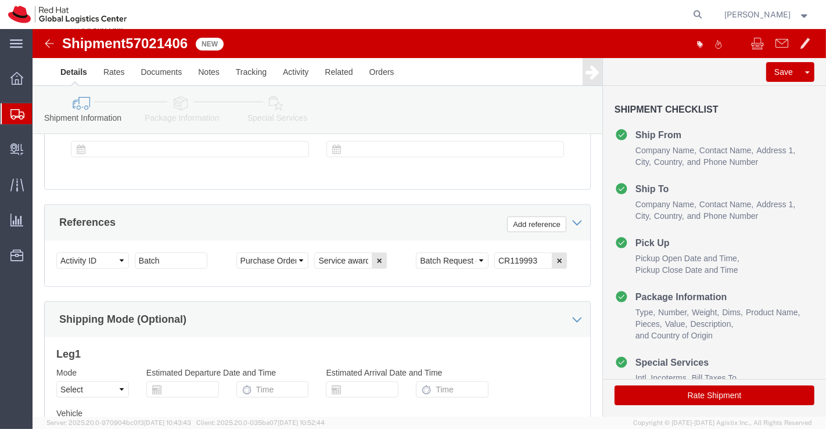
scroll to position [574, 0]
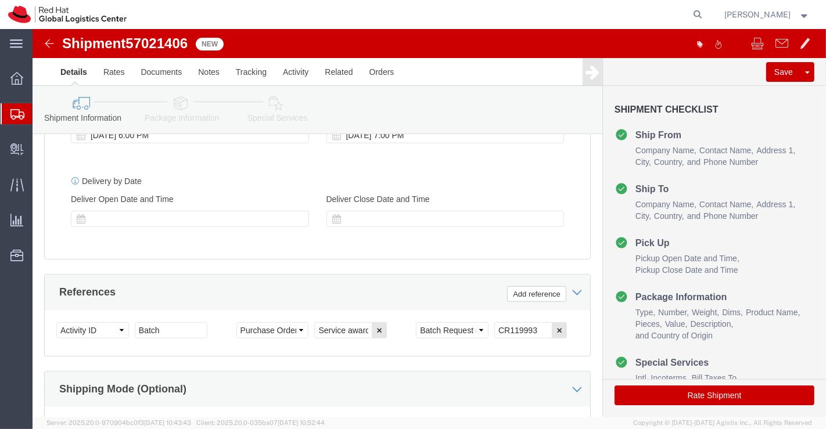
click icon
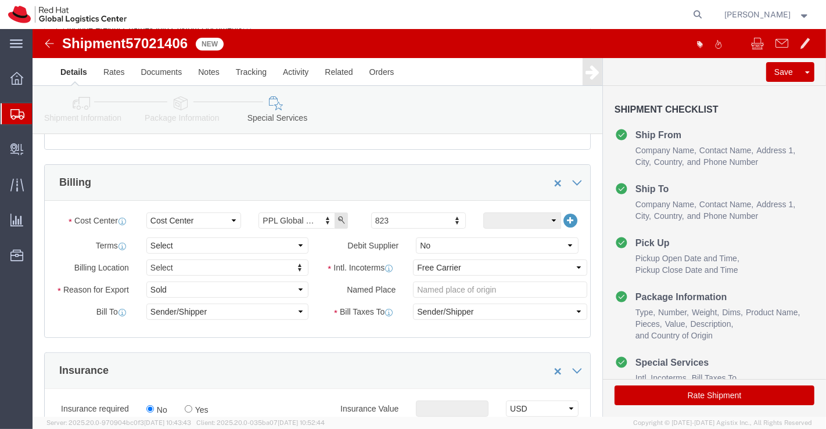
scroll to position [187, 0]
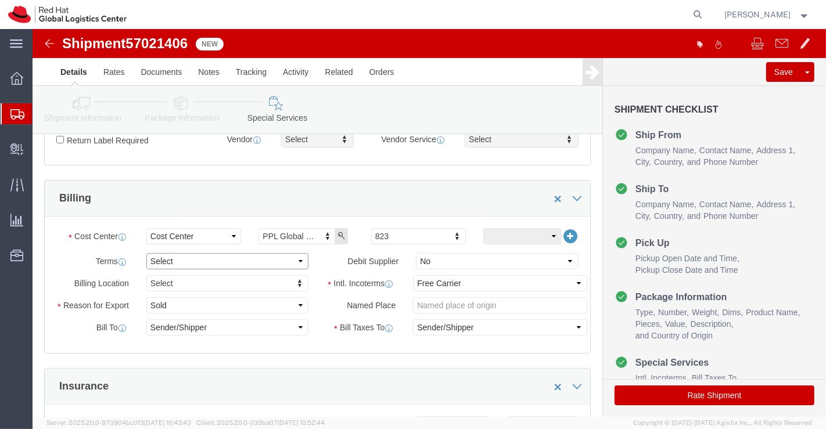
click select "Select Free of Charge Free of Cost NET 30 NET 45 NET 60 See Comment"
select select "FREE_OF_COST"
click select "Select Free of Charge Free of Cost NET 30 NET 45 NET 60 See Comment"
click select "Select Gift Personal Effects Repair/Warranty Return Sample Sold Temporary/Not S…"
select select "SAMPLE"
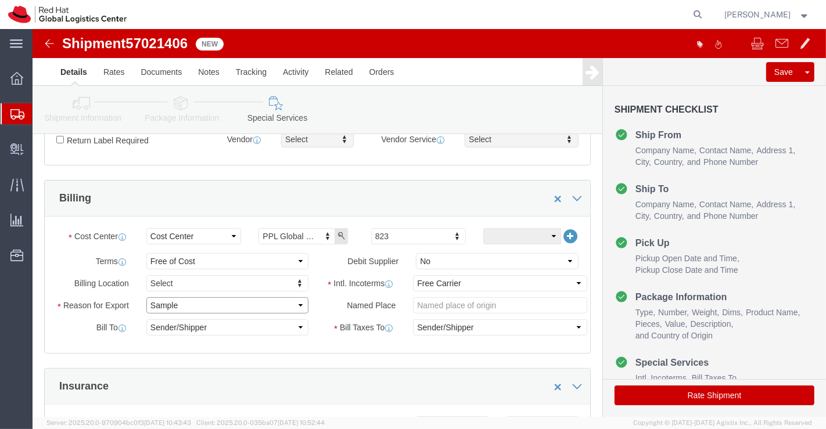
click select "Select Gift Personal Effects Repair/Warranty Return Sample Sold Temporary/Not S…"
click select "Select Carriage Insurance Paid Carriage Paid To Cost and Freight Cost Insurance…"
select select "DDP"
click select "Select Carriage Insurance Paid Carriage Paid To Cost and Freight Cost Insurance…"
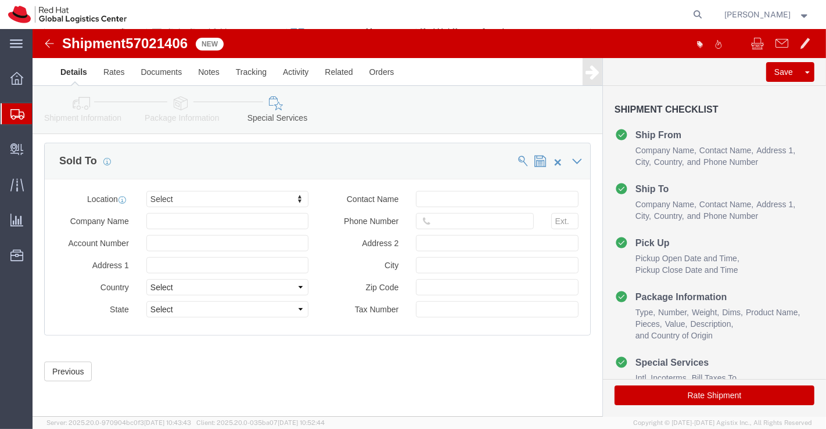
scroll to position [700, 0]
type input "Tok"
click button "Rate Shipment"
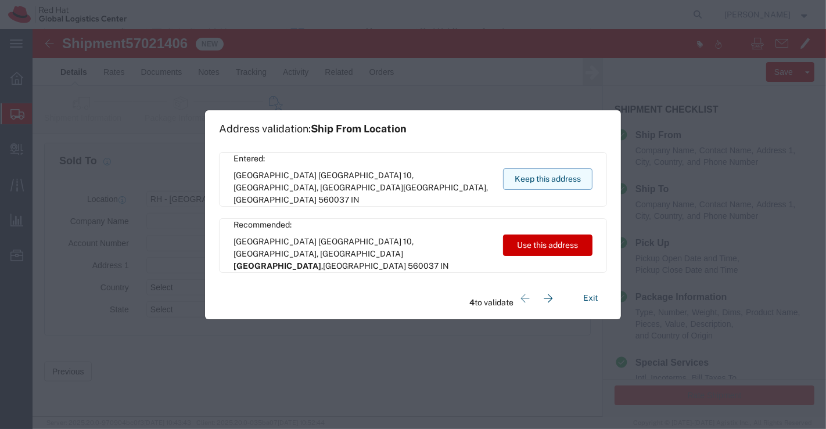
click at [531, 172] on button "Keep this address" at bounding box center [547, 178] width 89 height 21
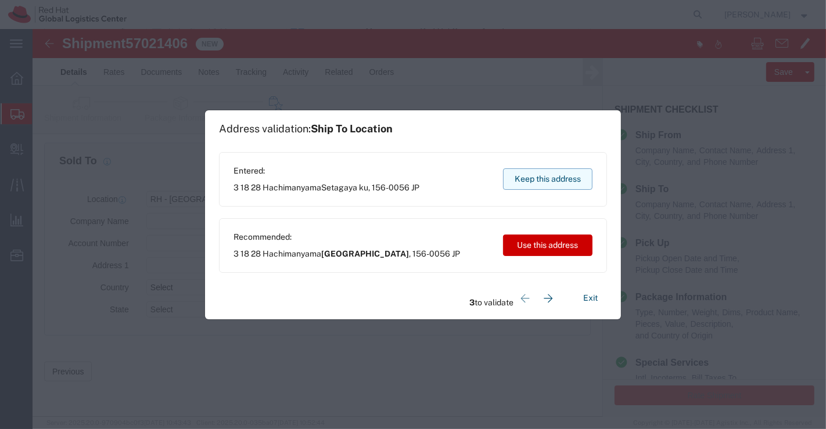
click at [531, 172] on button "Keep this address" at bounding box center [547, 178] width 89 height 21
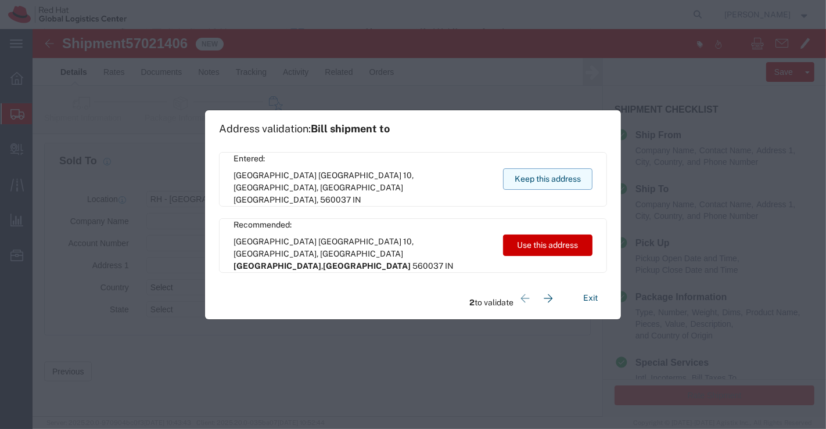
click at [531, 172] on button "Keep this address" at bounding box center [547, 178] width 89 height 21
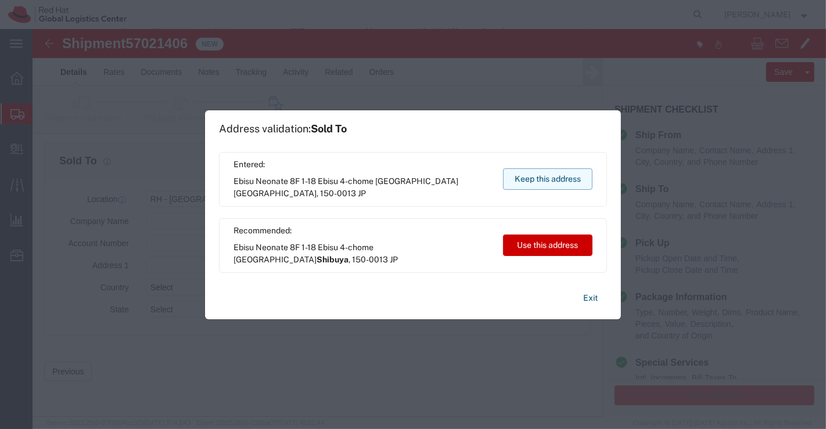
click at [531, 172] on button "Keep this address" at bounding box center [547, 178] width 89 height 21
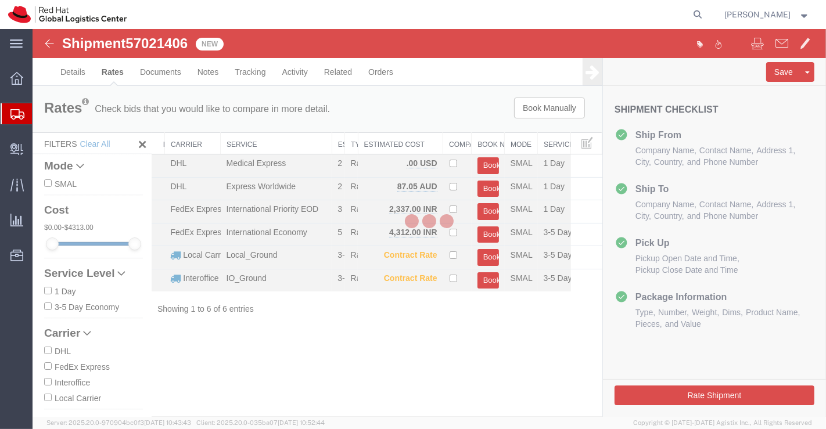
scroll to position [0, 0]
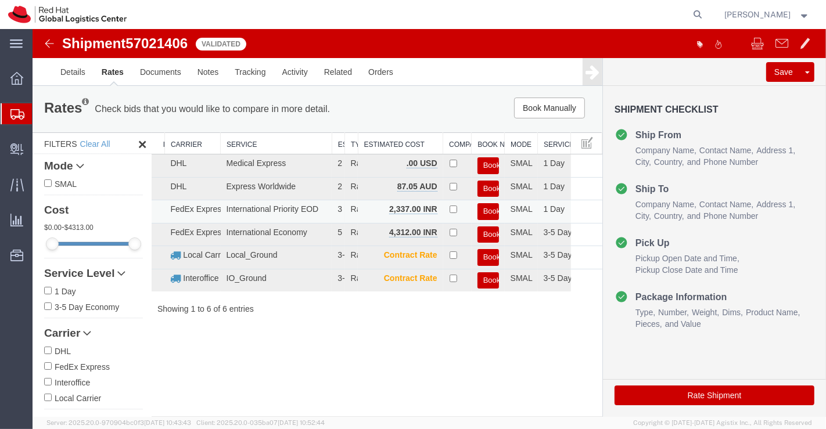
click at [491, 210] on button "Book" at bounding box center [487, 211] width 21 height 17
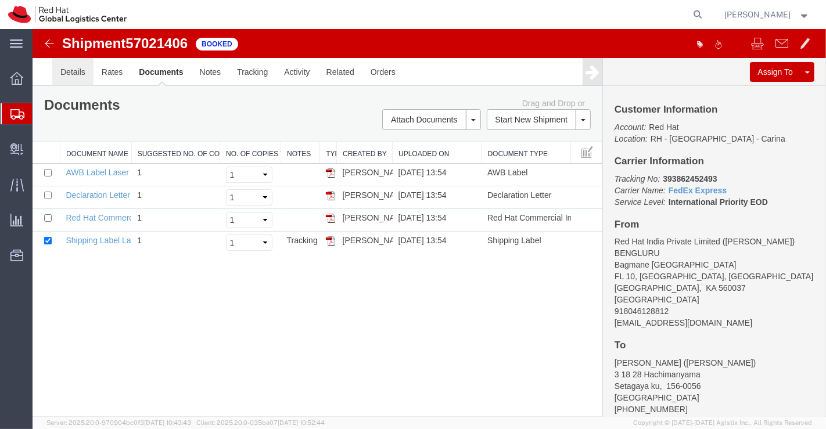
click at [69, 69] on link "Details" at bounding box center [72, 72] width 41 height 28
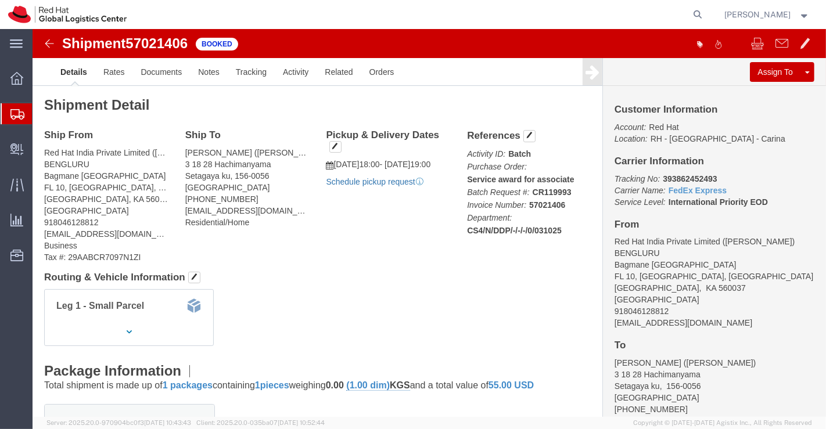
click link "Schedule pickup request"
drag, startPoint x: 623, startPoint y: 147, endPoint x: 709, endPoint y: 146, distance: 86.0
click p "Tracking No: 393862452493 Carrier Name: FedEx Express FedEx Express Service Lev…"
copy b "393862452493"
click div "Shipment Detail Ship From Red Hat India Private Limited (Pallav Sen Gupta) BENG…"
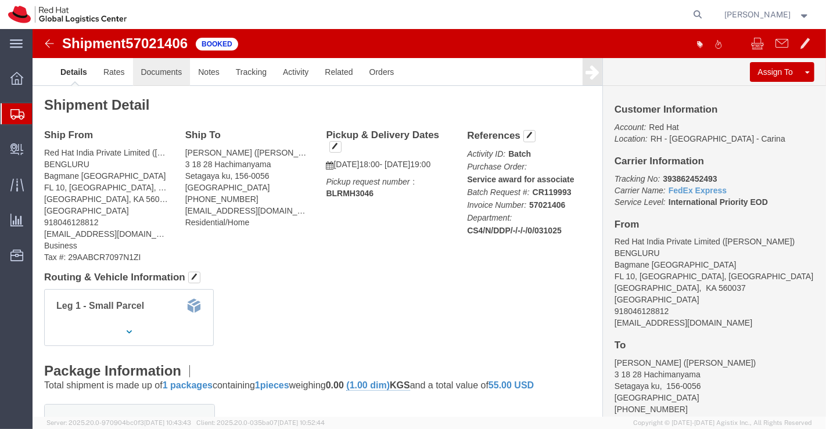
click link "Documents"
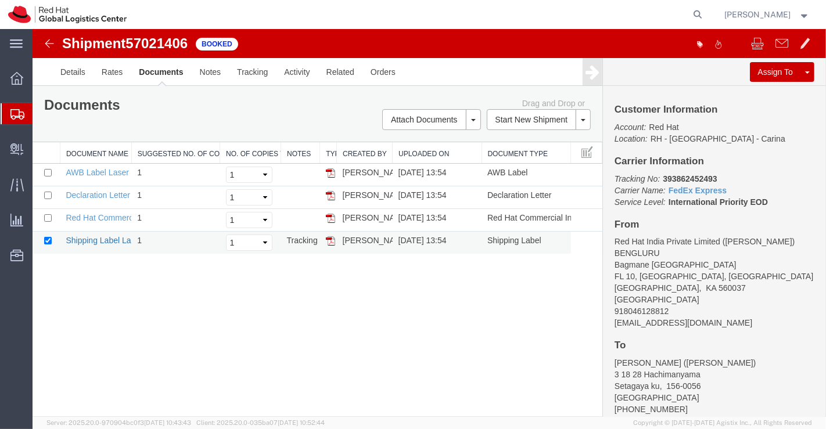
click at [81, 237] on link "Shipping Label Laser" at bounding box center [103, 240] width 77 height 9
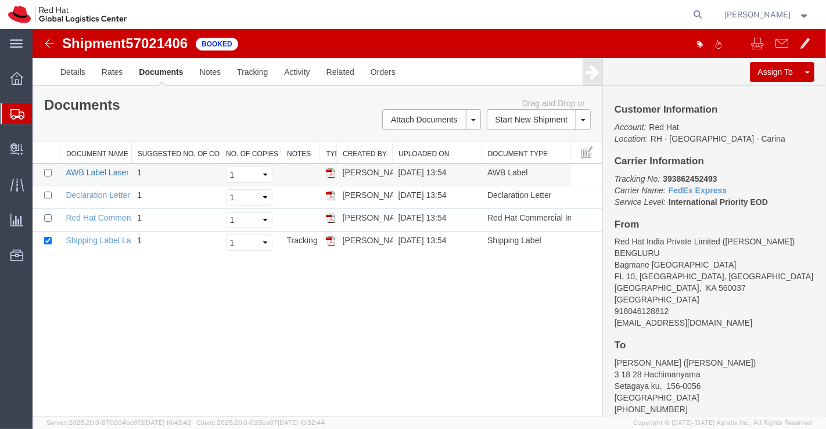
click at [87, 171] on link "AWB Label Laser" at bounding box center [96, 172] width 63 height 9
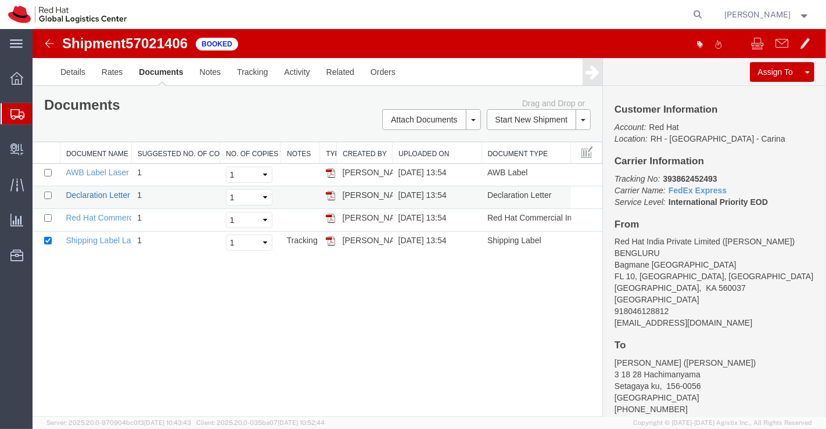
click at [80, 195] on link "Declaration Letter" at bounding box center [97, 194] width 64 height 9
click at [102, 213] on link "Red Hat Commercial Invoice" at bounding box center [116, 217] width 103 height 9
click at [0, 0] on span "Shipment Manager" at bounding box center [0, 0] width 0 height 0
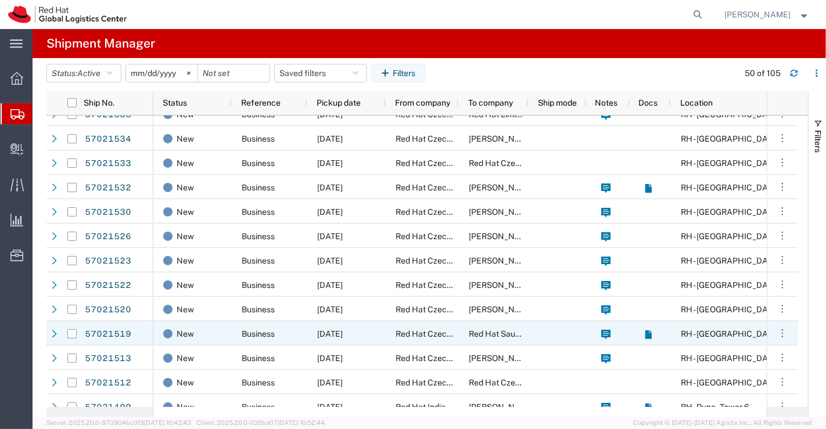
scroll to position [451, 0]
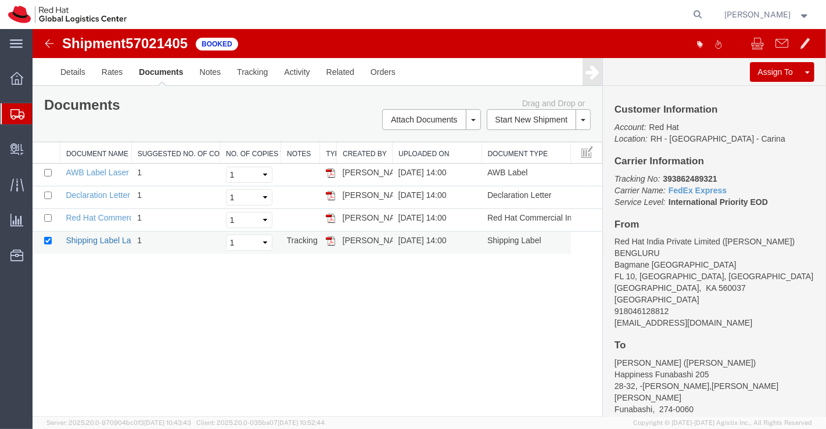
click at [93, 236] on link "Shipping Label Laser" at bounding box center [103, 240] width 77 height 9
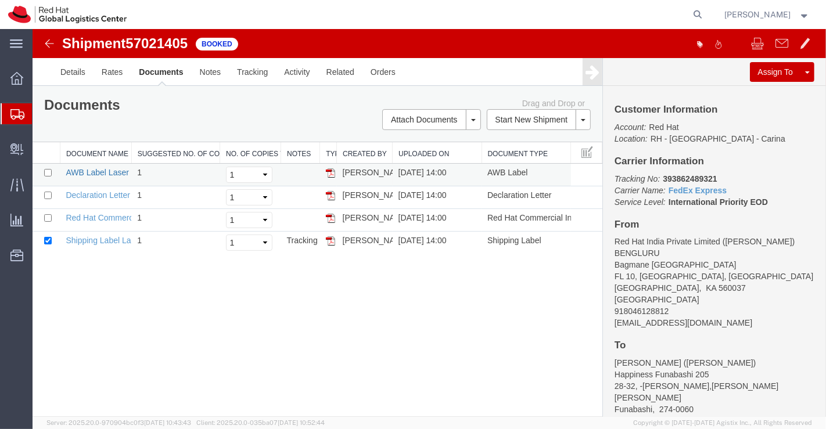
click at [91, 168] on link "AWB Label Laser" at bounding box center [96, 172] width 63 height 9
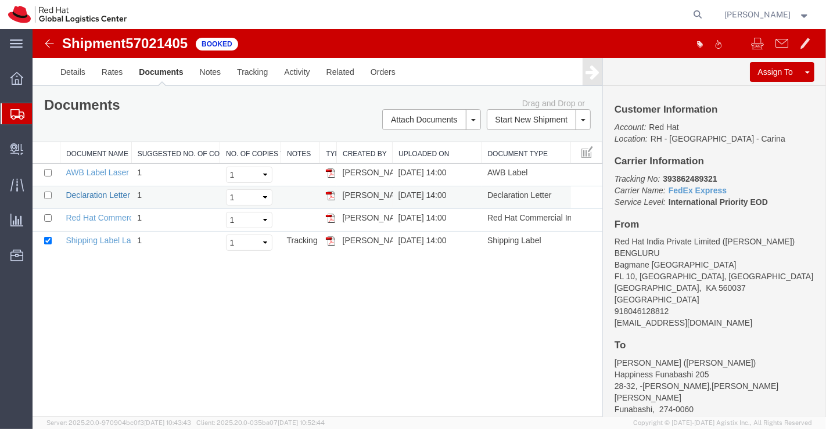
click at [92, 195] on link "Declaration Letter" at bounding box center [97, 194] width 64 height 9
click at [93, 218] on link "Red Hat Commercial Invoice" at bounding box center [116, 217] width 103 height 9
click at [0, 0] on span "Shipment Manager" at bounding box center [0, 0] width 0 height 0
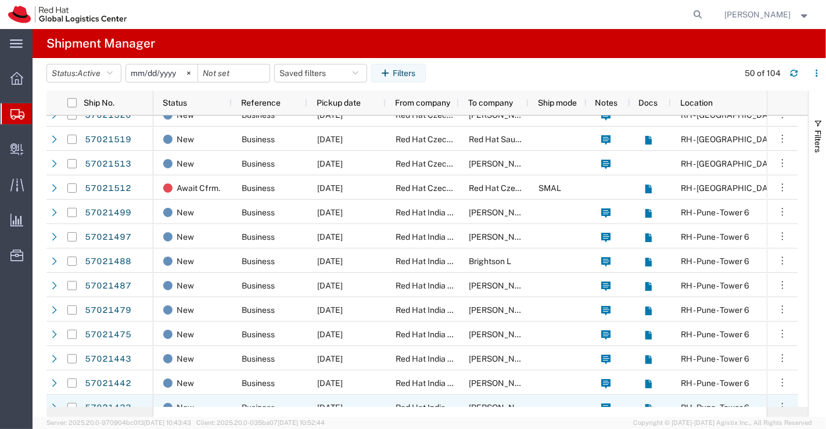
scroll to position [645, 0]
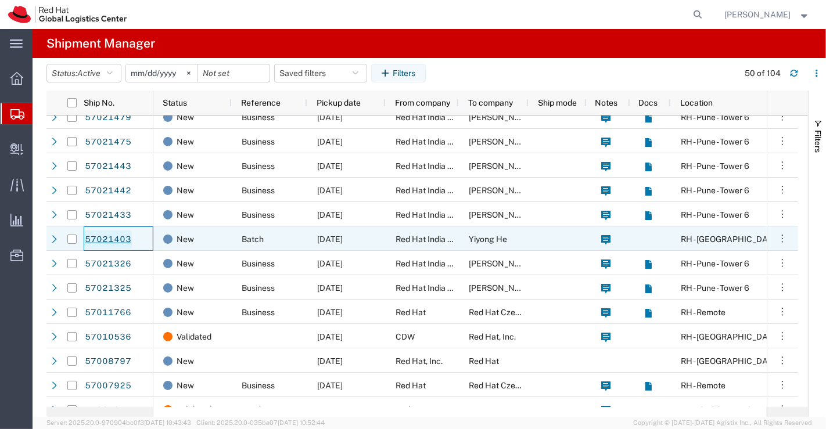
click at [96, 239] on link "57021403" at bounding box center [108, 240] width 48 height 19
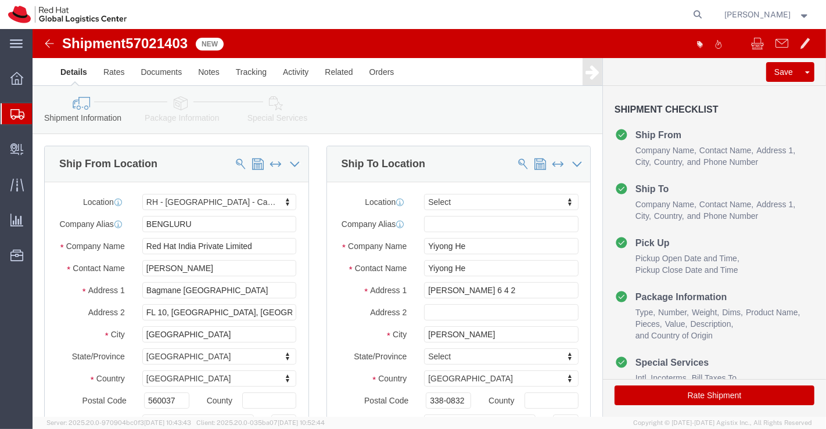
select select "37925"
select select
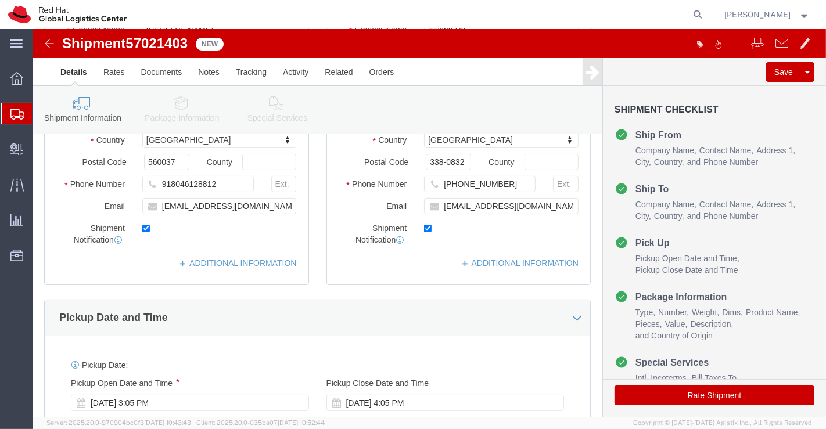
scroll to position [258, 0]
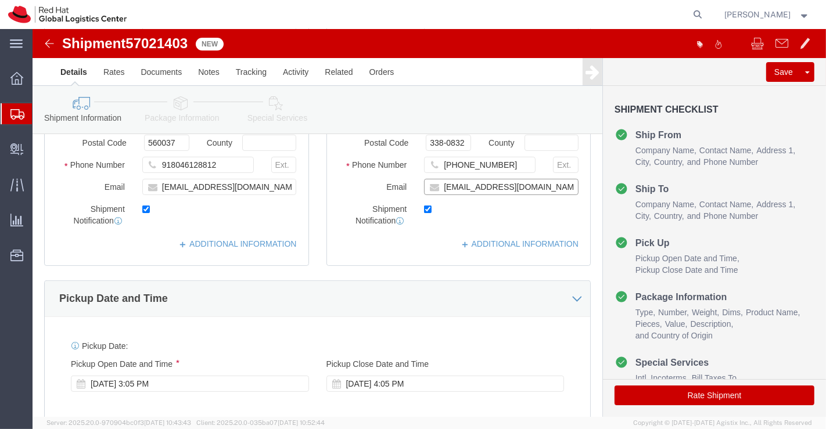
click input "[EMAIL_ADDRESS][DOMAIN_NAME]"
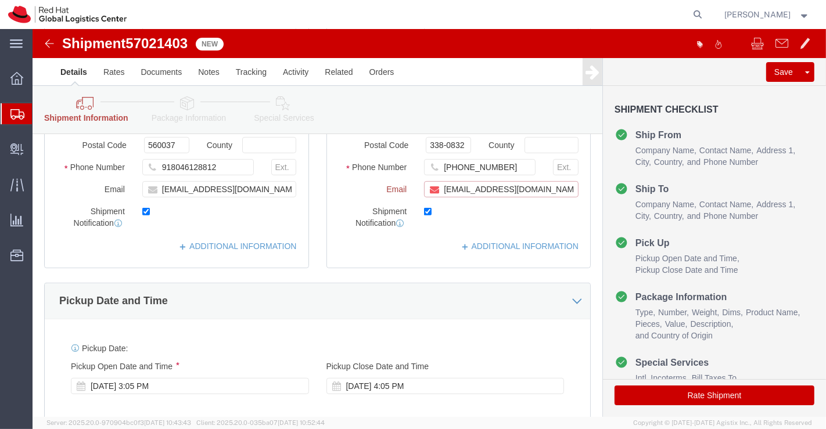
scroll to position [322, 0]
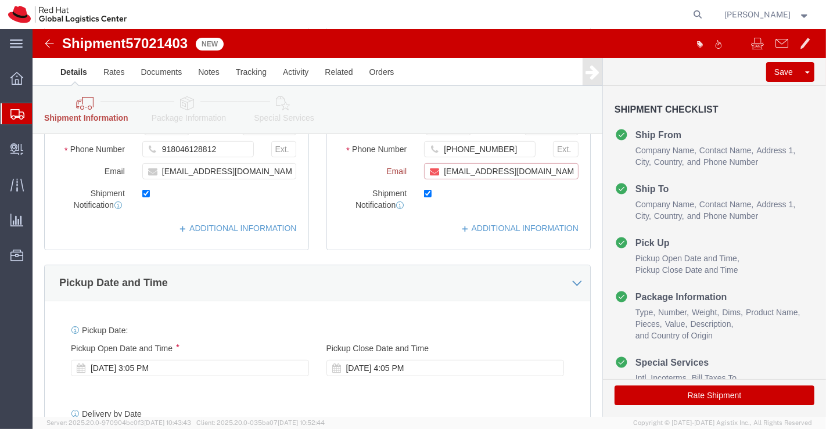
paste input "[EMAIL_ADDRESS][DOMAIN_NAME]"
type input "[EMAIL_ADDRESS][DOMAIN_NAME],[EMAIL_ADDRESS][DOMAIN_NAME]"
click link "ADDITIONAL INFORMATION"
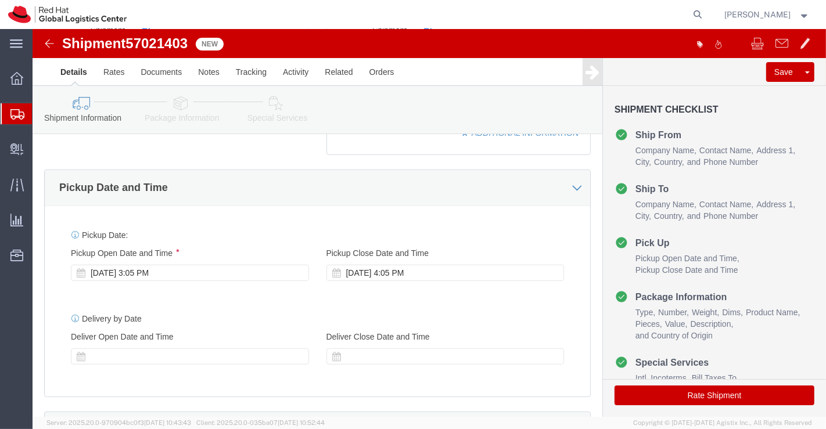
scroll to position [532, 0]
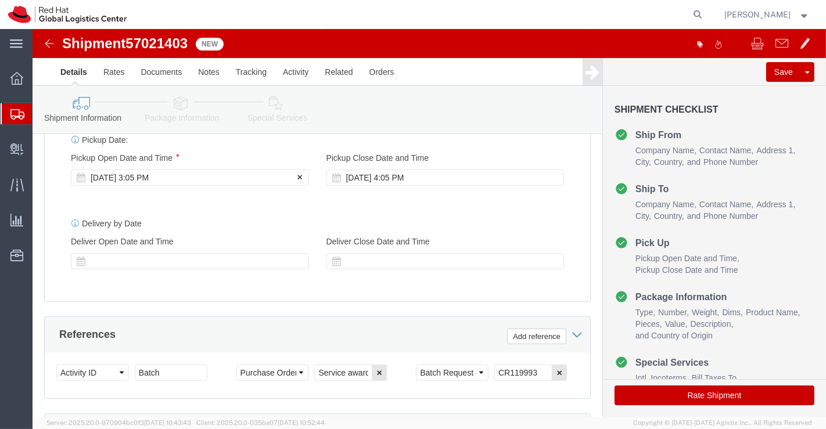
click div "[DATE] 3:05 PM"
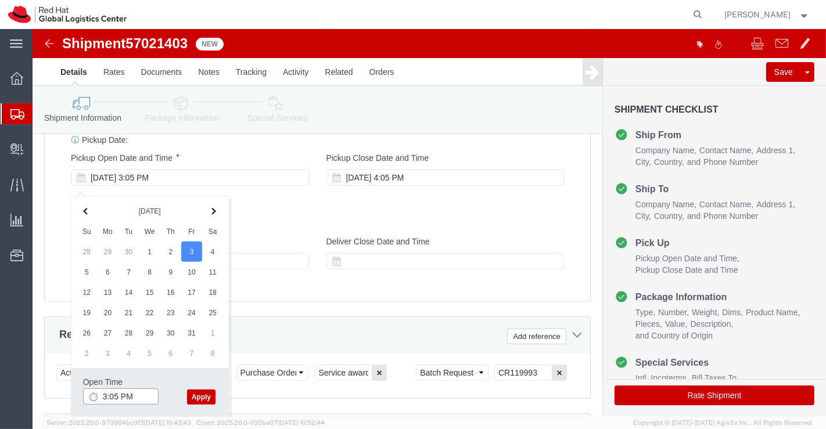
click input "3:05 PM"
type input "6:00 PM"
click button "Apply"
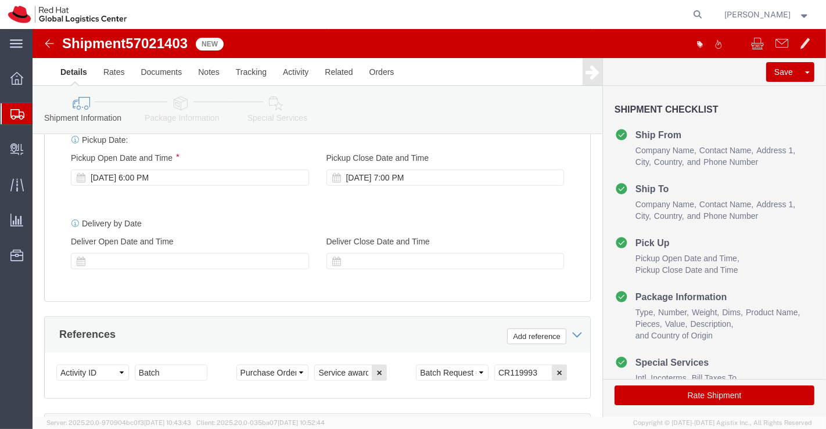
click icon
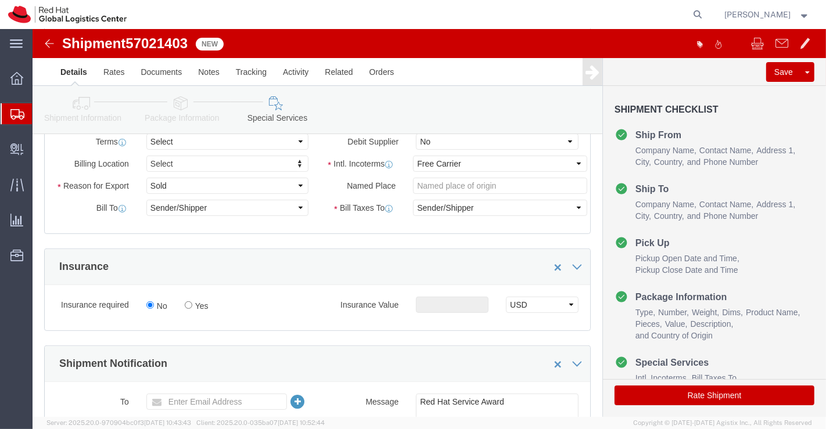
scroll to position [274, 0]
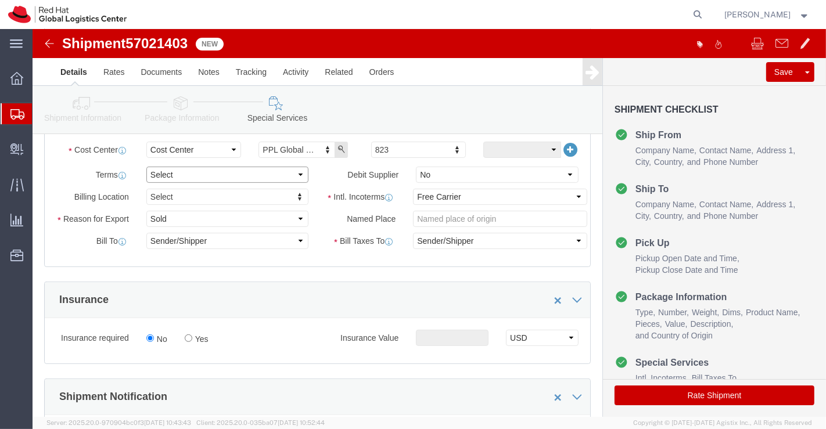
click select "Select Free of Charge Free of Cost NET 30 NET 45 NET 60 See Comment"
select select "FREE_OF_COST"
click select "Select Free of Charge Free of Cost NET 30 NET 45 NET 60 See Comment"
click select "Select Gift Personal Effects Repair/Warranty Return Sample Sold Temporary/Not S…"
select select "SAMPLE"
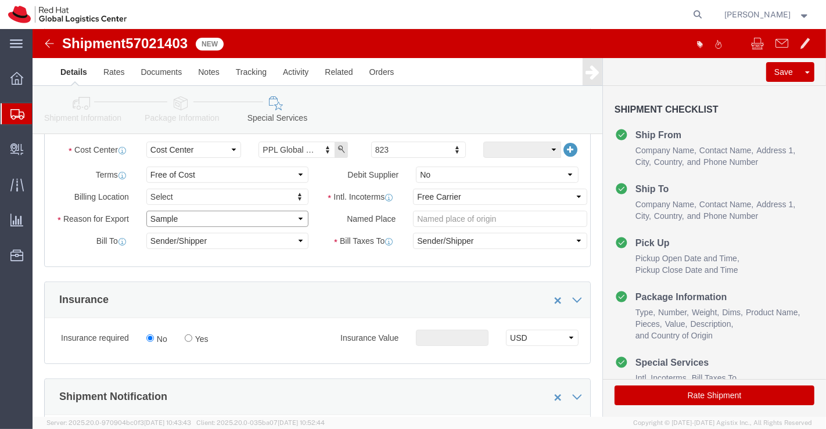
click select "Select Gift Personal Effects Repair/Warranty Return Sample Sold Temporary/Not S…"
click select "Select Carriage Insurance Paid Carriage Paid To Cost and Freight Cost Insurance…"
select select "DDP"
click select "Select Carriage Insurance Paid Carriage Paid To Cost and Freight Cost Insurance…"
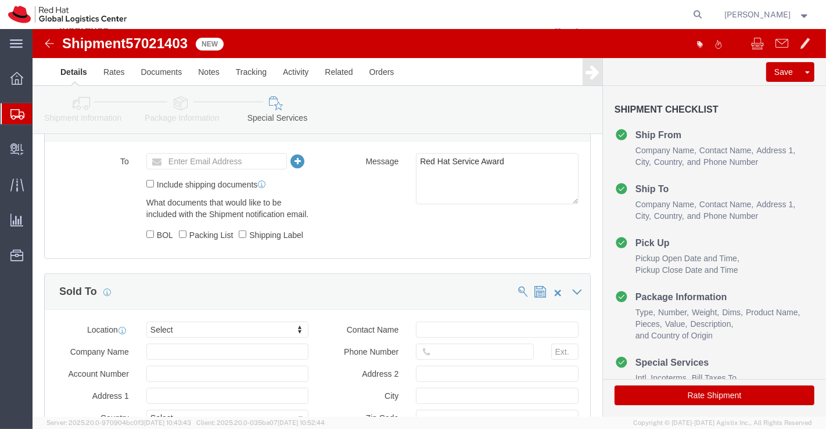
scroll to position [596, 0]
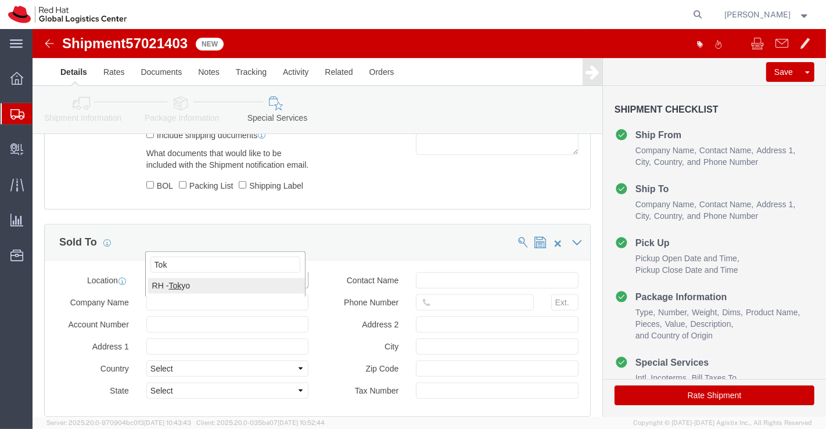
type input "Tok"
click button "Rate Shipment"
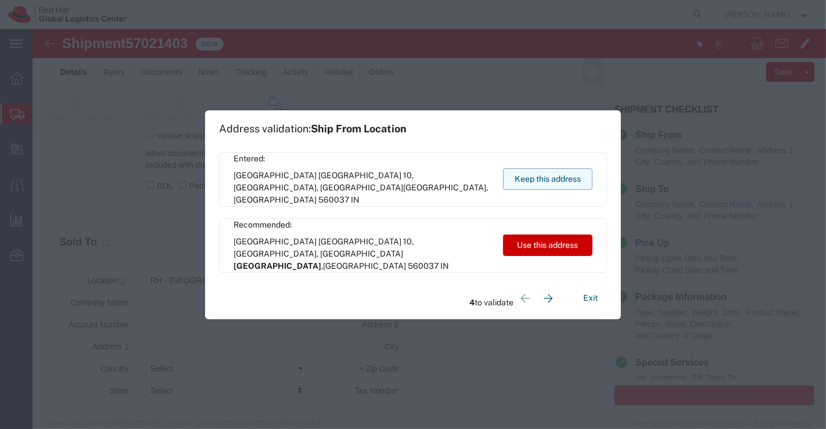
click at [563, 182] on button "Keep this address" at bounding box center [547, 178] width 89 height 21
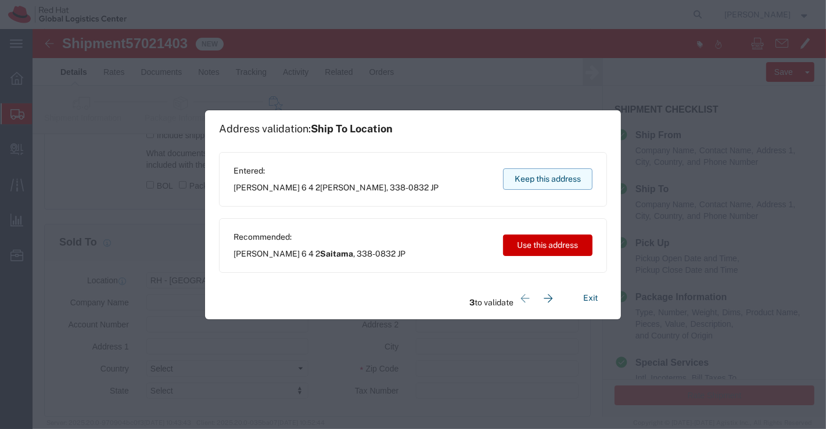
click at [563, 182] on button "Keep this address" at bounding box center [547, 178] width 89 height 21
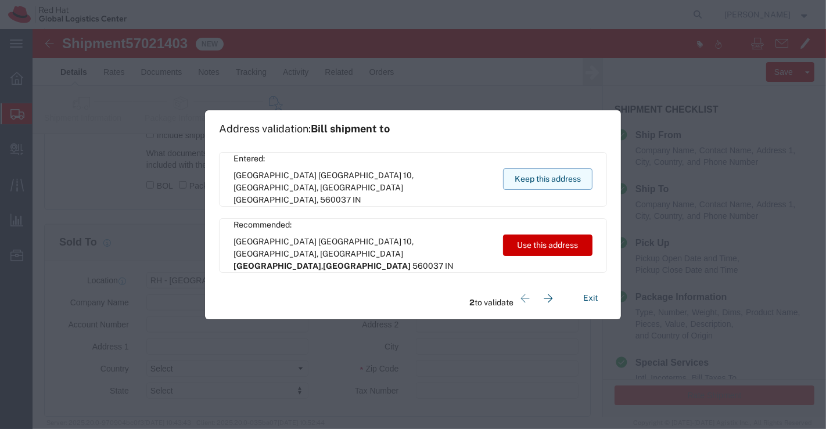
click at [563, 182] on button "Keep this address" at bounding box center [547, 178] width 89 height 21
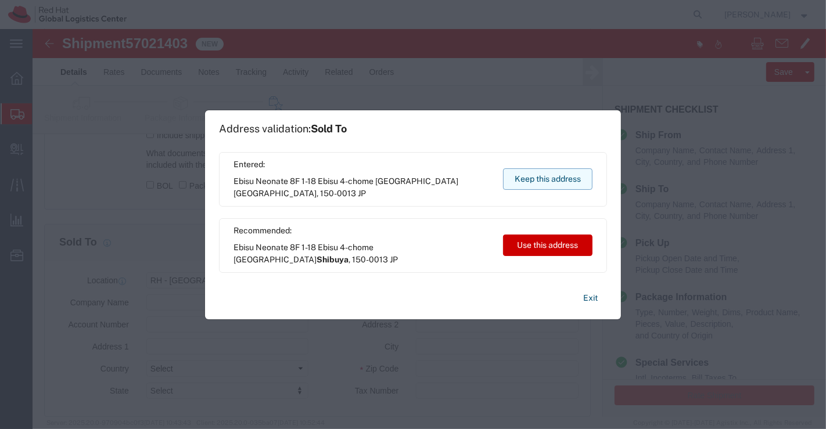
click at [563, 182] on button "Keep this address" at bounding box center [547, 178] width 89 height 21
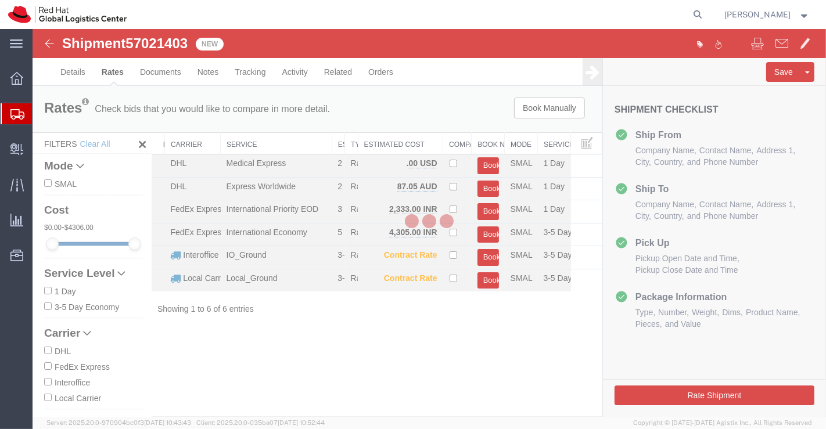
scroll to position [0, 0]
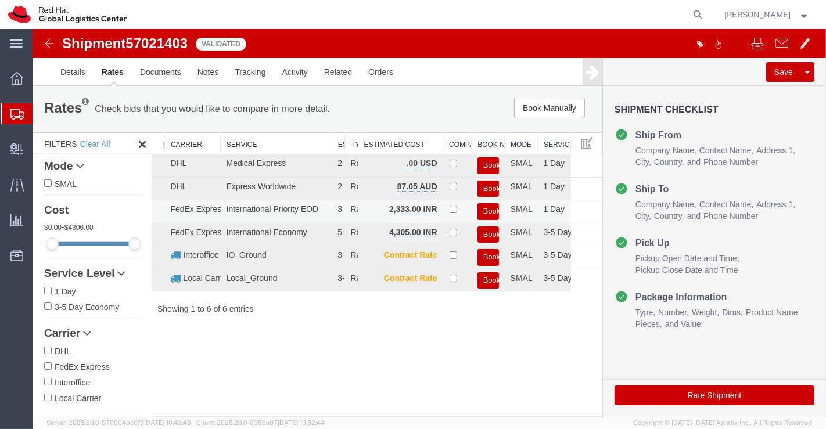
click at [485, 208] on button "Book" at bounding box center [487, 211] width 21 height 17
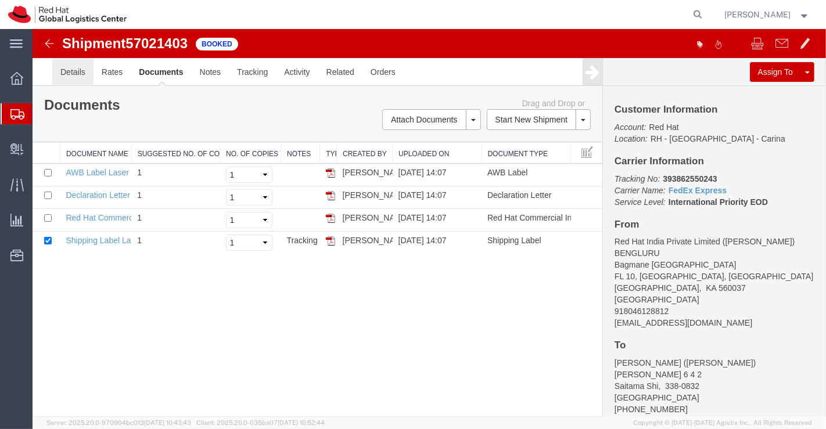
click at [73, 72] on link "Details" at bounding box center [72, 72] width 41 height 28
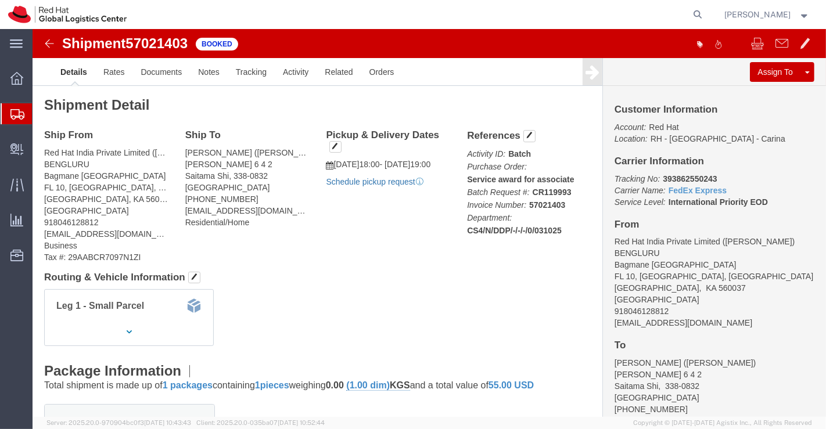
click link "Schedule pickup request"
click link "Documents"
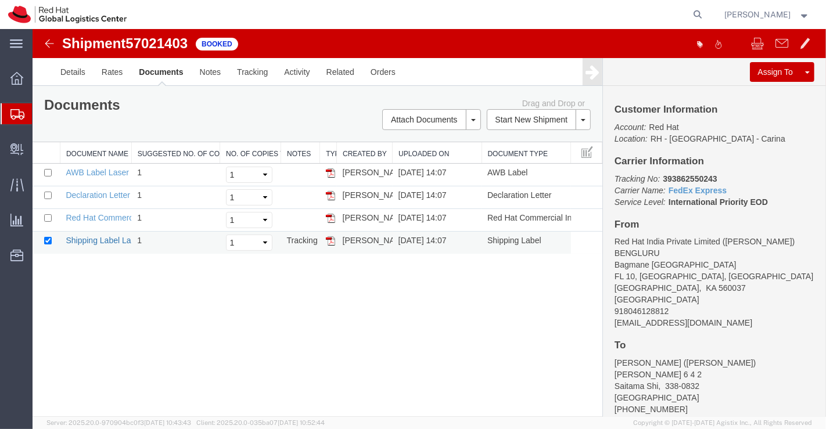
click at [91, 239] on link "Shipping Label Laser" at bounding box center [103, 240] width 77 height 9
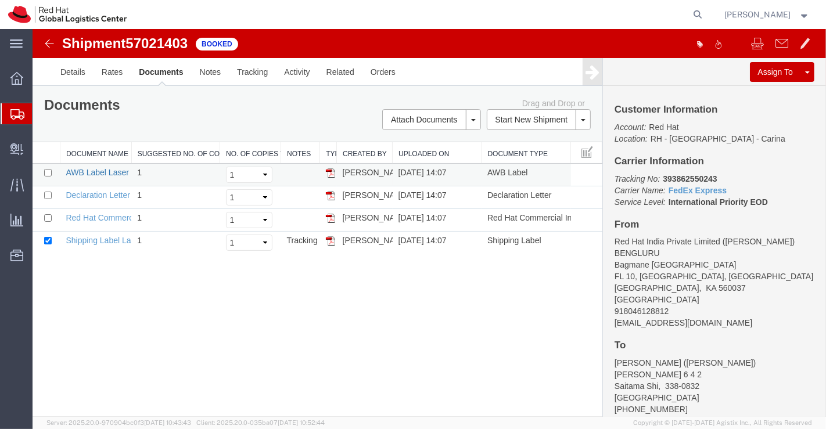
click at [95, 174] on link "AWB Label Laser" at bounding box center [96, 172] width 63 height 9
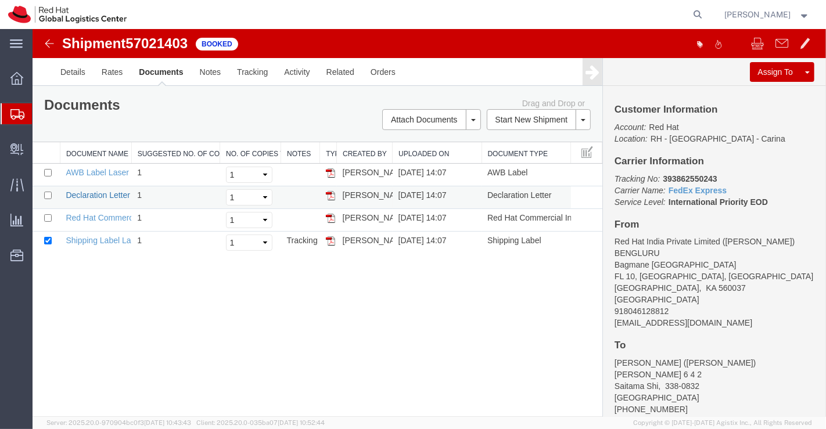
click at [78, 195] on link "Declaration Letter" at bounding box center [97, 194] width 64 height 9
click at [102, 217] on link "Red Hat Commercial Invoice" at bounding box center [116, 217] width 103 height 9
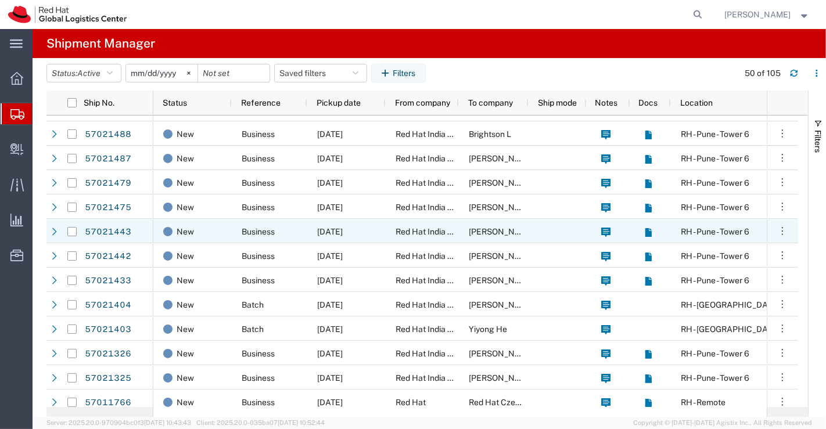
scroll to position [581, 0]
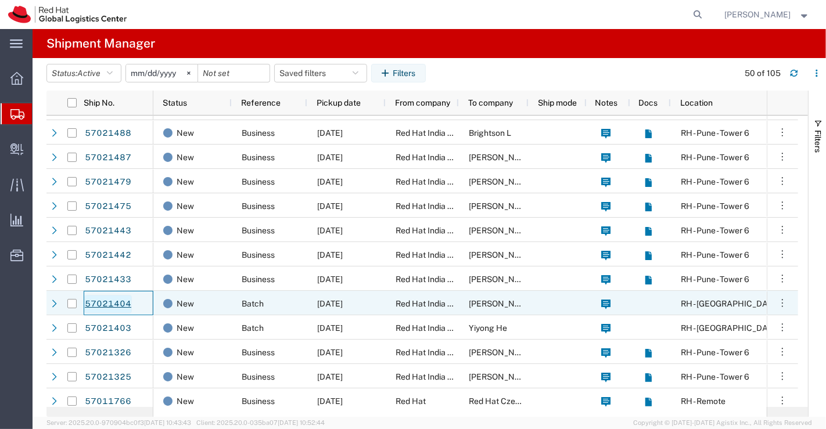
click at [105, 302] on link "57021404" at bounding box center [108, 304] width 48 height 19
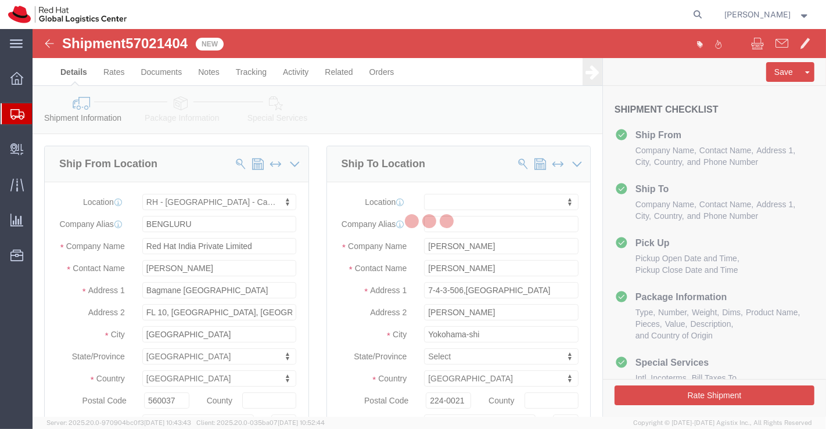
select select "37925"
select select
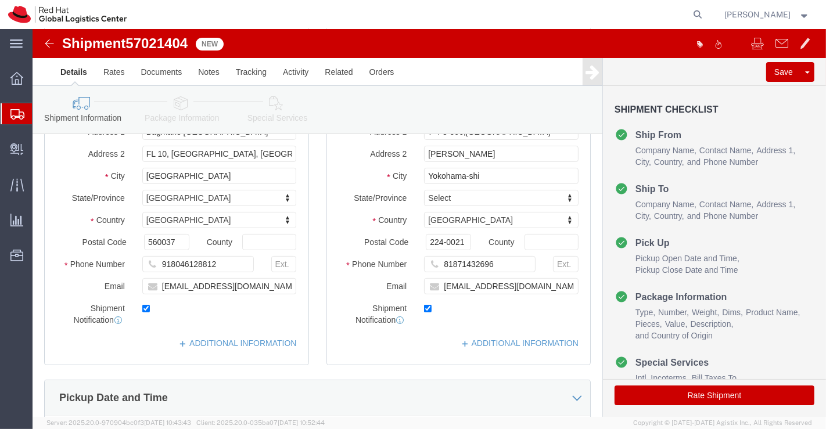
scroll to position [193, 0]
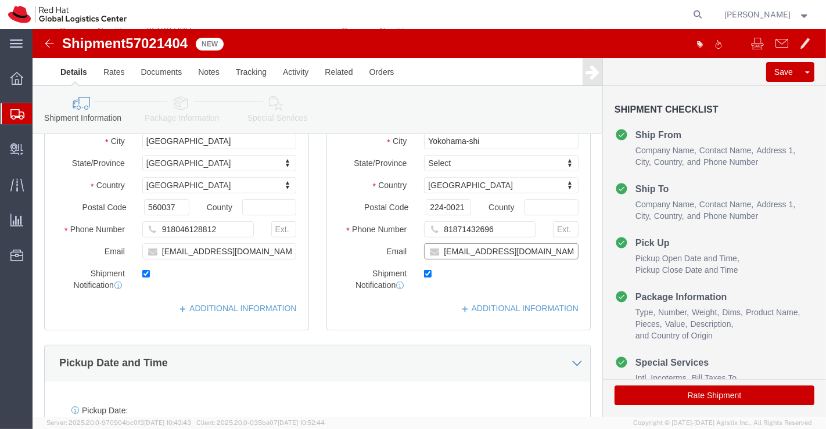
click input "[EMAIL_ADDRESS][DOMAIN_NAME]"
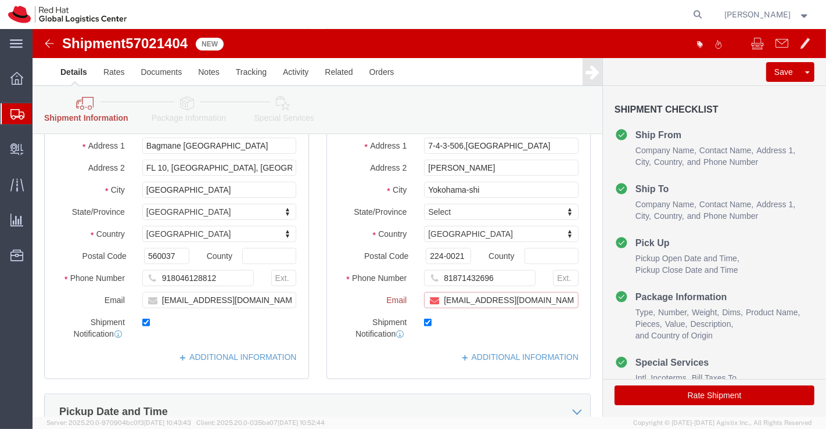
scroll to position [242, 0]
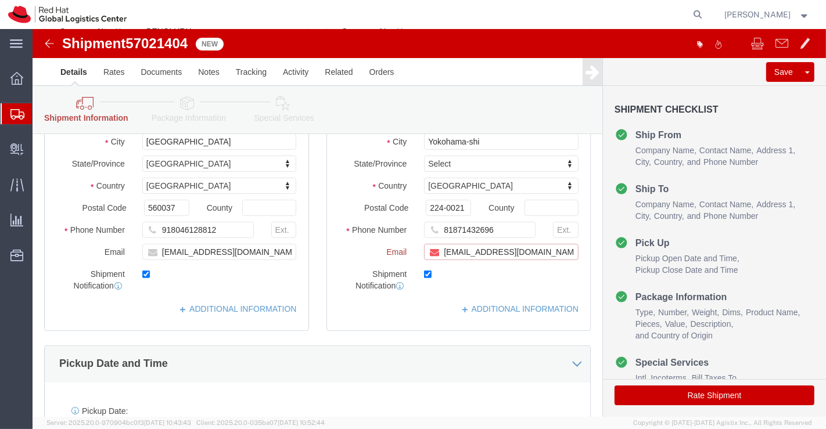
paste input "[EMAIL_ADDRESS][DOMAIN_NAME]"
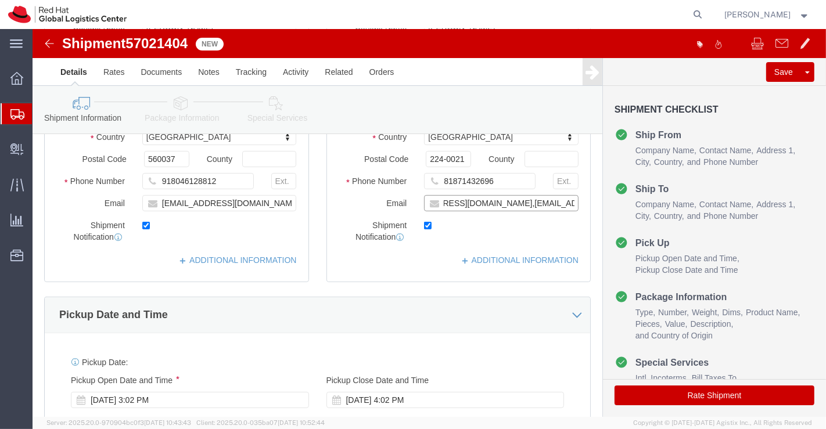
scroll to position [193, 0]
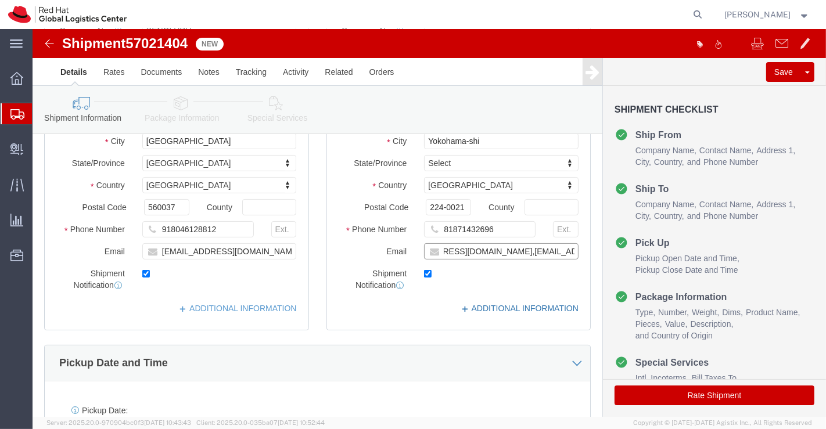
type input "[EMAIL_ADDRESS][DOMAIN_NAME],[EMAIL_ADDRESS][DOMAIN_NAME]"
click link "ADDITIONAL INFORMATION"
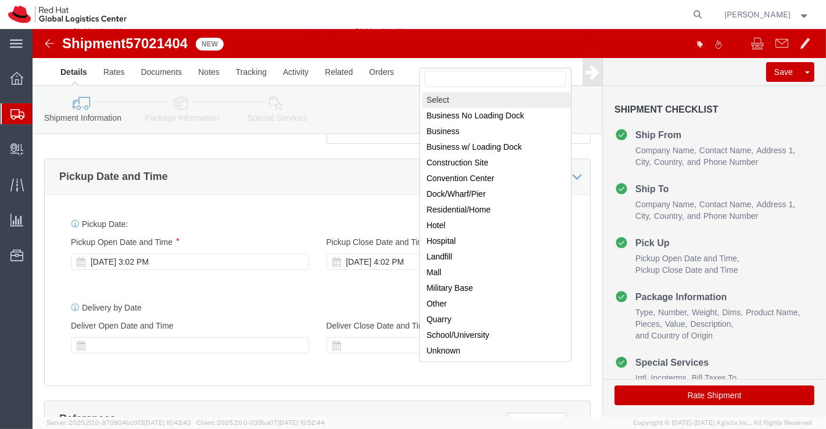
scroll to position [451, 0]
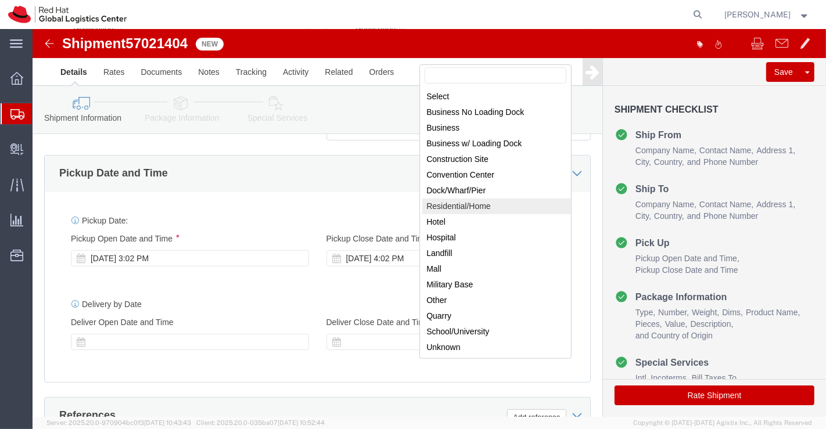
drag, startPoint x: 429, startPoint y: 174, endPoint x: 364, endPoint y: 182, distance: 66.1
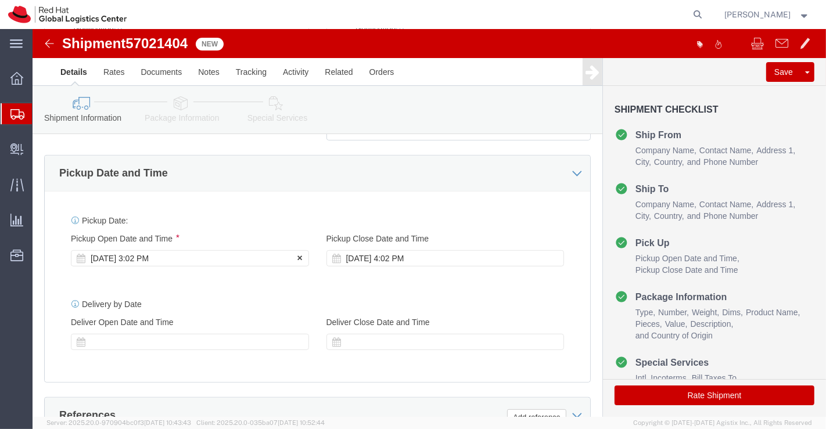
click div "[DATE] 3:02 PM"
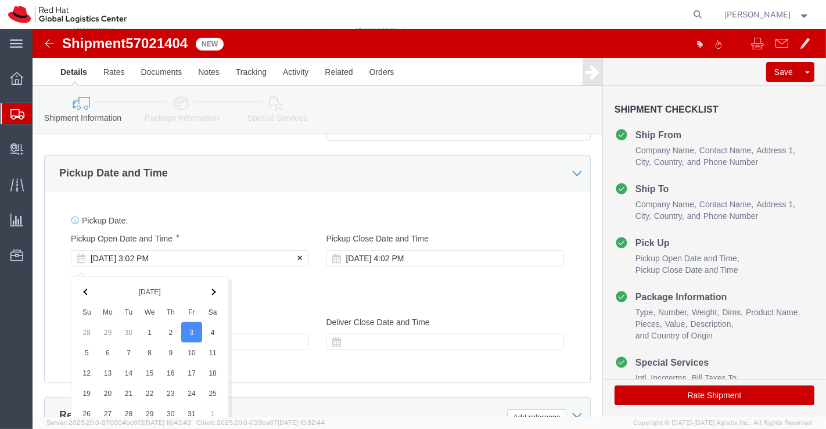
scroll to position [703, 0]
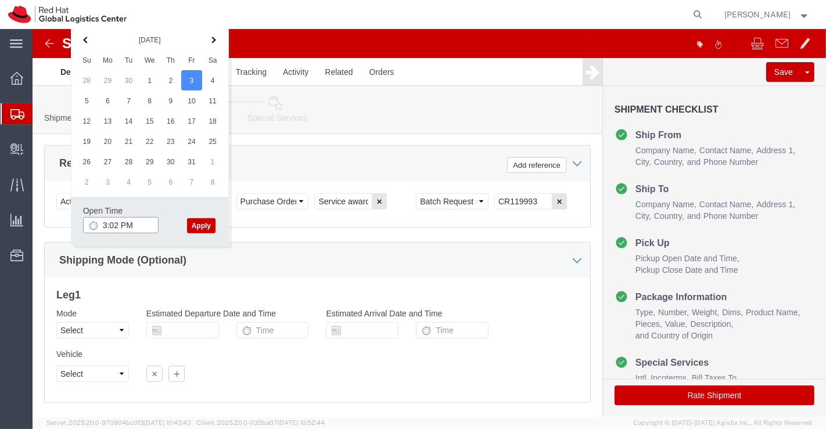
click input "3:02 PM"
type input "6:00 PM"
drag, startPoint x: 168, startPoint y: 190, endPoint x: 289, endPoint y: 248, distance: 134.3
click button "Apply"
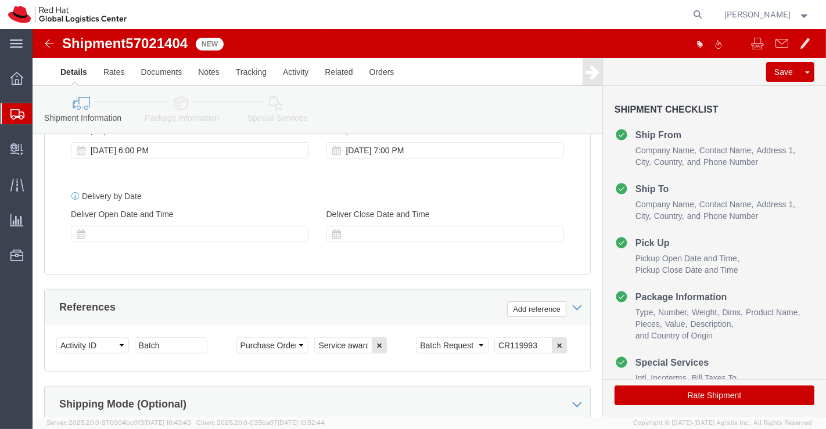
scroll to position [510, 0]
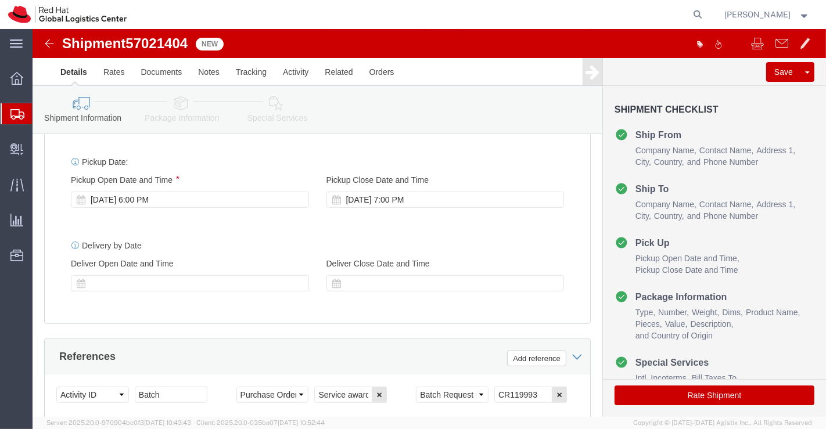
click icon
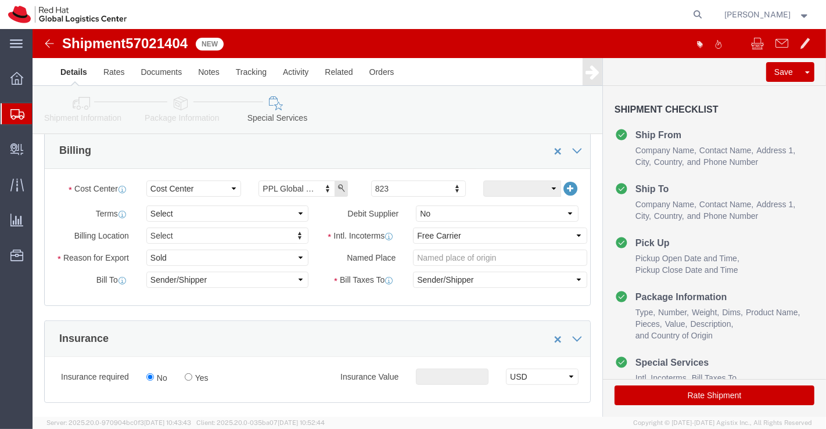
scroll to position [187, 0]
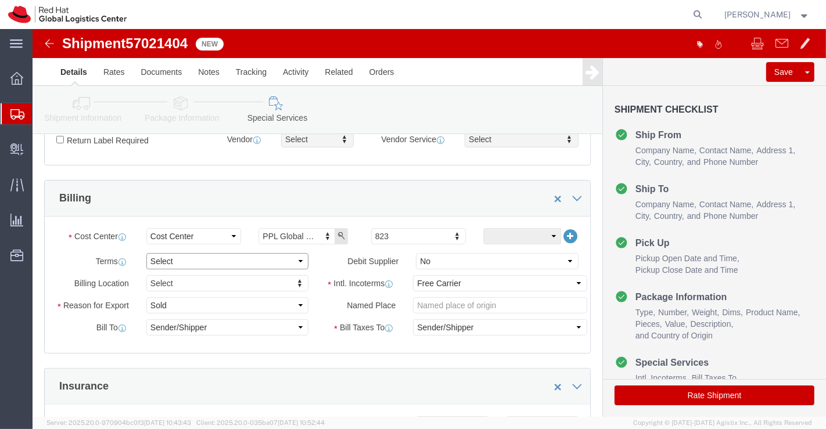
click select "Select Free of Charge Free of Cost NET 30 NET 45 NET 60 See Comment"
select select "FREE_OF_COST"
click select "Select Free of Charge Free of Cost NET 30 NET 45 NET 60 See Comment"
click select "Select Gift Personal Effects Repair/Warranty Return Sample Sold Temporary/Not S…"
select select "SAMPLE"
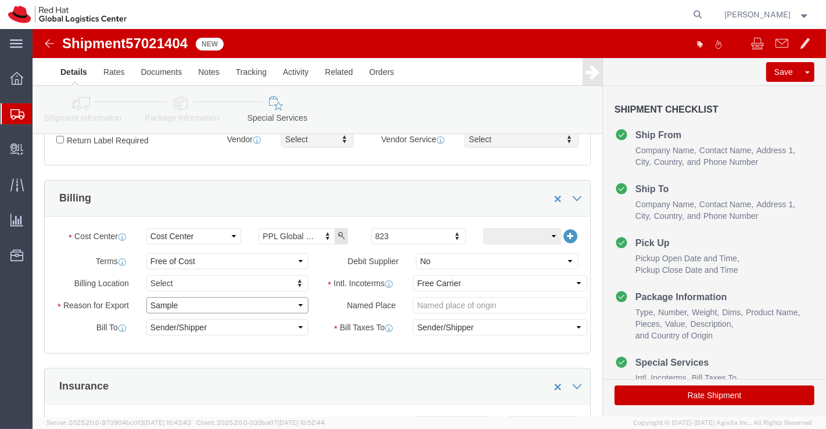
click select "Select Gift Personal Effects Repair/Warranty Return Sample Sold Temporary/Not S…"
click select "Select Carriage Insurance Paid Carriage Paid To Cost and Freight Cost Insurance…"
select select "DDP"
click select "Select Carriage Insurance Paid Carriage Paid To Cost and Freight Cost Insurance…"
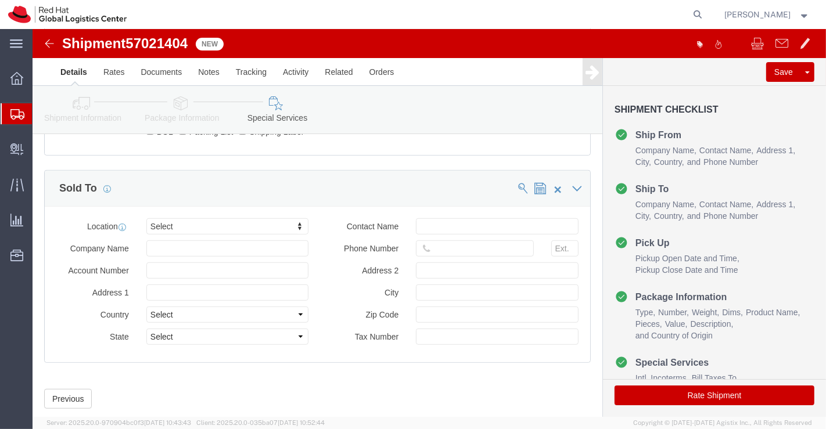
scroll to position [700, 0]
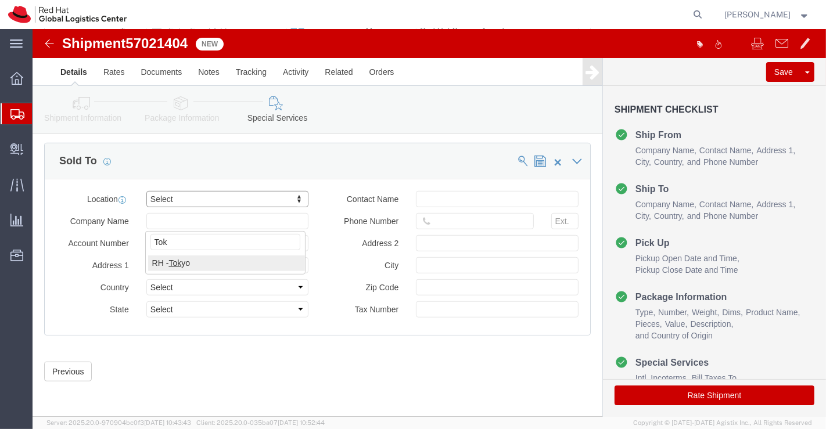
type input "Tok"
click button "Rate Shipment"
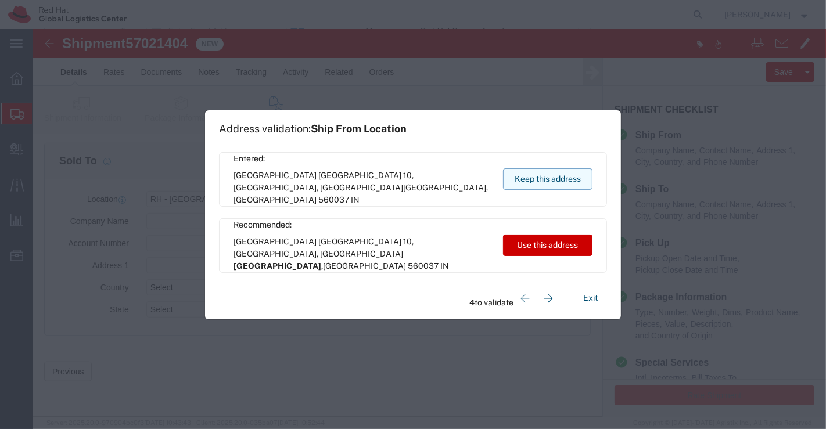
click at [523, 179] on button "Keep this address" at bounding box center [547, 178] width 89 height 21
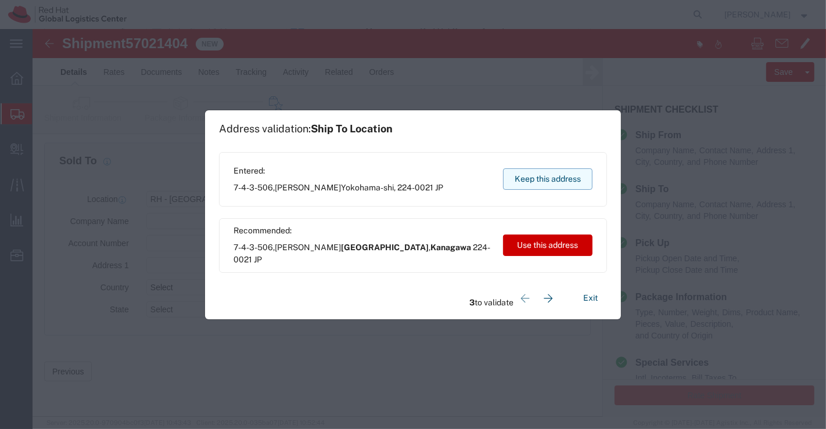
click at [523, 179] on button "Keep this address" at bounding box center [547, 178] width 89 height 21
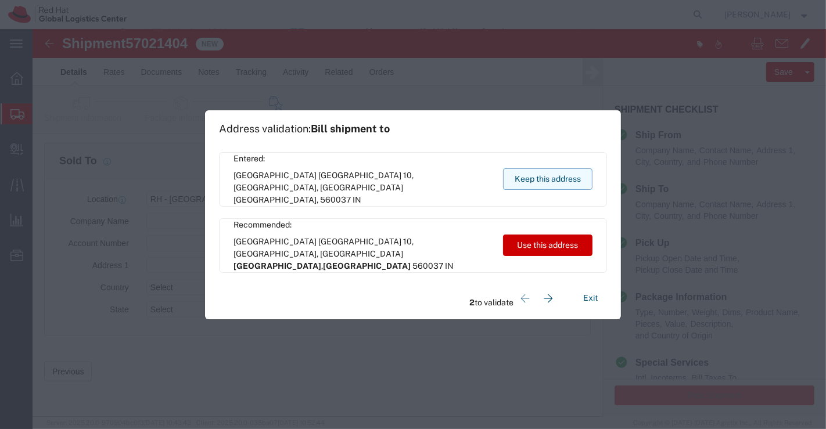
click at [523, 179] on button "Keep this address" at bounding box center [547, 178] width 89 height 21
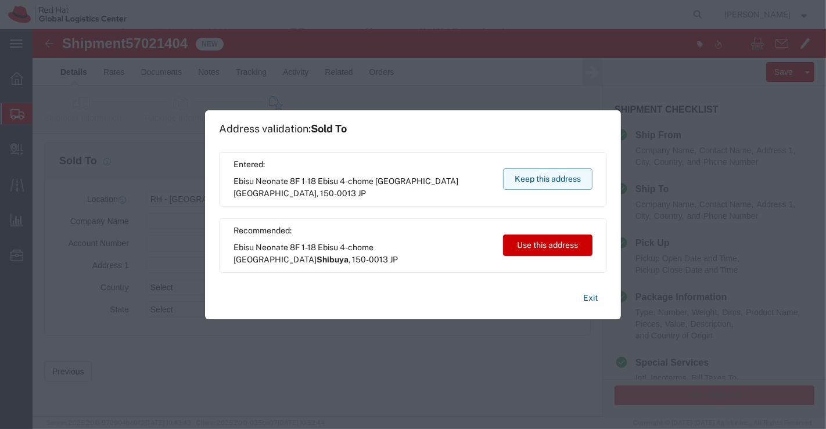
click at [523, 179] on button "Keep this address" at bounding box center [547, 178] width 89 height 21
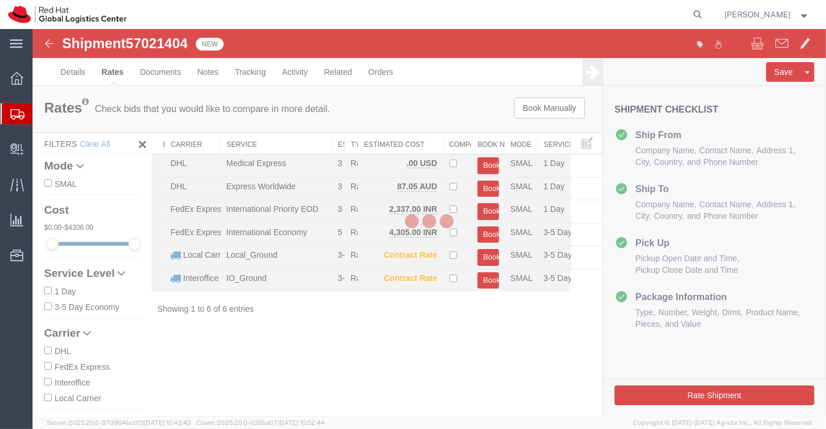
scroll to position [0, 0]
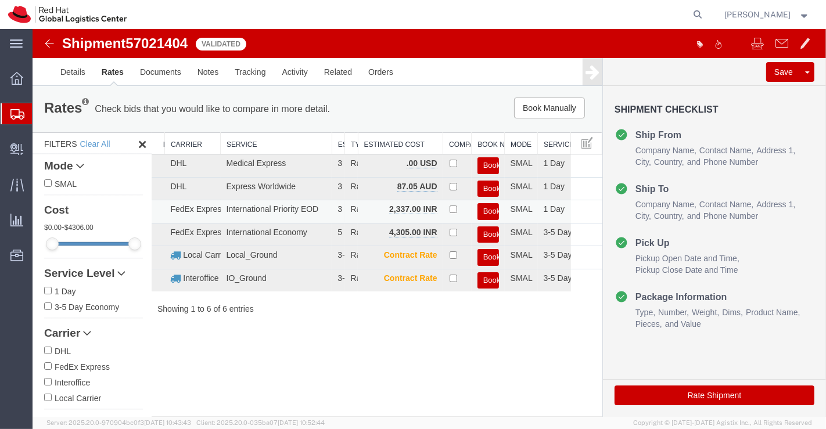
click at [485, 207] on button "Book" at bounding box center [487, 211] width 21 height 17
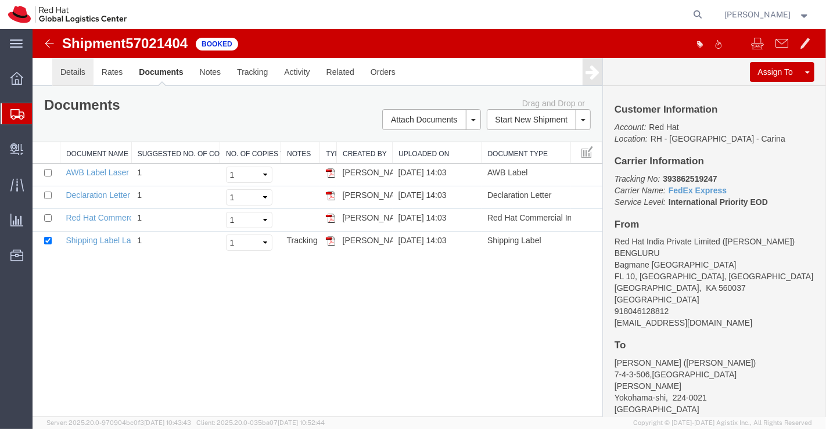
click at [67, 74] on link "Details" at bounding box center [72, 72] width 41 height 28
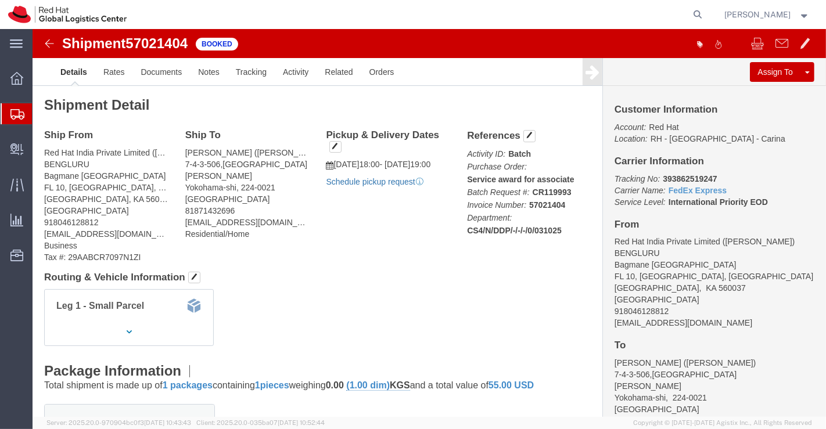
click link "Schedule pickup request"
drag, startPoint x: 623, startPoint y: 147, endPoint x: 681, endPoint y: 146, distance: 58.7
click p "Tracking No: 393862519247 Carrier Name: FedEx Express FedEx Express Service Lev…"
copy b "393862519247"
drag, startPoint x: 375, startPoint y: 287, endPoint x: 365, endPoint y: 277, distance: 14.4
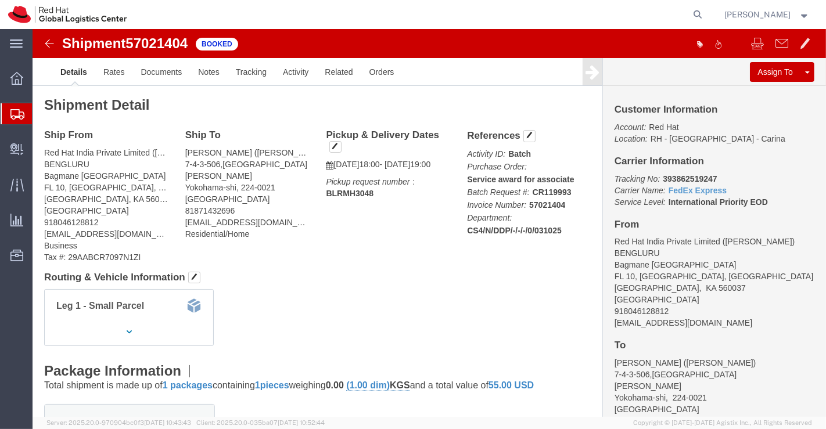
click div "Leg 1 - Small Parcel"
click link "Documents"
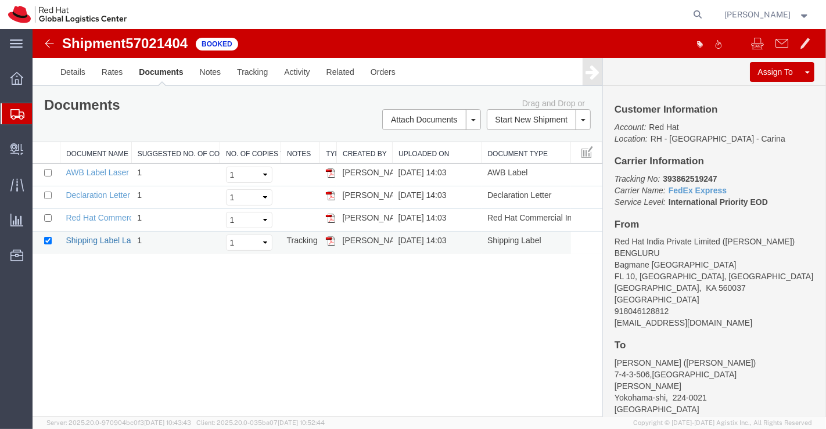
click at [88, 238] on link "Shipping Label Laser" at bounding box center [103, 240] width 77 height 9
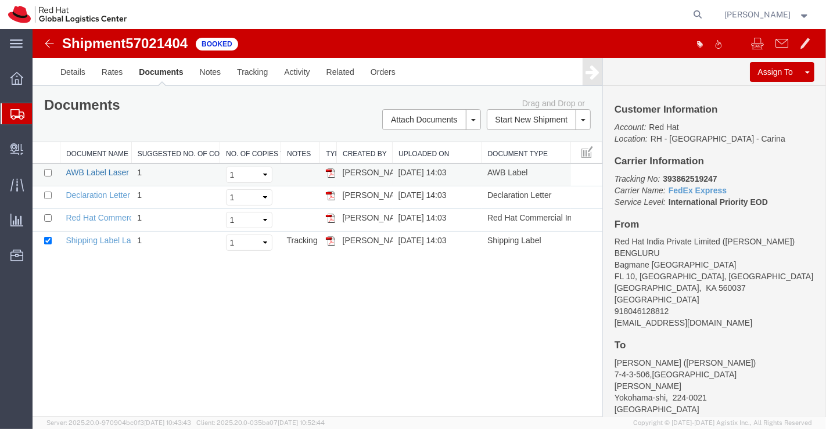
click at [82, 172] on link "AWB Label Laser" at bounding box center [96, 172] width 63 height 9
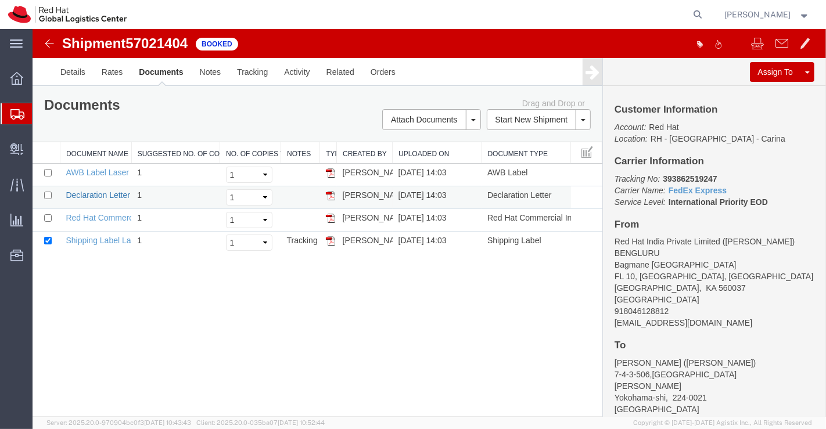
click at [105, 192] on link "Declaration Letter" at bounding box center [97, 194] width 64 height 9
click at [99, 215] on link "Red Hat Commercial Invoice" at bounding box center [116, 217] width 103 height 9
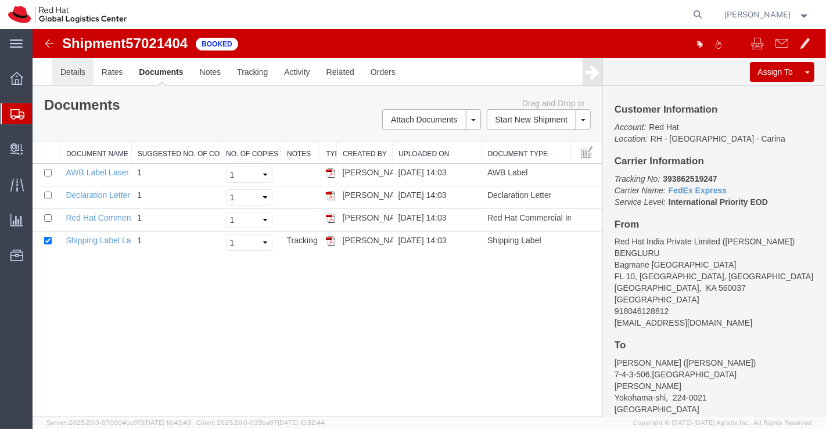
click at [69, 65] on link "Details" at bounding box center [72, 72] width 41 height 28
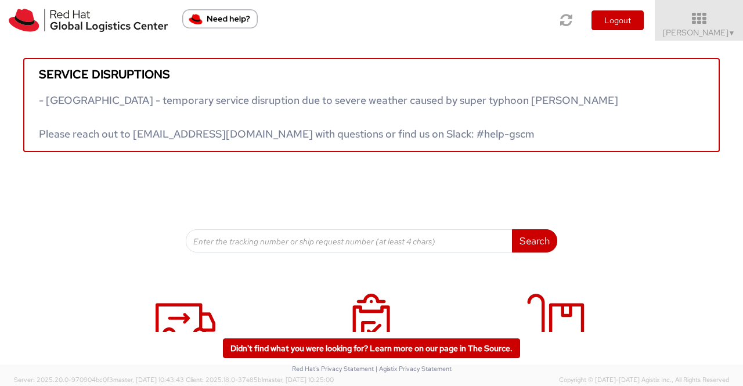
scroll to position [177, 0]
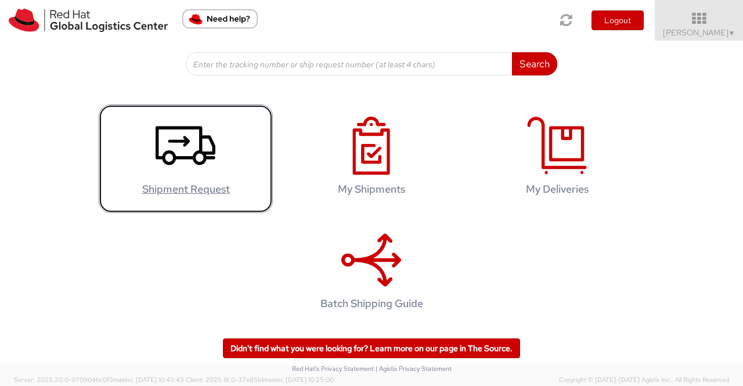
click at [169, 145] on icon at bounding box center [186, 146] width 60 height 58
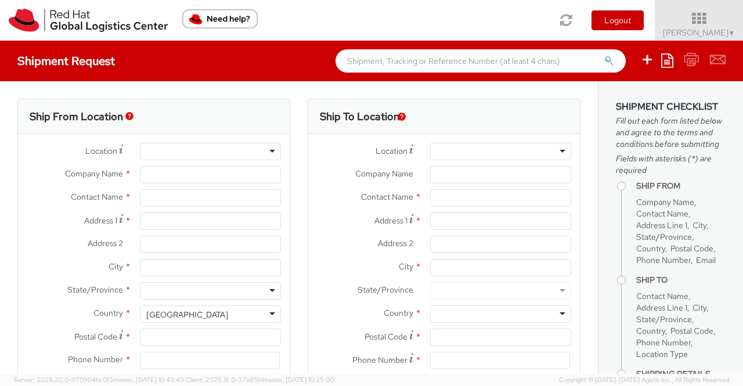
select select "901"
type input "Red Hat India Private Limited"
type input "[PERSON_NAME]"
type input "Bagmane Constellation Business Park"
type input "FL 10, East Tower, Carina Building"
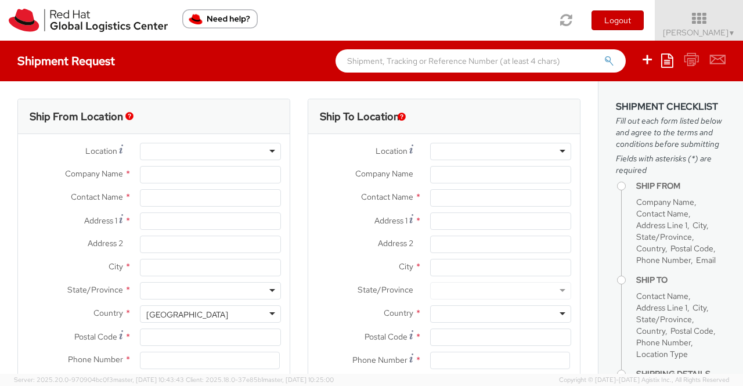
type input "BANGALORE"
type input "560037"
type input "918046128812"
type input "shansdah@redhat.com"
select select "CM"
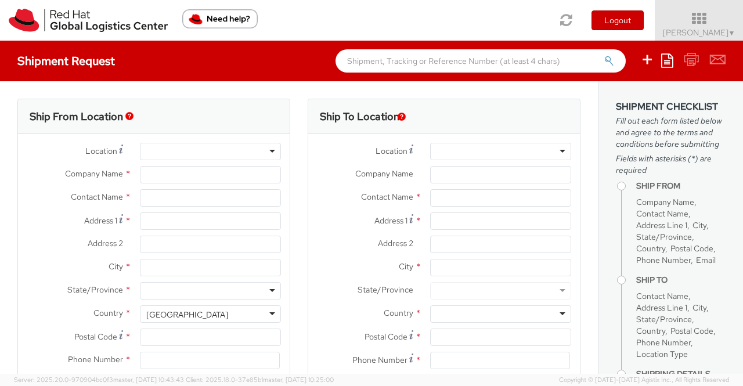
select select "KGS"
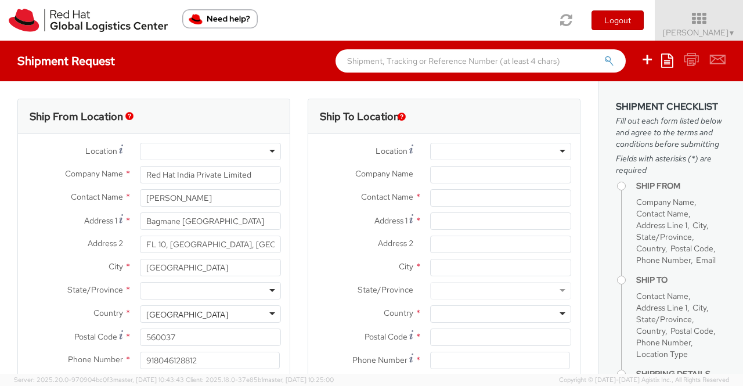
select select
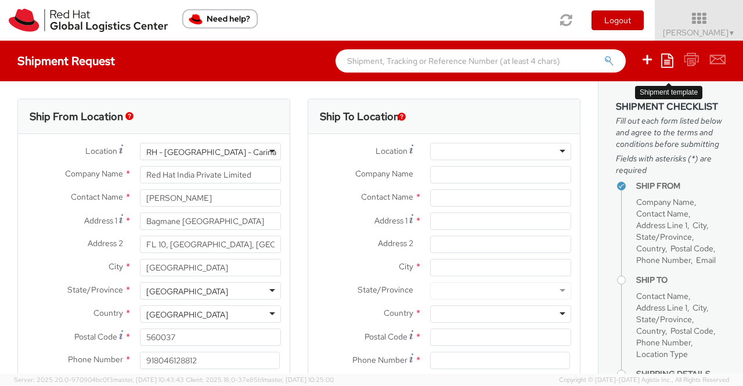
click at [669, 60] on icon at bounding box center [667, 60] width 12 height 14
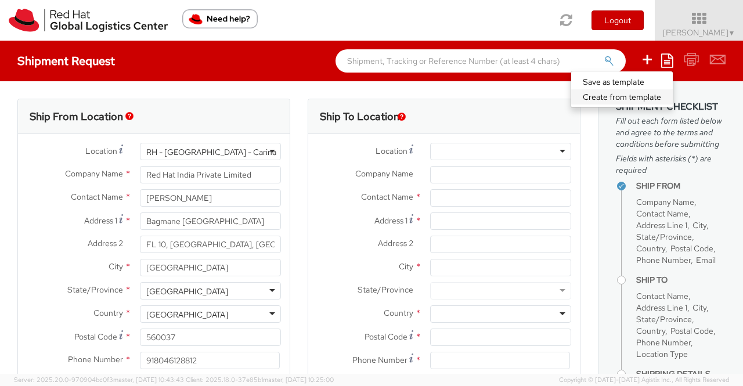
click at [655, 97] on link "Create from template" at bounding box center [622, 96] width 102 height 15
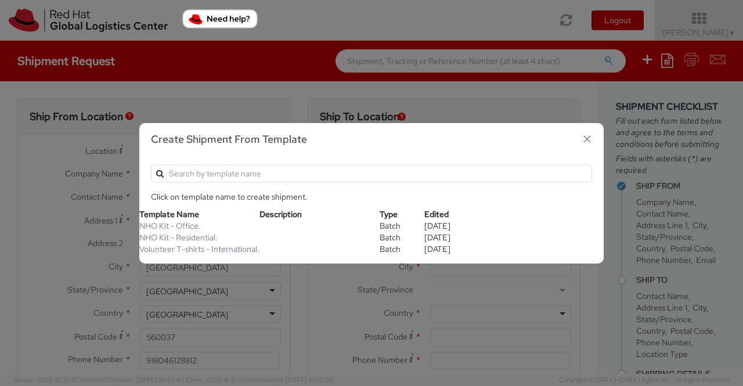
click at [588, 137] on icon "button" at bounding box center [587, 139] width 17 height 17
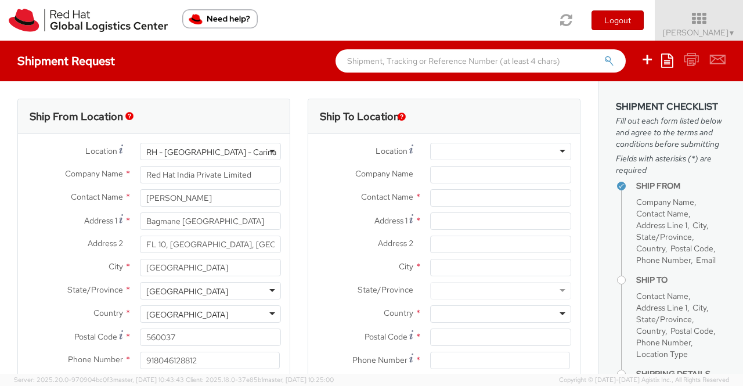
click at [243, 148] on div "RH - Bangalore - Carina" at bounding box center [210, 151] width 141 height 17
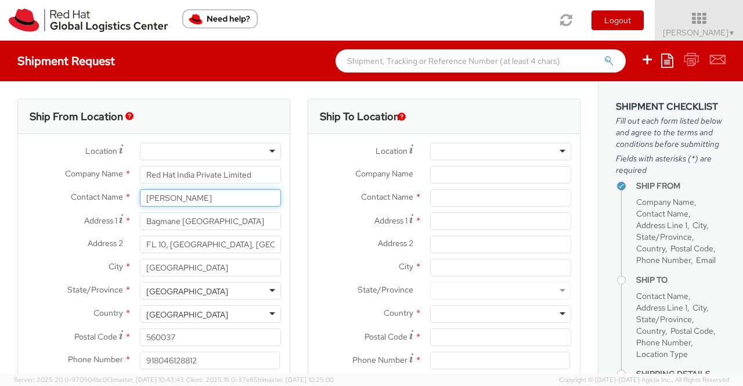
drag, startPoint x: 215, startPoint y: 199, endPoint x: 115, endPoint y: 204, distance: 100.0
click at [115, 204] on div "Contact Name * Sumitra Hansdah" at bounding box center [154, 197] width 272 height 17
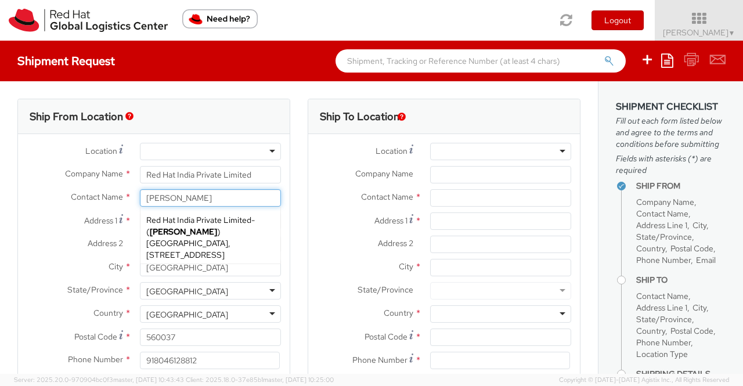
type input "Supriya Menon"
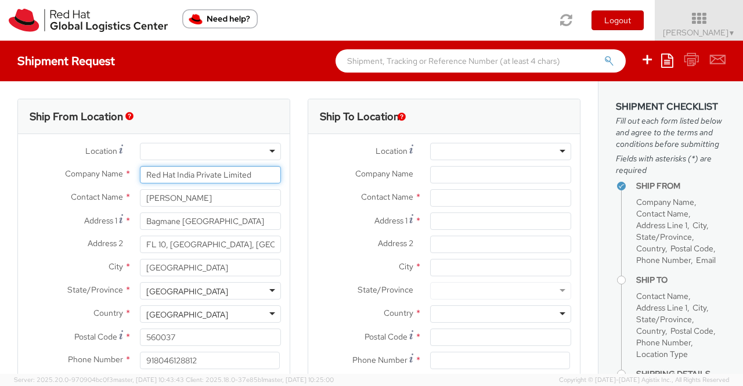
click at [259, 174] on input "Red Hat India Private Limited" at bounding box center [210, 174] width 141 height 17
type input "Red Hat India Private Limited"
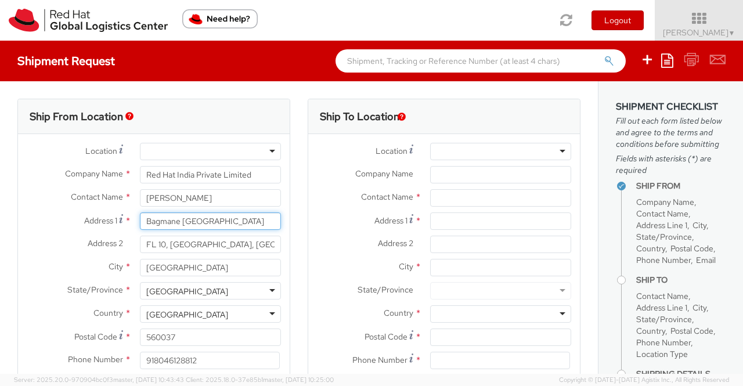
scroll to position [0, 10]
drag, startPoint x: 143, startPoint y: 219, endPoint x: 275, endPoint y: 227, distance: 132.7
click at [275, 227] on input "Bagmane [GEOGRAPHIC_DATA]" at bounding box center [210, 221] width 141 height 17
paste input "DPM Printers, 56/9, D-II Block"
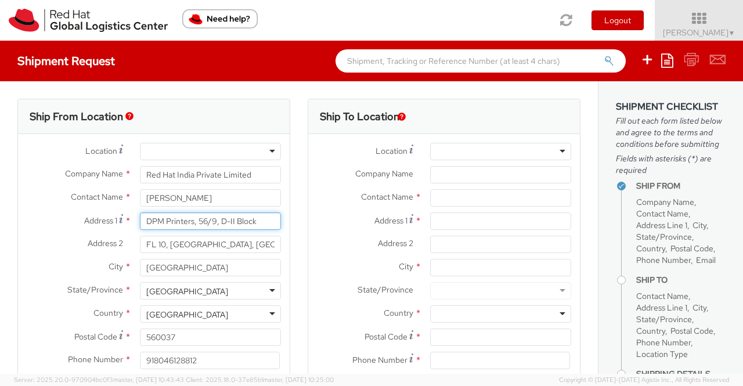
type input "DPM Printers, 56/9, D-II Block"
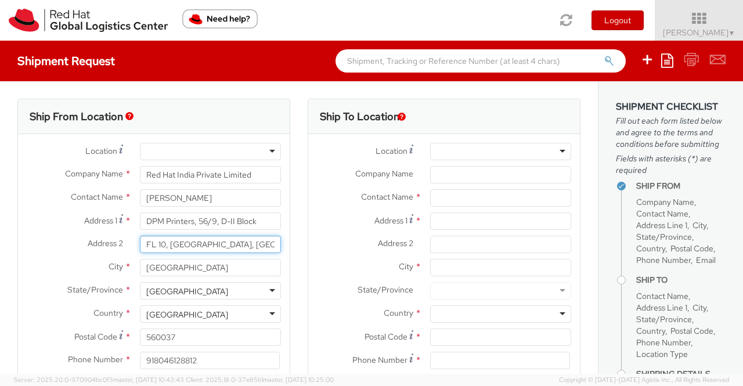
drag, startPoint x: 143, startPoint y: 243, endPoint x: 283, endPoint y: 249, distance: 140.0
click at [283, 249] on div "FL 10, [GEOGRAPHIC_DATA], [GEOGRAPHIC_DATA]" at bounding box center [210, 244] width 159 height 17
paste input "MIDC, [GEOGRAPHIC_DATA]"
type input "MIDC, [GEOGRAPHIC_DATA]"
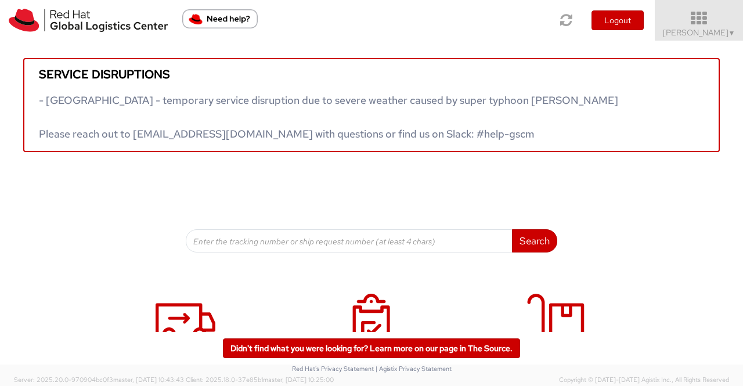
click at [717, 30] on span "[PERSON_NAME] ▼" at bounding box center [699, 32] width 73 height 10
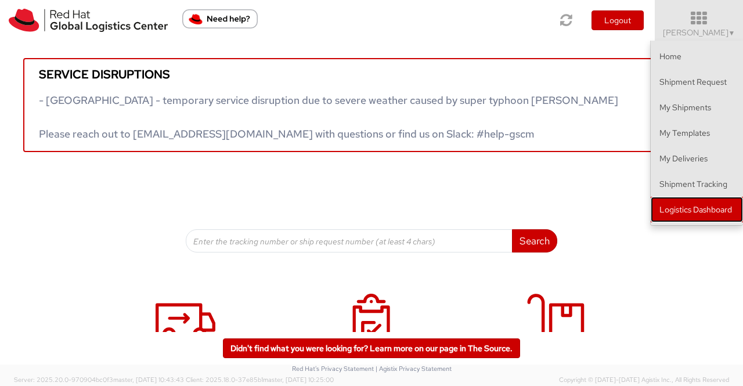
click at [674, 211] on link "Logistics Dashboard" at bounding box center [697, 210] width 92 height 26
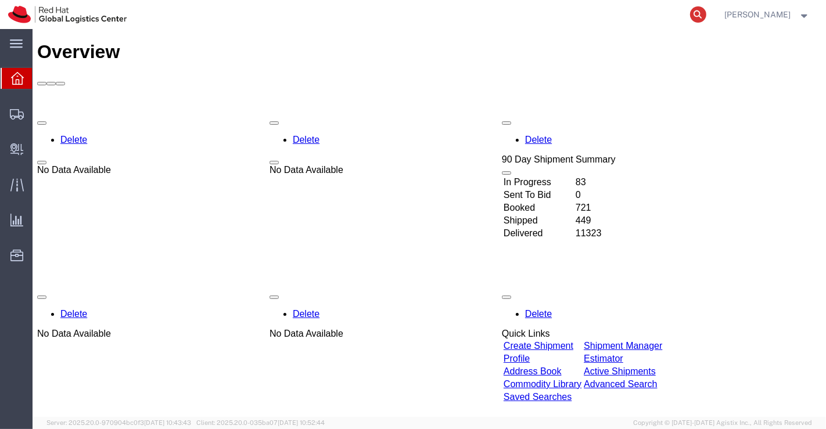
click at [698, 14] on icon at bounding box center [698, 14] width 16 height 16
paste input "53596791872"
type input "53596791872"
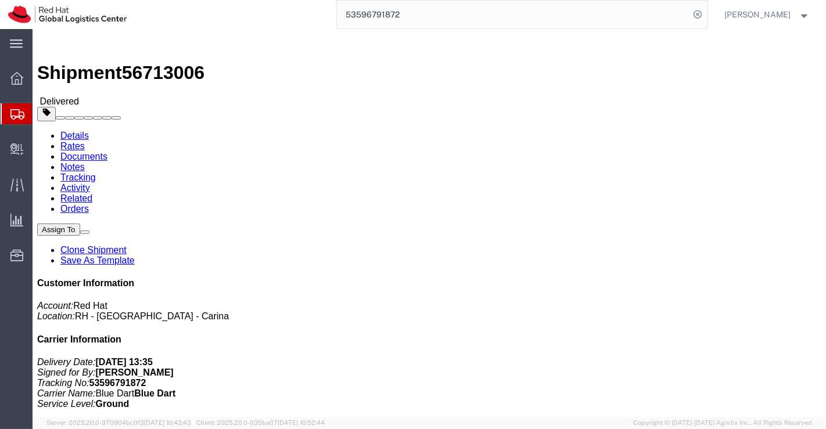
click div "Ship From Red Hat India Private Limited ([PERSON_NAME]) DPM Printers, [STREET_A…"
drag, startPoint x: 574, startPoint y: 248, endPoint x: 701, endPoint y: 247, distance: 126.6
click div "Customer Information Account: Red Hat Location: [GEOGRAPHIC_DATA] - [GEOGRAPHIC…"
copy address "DPM Printers, 56/9, D-II Block"
drag, startPoint x: 573, startPoint y: 256, endPoint x: 669, endPoint y: 256, distance: 95.8
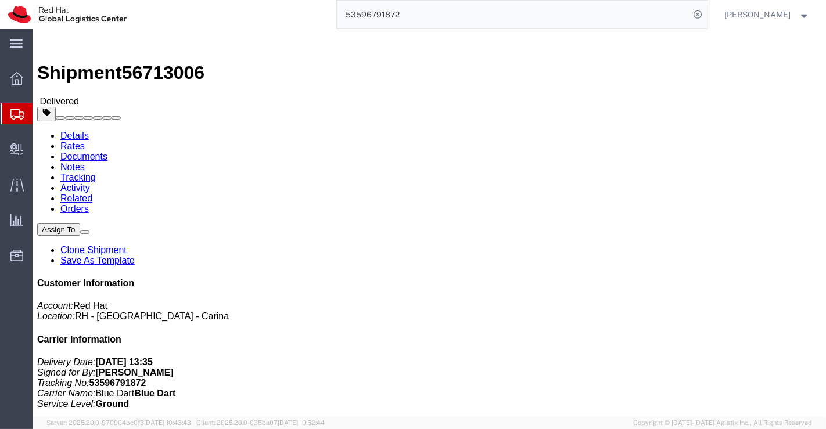
click div "Customer Information Account: Red Hat Location: [GEOGRAPHIC_DATA] - [GEOGRAPHIC…"
copy address "MIDC, [GEOGRAPHIC_DATA]"
click at [0, 0] on span "Create Delivery" at bounding box center [0, 0] width 0 height 0
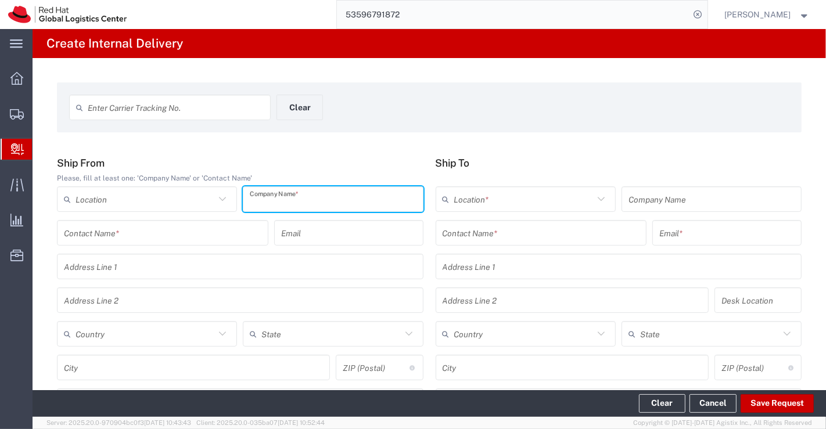
click at [267, 196] on input "text" at bounding box center [333, 199] width 166 height 20
type input "Citi Bank"
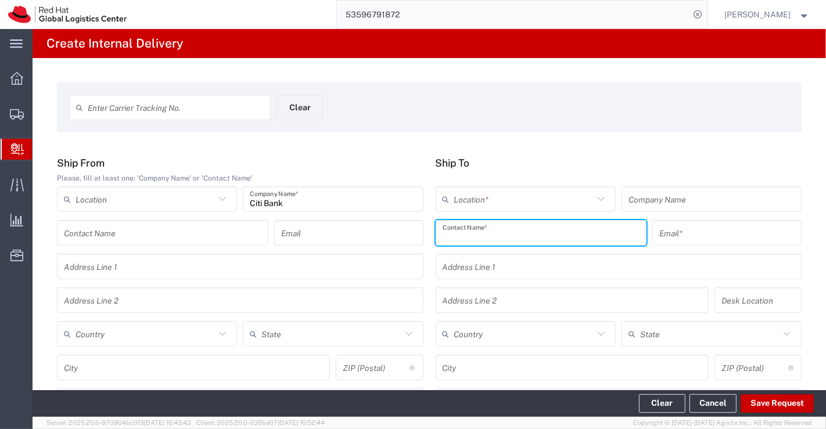
click at [541, 232] on input "text" at bounding box center [540, 233] width 197 height 20
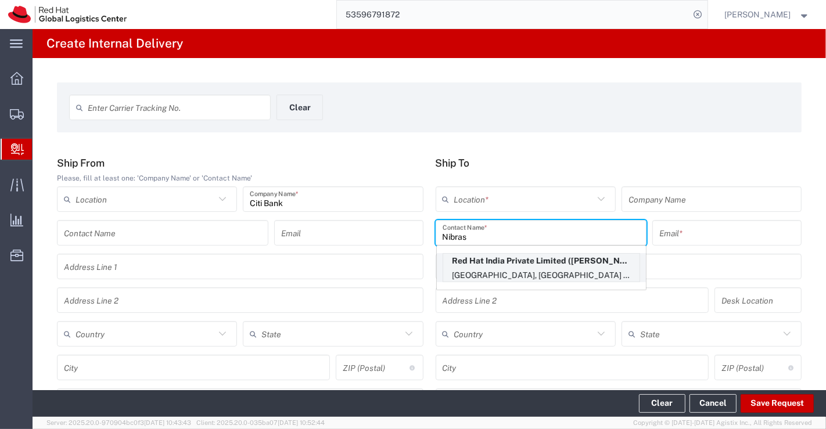
type input "Nibras"
click at [556, 261] on p "Red Hat India Private Limited ([PERSON_NAME]), [EMAIL_ADDRESS][DOMAIN_NAME]" at bounding box center [541, 261] width 196 height 15
type input "RH - [GEOGRAPHIC_DATA] - Carina"
type input "Red Hat India Private Limited"
type input "Nibras [PERSON_NAME]"
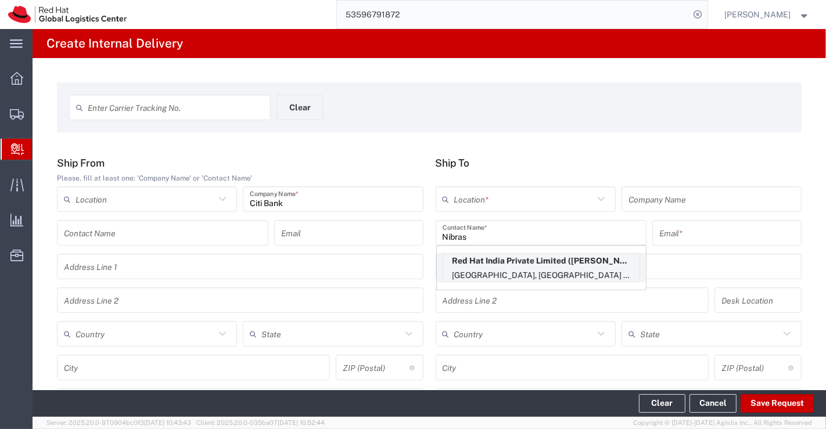
type input "[EMAIL_ADDRESS][DOMAIN_NAME]"
type input "Bagmane [GEOGRAPHIC_DATA]"
type input "FL 10, [GEOGRAPHIC_DATA], [GEOGRAPHIC_DATA]"
type input "FLEX"
type input "[GEOGRAPHIC_DATA]"
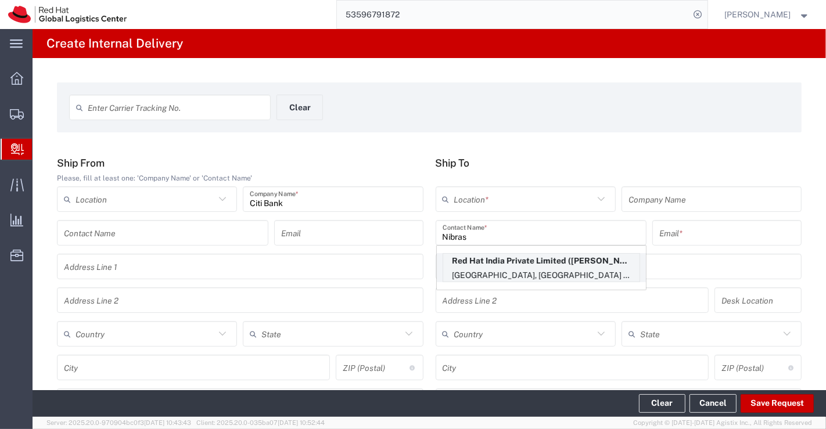
type input "[GEOGRAPHIC_DATA]"
type input "560037"
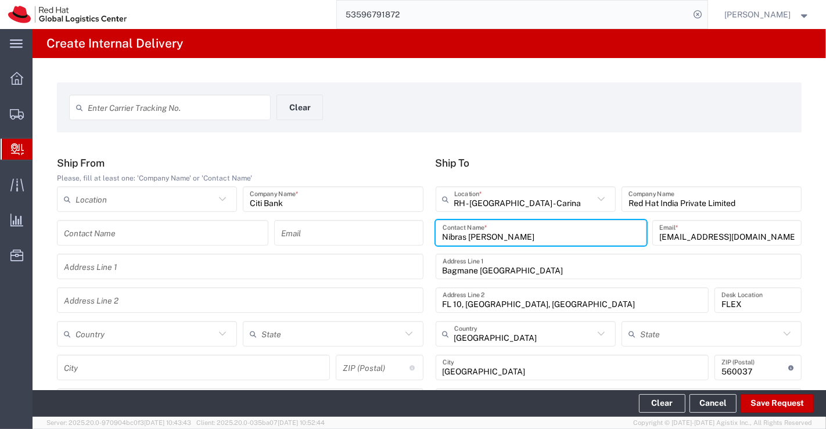
type input "[GEOGRAPHIC_DATA]"
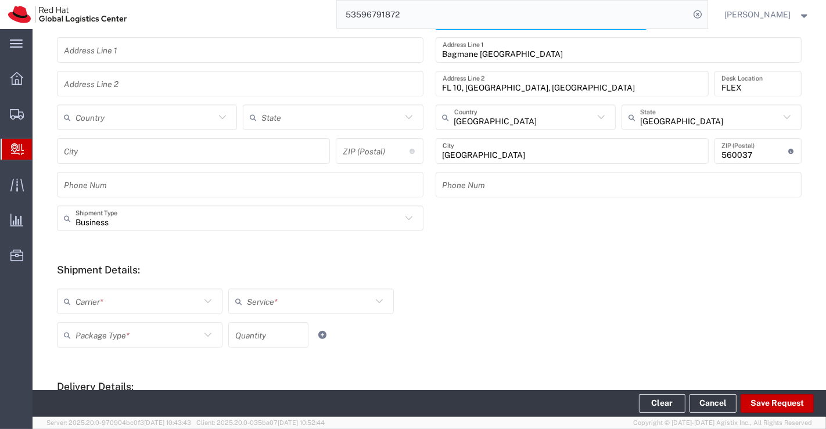
scroll to position [258, 0]
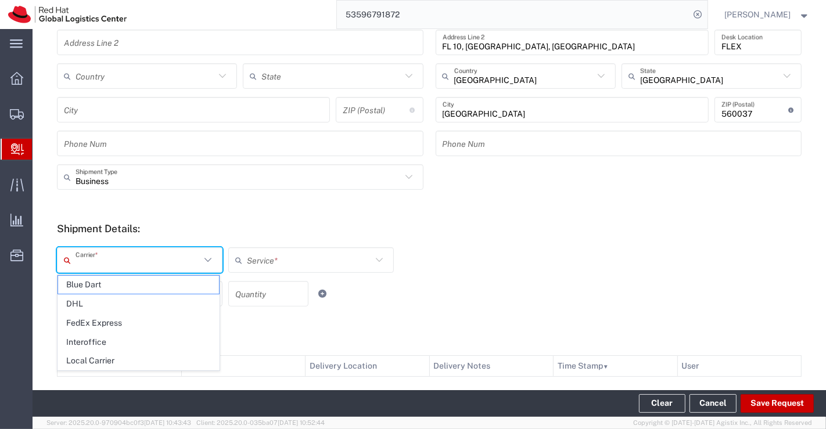
click at [105, 256] on input "text" at bounding box center [137, 260] width 125 height 20
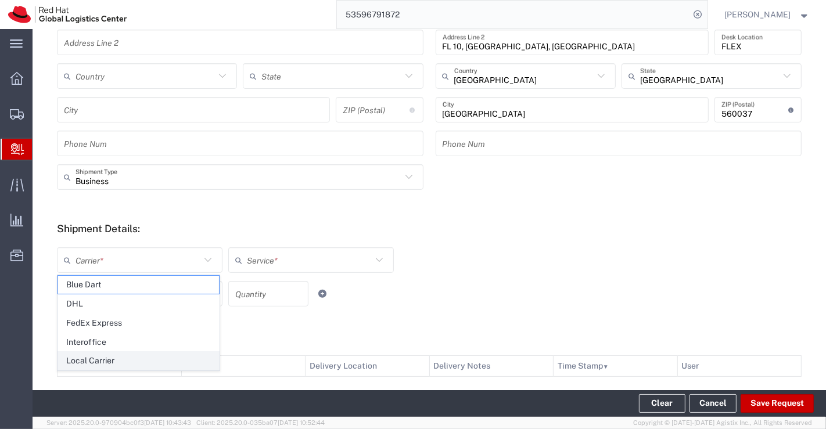
click at [132, 362] on span "Local Carrier" at bounding box center [138, 361] width 161 height 18
type input "Local Carrier"
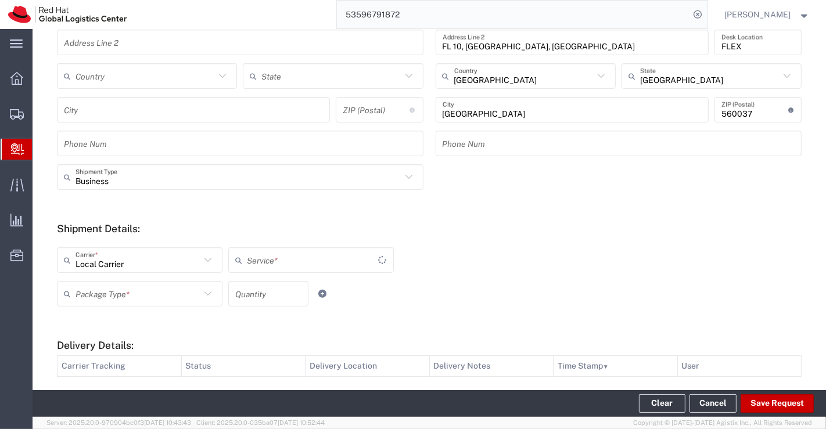
type input "Local_Ground"
click at [135, 296] on input "text" at bounding box center [137, 294] width 125 height 20
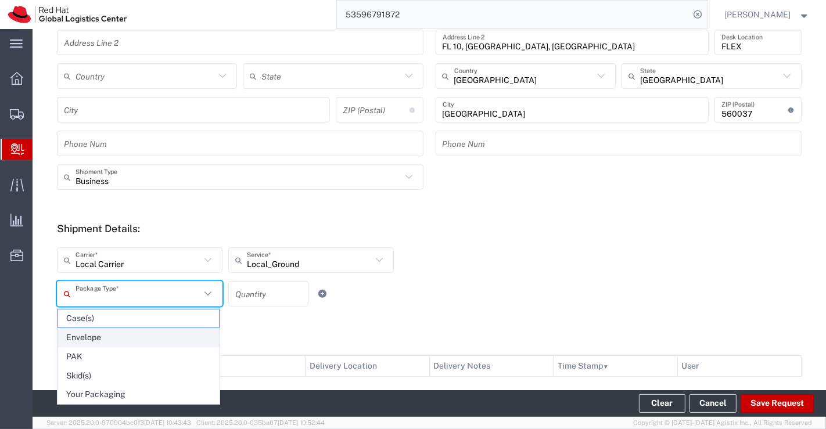
click at [125, 335] on span "Envelope" at bounding box center [138, 338] width 161 height 18
type input "Envelope"
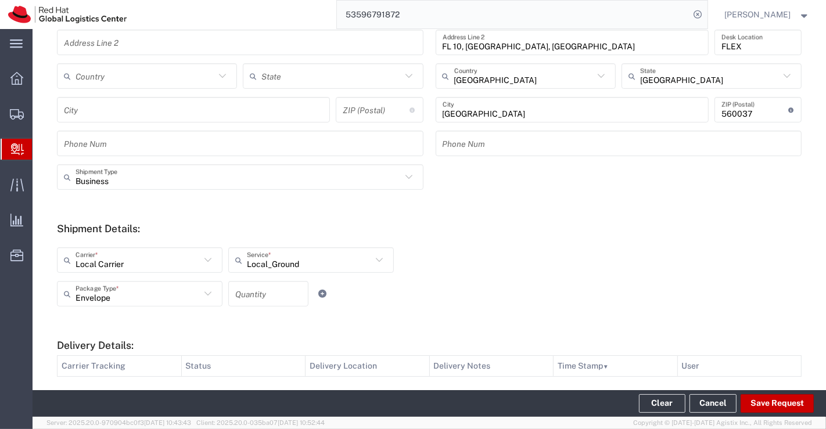
click at [257, 290] on input "number" at bounding box center [268, 294] width 66 height 20
type input "1"
click at [516, 283] on div "Envelope Package Type * Case(s) Envelope PAK Skid(s) Your Packaging 1 Quantity" at bounding box center [311, 298] width 515 height 34
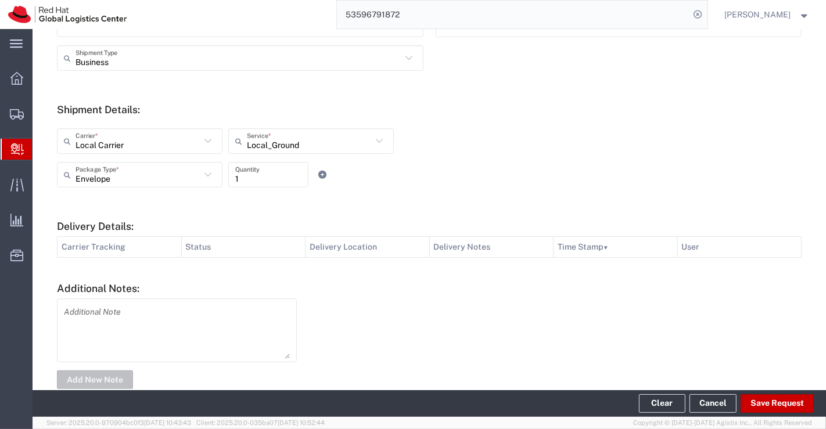
scroll to position [400, 0]
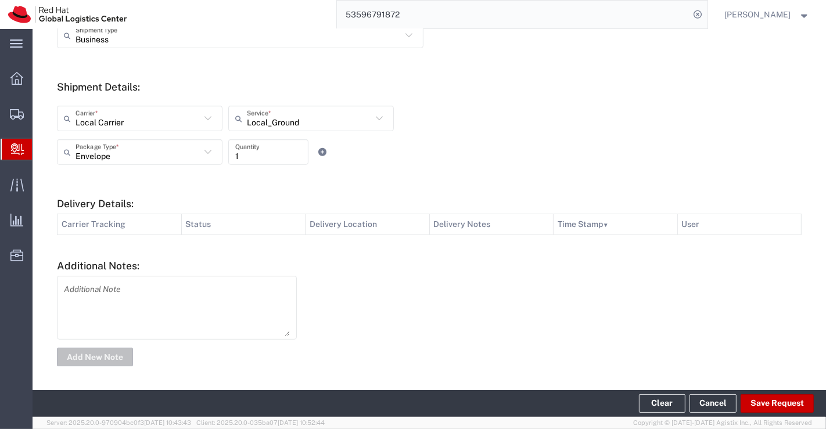
click at [171, 287] on textarea at bounding box center [177, 307] width 226 height 57
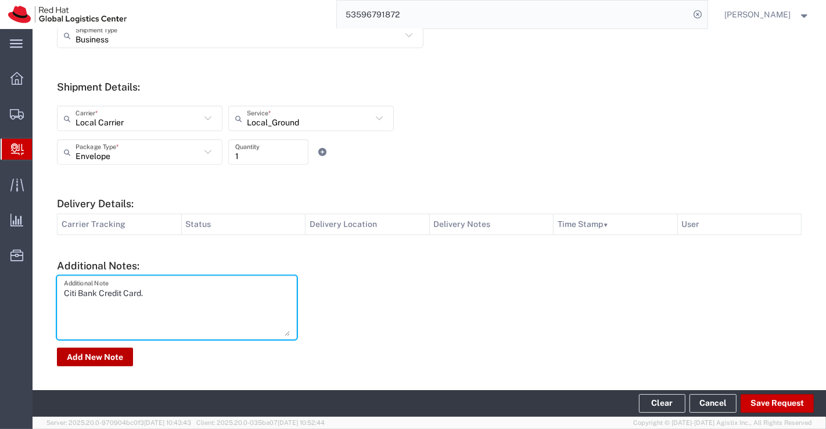
type textarea "Citi Bank Credit Card."
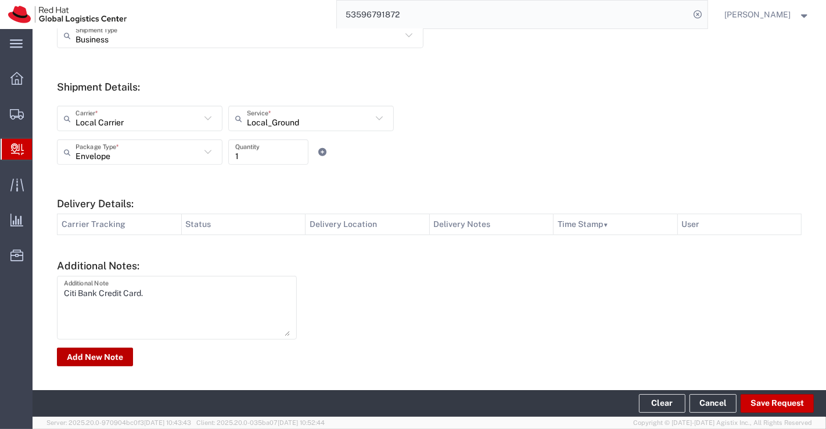
drag, startPoint x: 93, startPoint y: 357, endPoint x: 390, endPoint y: 335, distance: 297.6
click at [94, 355] on button "Add New Note" at bounding box center [95, 357] width 76 height 19
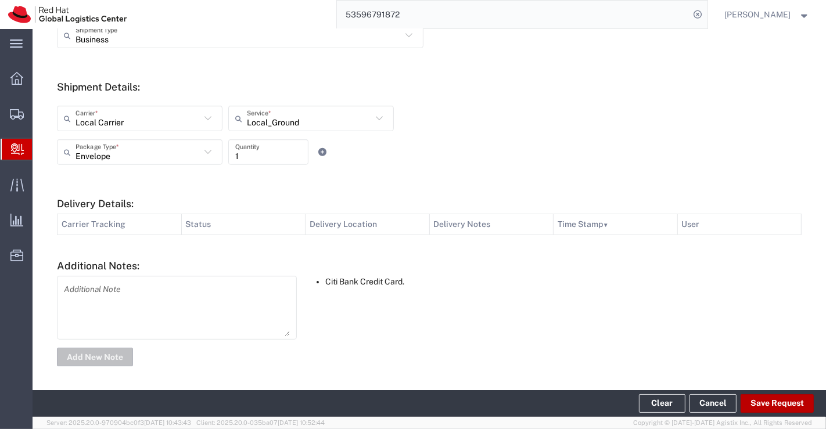
click at [767, 405] on button "Save Request" at bounding box center [776, 403] width 73 height 19
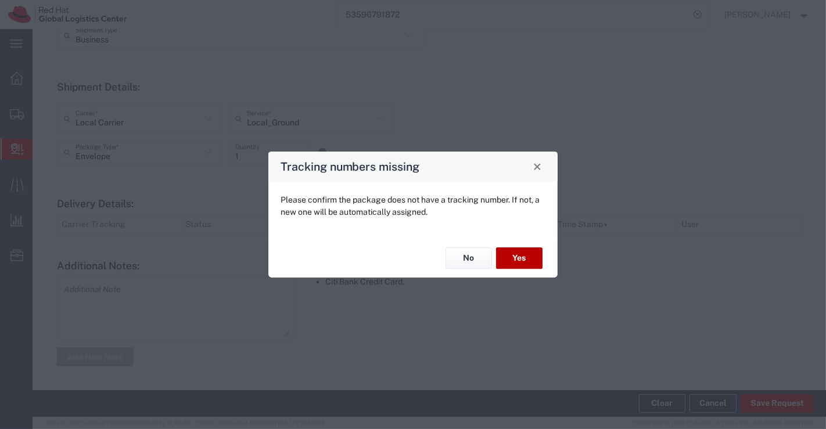
click at [523, 258] on button "Yes" at bounding box center [519, 258] width 46 height 21
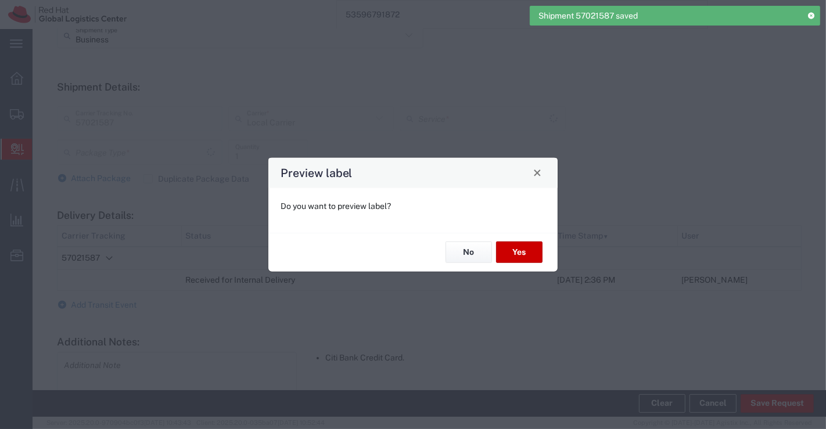
type input "Envelope"
type input "Local_Ground"
click at [478, 256] on button "No" at bounding box center [468, 252] width 46 height 21
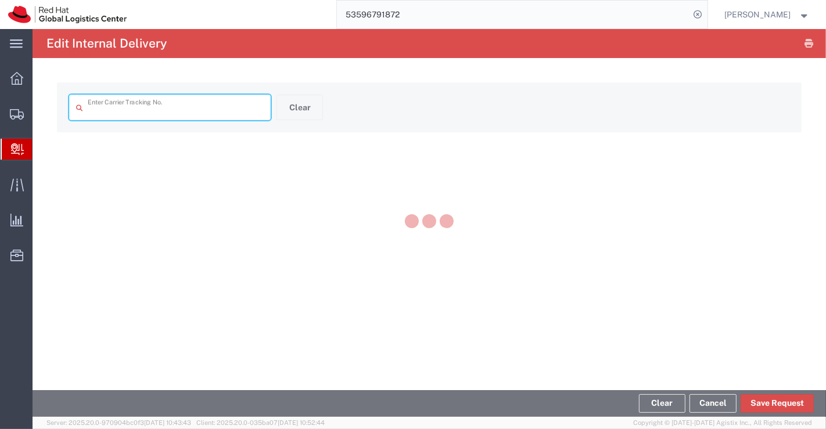
type input "57021587"
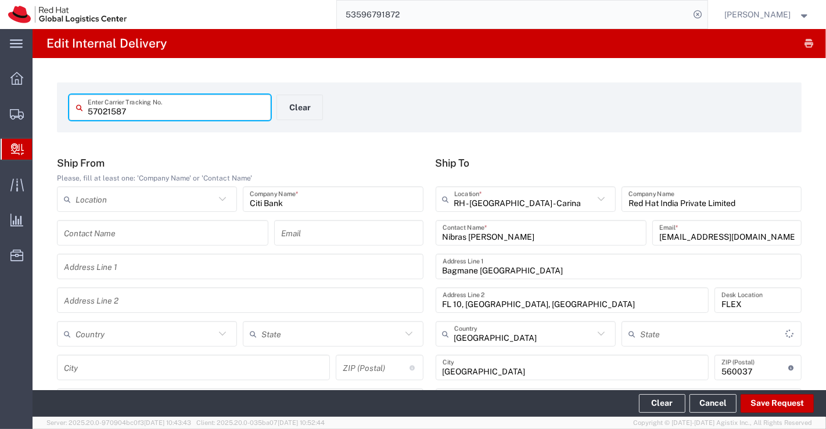
type input "Envelope"
type input "Local_Ground"
type input "[GEOGRAPHIC_DATA]"
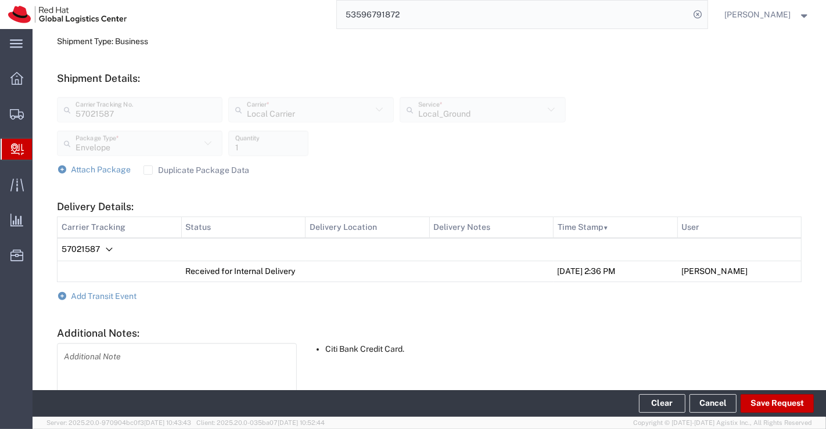
scroll to position [454, 0]
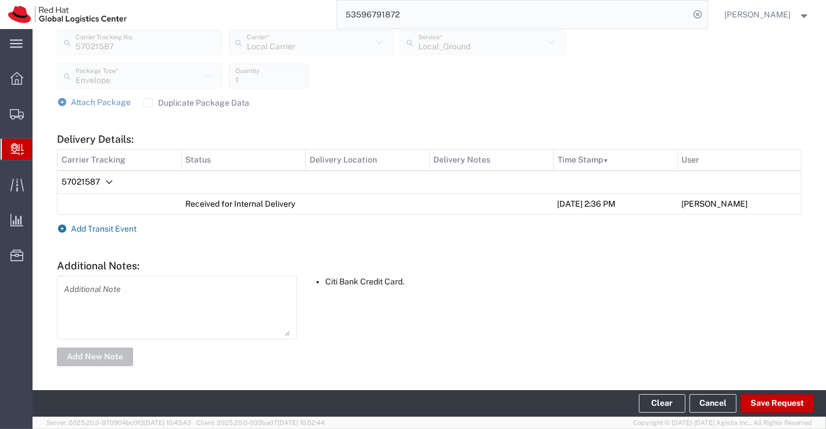
click at [60, 226] on icon at bounding box center [62, 229] width 10 height 8
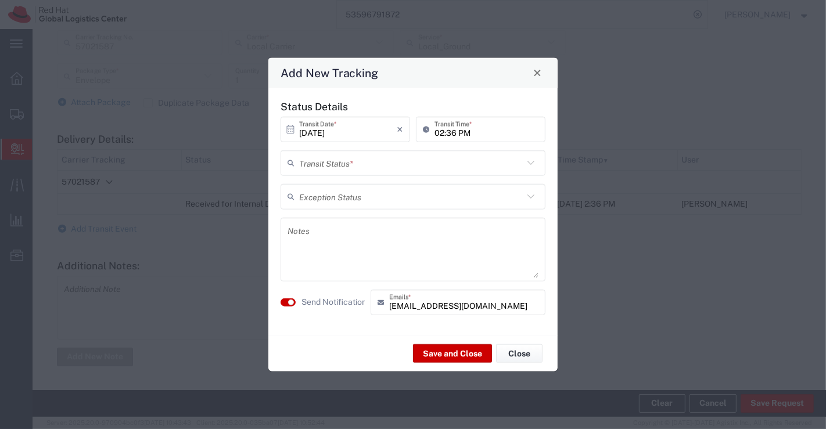
click at [533, 160] on icon at bounding box center [530, 162] width 15 height 15
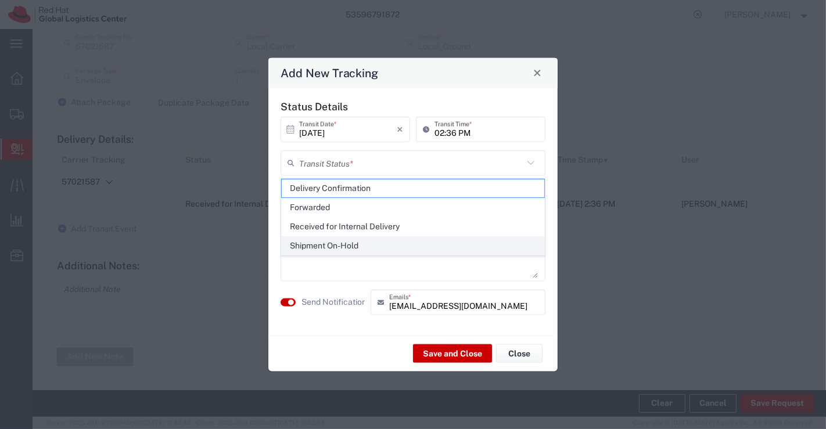
click at [516, 249] on span "Shipment On-Hold" at bounding box center [413, 246] width 263 height 18
type input "Shipment On-Hold"
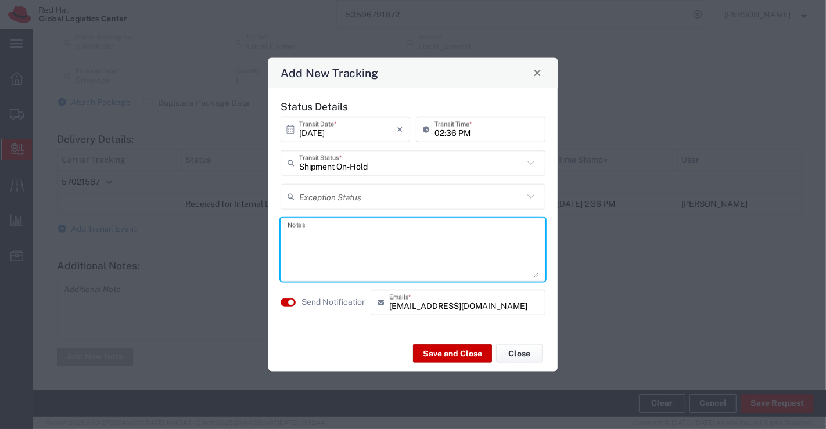
click at [516, 249] on textarea at bounding box center [412, 249] width 251 height 57
type textarea "Package received on [DATE]."
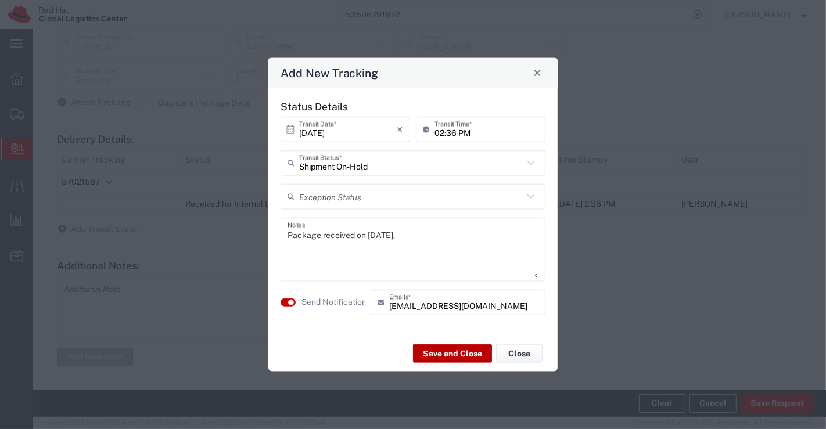
click at [465, 355] on button "Save and Close" at bounding box center [452, 353] width 79 height 19
